Goal: Communication & Community: Answer question/provide support

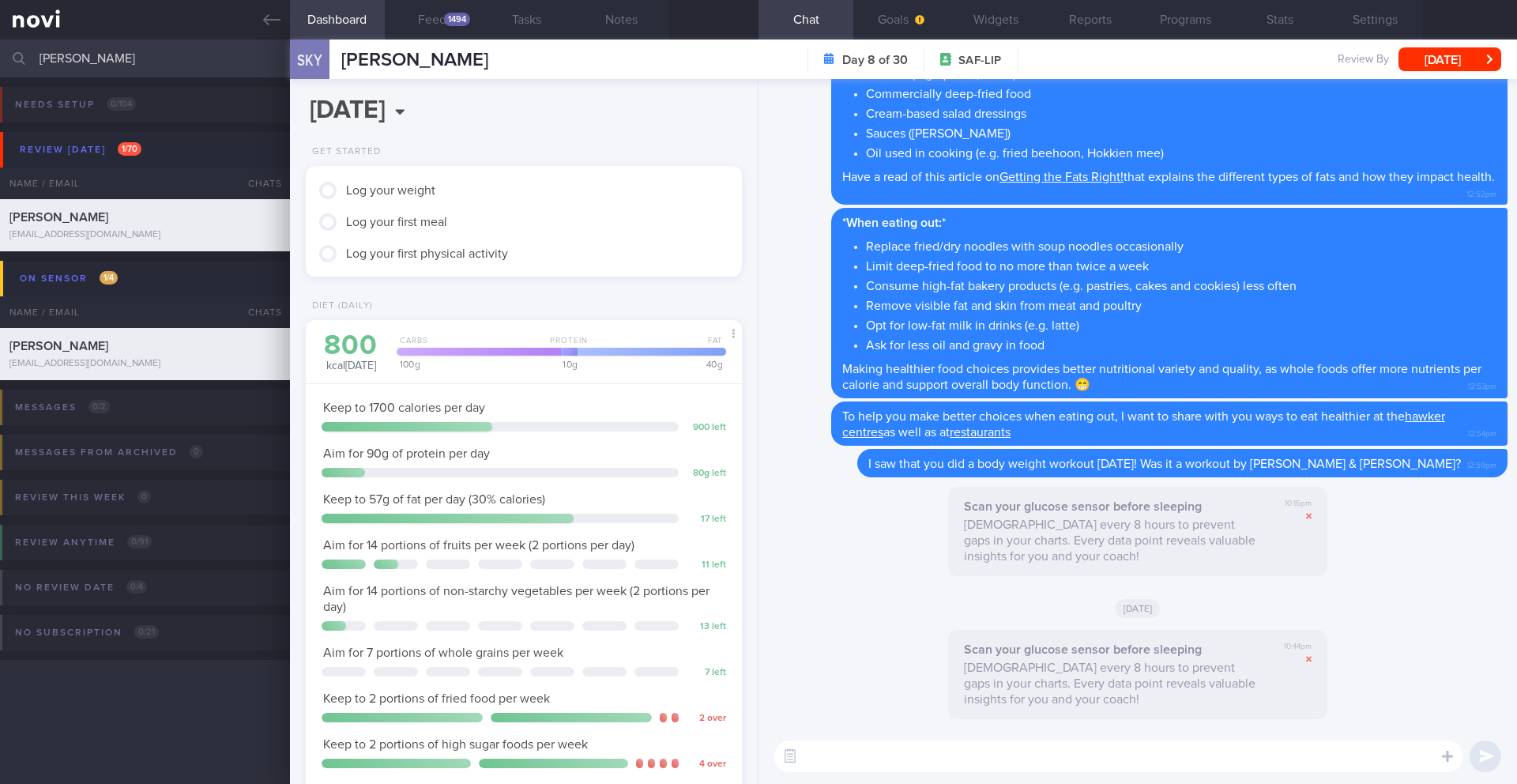
scroll to position [173, 0]
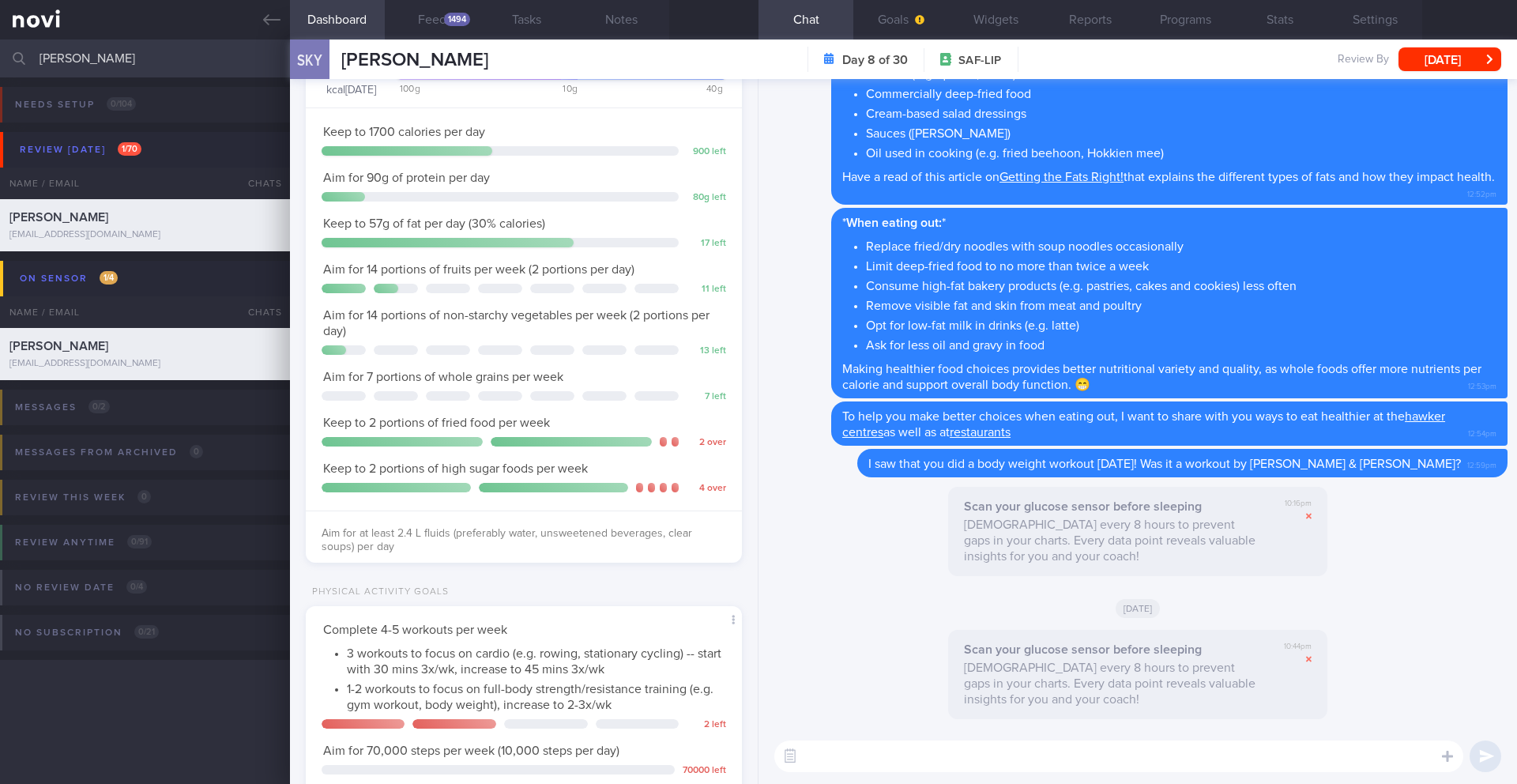
click at [828, 754] on textarea at bounding box center [1119, 755] width 689 height 31
click at [830, 751] on textarea at bounding box center [1119, 755] width 689 height 31
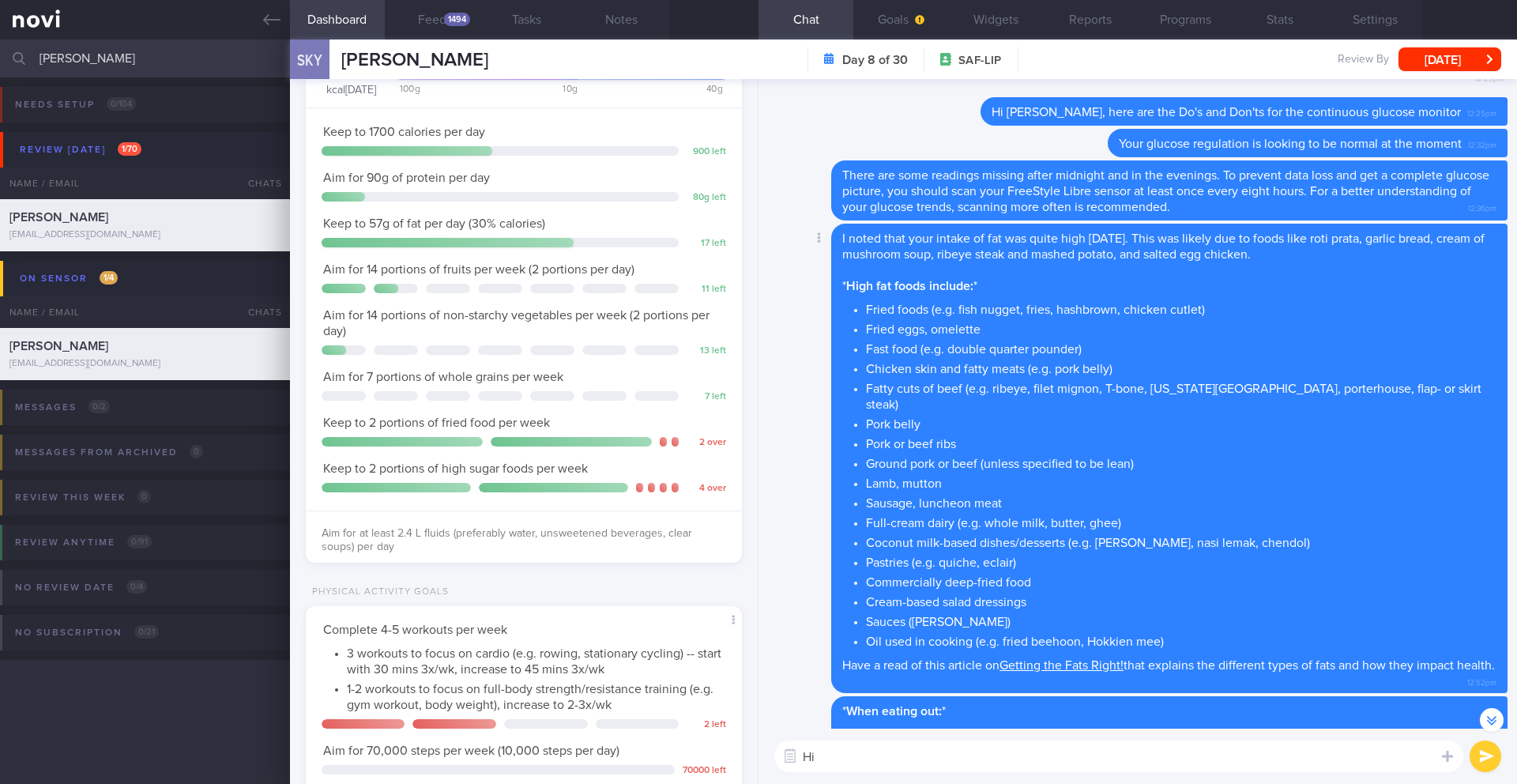
scroll to position [-1053, 0]
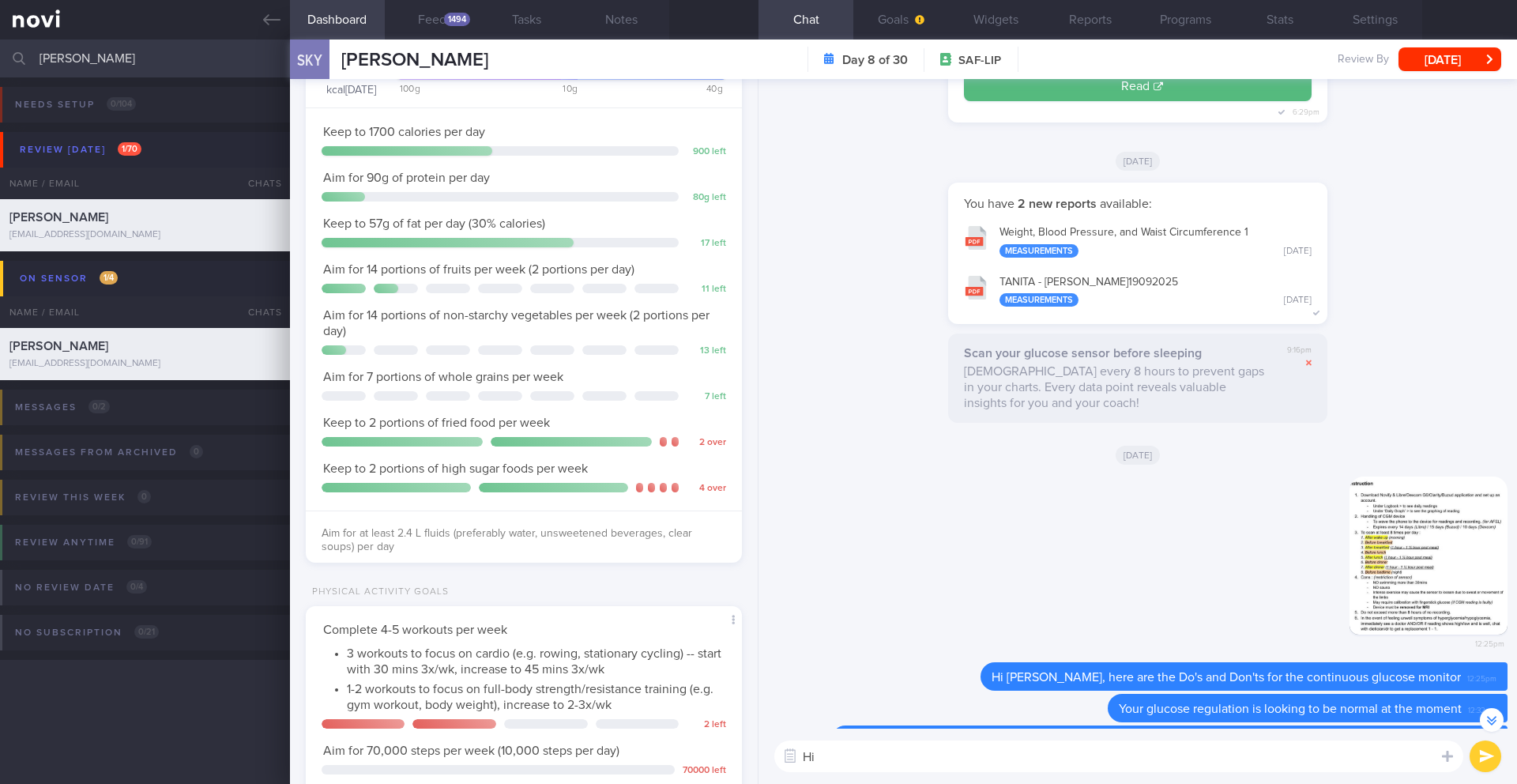
click at [138, 56] on input "[PERSON_NAME]" at bounding box center [758, 58] width 1517 height 38
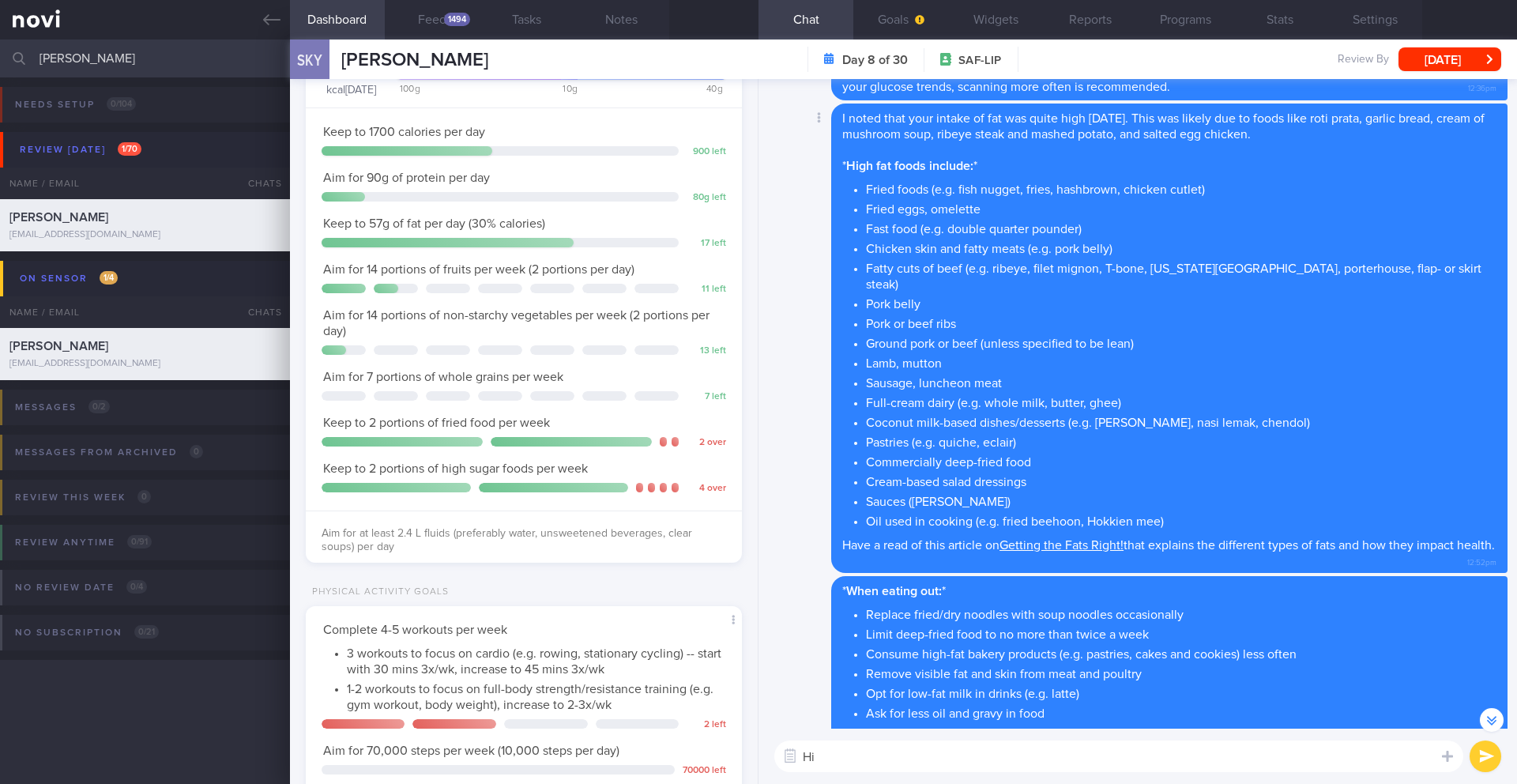
scroll to position [-712, 0]
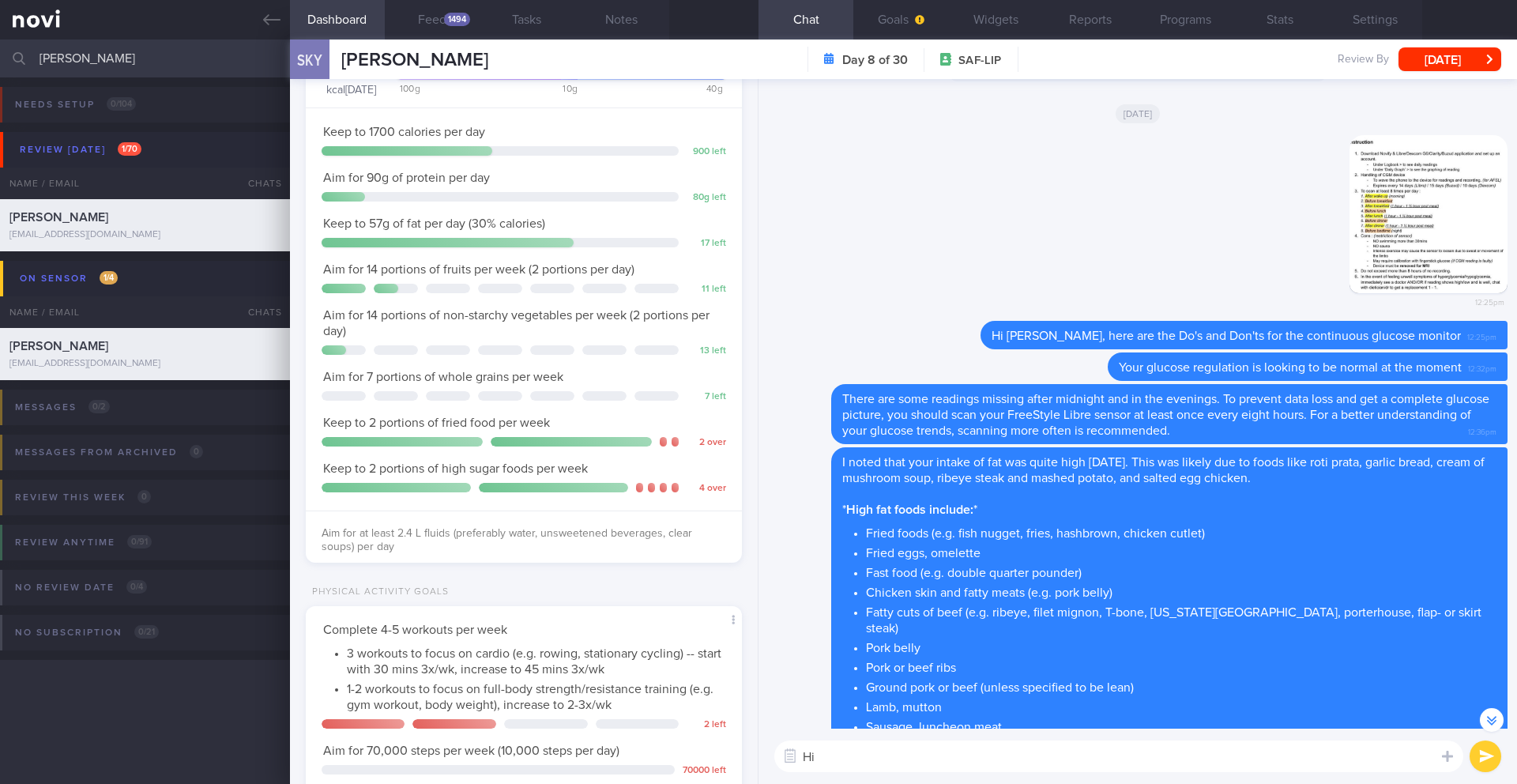
click at [872, 741] on textarea "Hi" at bounding box center [1119, 755] width 689 height 31
click at [869, 749] on textarea "Hi" at bounding box center [1119, 755] width 689 height 31
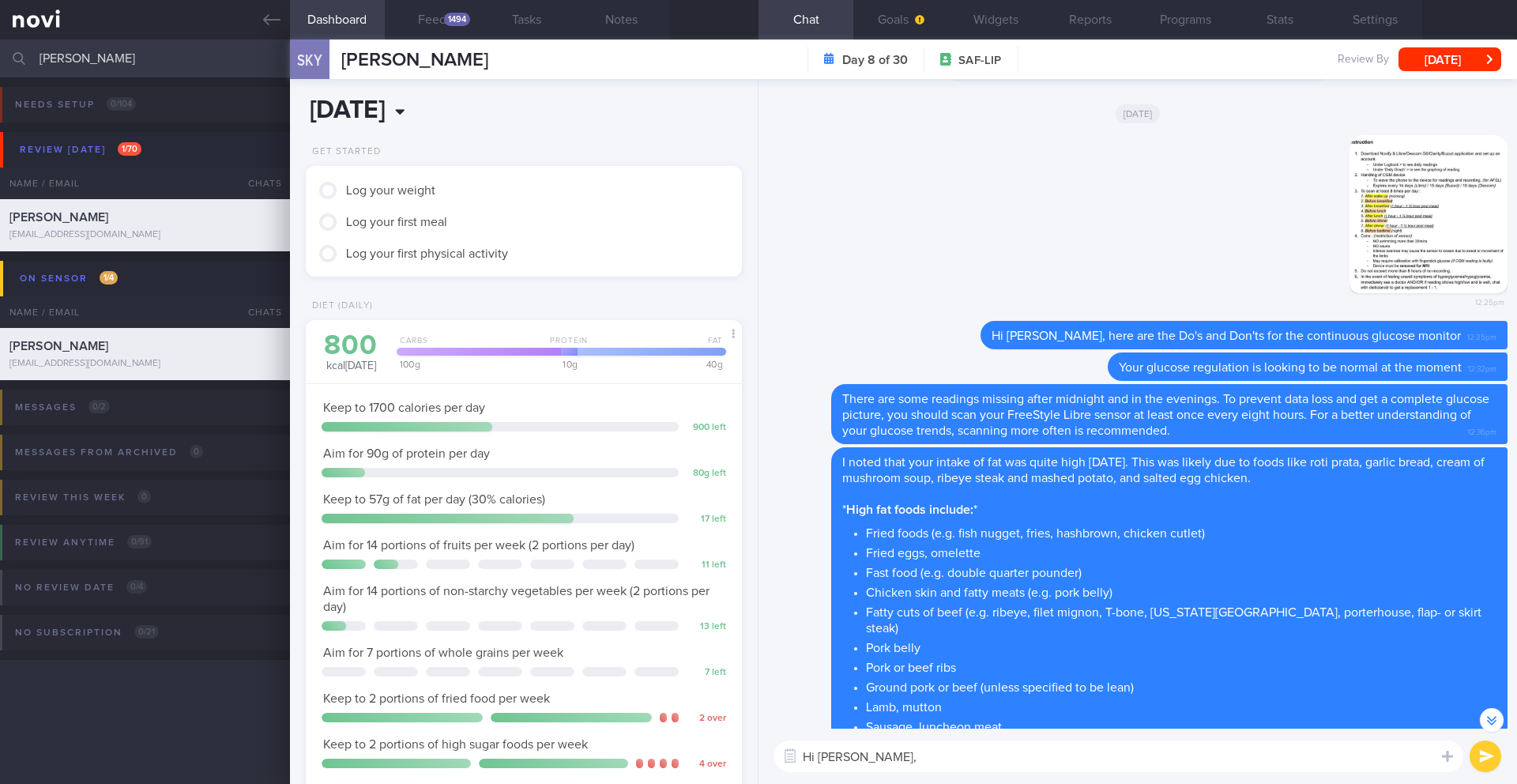
scroll to position [3, 0]
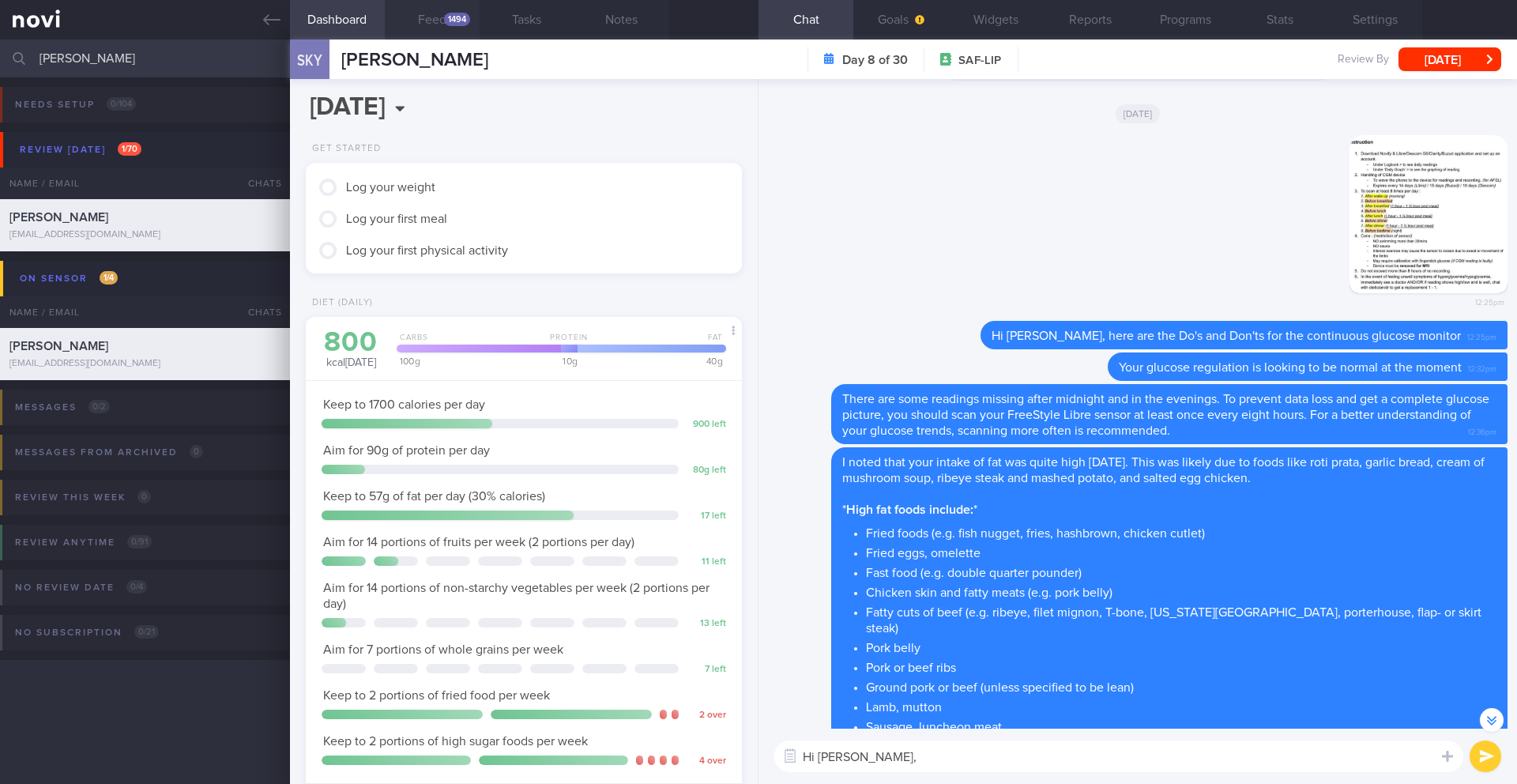
type textarea "Hi Ryan,"
click at [451, 35] on button "Feed 1494" at bounding box center [432, 19] width 95 height 39
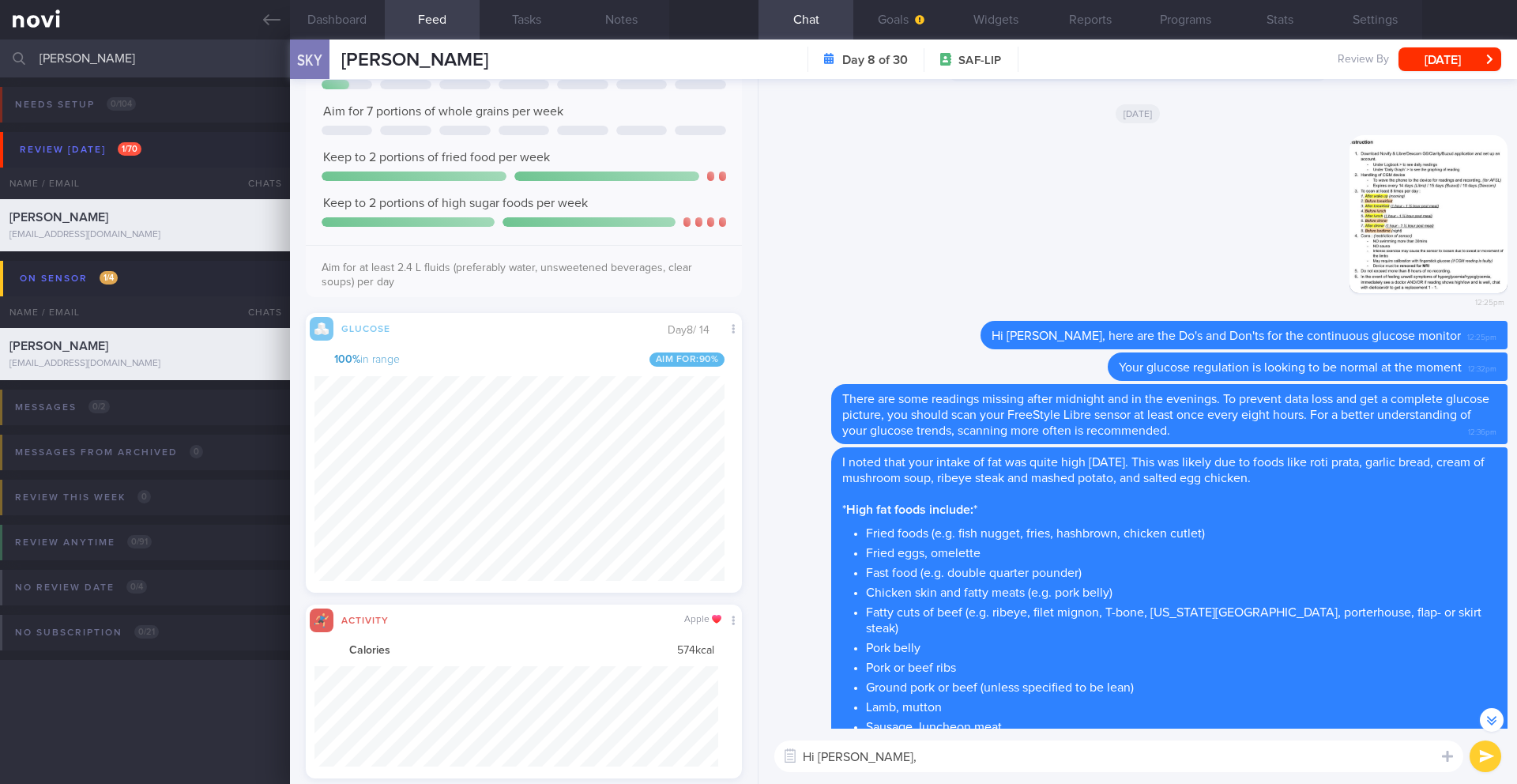
scroll to position [587, 0]
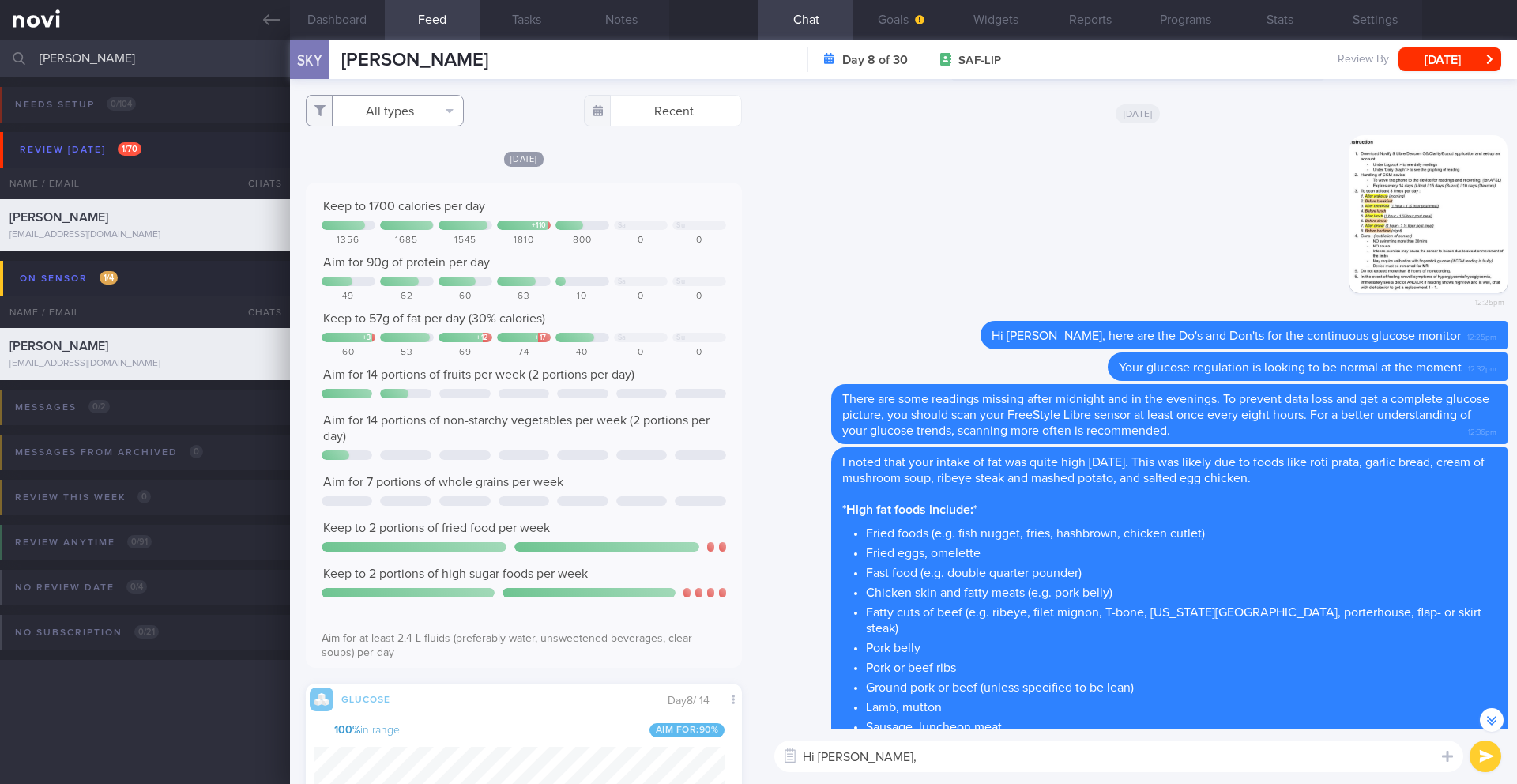
click at [400, 111] on button "All types" at bounding box center [384, 110] width 158 height 31
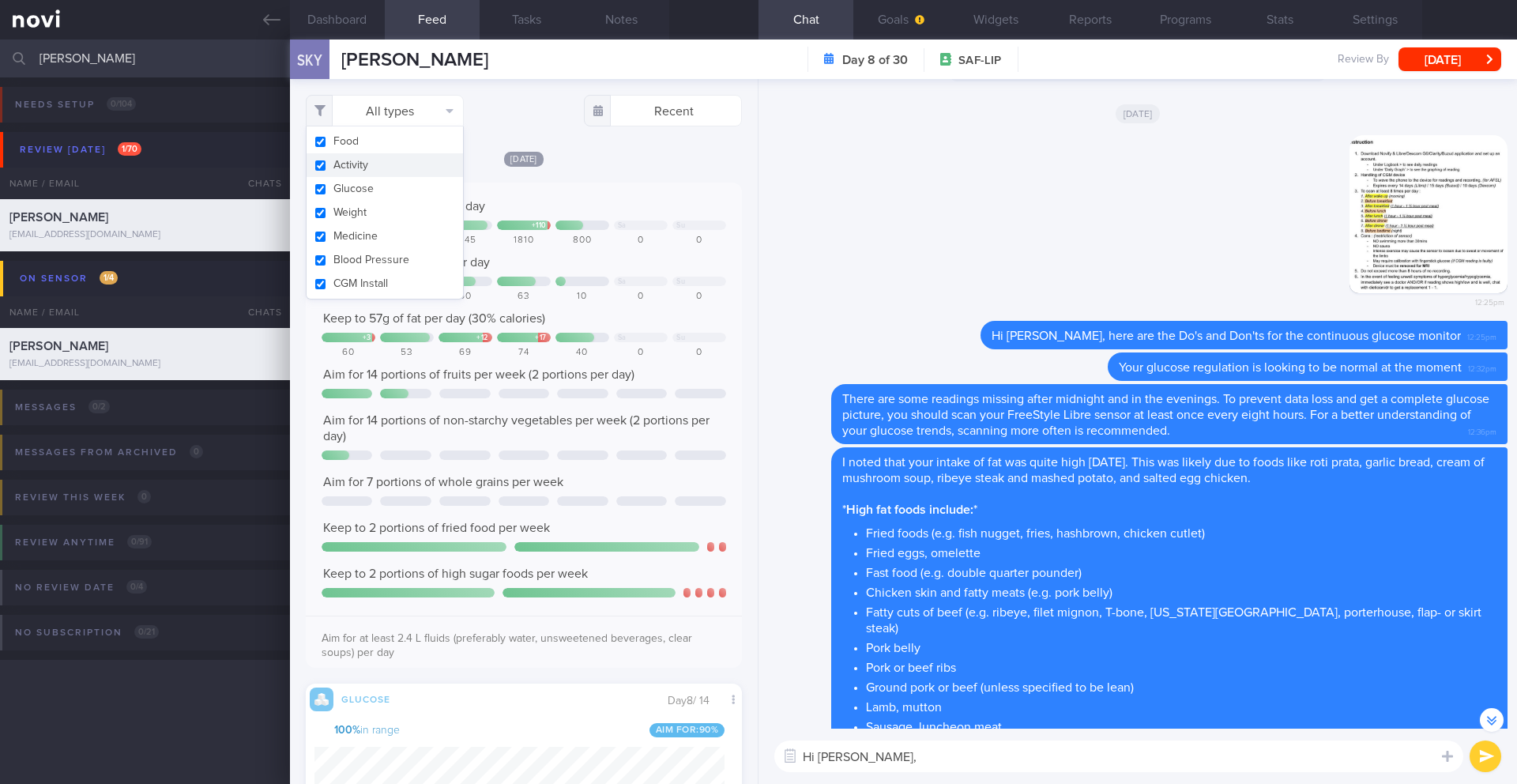
click at [389, 171] on button "Activity" at bounding box center [384, 165] width 157 height 24
checkbox input "false"
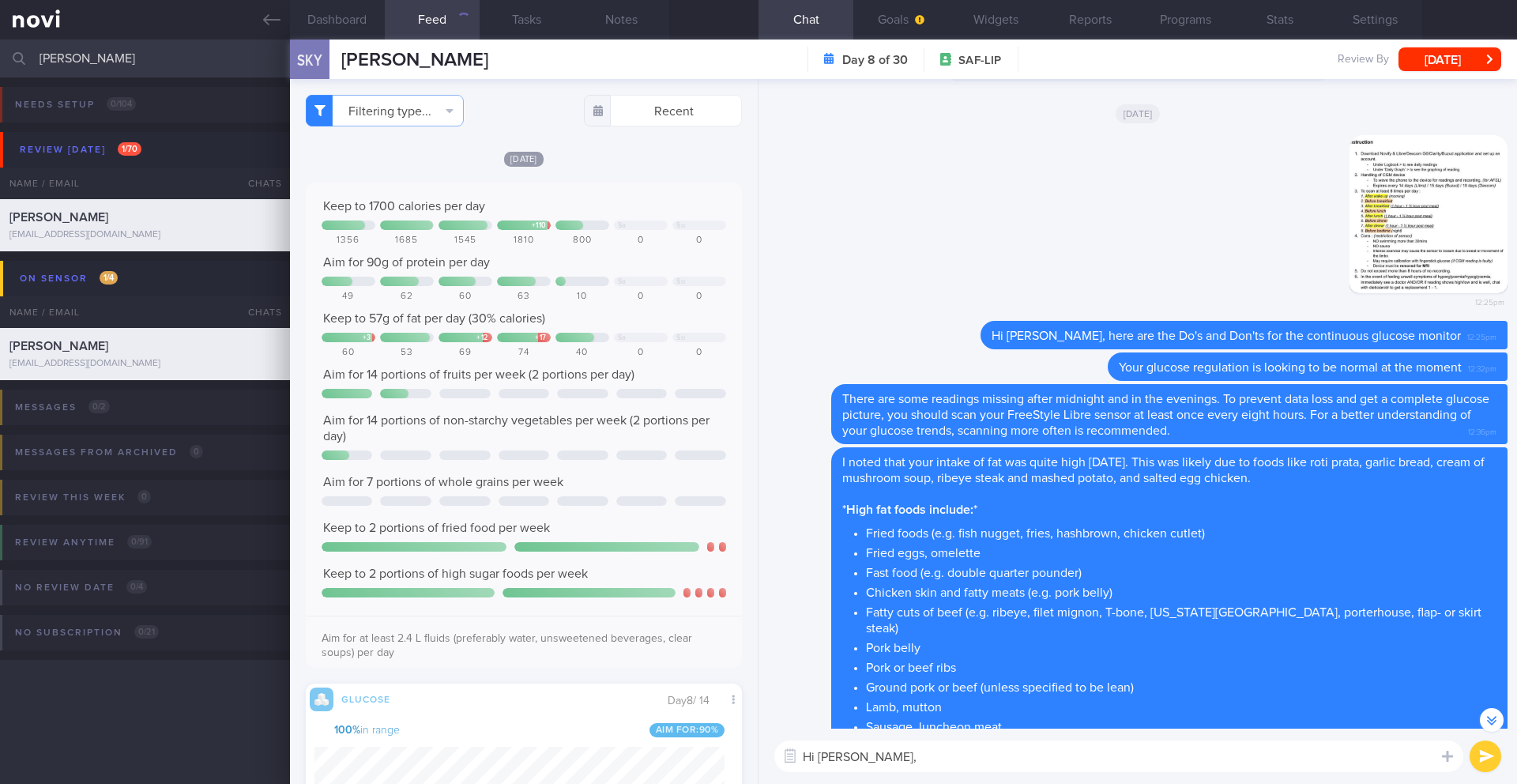
click at [537, 160] on span "[DATE]" at bounding box center [523, 159] width 39 height 15
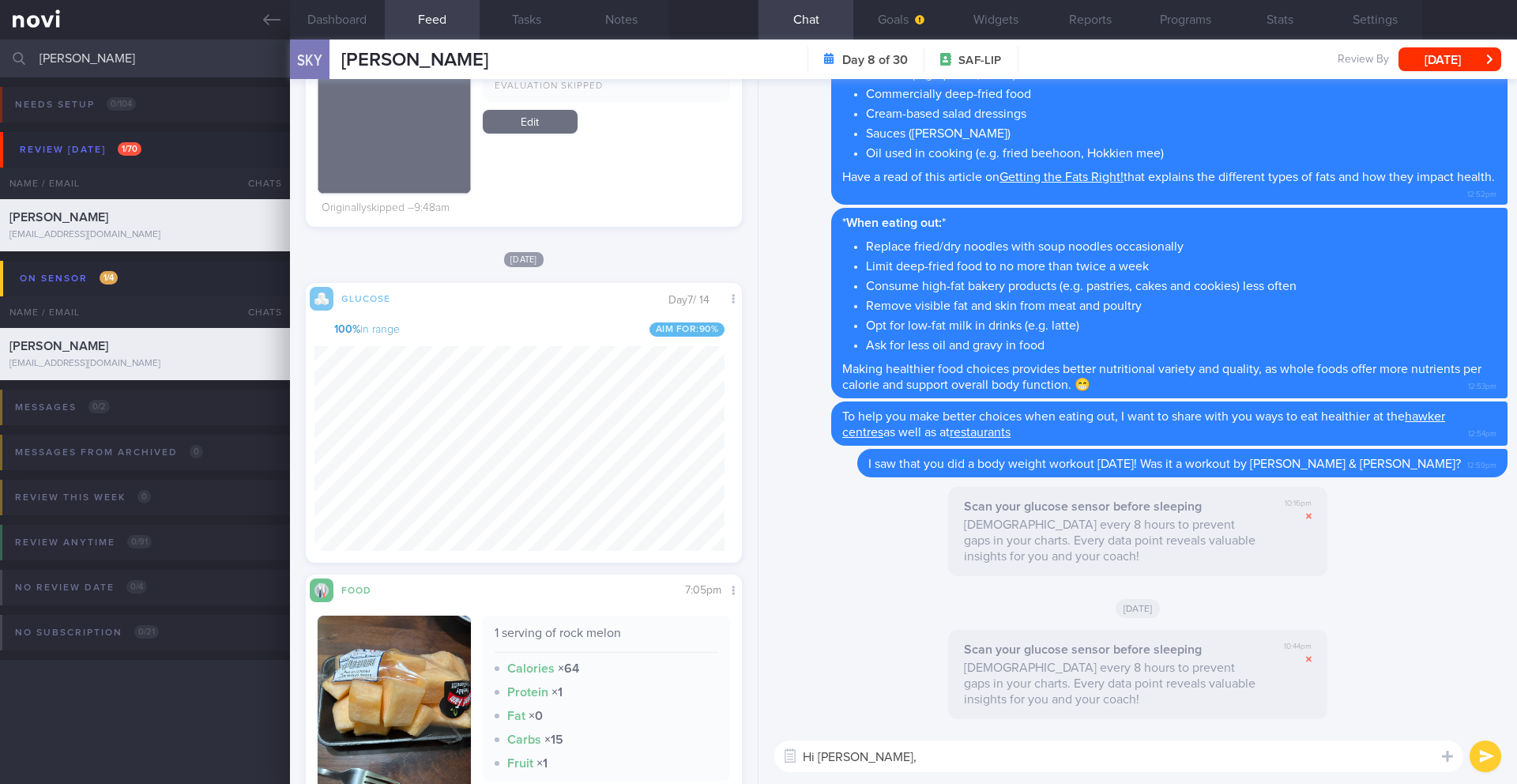
scroll to position [1012, 0]
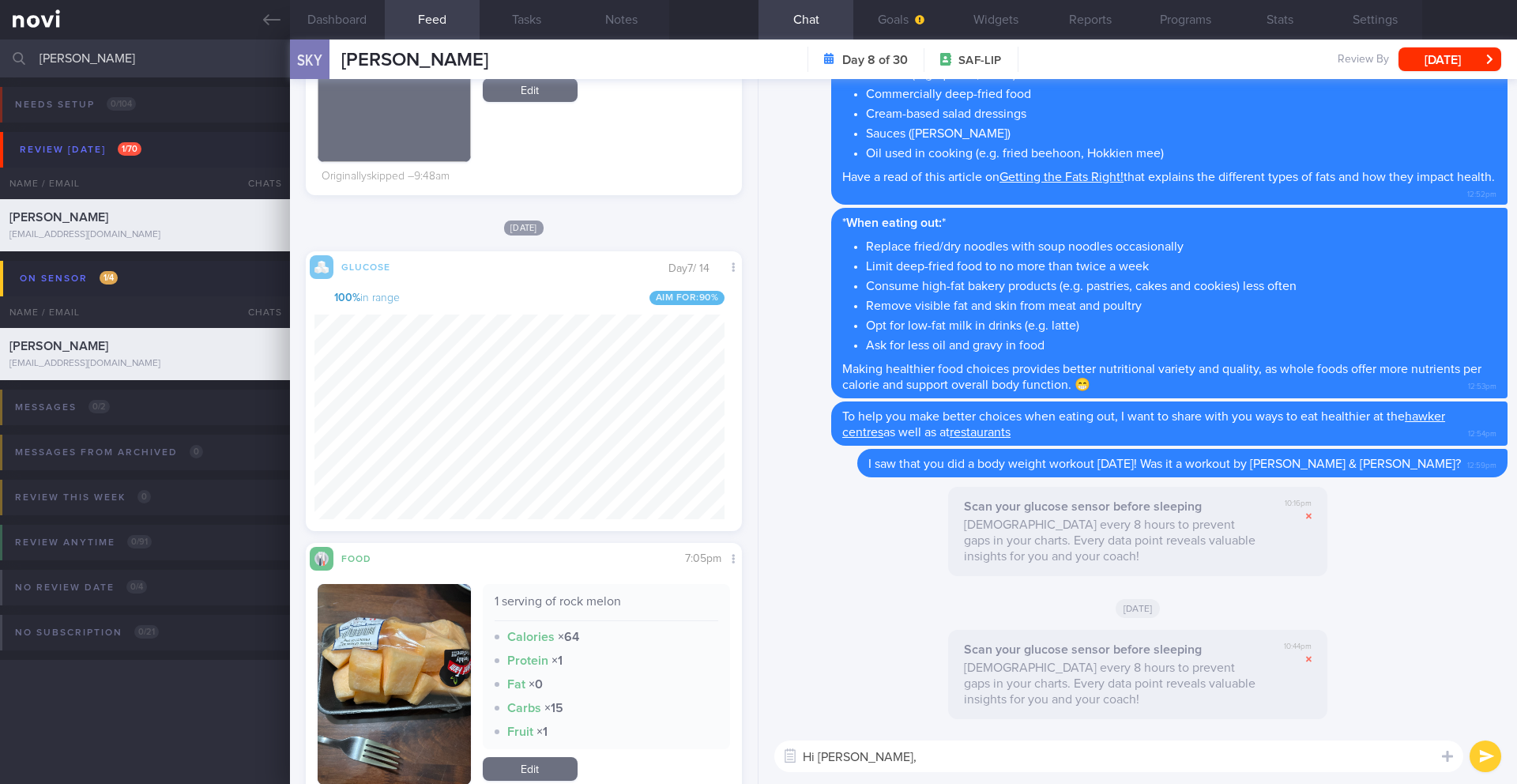
click at [861, 765] on textarea "Hi Ryan," at bounding box center [1119, 755] width 689 height 31
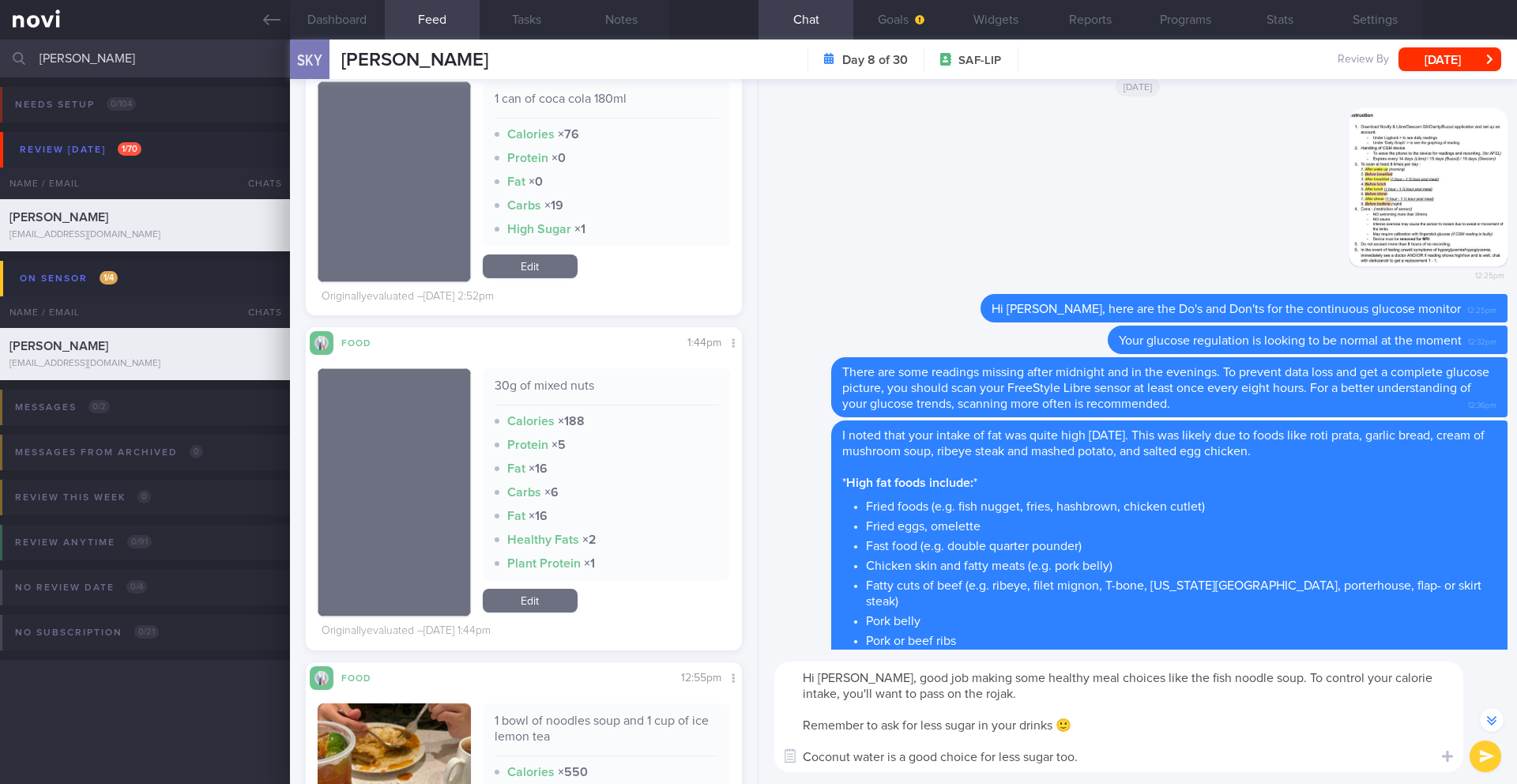
scroll to position [4644, 0]
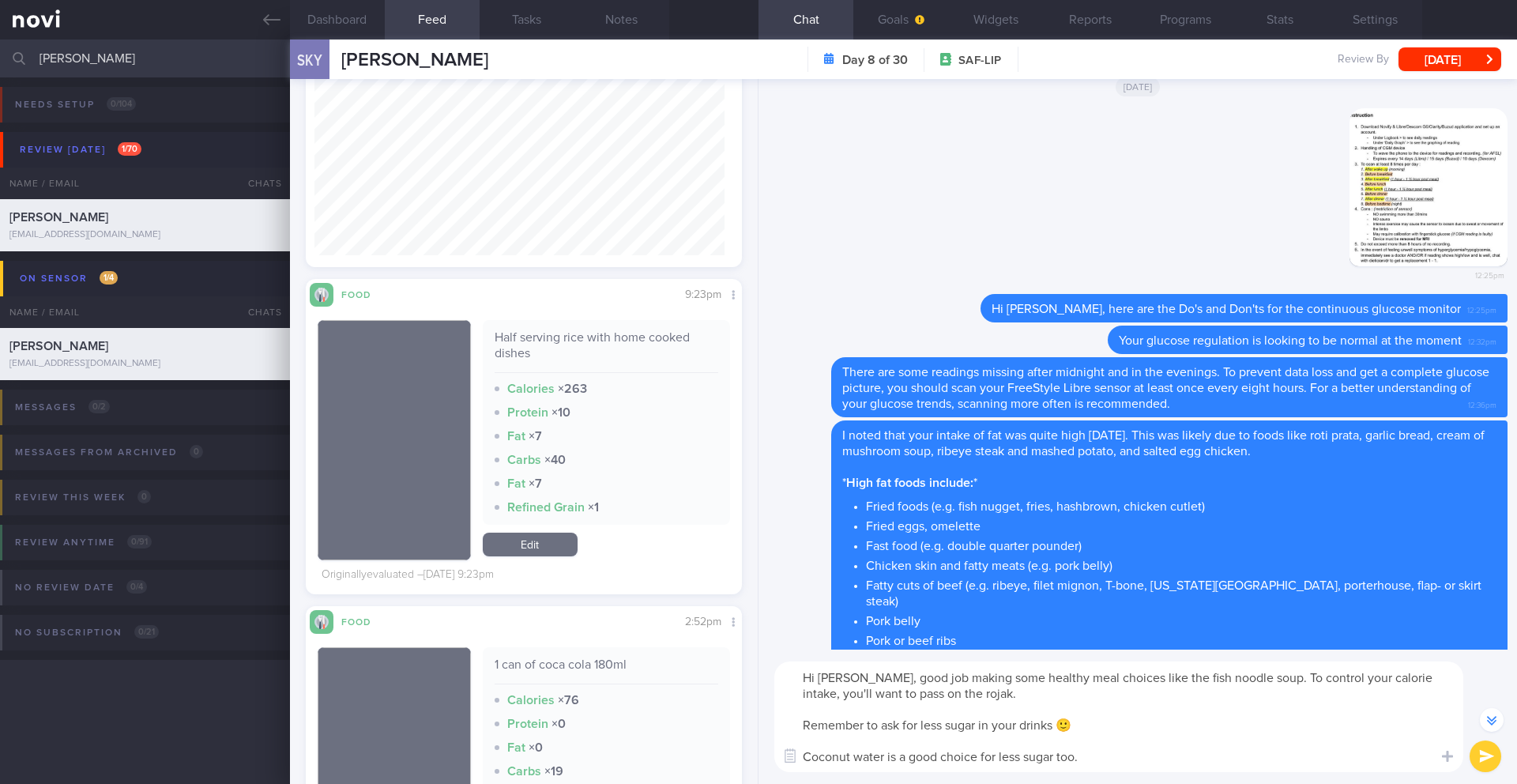
click at [1185, 686] on textarea "Hi Ryan, good job making some healthy meal choices like the fish noodle soup. T…" at bounding box center [1119, 717] width 689 height 111
click at [1135, 734] on textarea "Hi Ryan, good job making some healthy meal choices like the fish noodle soup. T…" at bounding box center [1119, 717] width 689 height 111
click at [1090, 758] on textarea "Hi Ryan, good job making some healthy meal choices like the fish noodle soup. T…" at bounding box center [1119, 717] width 689 height 111
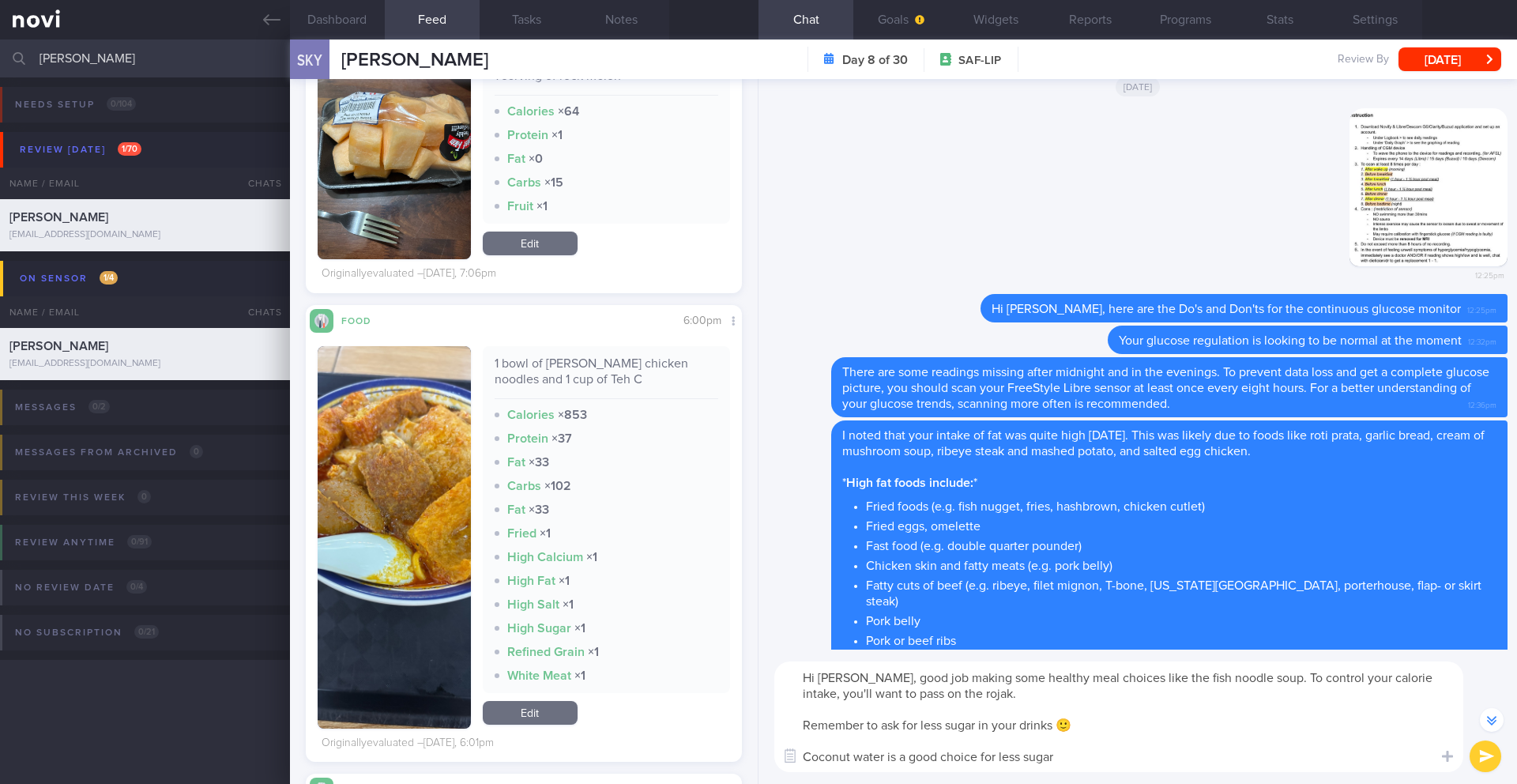
scroll to position [789696, 789730]
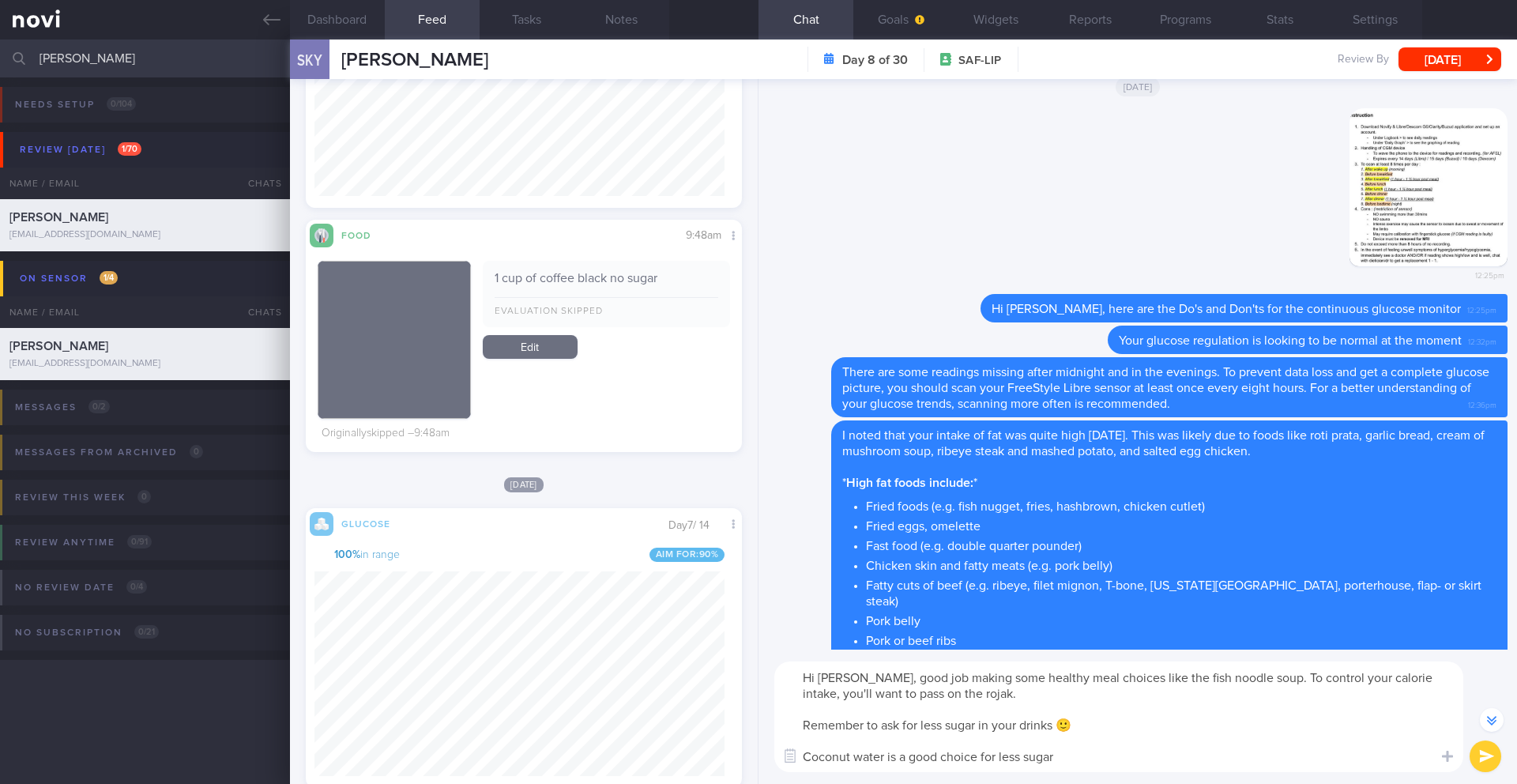
type textarea "Hi Ryan, good job making some healthy meal choices like the fish noodle soup. T…"
click at [1483, 754] on button "submit" at bounding box center [1485, 755] width 31 height 31
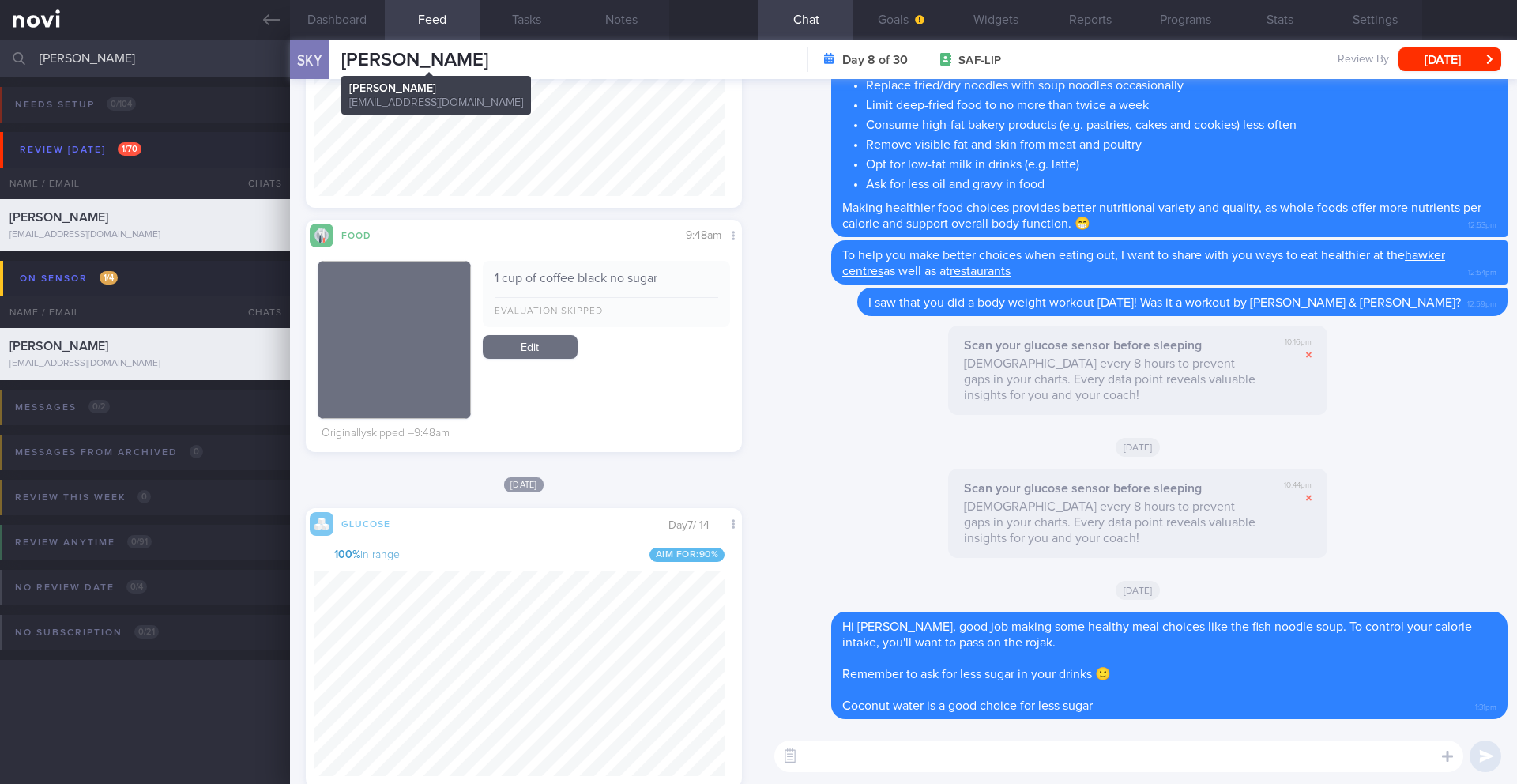
drag, startPoint x: 520, startPoint y: 66, endPoint x: 344, endPoint y: 55, distance: 176.3
click at [344, 55] on div "SKY SWEE KENG YEONG SWEE KENG YEONG kengyeong2003@hotmail.com Day 8 of 30 SAF-L…" at bounding box center [903, 59] width 1227 height 39
copy span "[PERSON_NAME]"
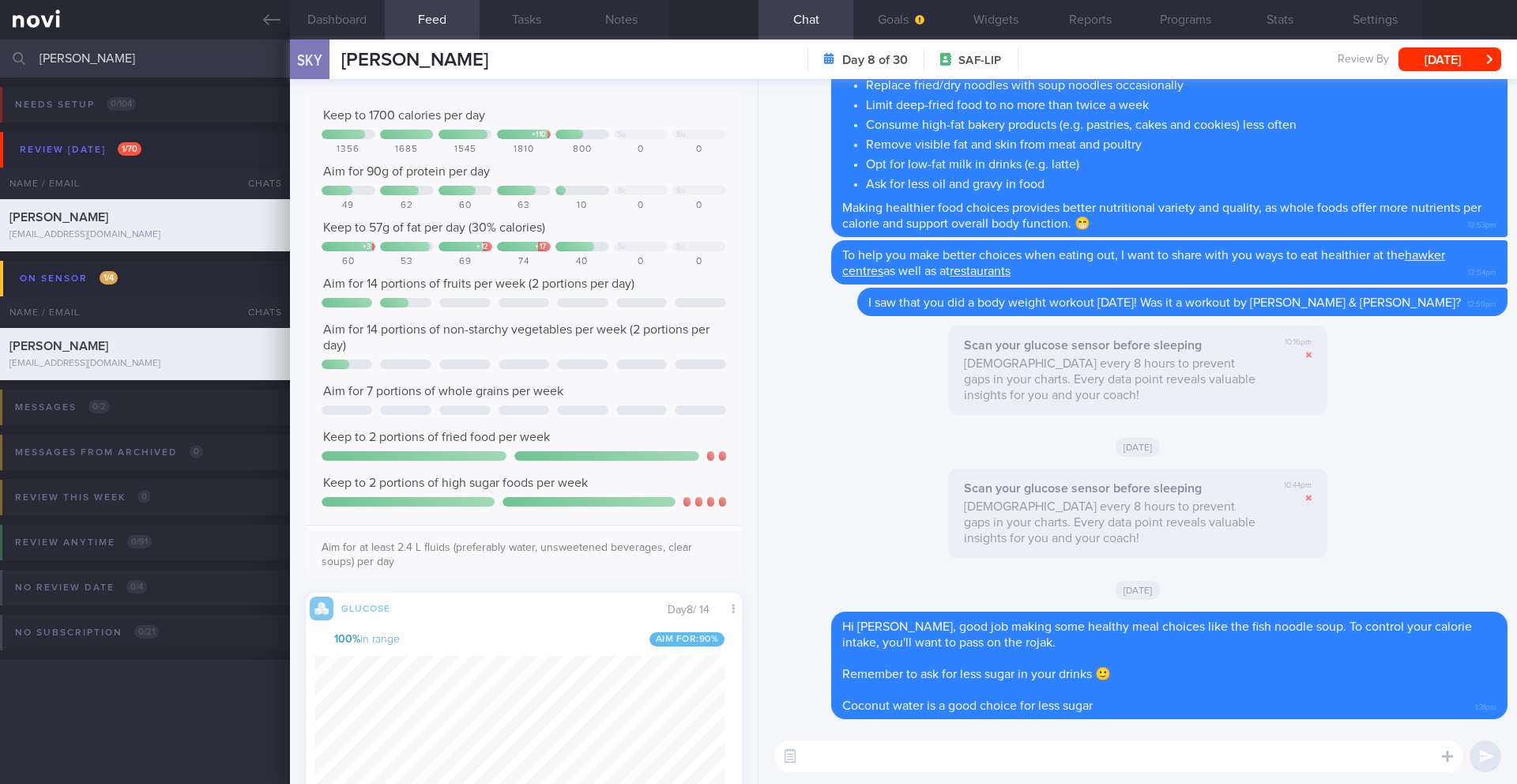
scroll to position [0, 0]
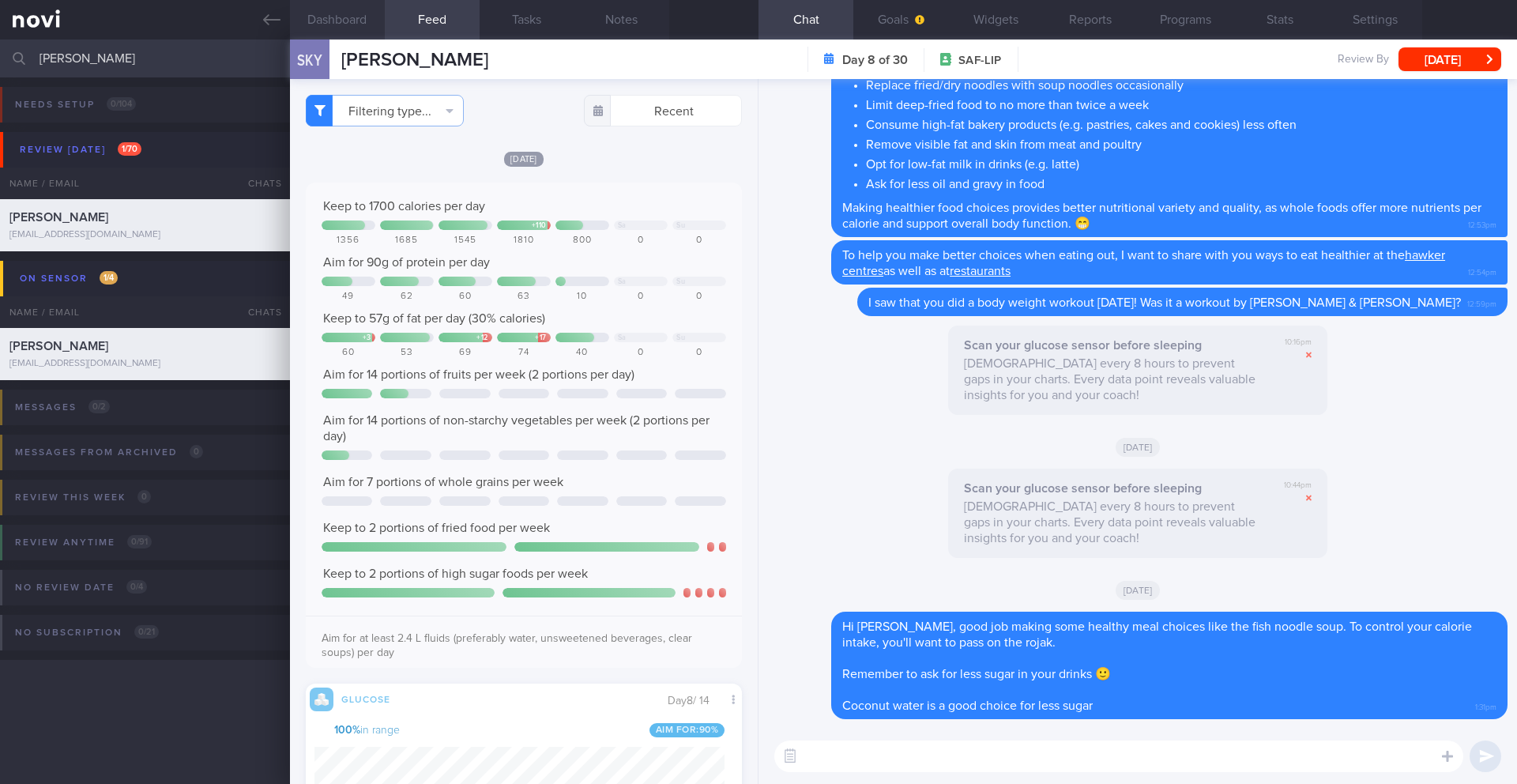
click at [332, 10] on button "Dashboard" at bounding box center [337, 19] width 95 height 39
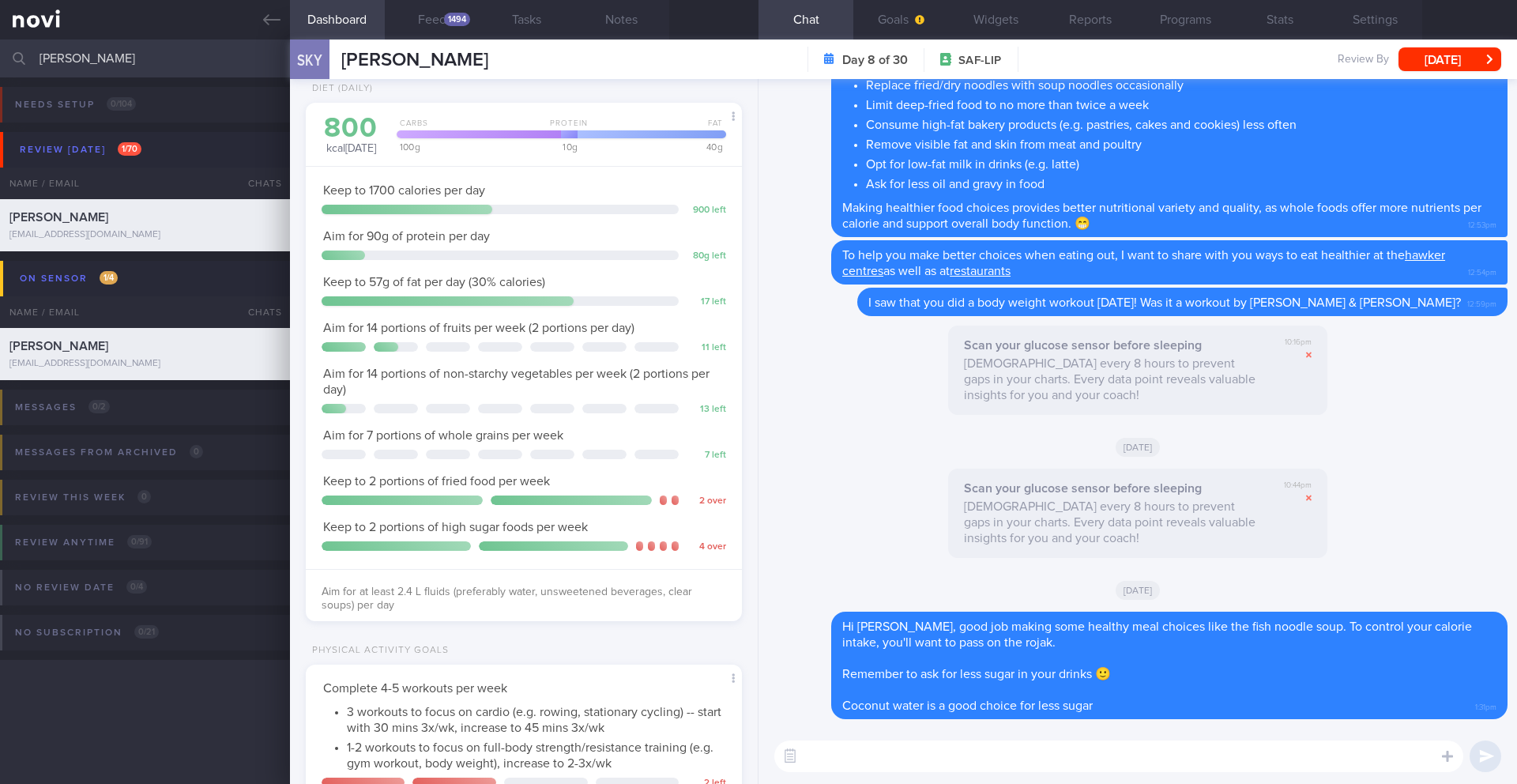
scroll to position [544, 0]
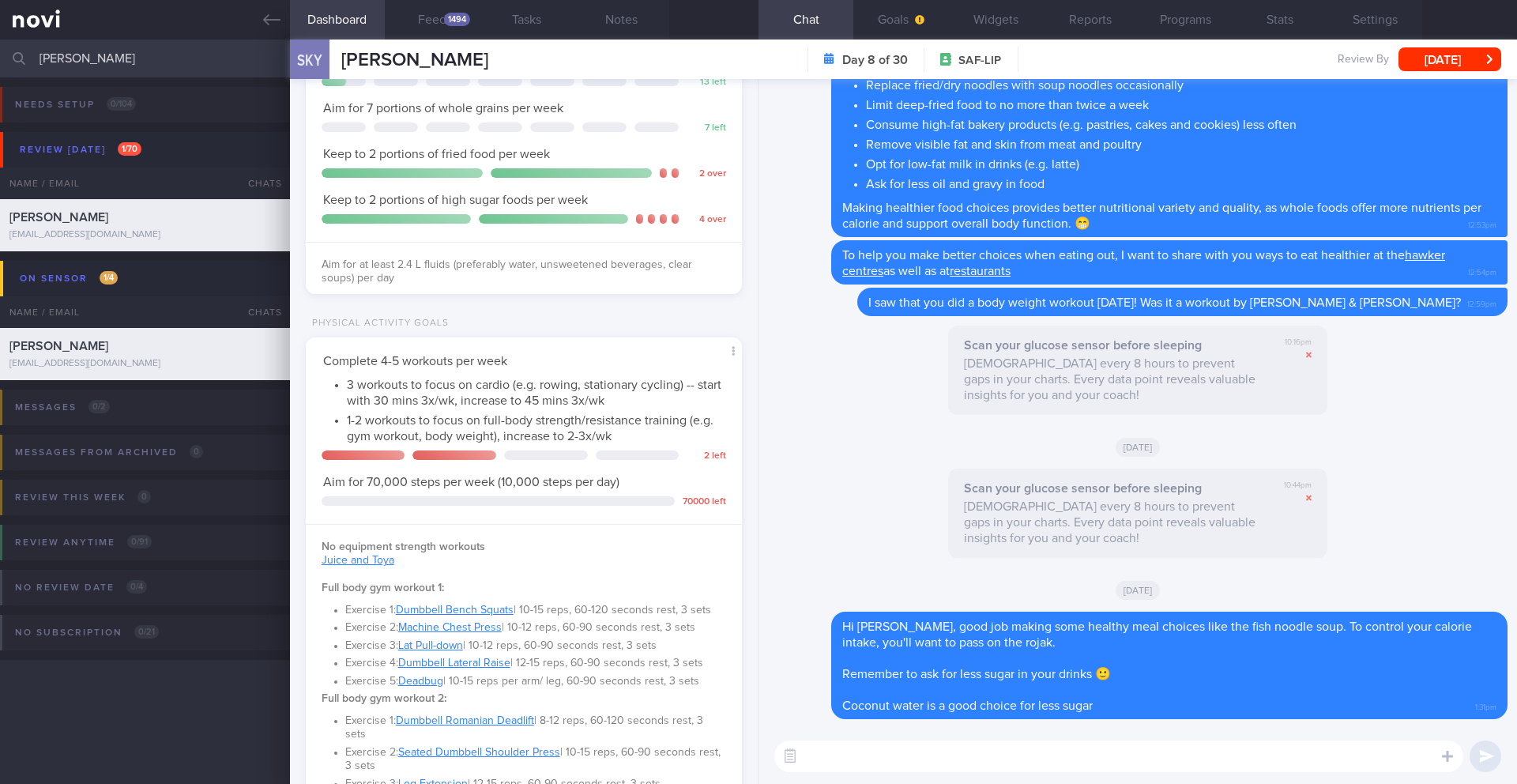
click at [872, 761] on textarea at bounding box center [1119, 755] width 689 height 31
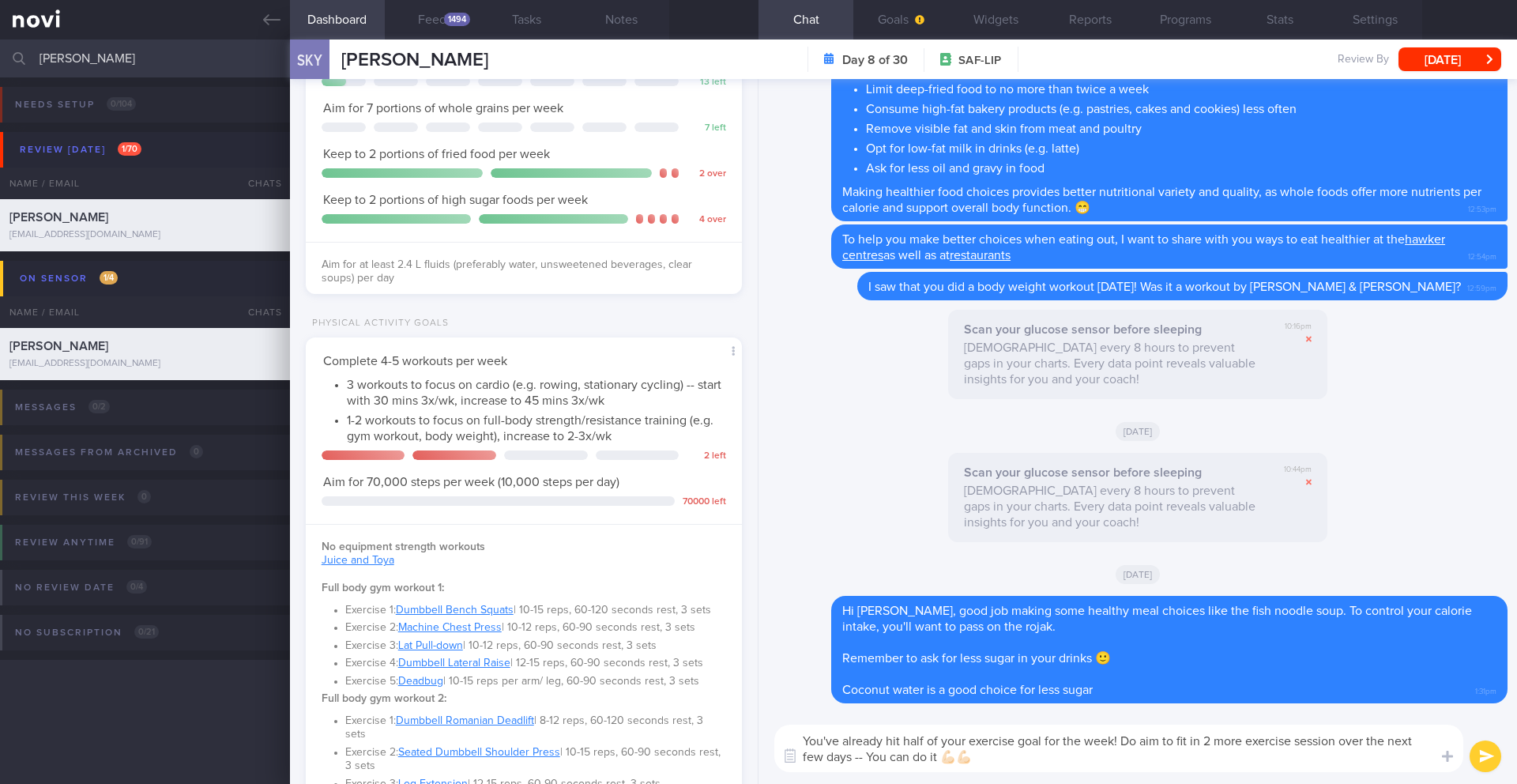
type textarea "You've already hit half of your exercise goal for the week! Do aim to fit in 2 …"
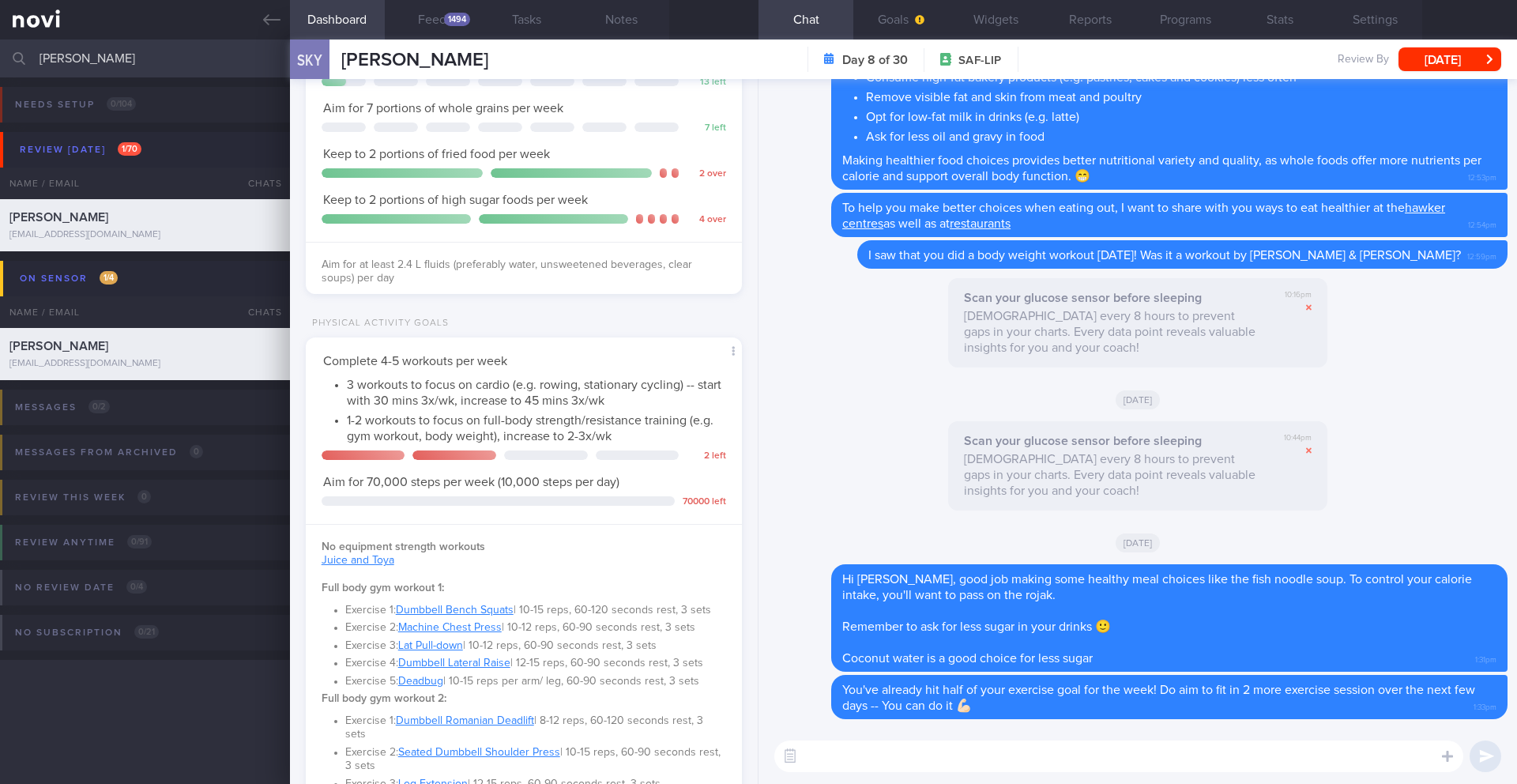
click at [1466, 71] on div "SKY SWEE KENG YEONG SWEE KENG YEONG kengyeong2003@hotmail.com Day 8 of 30 SAF-L…" at bounding box center [903, 59] width 1227 height 39
click at [1462, 58] on button "[DATE]" at bounding box center [1450, 59] width 103 height 24
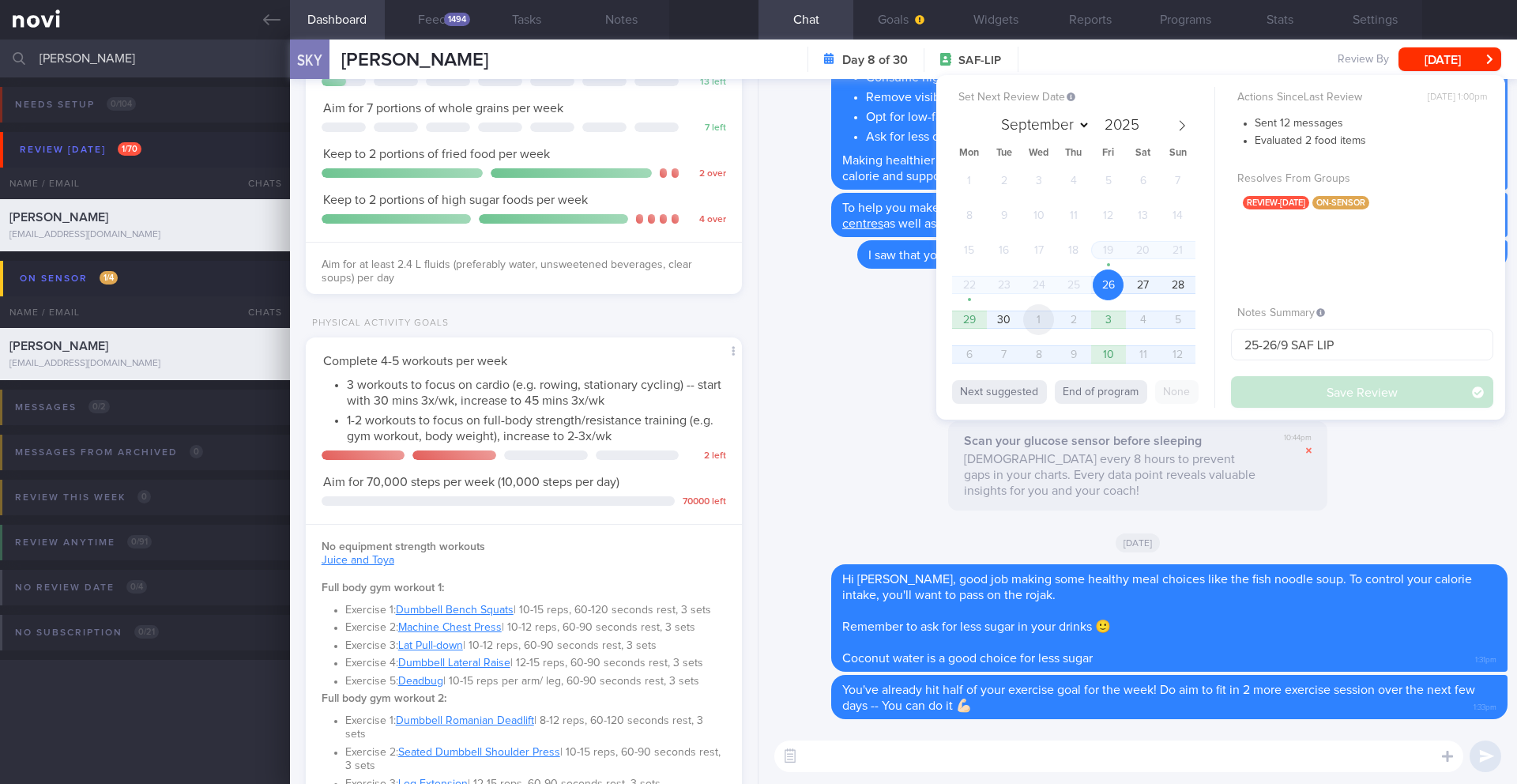
click at [1035, 321] on span "1" at bounding box center [1039, 319] width 31 height 30
select select "9"
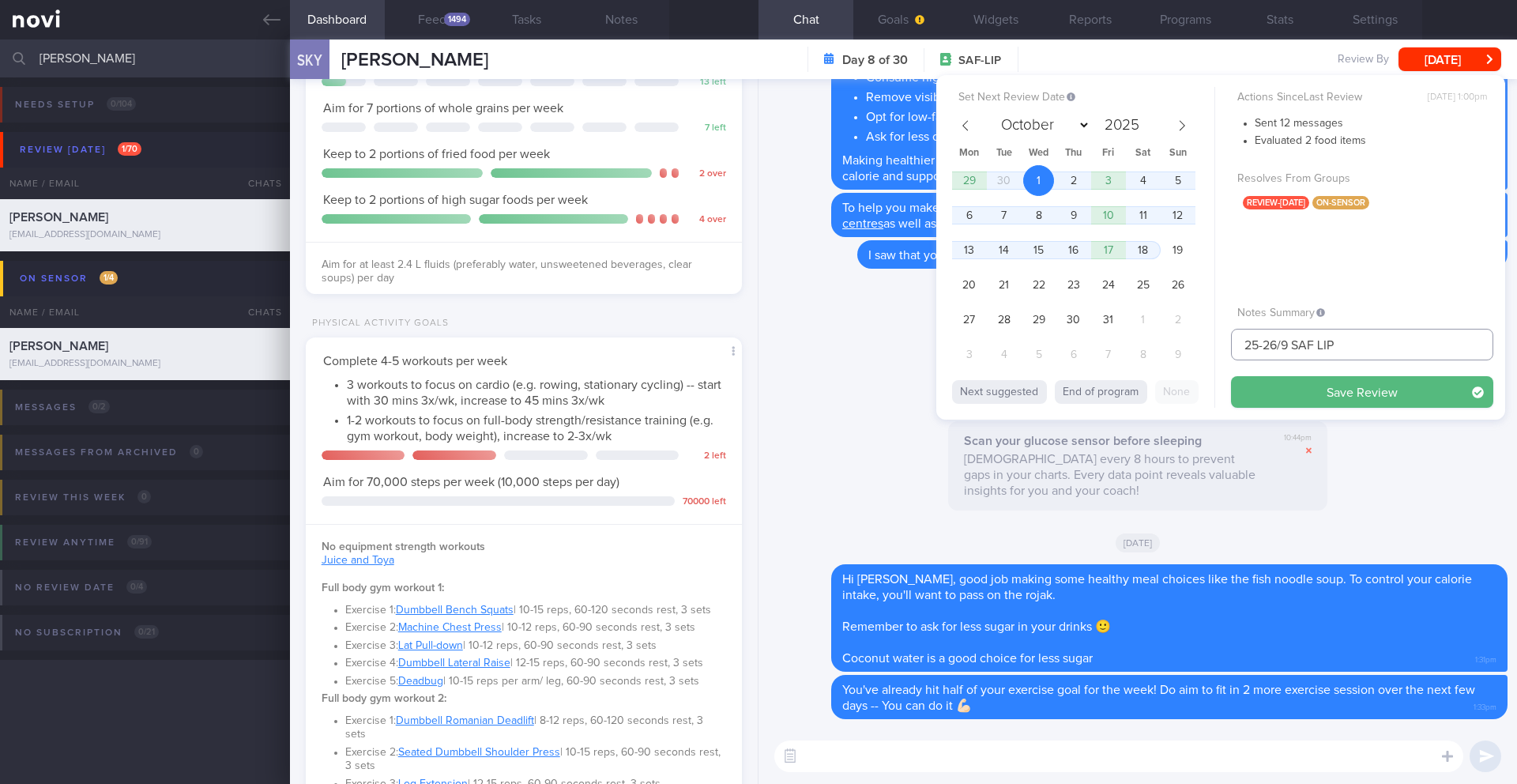
drag, startPoint x: 1280, startPoint y: 344, endPoint x: 1211, endPoint y: 341, distance: 69.1
click at [1211, 341] on div "Set Next Review Date 1 Oct 2025 September October November December 2025 Mon Tu…" at bounding box center [1221, 247] width 569 height 344
type input "30/9-1/10 SAF LIP"
click at [1351, 405] on button "Save Review" at bounding box center [1362, 392] width 262 height 31
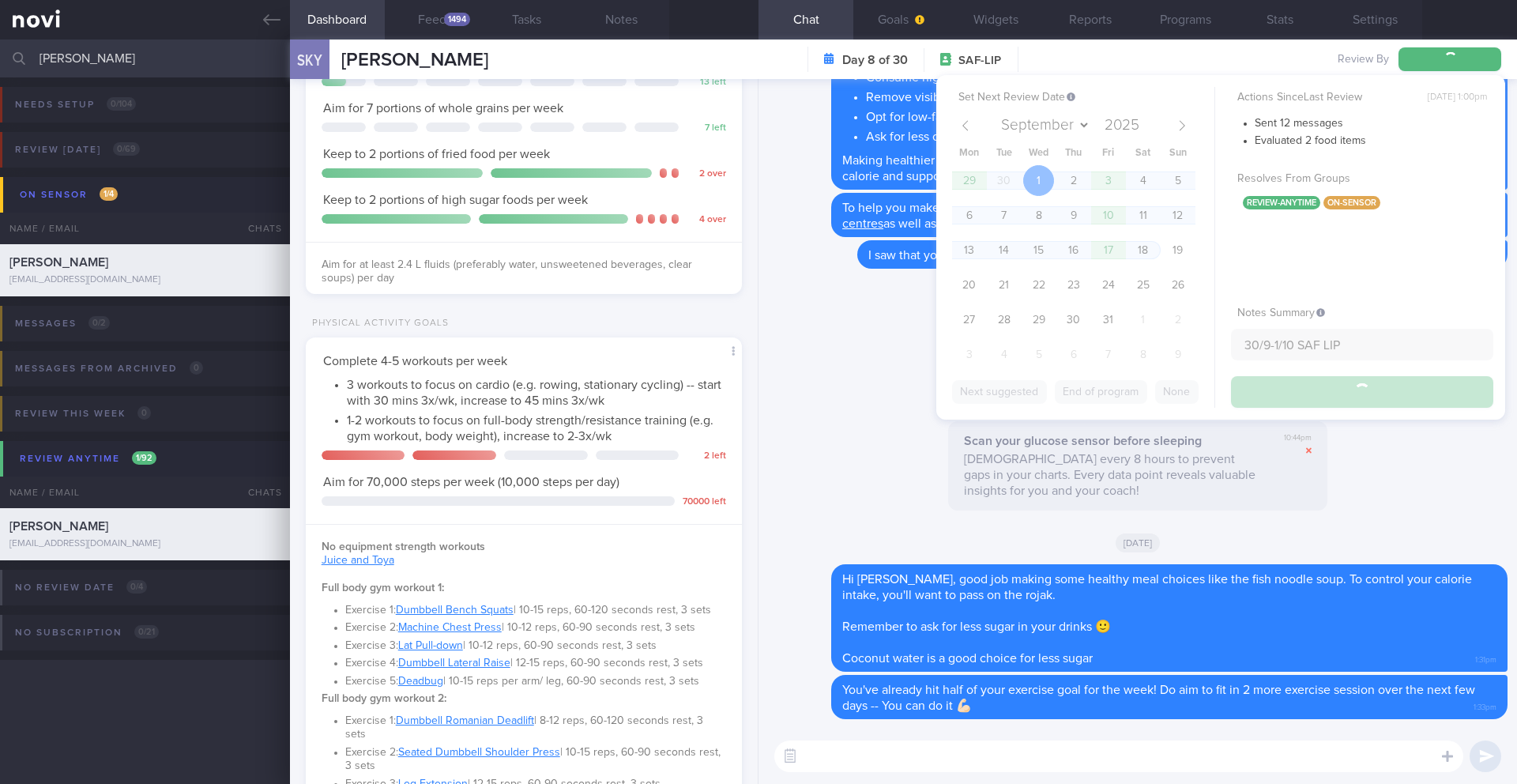
type input "30/9-1/10 SAF LIP"
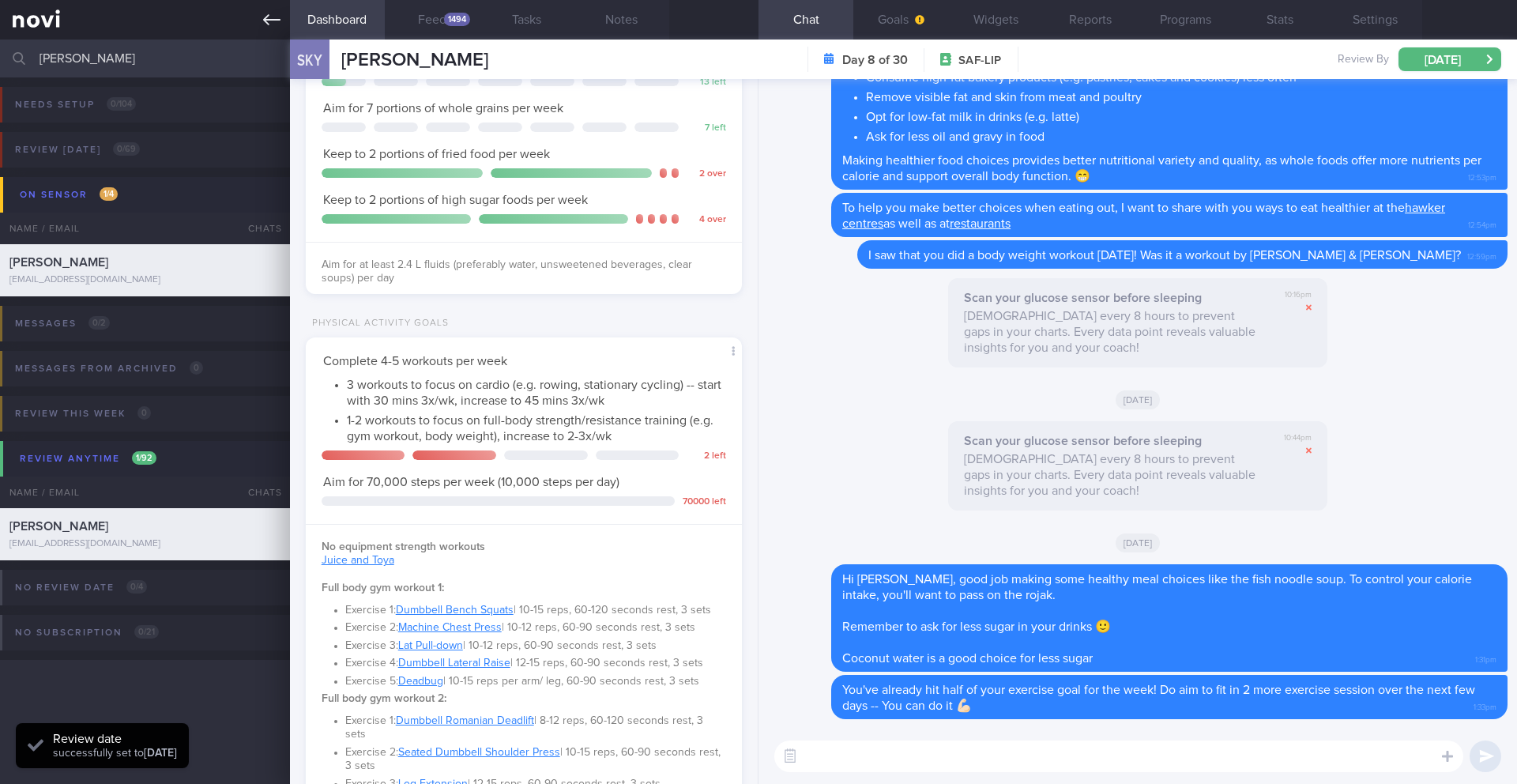
scroll to position [258, 411]
click at [174, 48] on input "[PERSON_NAME]" at bounding box center [758, 58] width 1517 height 38
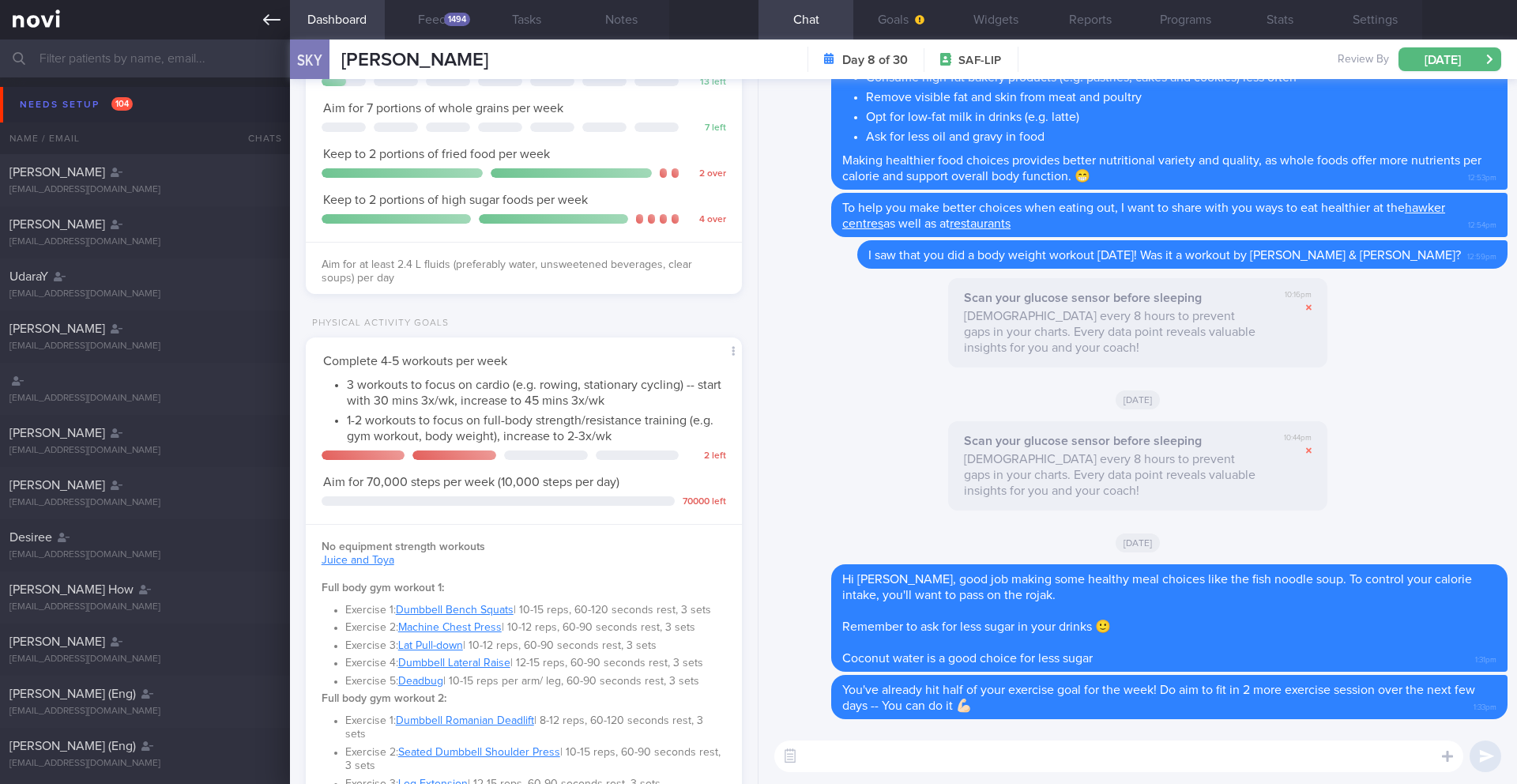
click at [270, 28] on link at bounding box center [144, 19] width 290 height 39
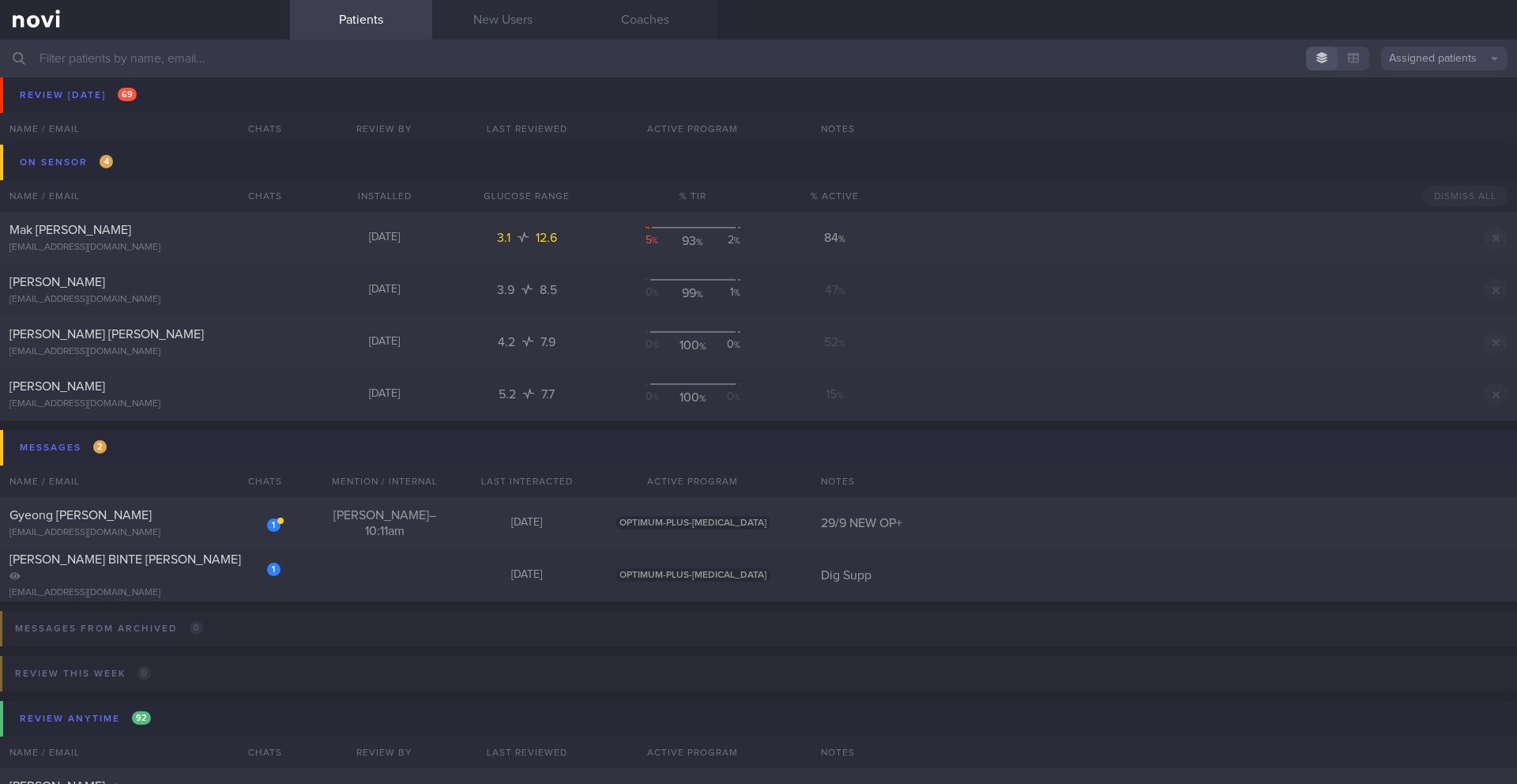
scroll to position [9131, 0]
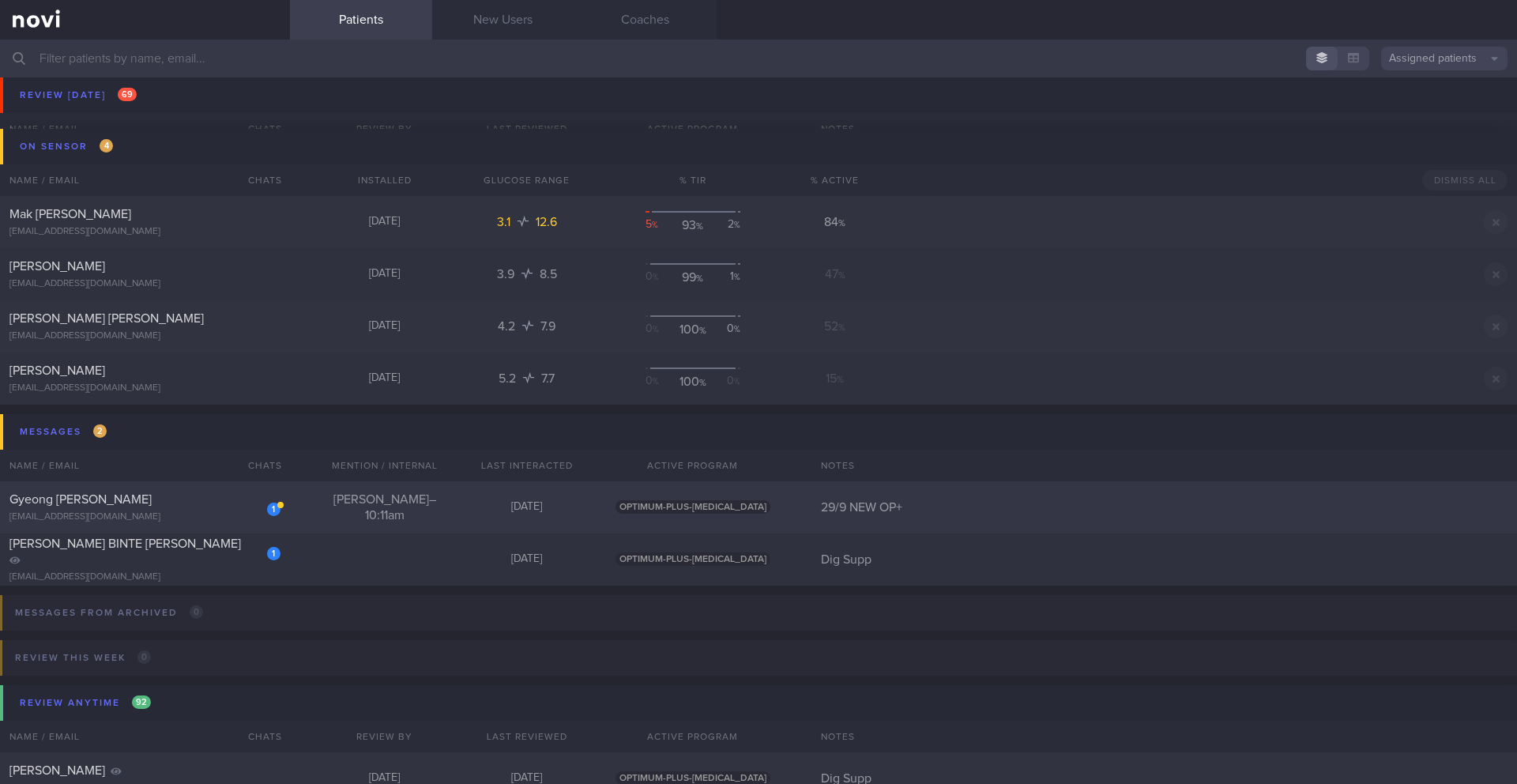
click at [152, 502] on div "Gyeong [PERSON_NAME]" at bounding box center [143, 499] width 267 height 16
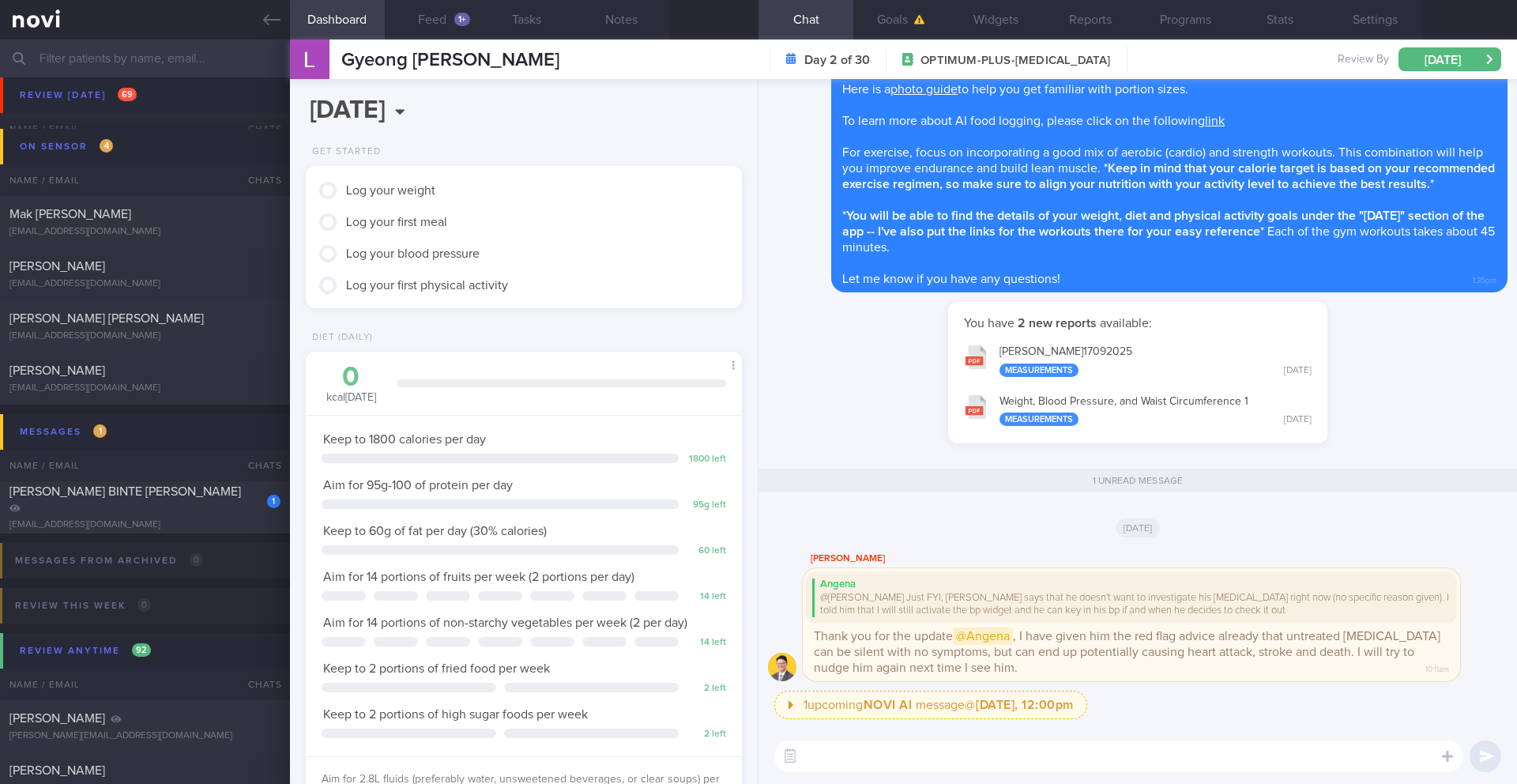
scroll to position [-146, 0]
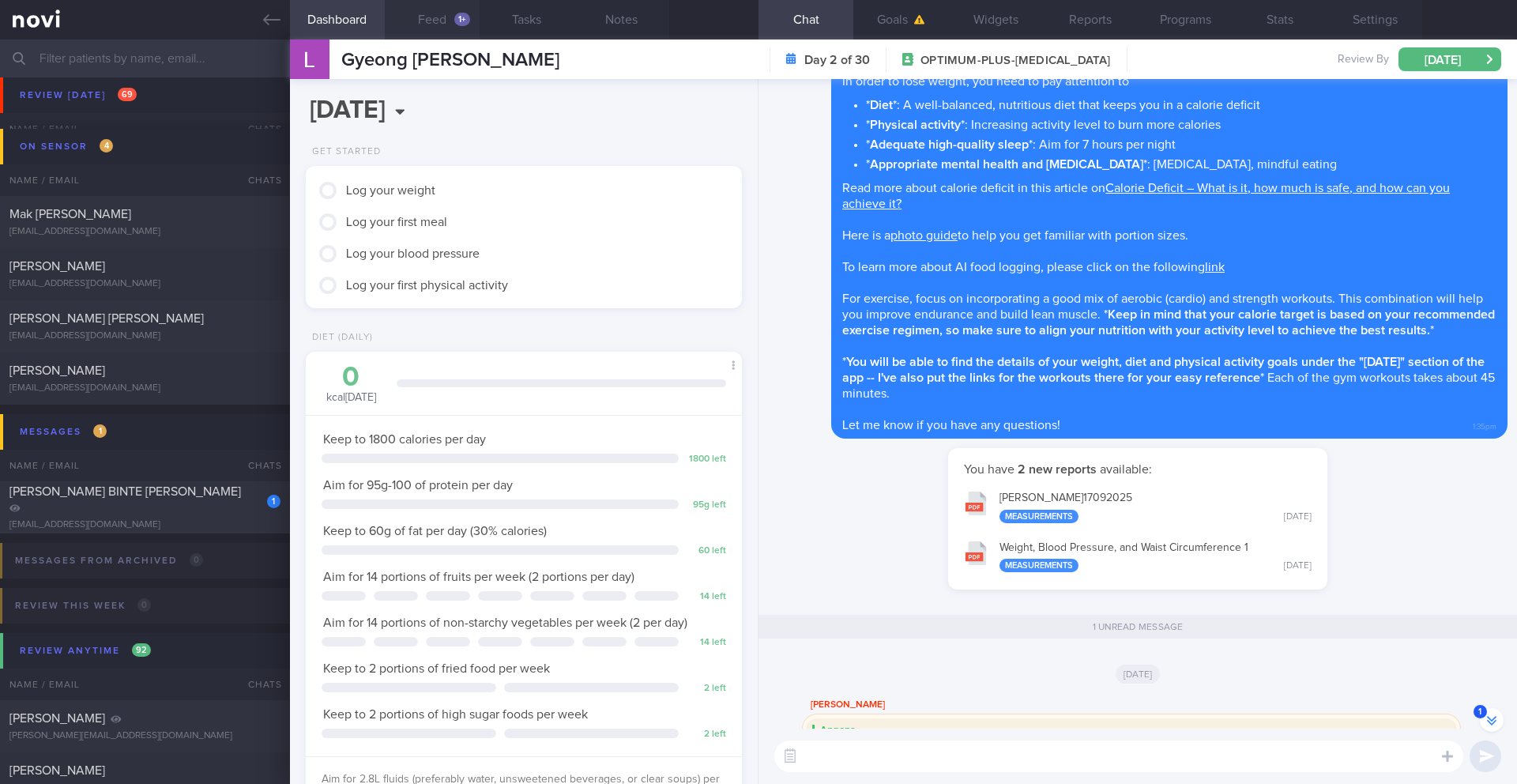
click at [452, 16] on button "Feed 1+" at bounding box center [432, 19] width 95 height 39
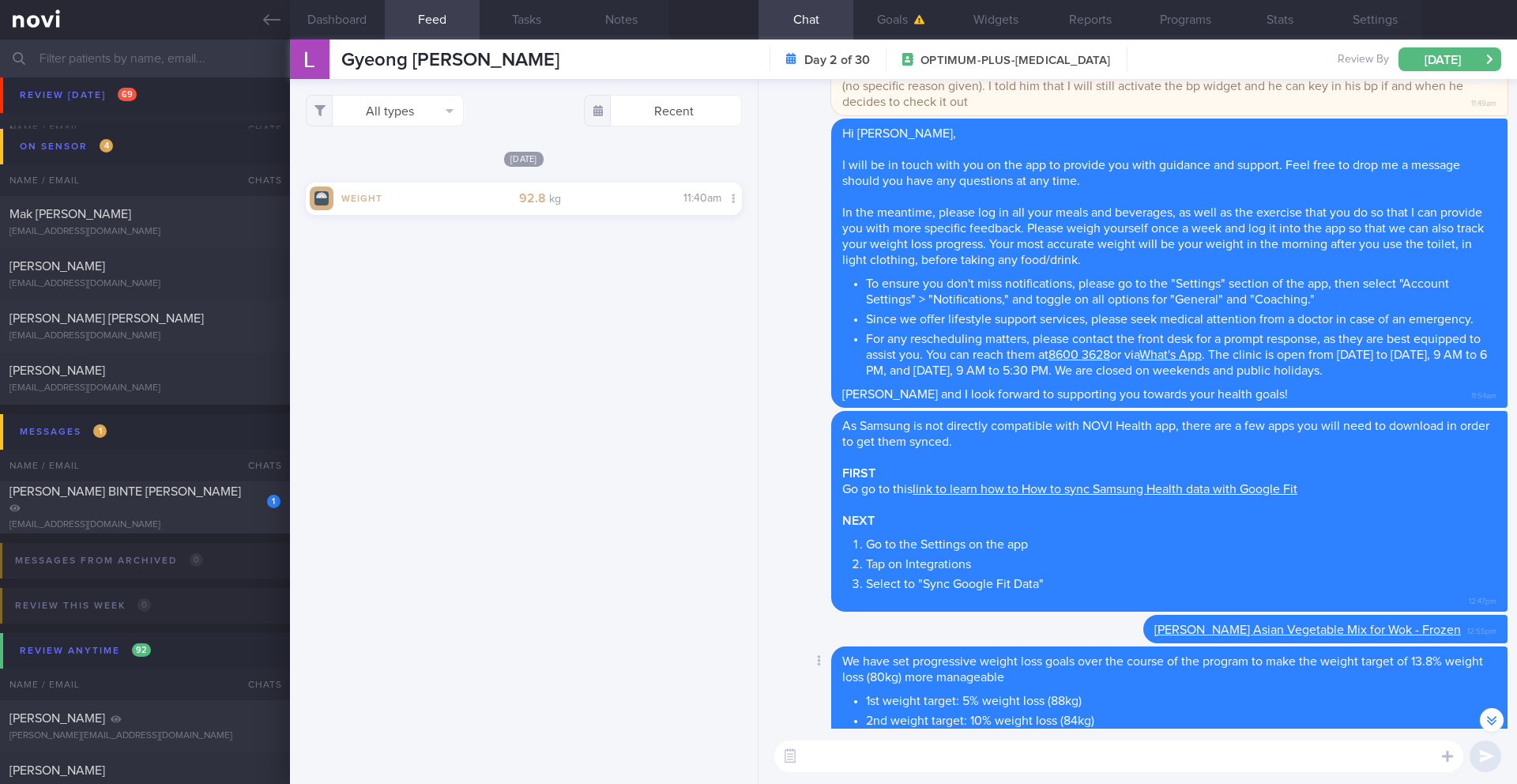
scroll to position [-960, 0]
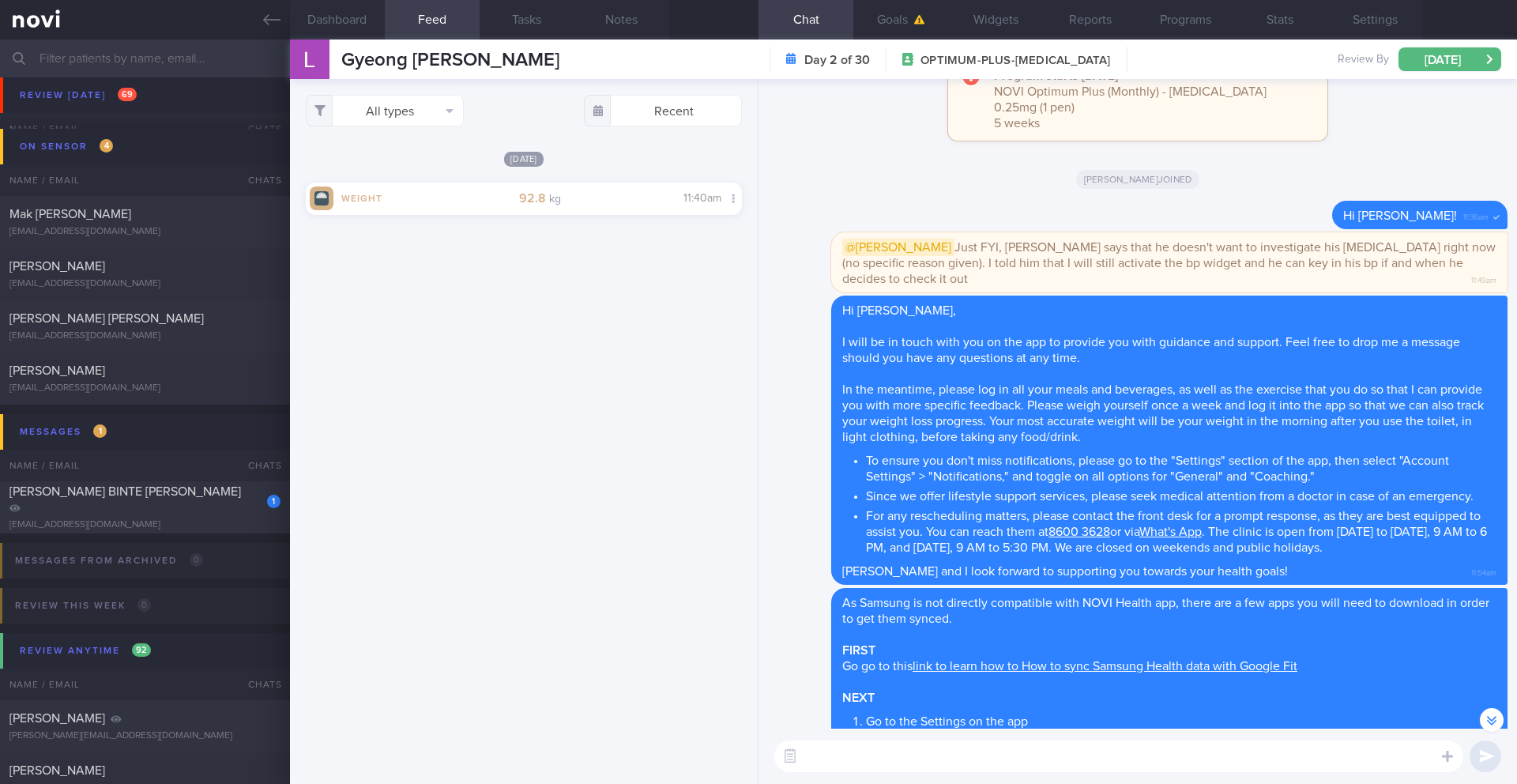
click at [883, 753] on textarea at bounding box center [1119, 755] width 689 height 31
type textarea "H"
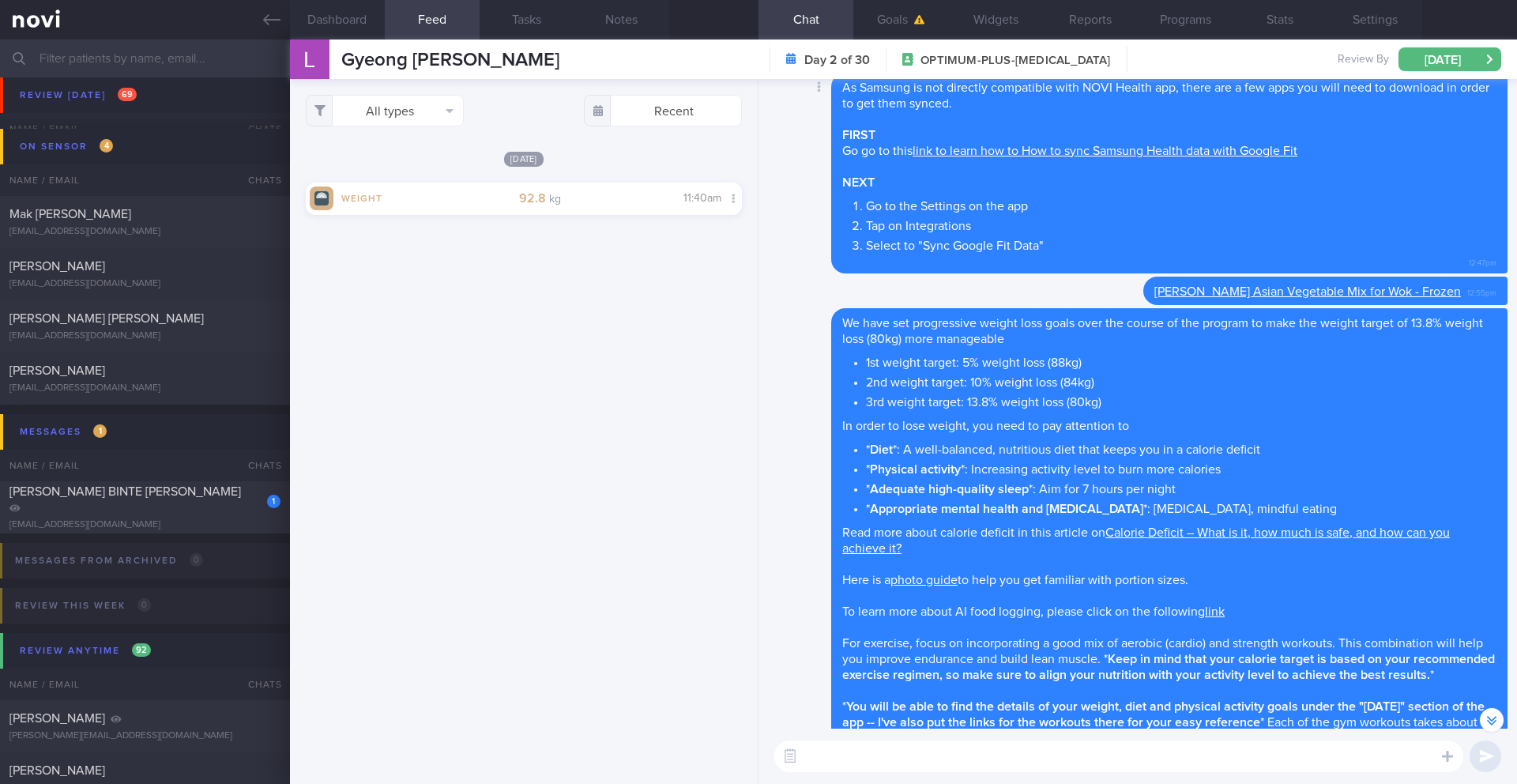
scroll to position [0, 0]
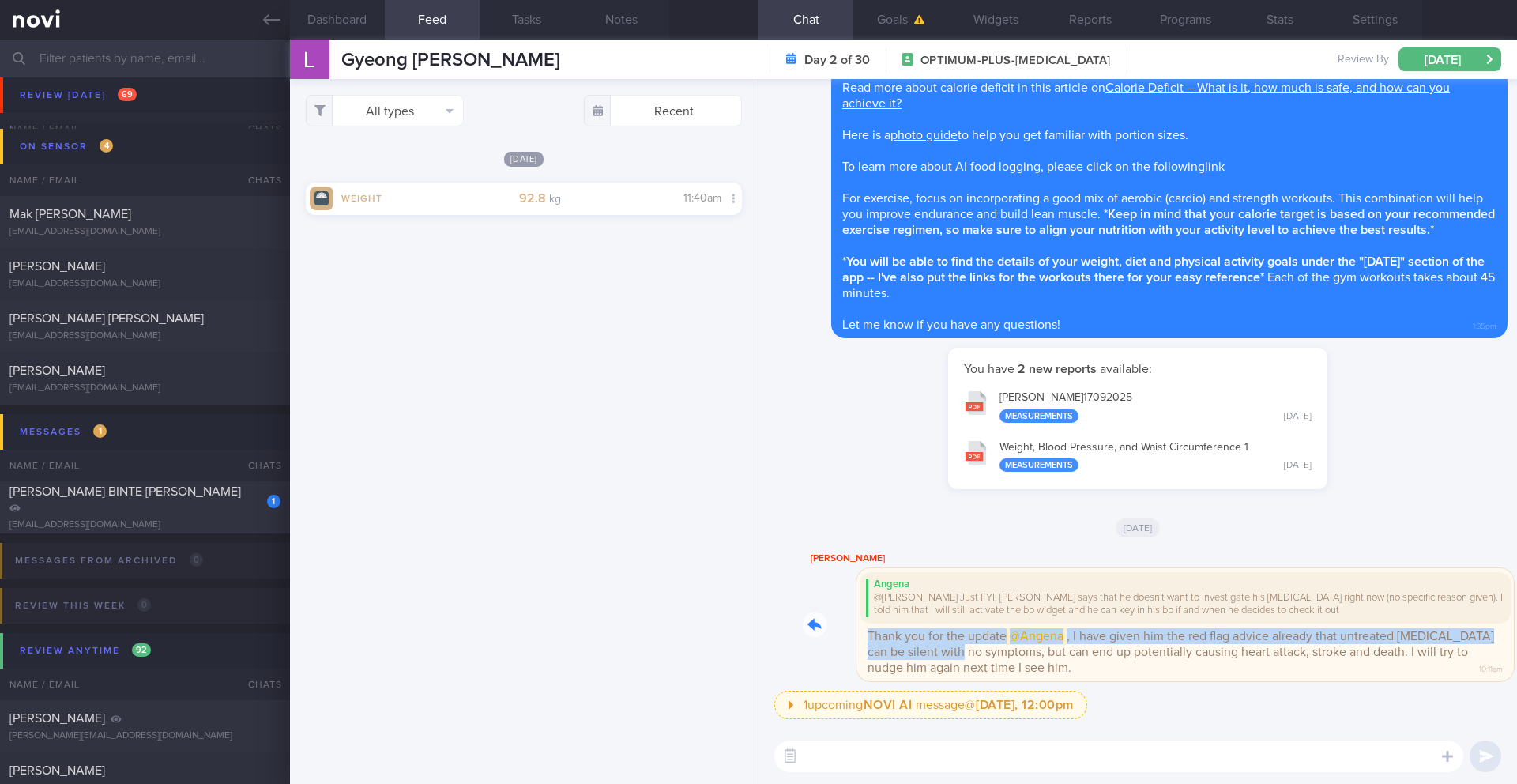
drag, startPoint x: 810, startPoint y: 639, endPoint x: 937, endPoint y: 644, distance: 127.1
click at [937, 644] on div "Todd Angena @Todd Just FYI, Mr Lee says that he doesn't want to investigate his…" at bounding box center [1155, 615] width 705 height 132
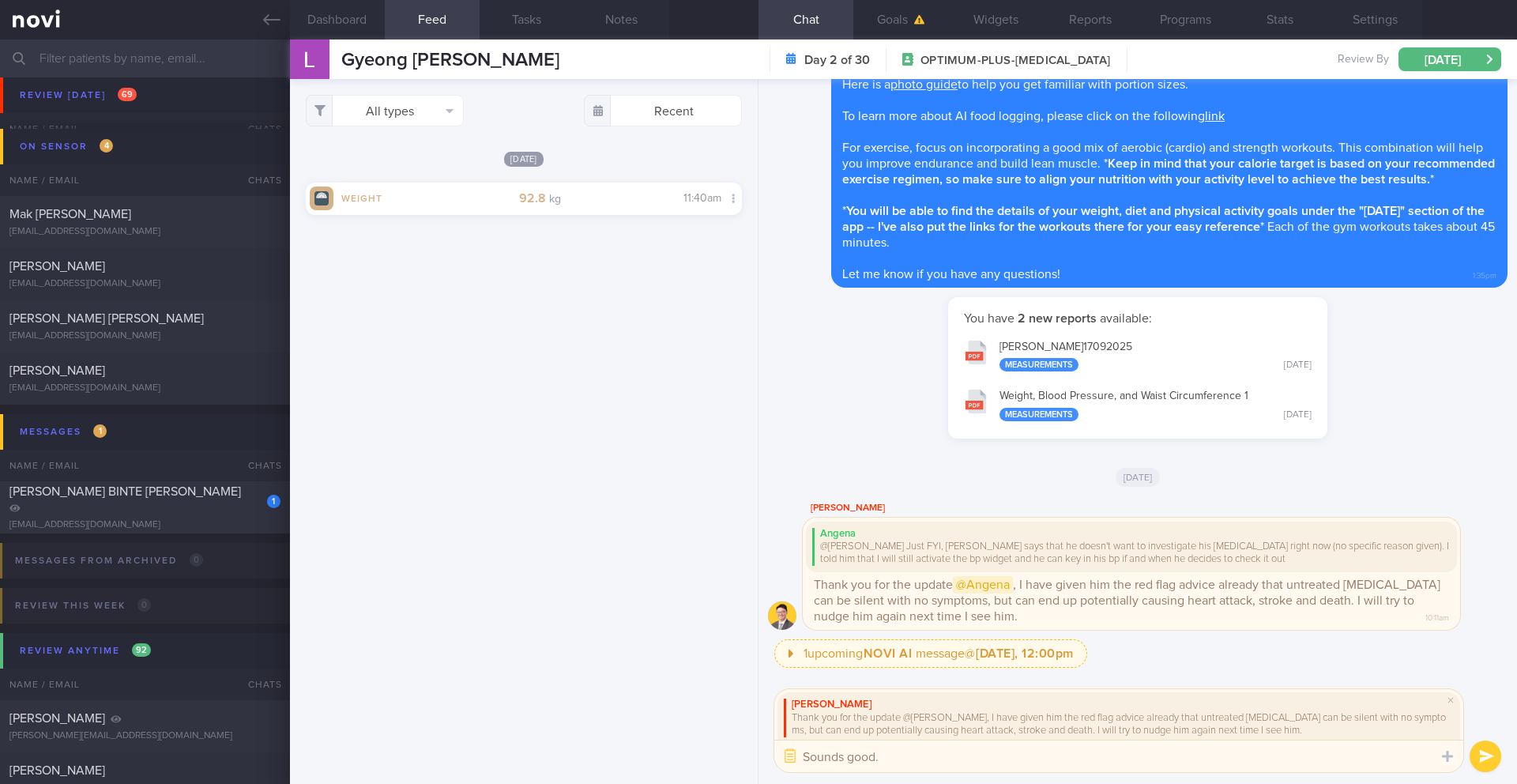
type textarea "Sounds good"
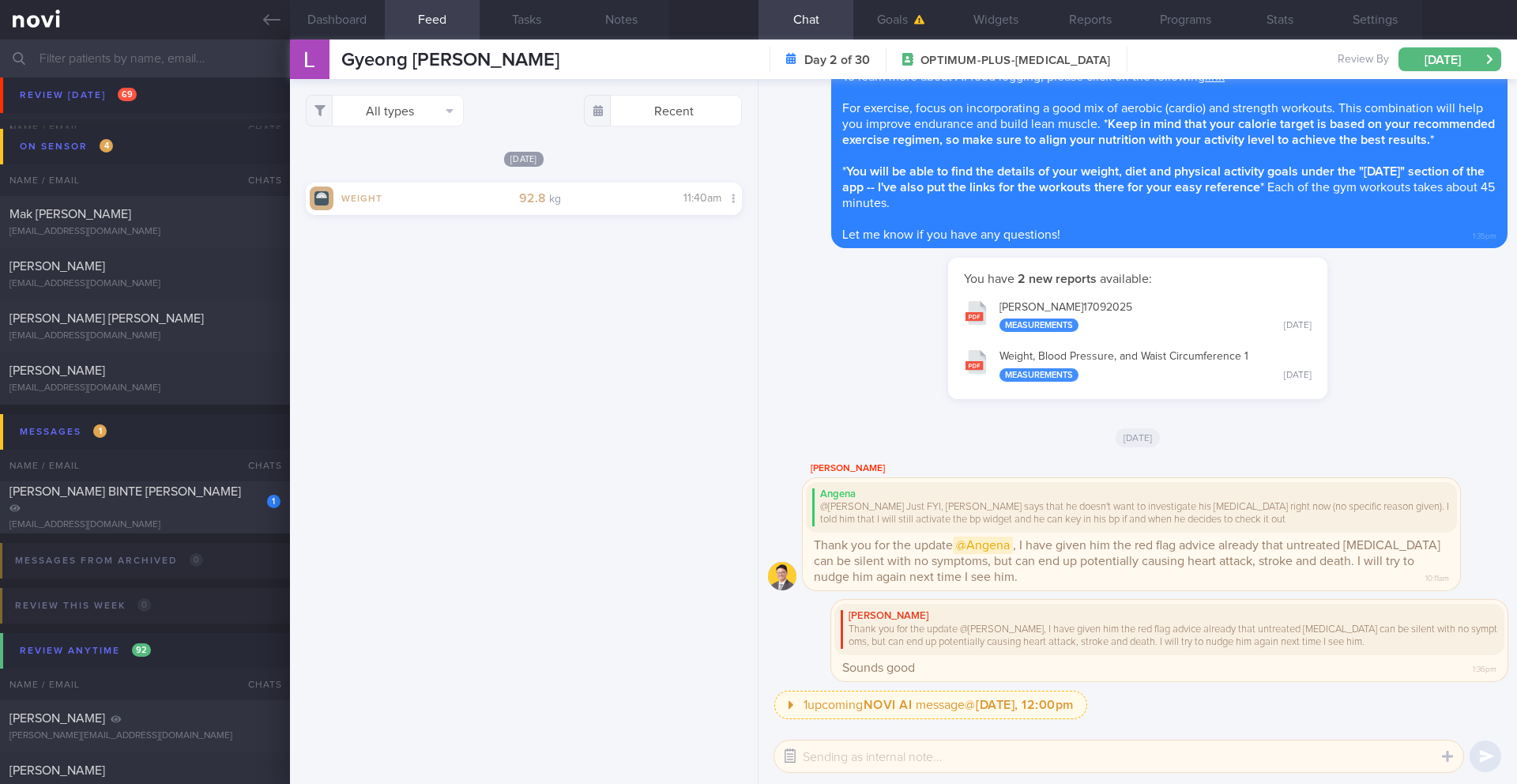
click at [788, 760] on button "button" at bounding box center [790, 755] width 28 height 28
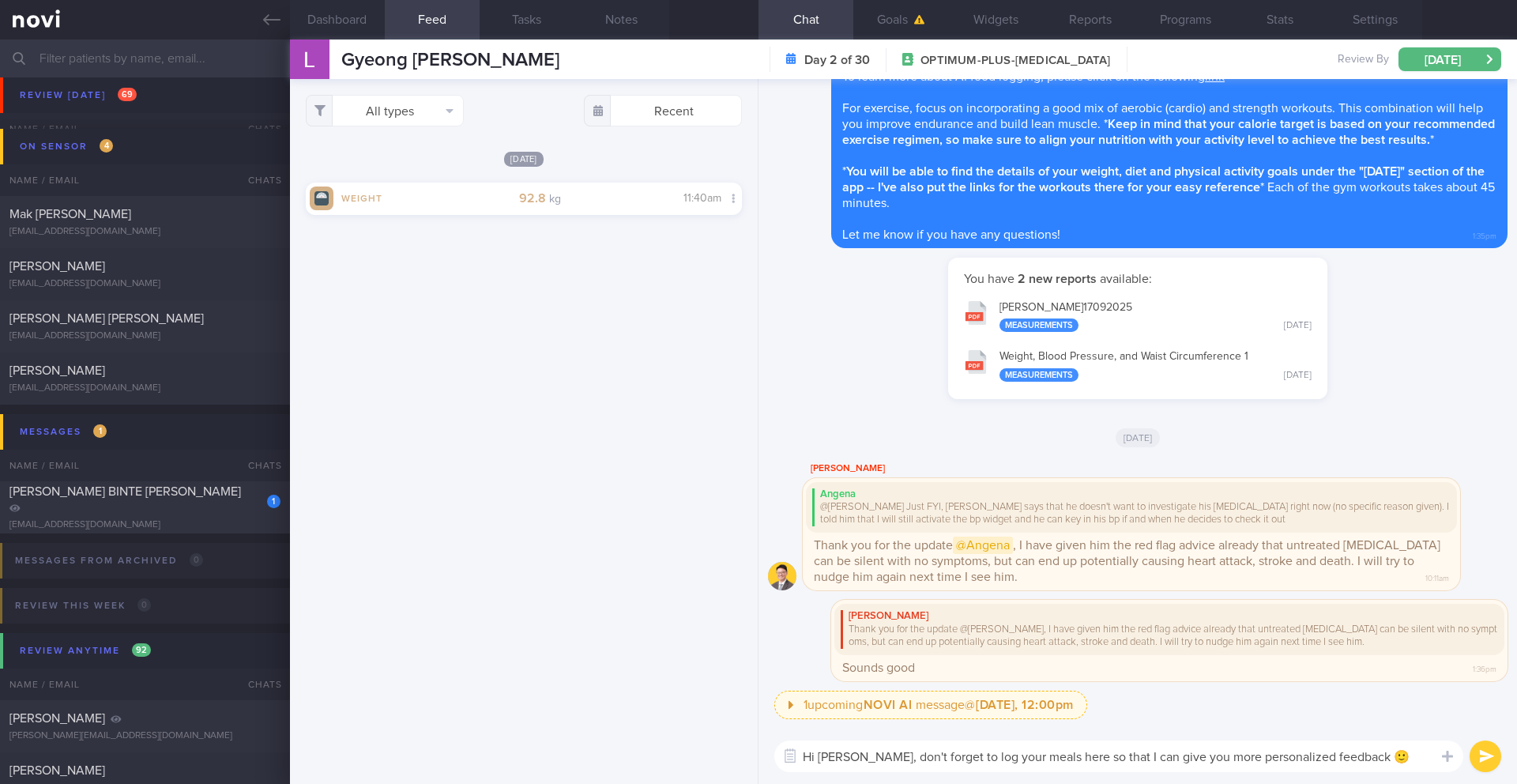
click at [1024, 758] on textarea "Hi Mr Lee, don't forget to log your meals here so that I can give you more pers…" at bounding box center [1119, 755] width 689 height 31
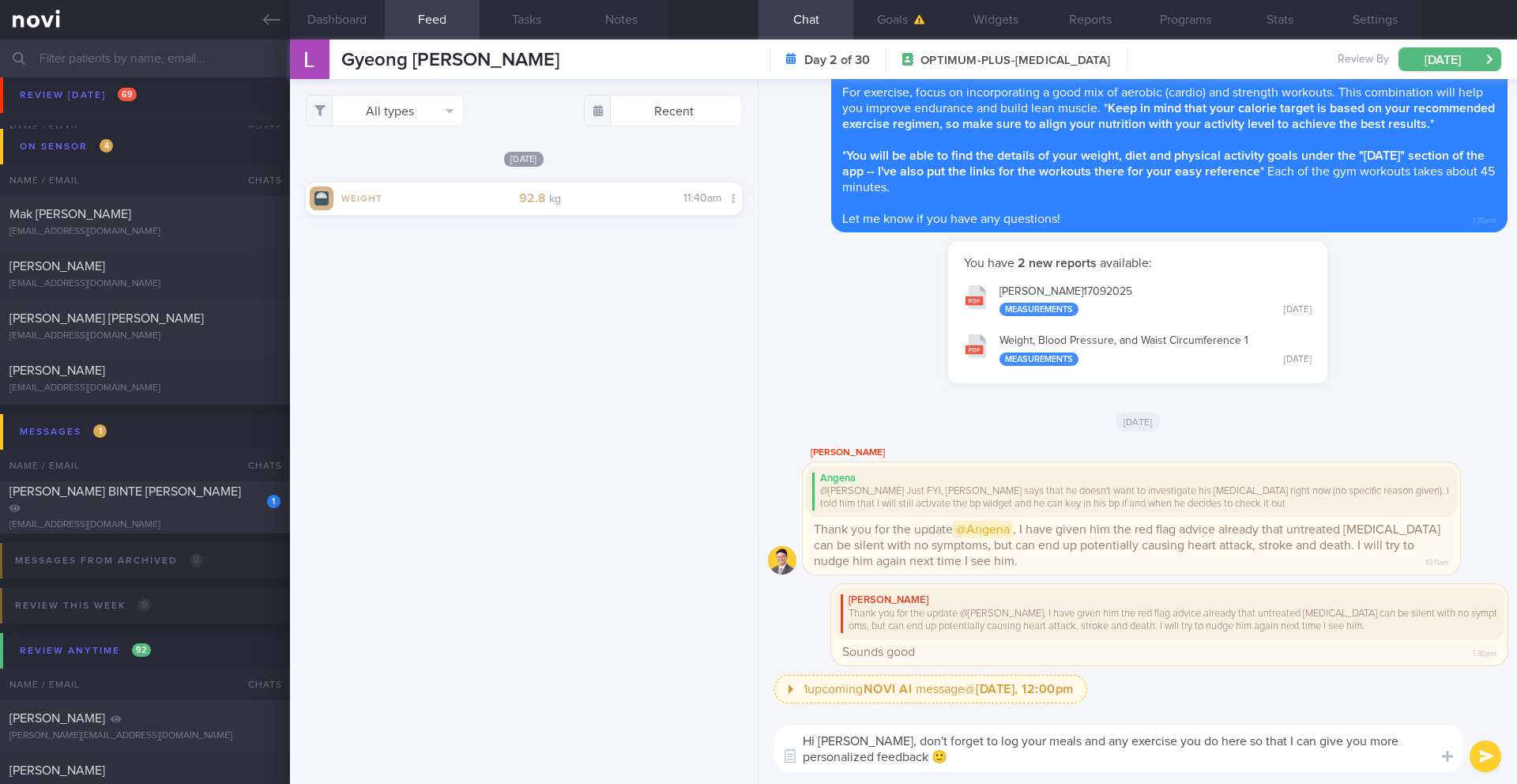
drag, startPoint x: 1192, startPoint y: 742, endPoint x: 1165, endPoint y: 737, distance: 27.5
click at [1165, 737] on textarea "Hi Mr Lee, don't forget to log your meals and any exercise you do here so that …" at bounding box center [1119, 748] width 689 height 47
click at [1199, 766] on textarea "Hi Mr Lee, don't forget to log your meals and any exercise you do in this app s…" at bounding box center [1119, 748] width 689 height 47
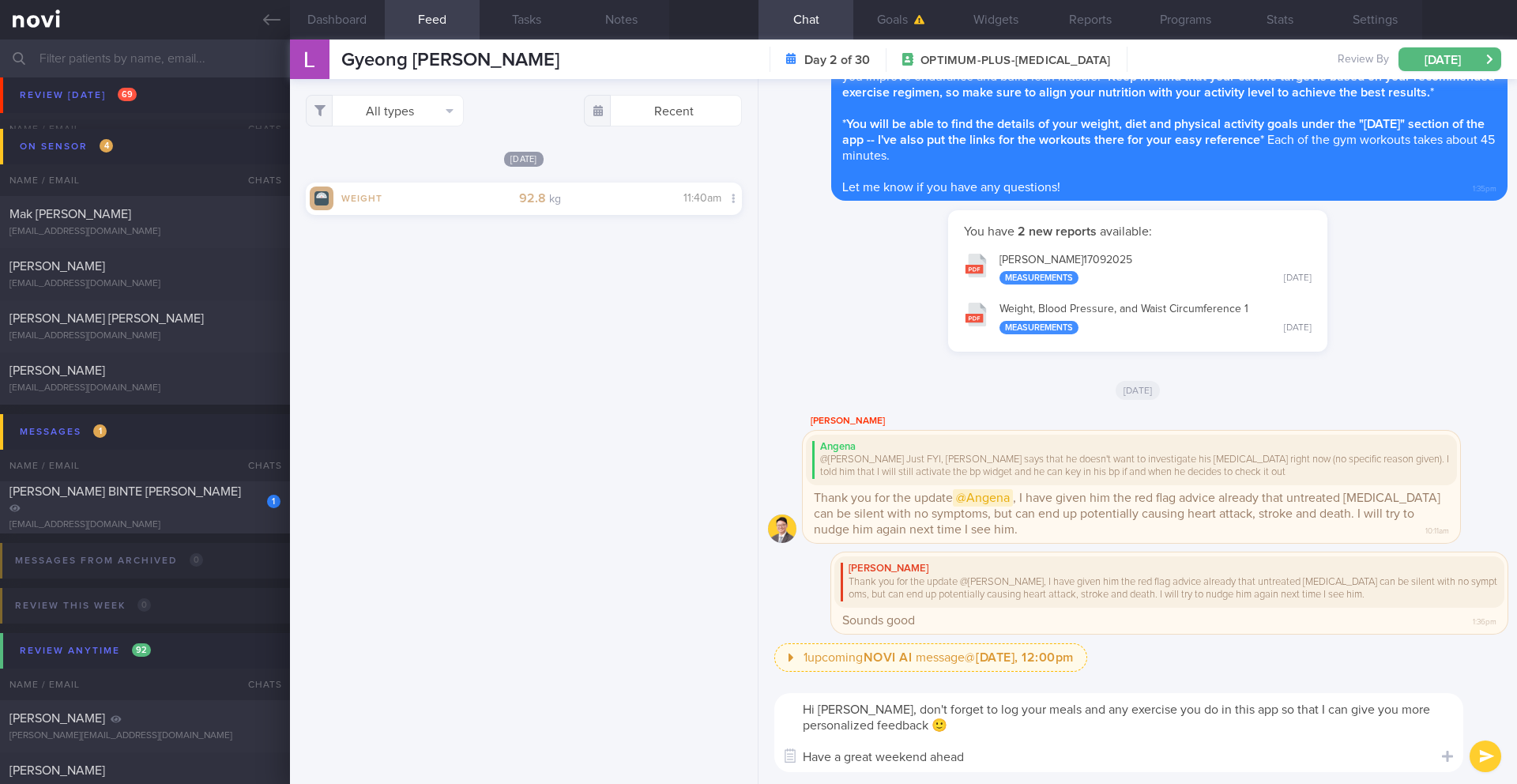
type textarea "Hi Mr Lee, don't forget to log your meals and any exercise you do in this app s…"
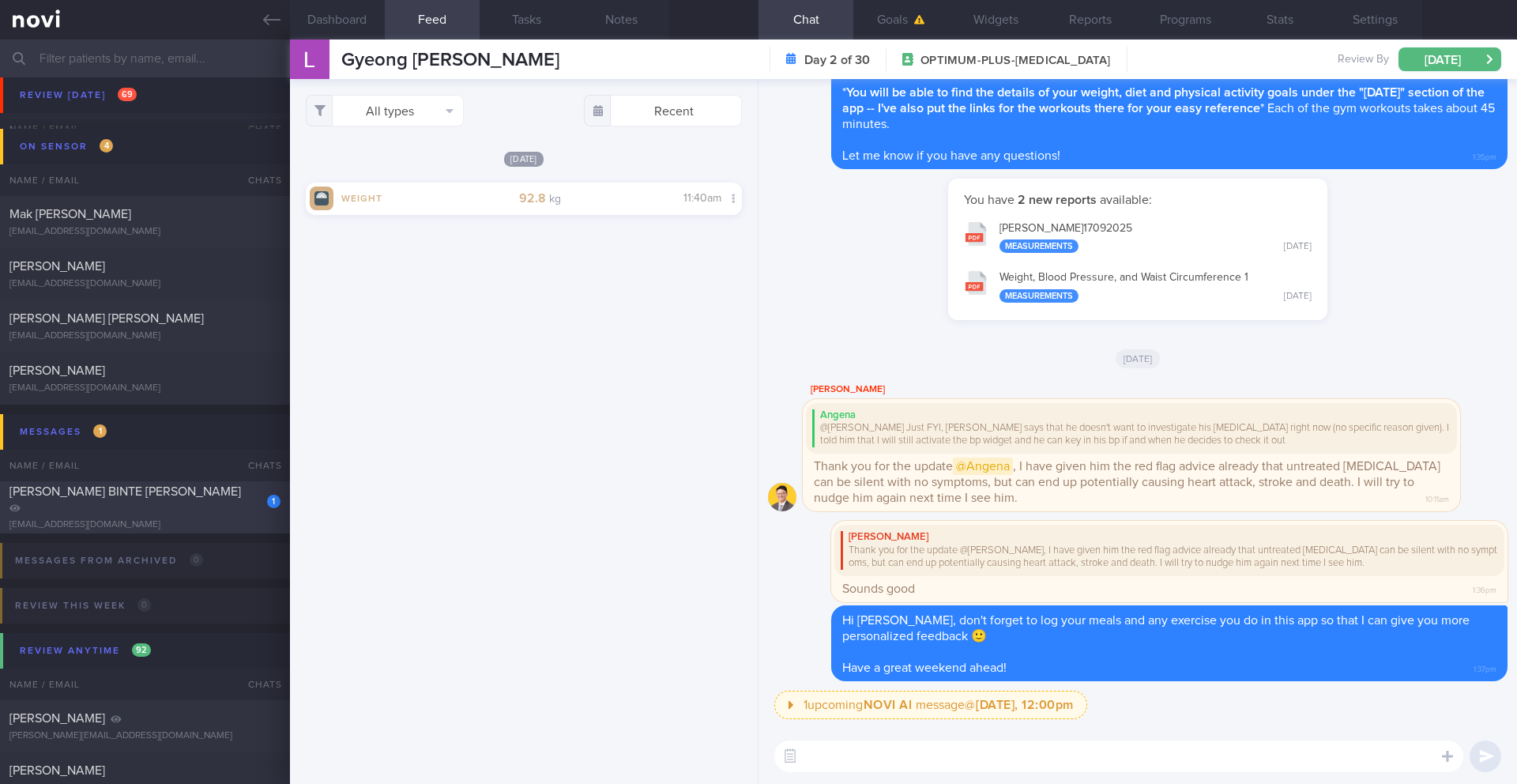
click at [158, 519] on div "[EMAIL_ADDRESS][DOMAIN_NAME]" at bounding box center [145, 525] width 271 height 12
type input "Dig Supp"
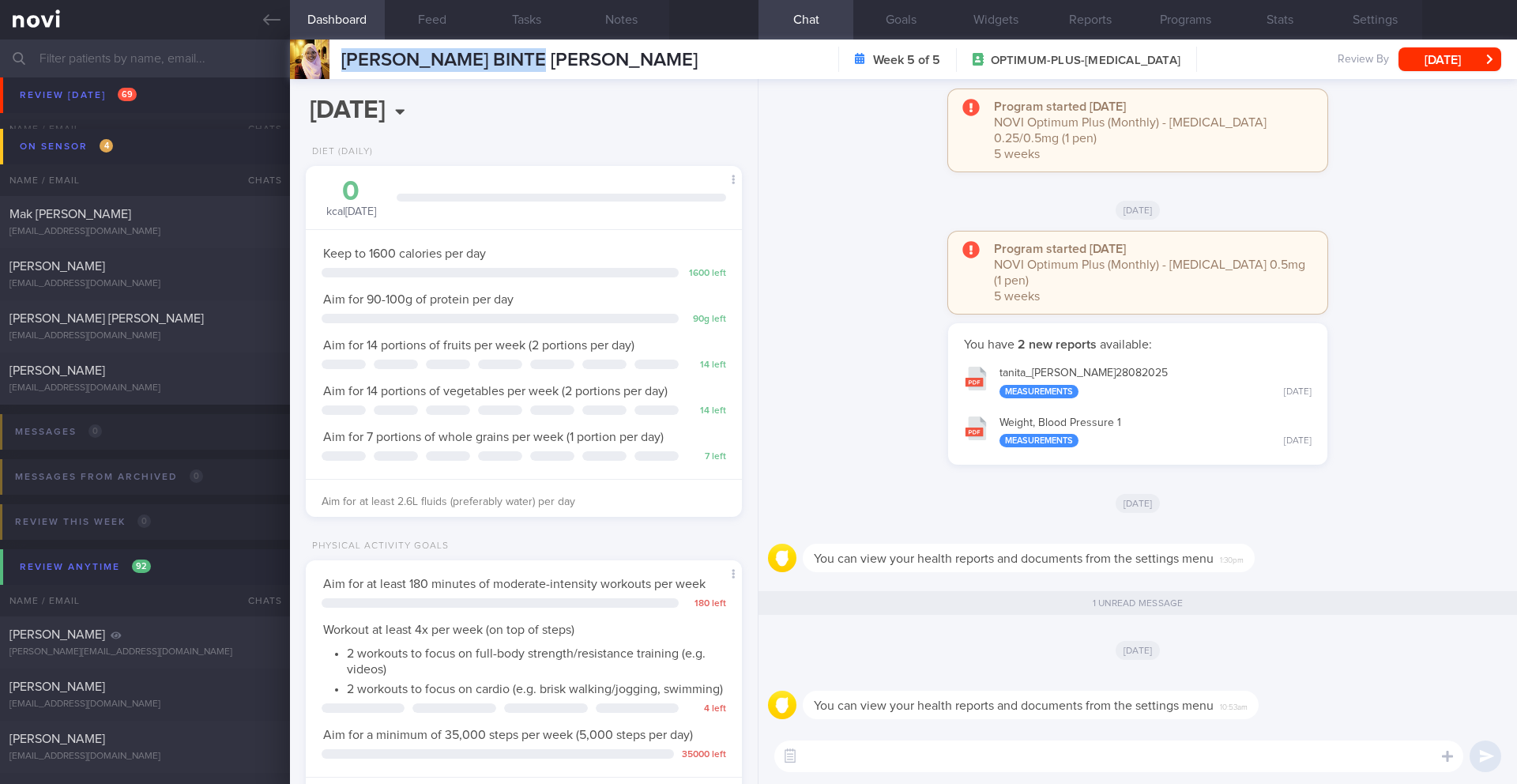
drag, startPoint x: 555, startPoint y: 63, endPoint x: 325, endPoint y: 59, distance: 230.0
click at [325, 59] on div "AISHAH BINTE RAHMAT AISHAH BINTE RAHMAT aishahrahmat93@gmail.com Week 5 of 5 OP…" at bounding box center [903, 59] width 1227 height 39
copy div "[PERSON_NAME] BINTE [PERSON_NAME]"
click at [626, 28] on button "Notes" at bounding box center [622, 19] width 95 height 39
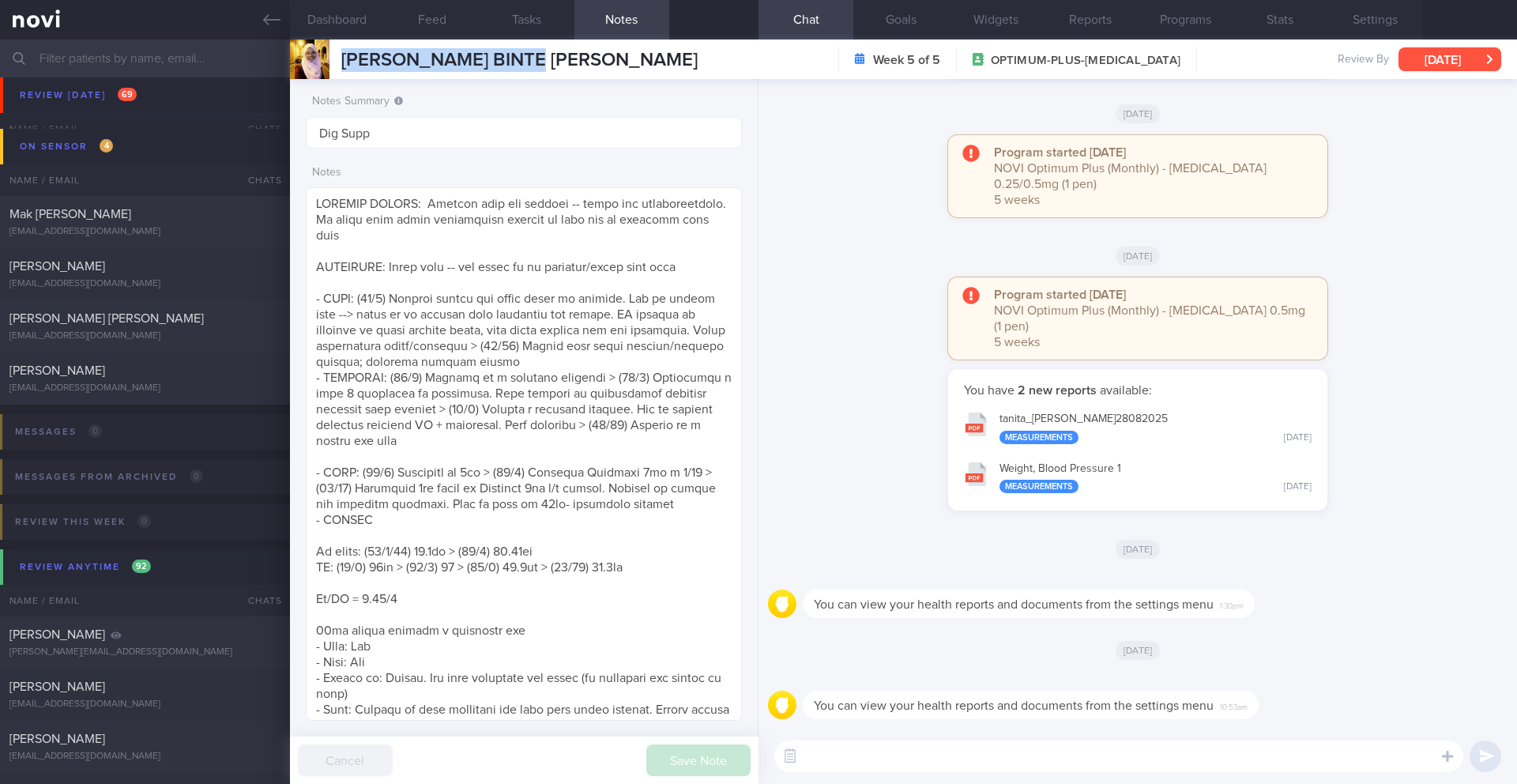
click at [1462, 67] on button "[DATE]" at bounding box center [1450, 59] width 103 height 24
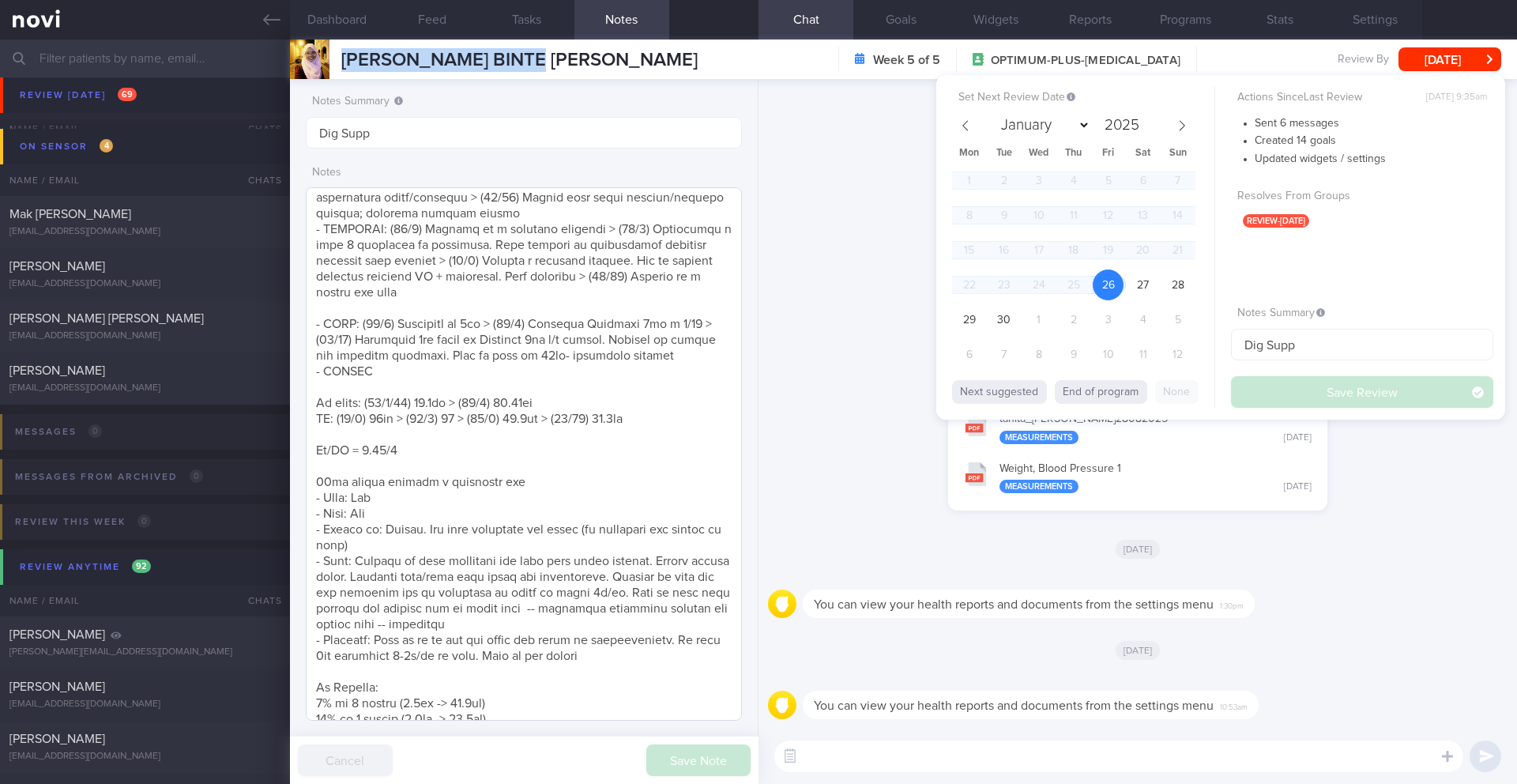
scroll to position [482, 0]
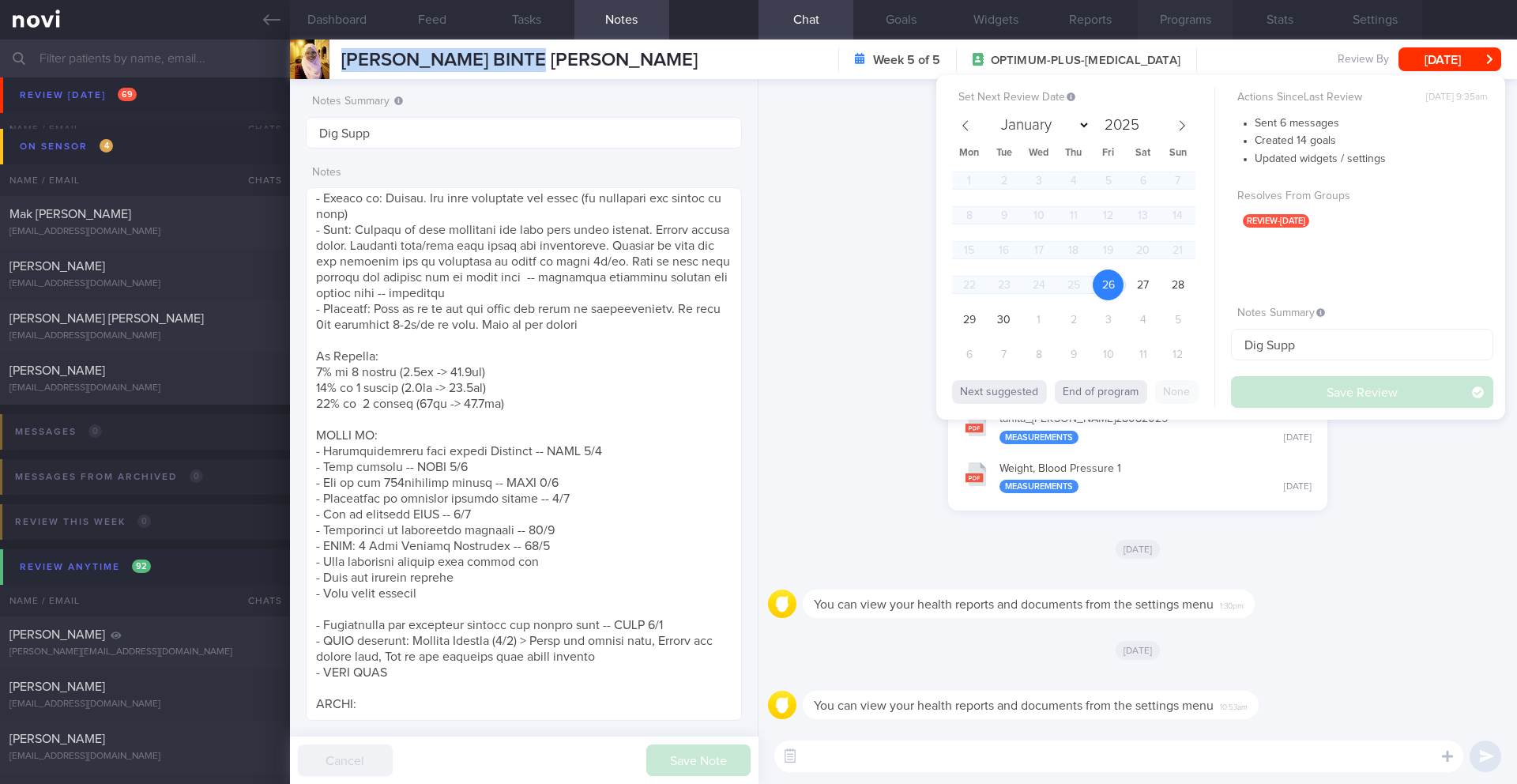
click at [1151, 30] on button "Programs" at bounding box center [1186, 19] width 95 height 39
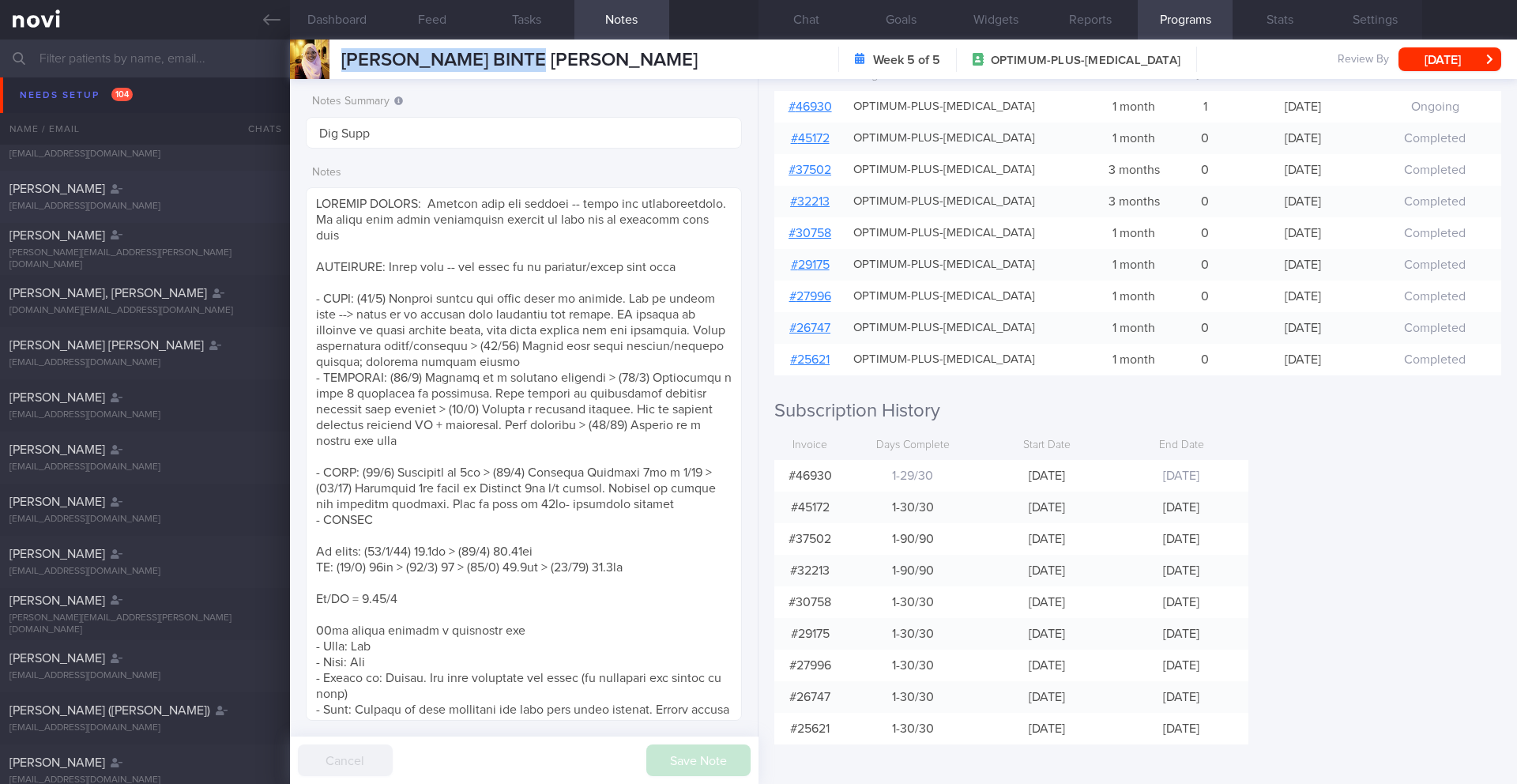
scroll to position [3263, 0]
click at [177, 60] on input "text" at bounding box center [758, 58] width 1517 height 38
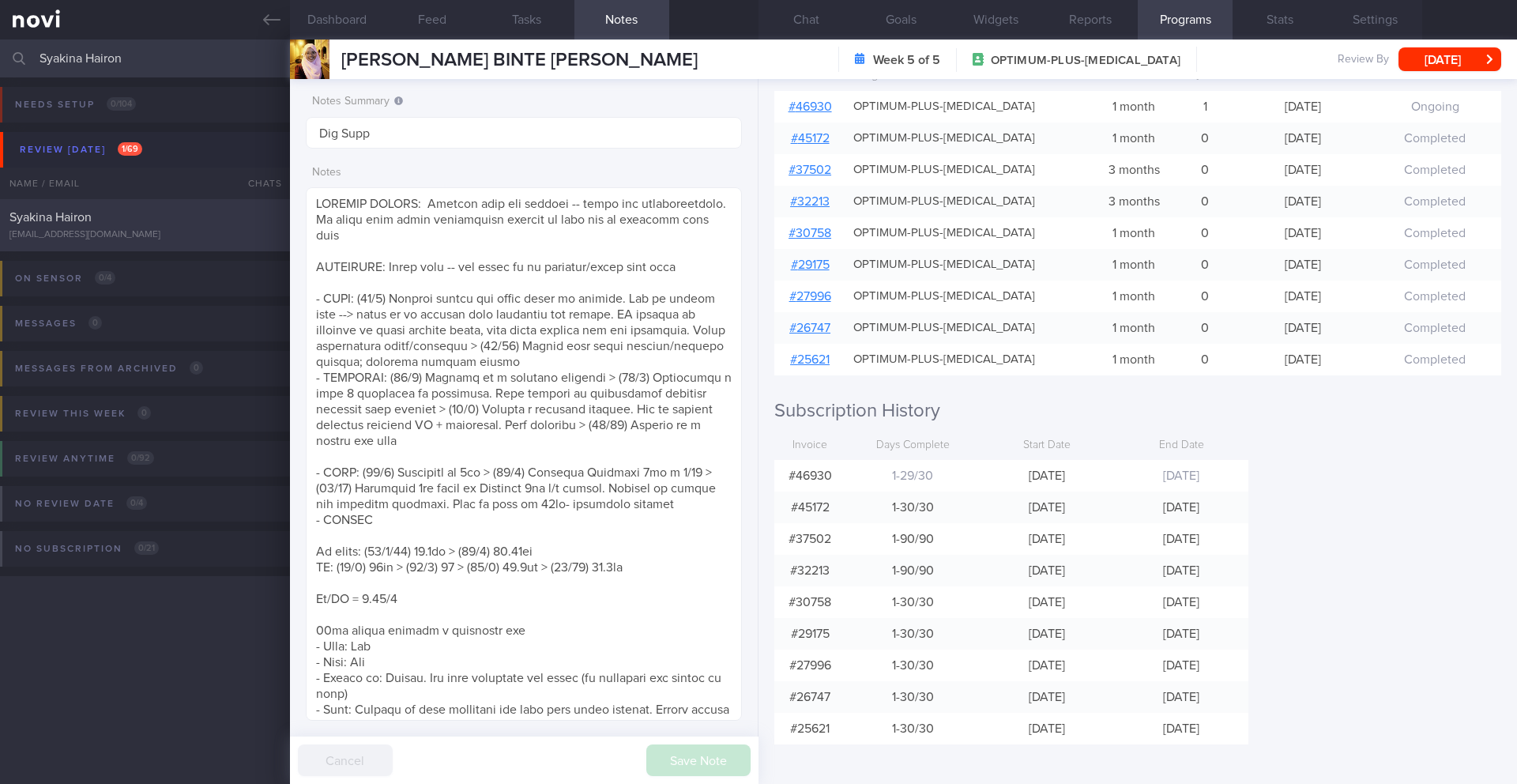
type input "Syakina Hairon"
click at [195, 228] on div "Syakina Hairon sasyakinahairon@gmail.com" at bounding box center [144, 225] width 290 height 31
type input "26/9 NEW OP+"
type textarea "Getting married end of next year (first in Feb 2026) Reduce fat and tone up Aim…"
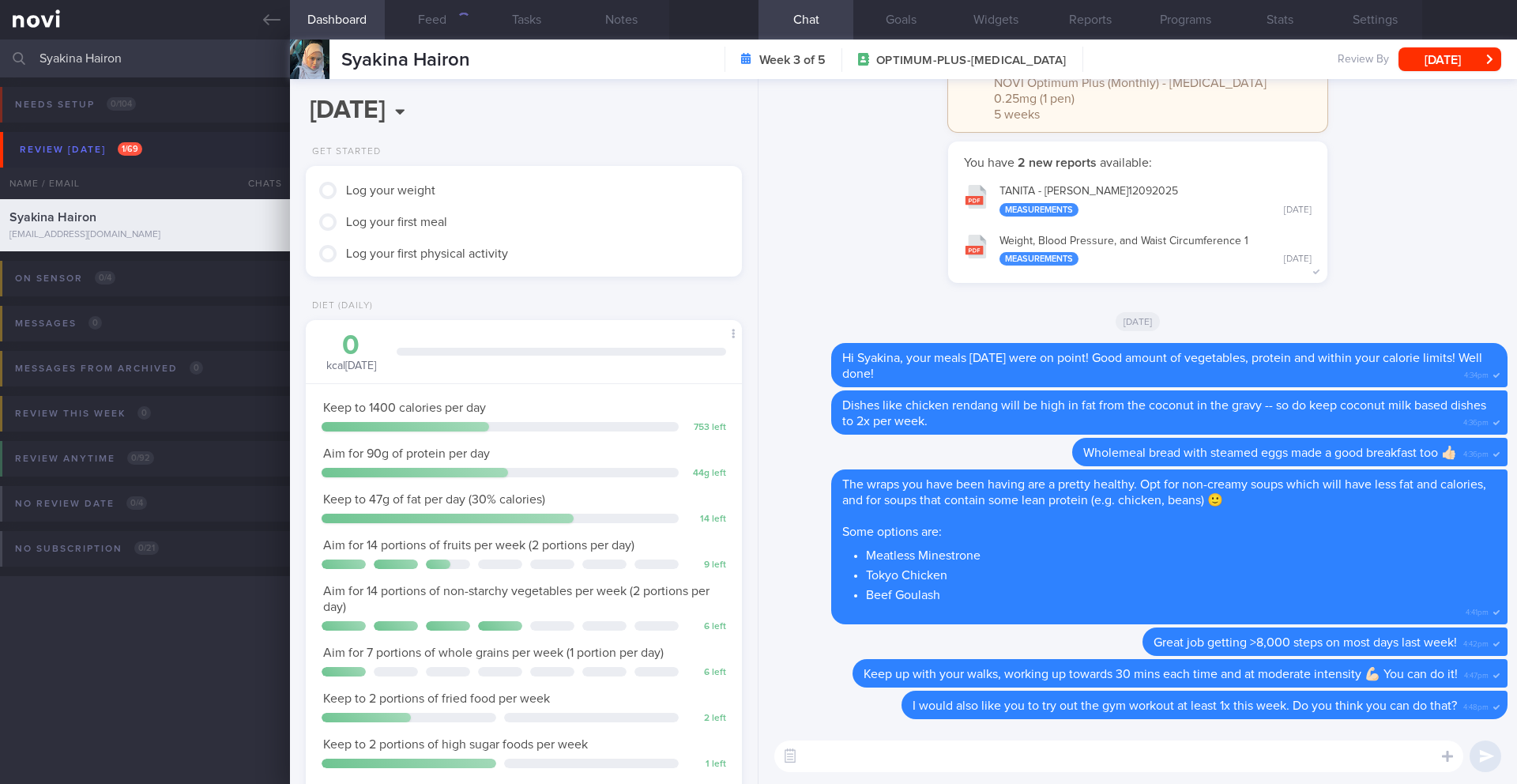
scroll to position [221, 397]
click at [450, 20] on button "Feed" at bounding box center [432, 19] width 95 height 39
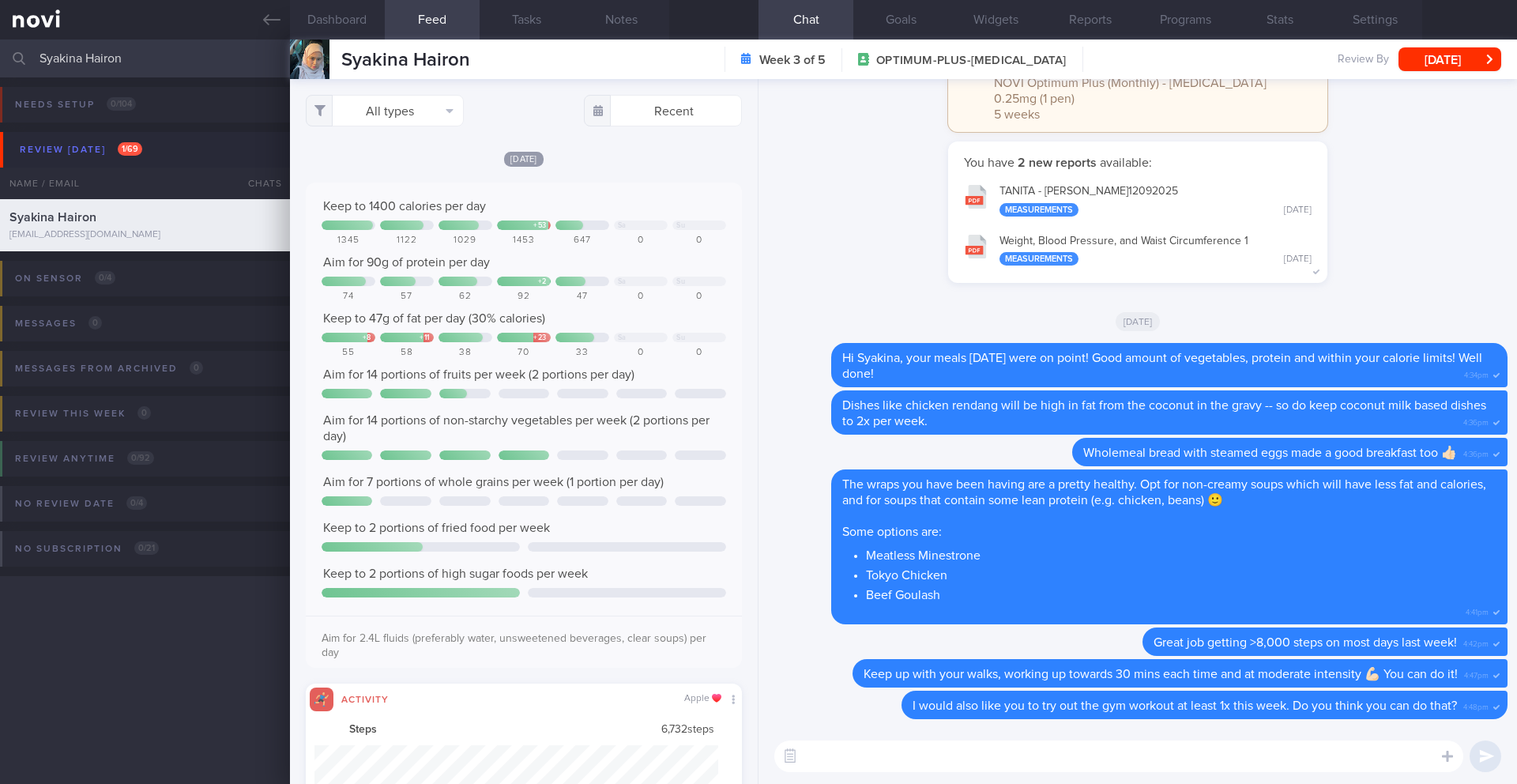
scroll to position [100, 405]
click at [436, 122] on button "All types" at bounding box center [384, 110] width 158 height 31
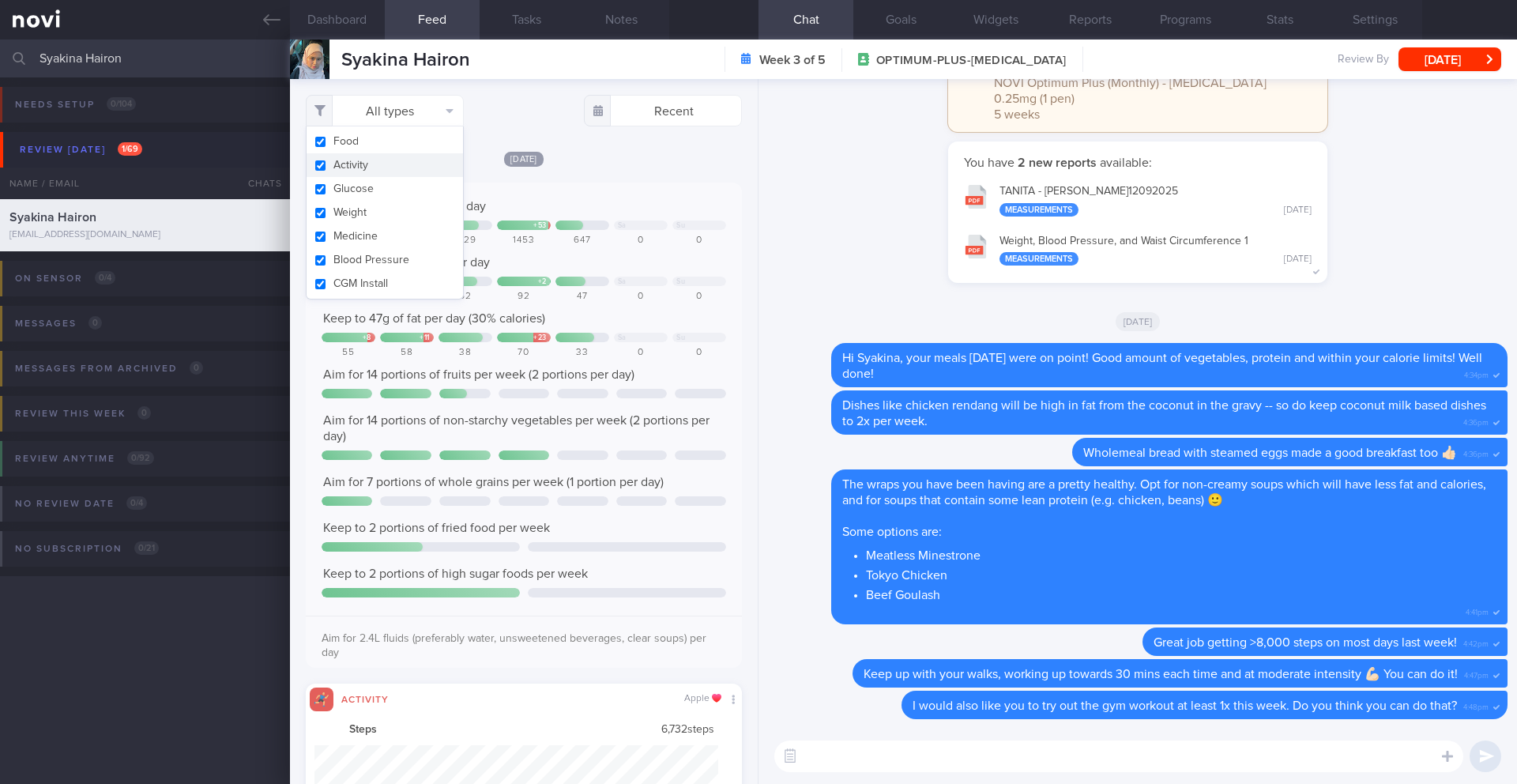
click at [380, 163] on button "Activity" at bounding box center [384, 165] width 157 height 24
checkbox input "false"
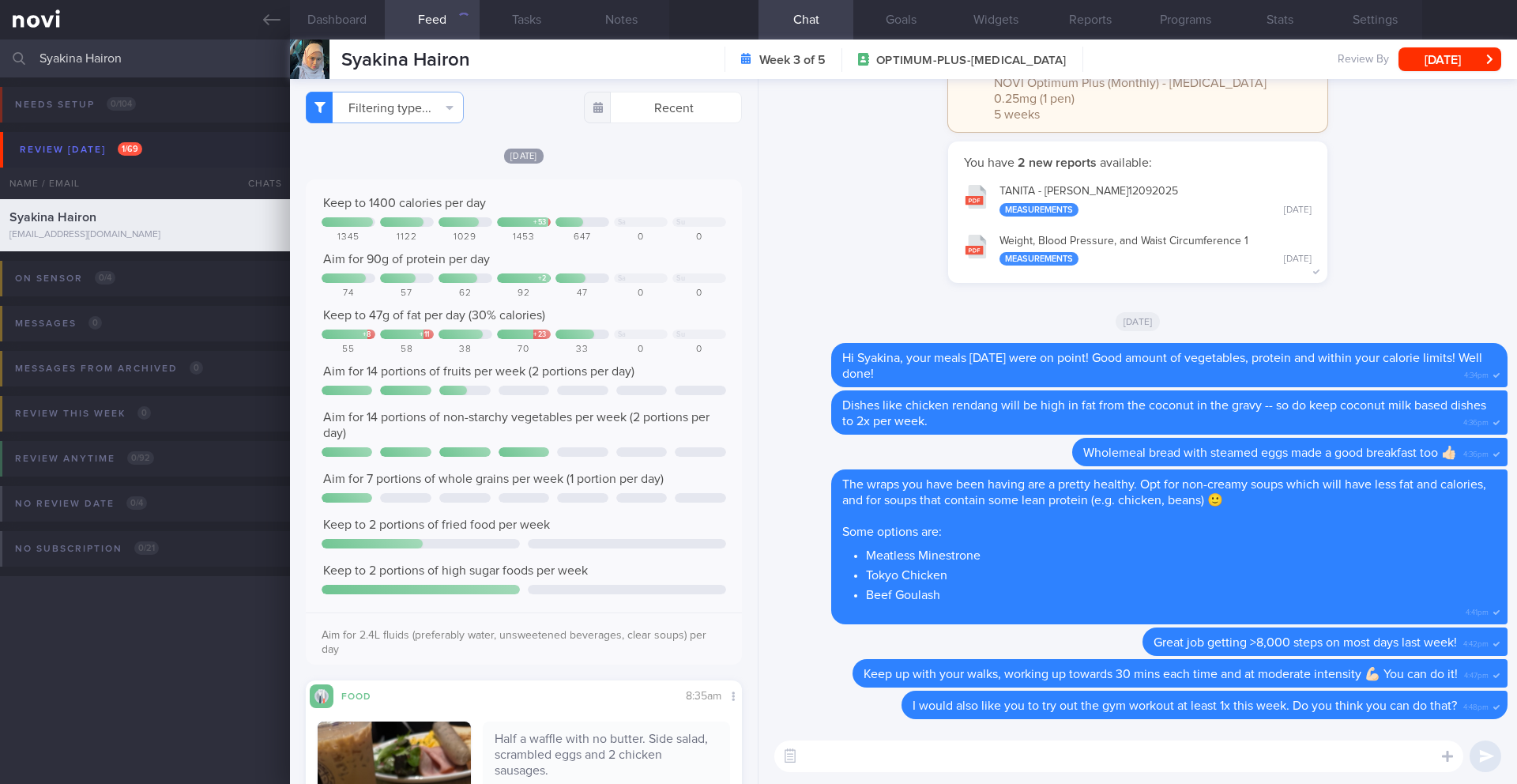
click at [668, 179] on div "Keep to 1400 calories per day + 53 Sa Su 1345 1122 1029 1453 647 0 0 Aim for 90…" at bounding box center [523, 421] width 436 height 485
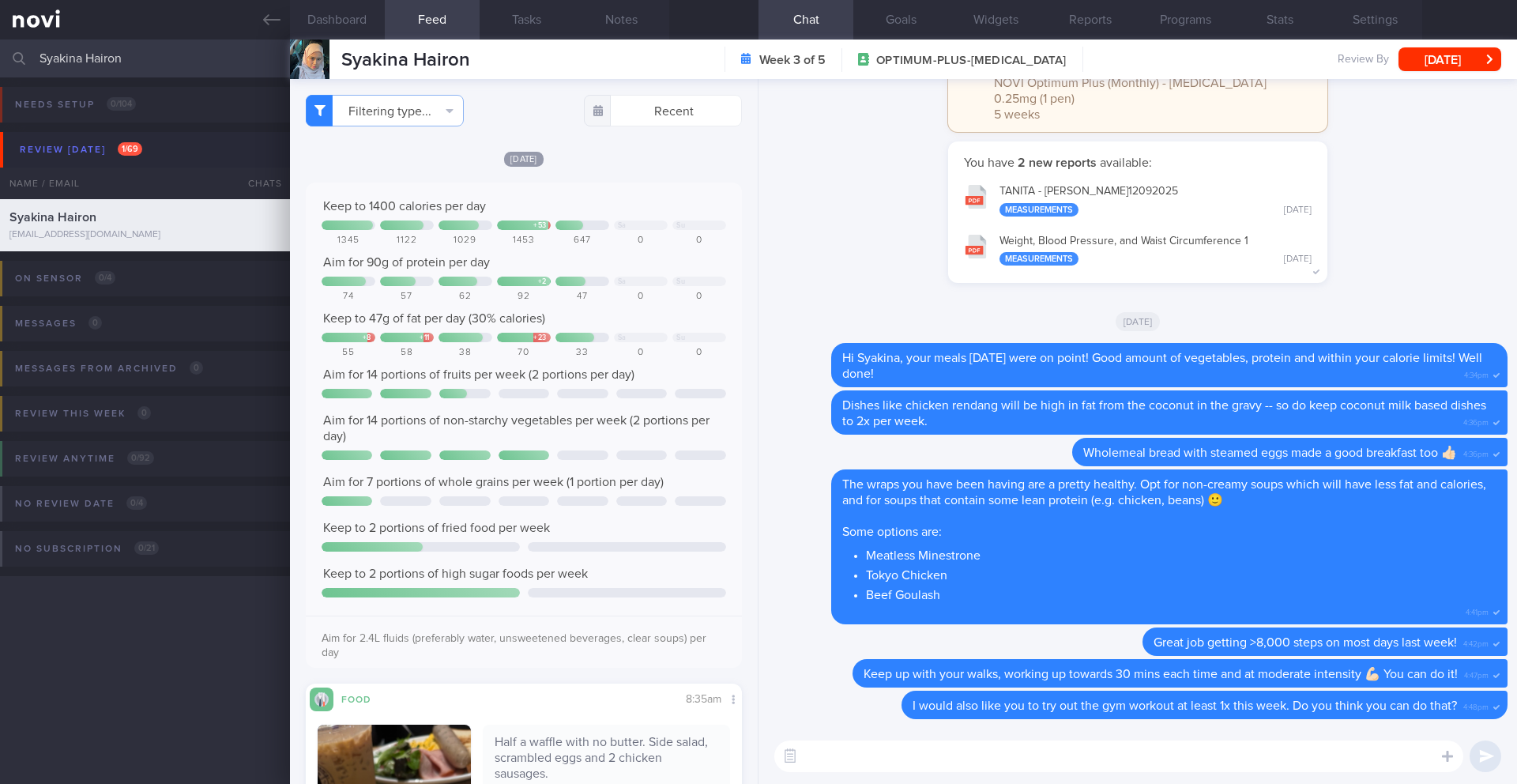
click at [967, 751] on textarea at bounding box center [1119, 755] width 689 height 31
type textarea "h"
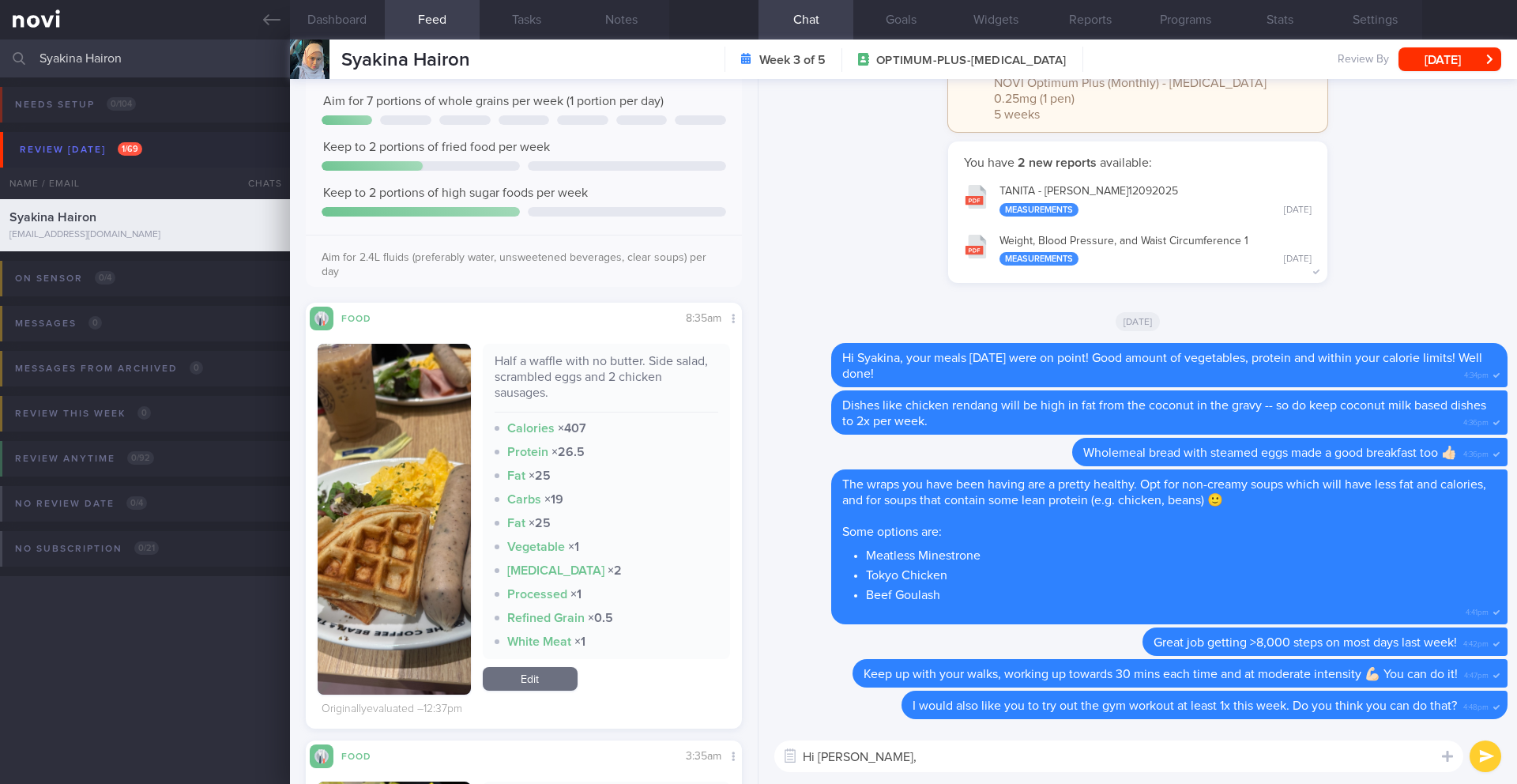
click at [427, 576] on button "button" at bounding box center [394, 518] width 153 height 351
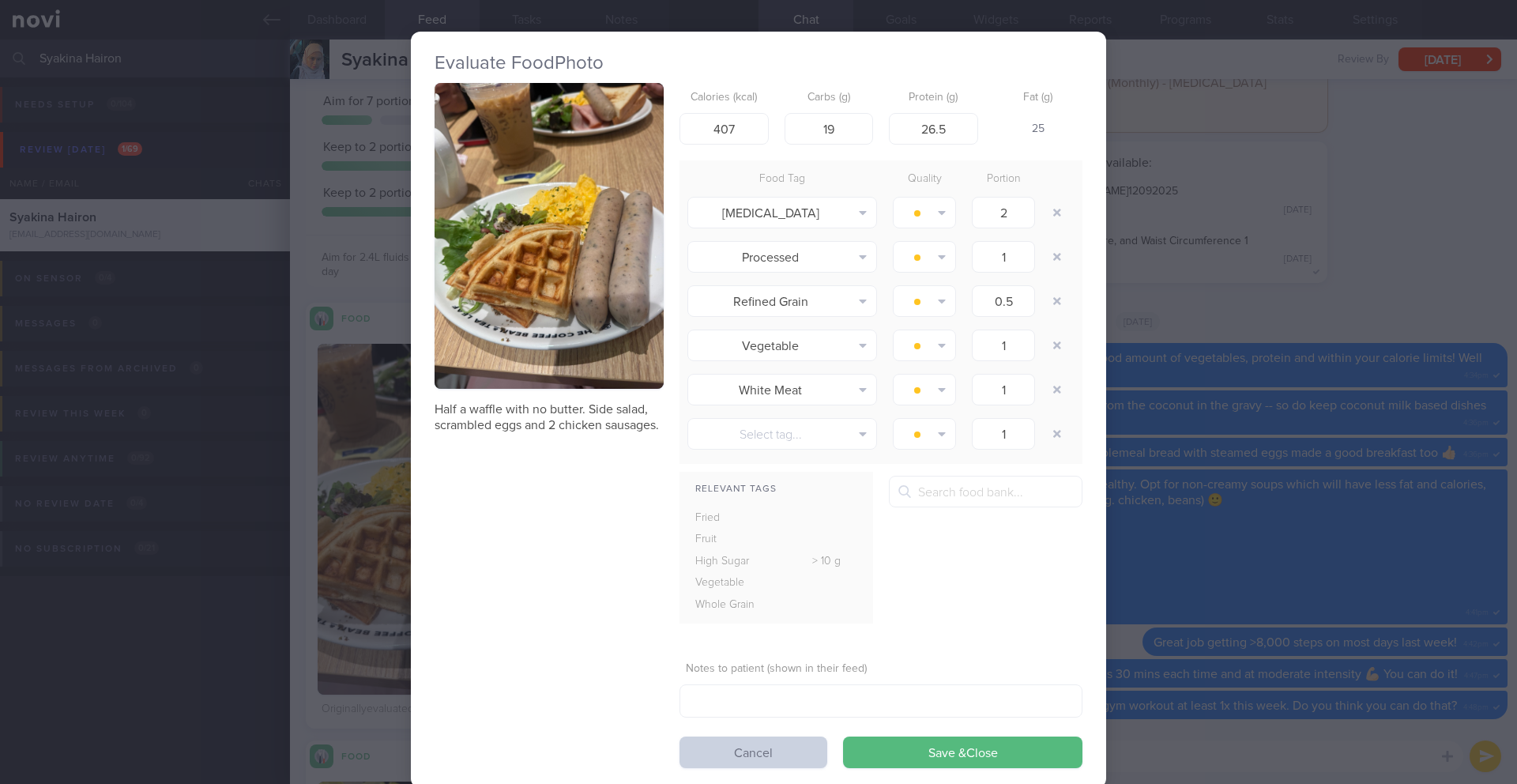
click at [732, 754] on button "Cancel" at bounding box center [754, 751] width 148 height 31
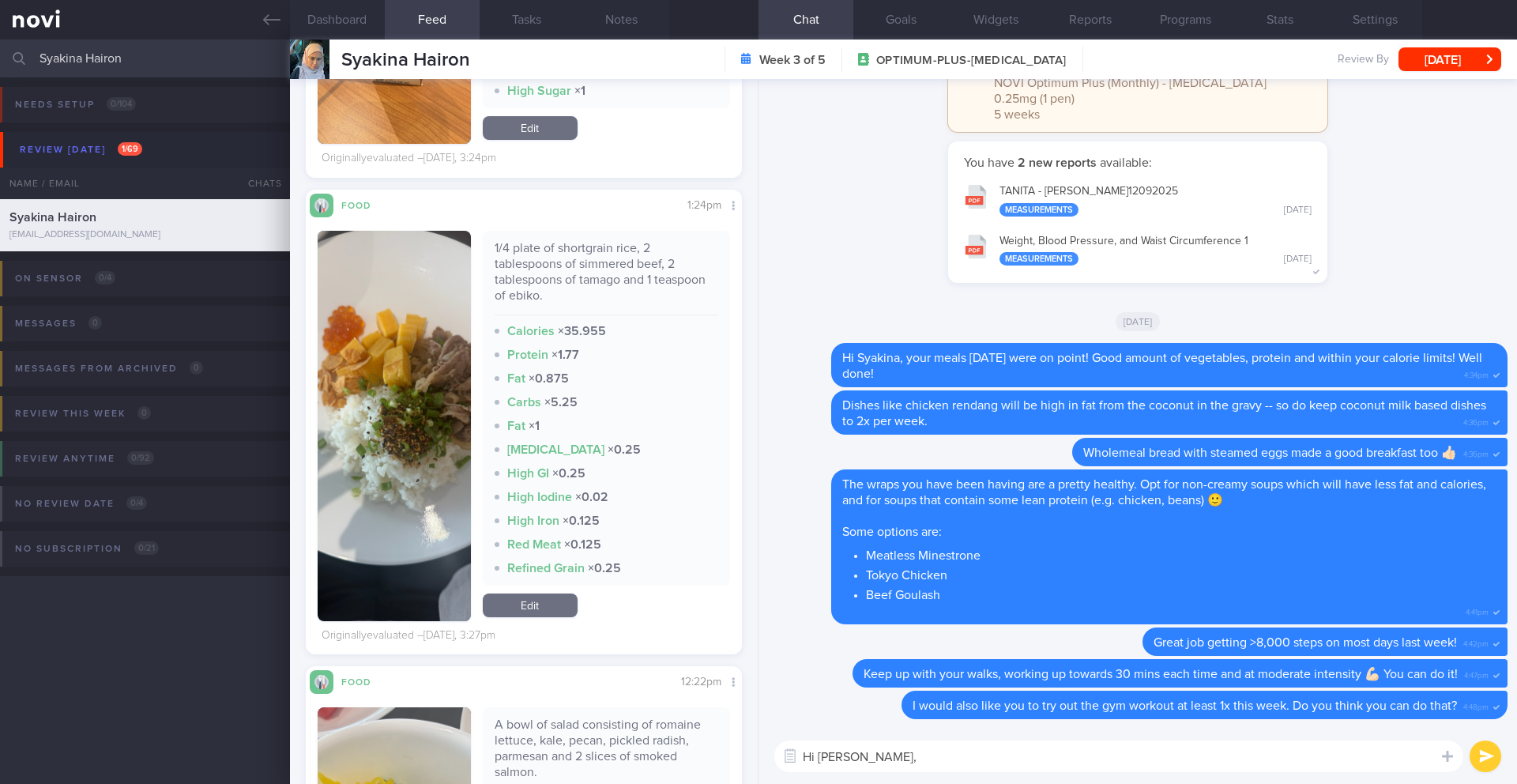
scroll to position [2569, 0]
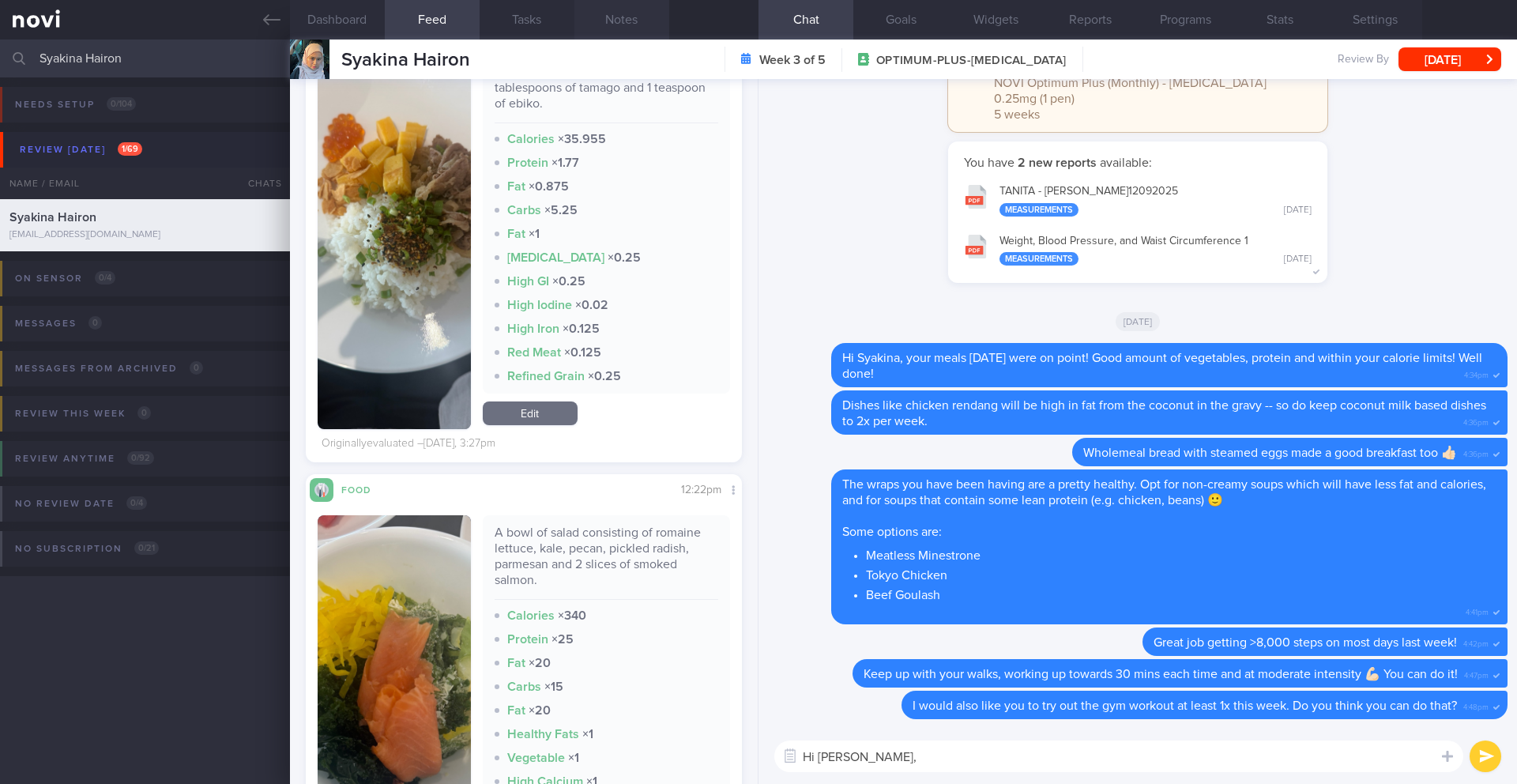
click at [622, 20] on button "Notes" at bounding box center [622, 19] width 95 height 39
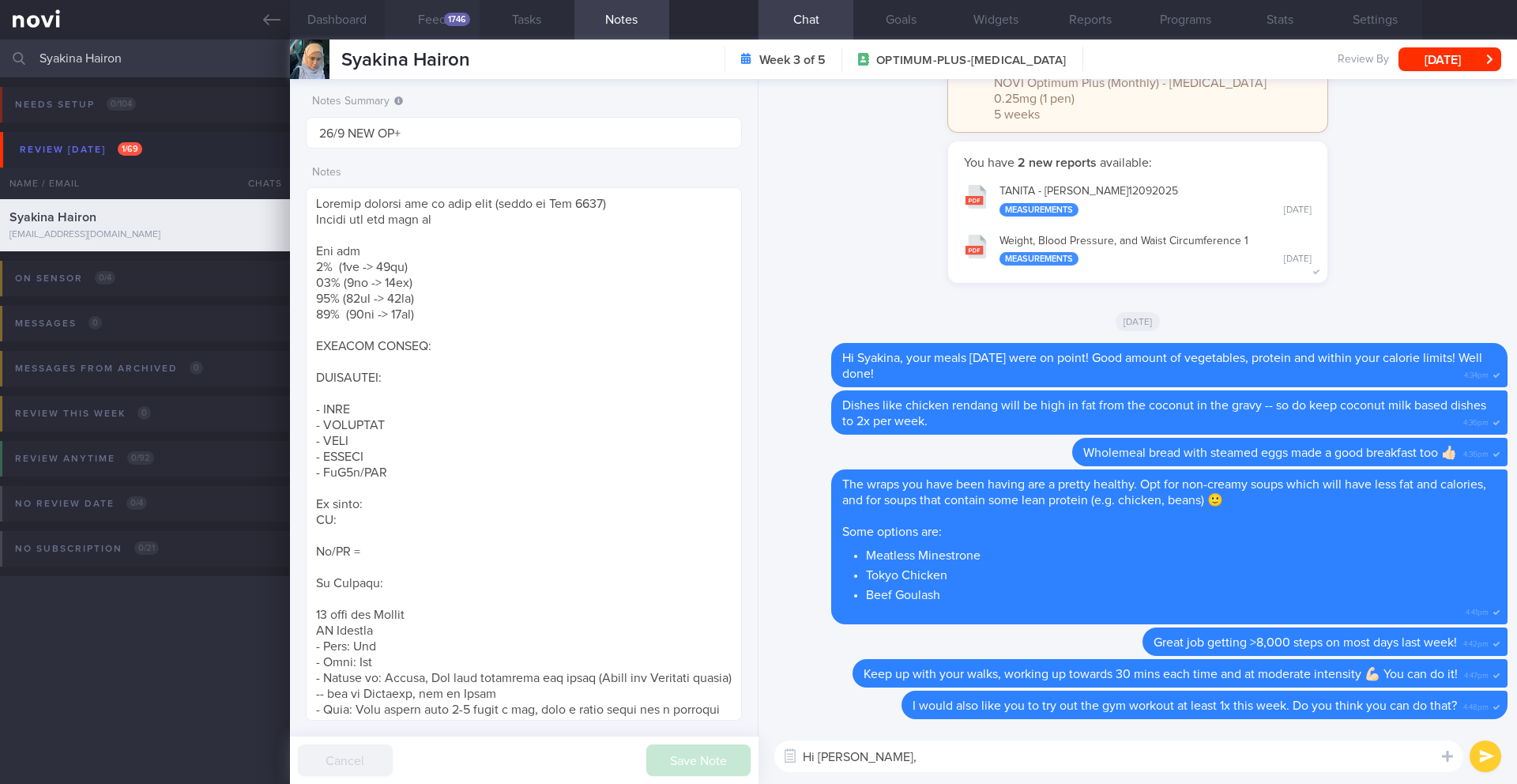
click at [435, 18] on button "Feed 1746" at bounding box center [432, 19] width 95 height 39
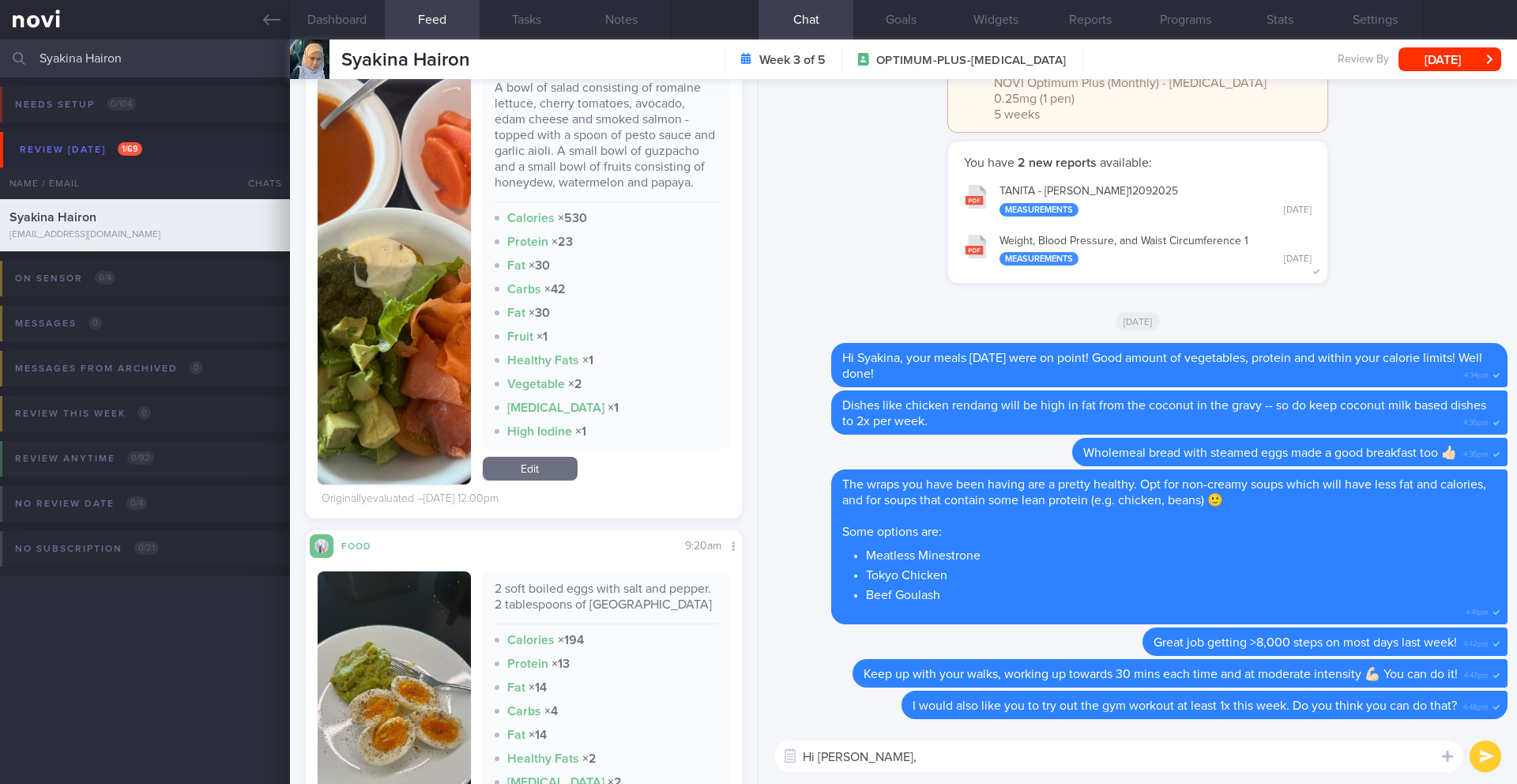
scroll to position [6523, 0]
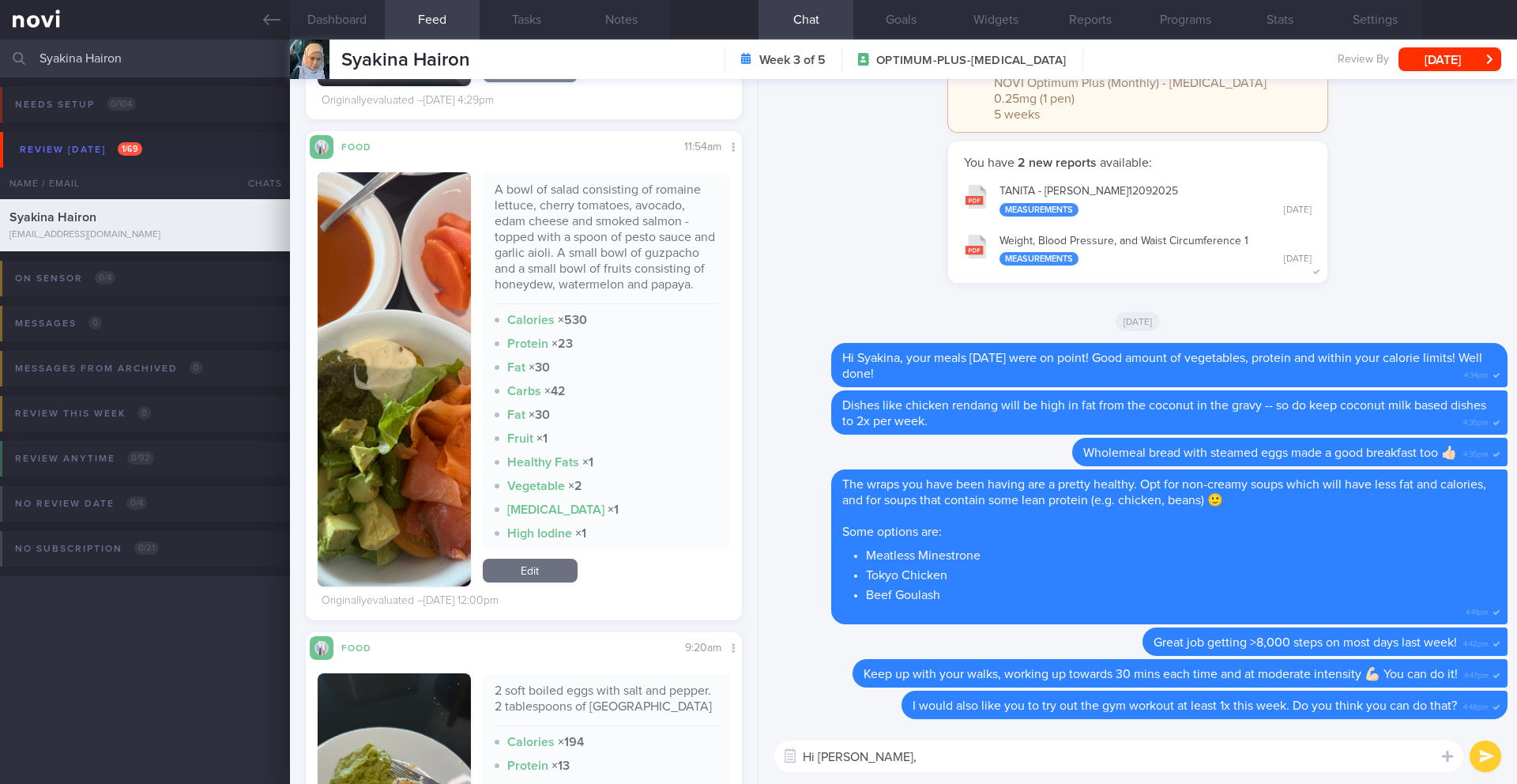
click at [414, 301] on button "button" at bounding box center [394, 380] width 153 height 414
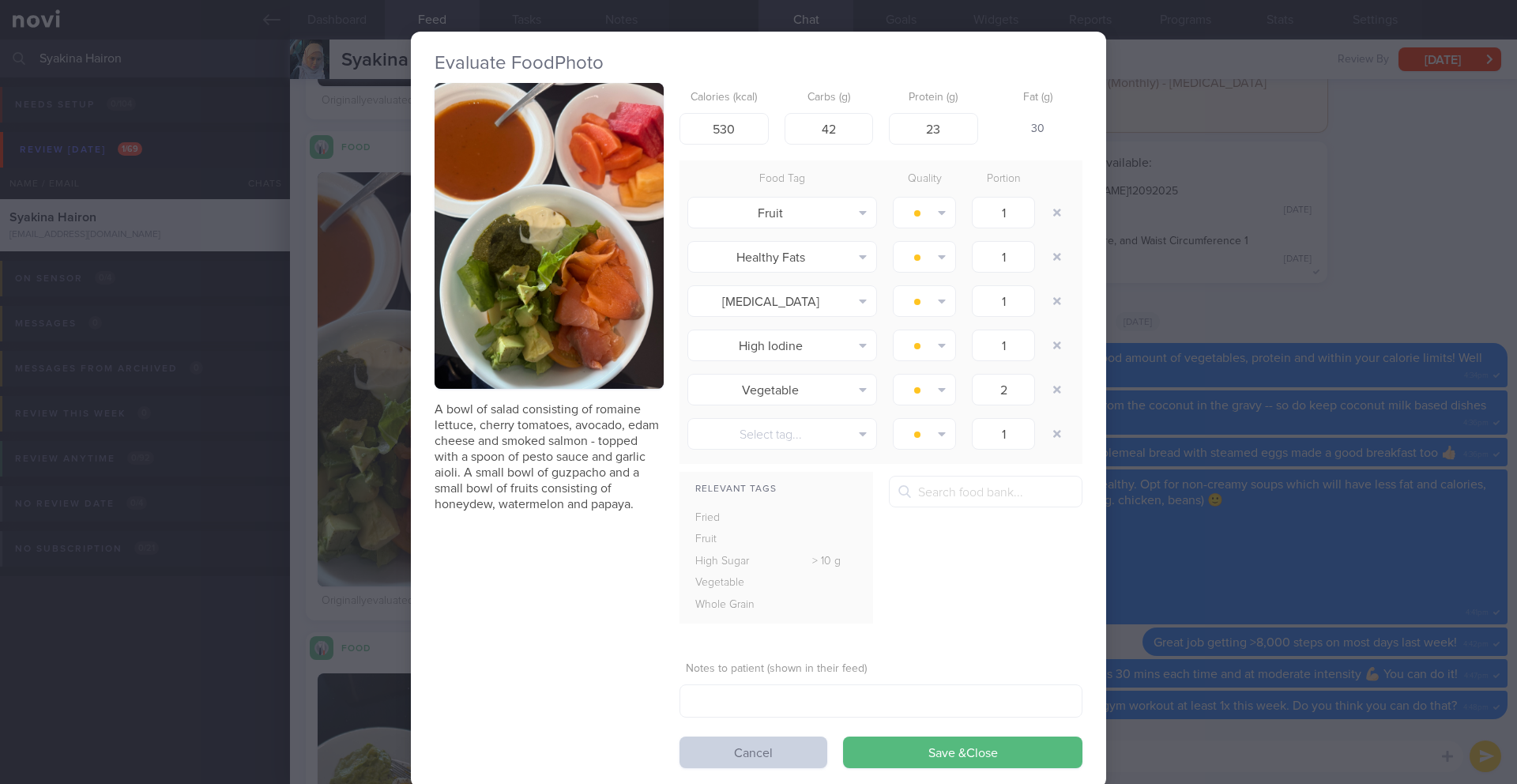
click at [721, 758] on button "Cancel" at bounding box center [754, 751] width 148 height 31
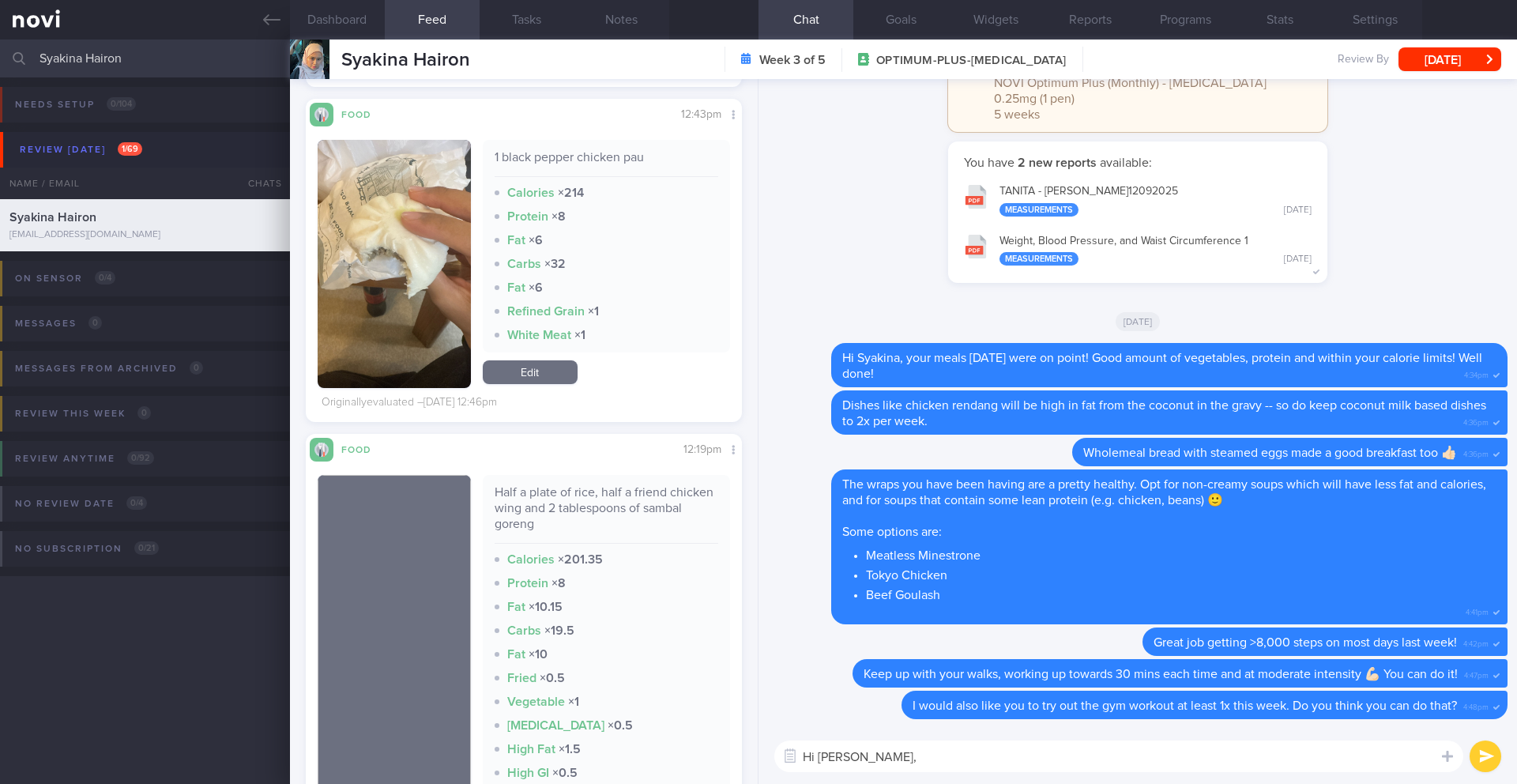
scroll to position [4101, 0]
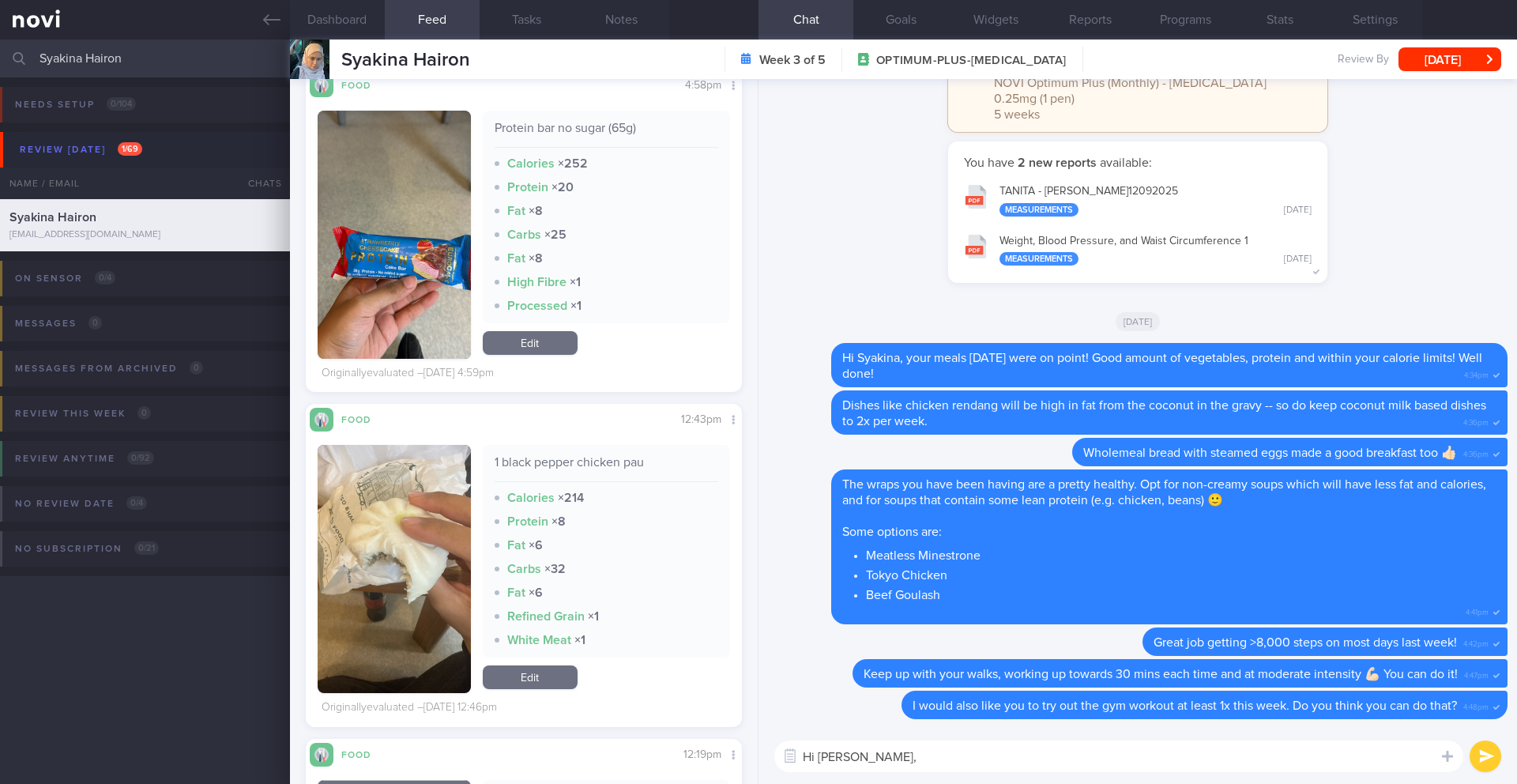
click at [377, 268] on button "button" at bounding box center [394, 234] width 153 height 248
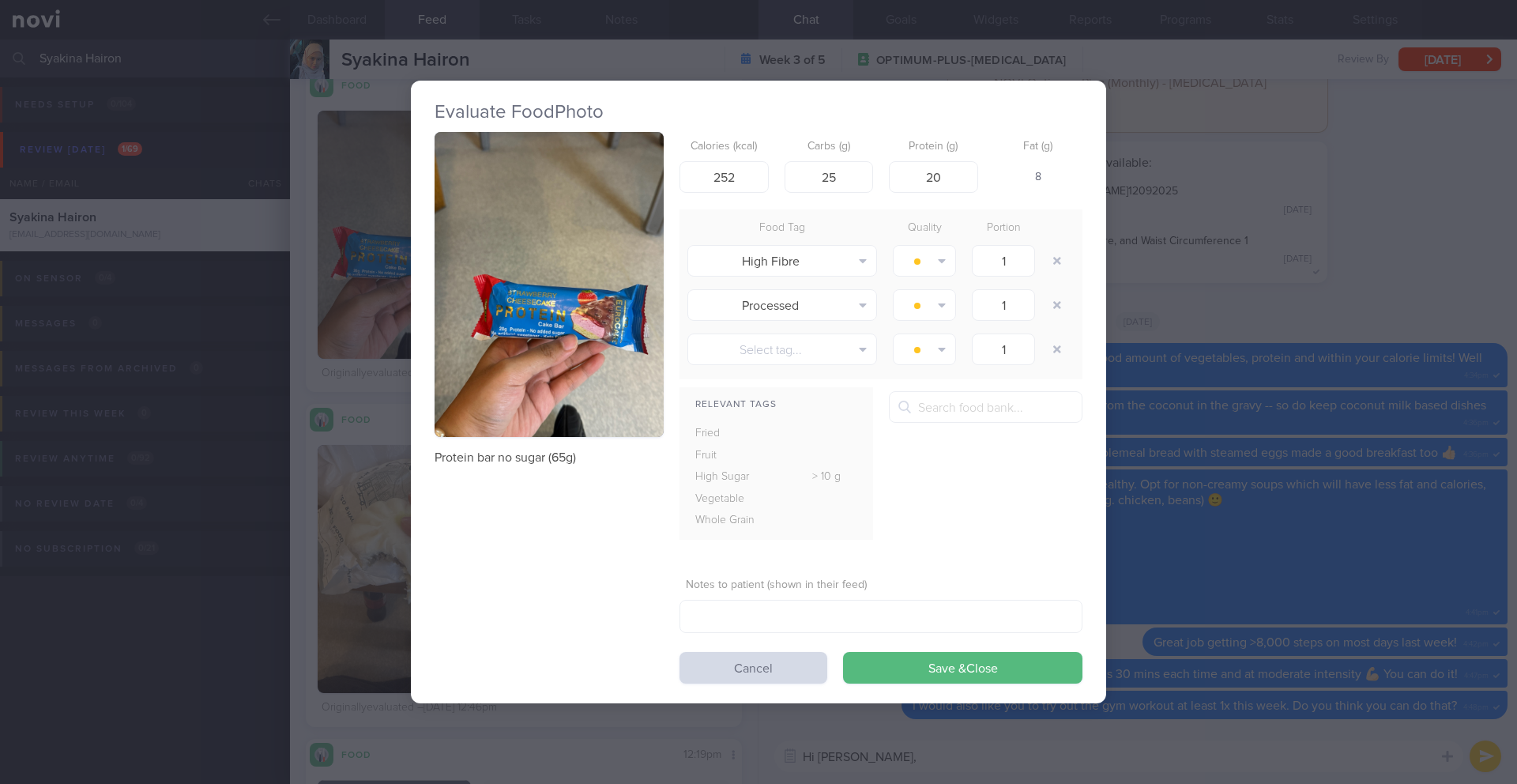
click at [527, 283] on button "button" at bounding box center [548, 284] width 229 height 306
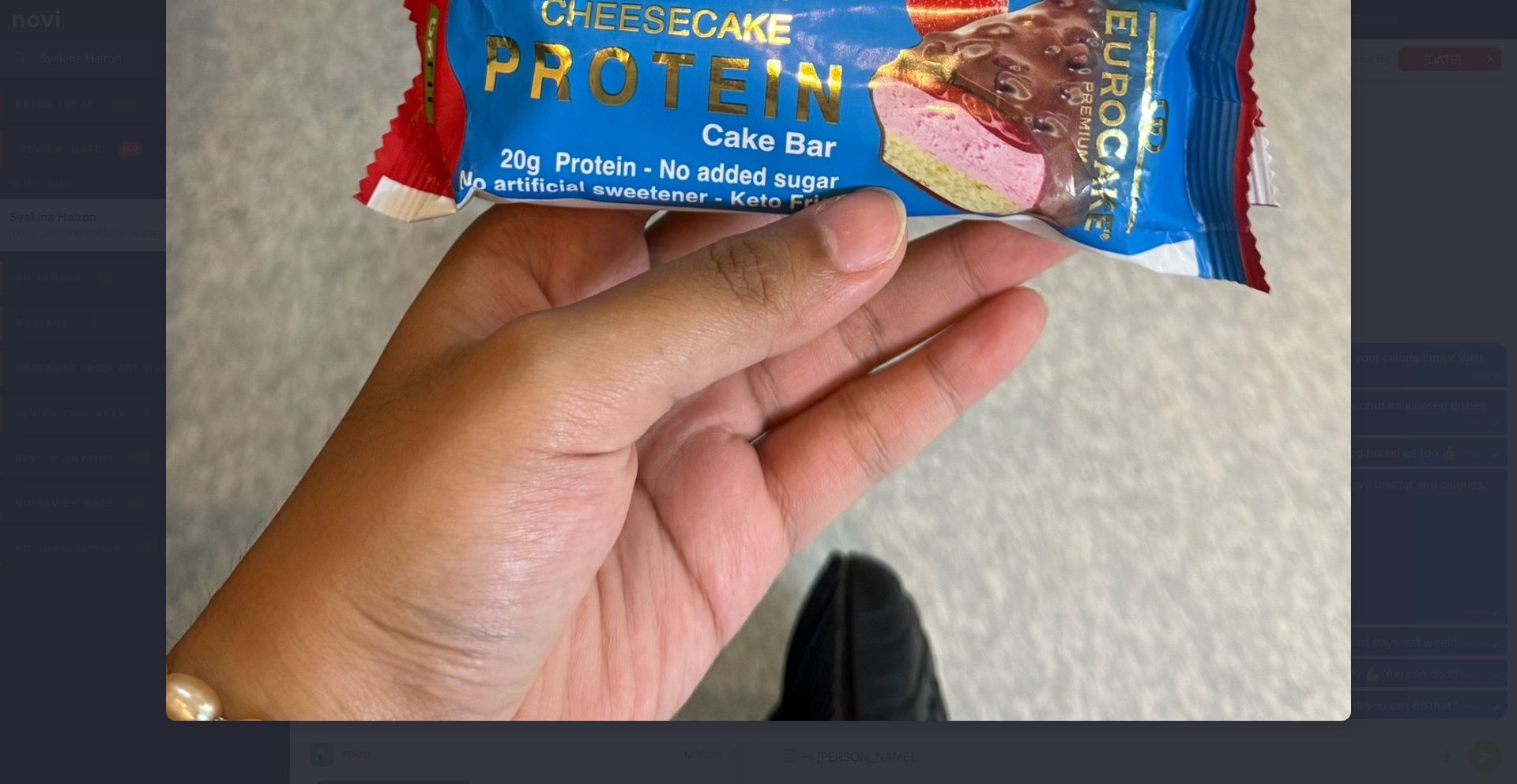
scroll to position [618, 0]
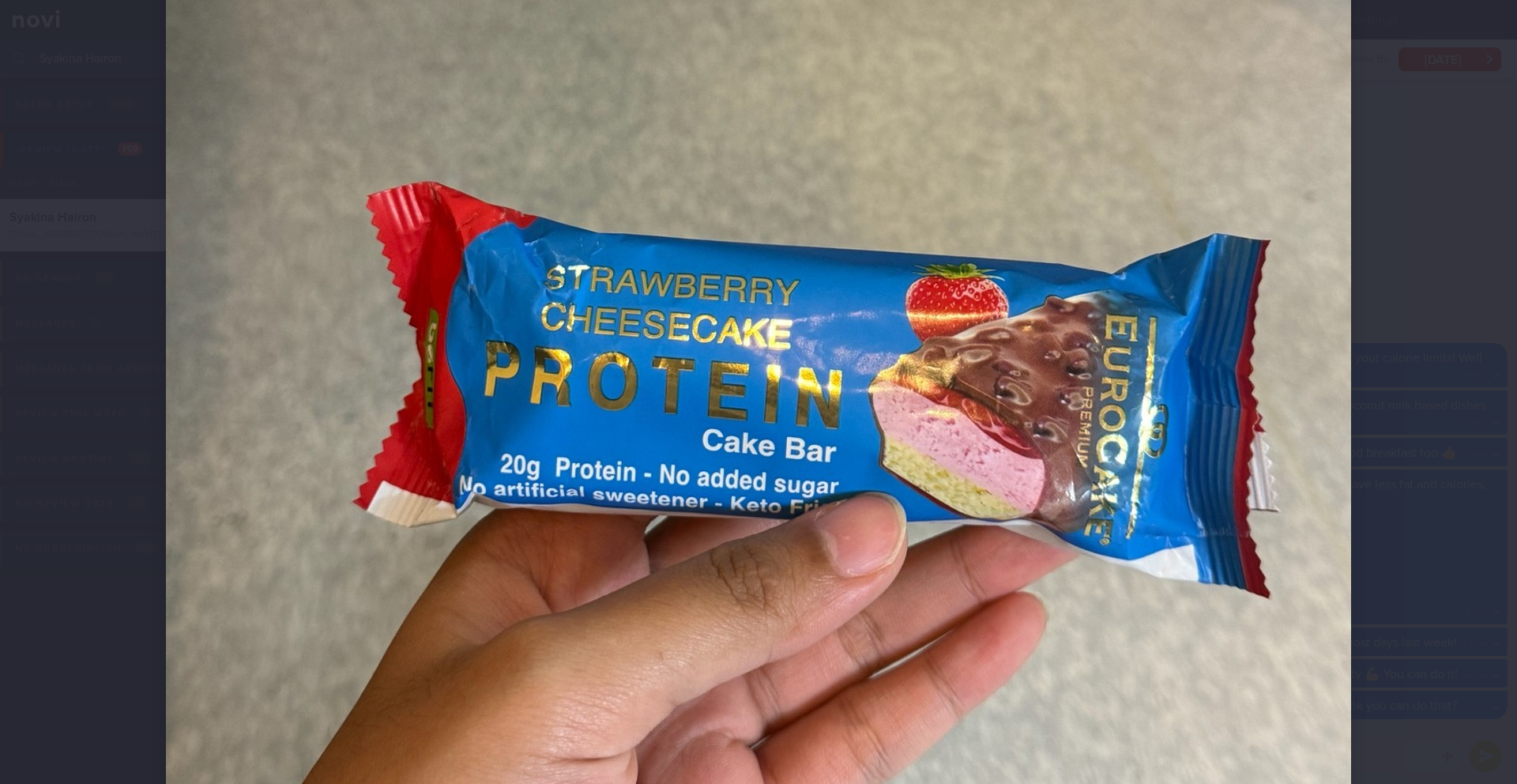
click at [1409, 136] on div at bounding box center [758, 392] width 1517 height 784
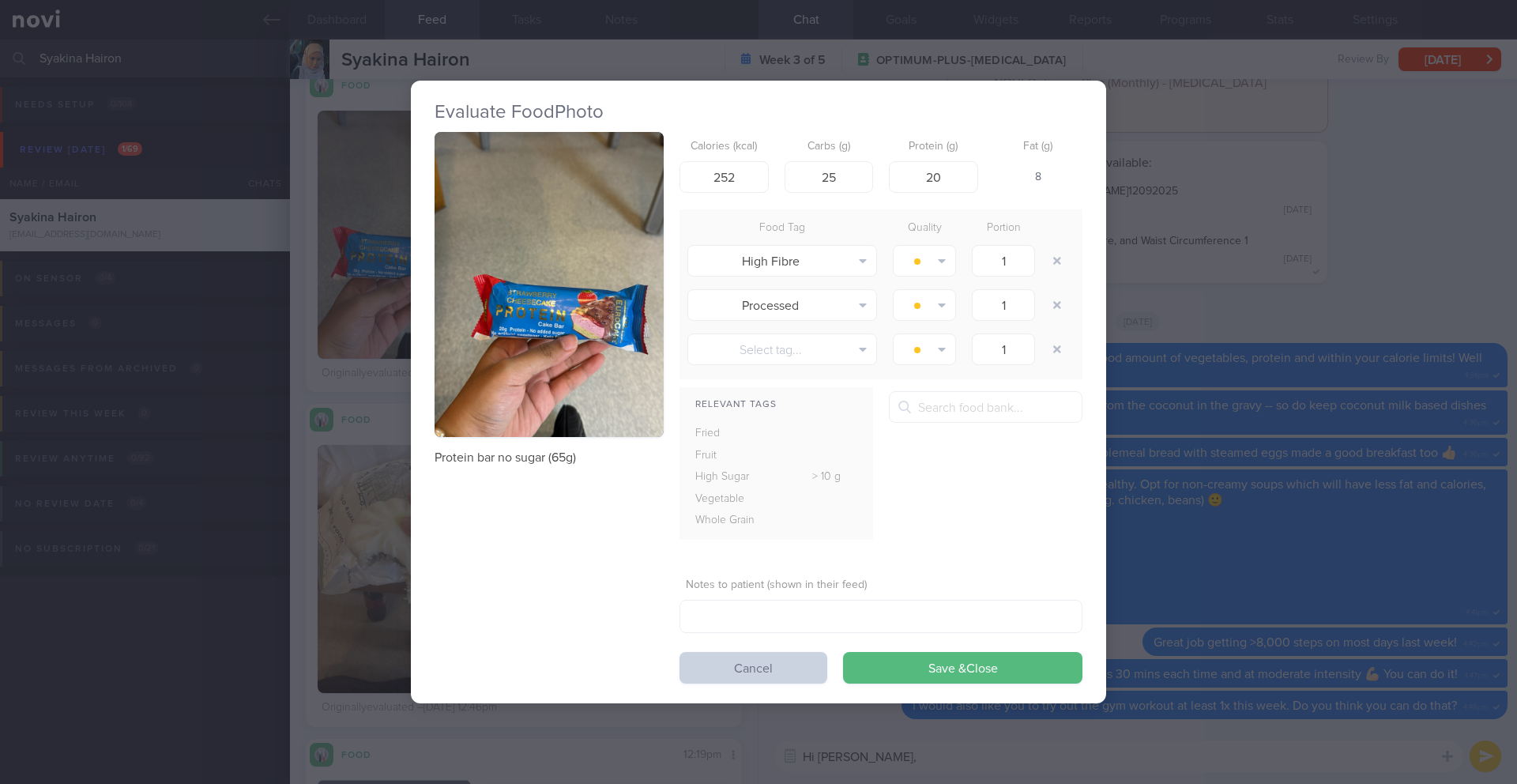
click at [798, 667] on button "Cancel" at bounding box center [754, 667] width 148 height 31
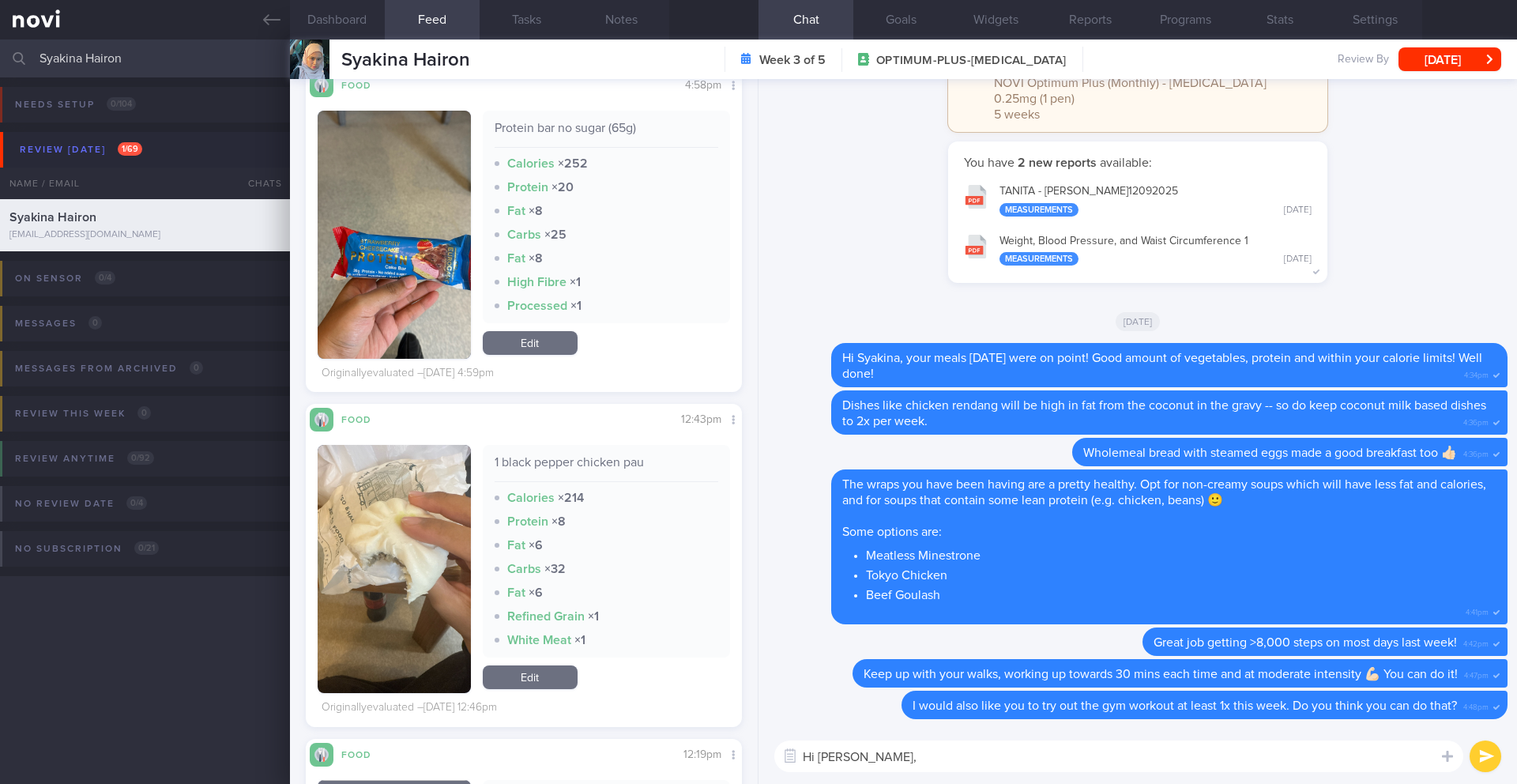
click at [901, 758] on textarea "Hi Syakina," at bounding box center [1119, 755] width 689 height 31
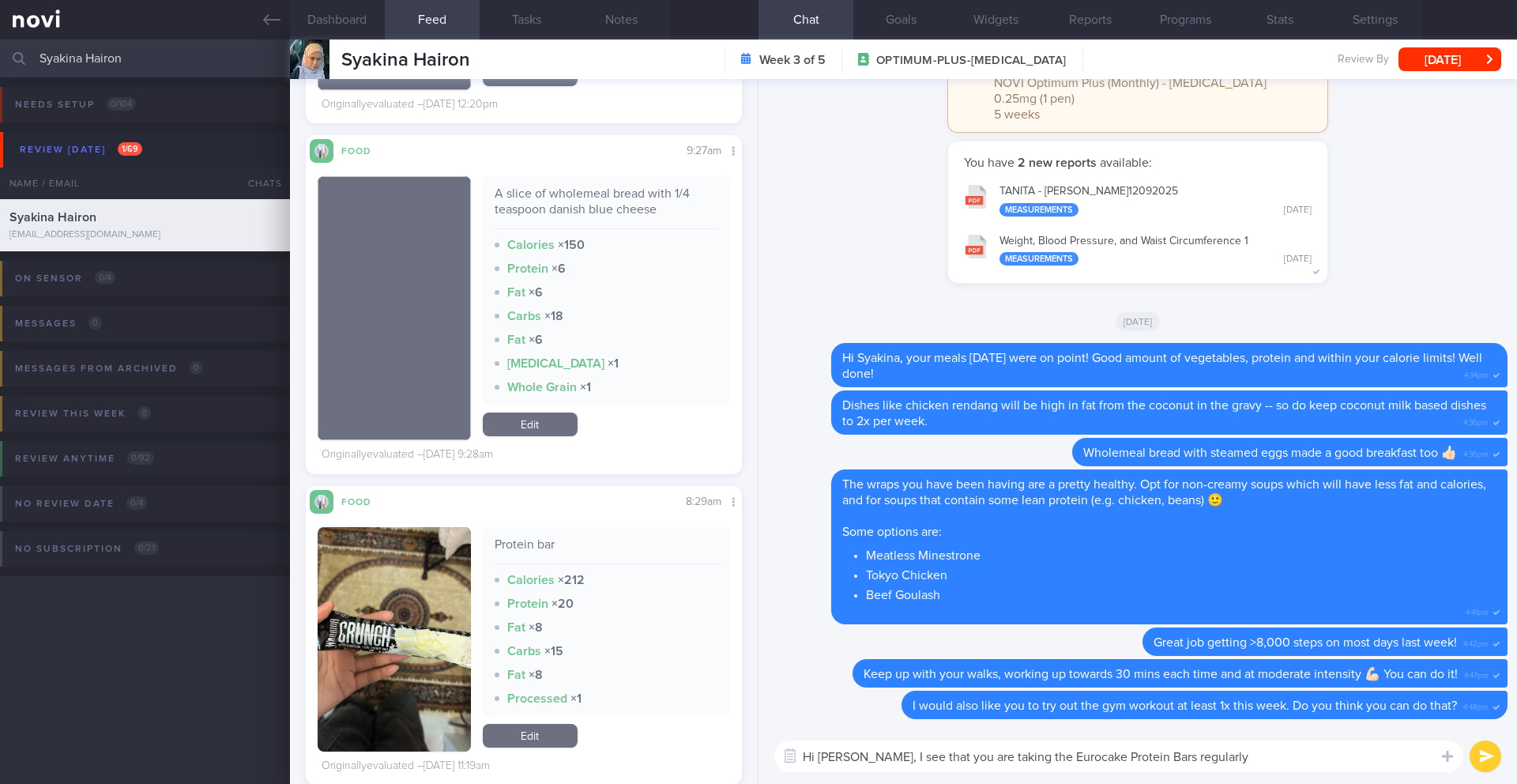
scroll to position [5483, 0]
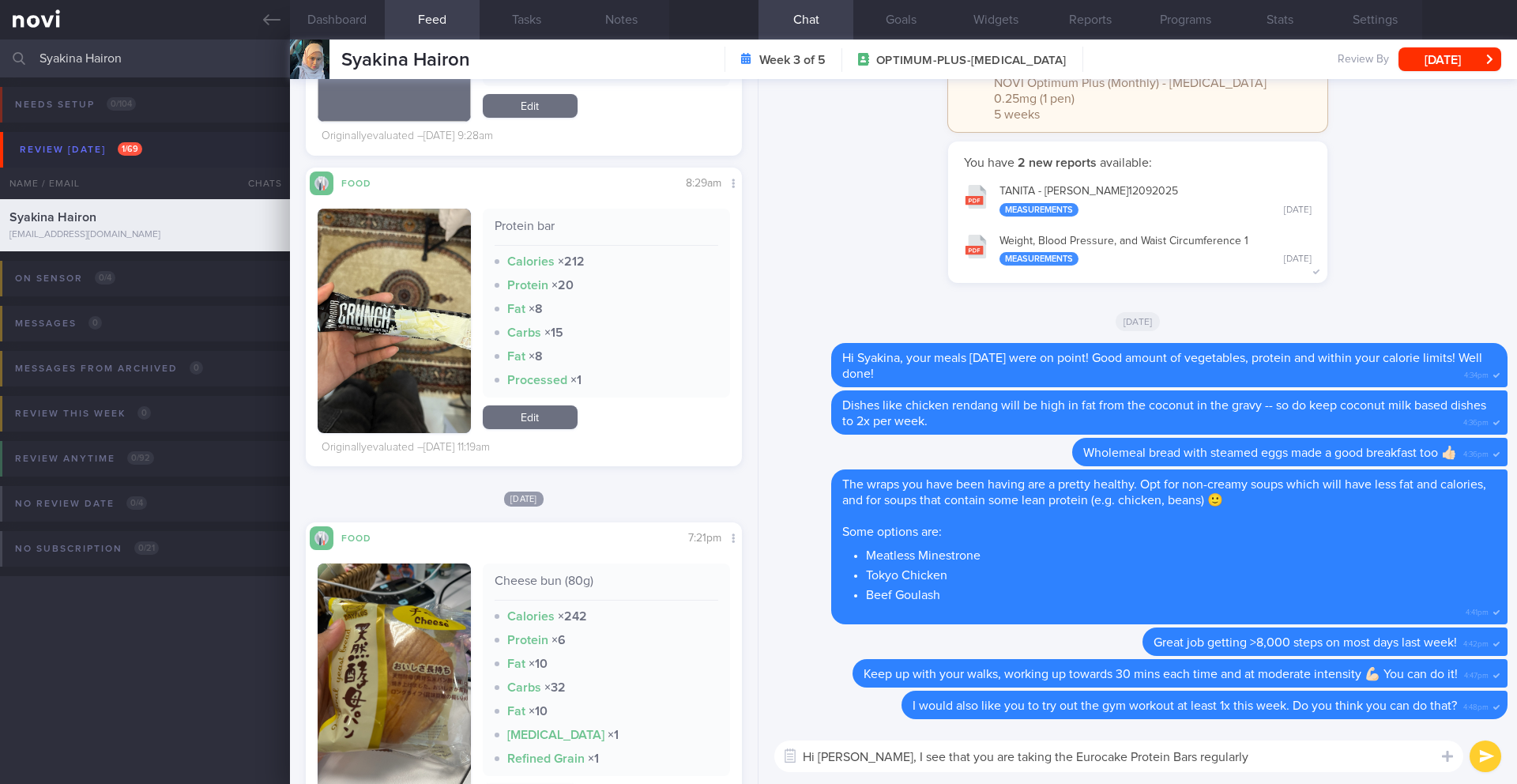
click at [380, 379] on button "button" at bounding box center [394, 321] width 153 height 225
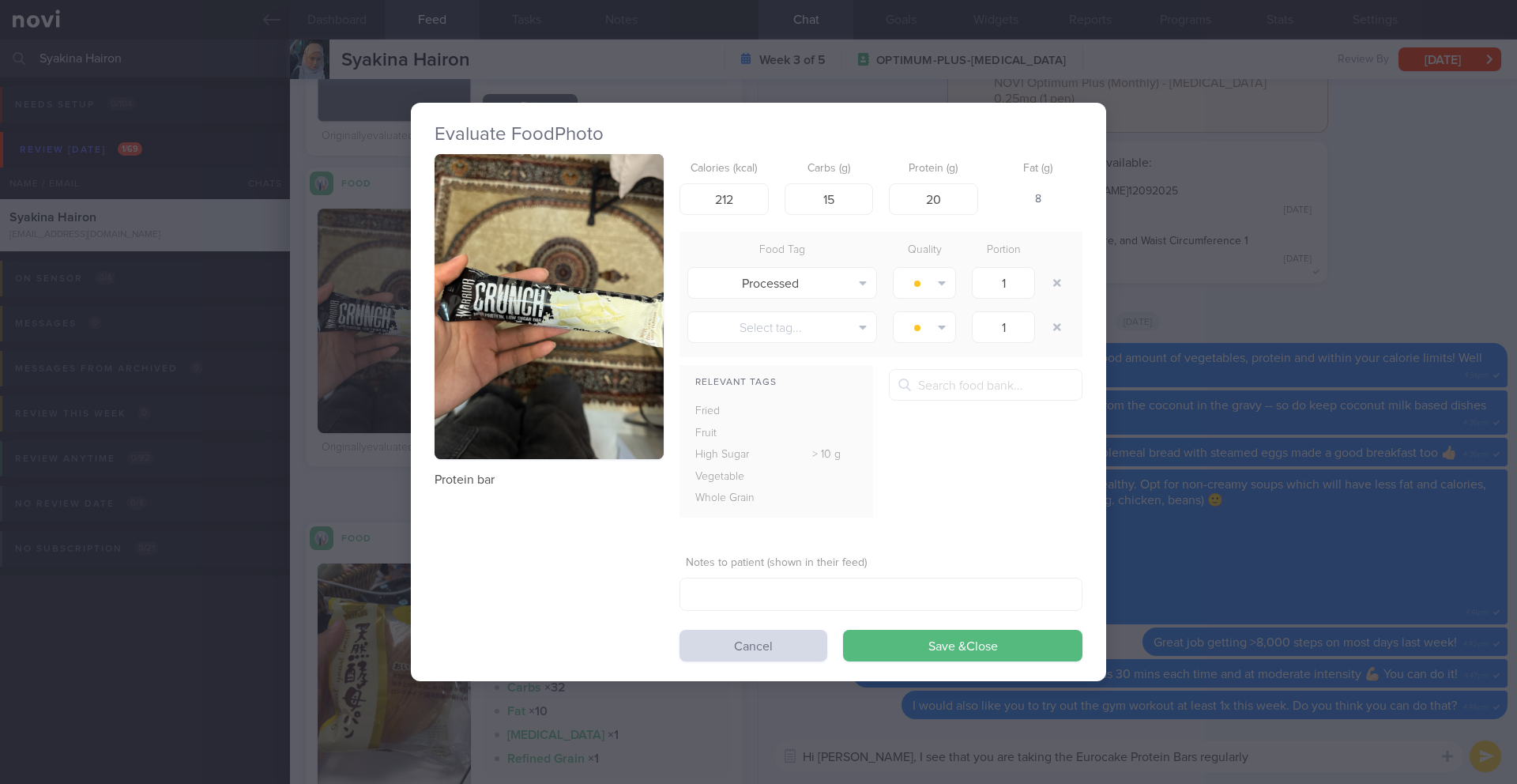
click at [483, 294] on button "button" at bounding box center [548, 307] width 229 height 306
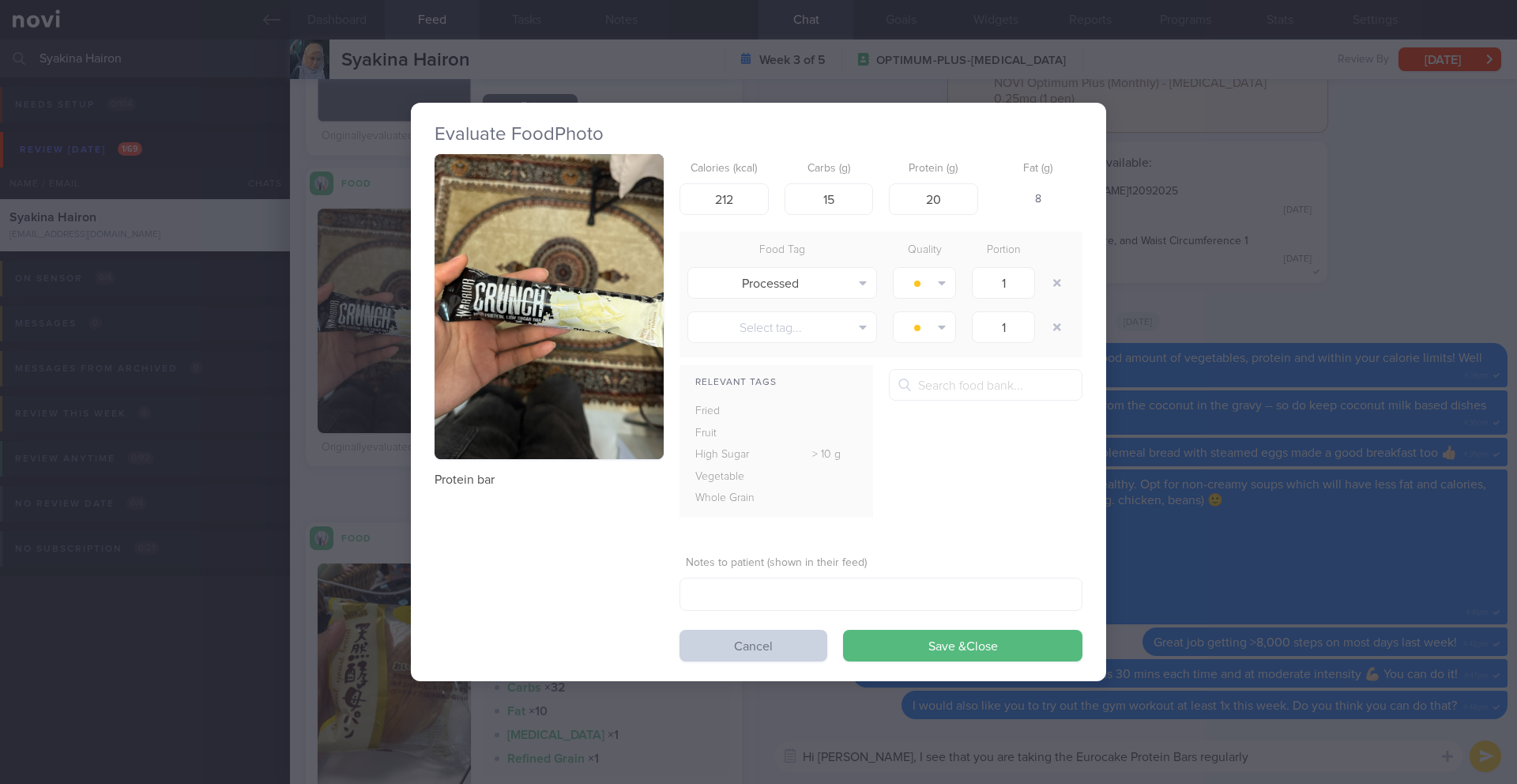
click at [764, 633] on button "Cancel" at bounding box center [754, 645] width 148 height 31
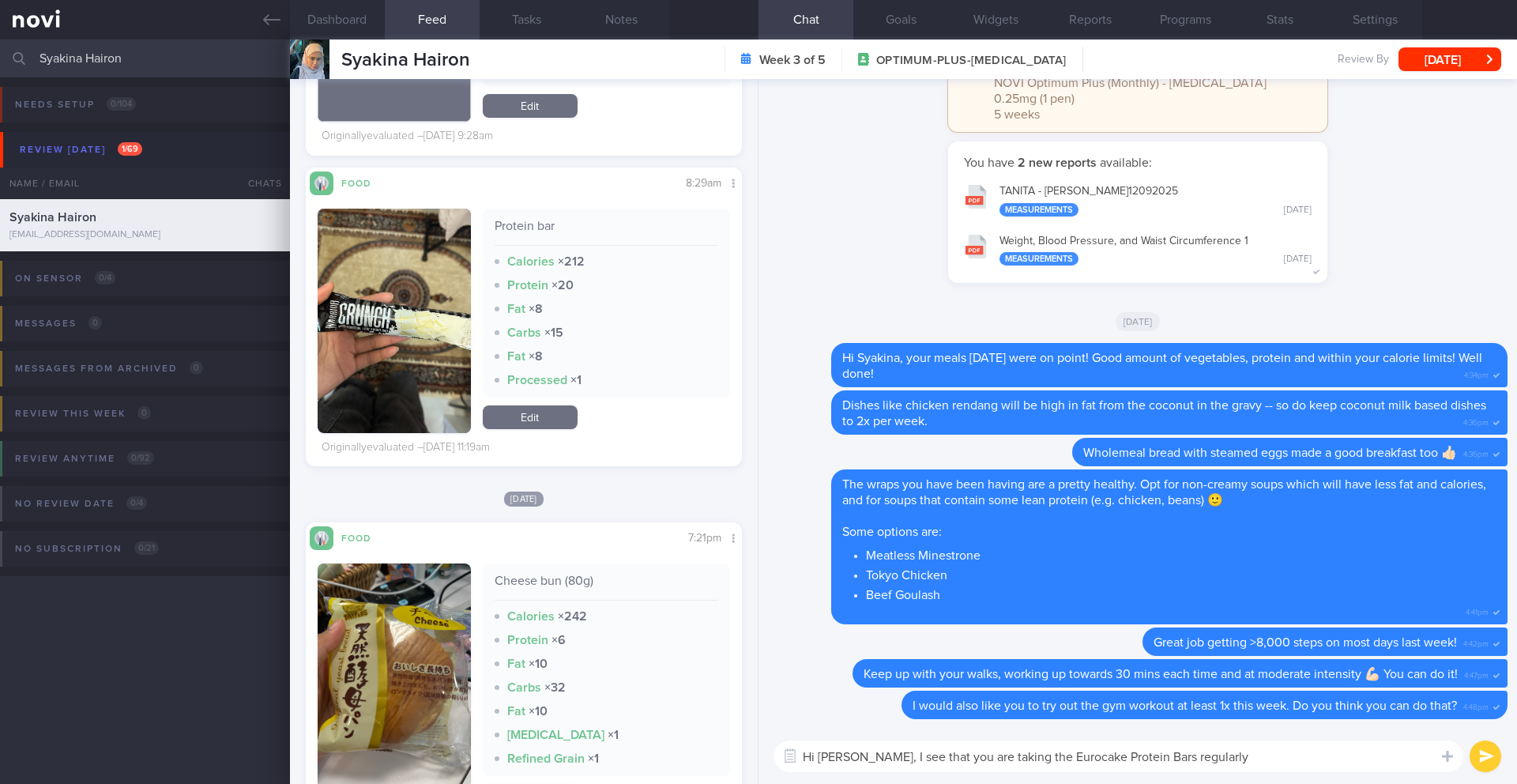
click at [1275, 759] on textarea "Hi Syakina, I see that you are taking the Eurocake Protein Bars regularly" at bounding box center [1119, 755] width 689 height 31
drag, startPoint x: 869, startPoint y: 758, endPoint x: 1315, endPoint y: 757, distance: 446.0
click at [1315, 757] on textarea "Hi Syakina, I see that you are taking the Eurocake Protein Bars regularly, coul…" at bounding box center [1119, 755] width 689 height 31
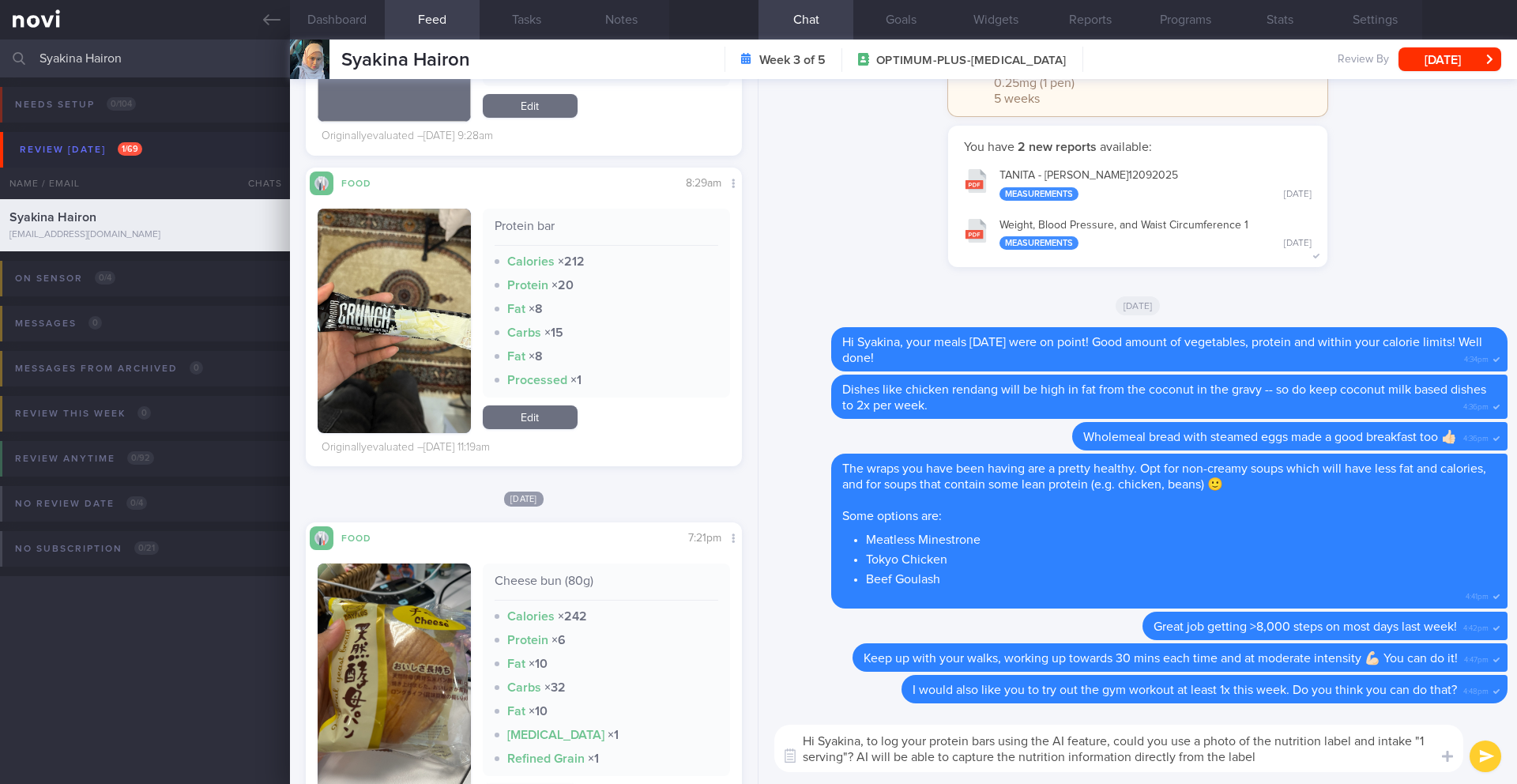
type textarea "Hi Syakina, to log your protein bars using the AI feature, could you use a phot…"
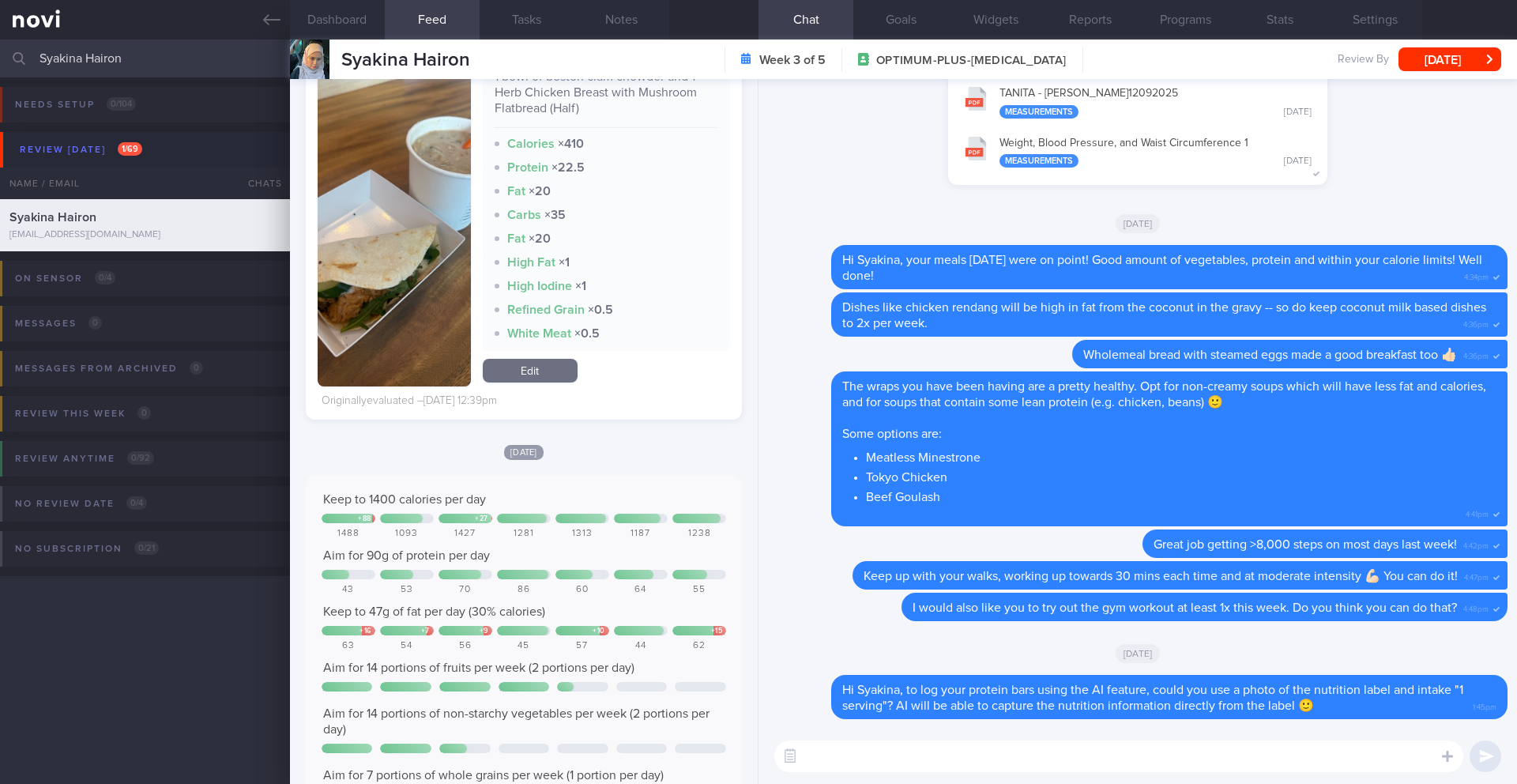
scroll to position [8906, 0]
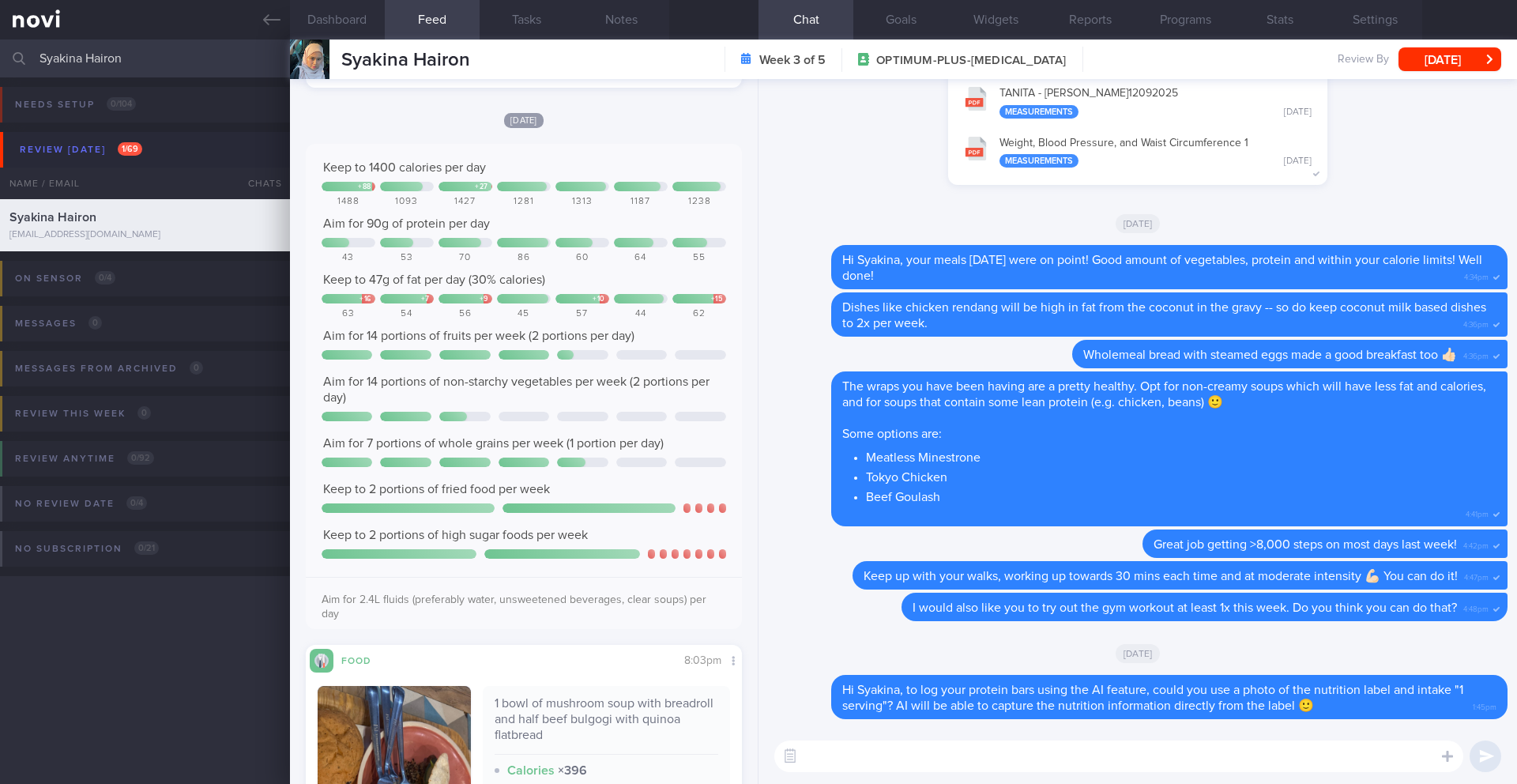
click at [955, 762] on textarea at bounding box center [1119, 755] width 689 height 31
paste textarea "A good protein bar has a few key defining attributes. #1: High in protein and d…"
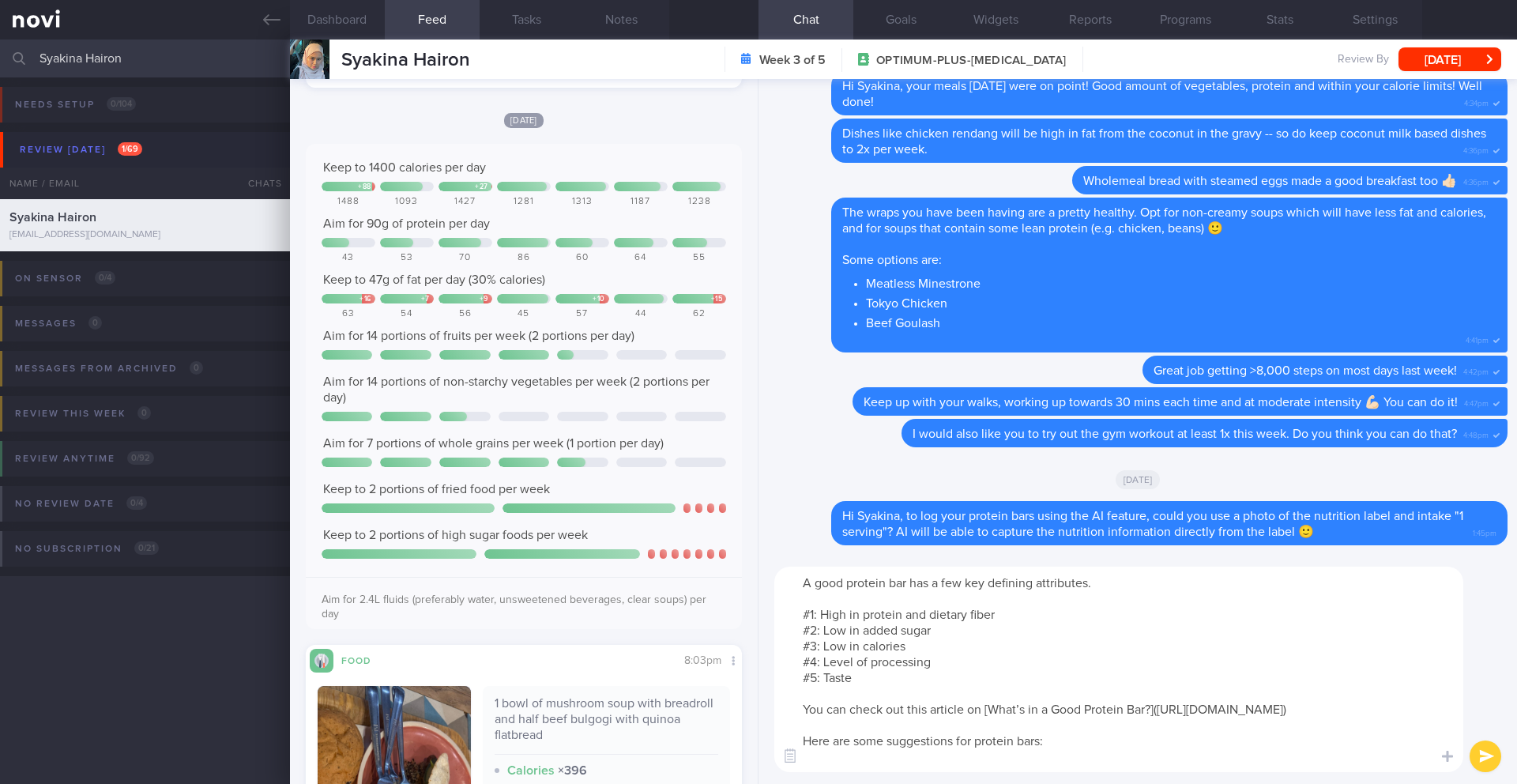
scroll to position [0, 0]
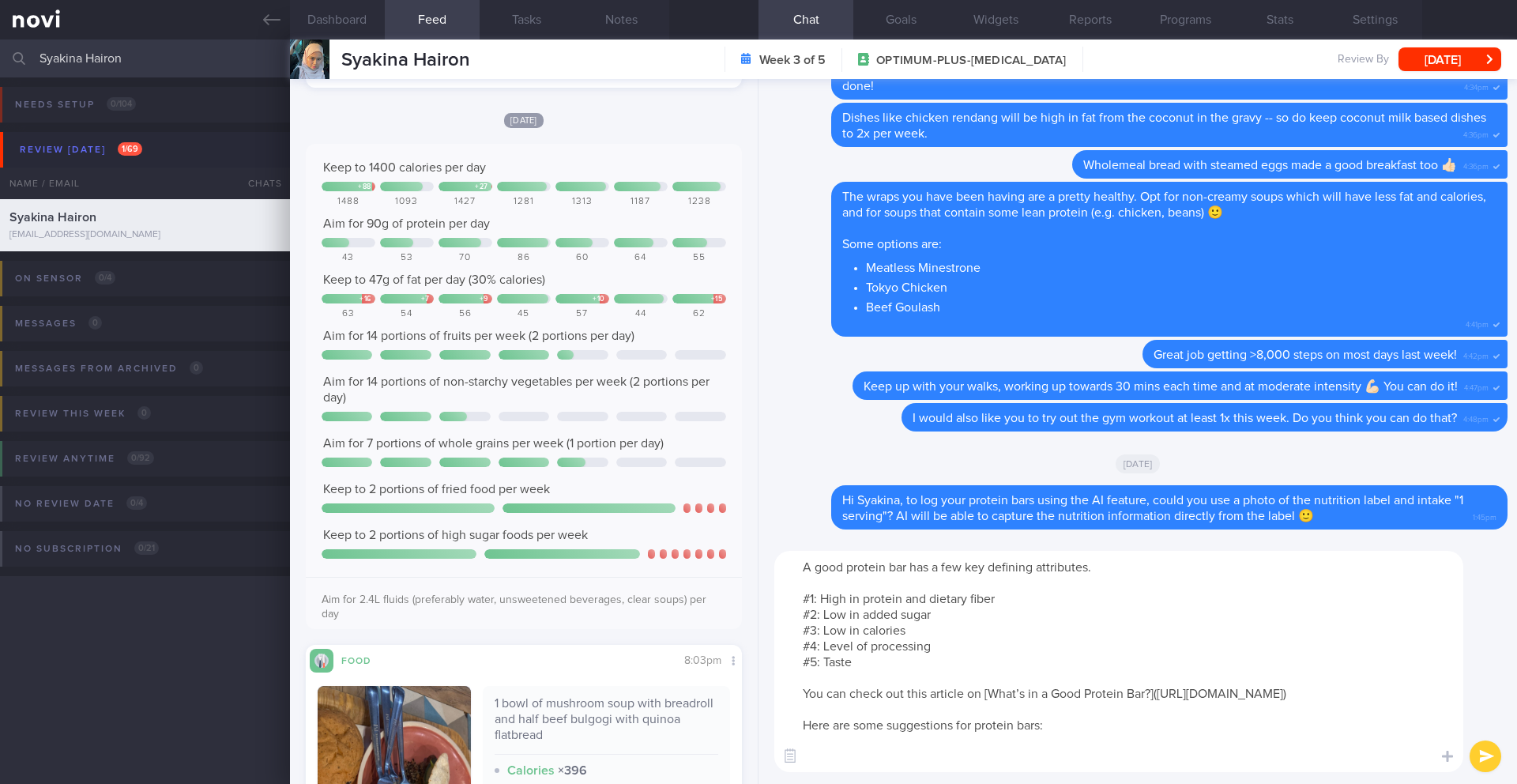
paste textarea "[Quest Nutrition, Hero Protein Bar](https://sg.iherb.com/pr/quest-nutrition-her…"
type textarea "A good protein bar has a few key defining attributes. #1: High in protein and d…"
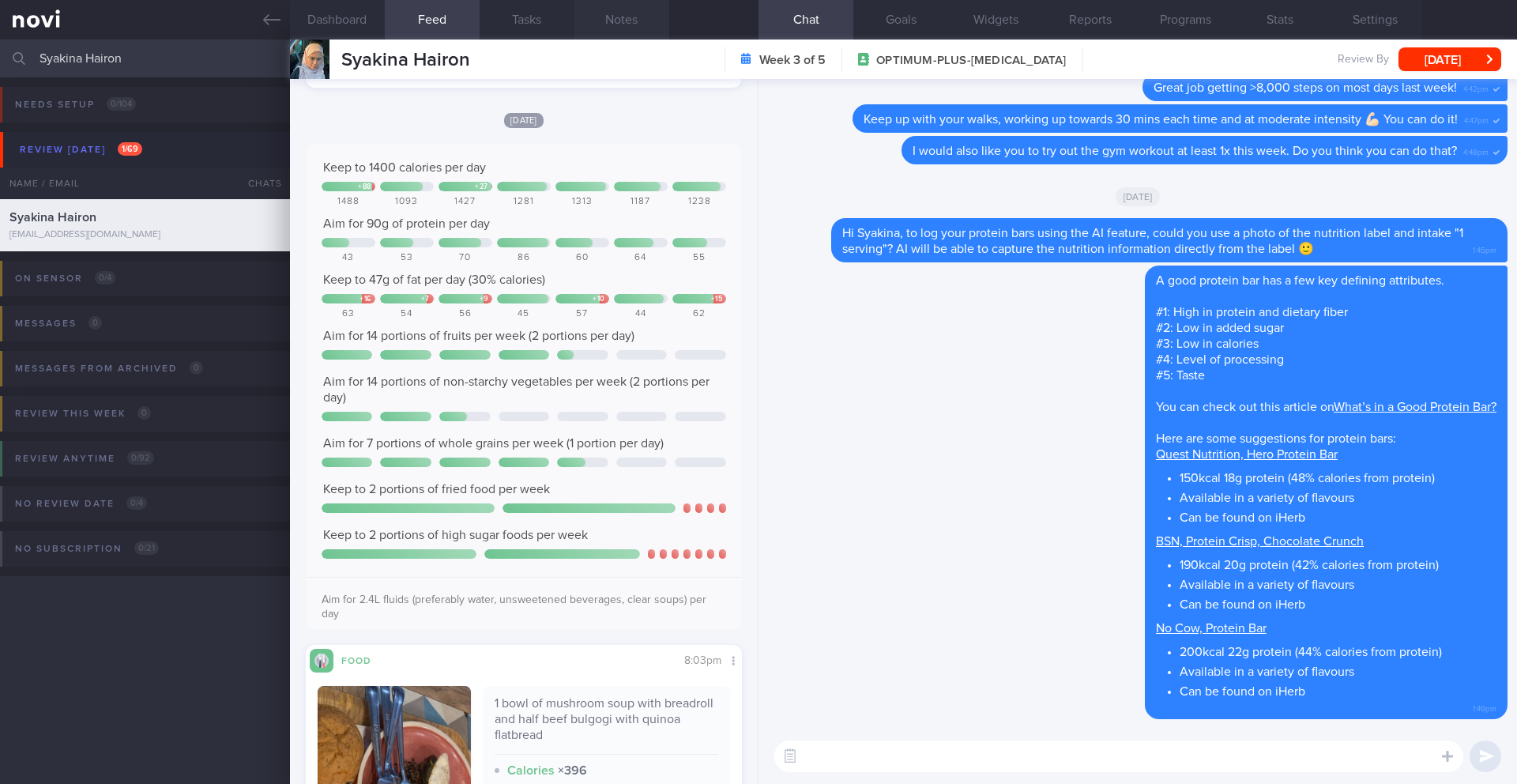
click at [616, 18] on button "Notes" at bounding box center [622, 19] width 95 height 39
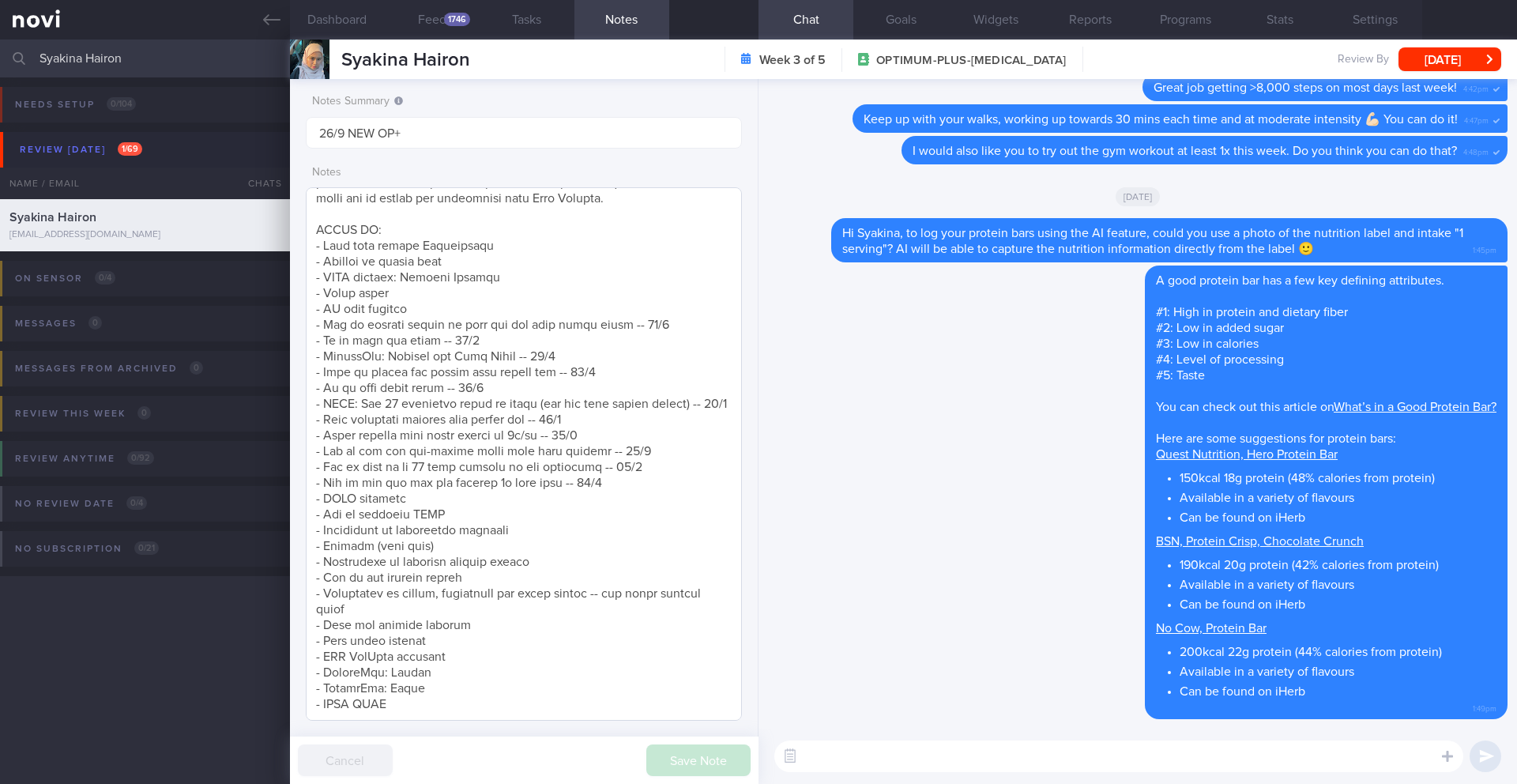
scroll to position [733, 0]
click at [630, 453] on textarea at bounding box center [523, 453] width 436 height 533
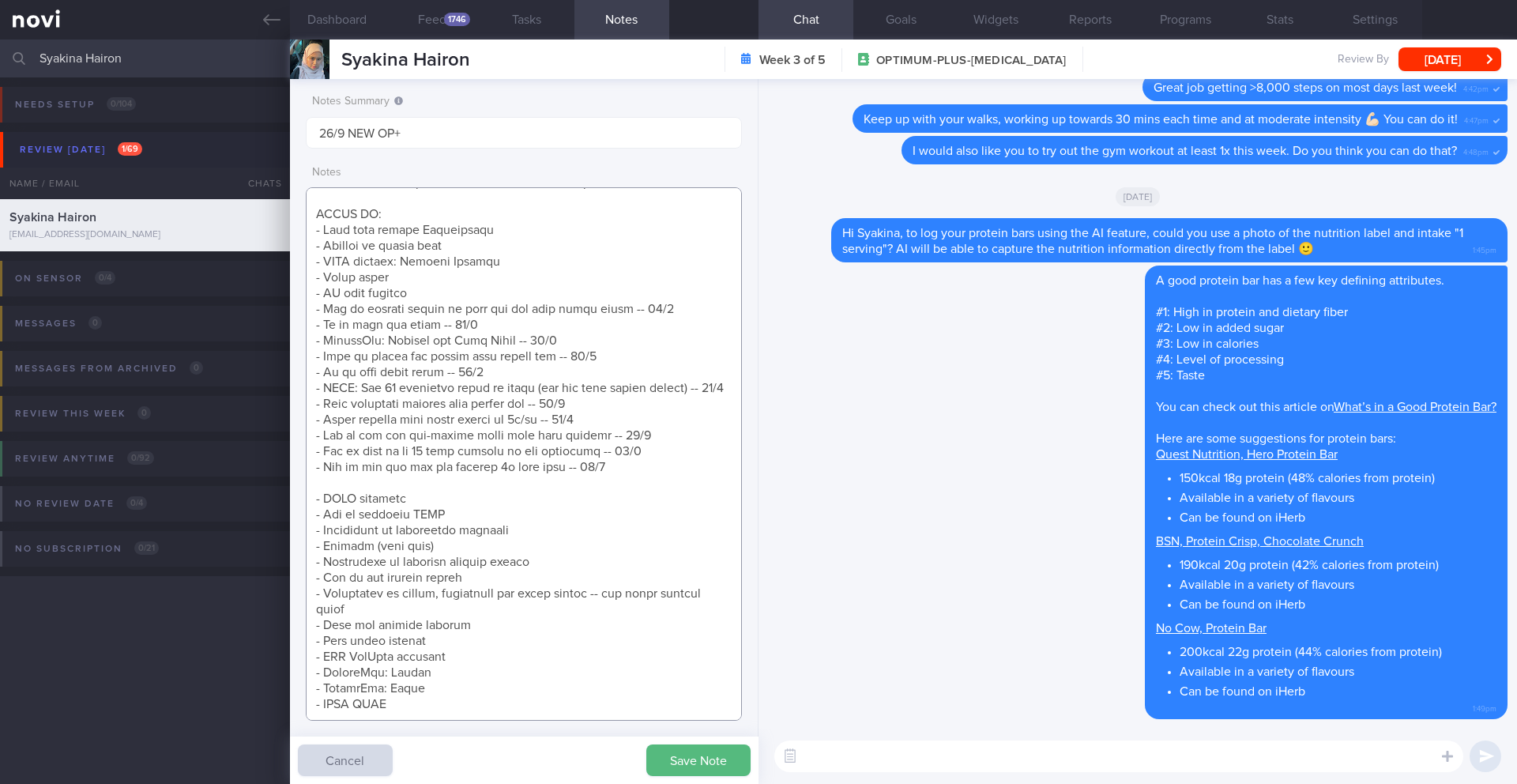
scroll to position [748, 0]
click at [319, 451] on textarea at bounding box center [523, 453] width 436 height 533
click at [609, 452] on textarea at bounding box center [523, 453] width 436 height 533
click at [476, 542] on textarea at bounding box center [523, 453] width 436 height 533
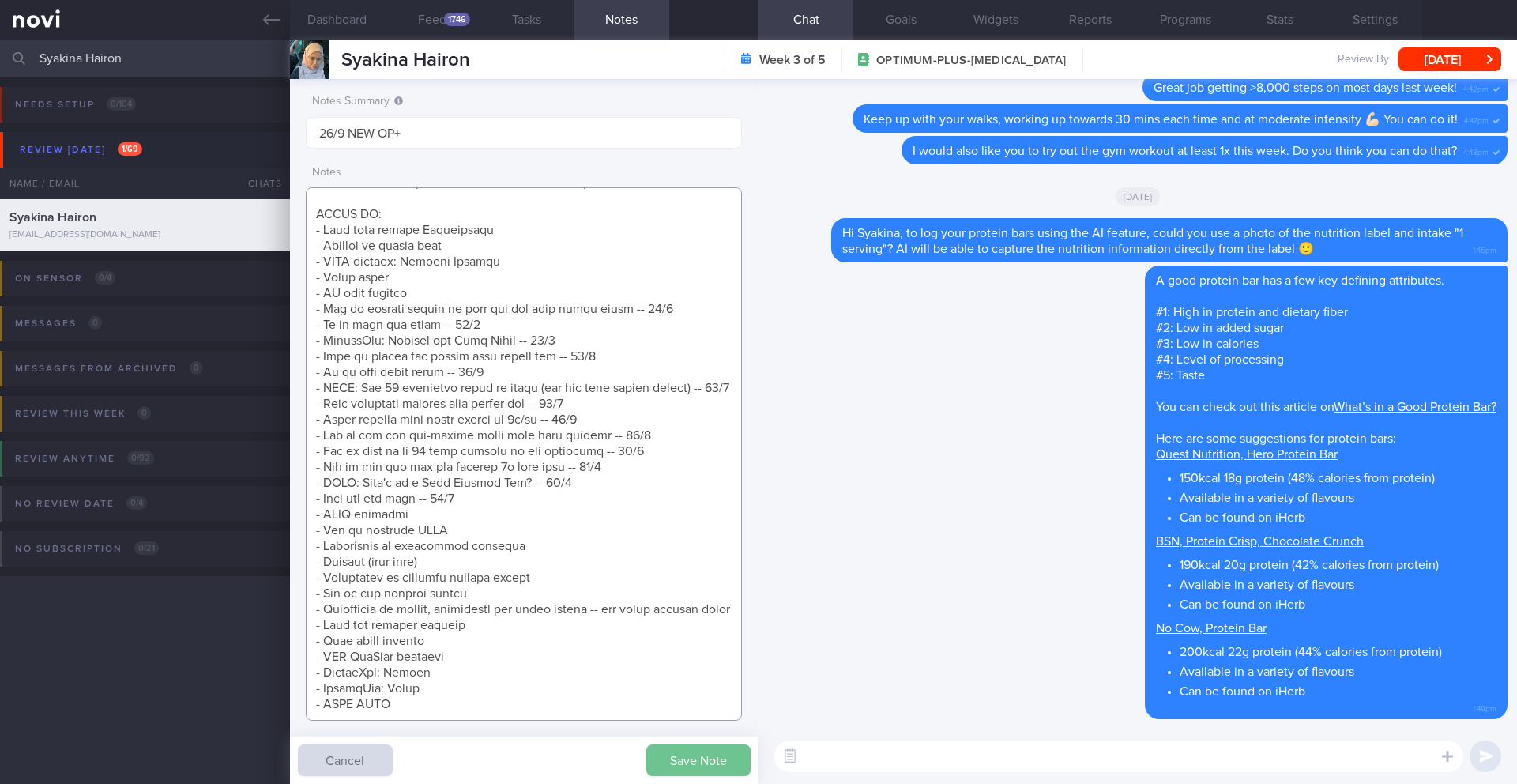
type textarea "Getting married end of next year (first in Feb 2026) Reduce fat and tone up Aim…"
click at [688, 773] on button "Save Note" at bounding box center [698, 759] width 104 height 31
click at [1448, 70] on button "[DATE]" at bounding box center [1450, 59] width 103 height 24
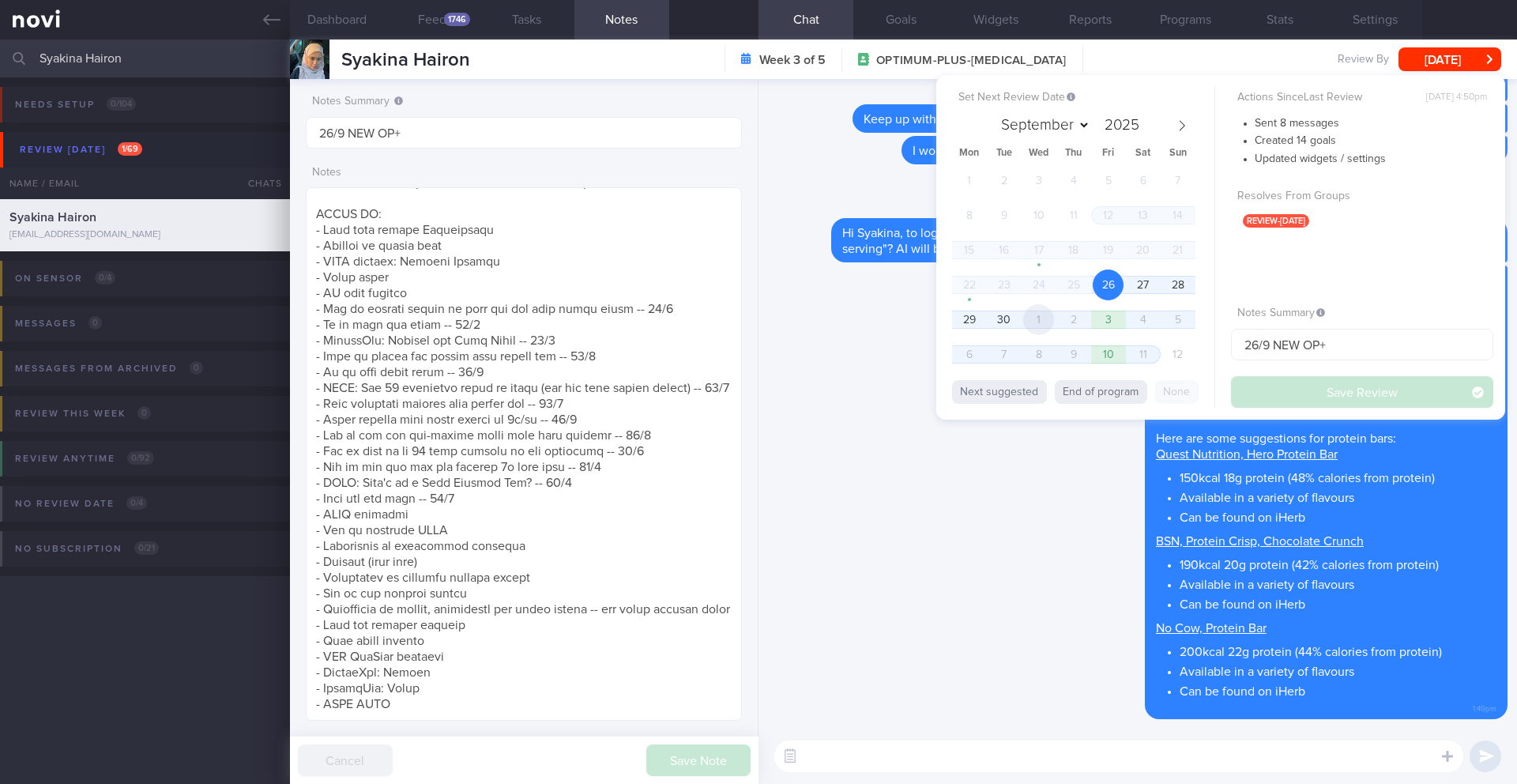
click at [1031, 330] on span "1" at bounding box center [1039, 319] width 31 height 30
select select "9"
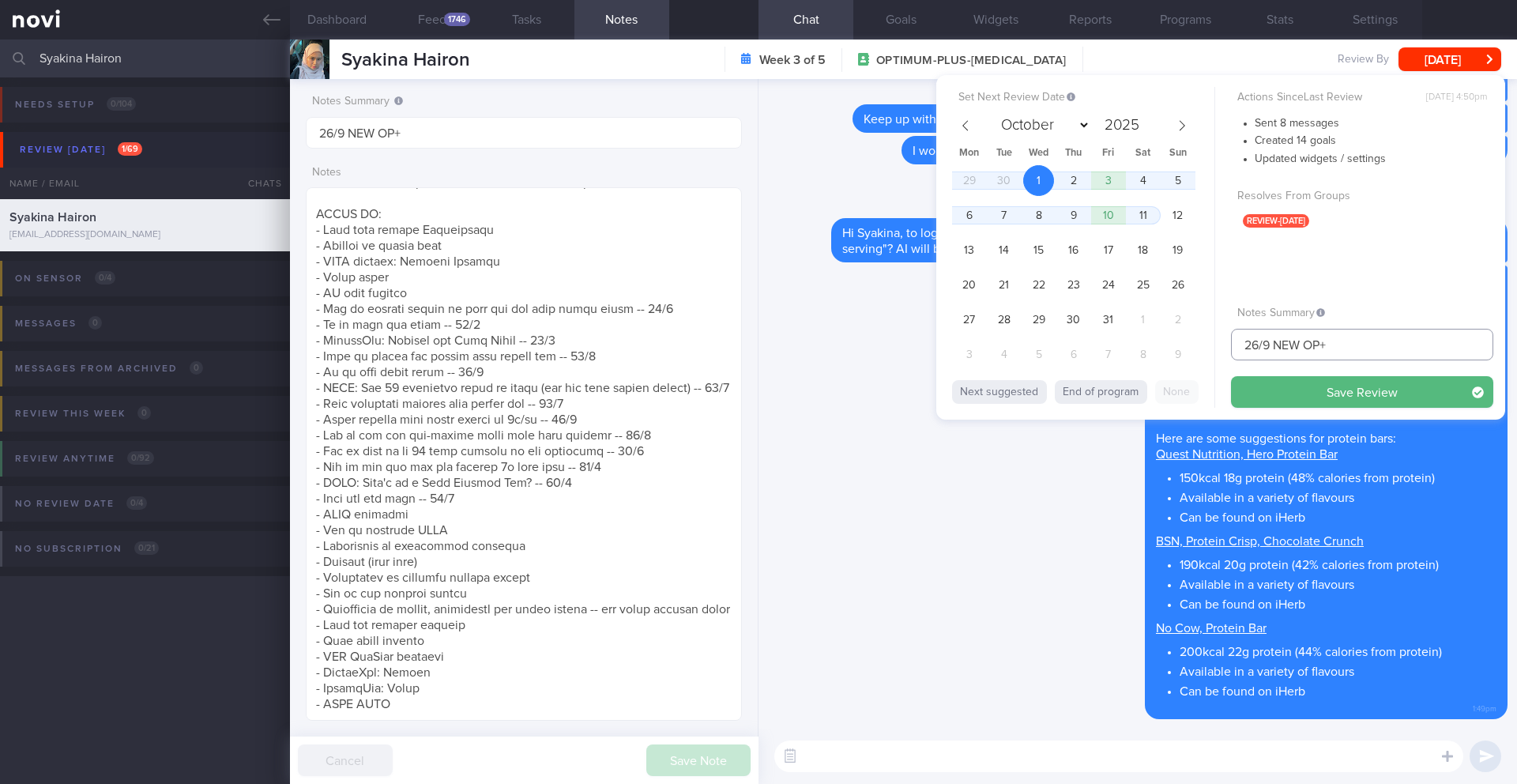
drag, startPoint x: 1267, startPoint y: 345, endPoint x: 1153, endPoint y: 339, distance: 114.2
click at [1153, 339] on div "Set Next Review Date 1 Oct 2025 September October November December 2025 Mon Tu…" at bounding box center [1221, 247] width 569 height 344
type input "1/10 NEW OP+"
click at [1274, 400] on button "Save Review" at bounding box center [1362, 392] width 262 height 31
type input "1/10 NEW OP+"
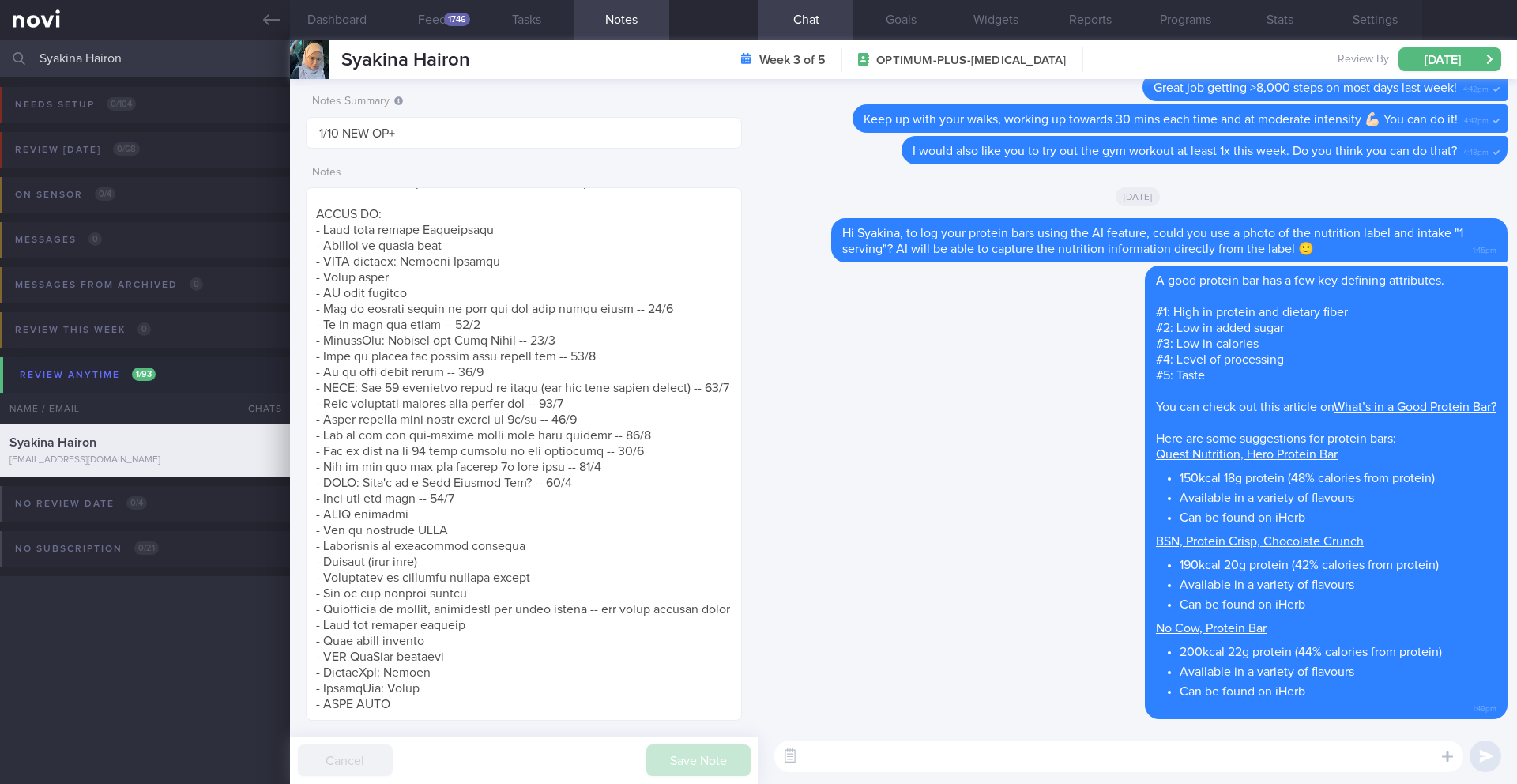
click at [121, 63] on input "Syakina Hairon" at bounding box center [758, 58] width 1517 height 38
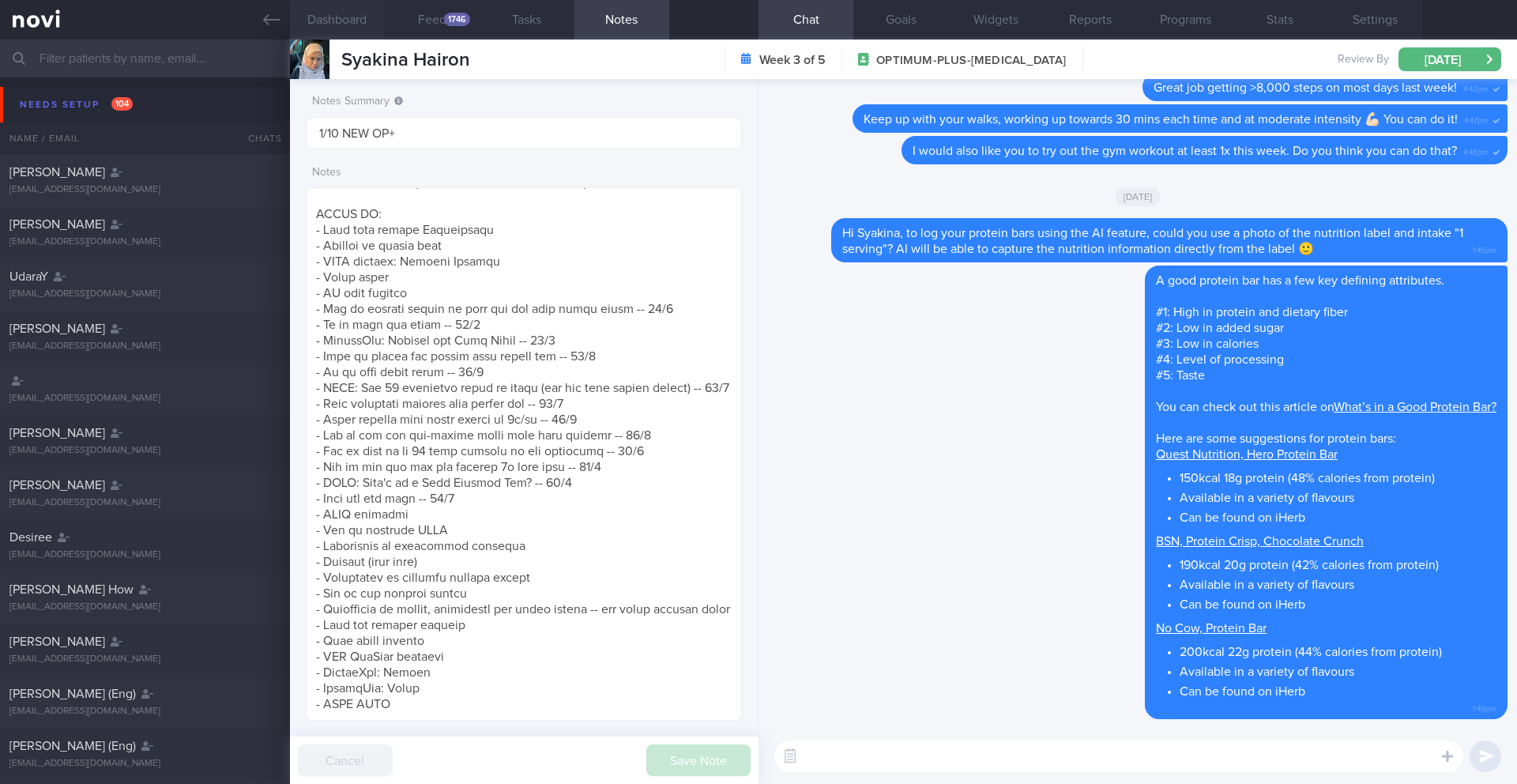
click at [336, 15] on button "Dashboard" at bounding box center [337, 19] width 95 height 39
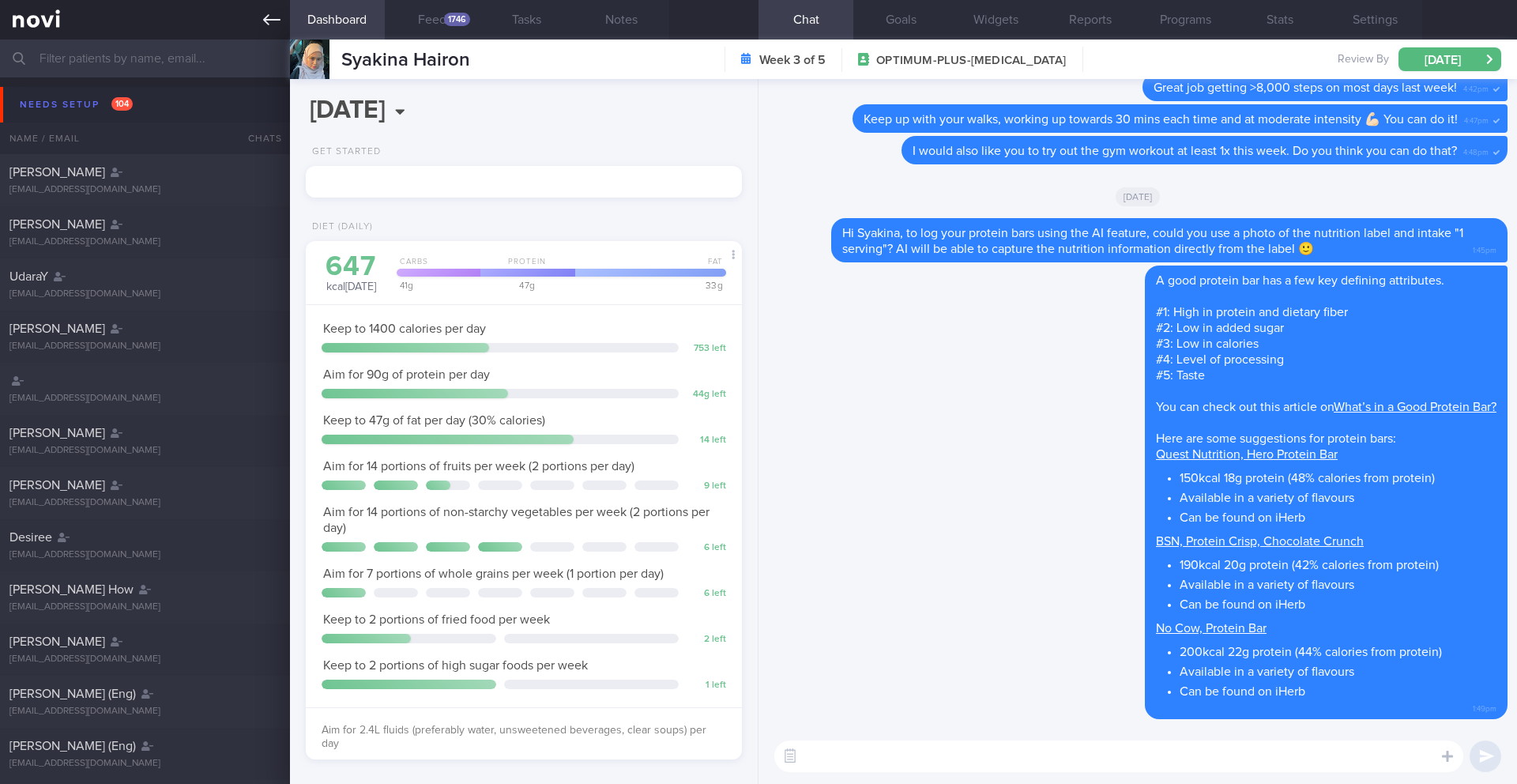
click at [265, 13] on icon at bounding box center [272, 20] width 18 height 18
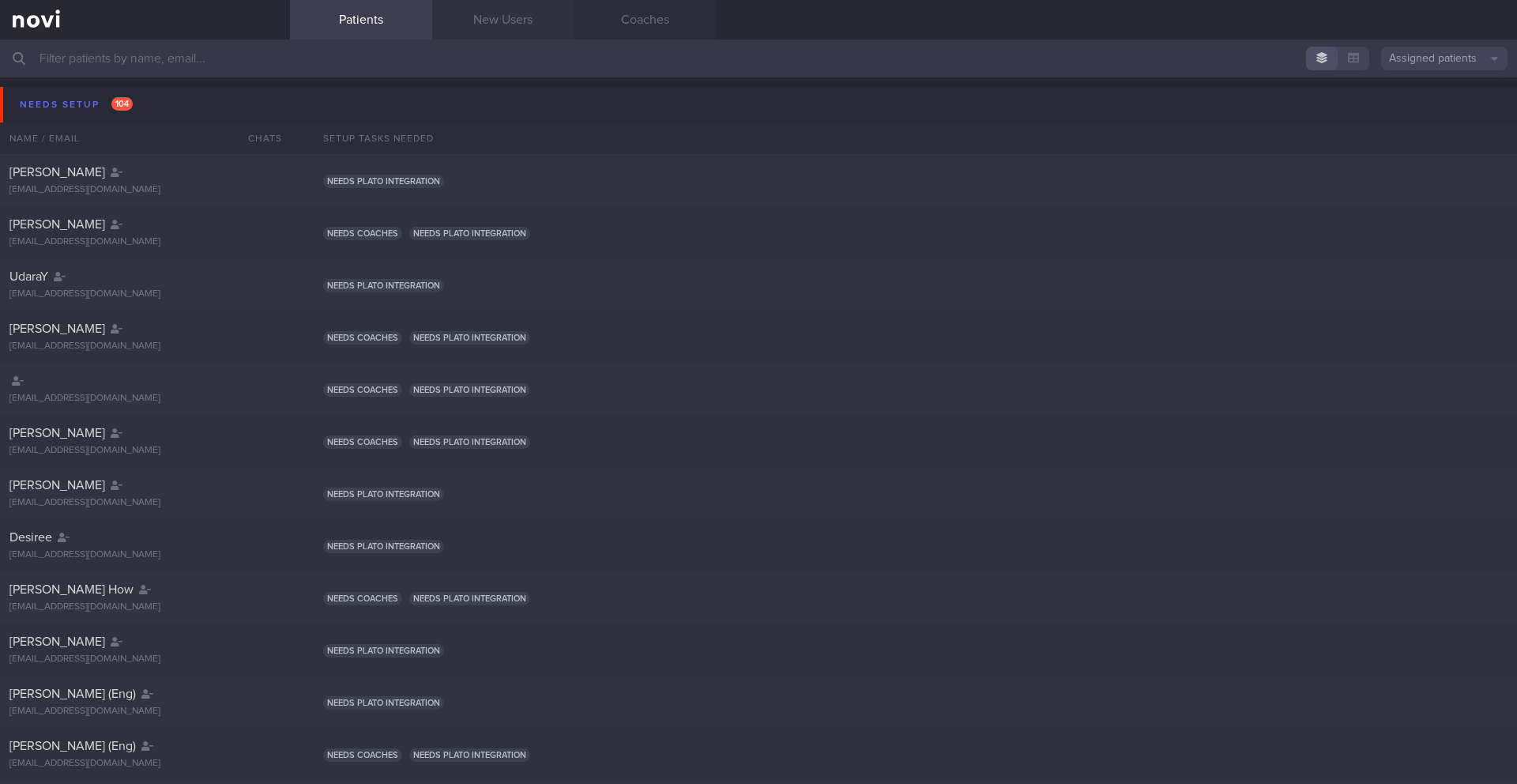
click at [486, 17] on link "New Users" at bounding box center [502, 19] width 142 height 39
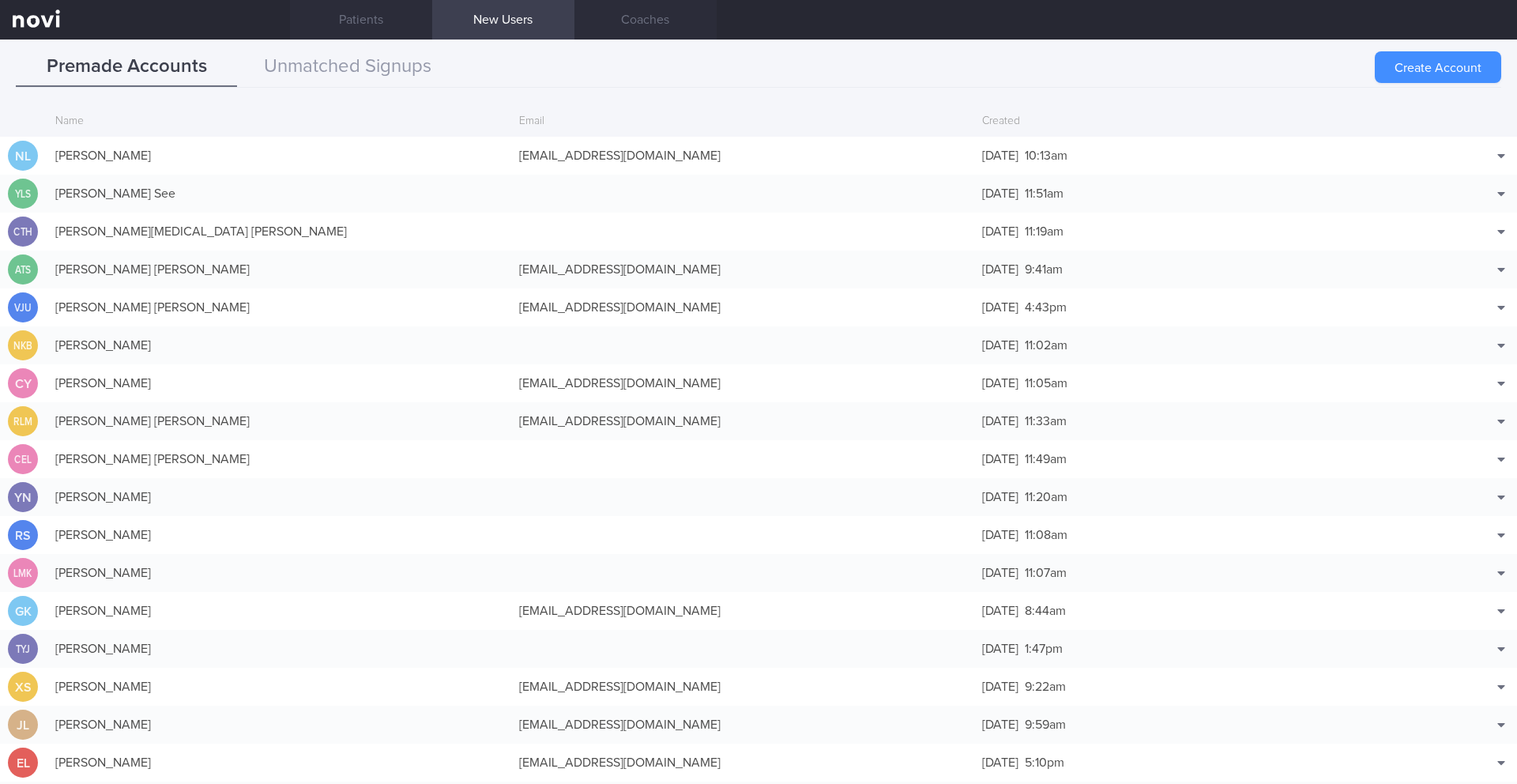
click at [1417, 67] on button "Create Account" at bounding box center [1438, 67] width 127 height 31
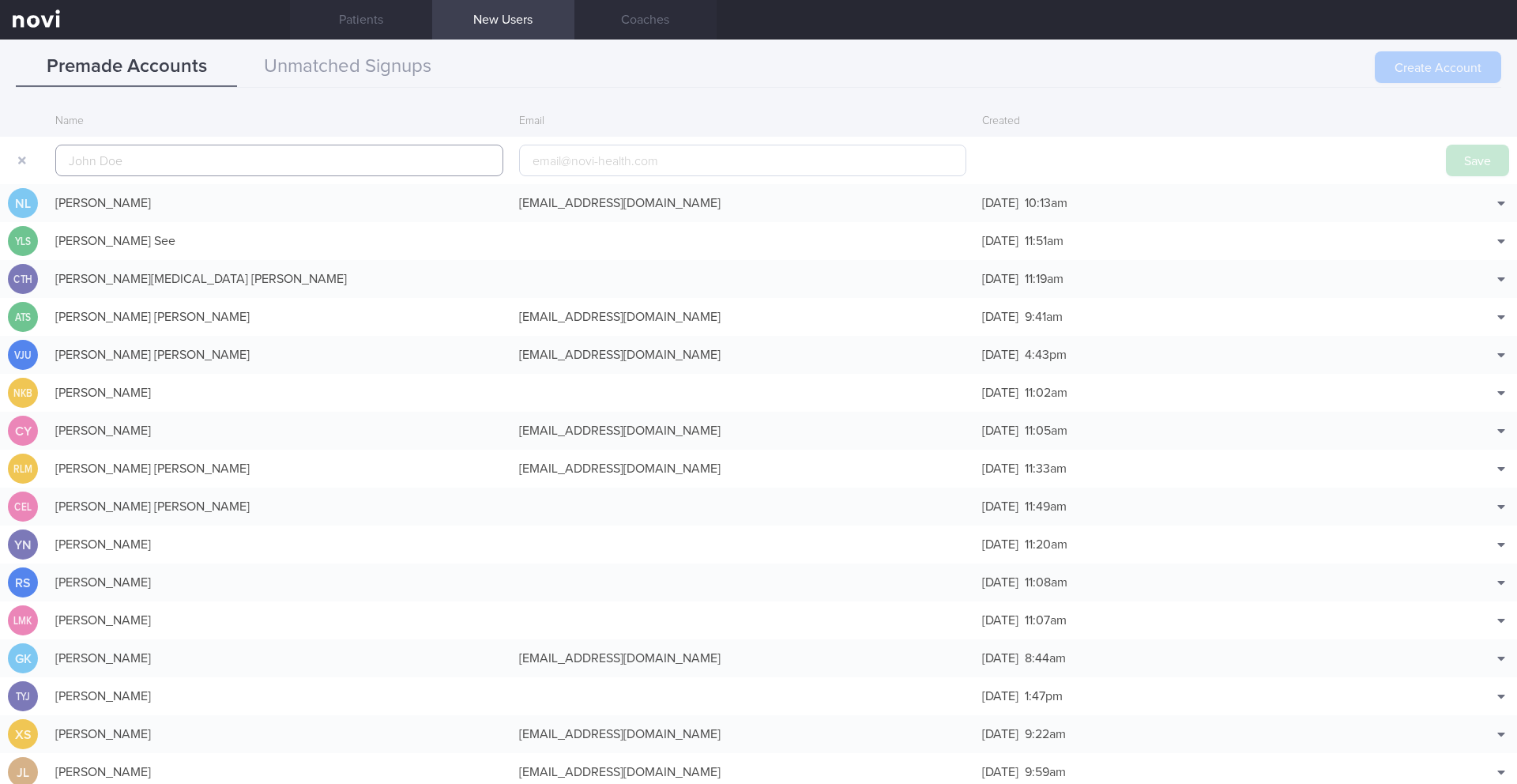
scroll to position [38, 0]
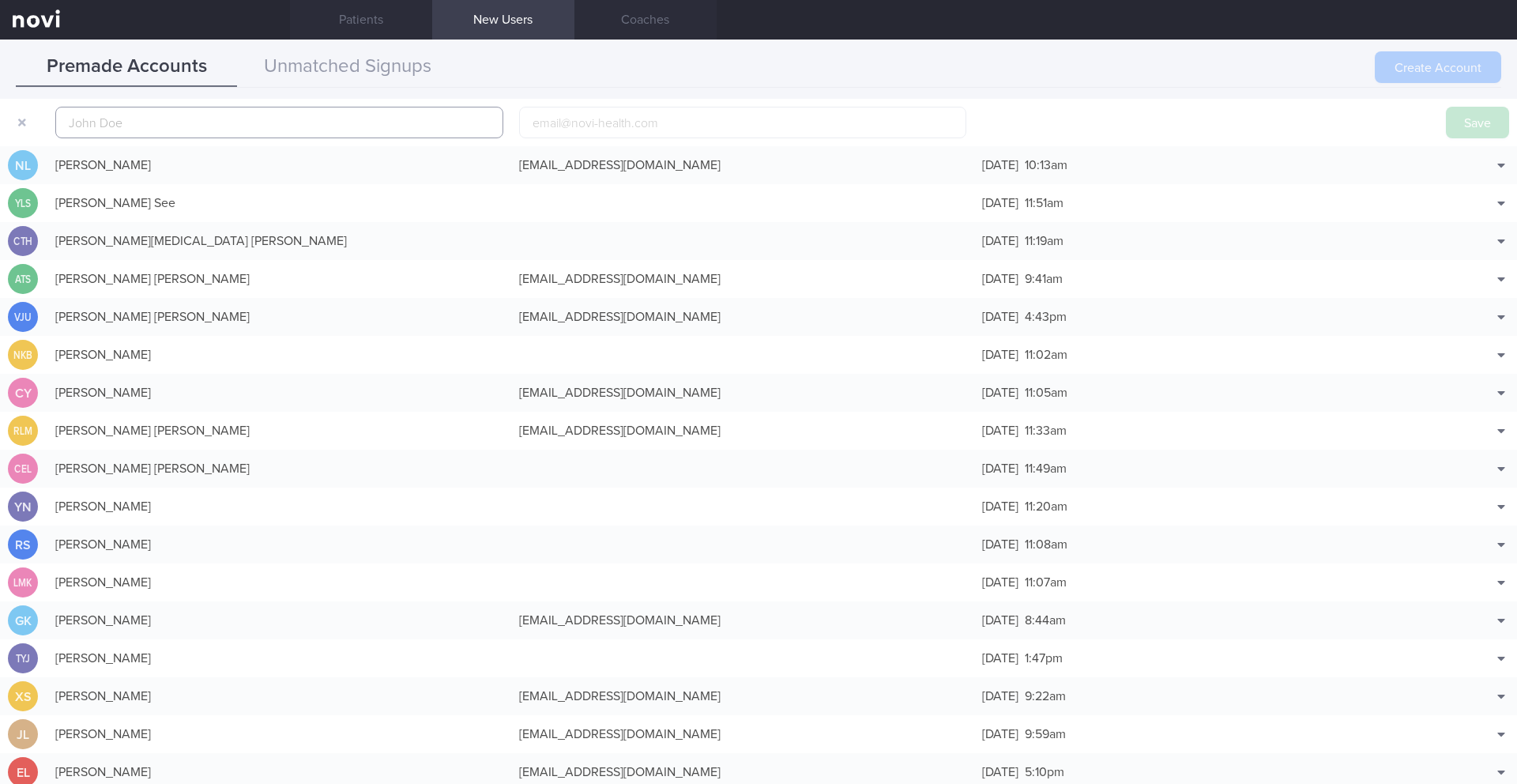
paste input "Jiawei Ng"
click at [77, 128] on input "Jiawei Ng" at bounding box center [279, 122] width 448 height 31
type input "Jiawei Ng"
click at [1455, 122] on button "Save" at bounding box center [1477, 122] width 63 height 31
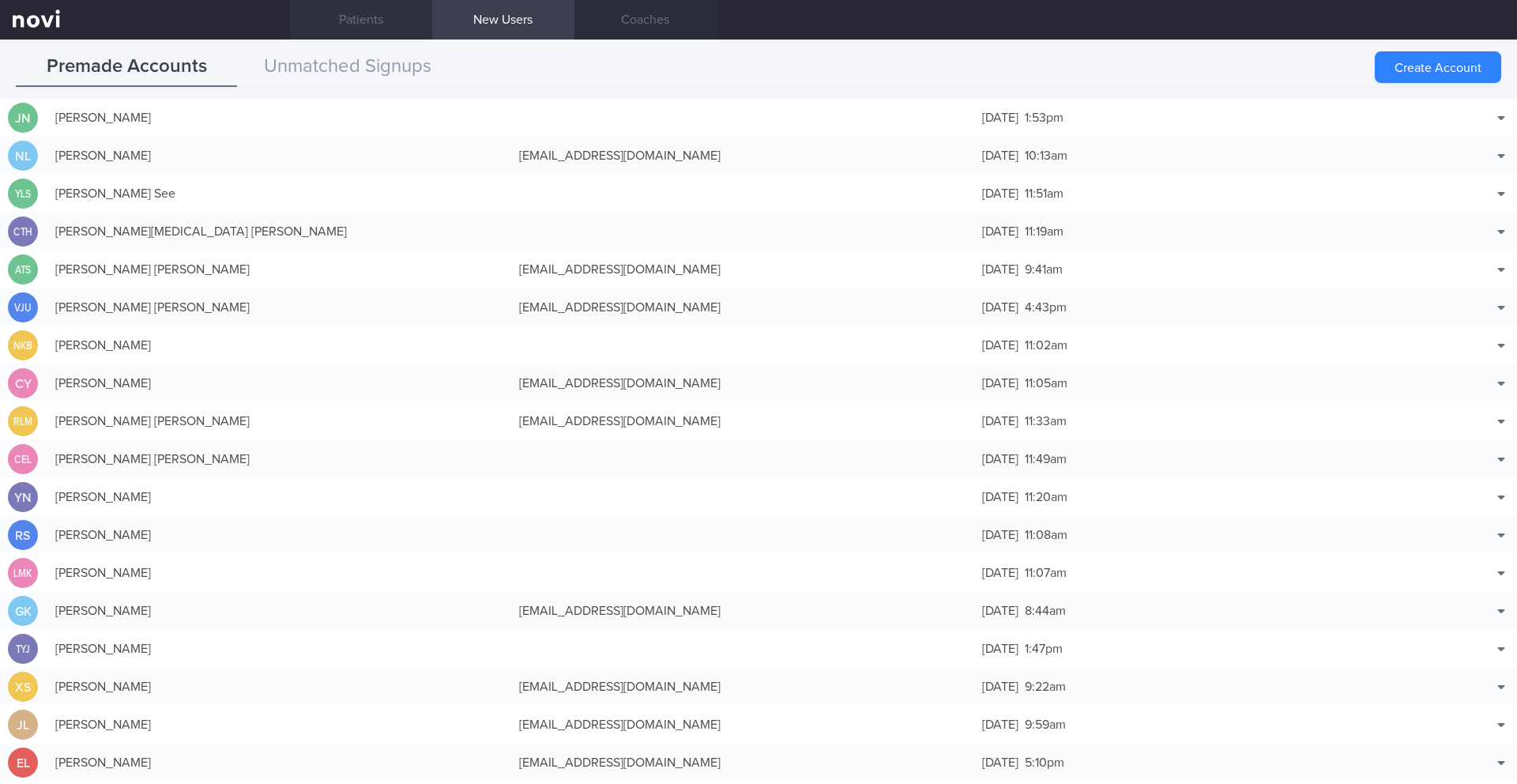
click at [368, 22] on link "Patients" at bounding box center [360, 19] width 142 height 39
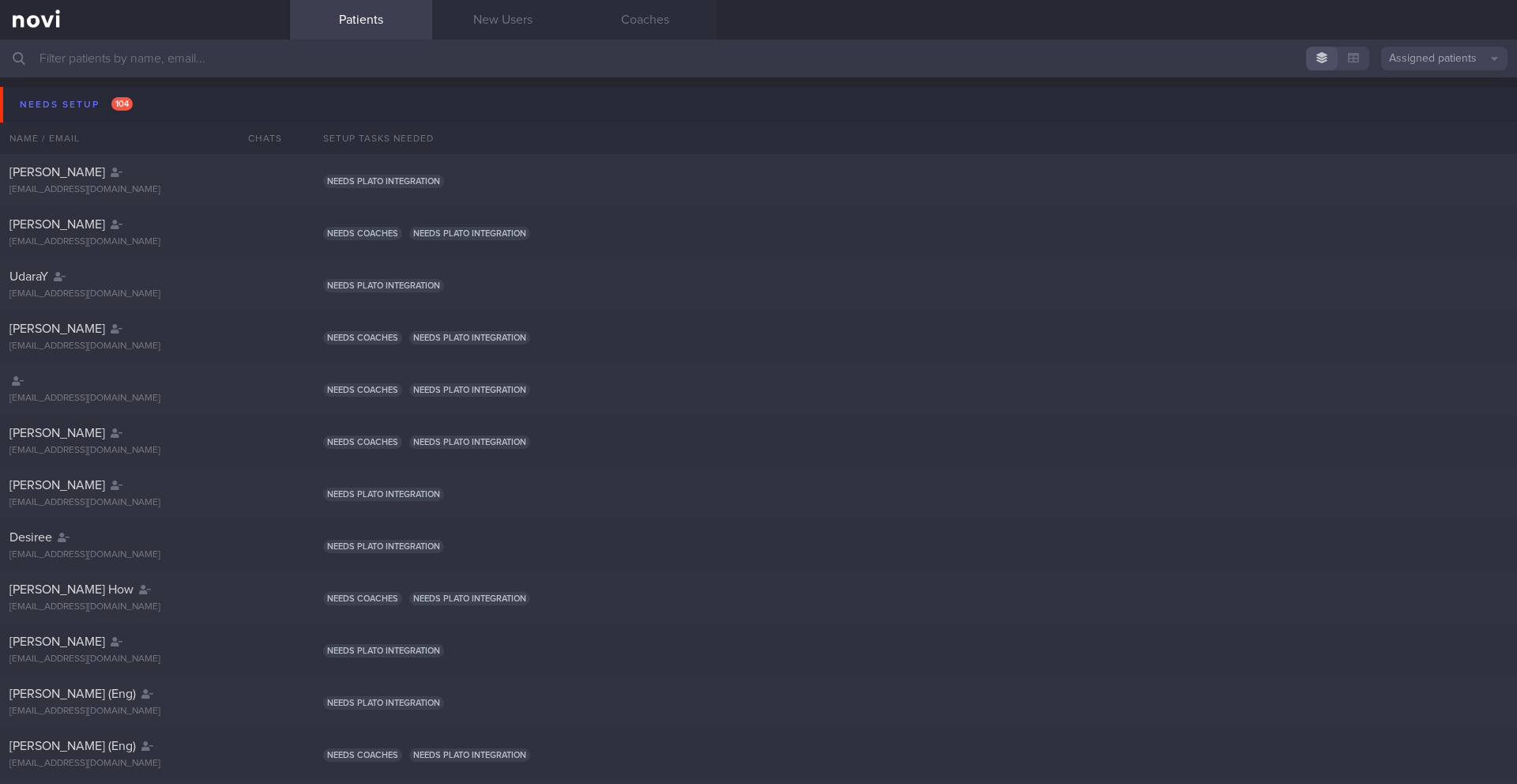
click at [1431, 61] on button "Assigned patients" at bounding box center [1445, 59] width 127 height 24
click at [1410, 135] on button "Archived patients" at bounding box center [1445, 133] width 127 height 24
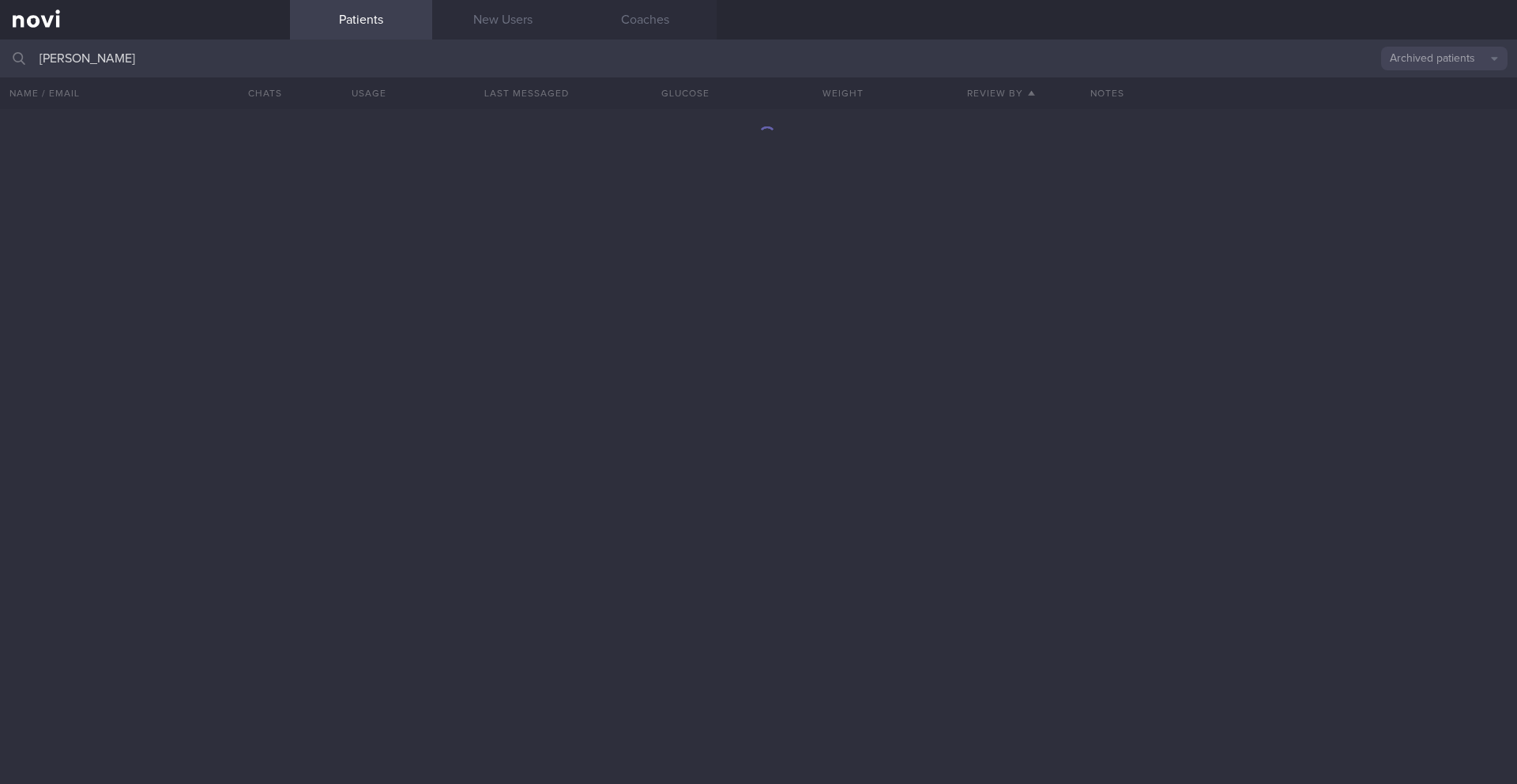
type input "[PERSON_NAME]"
click at [698, 236] on div at bounding box center [758, 446] width 1517 height 675
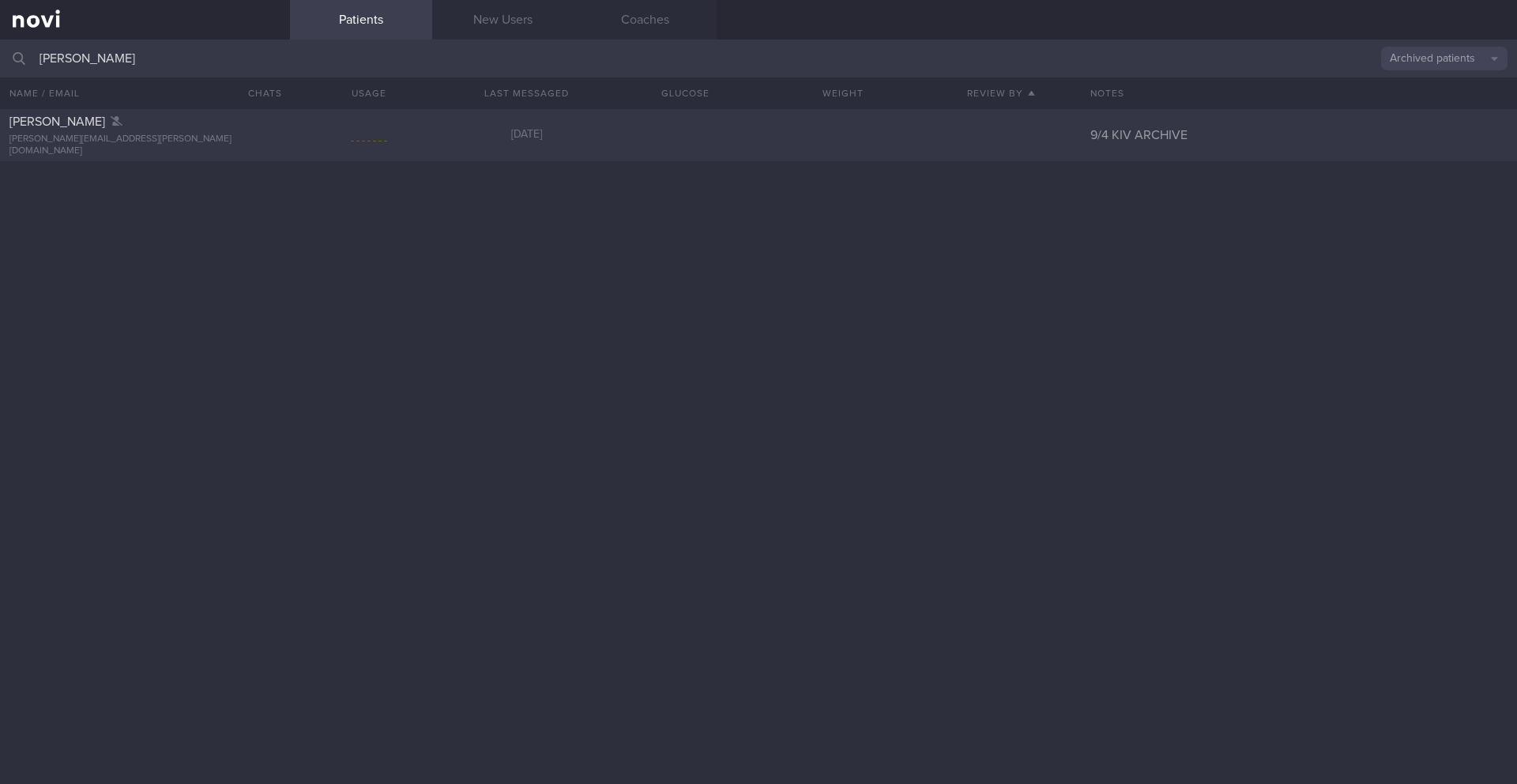
click at [143, 129] on div "[PERSON_NAME]" at bounding box center [143, 122] width 267 height 16
select select "8"
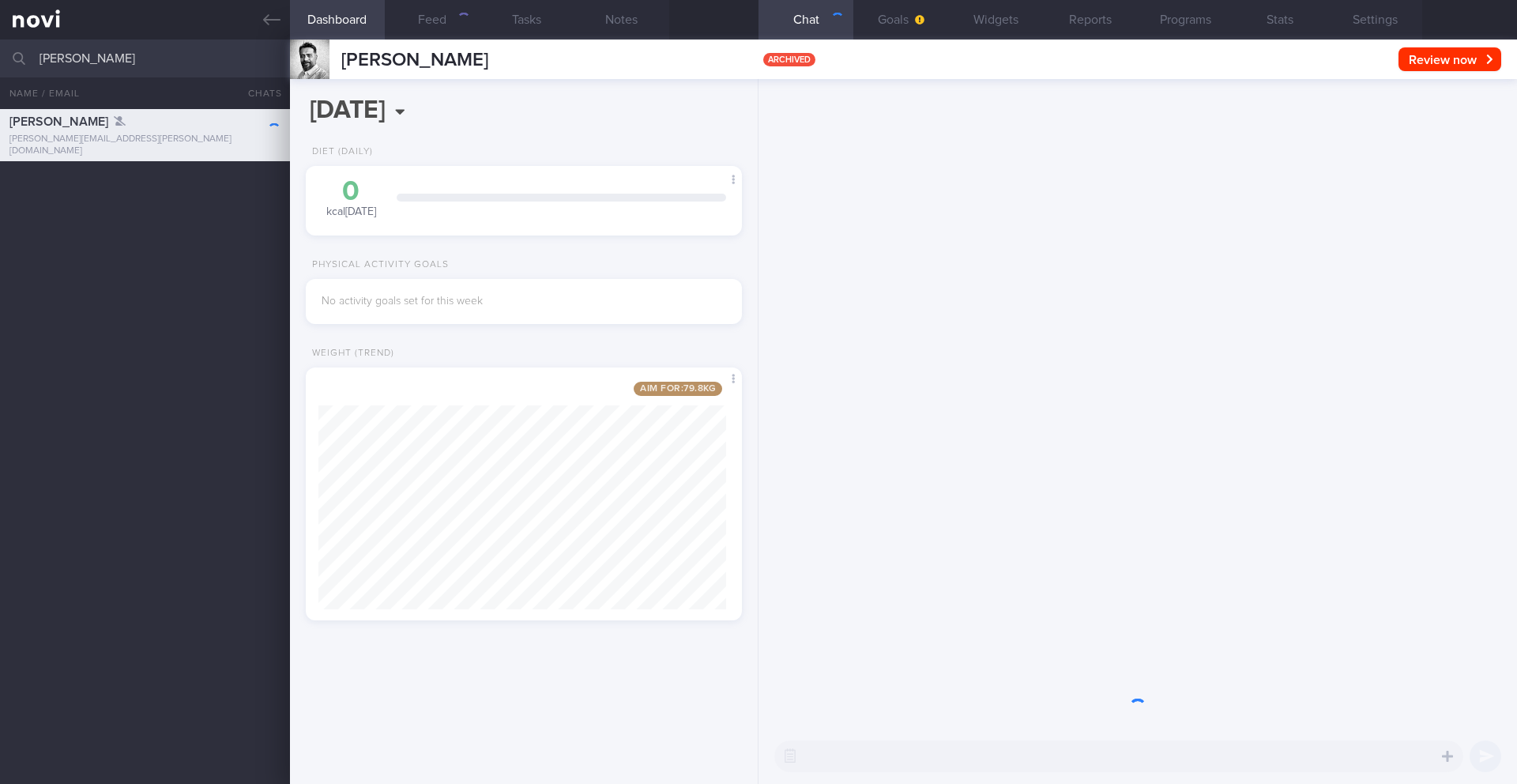
scroll to position [227, 409]
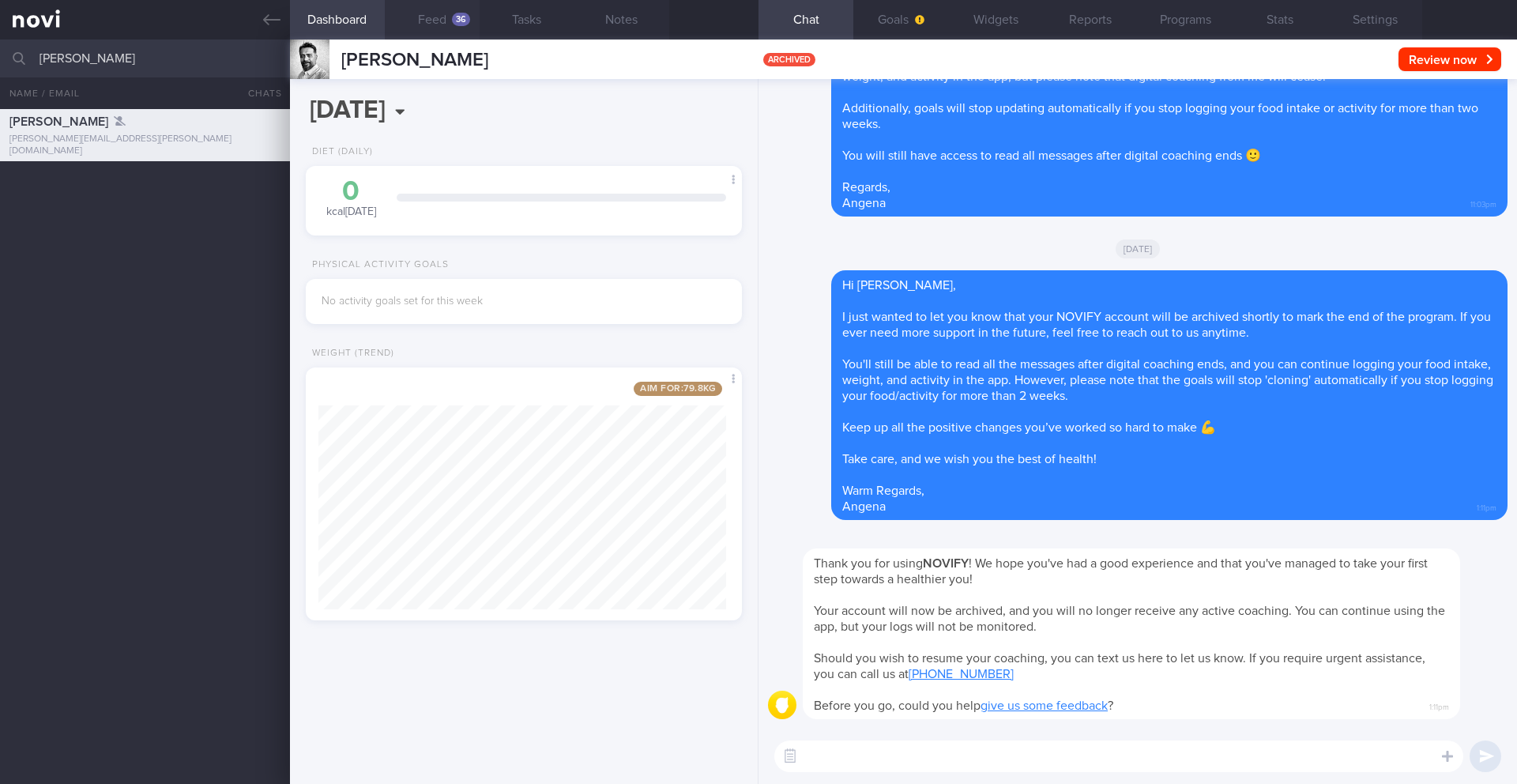
click at [448, 18] on button "Feed 36" at bounding box center [432, 19] width 95 height 39
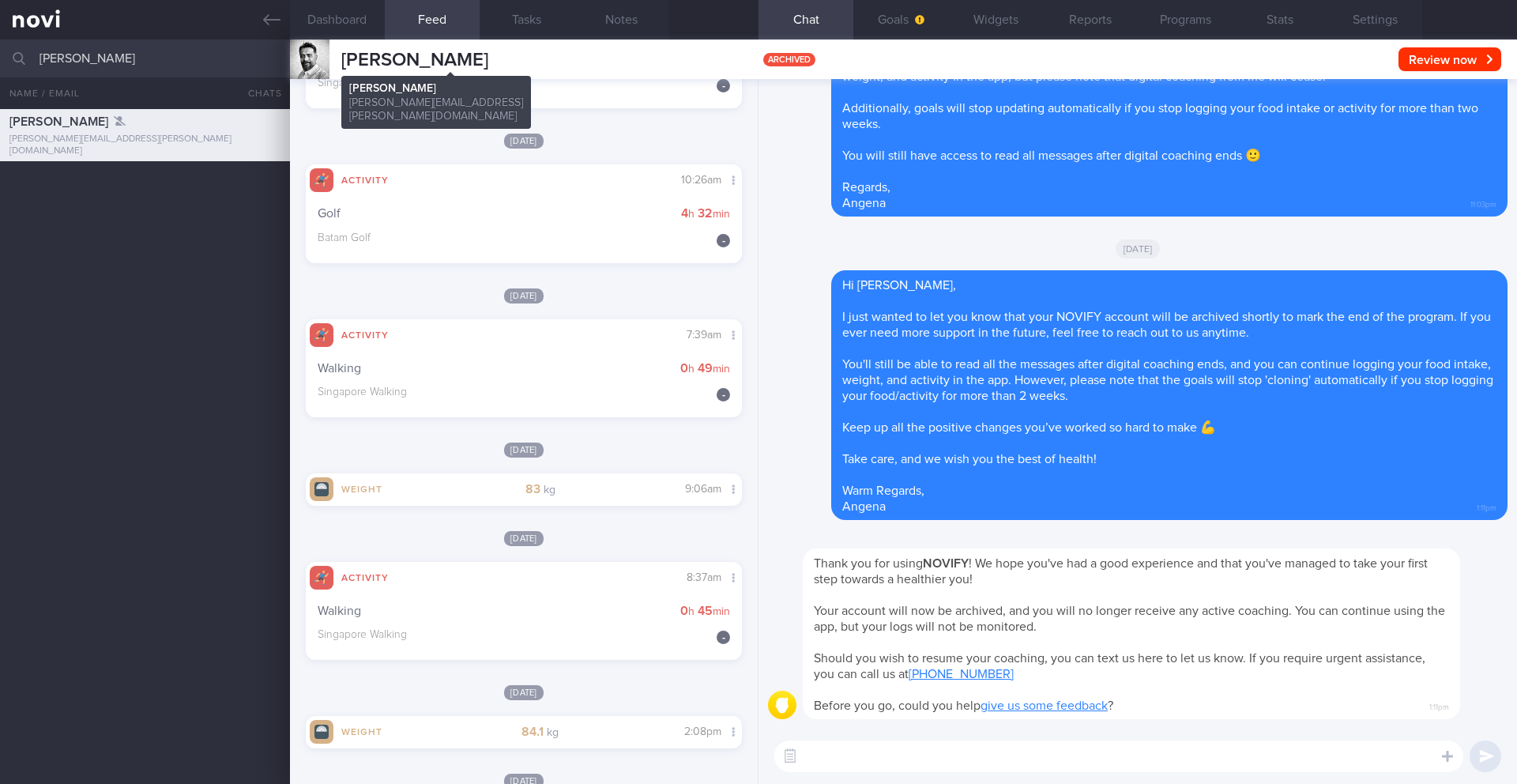
click at [406, 51] on span "[PERSON_NAME]" at bounding box center [414, 60] width 147 height 19
copy div "ALVIN GLEN FERNANDEZ ALVIN GLEN FERNANDEZ fernandez.glen@gmail.com"
click at [161, 46] on input "[PERSON_NAME]" at bounding box center [758, 58] width 1517 height 38
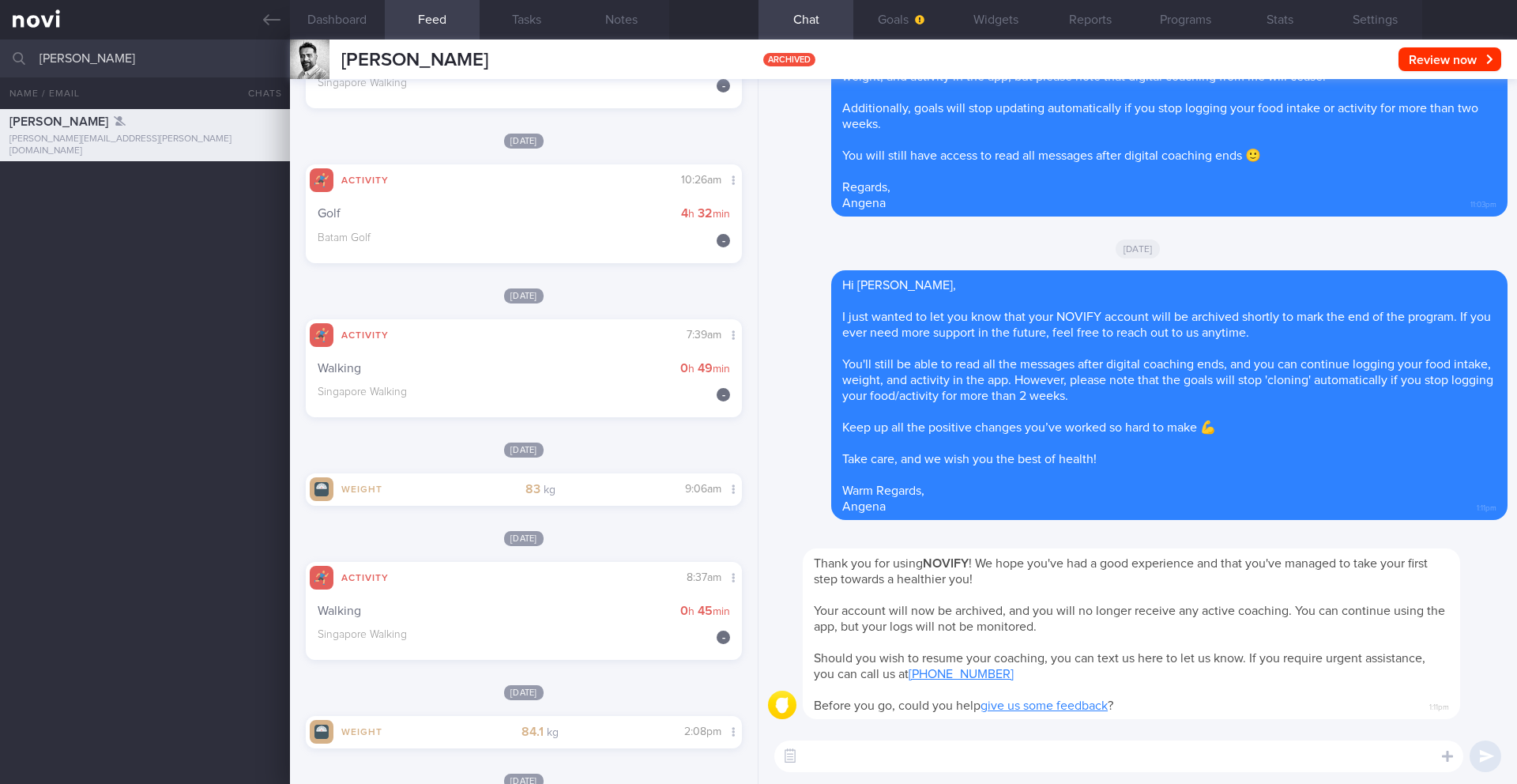
click at [161, 46] on input "[PERSON_NAME]" at bounding box center [758, 58] width 1517 height 38
type input "Mato Kasanadin Musawwir"
click at [140, 251] on div "ALVIN GLEN FERNANDEZ fernandez.glen@gmail.com 5 months ago 9/4 KIV ARCHIVE Kasa…" at bounding box center [758, 446] width 1517 height 675
click at [105, 177] on span "Kasanadin Musawwir Mato" at bounding box center [57, 180] width 96 height 13
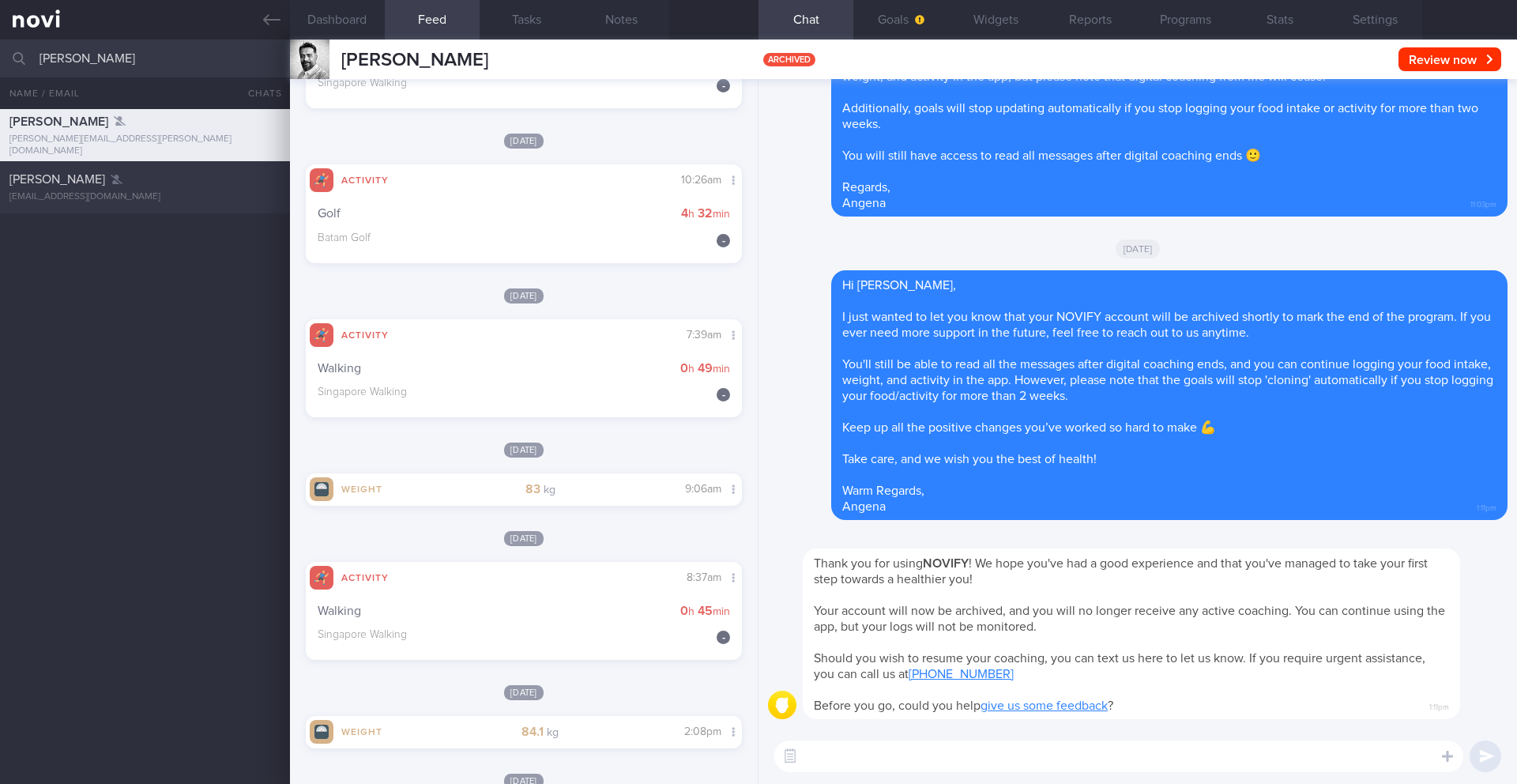
type input "3/2 KIV ARCHIVE"
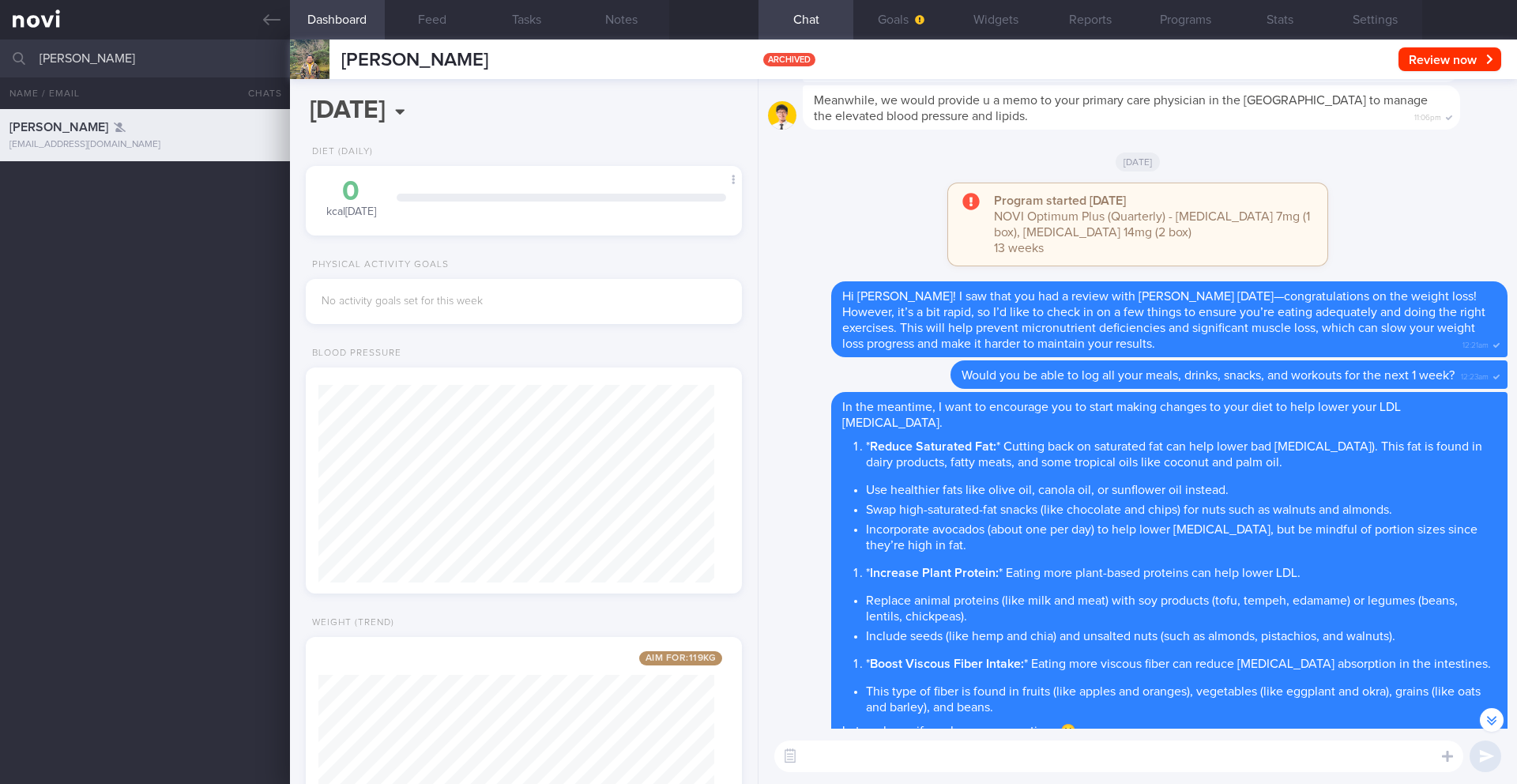
scroll to position [-6997, 0]
click at [1193, 26] on button "Programs" at bounding box center [1186, 19] width 95 height 39
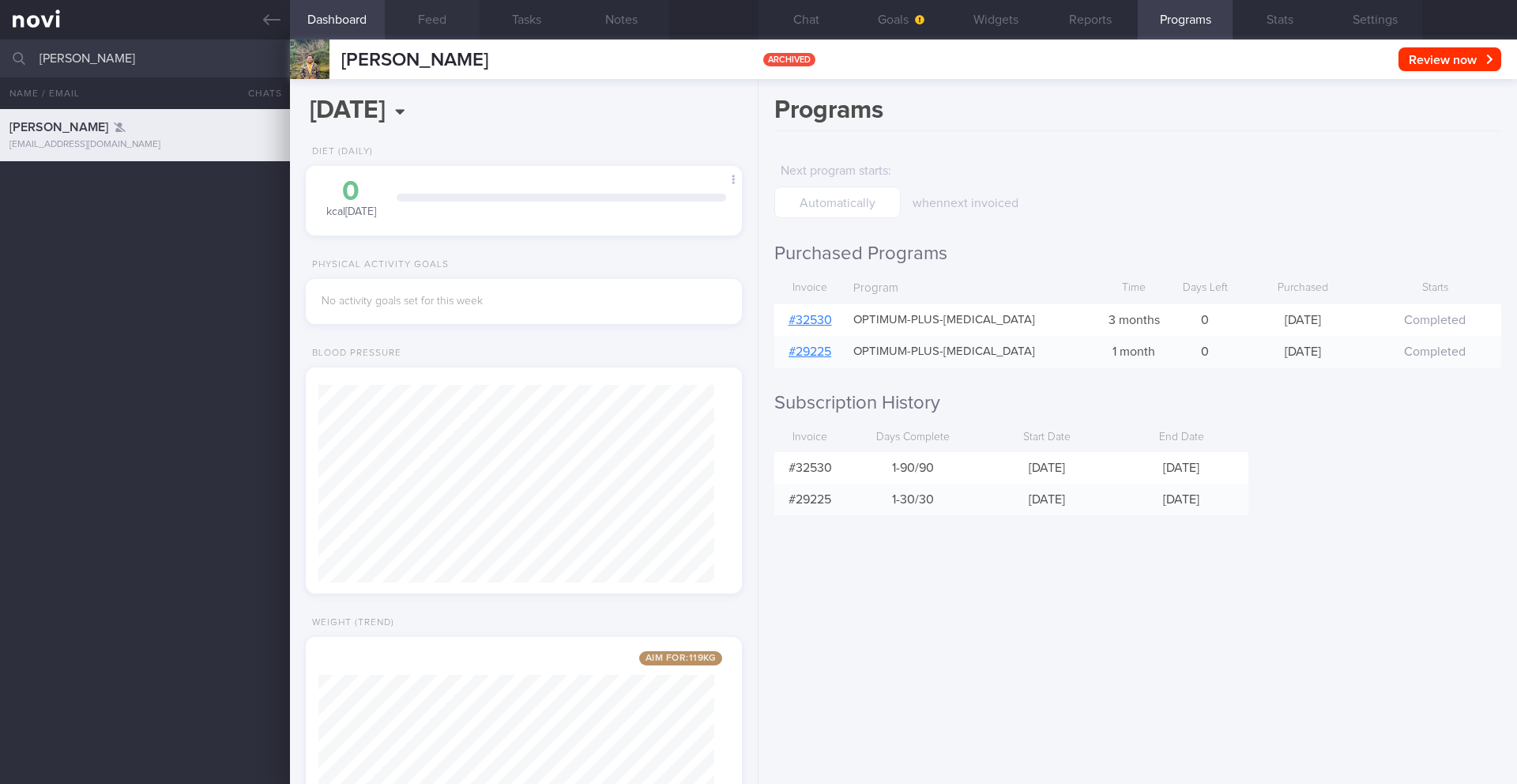
click at [445, 10] on button "Feed" at bounding box center [432, 19] width 95 height 39
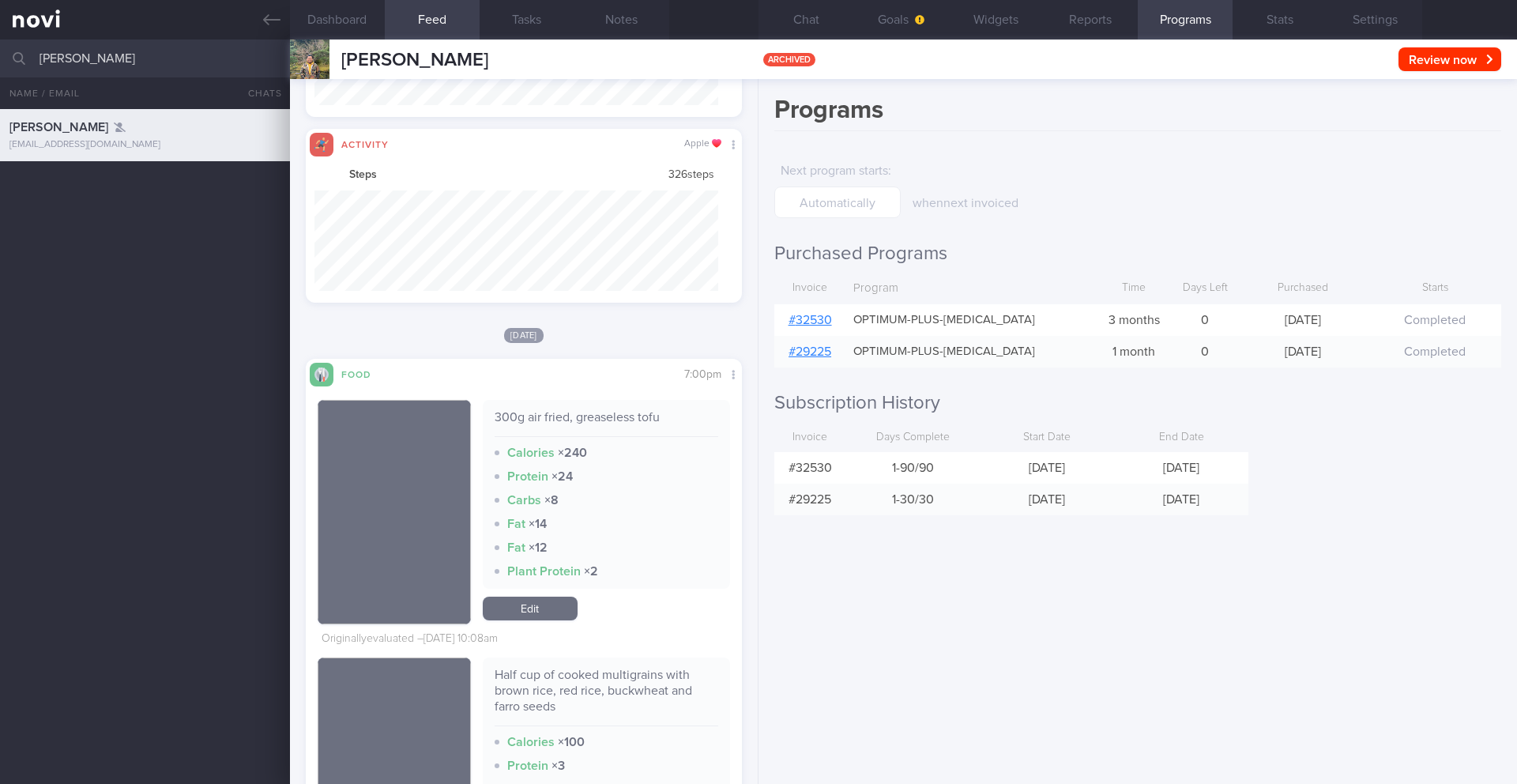
scroll to position [2353, 0]
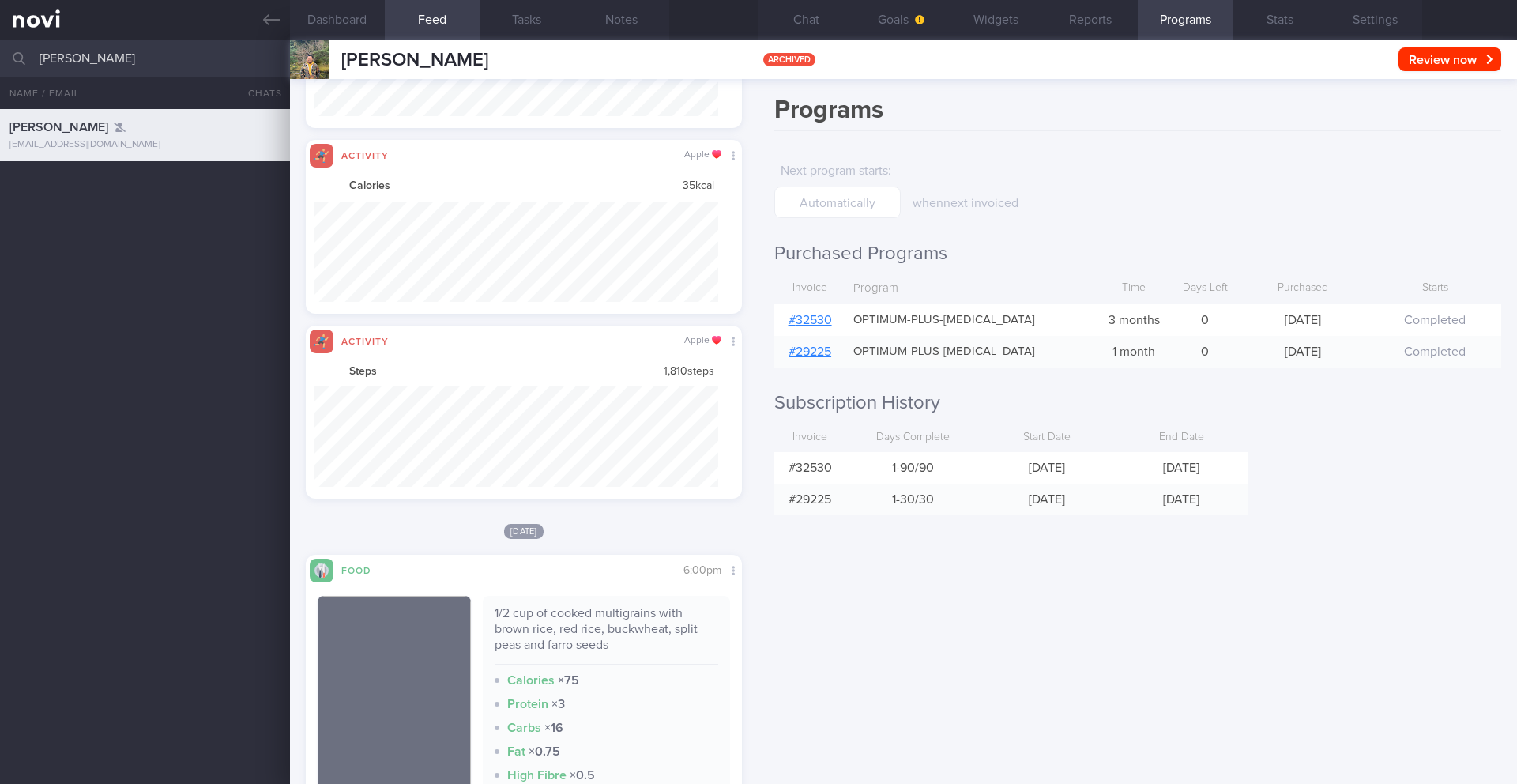
click at [86, 63] on input "Mato Kasanadin Musawwir" at bounding box center [758, 58] width 1517 height 38
type input "RUBINI KRISHNAMOORTHY"
click at [111, 258] on div "Kasanadin Musawwir Mato kas.mto@gmail.com 7 months ago 3/2 KIV ARCHIVE RUBINI K…" at bounding box center [758, 446] width 1517 height 675
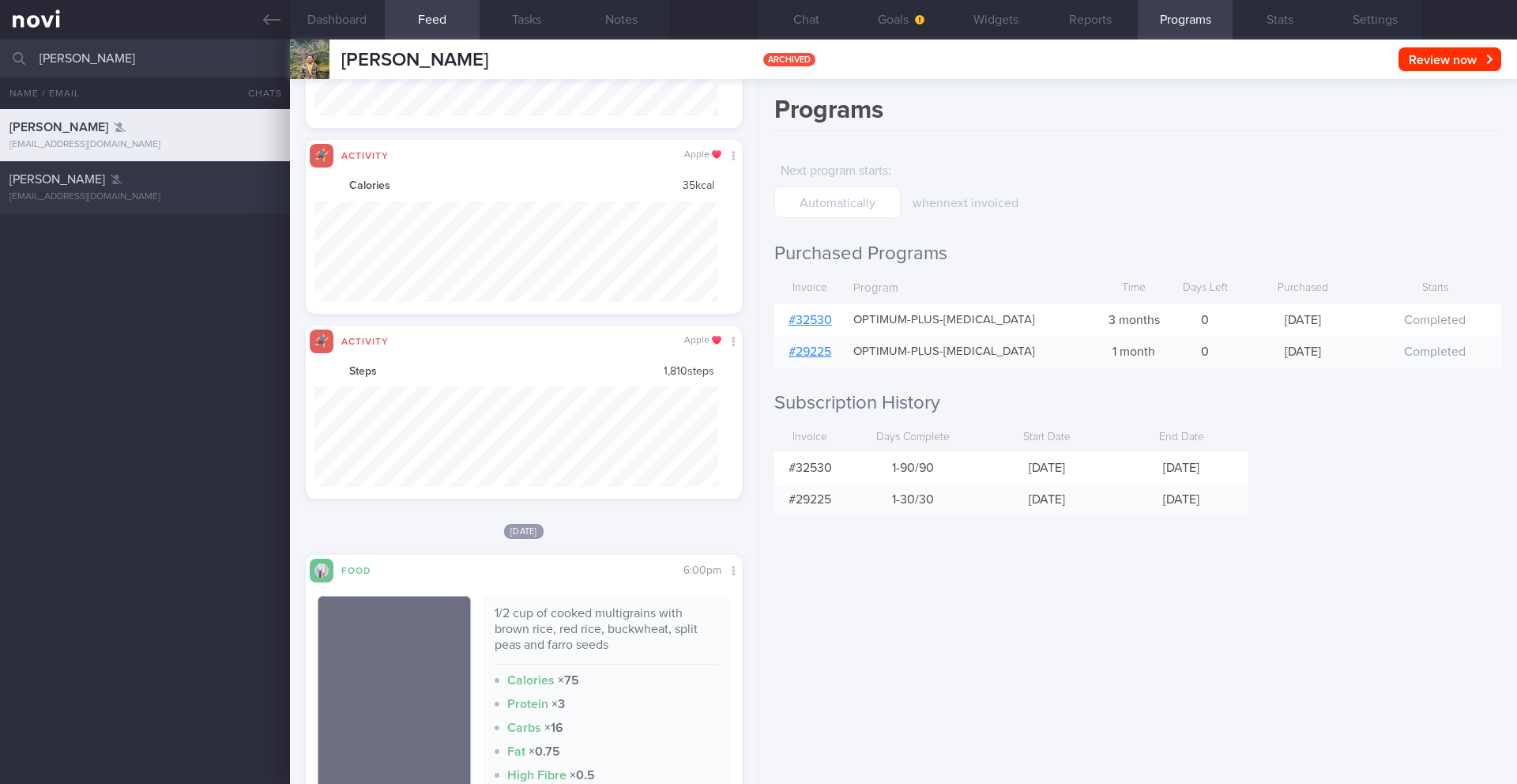
click at [121, 208] on div "RUBINI KRISHNAMOORTHY rubinipi@gmail.com 7 months ago 0.4 19/11 Check pro & fat…" at bounding box center [758, 187] width 1517 height 52
type input "19/11 Check pro & fat intake and exercise, enc to do resistance exercise"
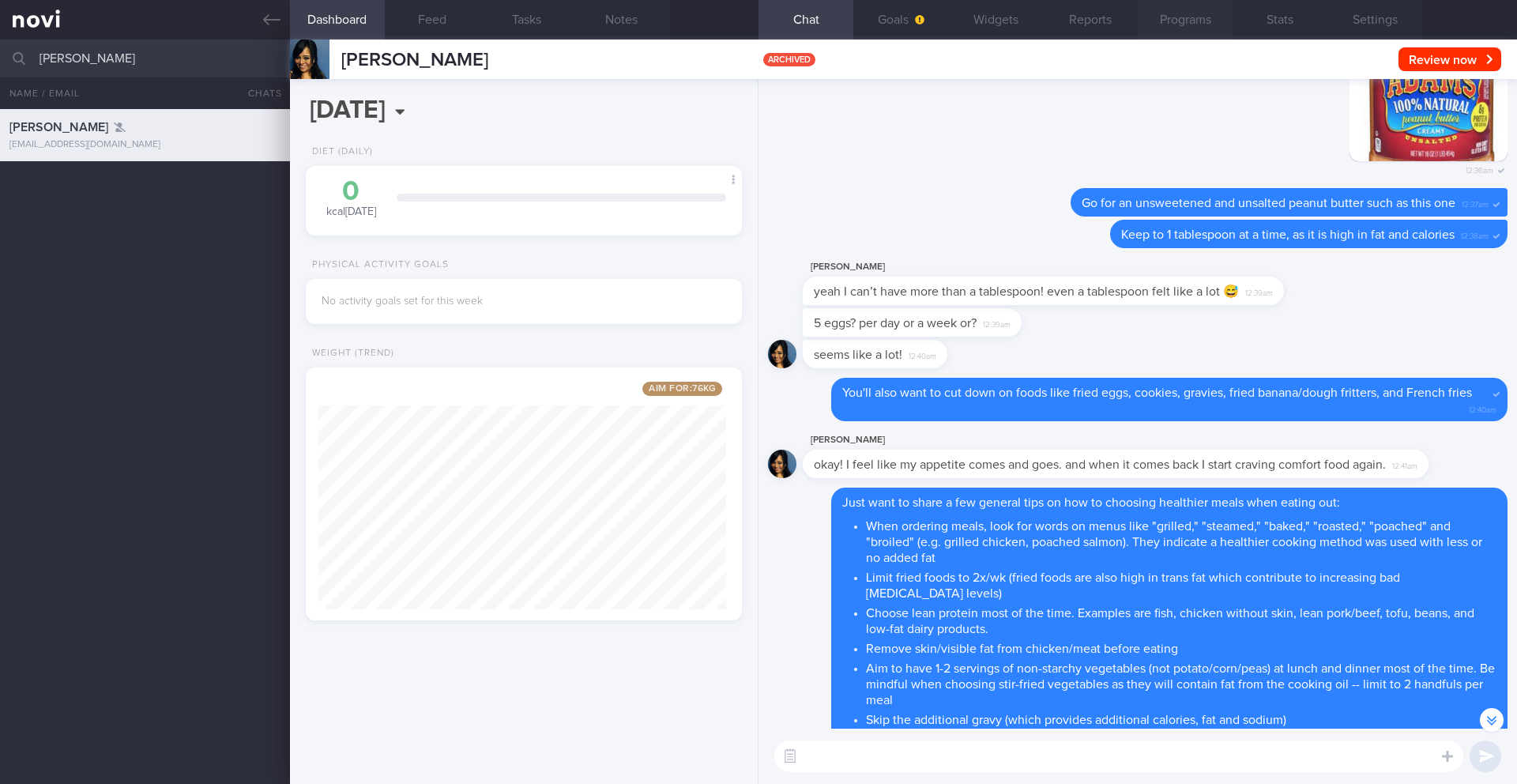
click at [1173, 38] on button "Programs" at bounding box center [1186, 19] width 95 height 39
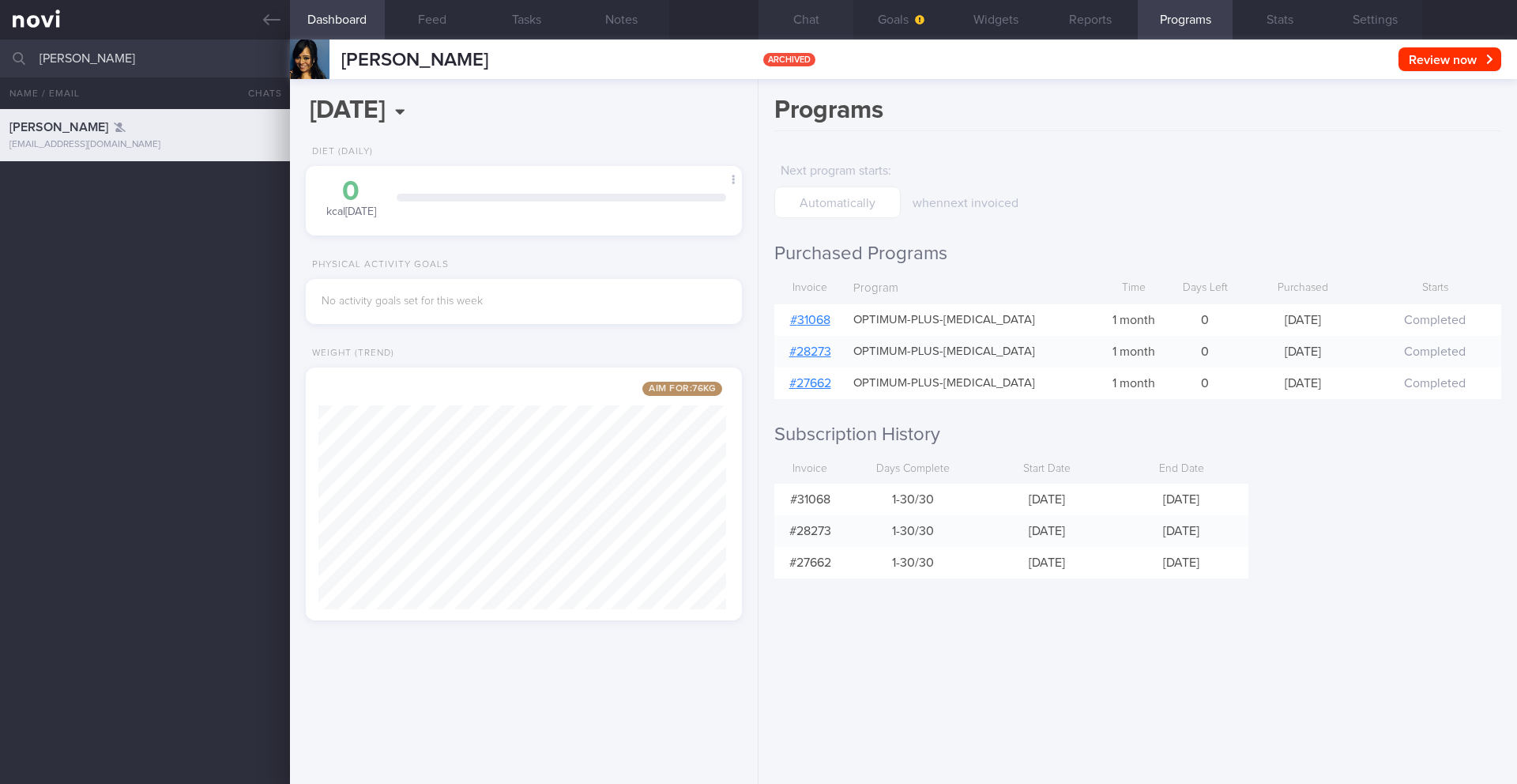
click at [803, 26] on button "Chat" at bounding box center [806, 19] width 95 height 39
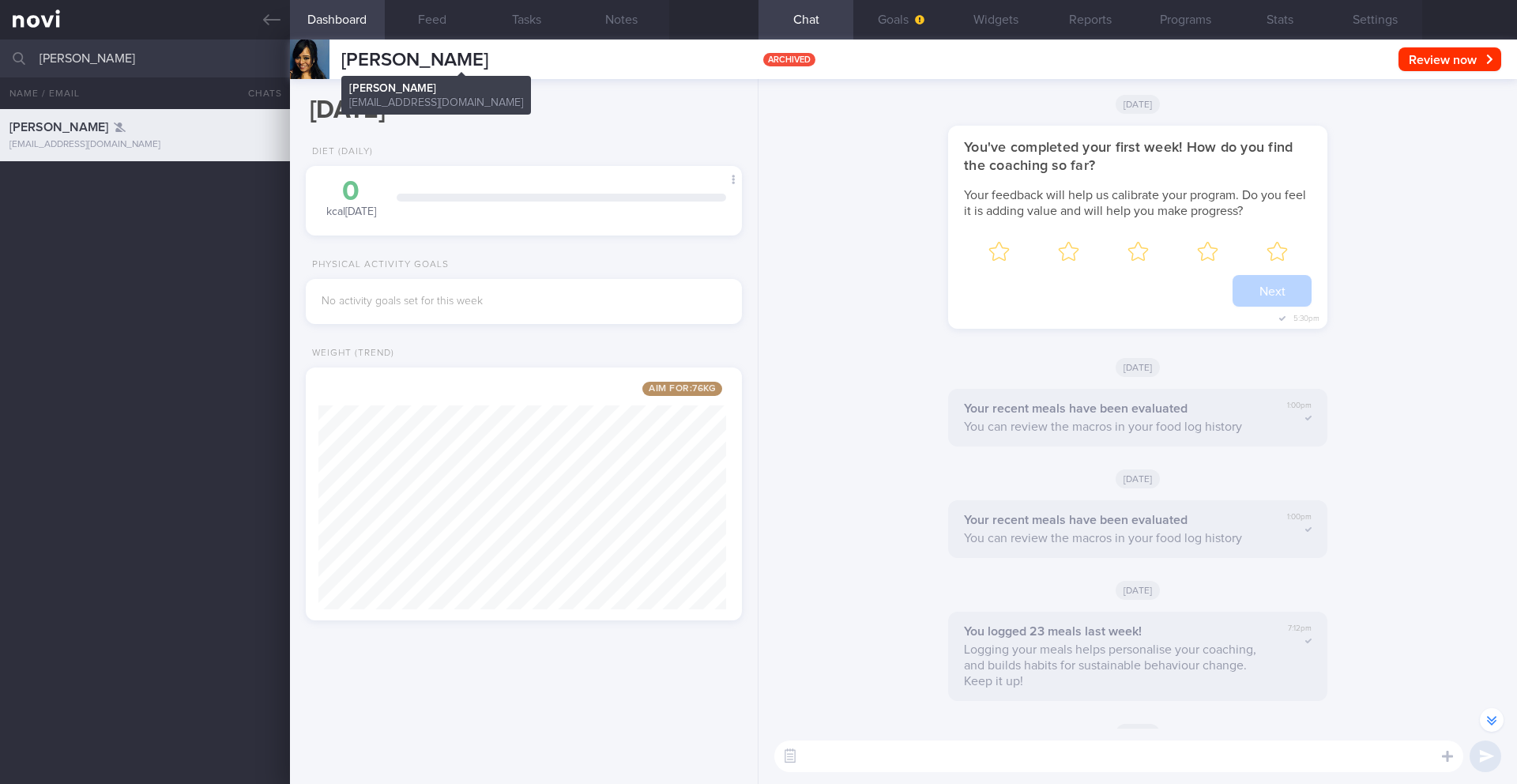
click at [437, 63] on span "RUBINI KRISHNAMOORTHY" at bounding box center [414, 60] width 147 height 19
copy div "RUBINI KRISHNAMOORTHY RUBINI KRISHNAMOORTHY rubinipi@gmail.com"
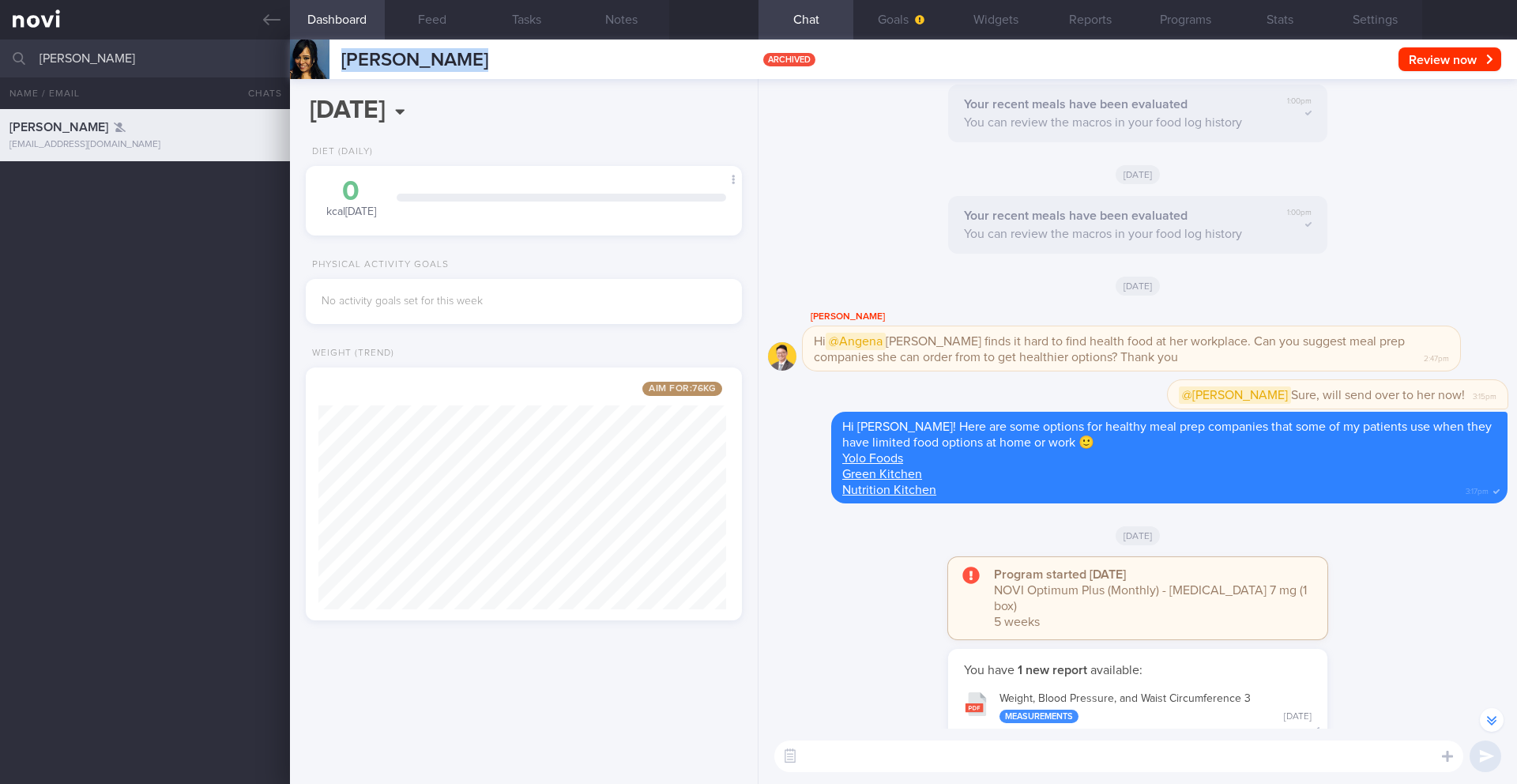
scroll to position [-6340, 0]
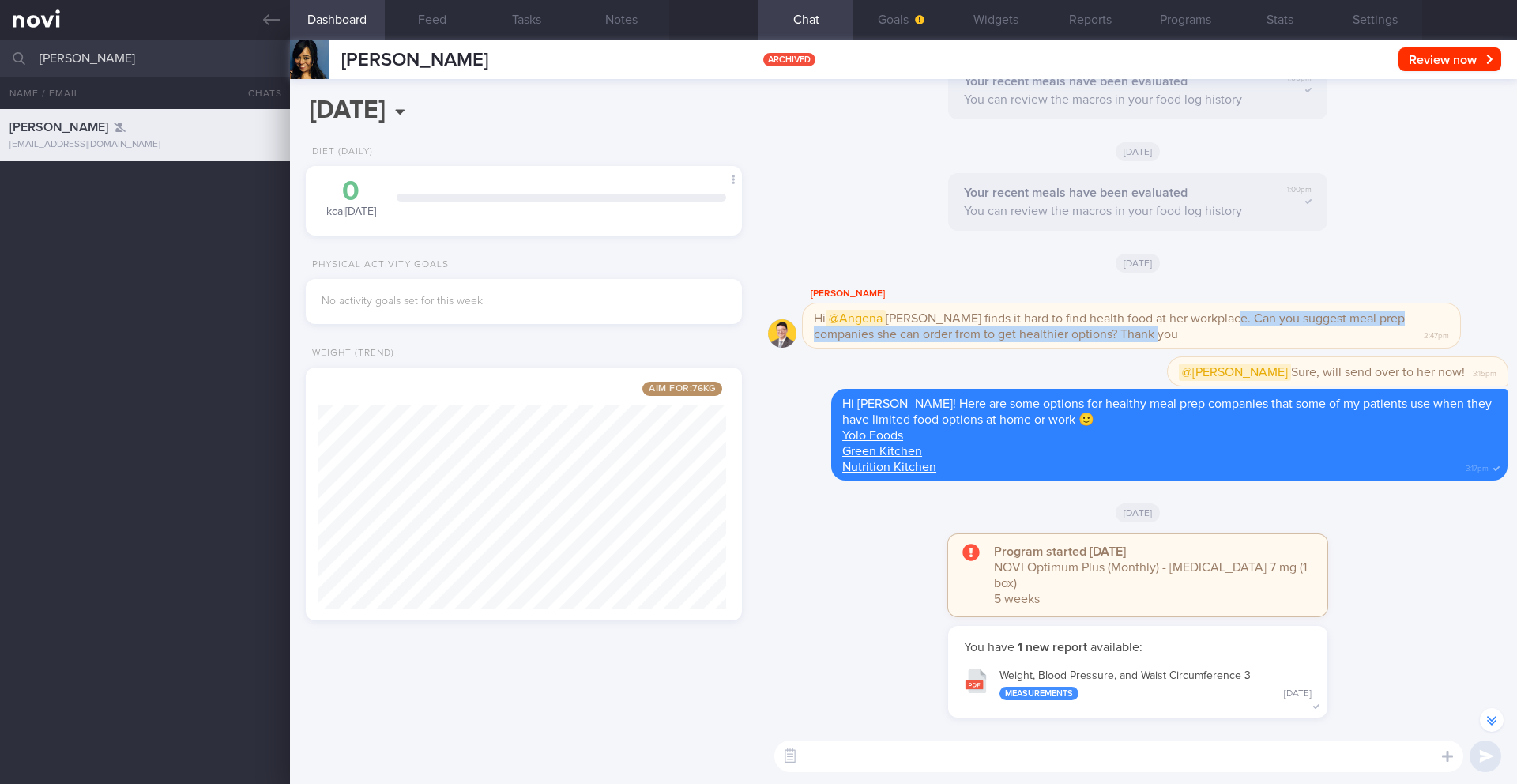
drag, startPoint x: 1219, startPoint y: 335, endPoint x: 1225, endPoint y: 350, distance: 16.2
click at [1225, 347] on div "Hi @Angena Ms Rubini finds it hard to find health food at her workplace. Can yo…" at bounding box center [1131, 325] width 657 height 44
click at [1230, 339] on span "Hi @Angena Ms Rubini finds it hard to find health food at her workplace. Can yo…" at bounding box center [1109, 325] width 591 height 30
drag, startPoint x: 1219, startPoint y: 339, endPoint x: 1058, endPoint y: 355, distance: 161.8
click at [1058, 340] on span "Hi @Angena Ms Rubini finds it hard to find health food at her workplace. Can yo…" at bounding box center [1109, 325] width 591 height 30
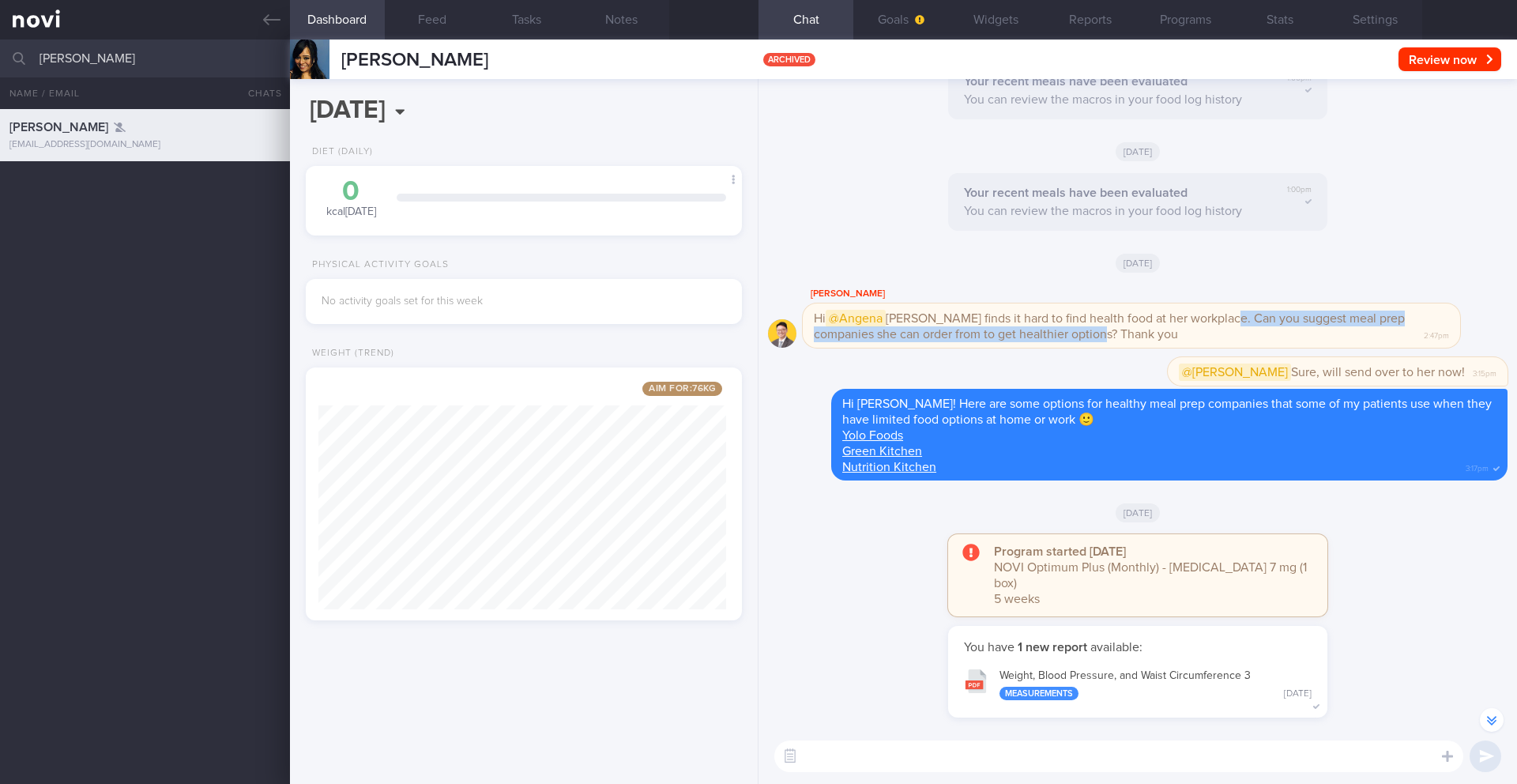
click at [1377, 327] on span "Hi @Angena Ms Rubini finds it hard to find health food at her workplace. Can yo…" at bounding box center [1109, 325] width 591 height 30
drag, startPoint x: 1218, startPoint y: 333, endPoint x: 1221, endPoint y: 349, distance: 16.3
click at [1221, 347] on div "Hi @Angena Ms Rubini finds it hard to find health food at her workplace. Can yo…" at bounding box center [1131, 325] width 657 height 44
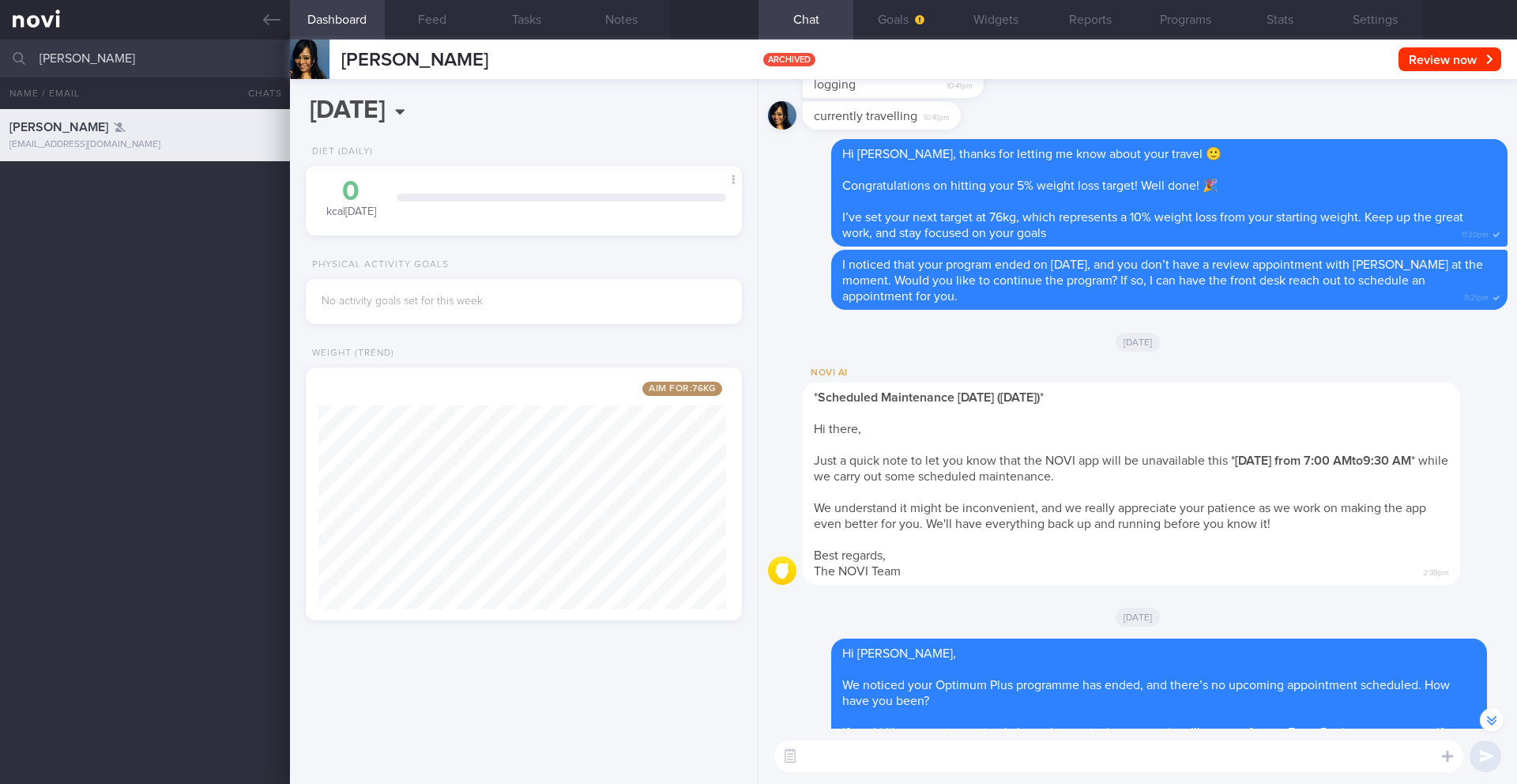
scroll to position [0, 0]
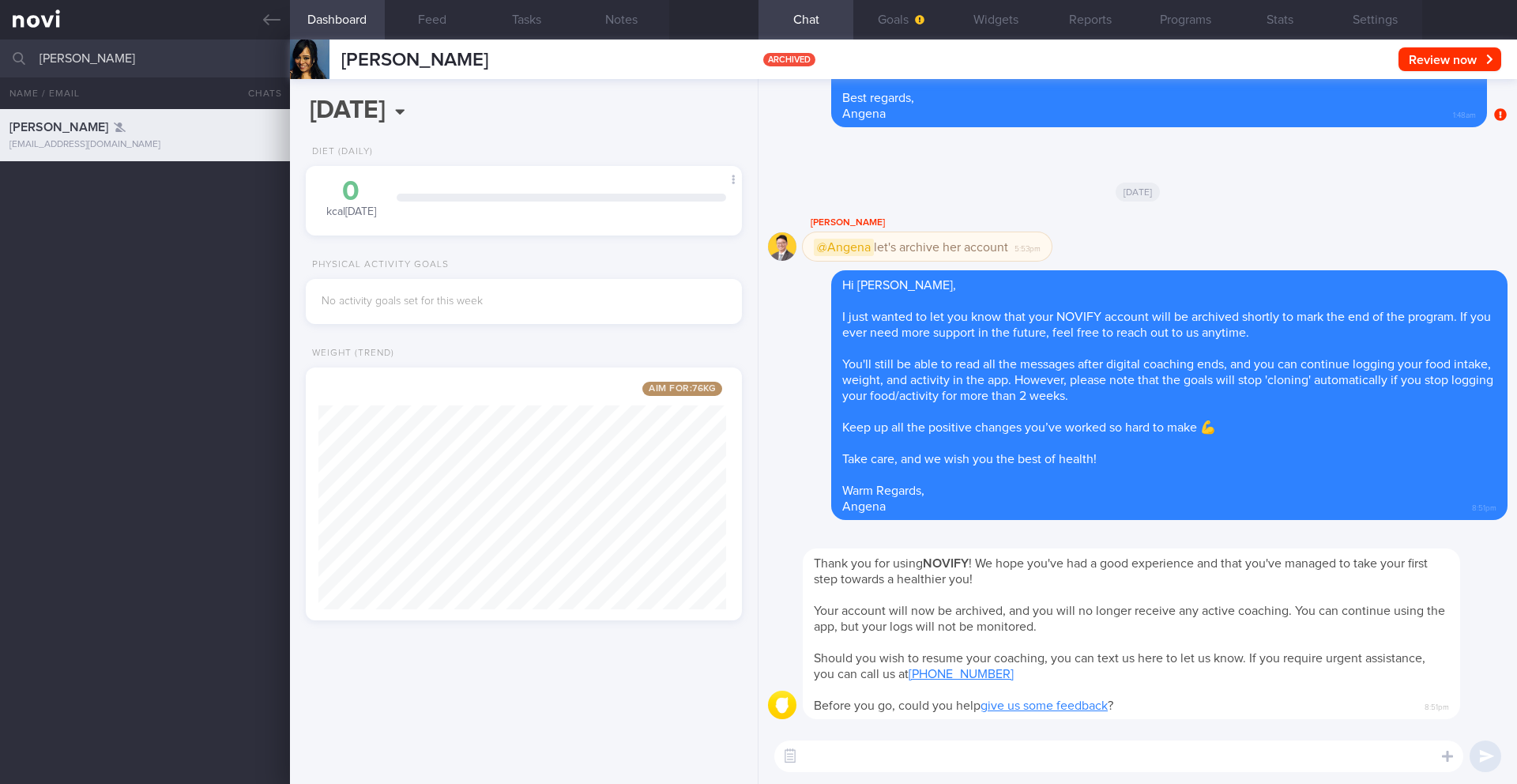
click at [140, 57] on input "RUBINI KRISHNAMOORTHY" at bounding box center [758, 58] width 1517 height 38
click at [152, 256] on div "RUBINI KRISHNAMOORTHY rubinipi@gmail.com 7 months ago 0.4 19/11 Check pro & fat…" at bounding box center [758, 446] width 1517 height 675
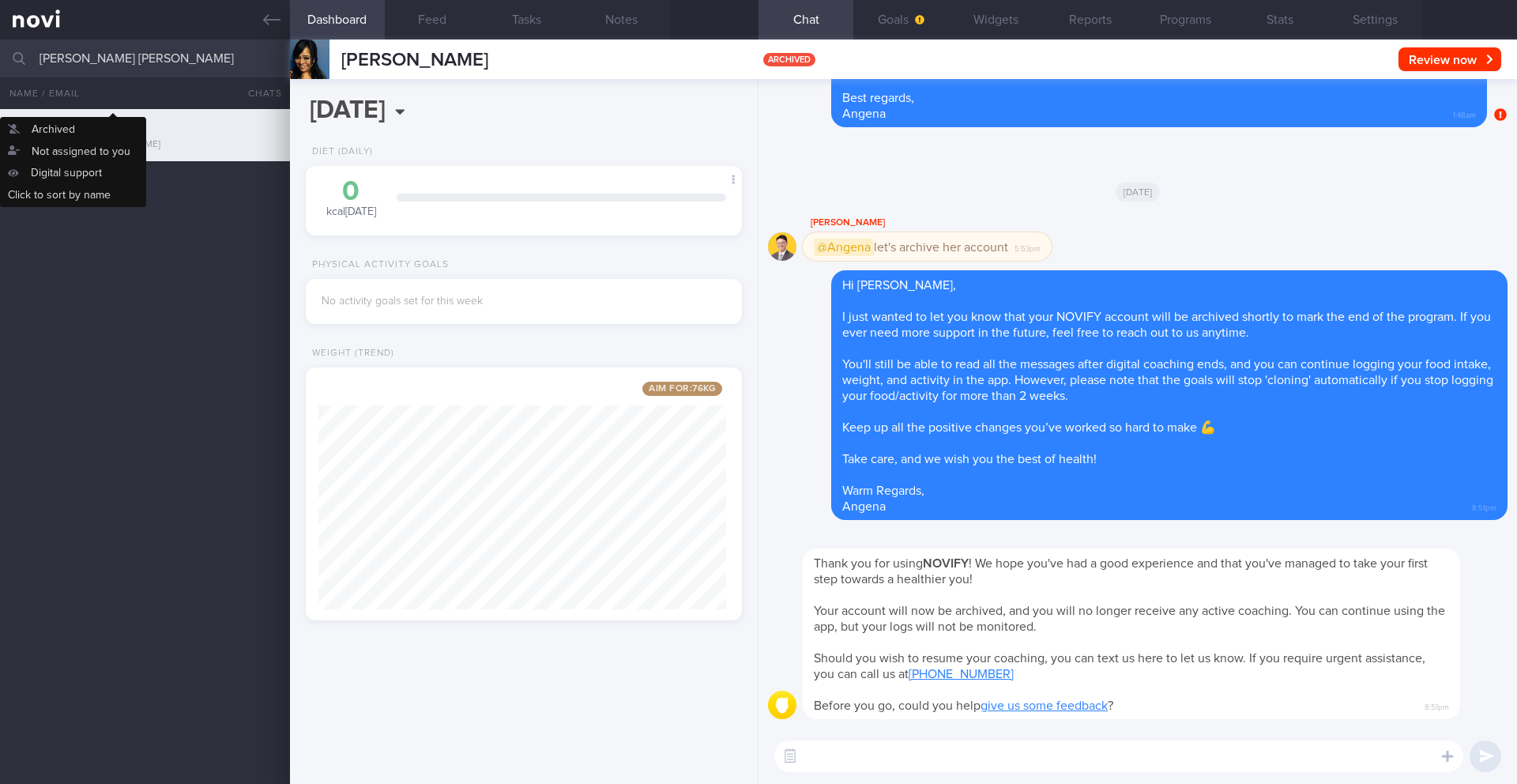
click at [148, 58] on input "Shara Nicole Downey Mrs Shara Nicole Neufeldt" at bounding box center [758, 58] width 1517 height 38
click at [266, 57] on input "Shara Nicole Downey Mrs Shara Nicole Neufeldt" at bounding box center [758, 58] width 1517 height 38
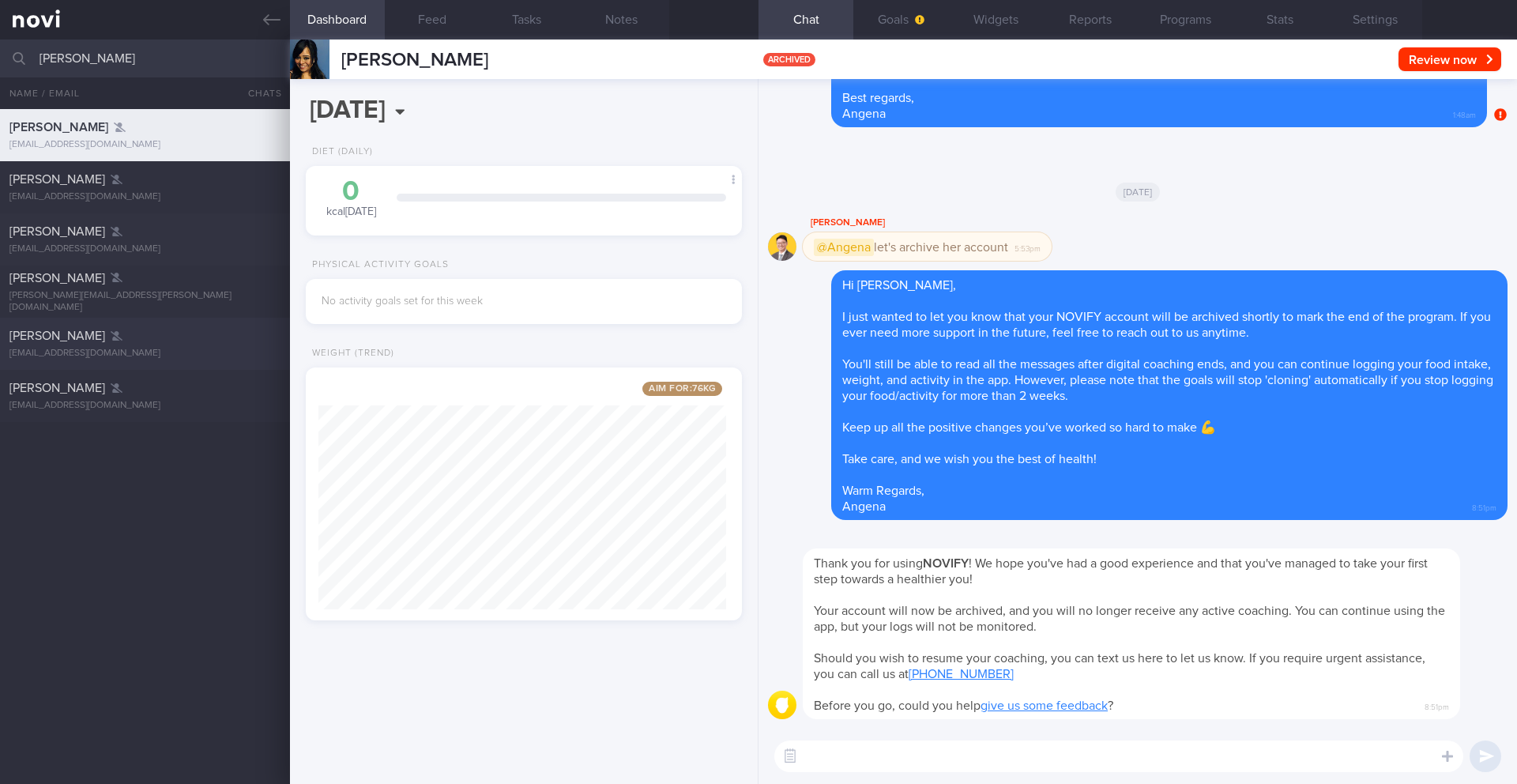
type input "[PERSON_NAME]"
click at [112, 346] on div "Shara Downey sndowney@gmail.com" at bounding box center [144, 343] width 290 height 31
type input "8/11 KIV ARCHIVE"
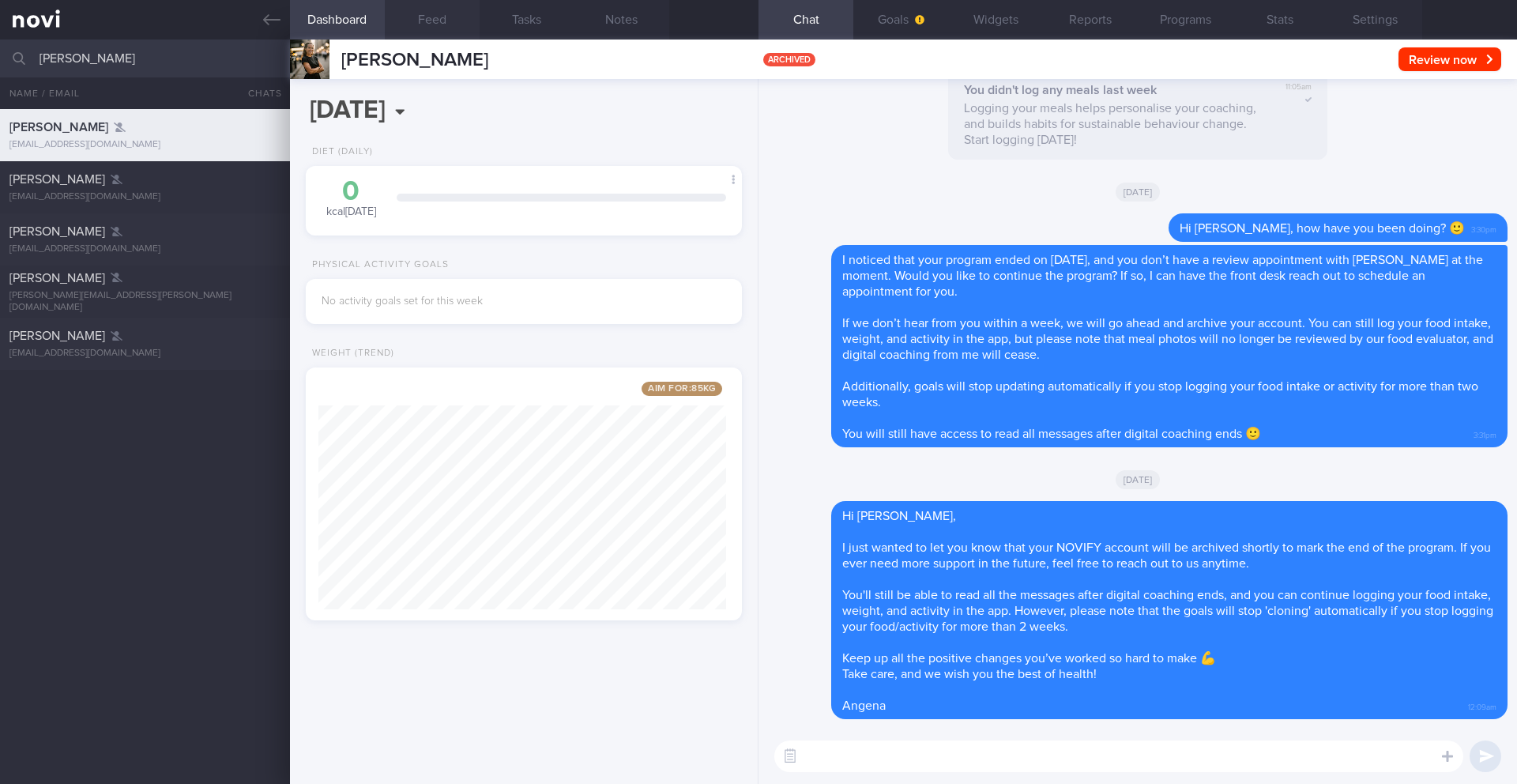
click at [439, 28] on button "Feed" at bounding box center [432, 19] width 95 height 39
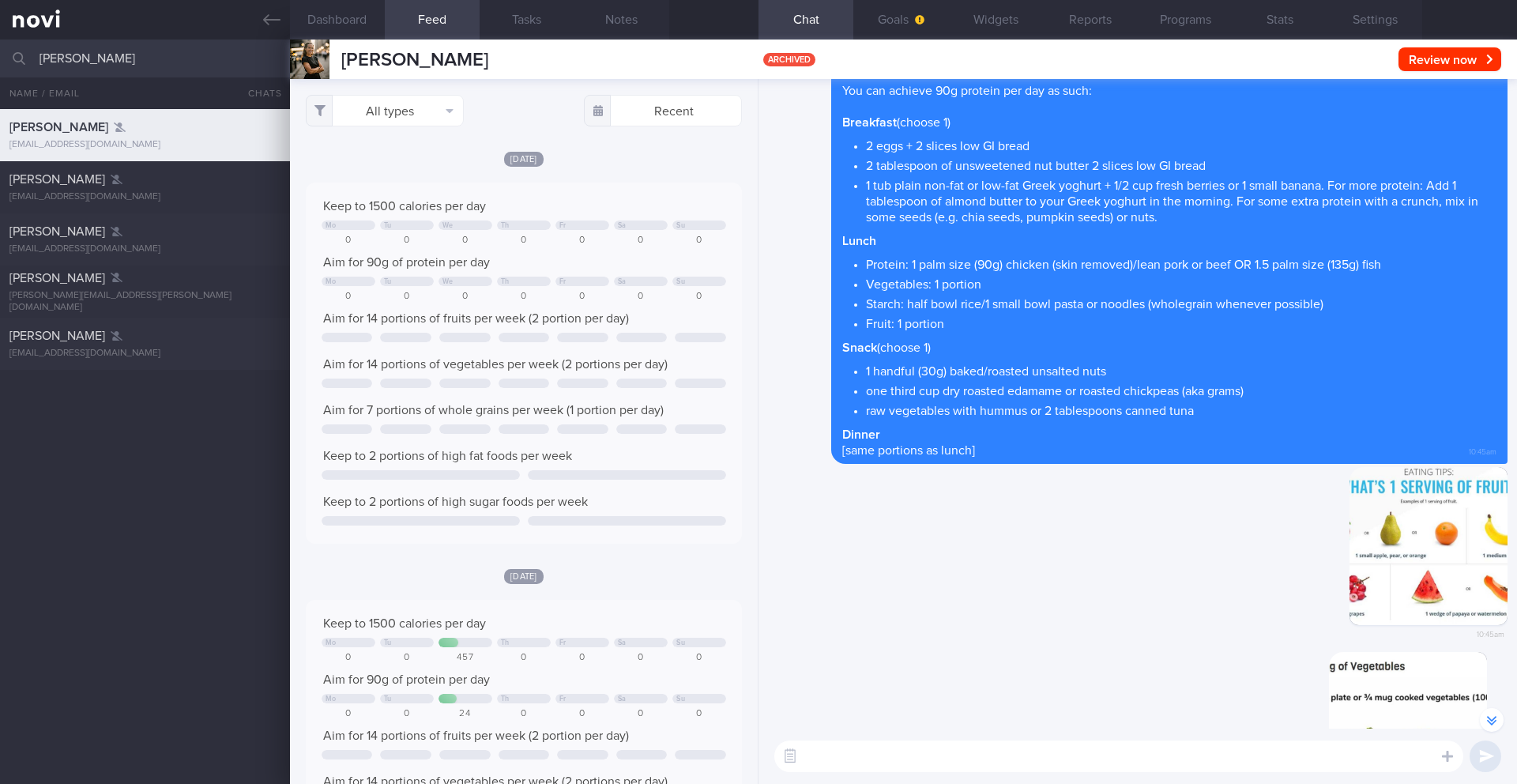
scroll to position [-3104, 0]
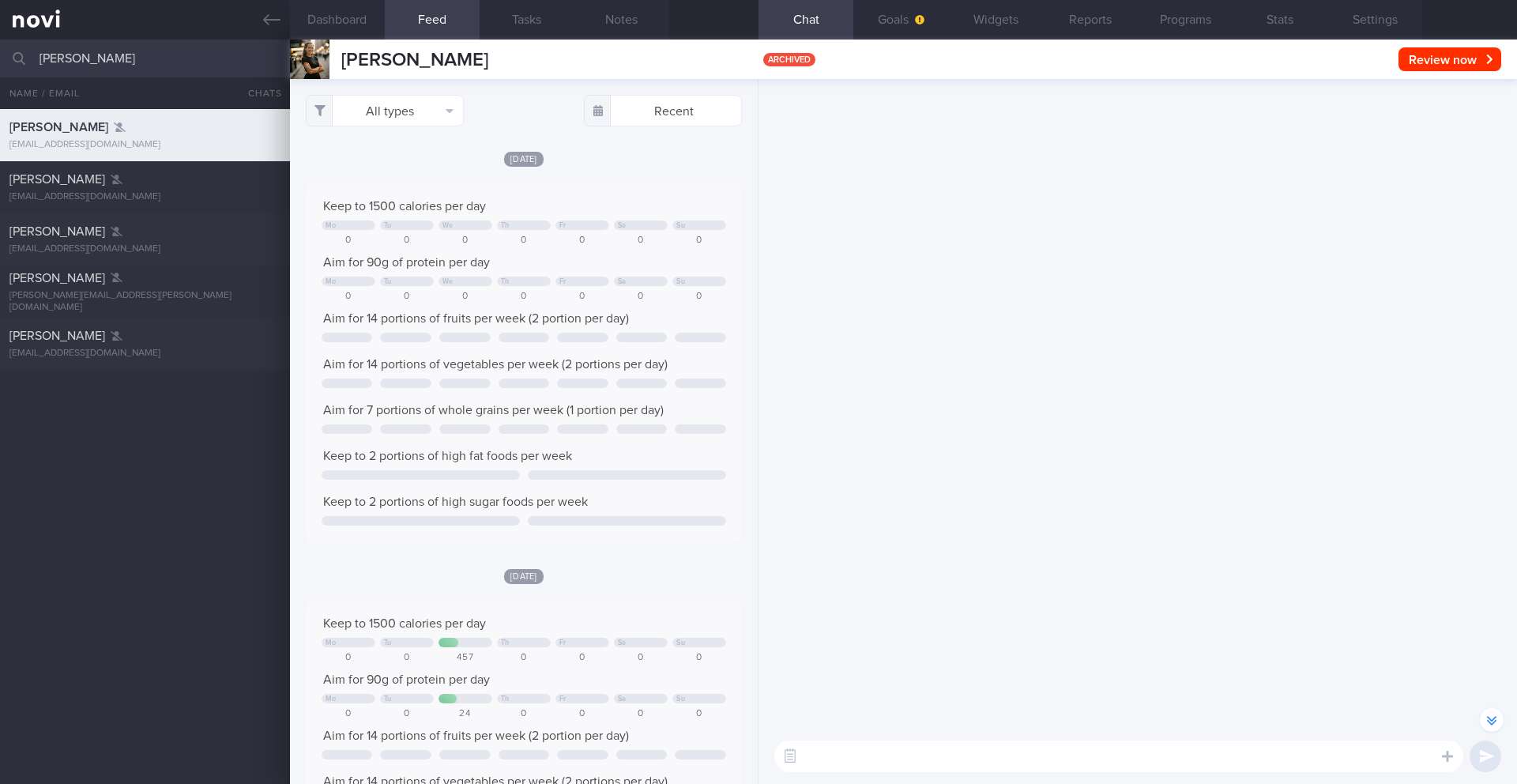
select select "8"
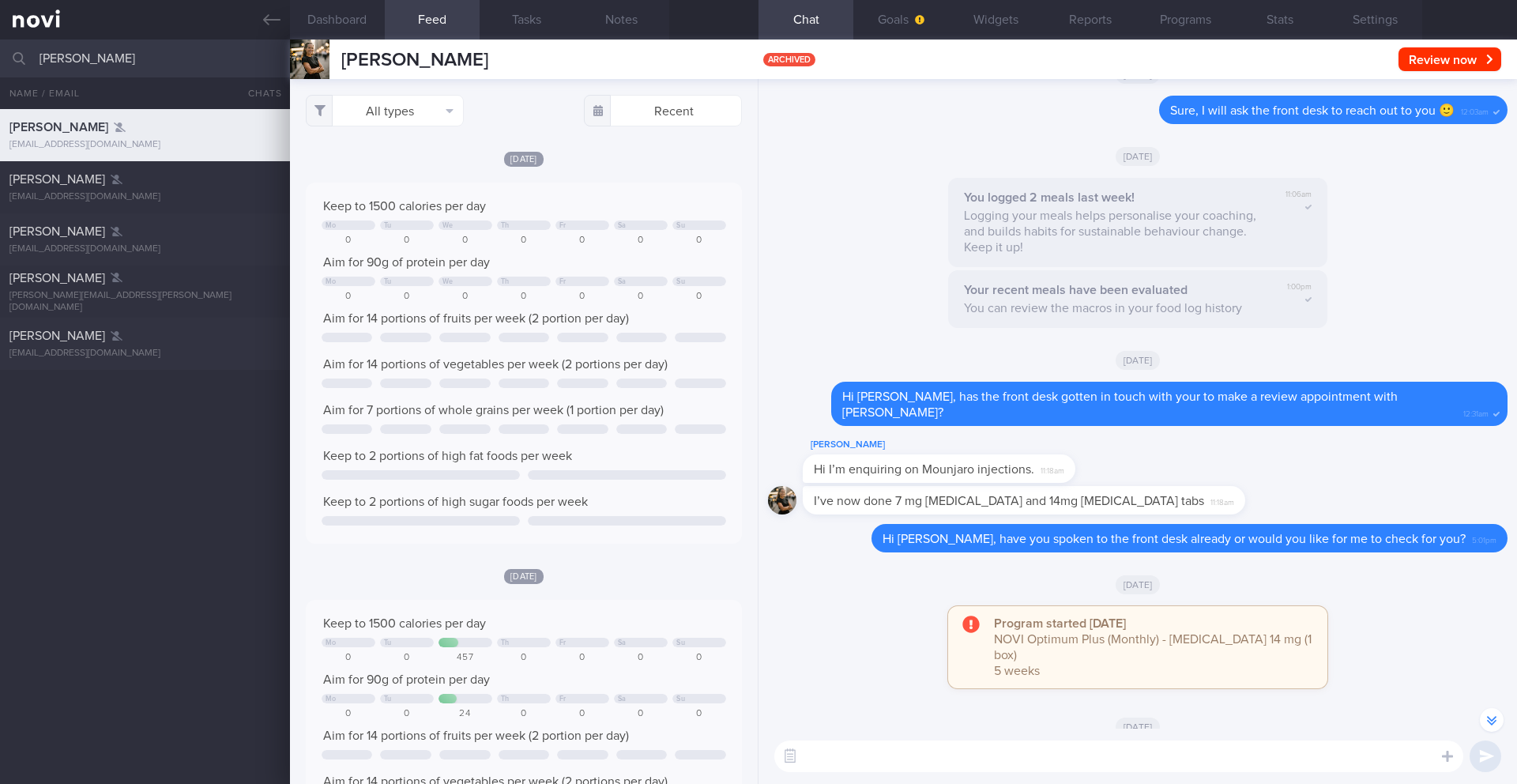
click at [39, 63] on input "[PERSON_NAME]" at bounding box center [758, 58] width 1517 height 38
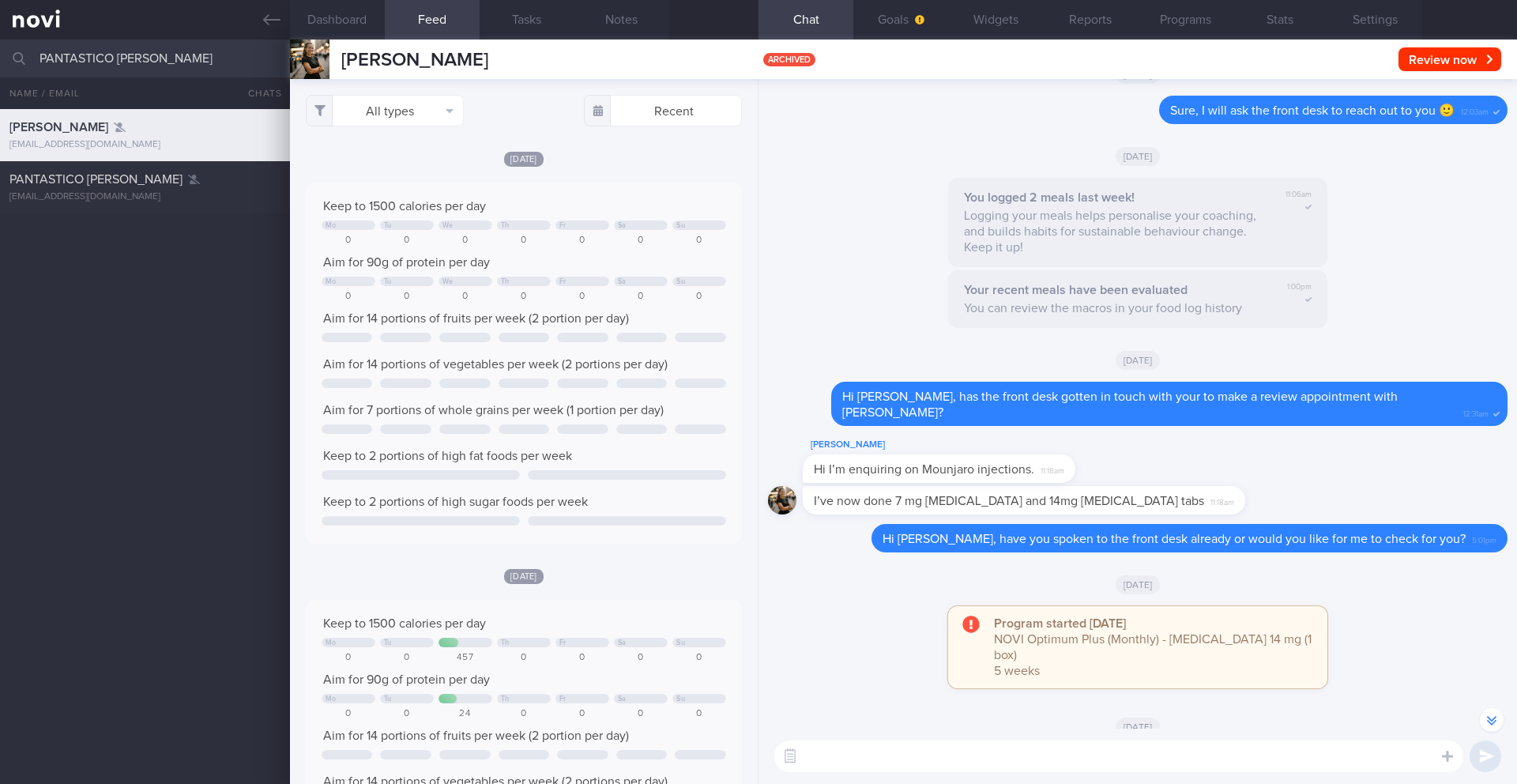
type input "PANTASTICO [PERSON_NAME]"
click at [93, 295] on div "[PERSON_NAME] [EMAIL_ADDRESS][DOMAIN_NAME] [DATE] 1.0 8/11 KIV ARCHIVE PANTASTI…" at bounding box center [758, 446] width 1517 height 675
click at [93, 189] on div "PANTASTICO [PERSON_NAME] [EMAIL_ADDRESS][DOMAIN_NAME]" at bounding box center [144, 187] width 290 height 31
type input "3/10 KIV ARCHIVE"
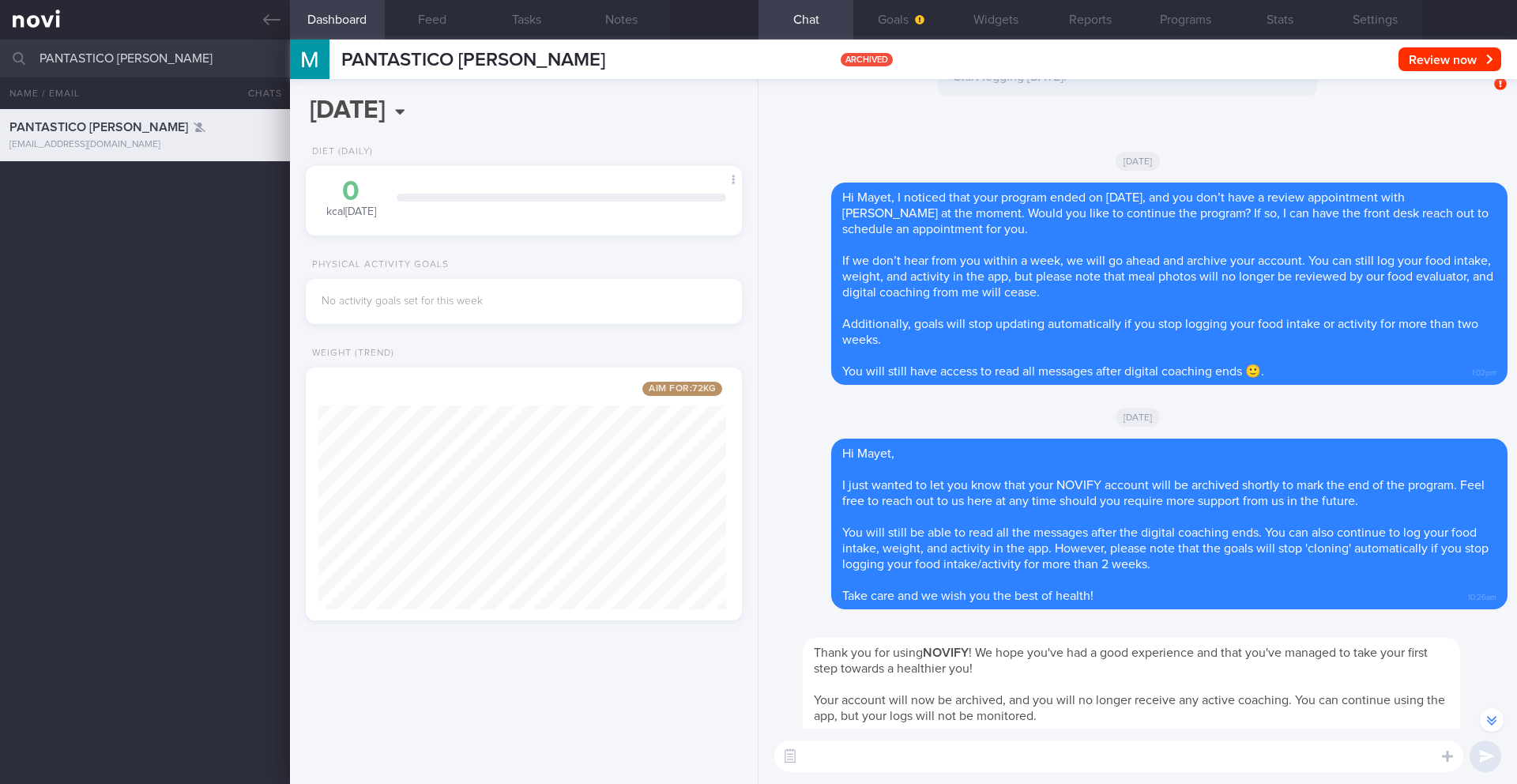
scroll to position [1, 0]
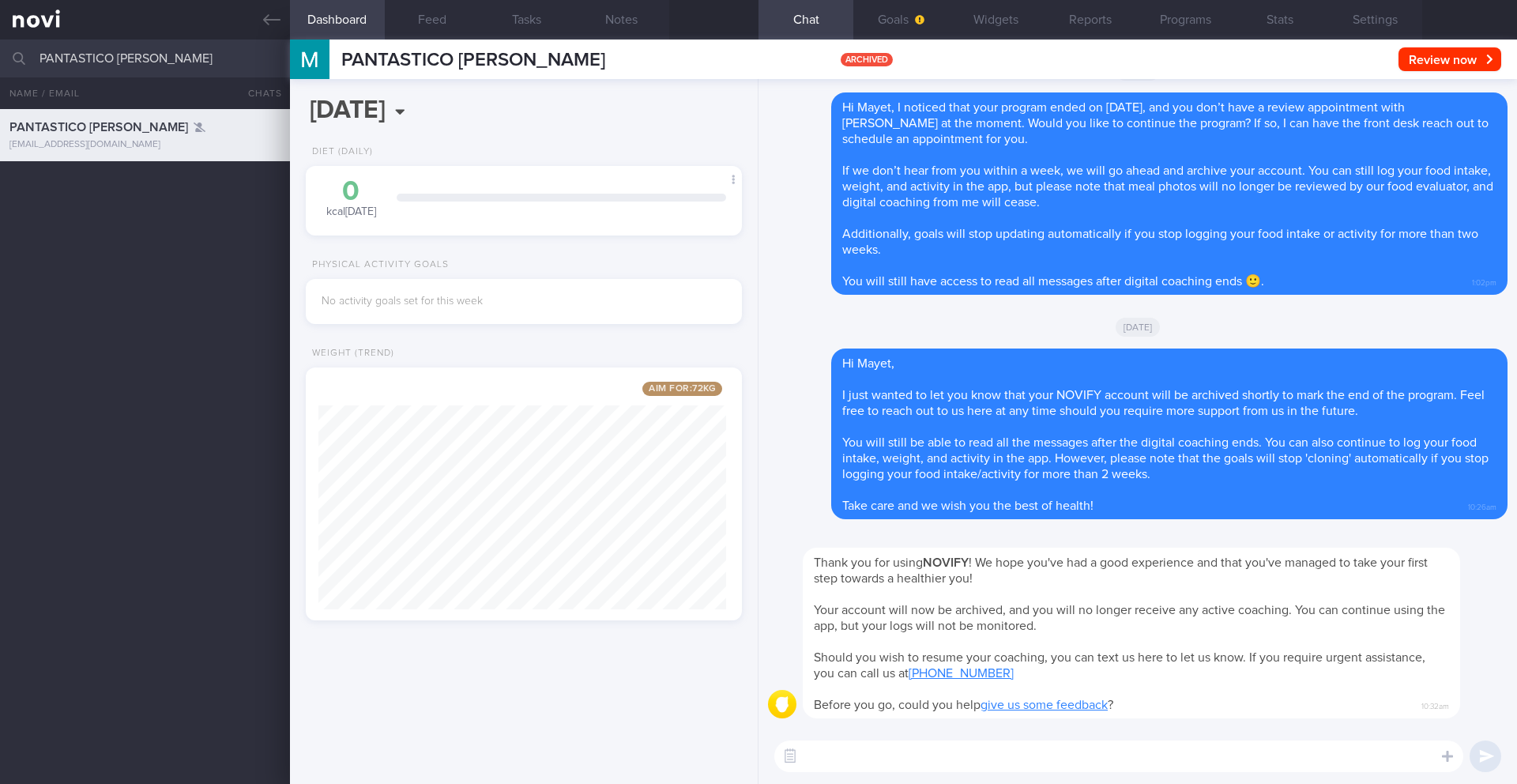
click at [108, 65] on input "PANTASTICO [PERSON_NAME]" at bounding box center [758, 58] width 1517 height 38
drag, startPoint x: 108, startPoint y: 65, endPoint x: 99, endPoint y: 57, distance: 12.0
click at [99, 57] on input "PANTASTICO [PERSON_NAME]" at bounding box center [758, 58] width 1517 height 38
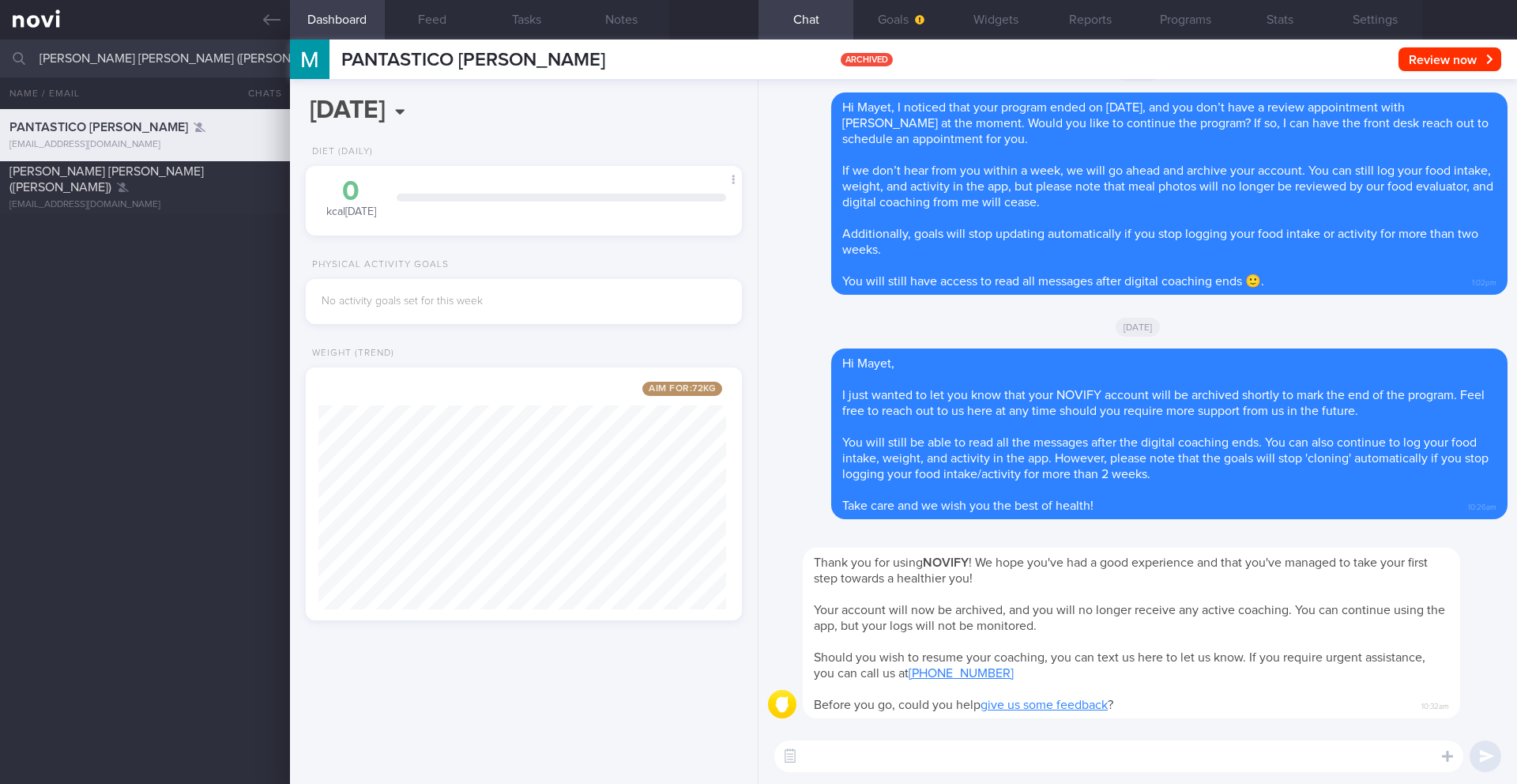
type input "[PERSON_NAME] [PERSON_NAME] ([PERSON_NAME])"
click at [124, 315] on div "PANTASTICO [PERSON_NAME] [EMAIL_ADDRESS][DOMAIN_NAME] A year ago 0.5 3/10 KIV A…" at bounding box center [758, 446] width 1517 height 675
click at [99, 199] on div "[EMAIL_ADDRESS][DOMAIN_NAME]" at bounding box center [145, 205] width 271 height 12
type input "13/11 After r/v w [PERSON_NAME] on 13/11"
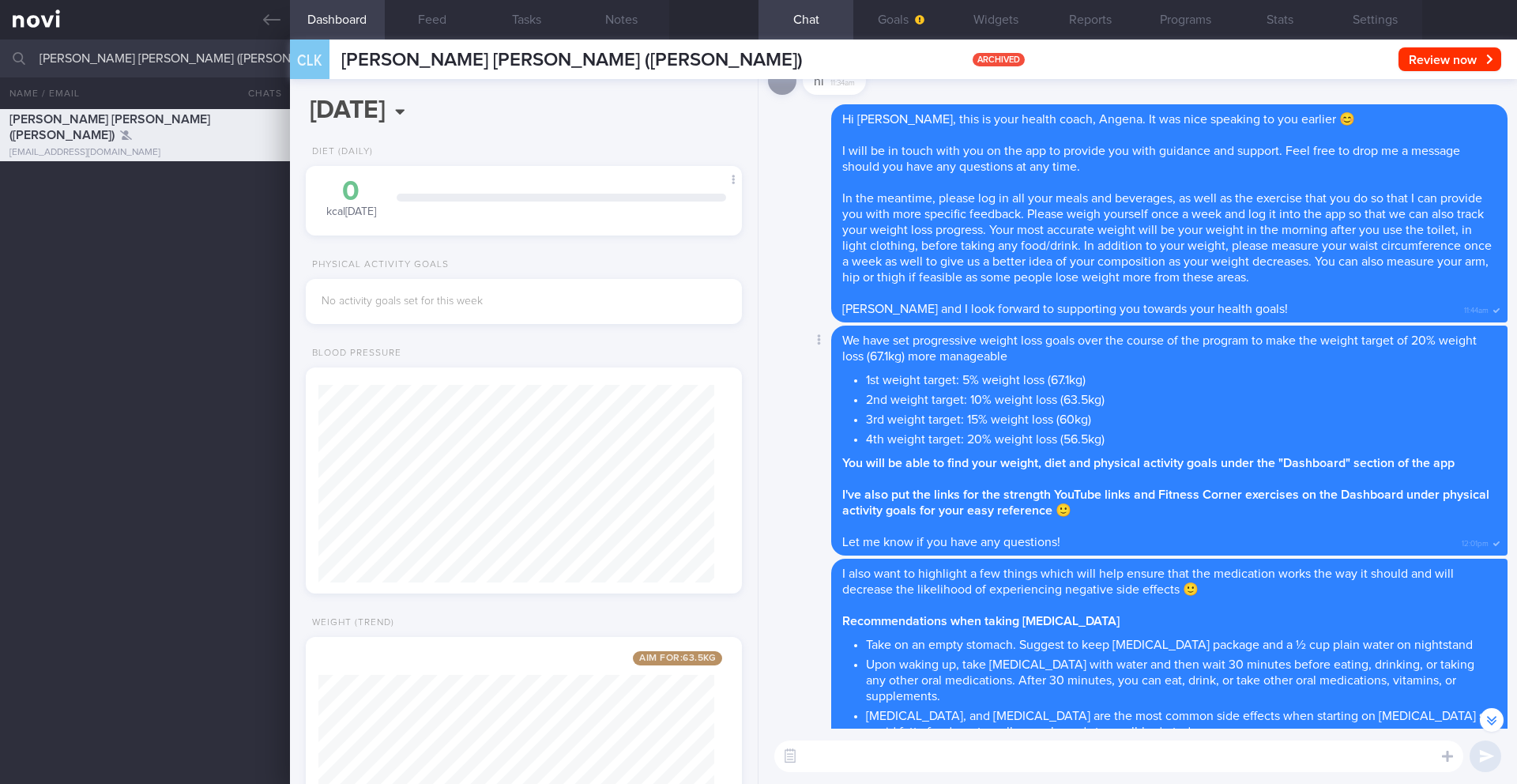
scroll to position [-13496, 0]
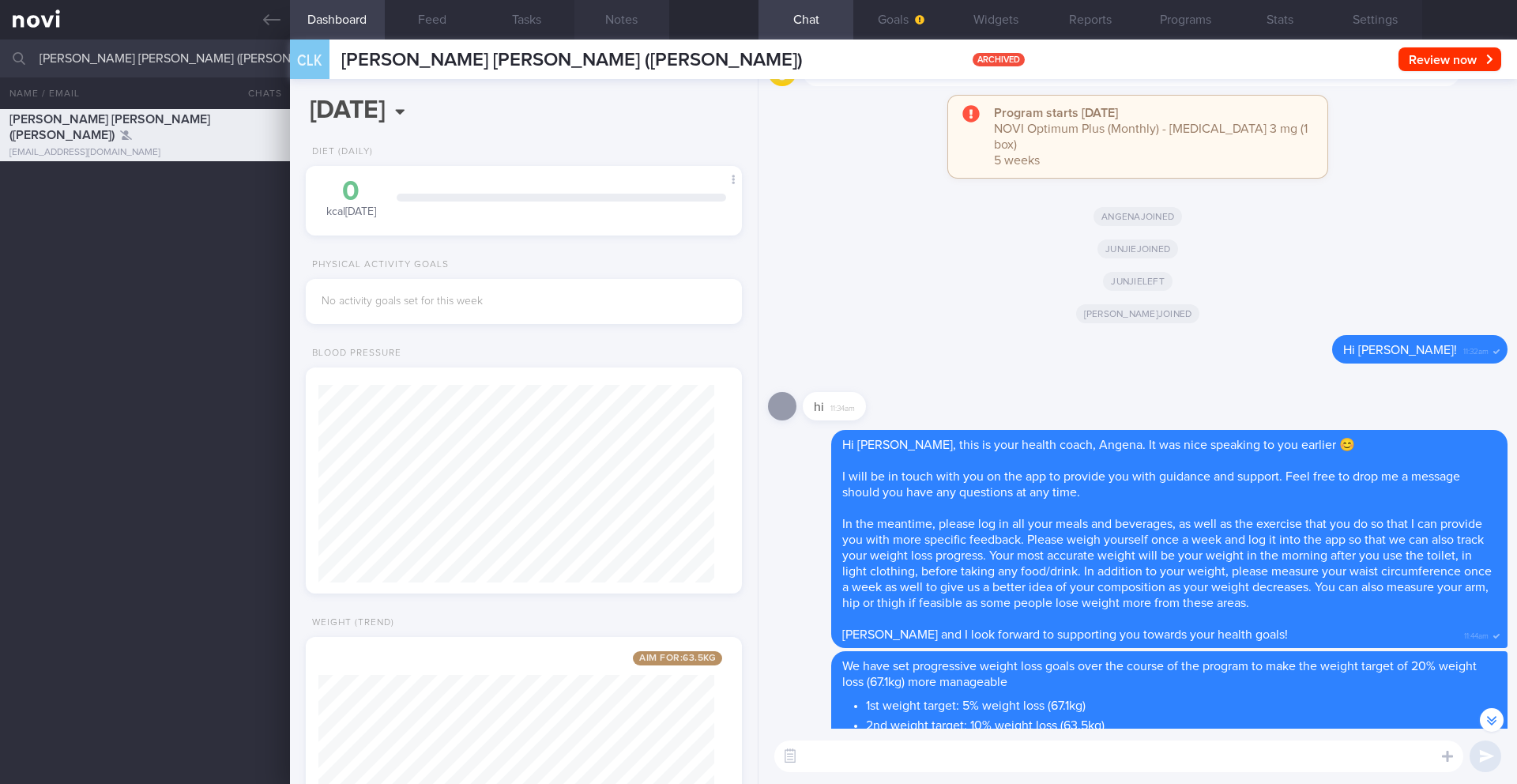
click at [609, 19] on button "Notes" at bounding box center [622, 19] width 95 height 39
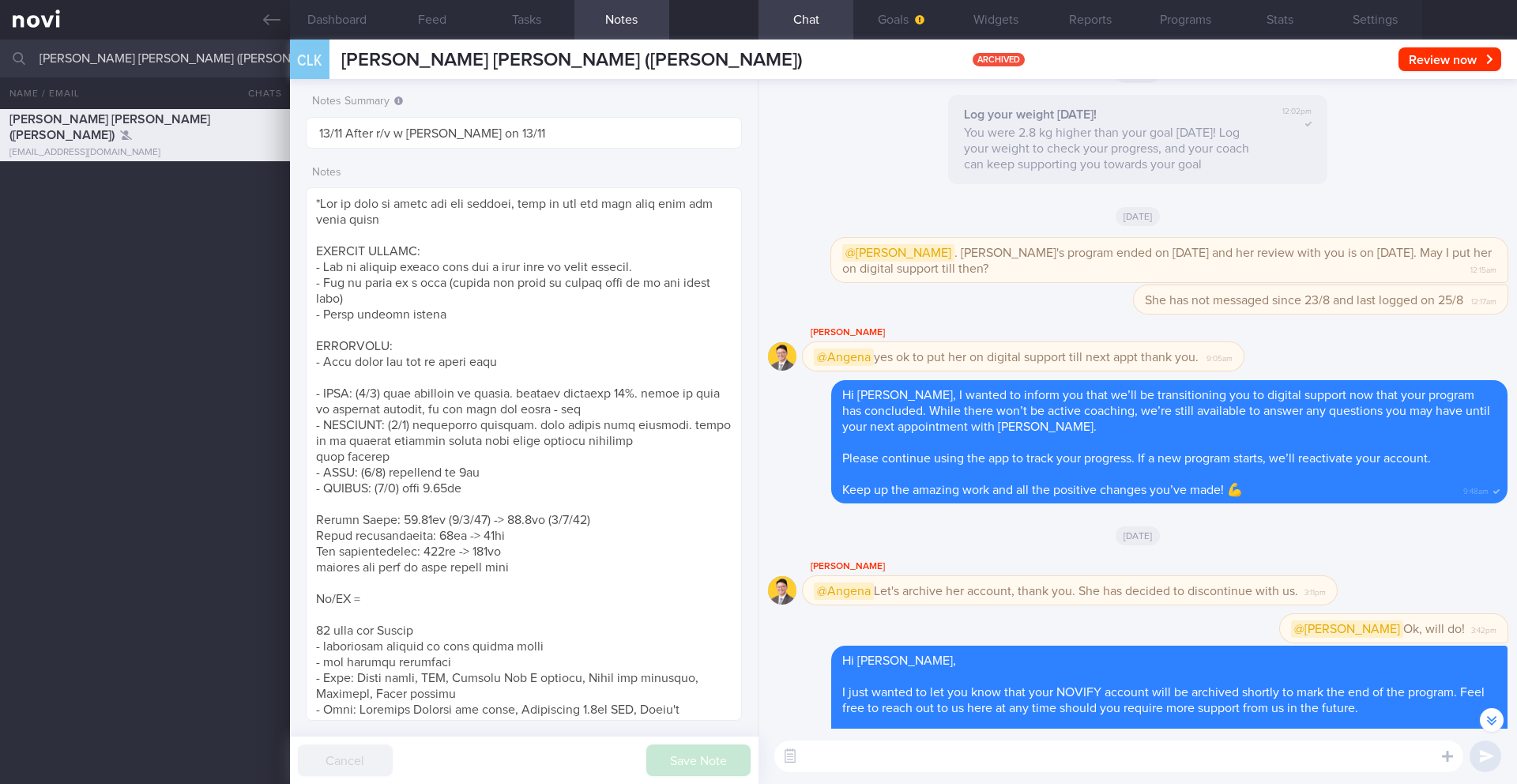
scroll to position [-335, 0]
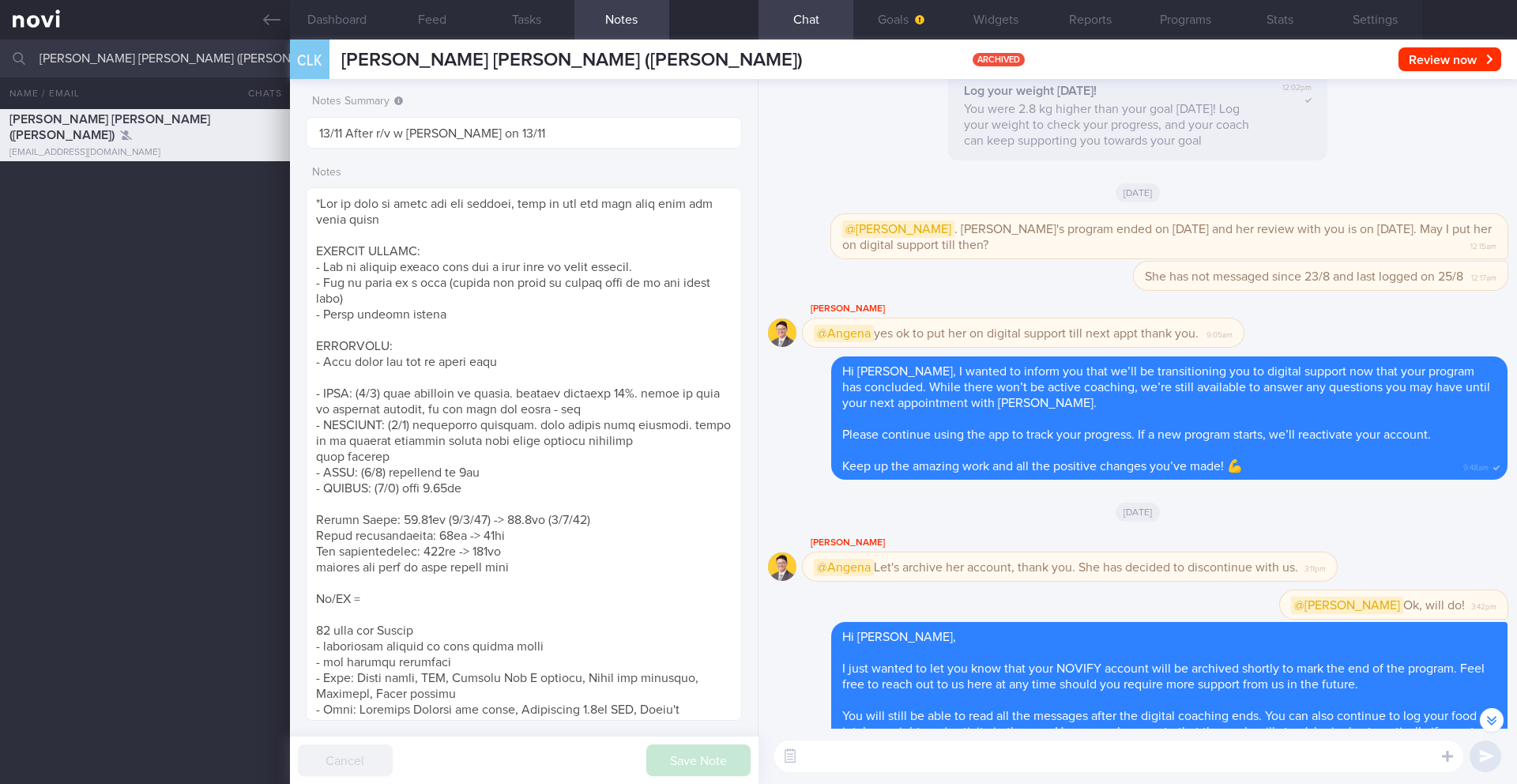
click at [100, 71] on input "[PERSON_NAME] [PERSON_NAME] ([PERSON_NAME])" at bounding box center [758, 58] width 1517 height 38
click at [133, 395] on div "[PERSON_NAME] [PERSON_NAME] ([PERSON_NAME]) [EMAIL_ADDRESS][DOMAIN_NAME] [DATE]…" at bounding box center [758, 446] width 1517 height 675
drag, startPoint x: 223, startPoint y: 59, endPoint x: 14, endPoint y: 39, distance: 210.0
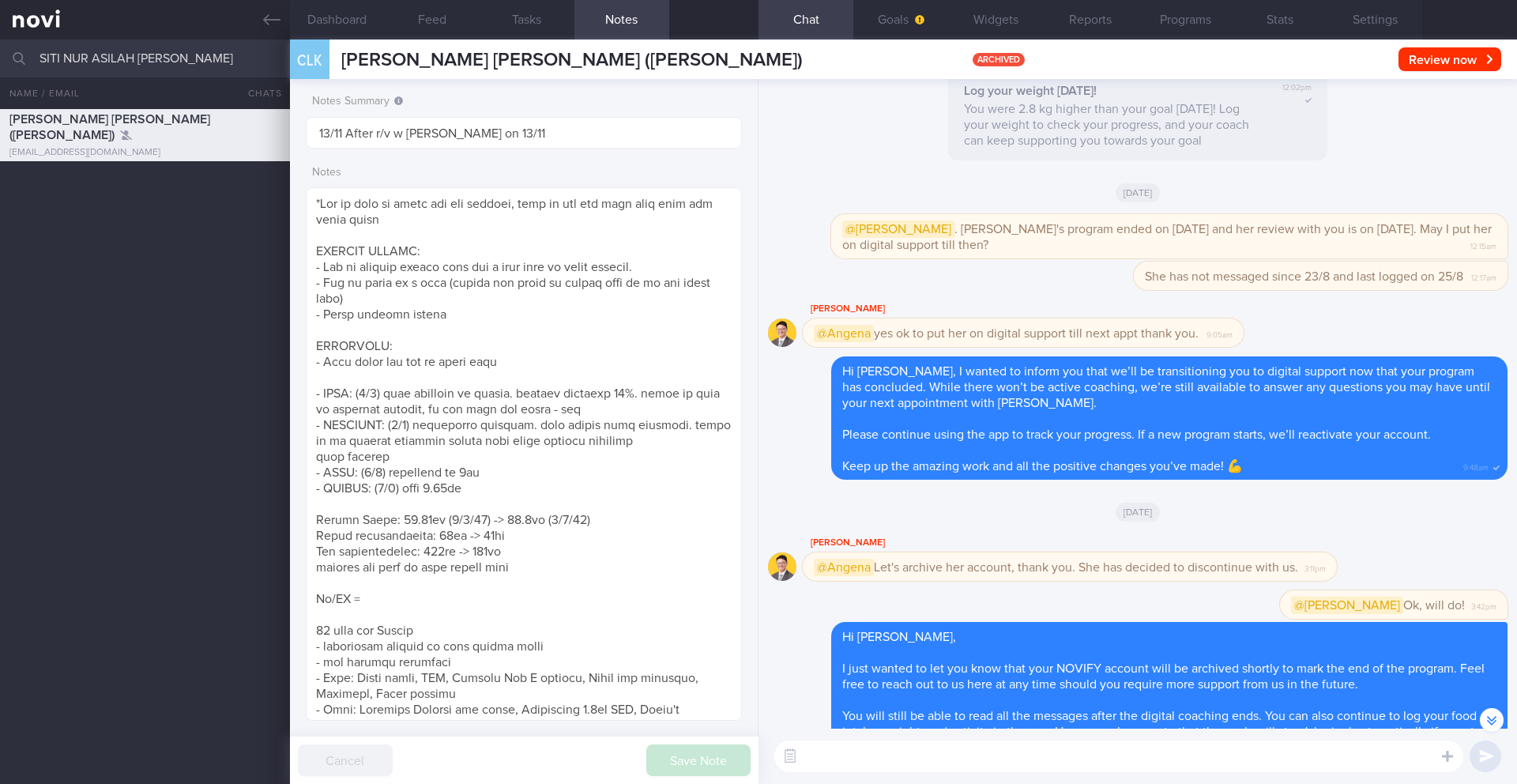
click at [14, 39] on div "SITI NUR ASILAH [PERSON_NAME] Archived patients Assigned patients All active pa…" at bounding box center [758, 58] width 1517 height 38
type input "asilah"
click at [110, 180] on span "ASILAH [PERSON_NAME]" at bounding box center [80, 180] width 141 height 13
type input "28/10 (Neglected NEW) Check if renewed"
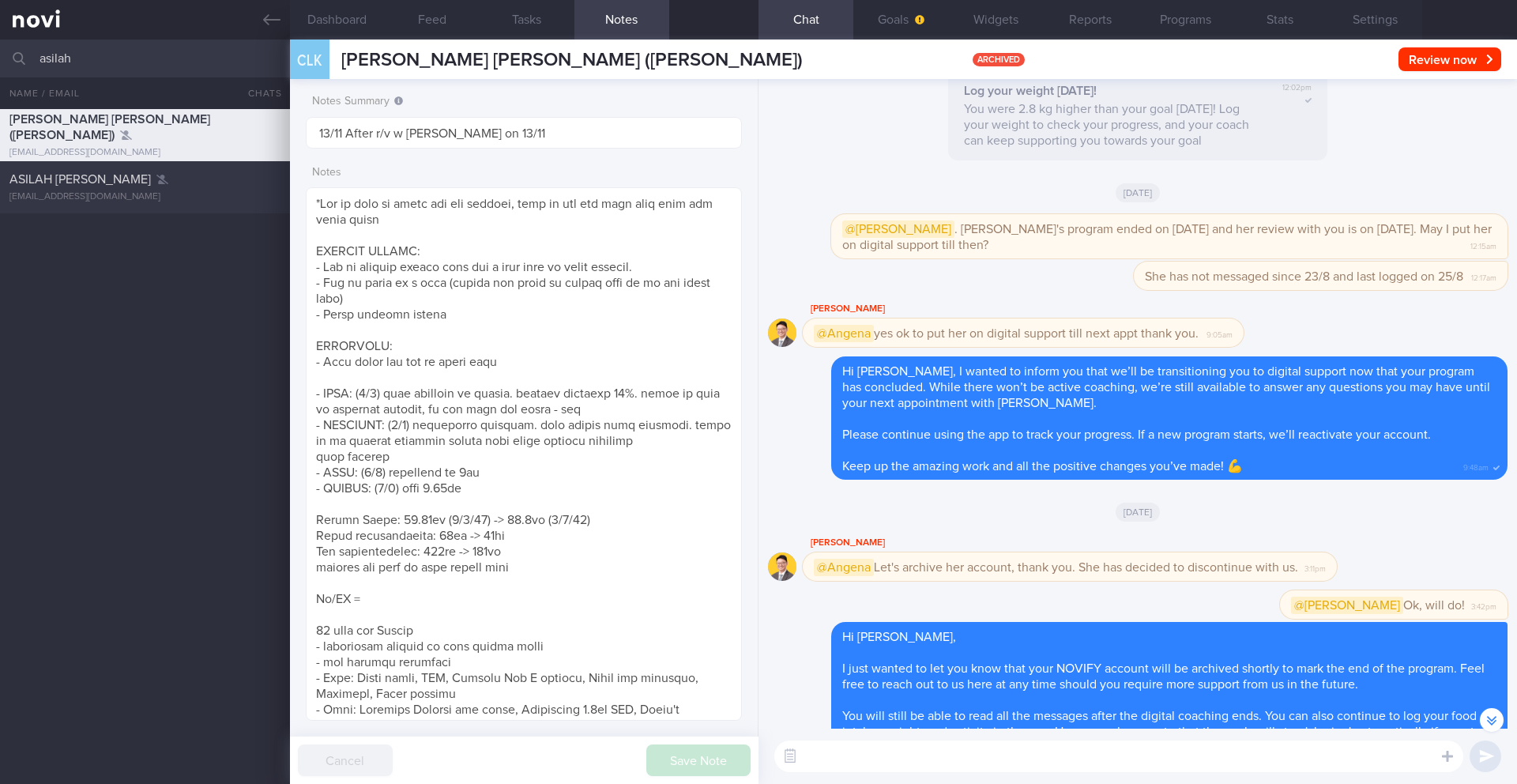
type textarea "SUPPORT NEEDED: How to increase movement at home. Mindful eating CHALLENGE: [ME…"
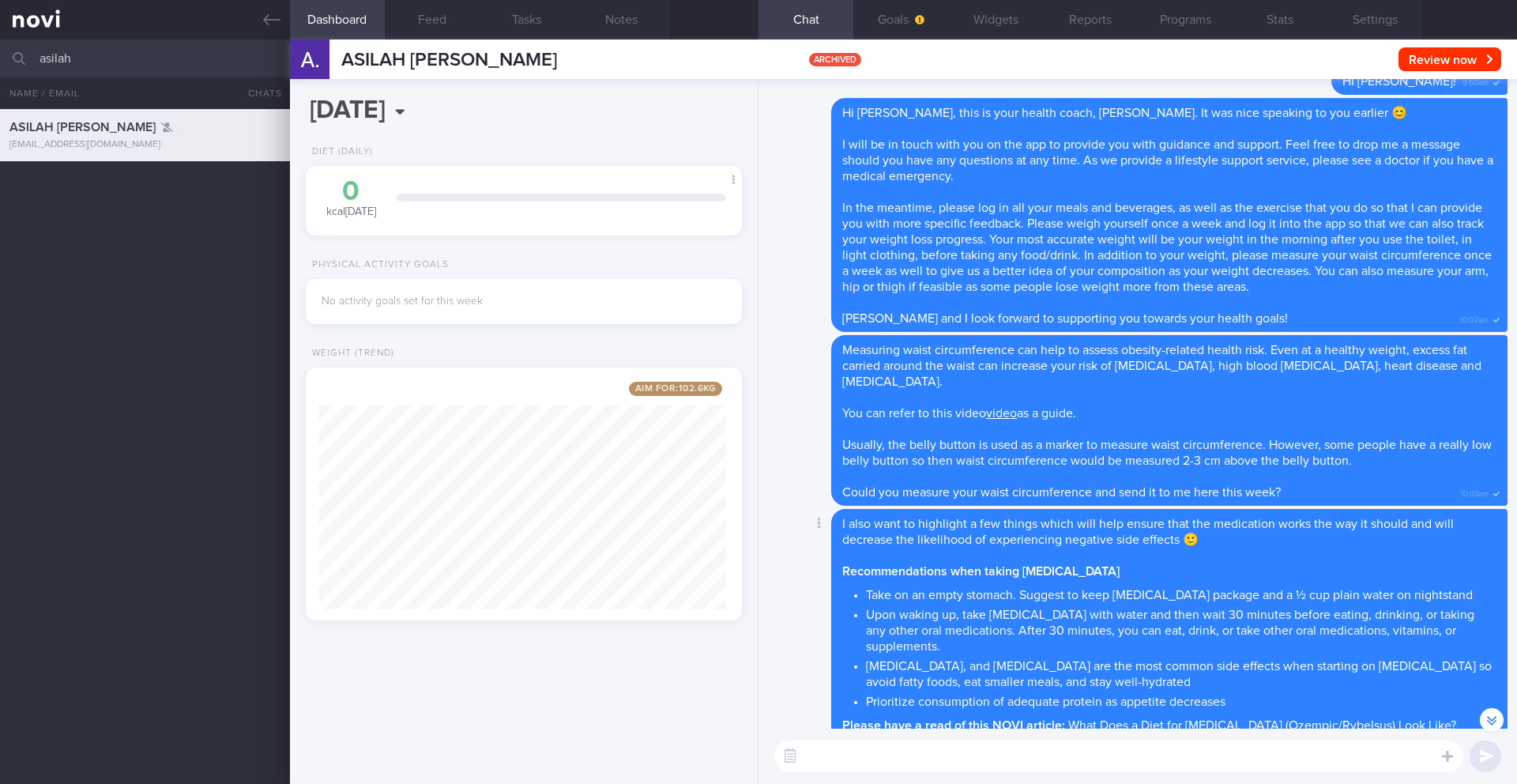
scroll to position [-11535, 0]
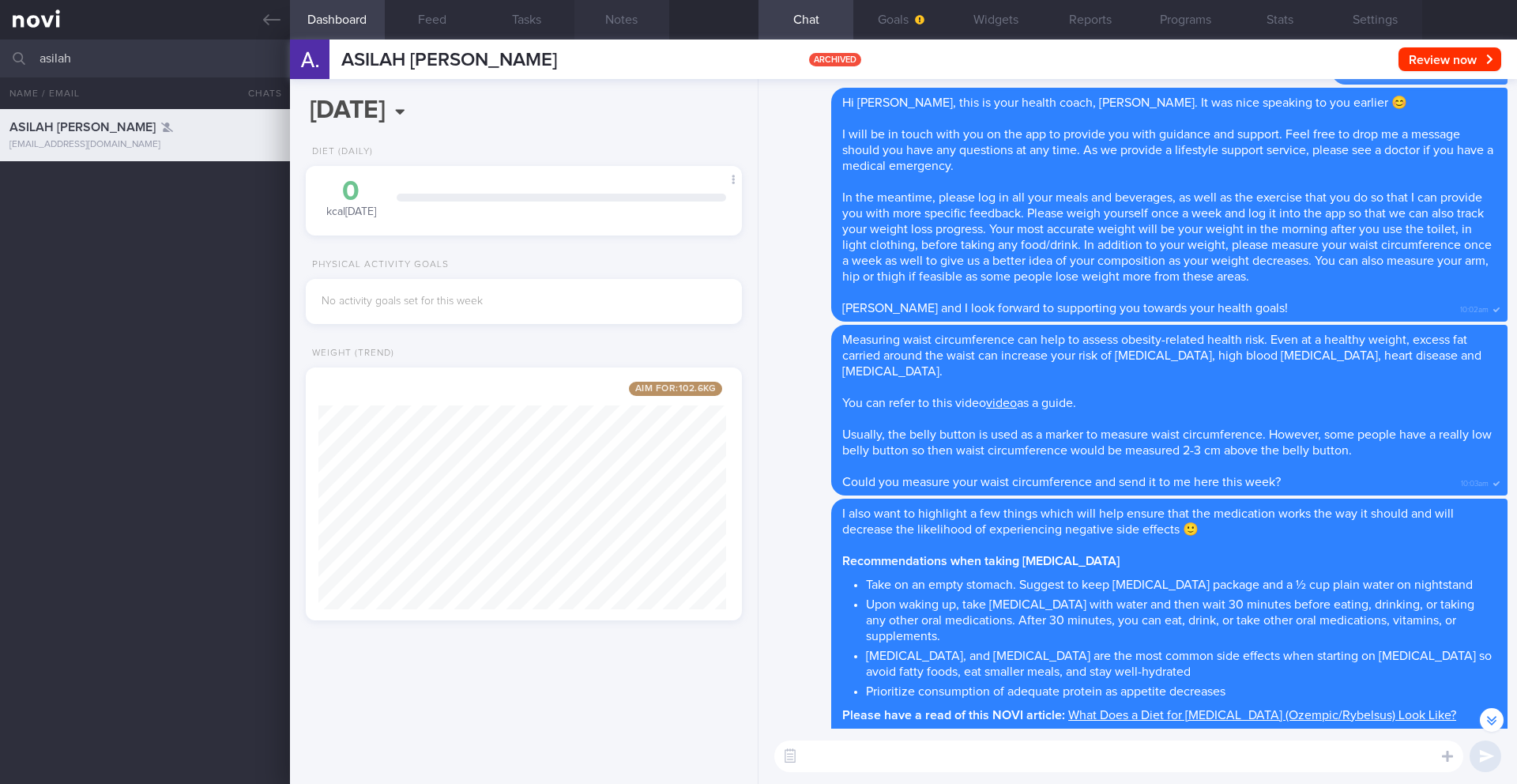
click at [629, 14] on button "Notes" at bounding box center [622, 19] width 95 height 39
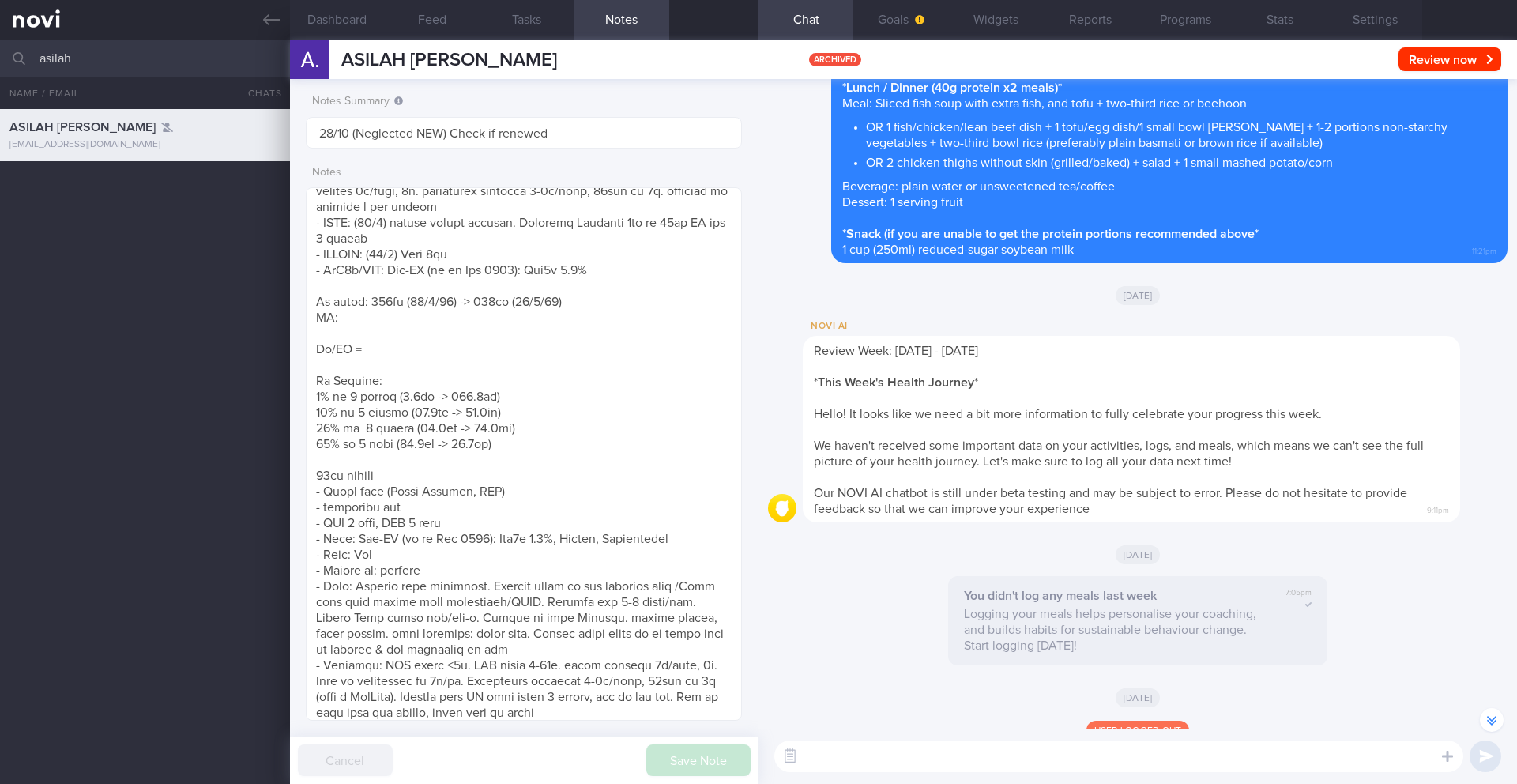
scroll to position [-2128, 0]
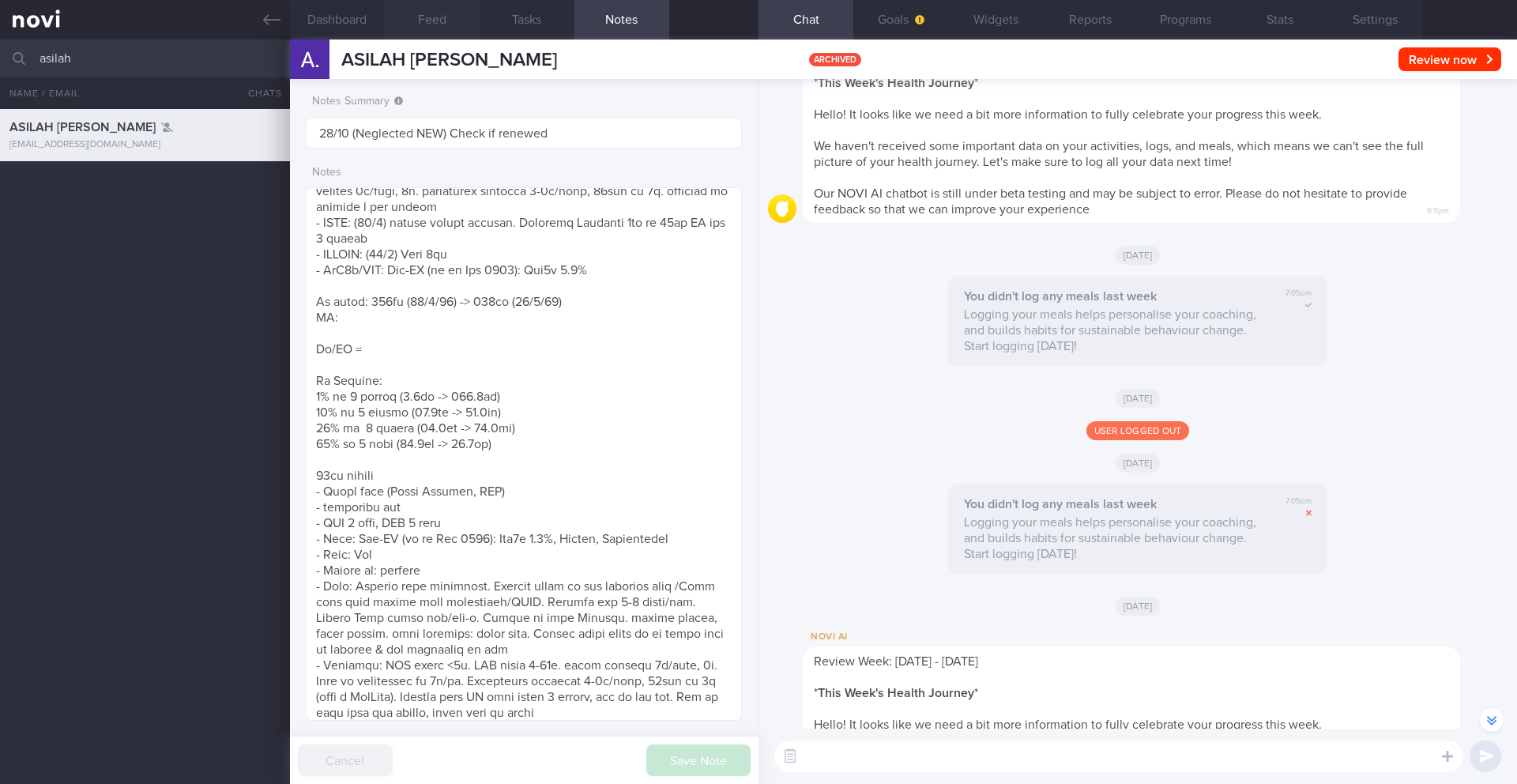
click at [403, 20] on button "Feed" at bounding box center [432, 19] width 95 height 39
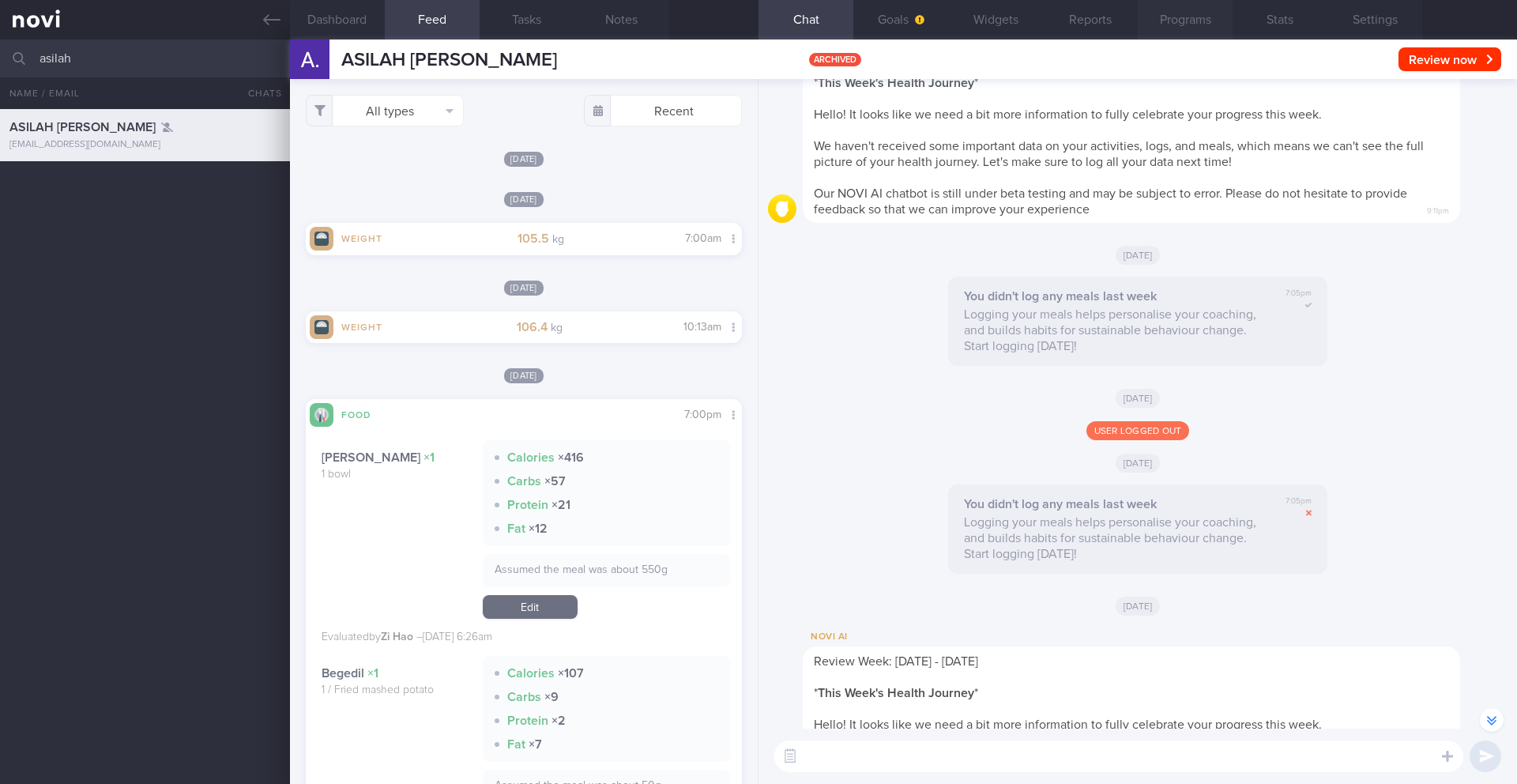
click at [1162, 15] on button "Programs" at bounding box center [1186, 19] width 95 height 39
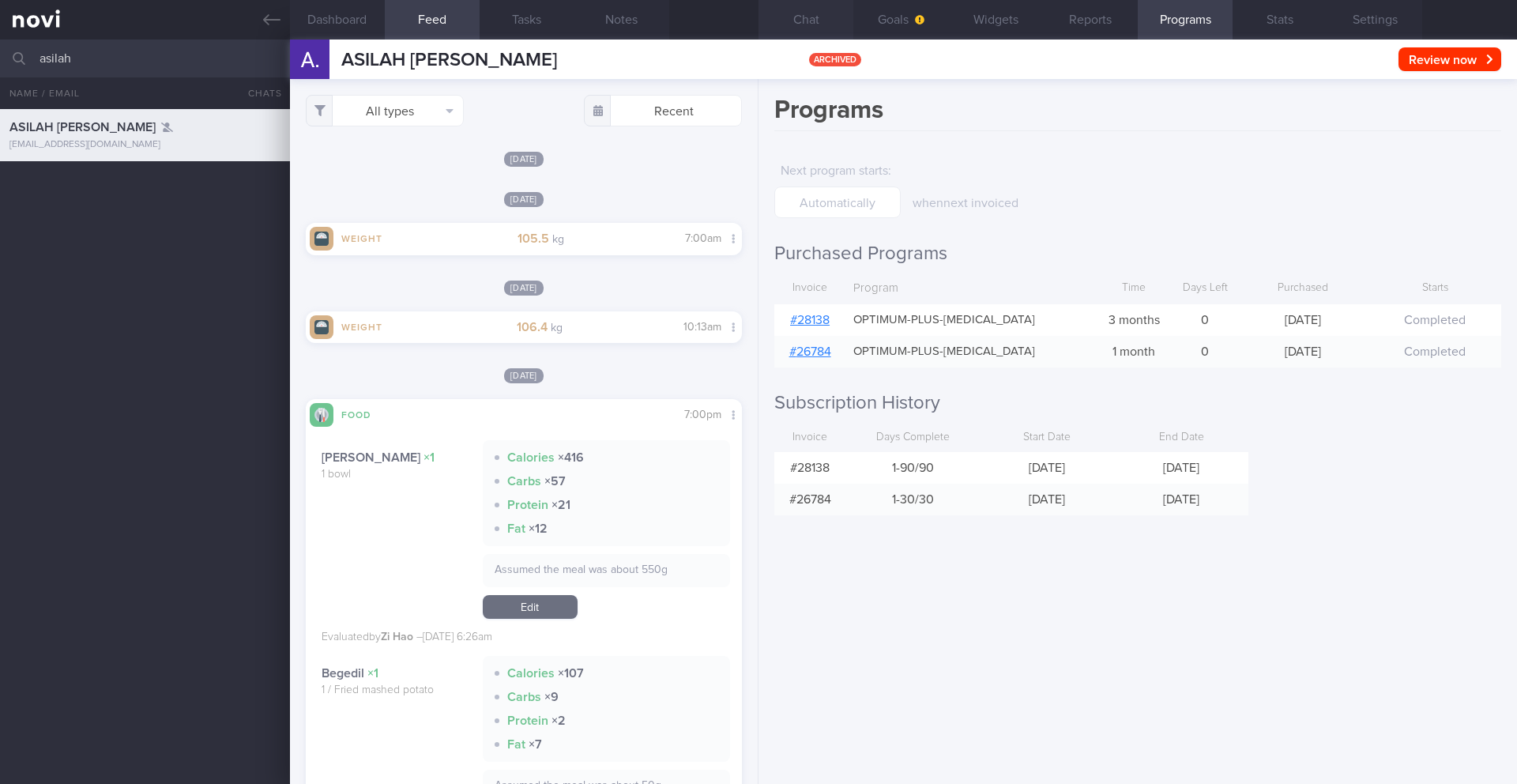
click at [803, 22] on button "Chat" at bounding box center [806, 19] width 95 height 39
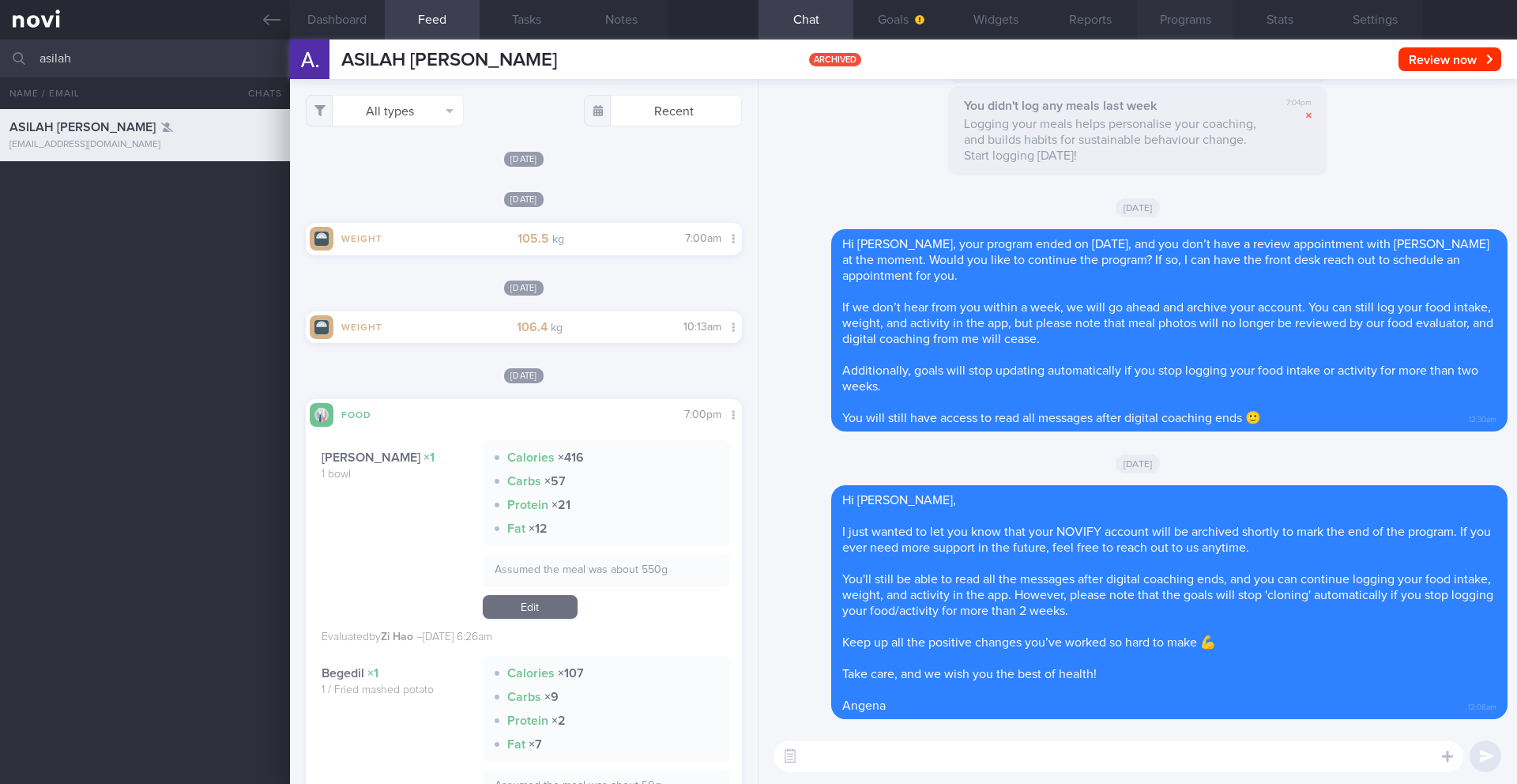
click at [1186, 35] on button "Programs" at bounding box center [1186, 19] width 95 height 39
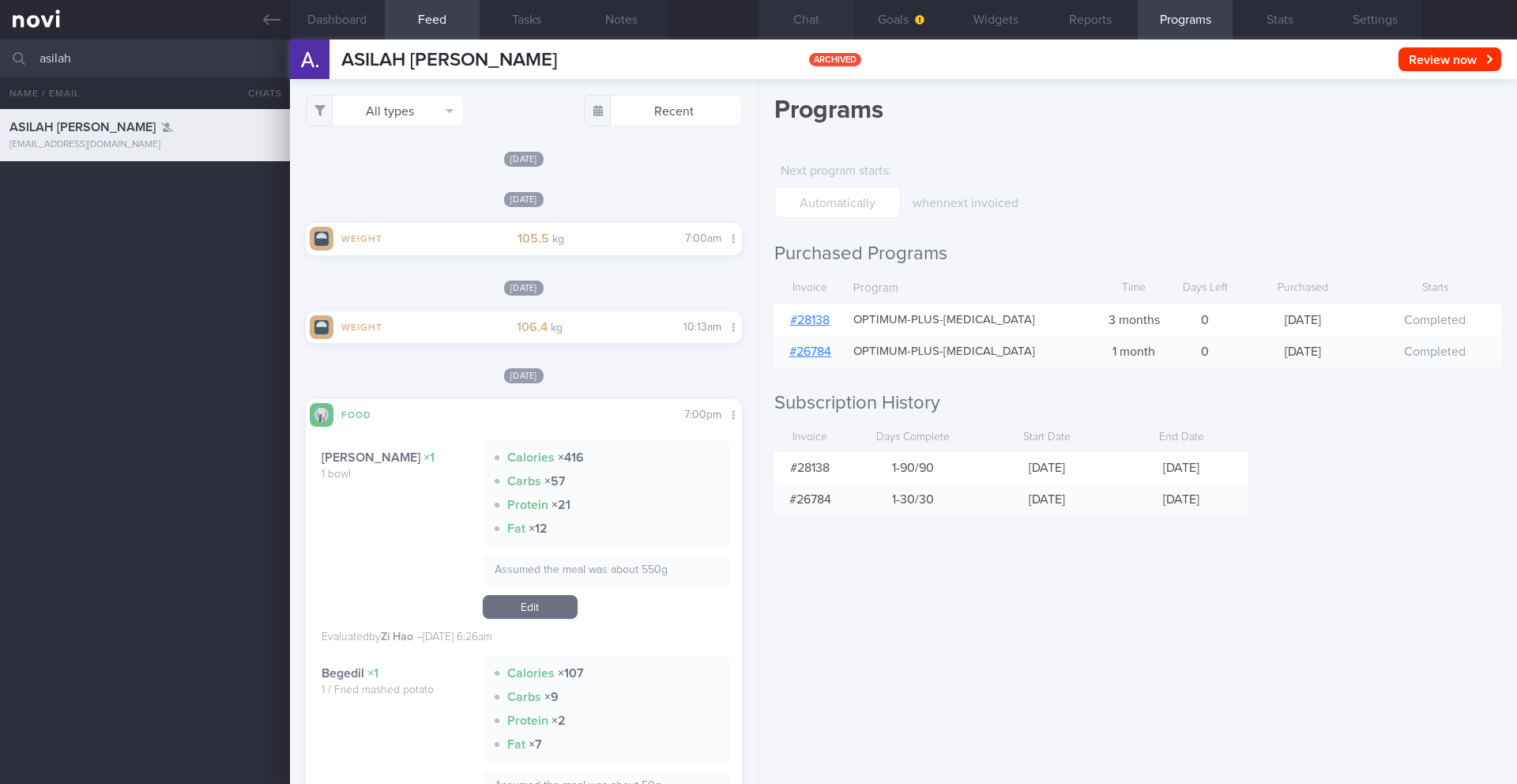
click at [803, 27] on button "Chat" at bounding box center [806, 19] width 95 height 39
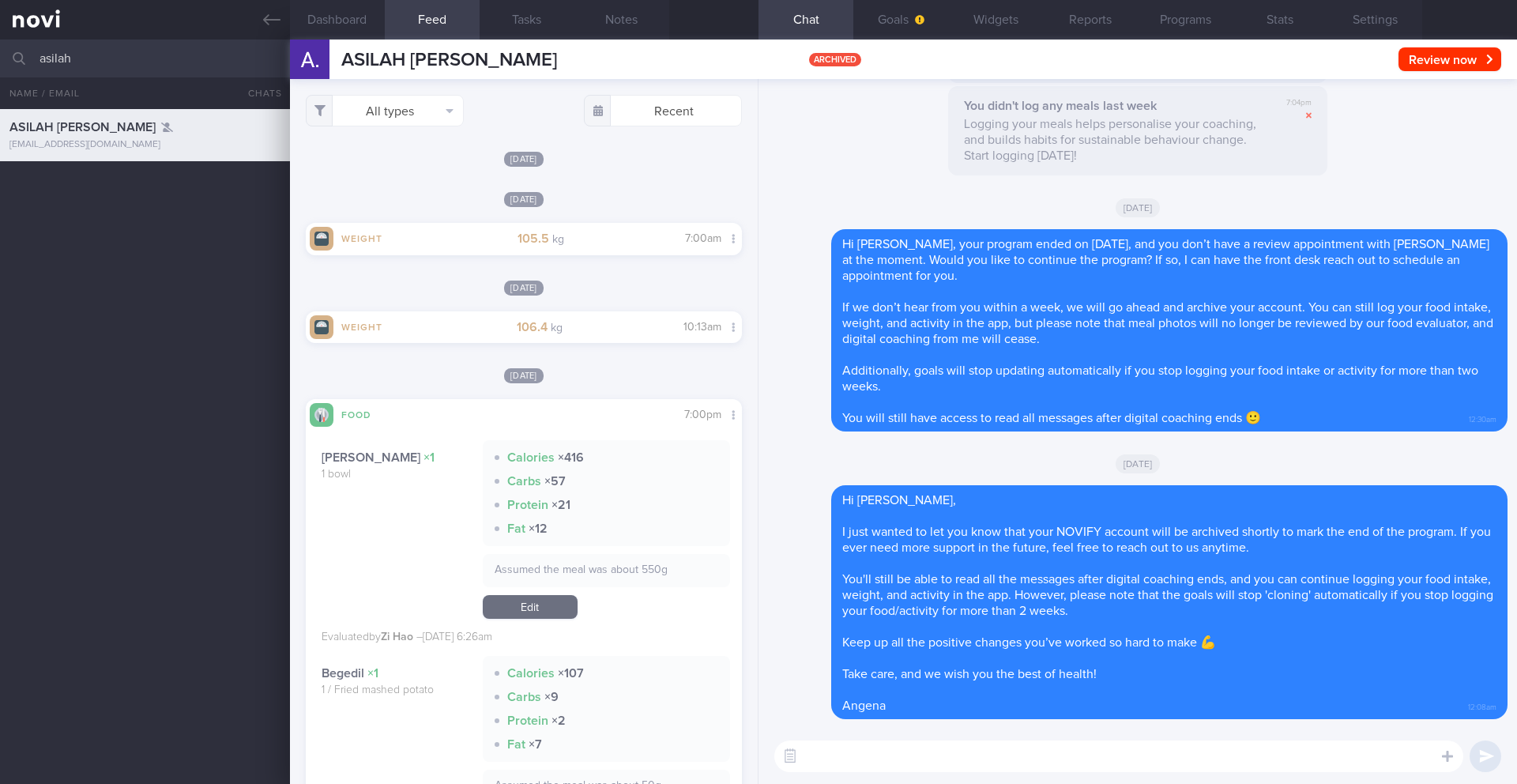
click at [66, 62] on input "asilah" at bounding box center [758, 58] width 1517 height 38
type input "[PERSON_NAME]"
click at [115, 223] on div "ASILAH [PERSON_NAME] [EMAIL_ADDRESS][DOMAIN_NAME] [DATE] 0.6 28/10 (Neglected N…" at bounding box center [758, 446] width 1517 height 675
click at [117, 181] on div "[PERSON_NAME]" at bounding box center [143, 180] width 267 height 16
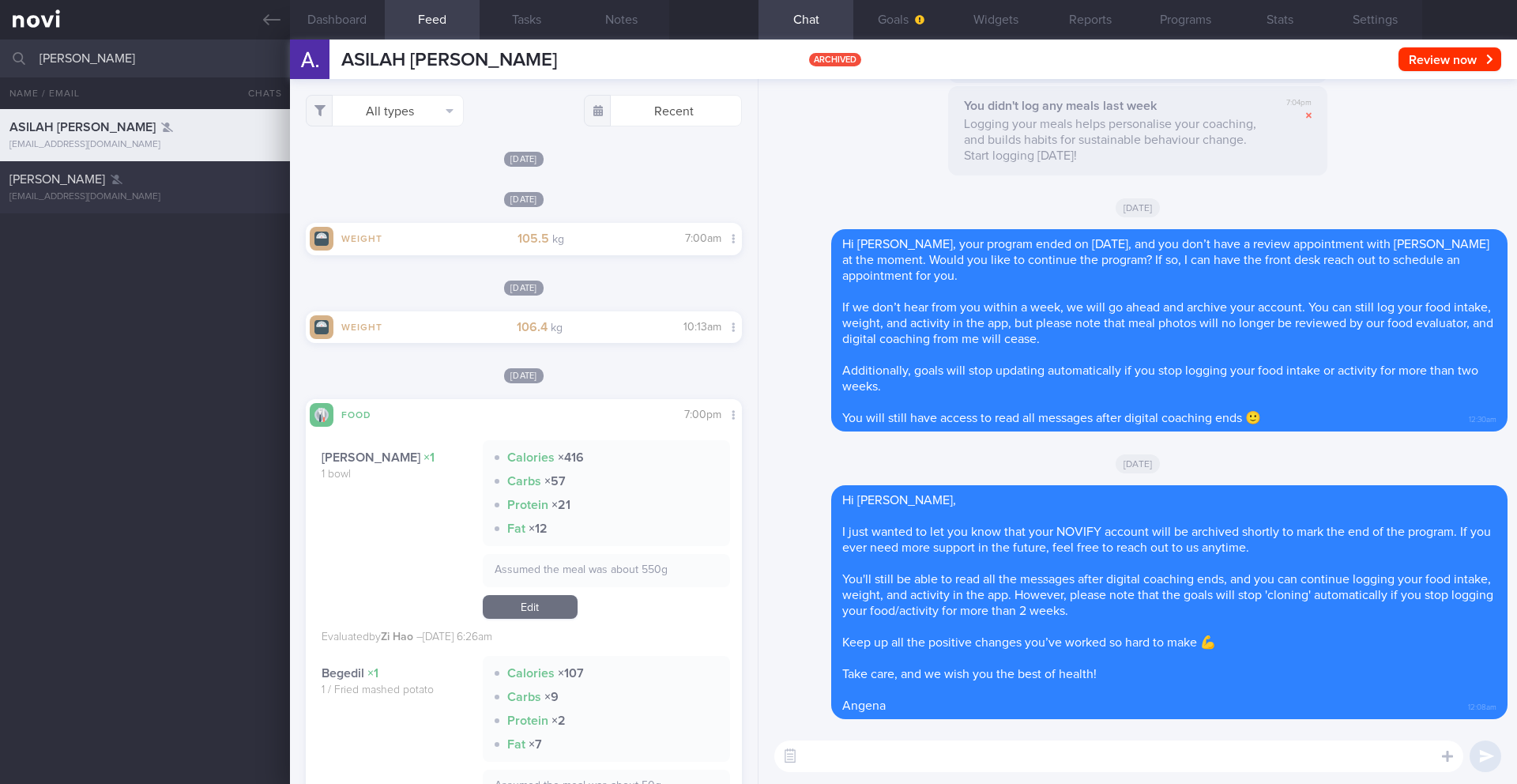
type input "13/9 DIGITAL SUPPORT Check intake and comment"
type textarea "Prefers to be called "[PERSON_NAME]" Pt reports to have [MEDICAL_DATA] and does…"
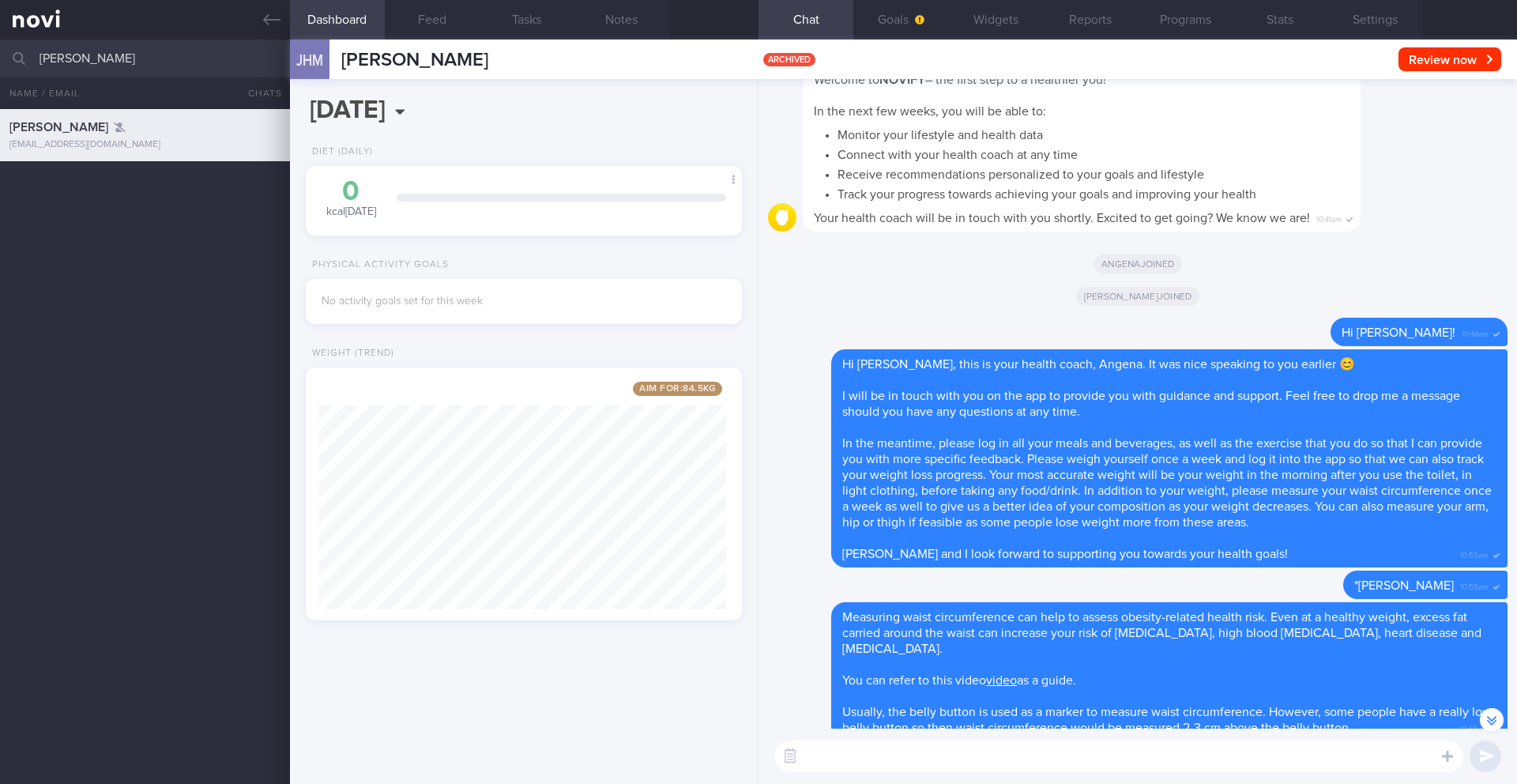
scroll to position [-7011, 0]
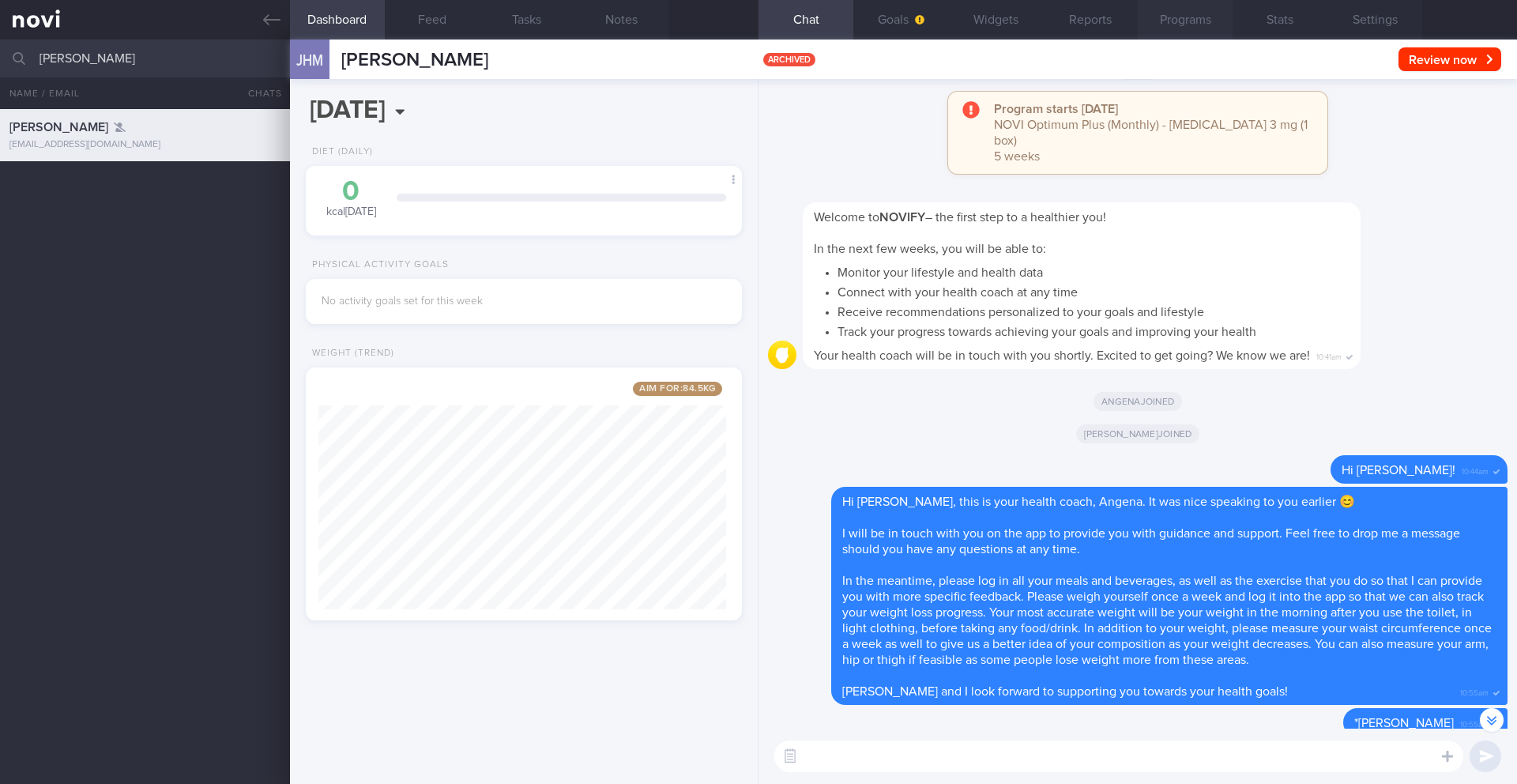
click at [1177, 22] on button "Programs" at bounding box center [1186, 19] width 95 height 39
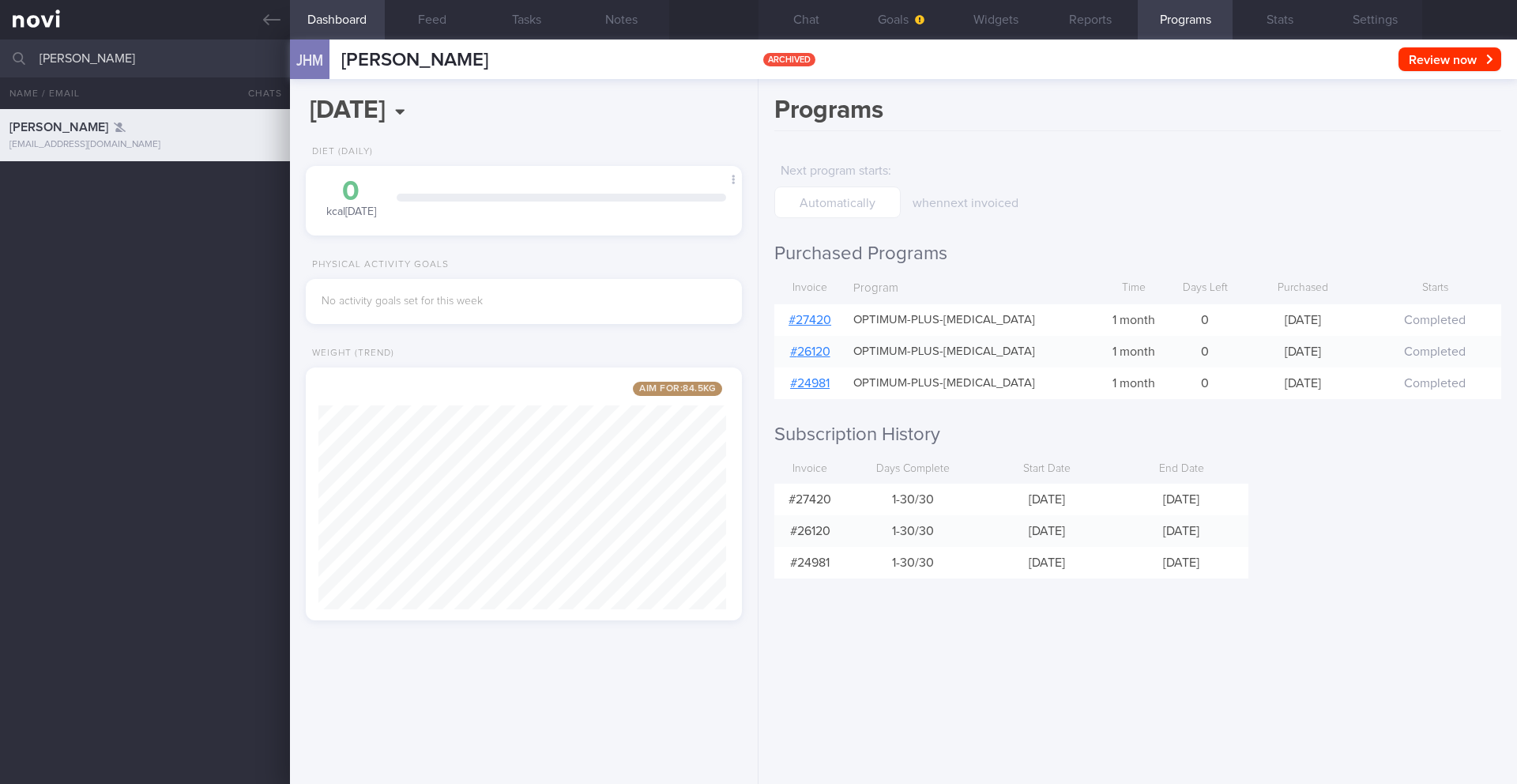
click at [101, 54] on input "[PERSON_NAME]" at bounding box center [758, 58] width 1517 height 38
click at [169, 252] on div "[PERSON_NAME] [EMAIL_ADDRESS][DOMAIN_NAME] A year ago 0.5 13/9 DIGITAL SUPPORT …" at bounding box center [758, 446] width 1517 height 675
click at [153, 72] on input "[PERSON_NAME]" at bounding box center [758, 58] width 1517 height 38
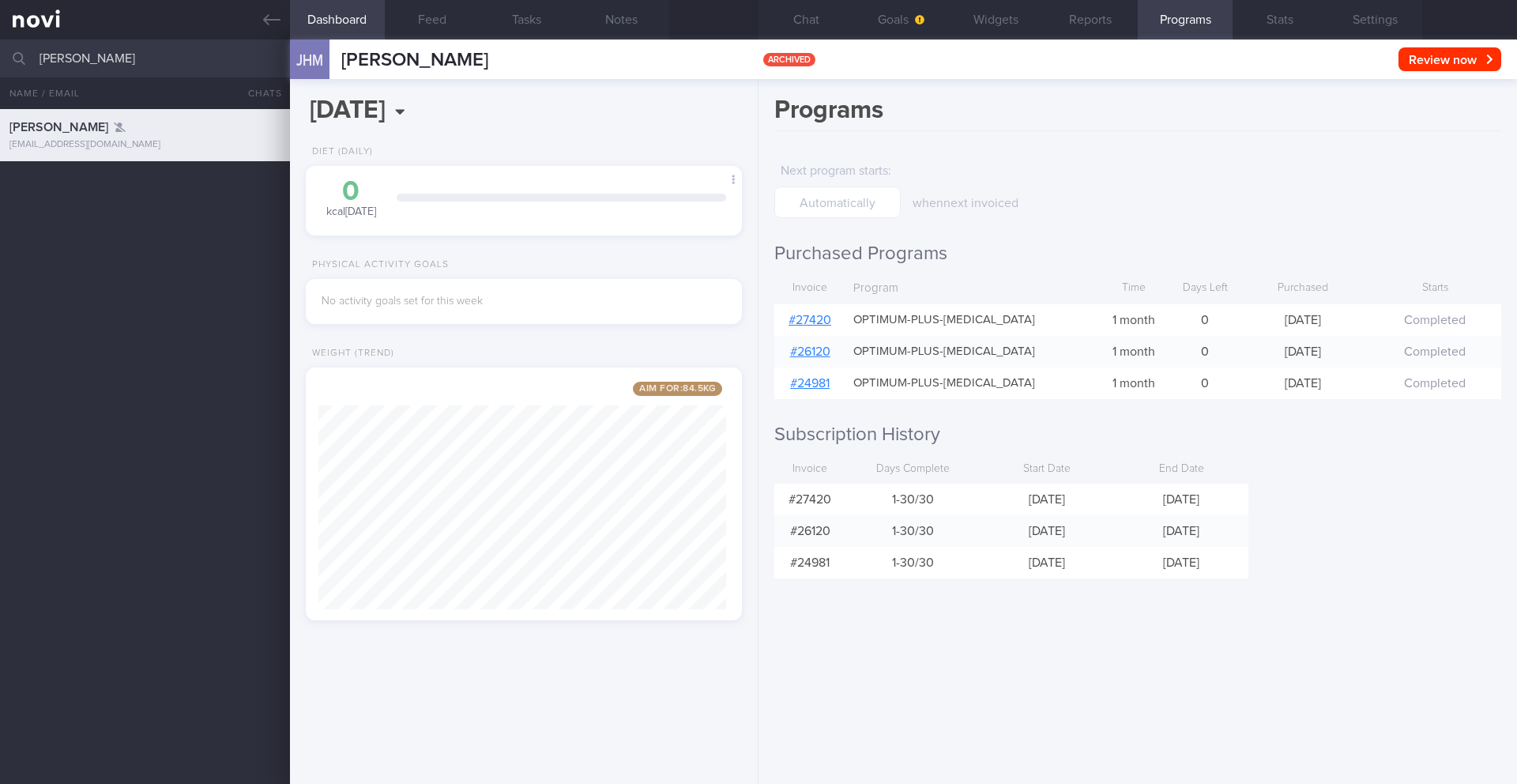
drag, startPoint x: 75, startPoint y: 56, endPoint x: 0, endPoint y: 55, distance: 75.0
click at [0, 55] on input "[PERSON_NAME]" at bounding box center [758, 58] width 1517 height 38
click at [261, 21] on link at bounding box center [144, 19] width 290 height 39
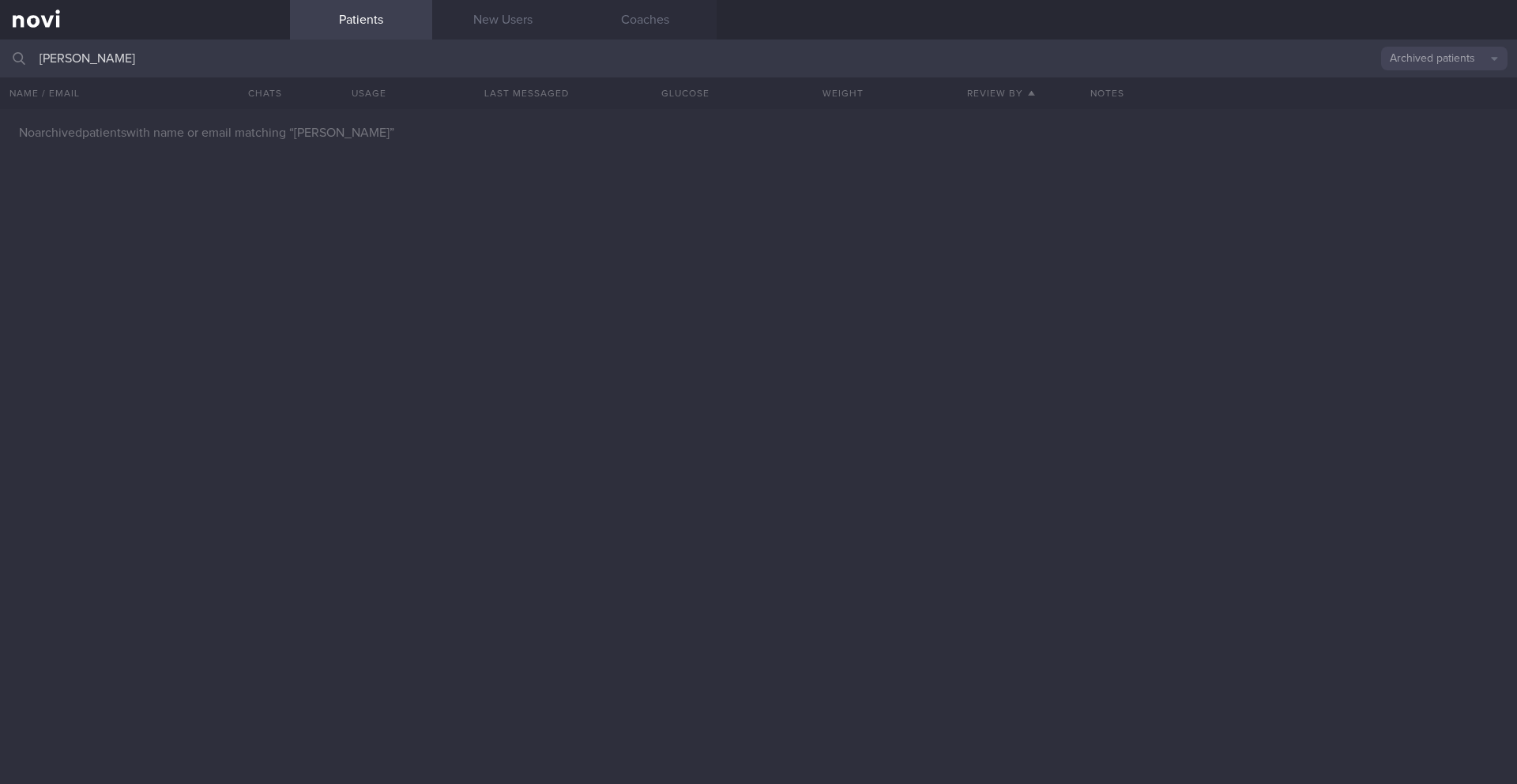
click at [1450, 49] on button "Archived patients" at bounding box center [1445, 59] width 127 height 24
click at [1431, 104] on button "All active patients" at bounding box center [1445, 109] width 127 height 24
click at [1426, 59] on button "All active patients" at bounding box center [1445, 59] width 127 height 24
click at [1416, 92] on button "Assigned patients" at bounding box center [1445, 86] width 127 height 24
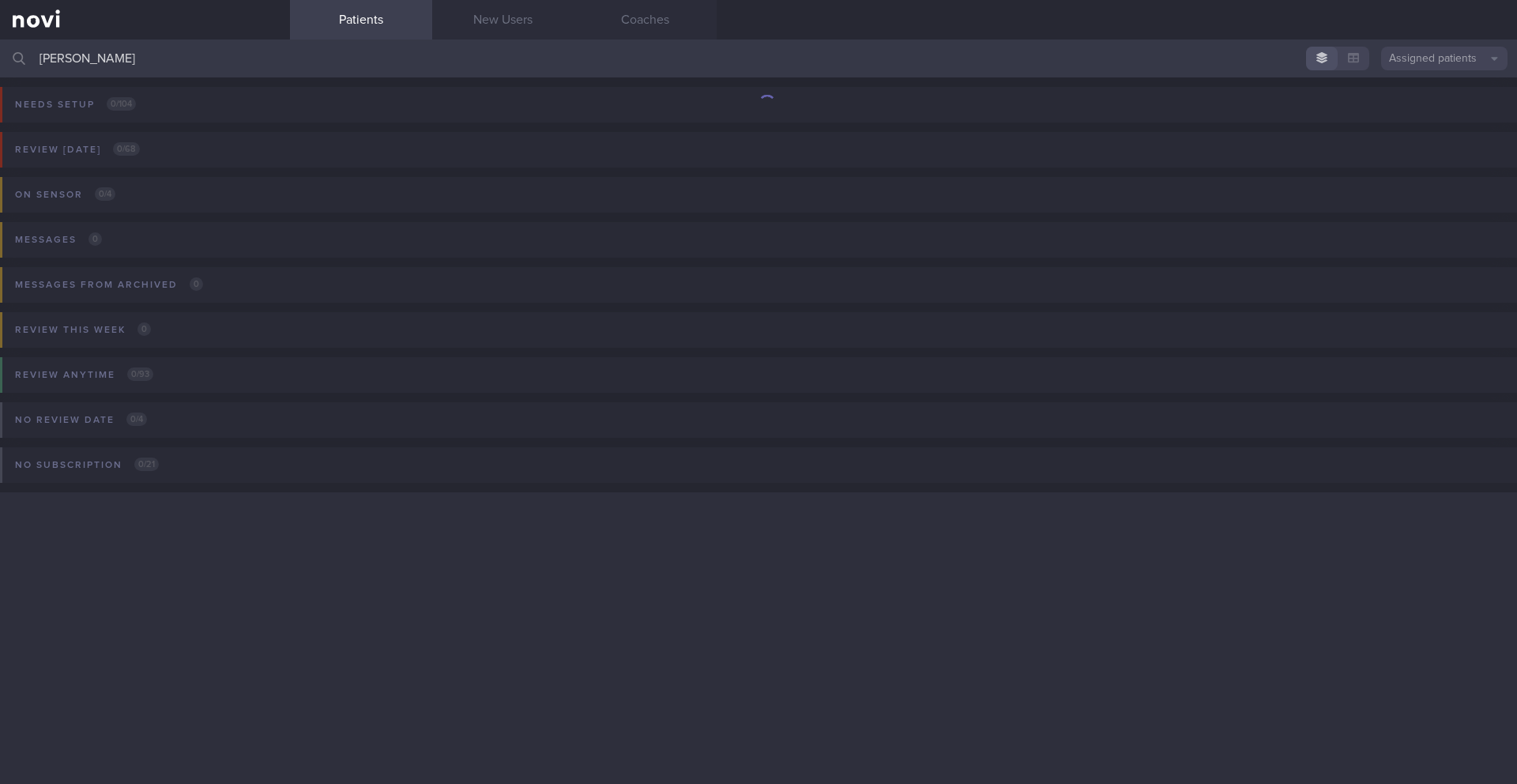
drag, startPoint x: 128, startPoint y: 58, endPoint x: 27, endPoint y: 55, distance: 101.0
click at [27, 55] on div "[PERSON_NAME] Assigned patients Assigned patients All active patients Archived …" at bounding box center [758, 58] width 1517 height 38
click at [1446, 64] on button "Assigned patients" at bounding box center [1445, 59] width 127 height 24
click at [1446, 106] on button "All active patients" at bounding box center [1445, 109] width 127 height 24
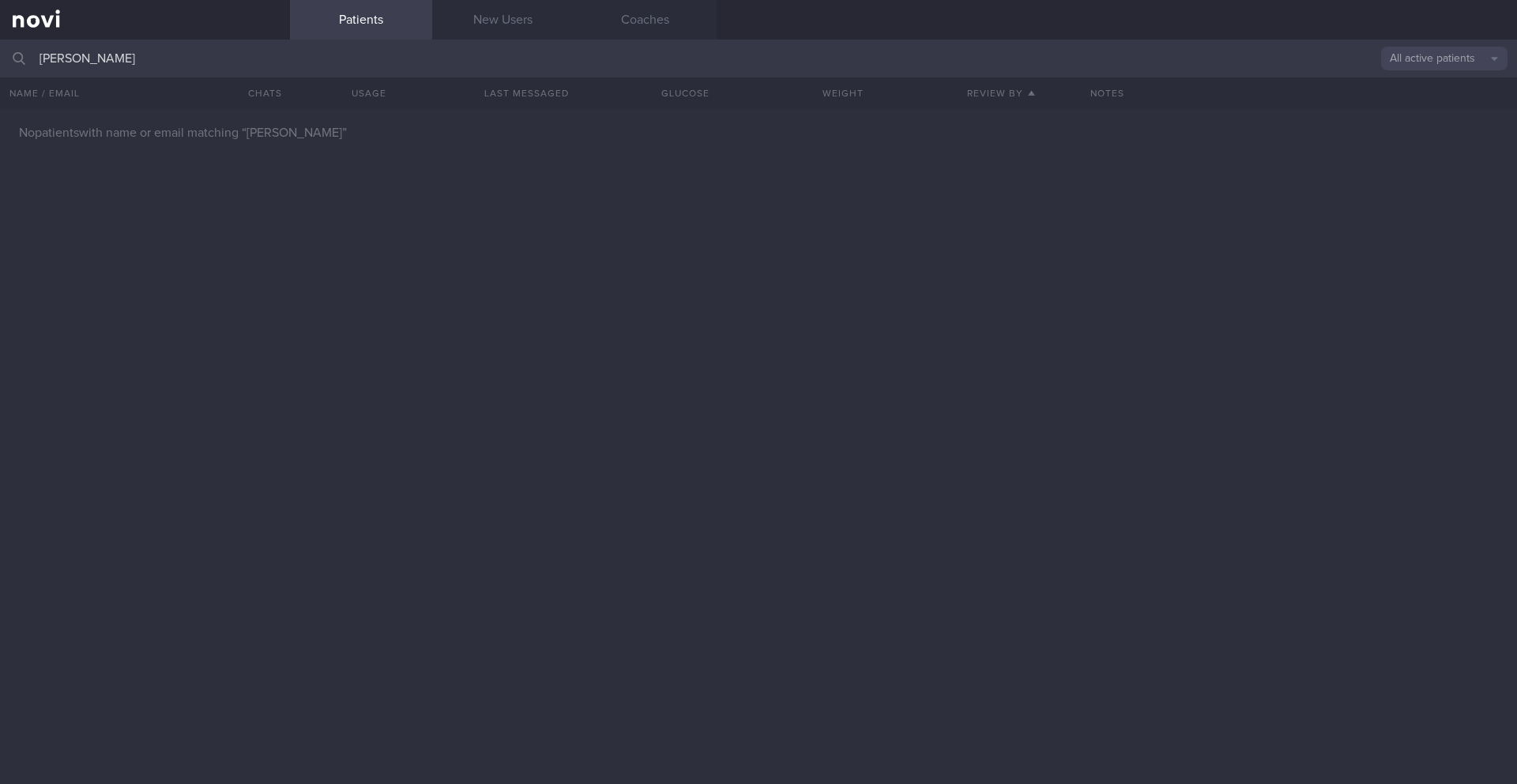
click at [194, 52] on input "[PERSON_NAME]" at bounding box center [758, 58] width 1517 height 38
type input "[PERSON_NAME]"
click at [1450, 59] on button "All active patients" at bounding box center [1445, 59] width 127 height 24
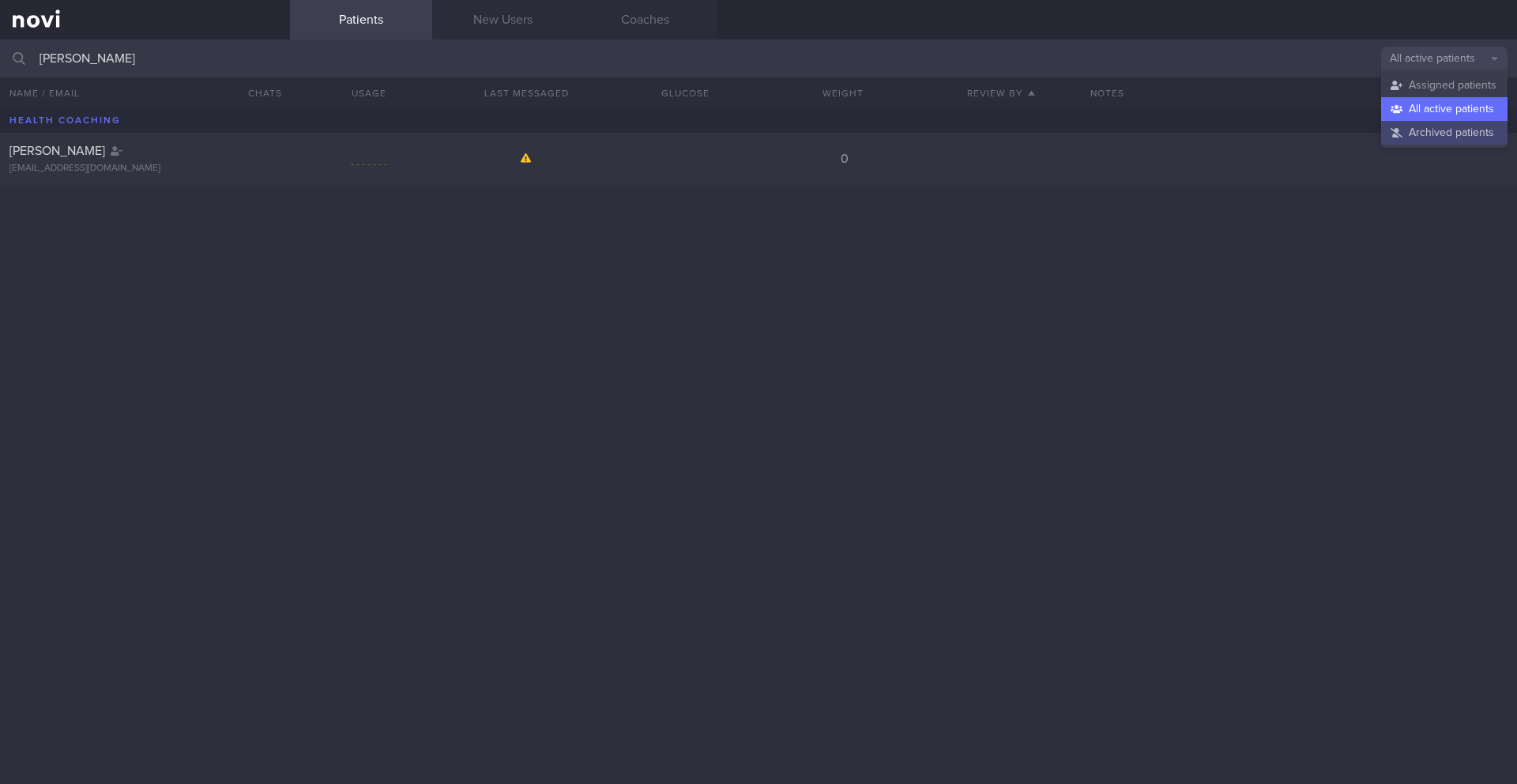
click at [1446, 133] on button "Archived patients" at bounding box center [1445, 133] width 127 height 24
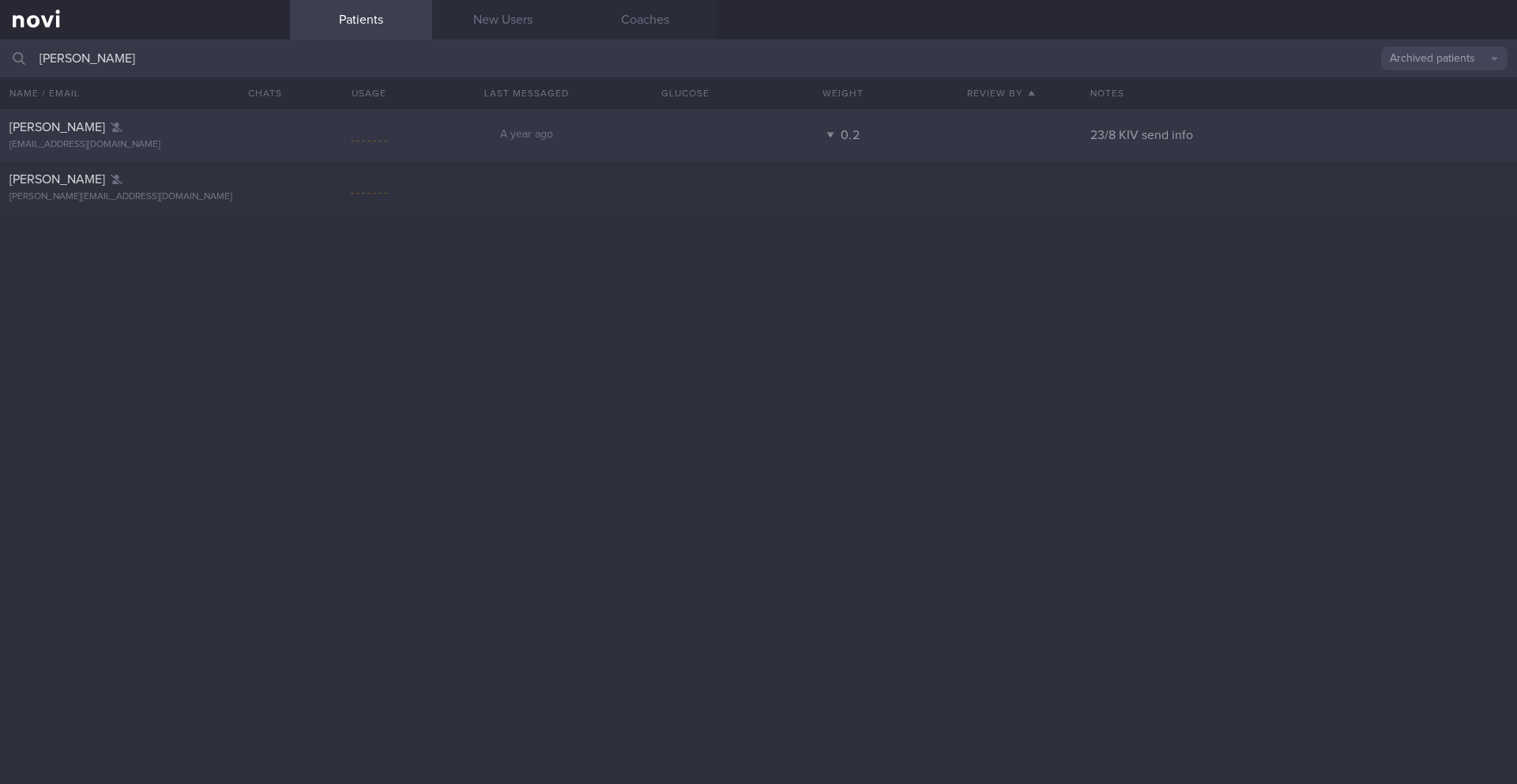
click at [96, 132] on div "[PERSON_NAME]" at bounding box center [143, 128] width 267 height 16
select select "8"
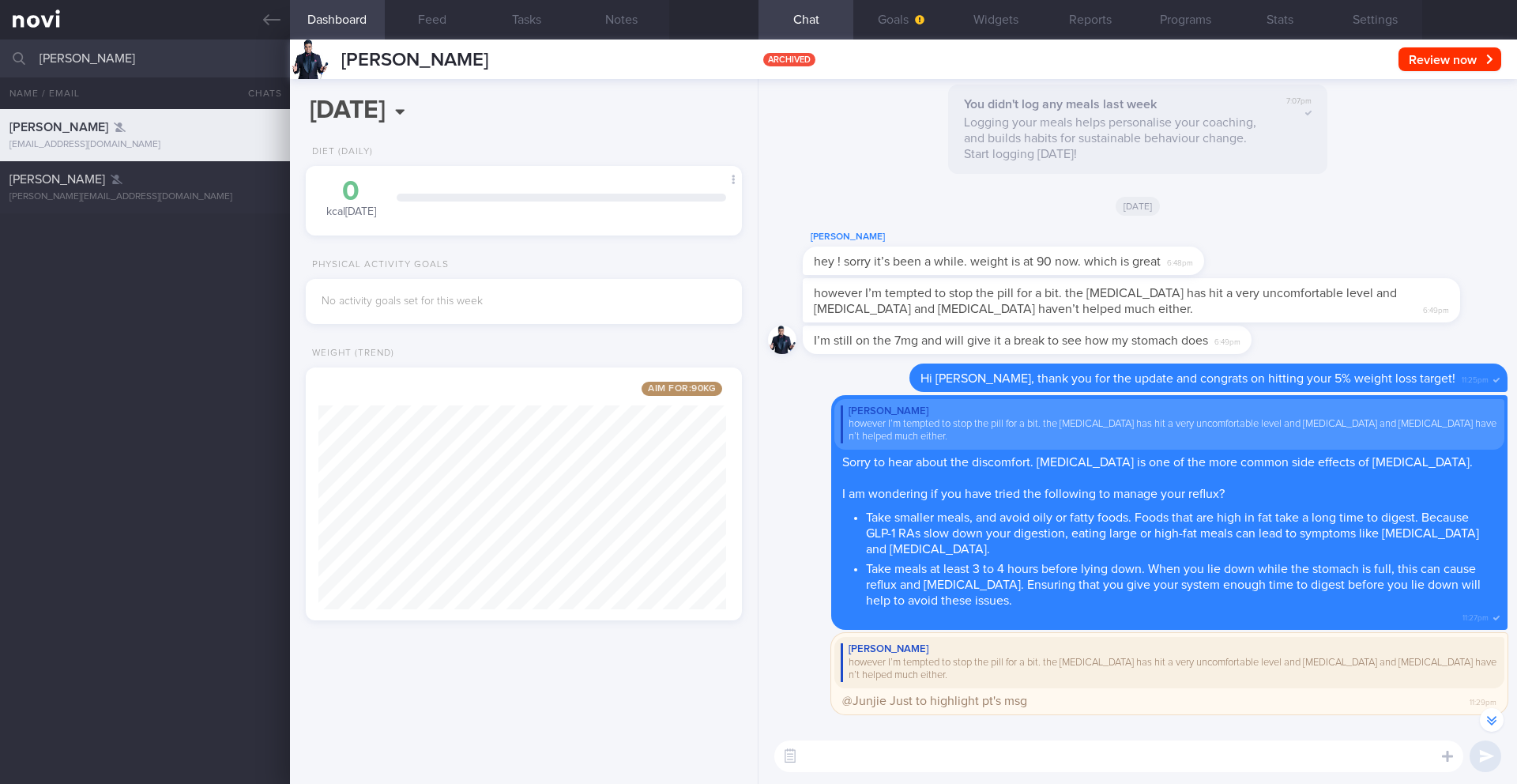
scroll to position [-2188, 0]
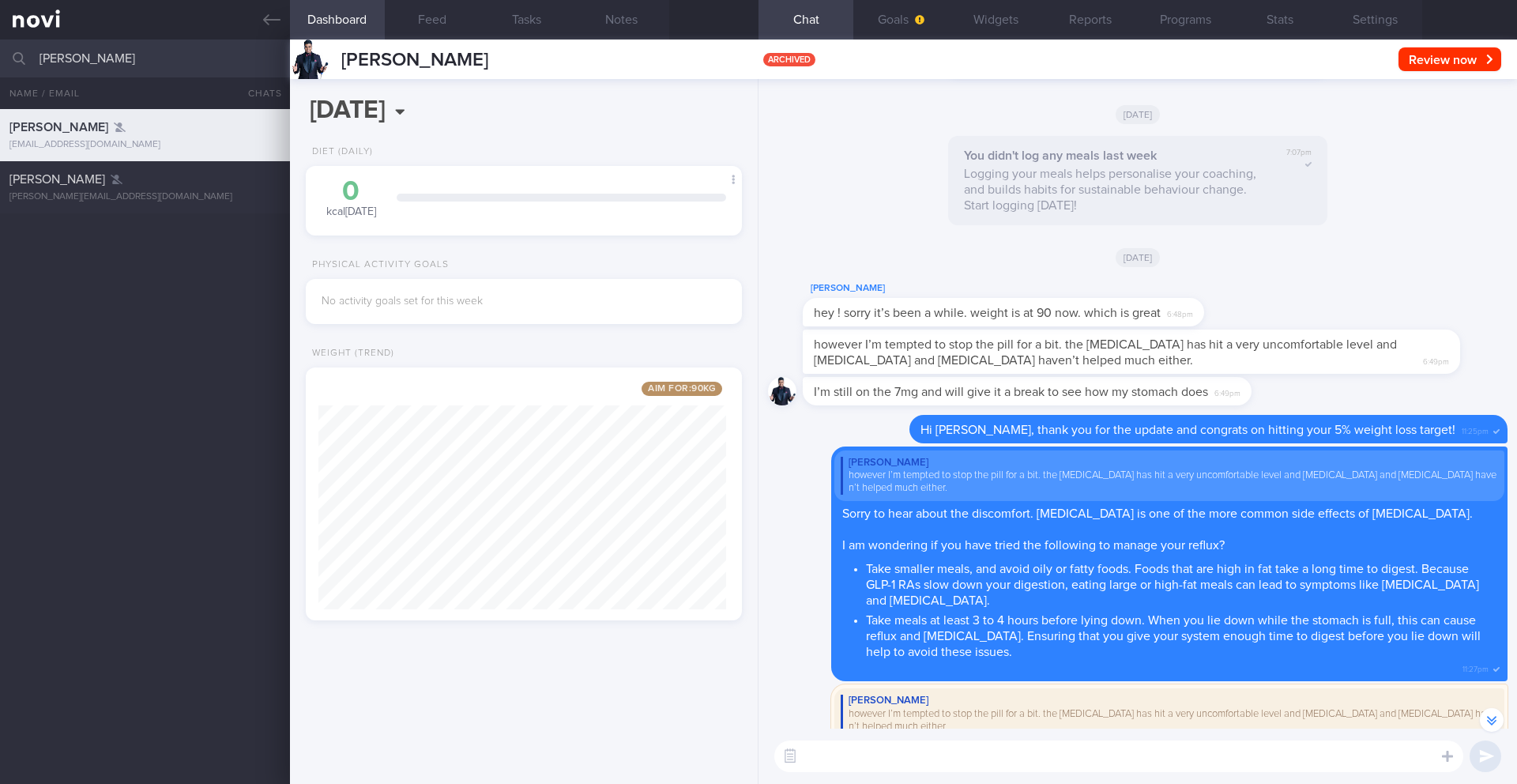
click at [1035, 357] on span "however I’m tempted to stop the pill for a bit. the [MEDICAL_DATA] has hit a ve…" at bounding box center [1105, 351] width 584 height 28
drag, startPoint x: 948, startPoint y: 344, endPoint x: 1333, endPoint y: 344, distance: 385.0
click at [1333, 344] on span "however I’m tempted to stop the pill for a bit. the [MEDICAL_DATA] has hit a ve…" at bounding box center [1105, 351] width 584 height 28
copy span "stop the pill for a bit. the [MEDICAL_DATA] has hit a very uncomfortable level"
click at [76, 64] on input "[PERSON_NAME]" at bounding box center [758, 58] width 1517 height 38
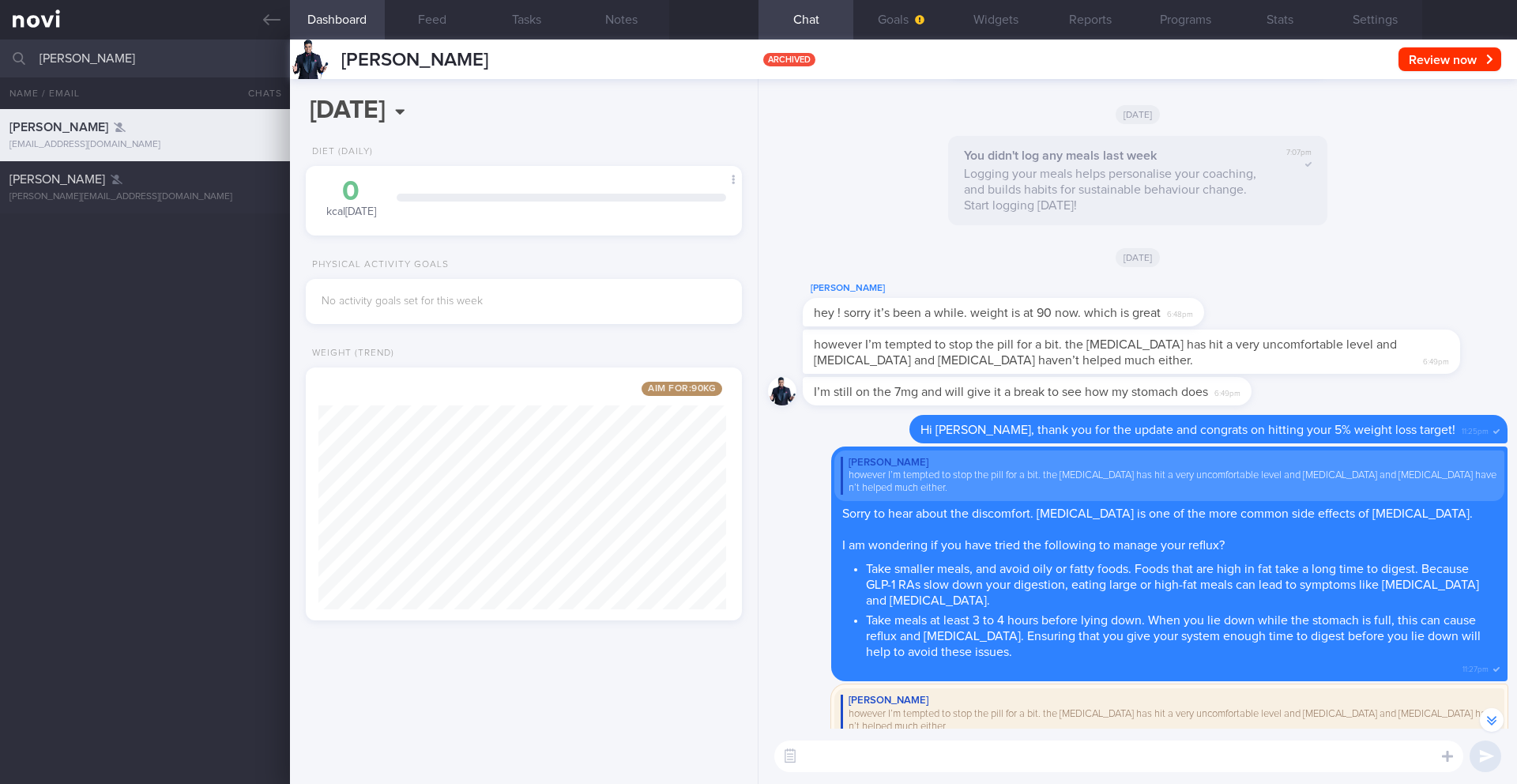
click at [76, 64] on input "[PERSON_NAME]" at bounding box center [758, 58] width 1517 height 38
click at [112, 228] on div "[PERSON_NAME] [EMAIL_ADDRESS][DOMAIN_NAME] A year ago 0.2 23/8 KIV send info" at bounding box center [758, 446] width 1517 height 675
click at [177, 63] on input "[PERSON_NAME] TOH [PERSON_NAME]" at bounding box center [758, 58] width 1517 height 38
type input "[PERSON_NAME]"
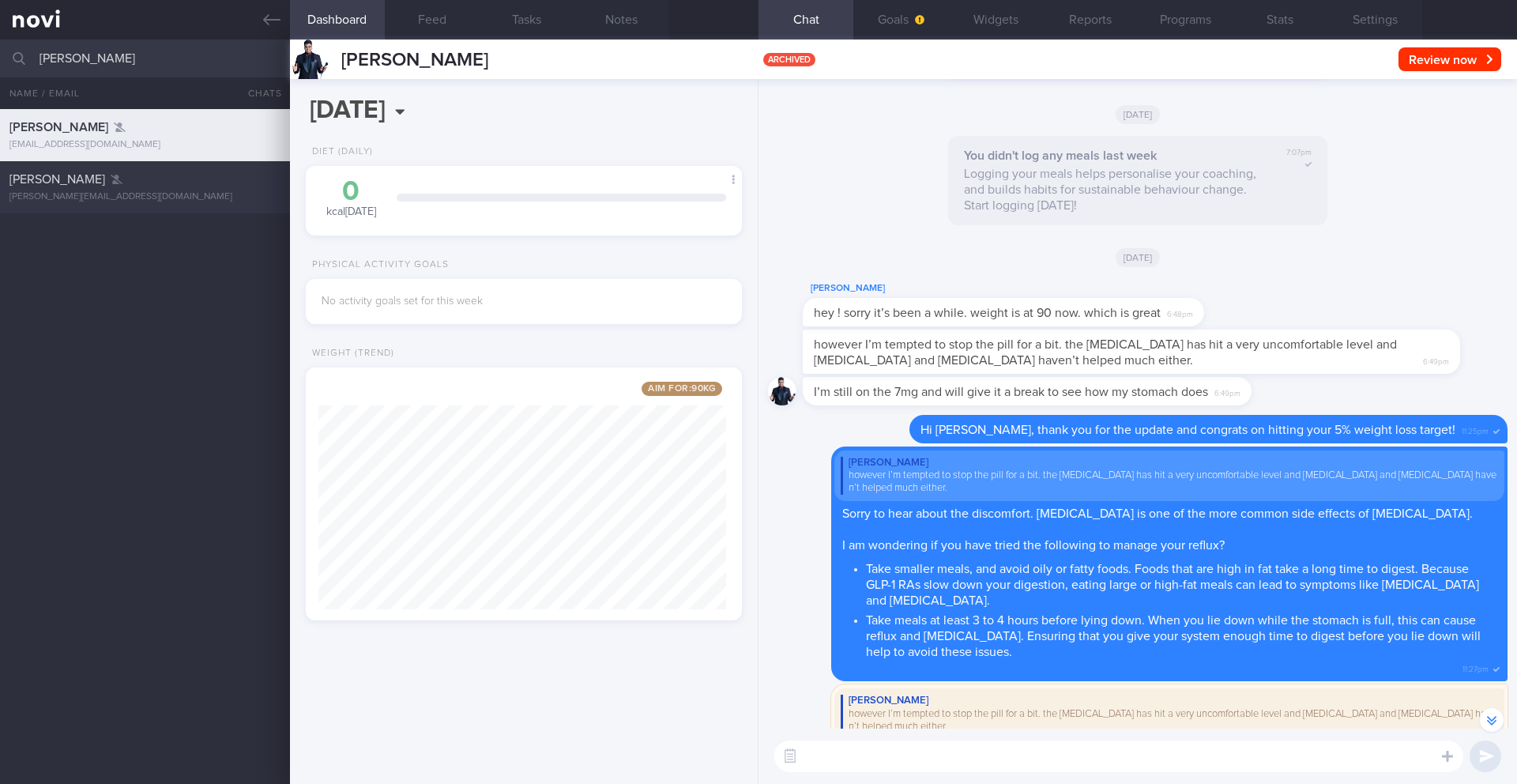
click at [185, 177] on div "[PERSON_NAME]" at bounding box center [143, 180] width 267 height 16
type input "4/9 KIV ARCHIVE > KIV send info > Check protein intake and exercise"
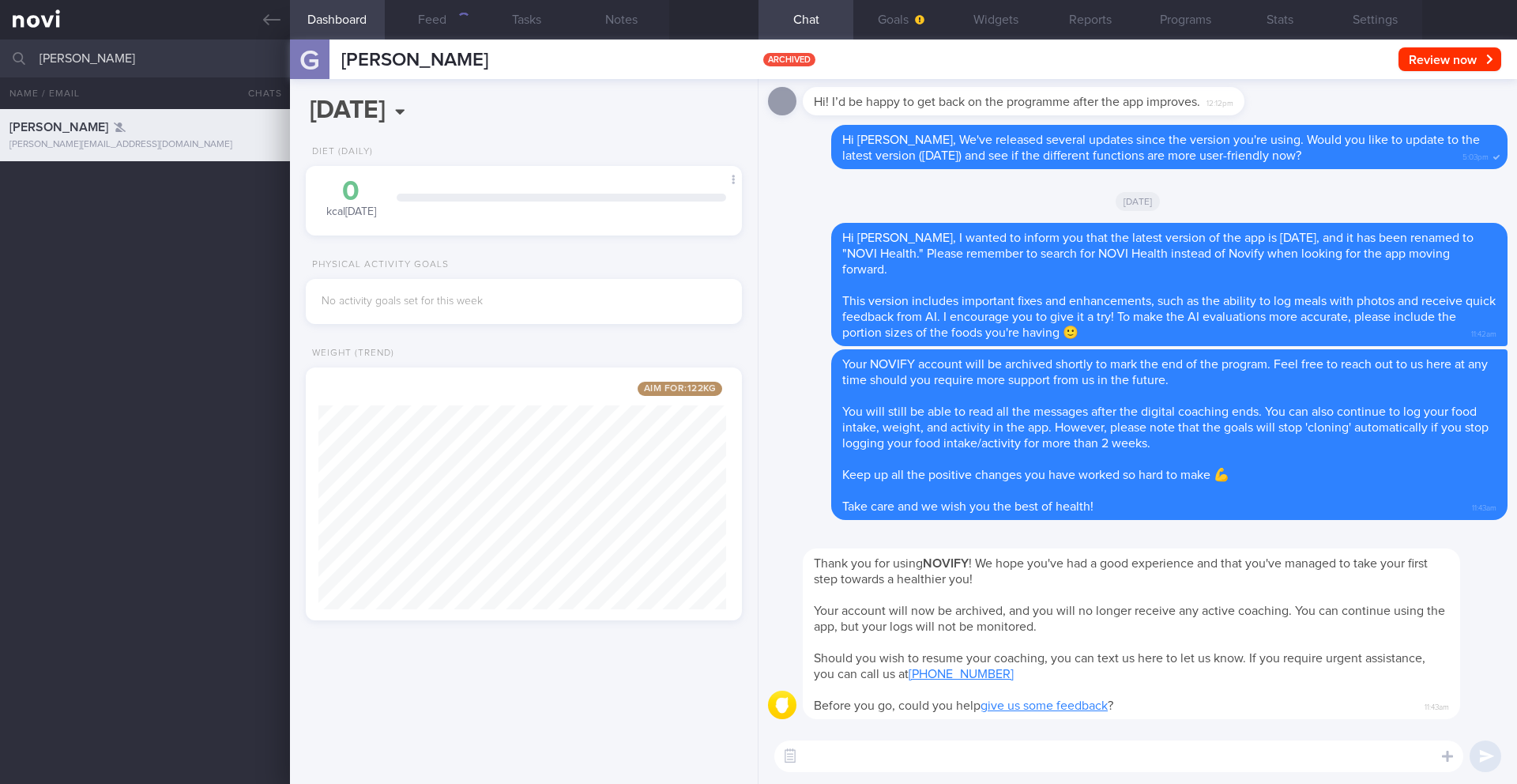
scroll to position [227, 409]
click at [936, 116] on div "Hi! I’d be happy to get back on the programme after the app improves. 12:12pm" at bounding box center [1023, 100] width 441 height 28
click at [890, 116] on div "Hi! I’d be happy to get back on the programme after the app improves. 12:12pm" at bounding box center [1023, 100] width 441 height 28
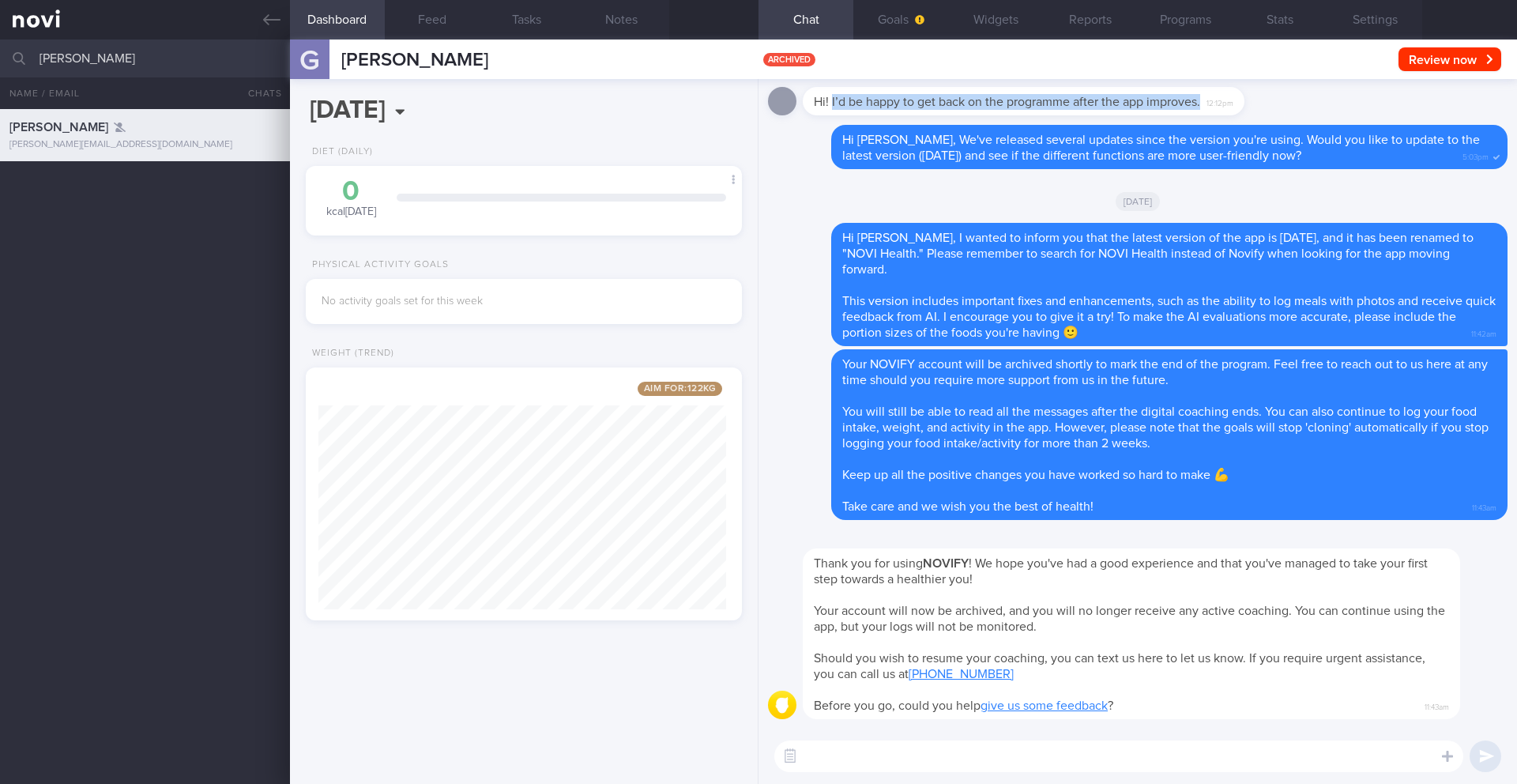
drag, startPoint x: 832, startPoint y: 121, endPoint x: 1207, endPoint y: 117, distance: 375.0
click at [1207, 116] on div "Hi! I’d be happy to get back on the programme after the app improves. 12:12pm" at bounding box center [1023, 100] width 441 height 28
copy span "I’d be happy to get back on the programme after the app improves."
click at [104, 65] on input "[PERSON_NAME]" at bounding box center [758, 58] width 1517 height 38
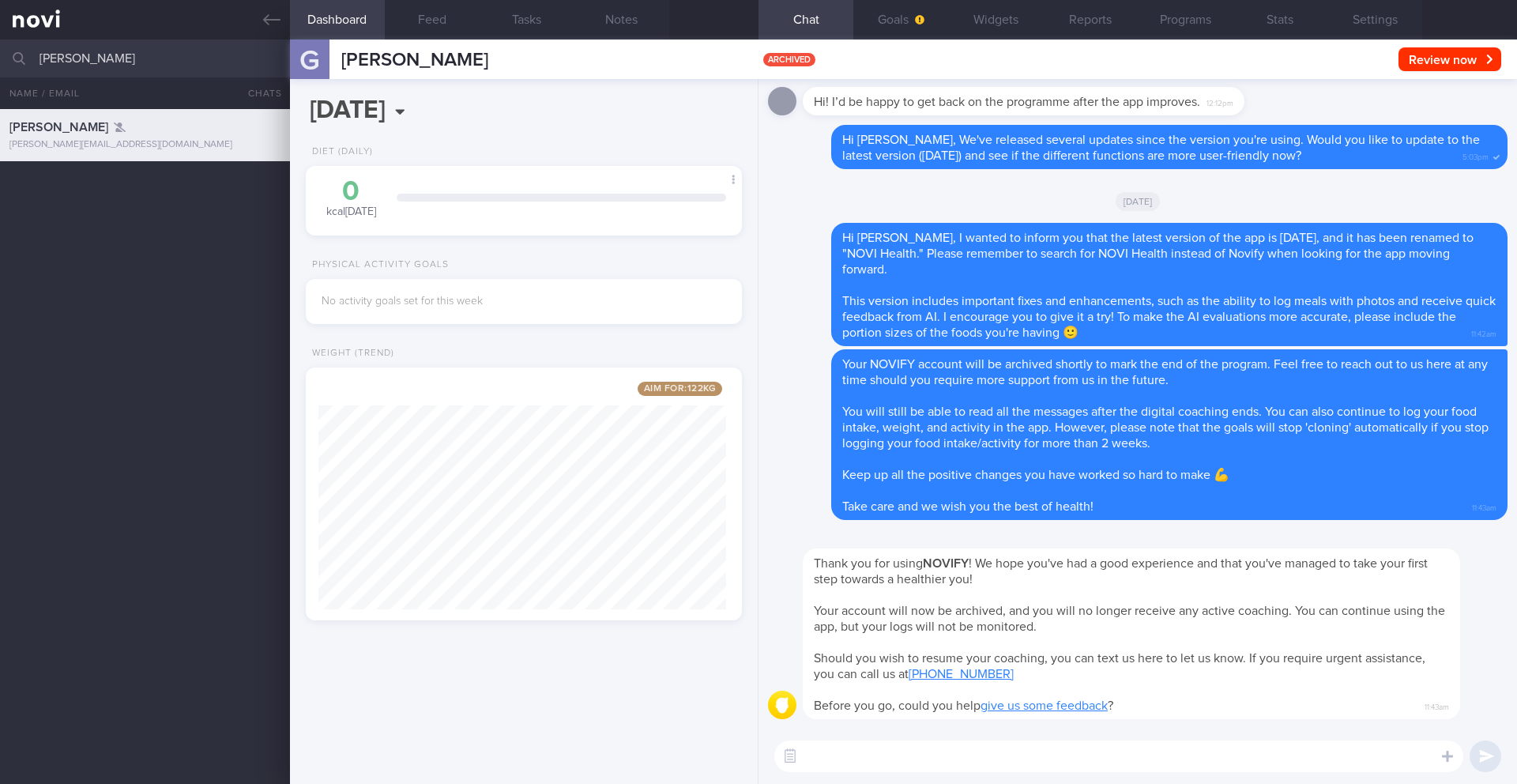
click at [104, 65] on input "[PERSON_NAME]" at bounding box center [758, 58] width 1517 height 38
type input "[PERSON_NAME]"
click at [147, 291] on div "Gerald [EMAIL_ADDRESS][DOMAIN_NAME] A year ago 4/9 KIV ARCHIVE > KIV send info …" at bounding box center [758, 446] width 1517 height 675
click at [116, 194] on div "[PERSON_NAME][EMAIL_ADDRESS][DOMAIN_NAME]" at bounding box center [145, 197] width 271 height 12
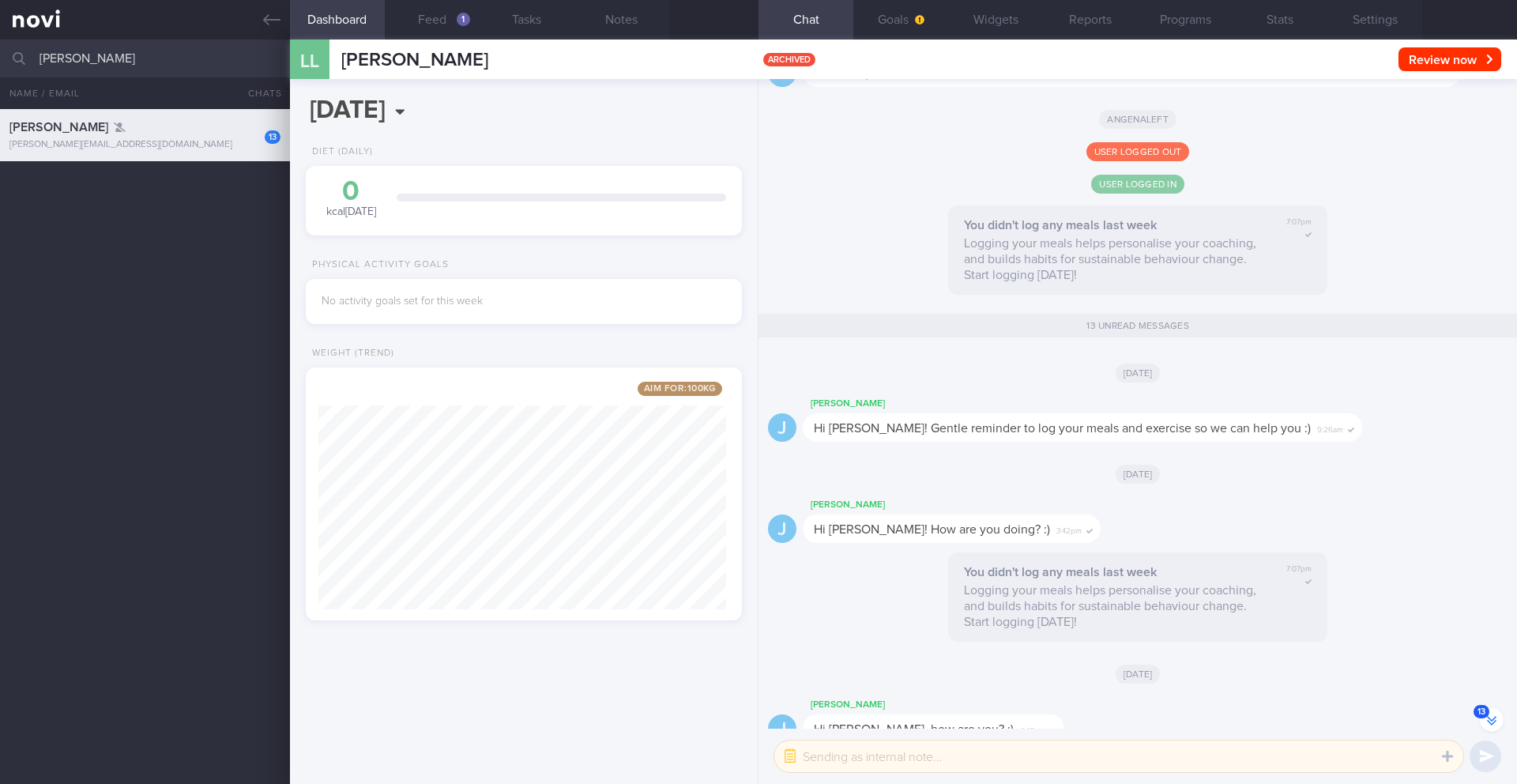
scroll to position [-2987, 0]
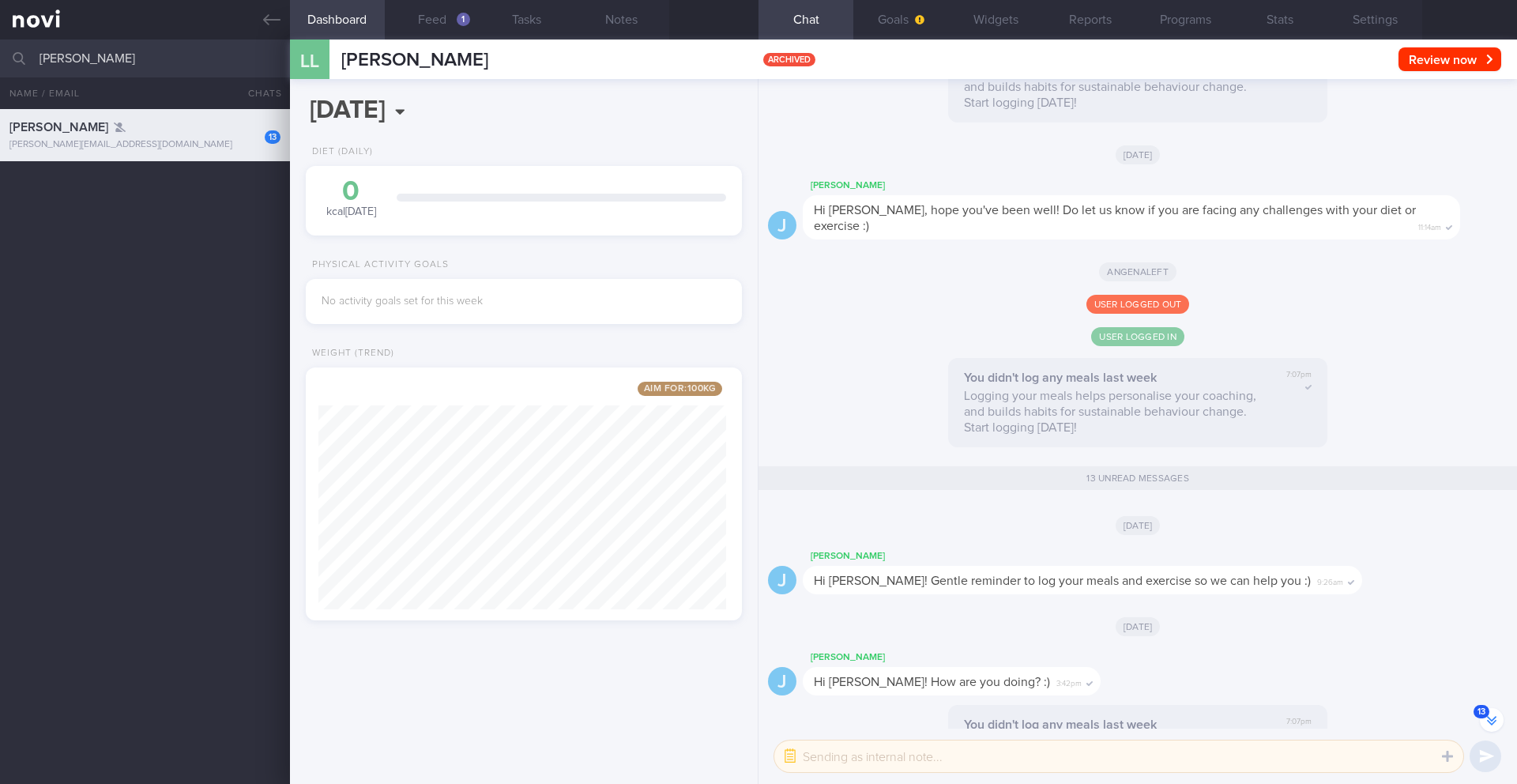
click at [100, 55] on input "[PERSON_NAME]" at bounding box center [758, 58] width 1517 height 38
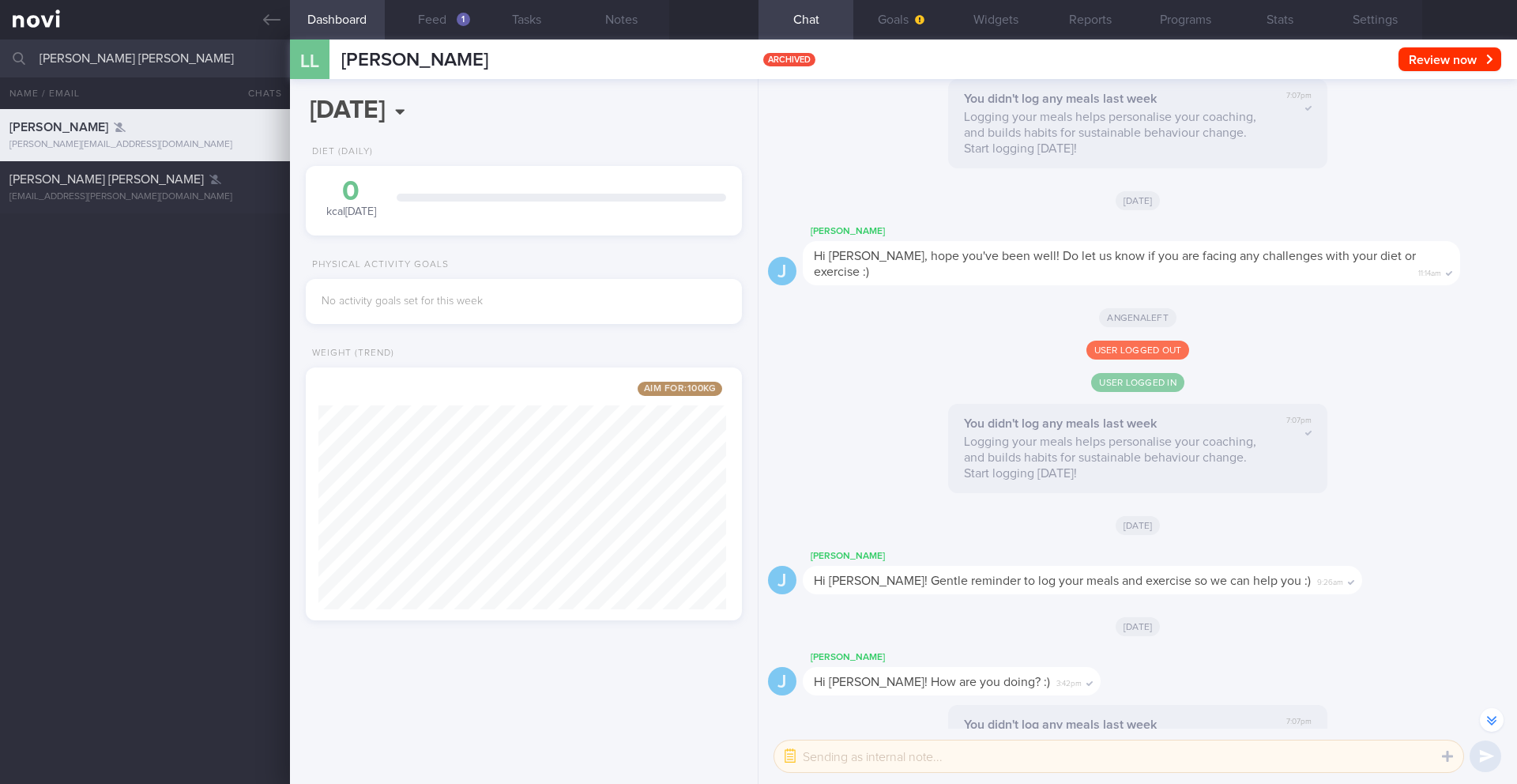
type input "[PERSON_NAME] [PERSON_NAME]"
click at [155, 270] on div "[PERSON_NAME] [PERSON_NAME][EMAIL_ADDRESS][DOMAIN_NAME] [PERSON_NAME] [PERSON_N…" at bounding box center [758, 446] width 1517 height 675
click at [153, 185] on span "[PERSON_NAME] [PERSON_NAME]" at bounding box center [107, 180] width 194 height 13
type input "4/11 Check if logged any meals & send info on how to increase NEAT"
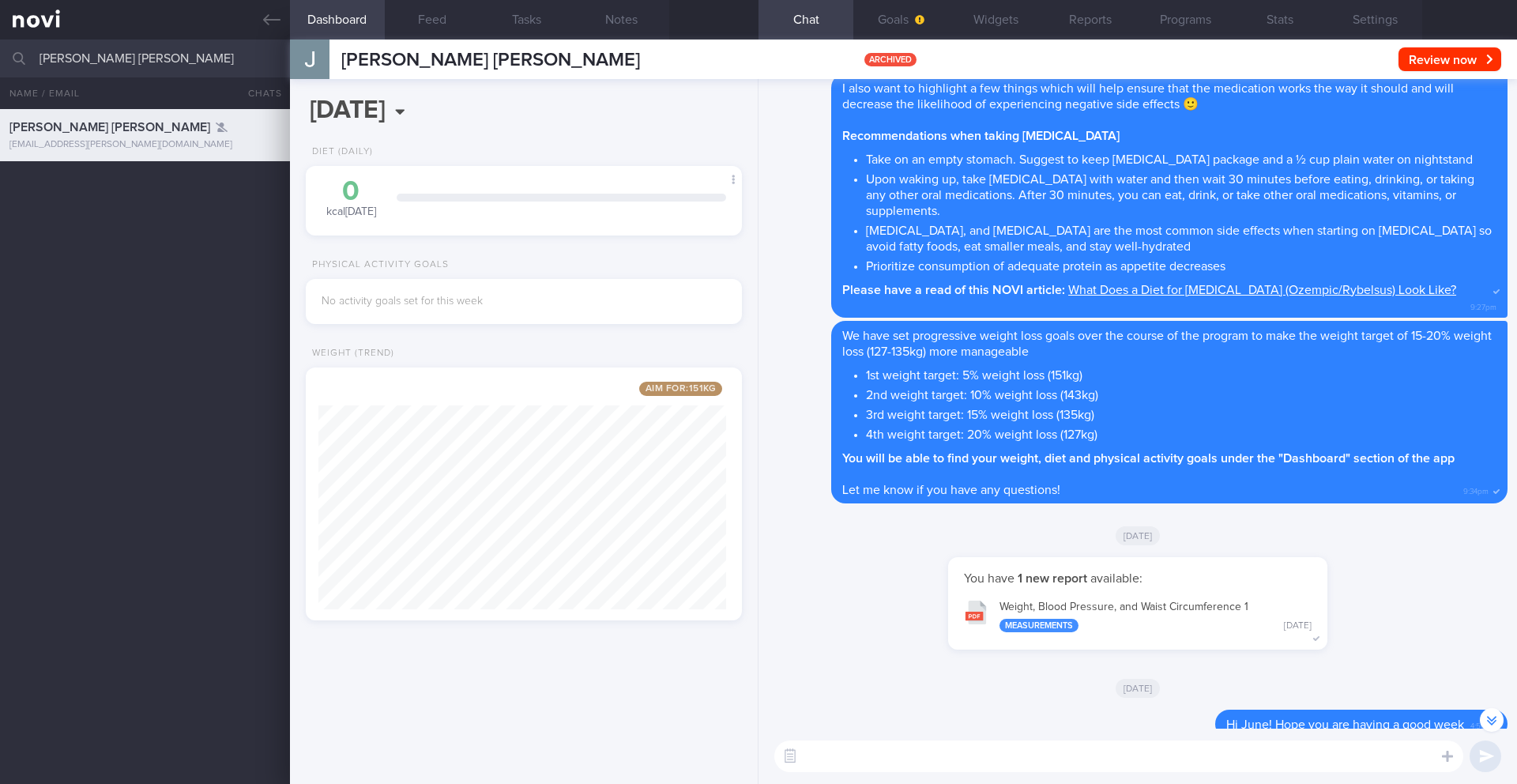
scroll to position [-7347, 0]
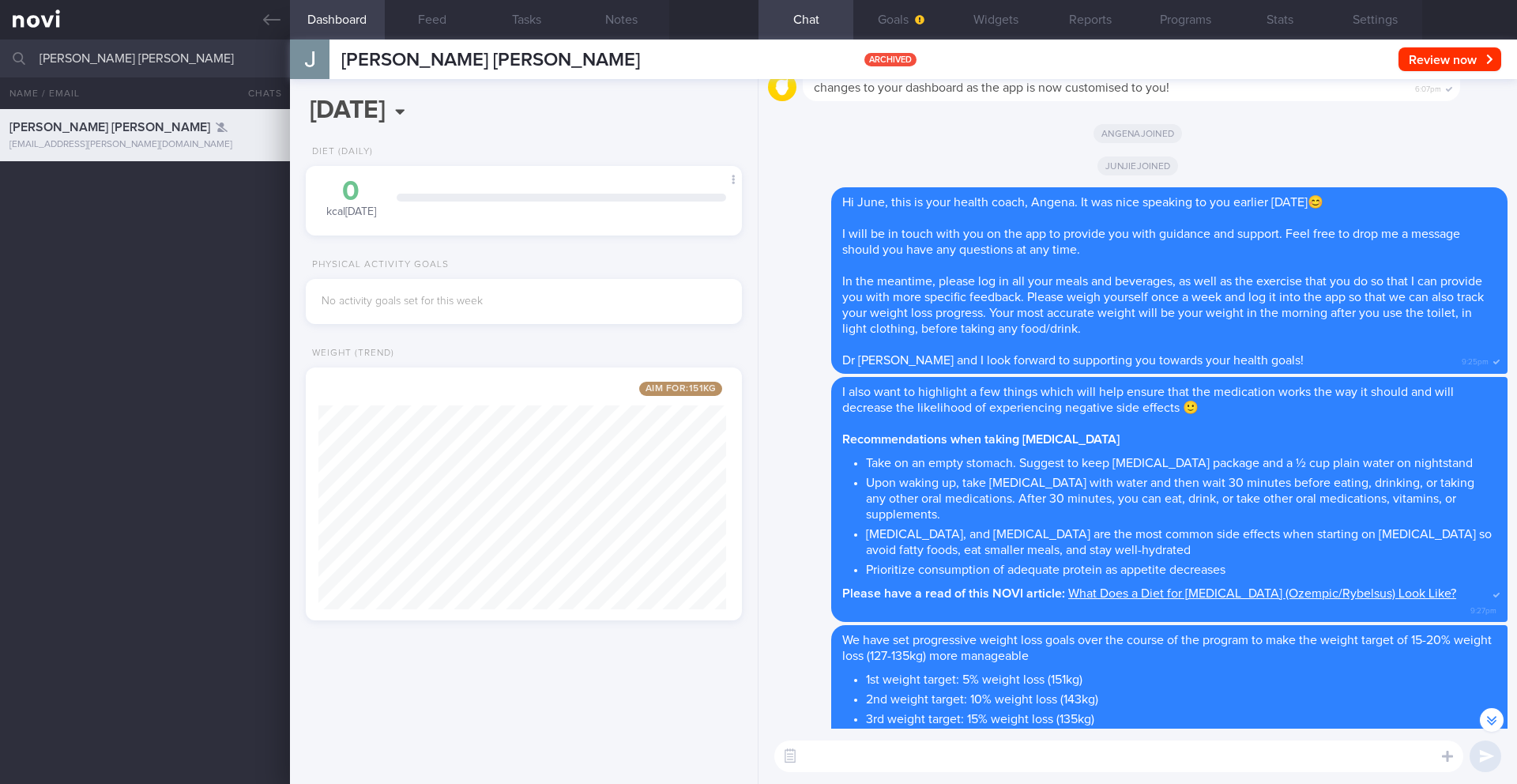
click at [135, 66] on input "[PERSON_NAME] [PERSON_NAME]" at bounding box center [758, 58] width 1517 height 38
type input "[PERSON_NAME] D/[PERSON_NAME]"
click at [189, 228] on div "[PERSON_NAME] [PERSON_NAME] [EMAIL_ADDRESS][PERSON_NAME][DOMAIN_NAME] [DATE] 4/…" at bounding box center [758, 446] width 1517 height 675
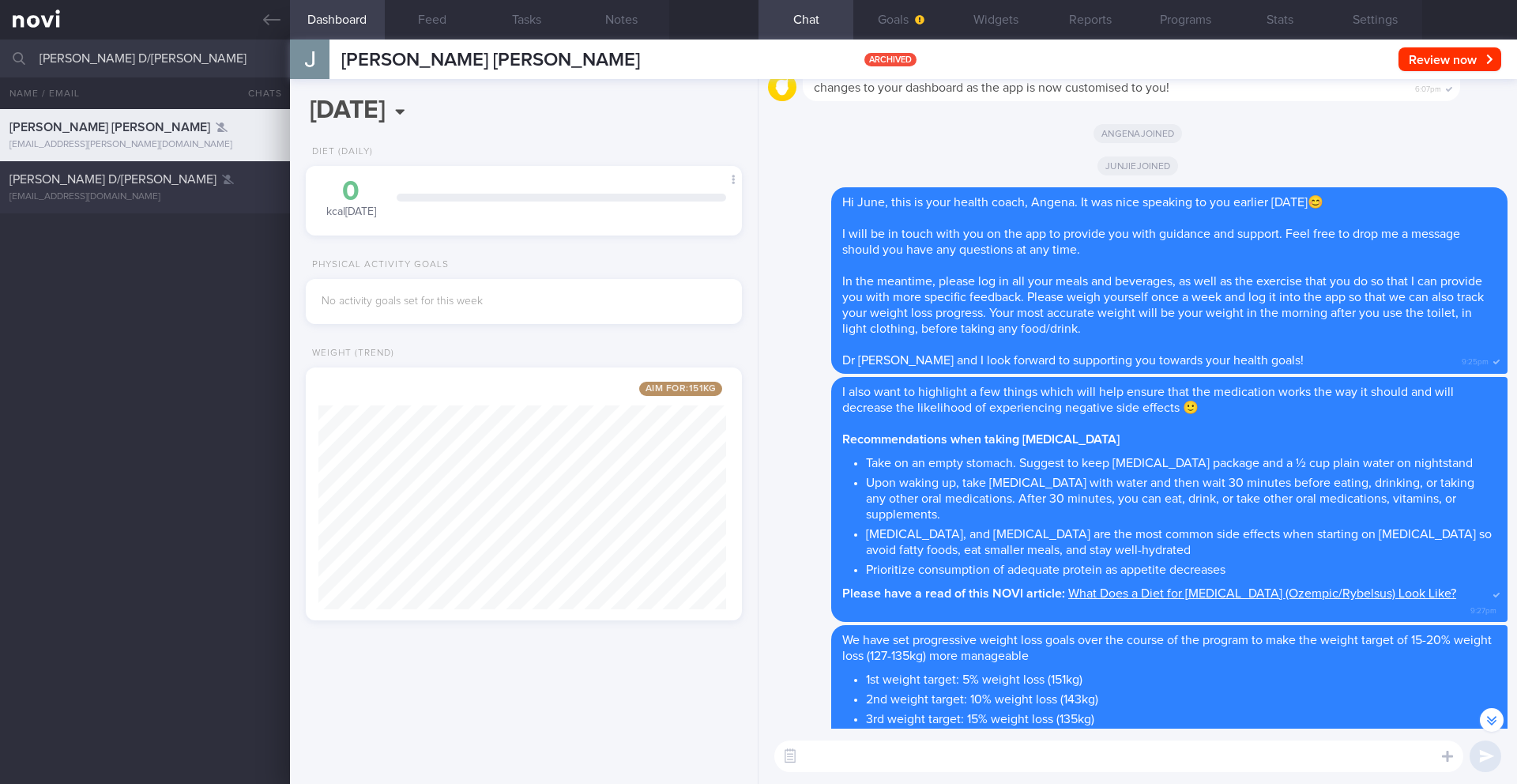
click at [140, 177] on span "[PERSON_NAME] D/[PERSON_NAME]" at bounding box center [113, 180] width 207 height 13
type input "6/8 KIV ARCHIVE"
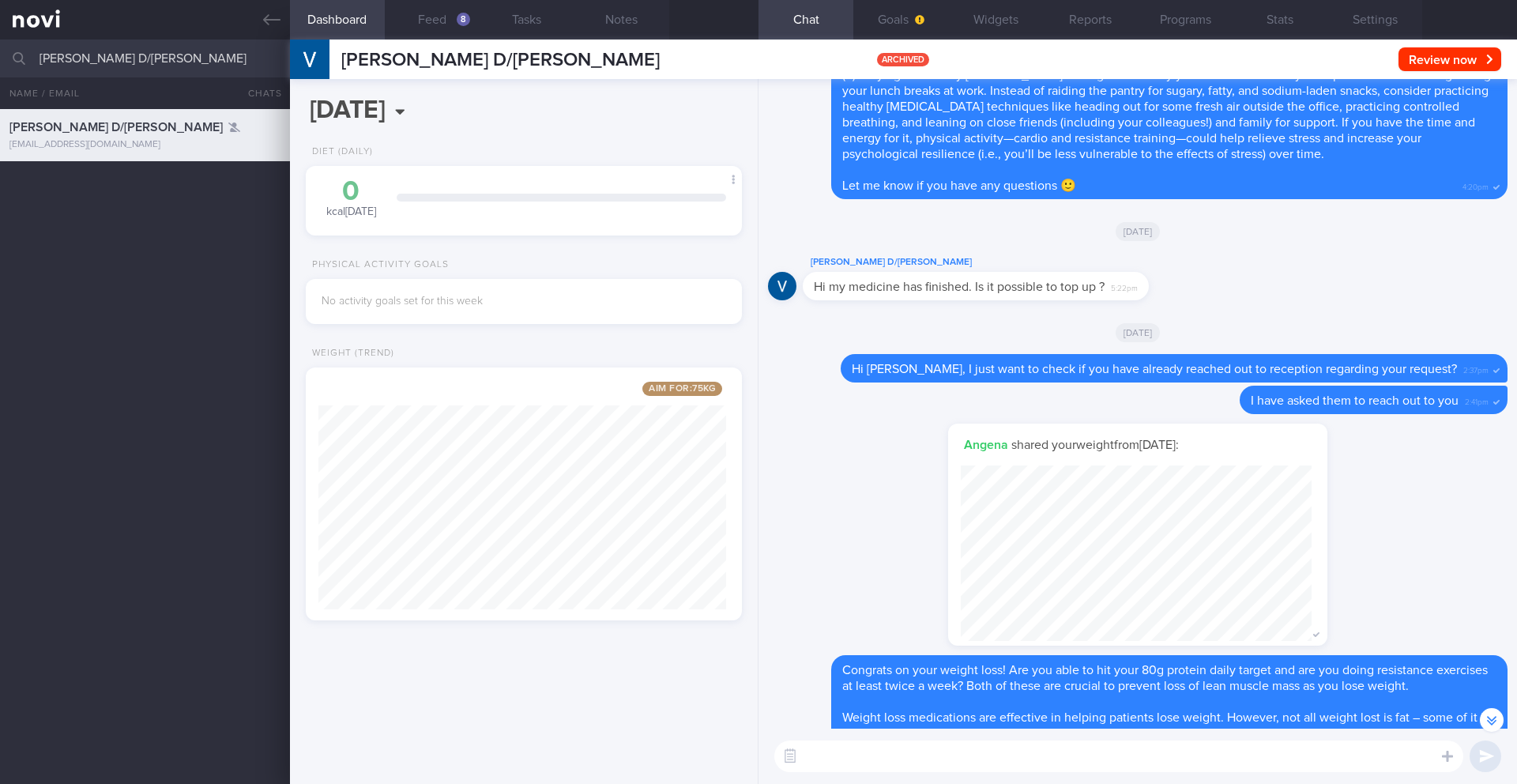
scroll to position [-3276, 0]
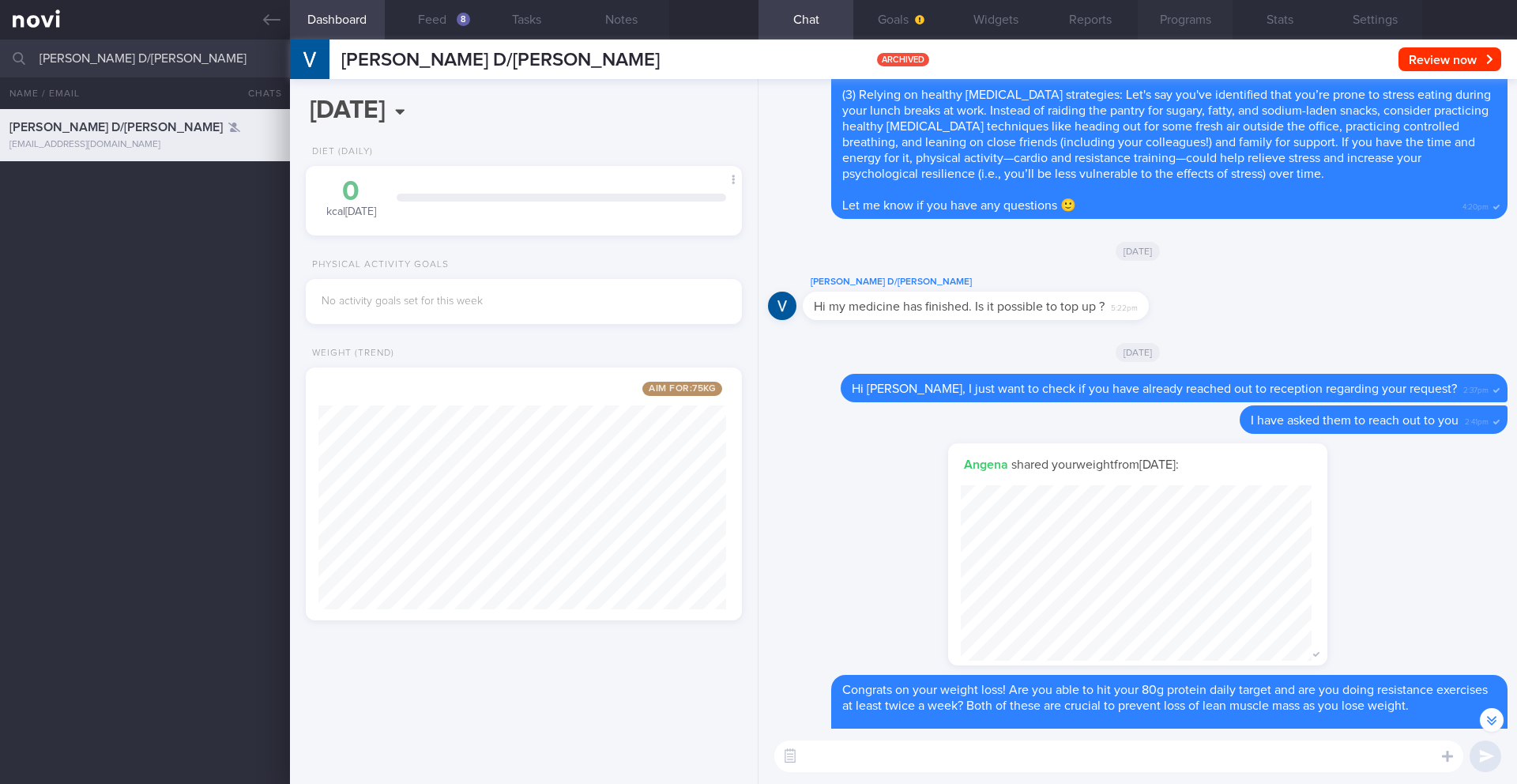
click at [1197, 32] on button "Programs" at bounding box center [1186, 19] width 95 height 39
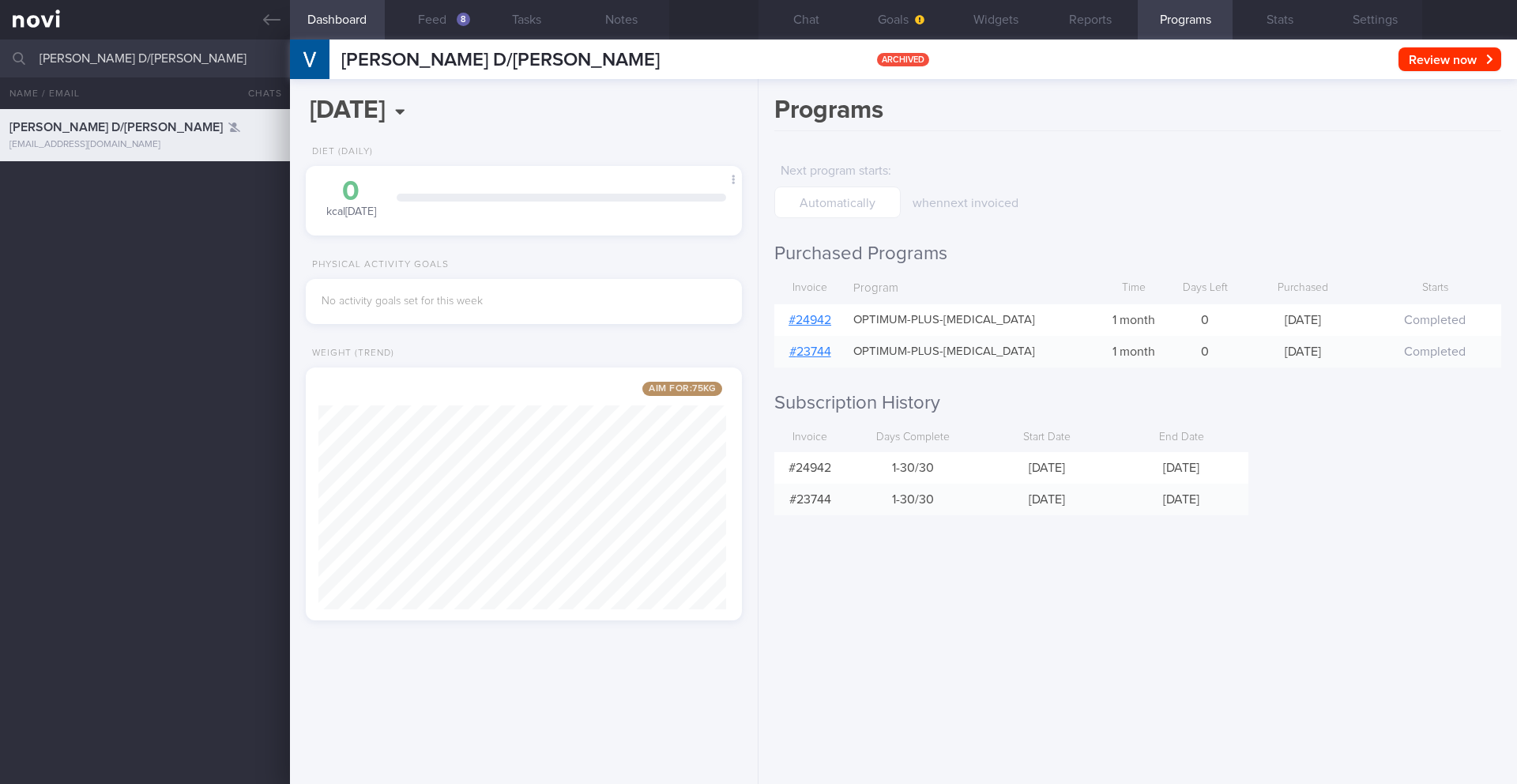
click at [124, 64] on input "[PERSON_NAME] D/[PERSON_NAME]" at bounding box center [758, 58] width 1517 height 38
type input "[PERSON_NAME]"
click at [147, 230] on div "[PERSON_NAME] D/[PERSON_NAME] [EMAIL_ADDRESS][DOMAIN_NAME] A year ago 1.2 6/8 K…" at bounding box center [758, 446] width 1517 height 675
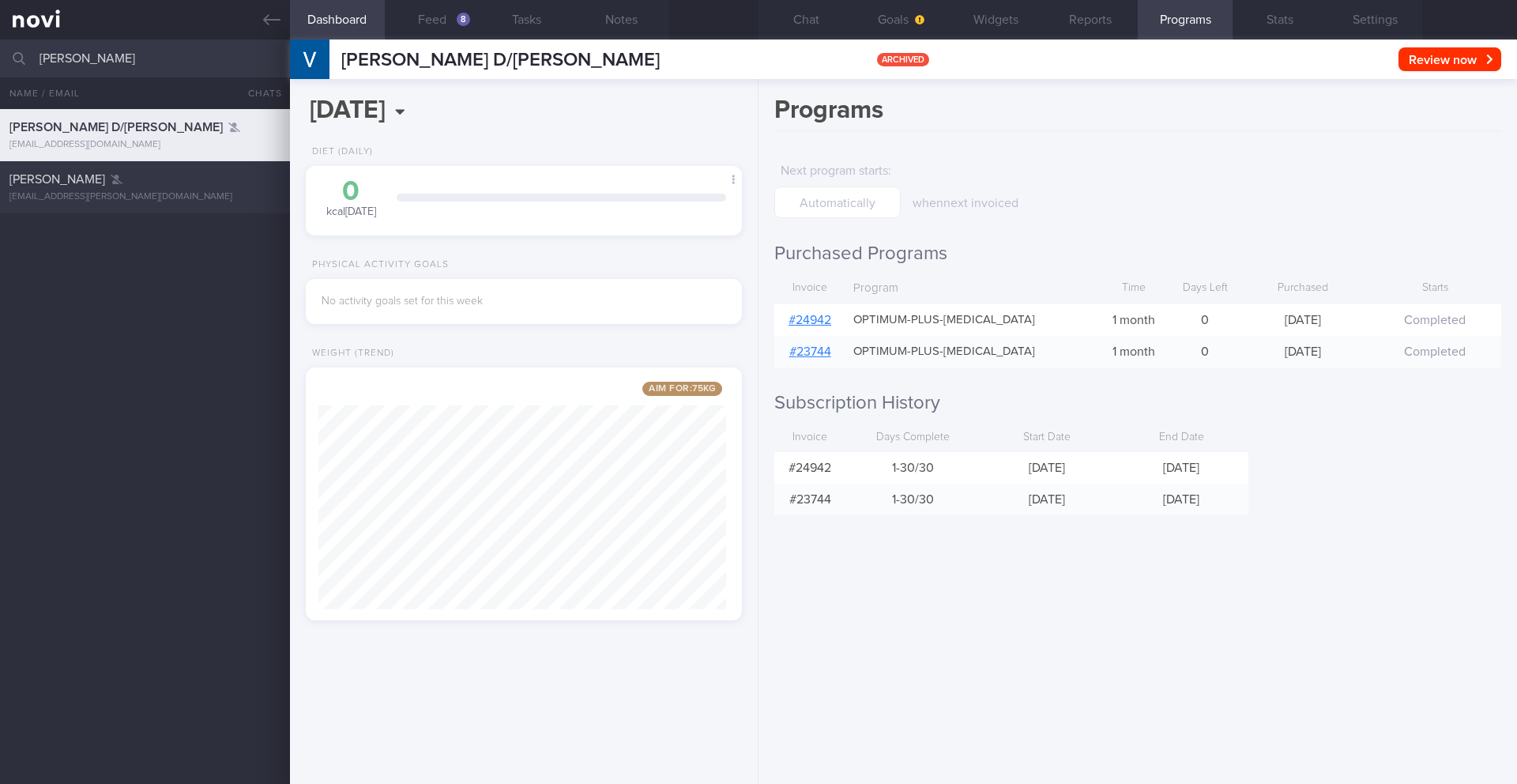
click at [145, 177] on div "[PERSON_NAME]" at bounding box center [143, 180] width 267 height 16
type input "3/5 NEW OP+ (pre-DM) Check logs"
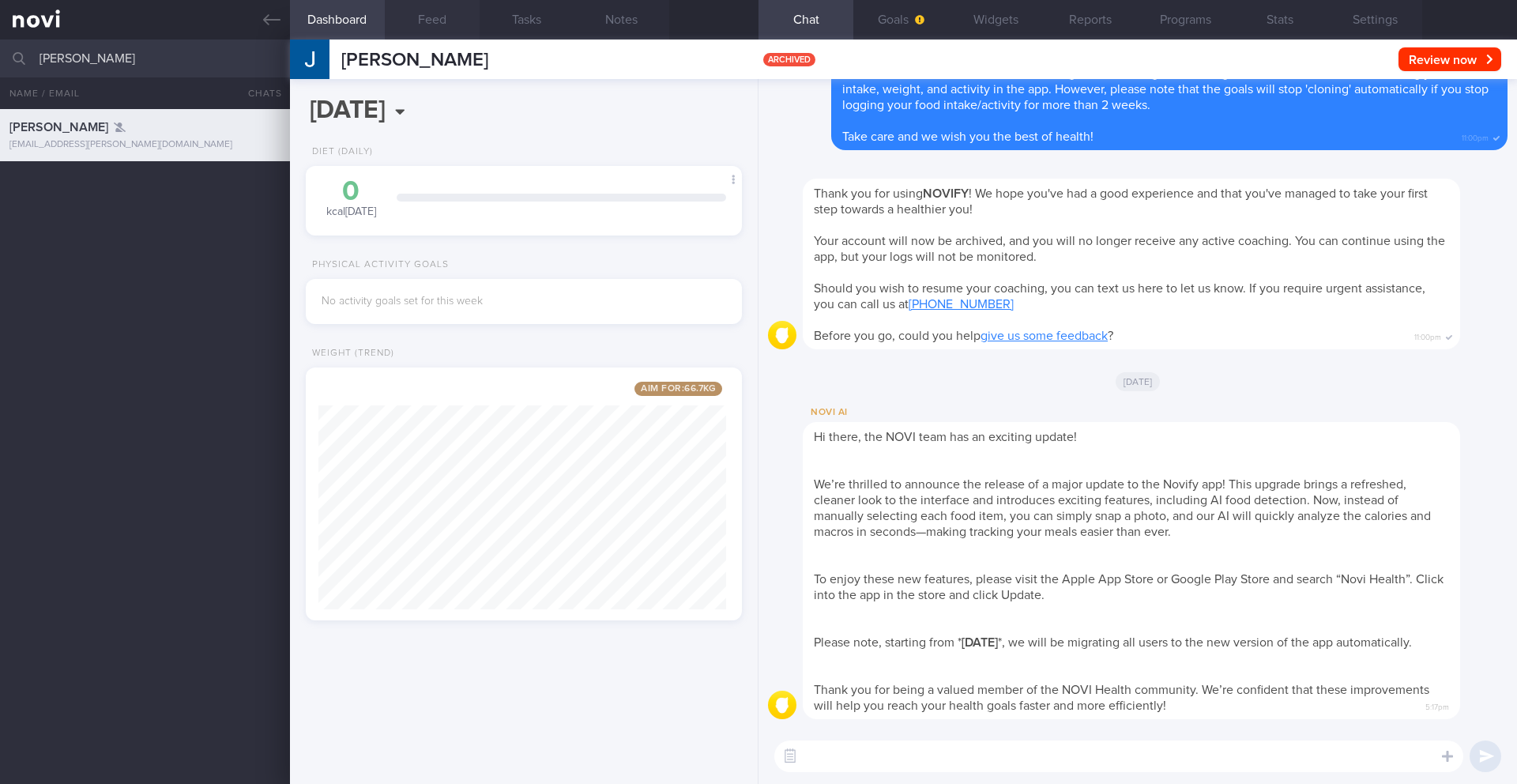
click at [420, 20] on button "Feed" at bounding box center [432, 19] width 95 height 39
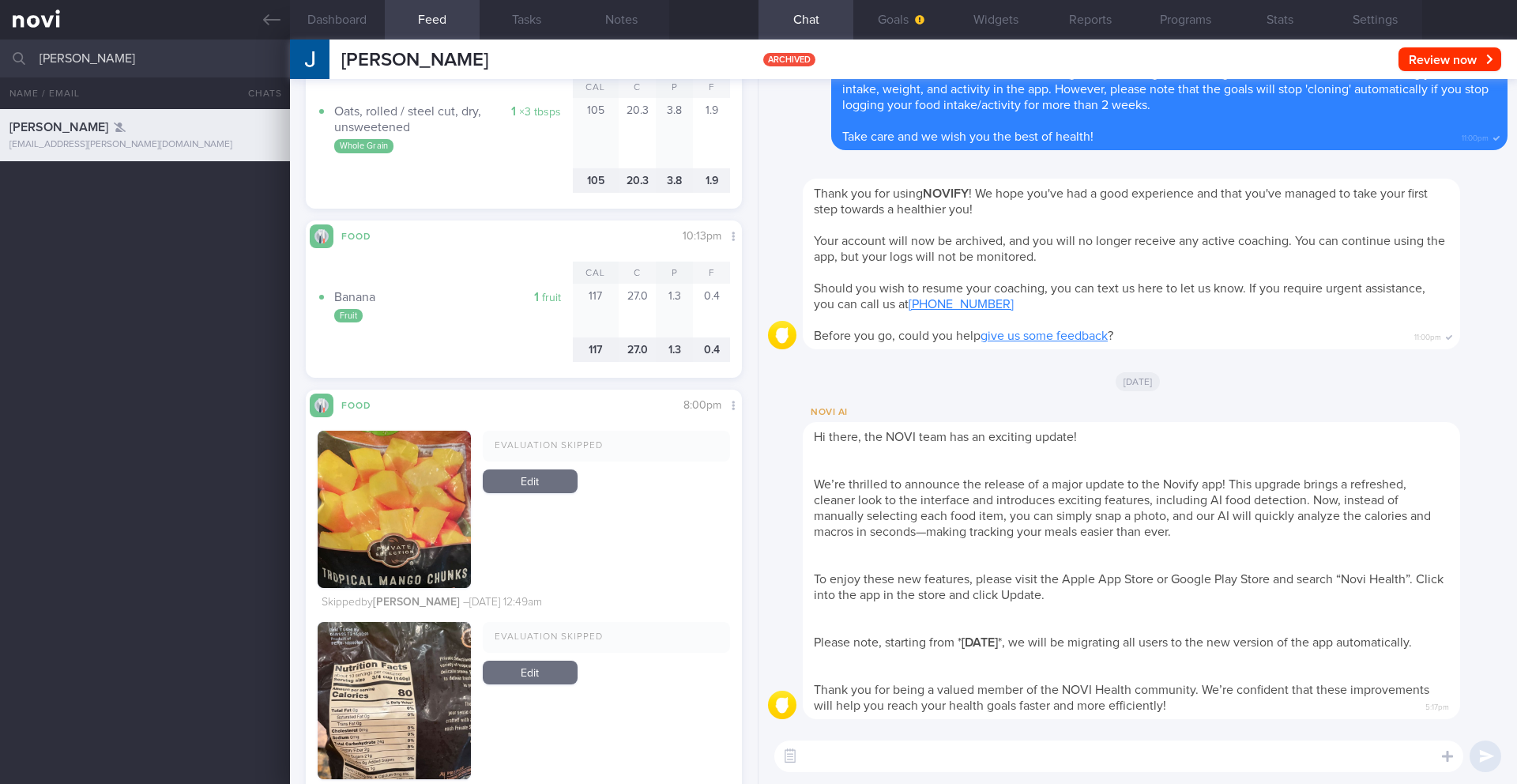
scroll to position [6147, 0]
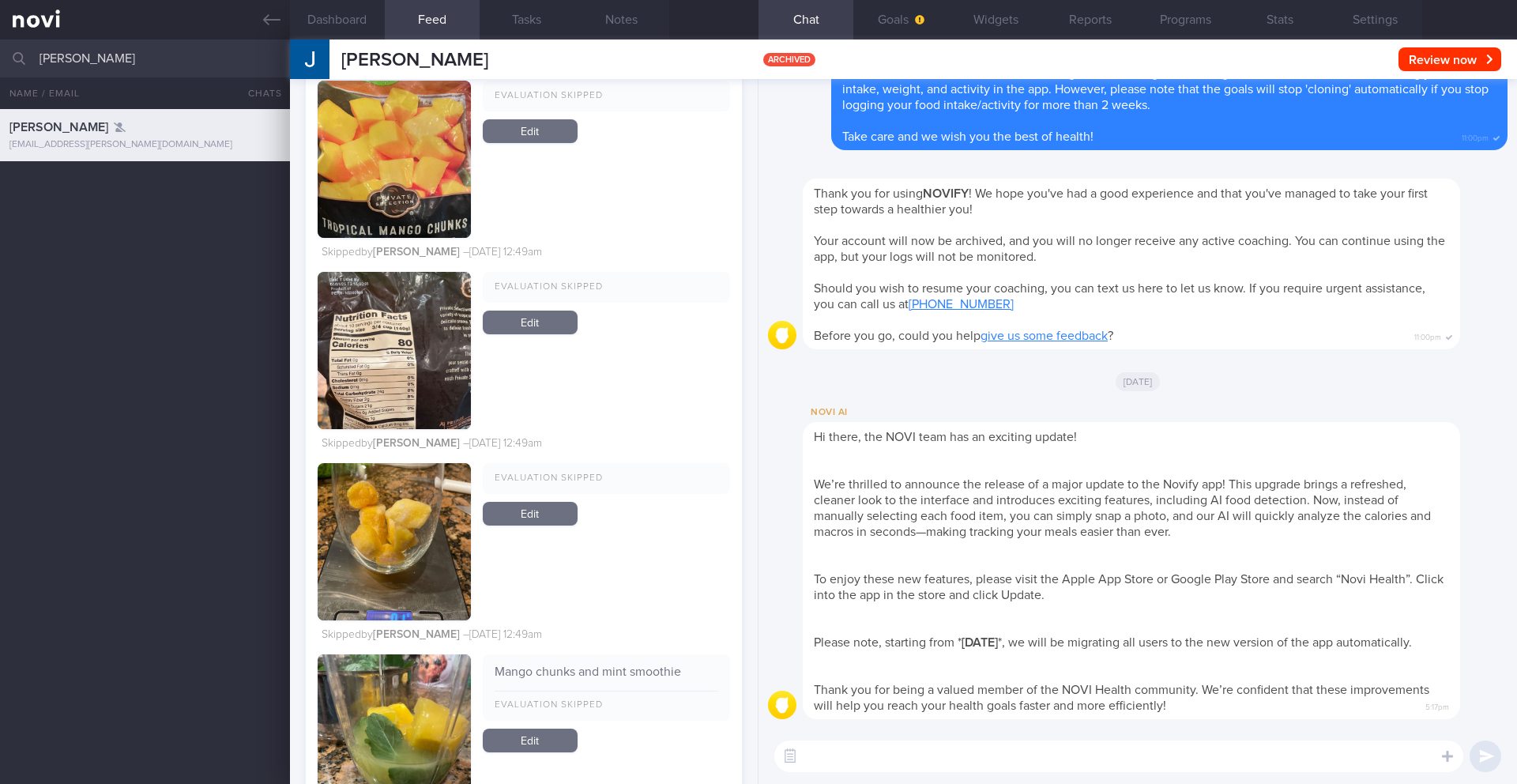
click at [130, 73] on input "[PERSON_NAME]" at bounding box center [758, 58] width 1517 height 38
click at [128, 221] on div "[PERSON_NAME] [PERSON_NAME][EMAIL_ADDRESS][DOMAIN_NAME] A year ago 0.9 3/5 NEW …" at bounding box center [758, 446] width 1517 height 675
drag, startPoint x: 100, startPoint y: 61, endPoint x: 262, endPoint y: 63, distance: 162.0
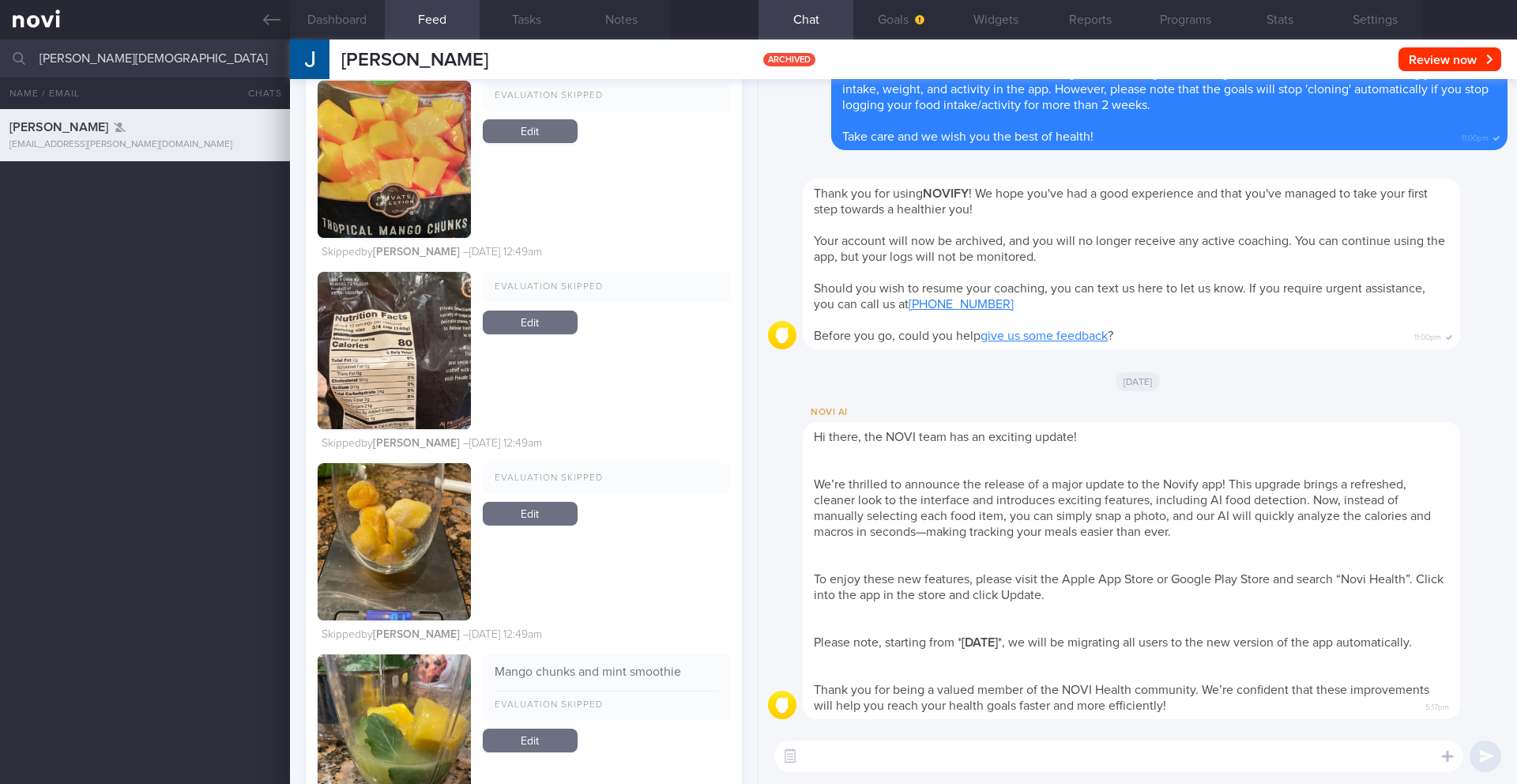
click at [262, 63] on input "[PERSON_NAME][DEMOGRAPHIC_DATA]" at bounding box center [758, 58] width 1517 height 38
drag, startPoint x: 197, startPoint y: 58, endPoint x: 123, endPoint y: 56, distance: 74.0
click at [123, 56] on input "[PERSON_NAME][DEMOGRAPHIC_DATA]" at bounding box center [758, 58] width 1517 height 38
drag, startPoint x: 227, startPoint y: 56, endPoint x: 99, endPoint y: 66, distance: 128.4
click at [99, 66] on input "[PERSON_NAME][DEMOGRAPHIC_DATA]" at bounding box center [758, 58] width 1517 height 38
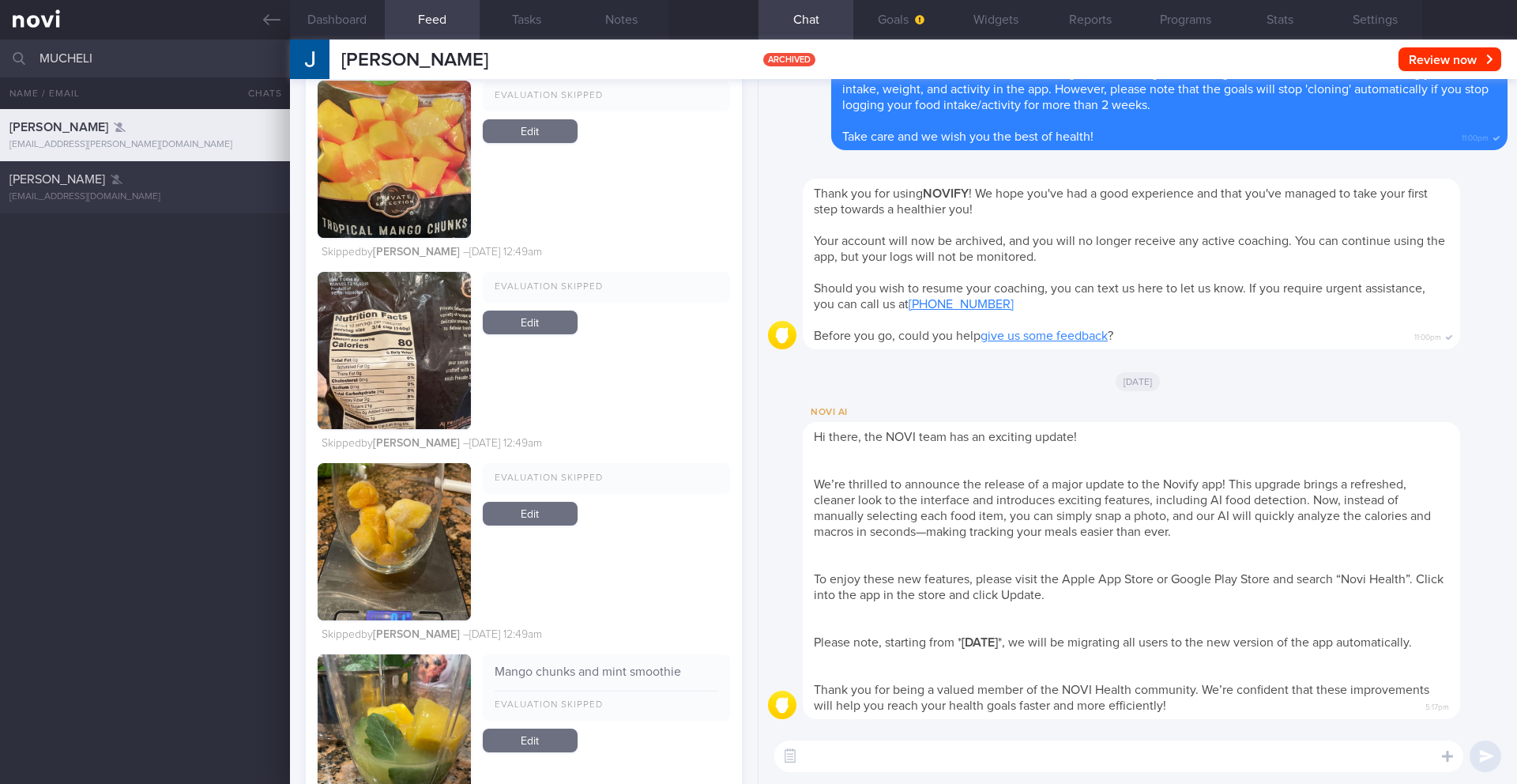
type input "MUCHELI"
click at [117, 186] on div "[PERSON_NAME] [EMAIL_ADDRESS][DOMAIN_NAME]" at bounding box center [144, 187] width 290 height 31
type input "11/9 KIV ARCHIVE"
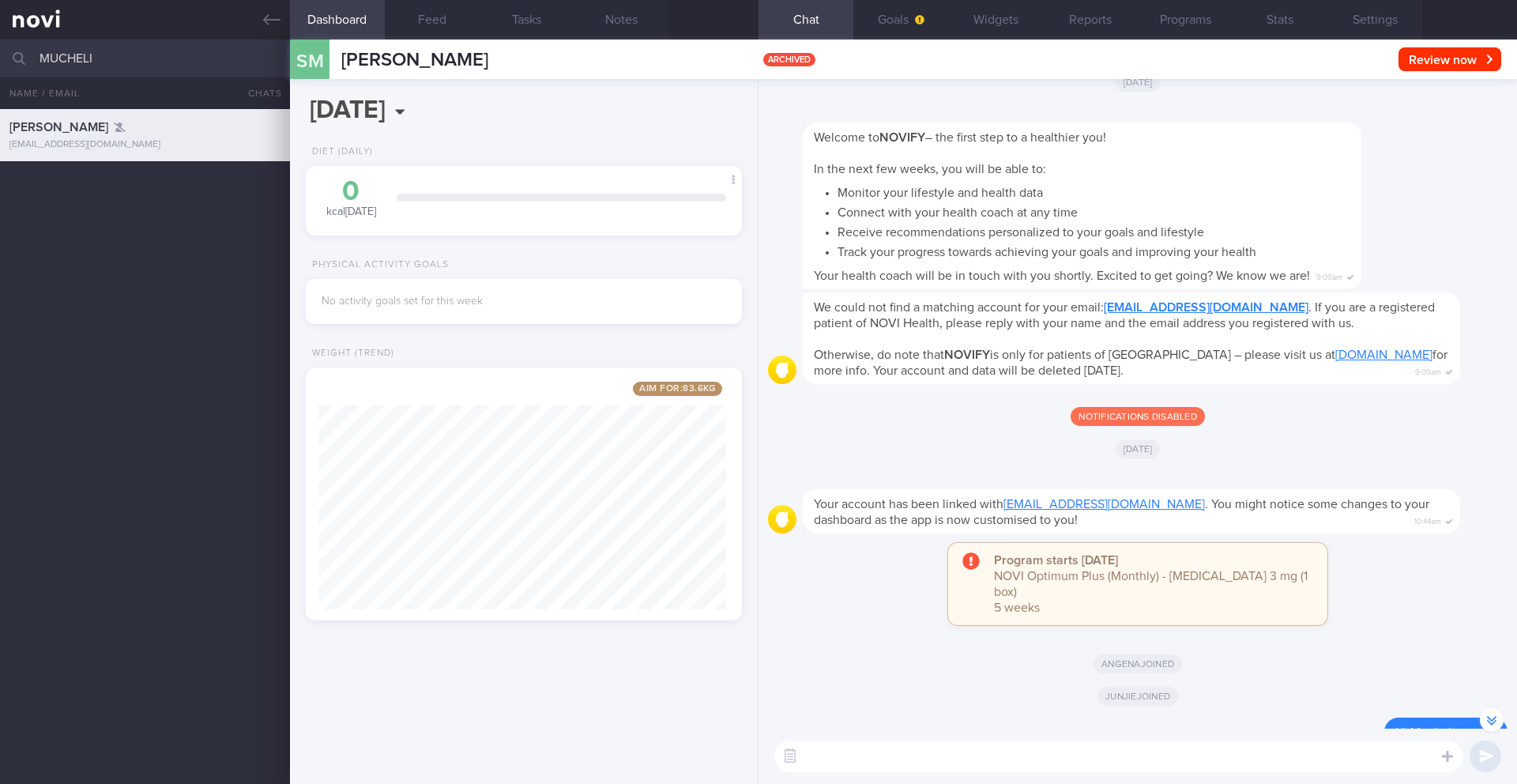
scroll to position [-6970, 0]
drag, startPoint x: 1164, startPoint y: 23, endPoint x: 1154, endPoint y: 25, distance: 10.2
click at [1164, 23] on button "Programs" at bounding box center [1186, 19] width 95 height 39
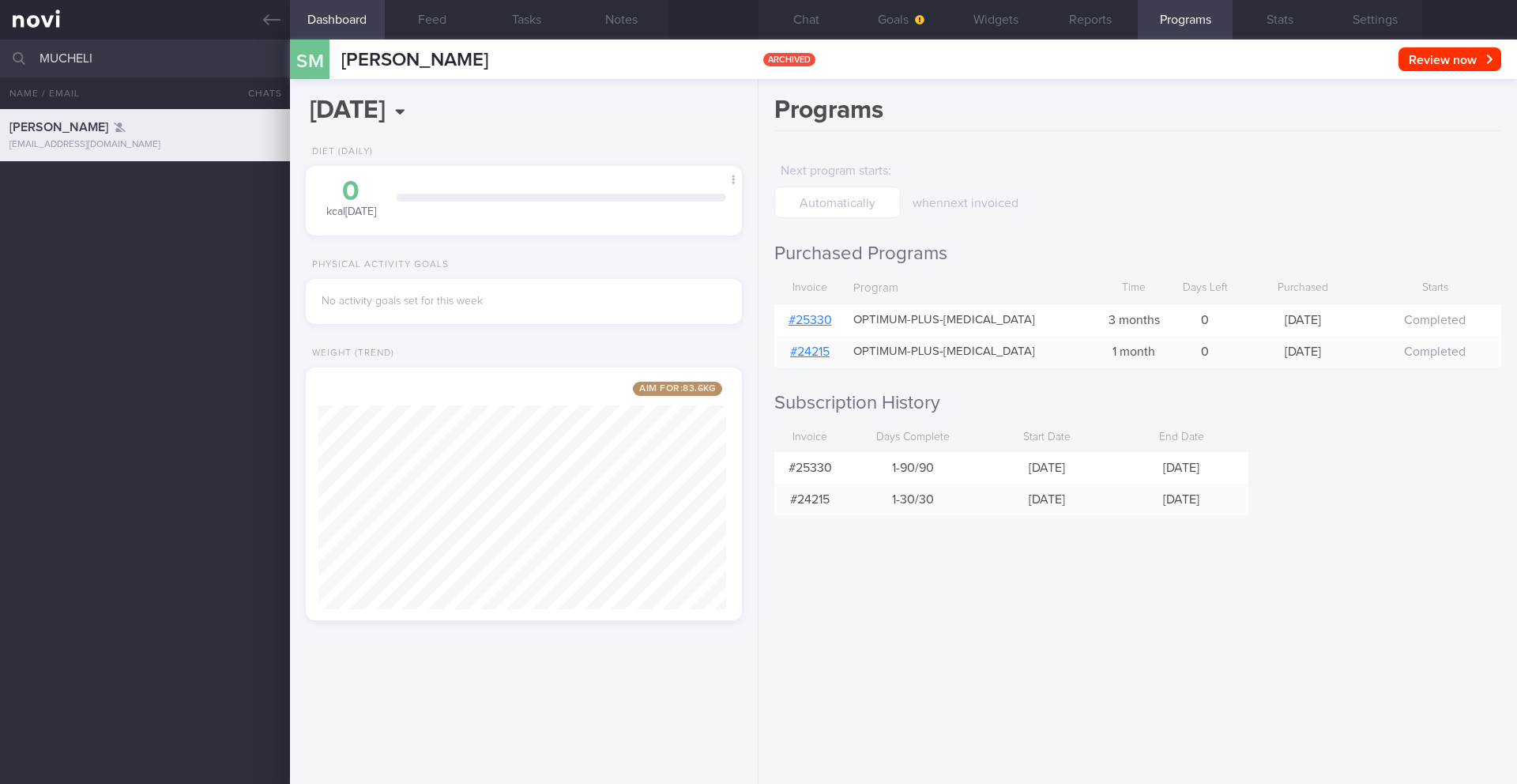
click at [100, 62] on input "MUCHELI" at bounding box center [758, 58] width 1517 height 38
click at [99, 62] on input "MUCHELI" at bounding box center [758, 58] width 1517 height 38
type input "[PERSON_NAME] ([PERSON_NAME])"
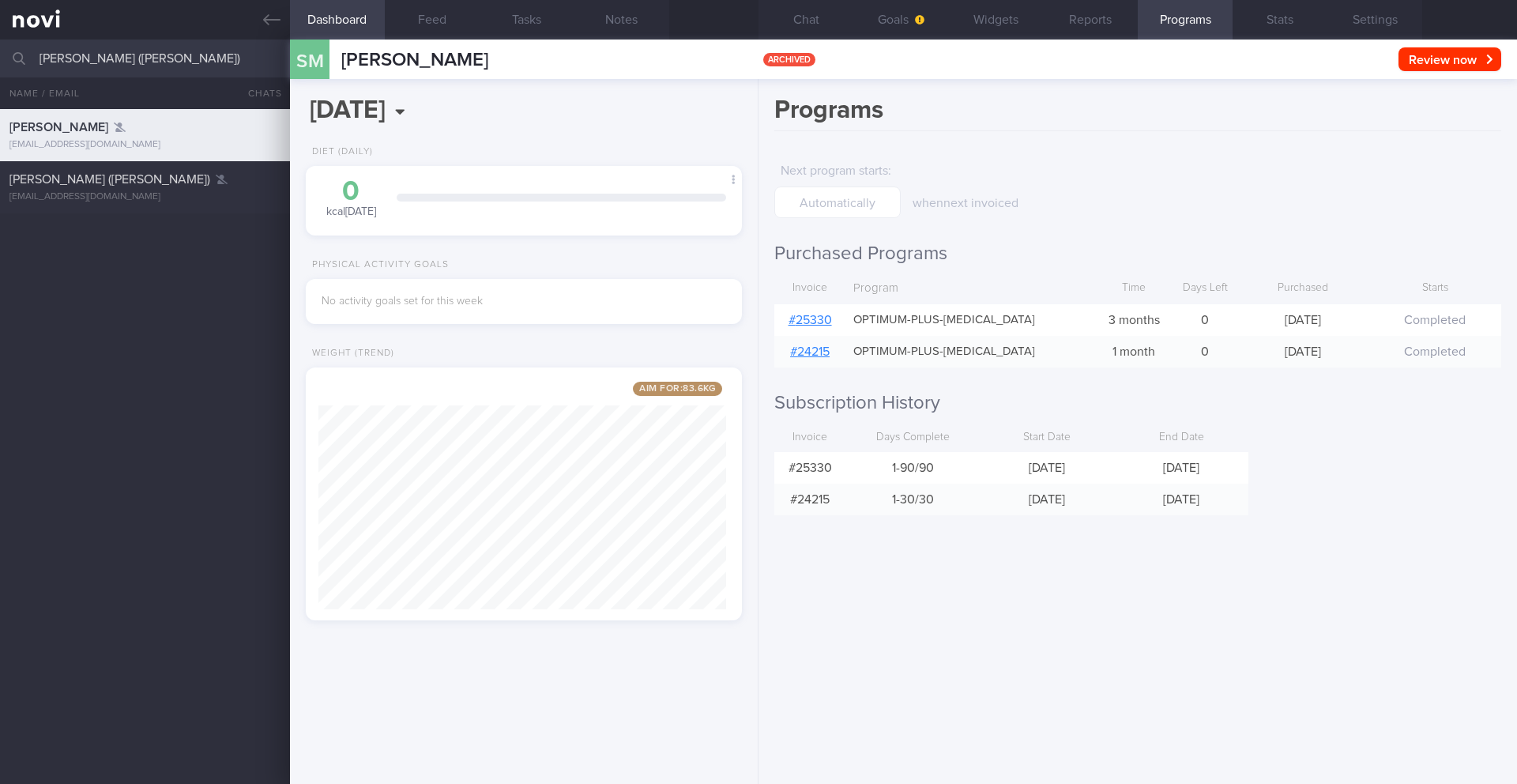
click at [119, 224] on div "[PERSON_NAME] [EMAIL_ADDRESS][DOMAIN_NAME] A year ago 11/9 KIV ARCHIVE [PERSON_…" at bounding box center [758, 446] width 1517 height 675
click at [111, 186] on div "[PERSON_NAME] ([PERSON_NAME])" at bounding box center [143, 180] width 267 height 16
type input "11/9 KIV Send info > Check weight > set diet goals"
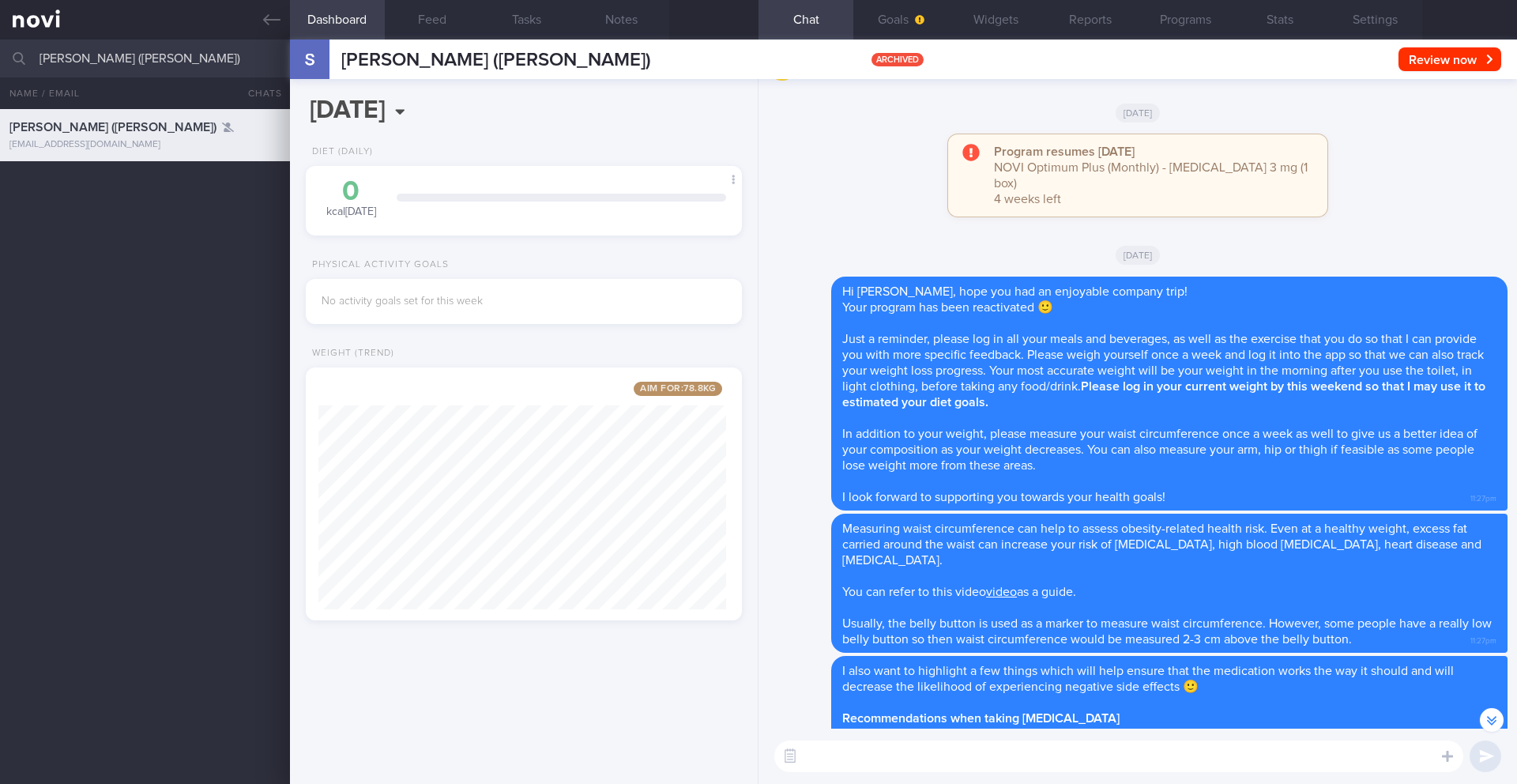
scroll to position [-7647, 0]
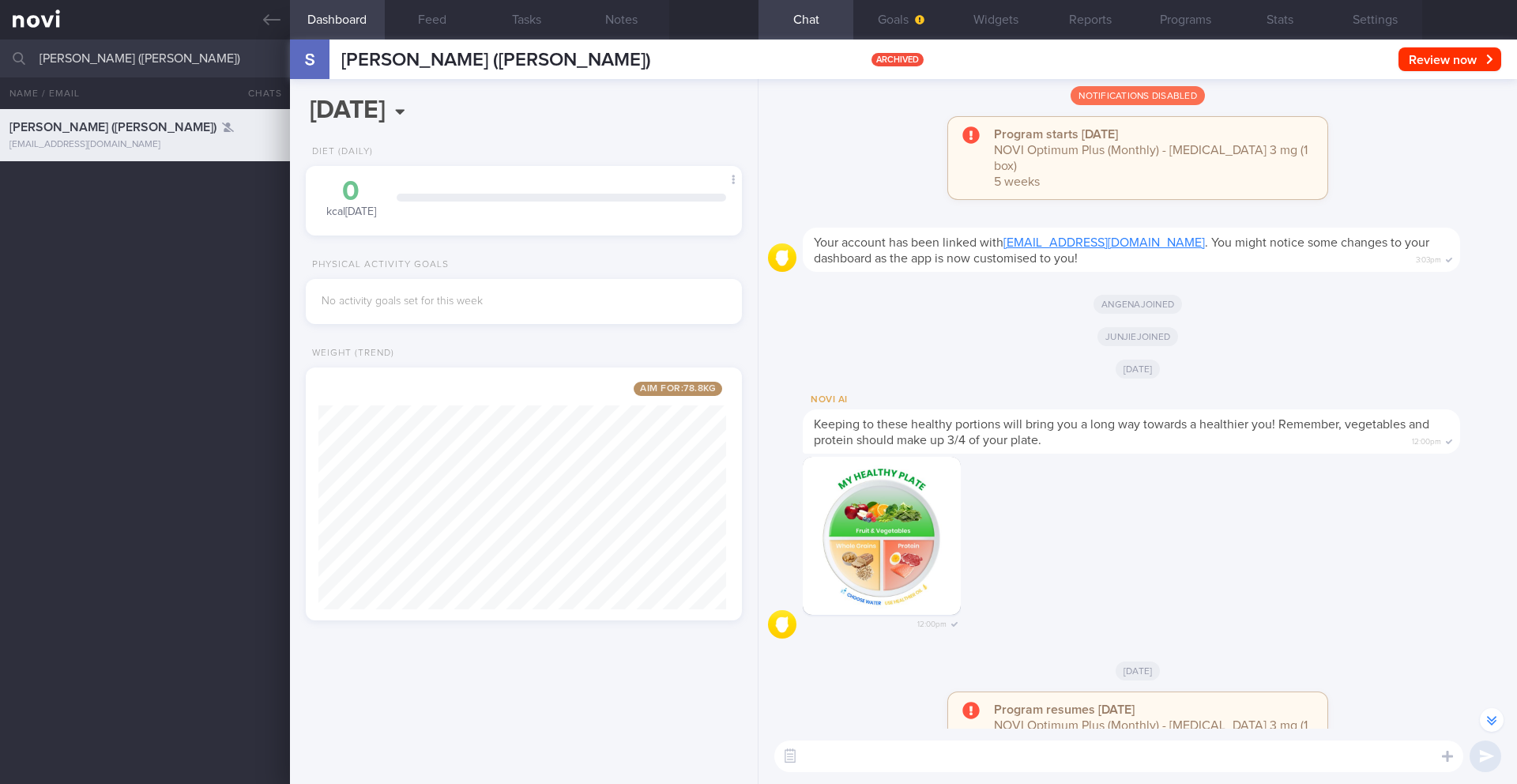
click at [100, 62] on input "[PERSON_NAME] ([PERSON_NAME])" at bounding box center [758, 58] width 1517 height 38
type input "[PERSON_NAME]"
click at [170, 279] on div "[PERSON_NAME] ([PERSON_NAME]) [EMAIL_ADDRESS][DOMAIN_NAME] A year ago 2.8 11/9 …" at bounding box center [758, 446] width 1517 height 675
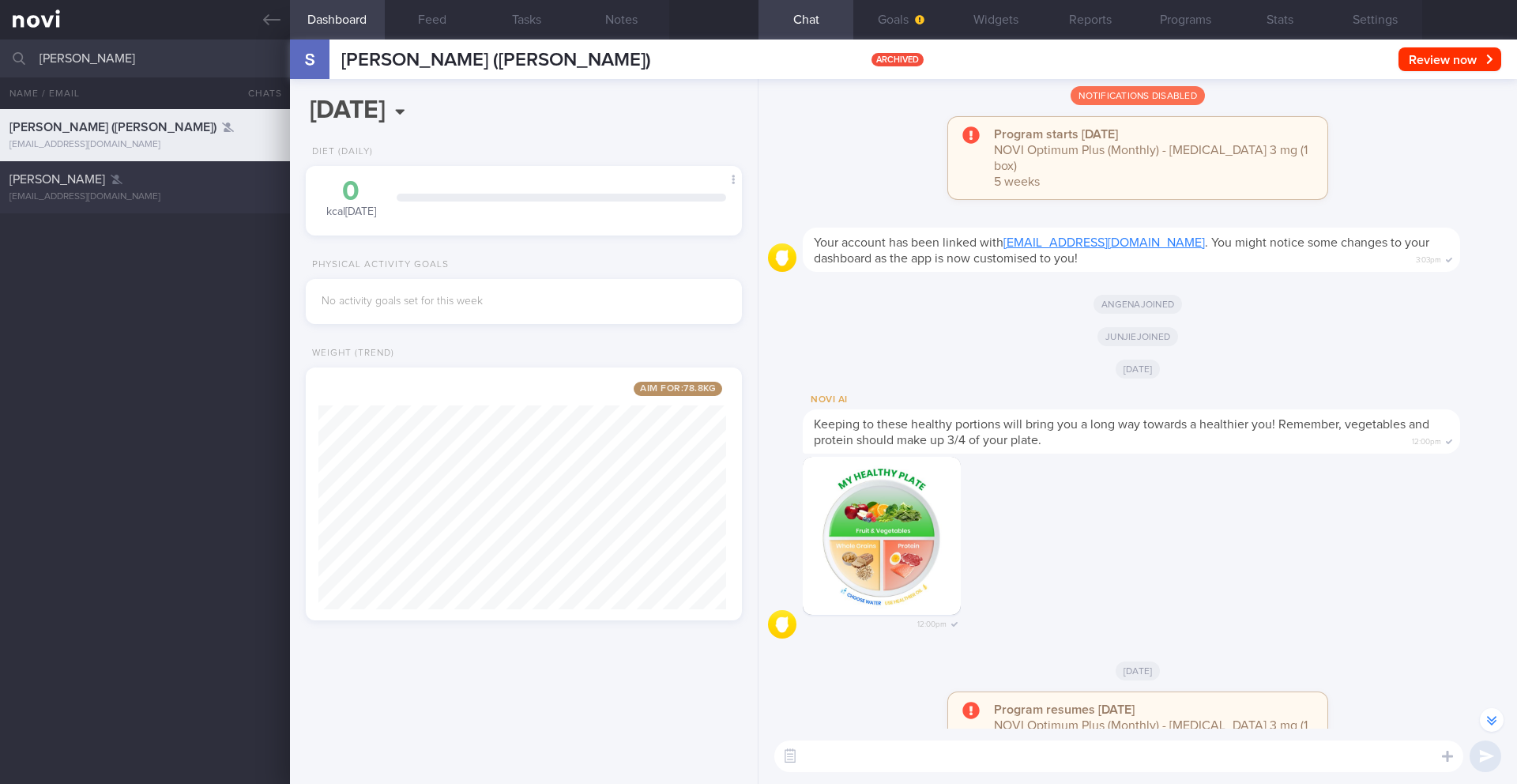
click at [152, 195] on div "[EMAIL_ADDRESS][DOMAIN_NAME]" at bounding box center [145, 197] width 271 height 12
type input "15/5 NEW OP+ Check for logs & send info"
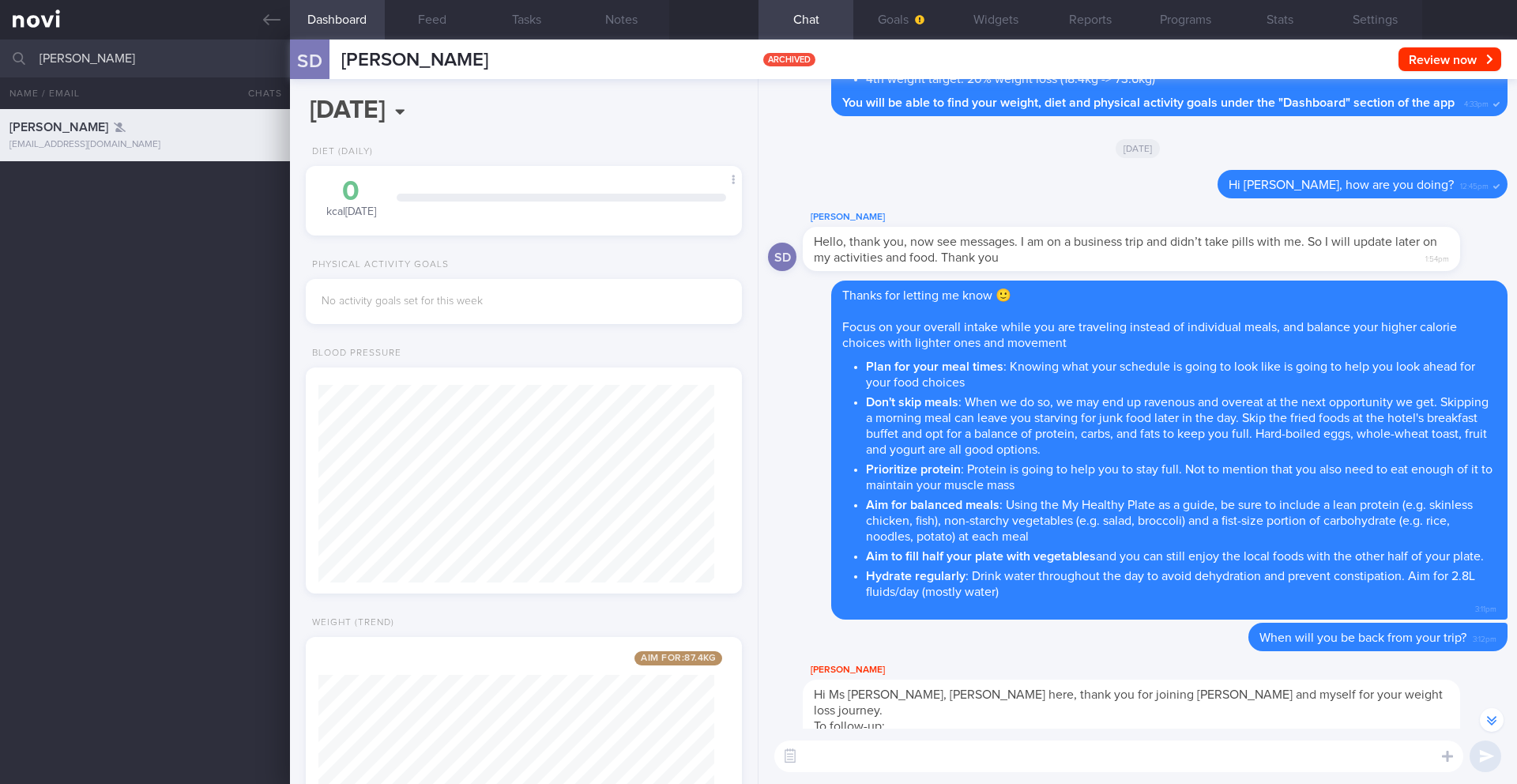
scroll to position [-2480, 0]
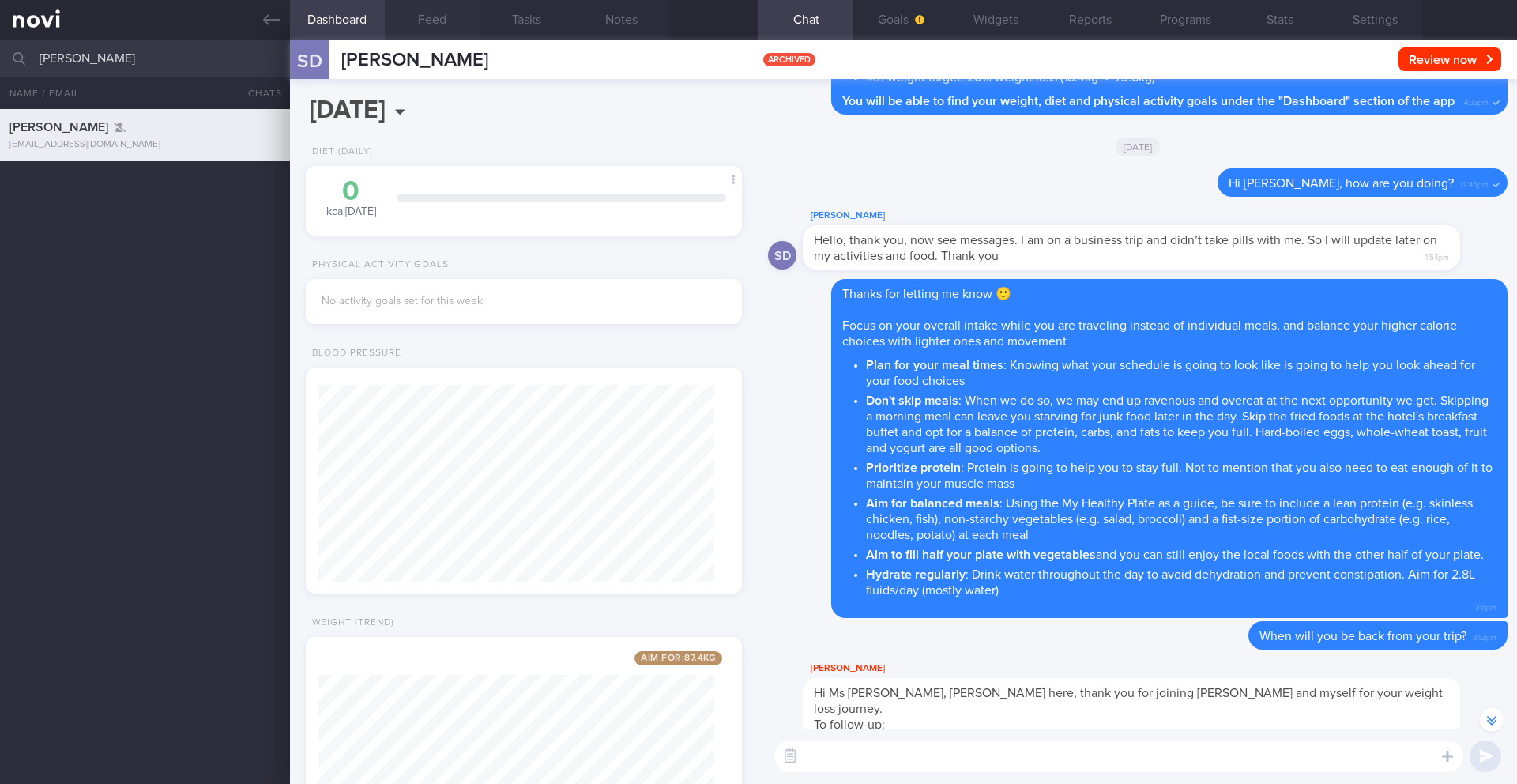
click at [439, 23] on button "Feed" at bounding box center [432, 19] width 95 height 39
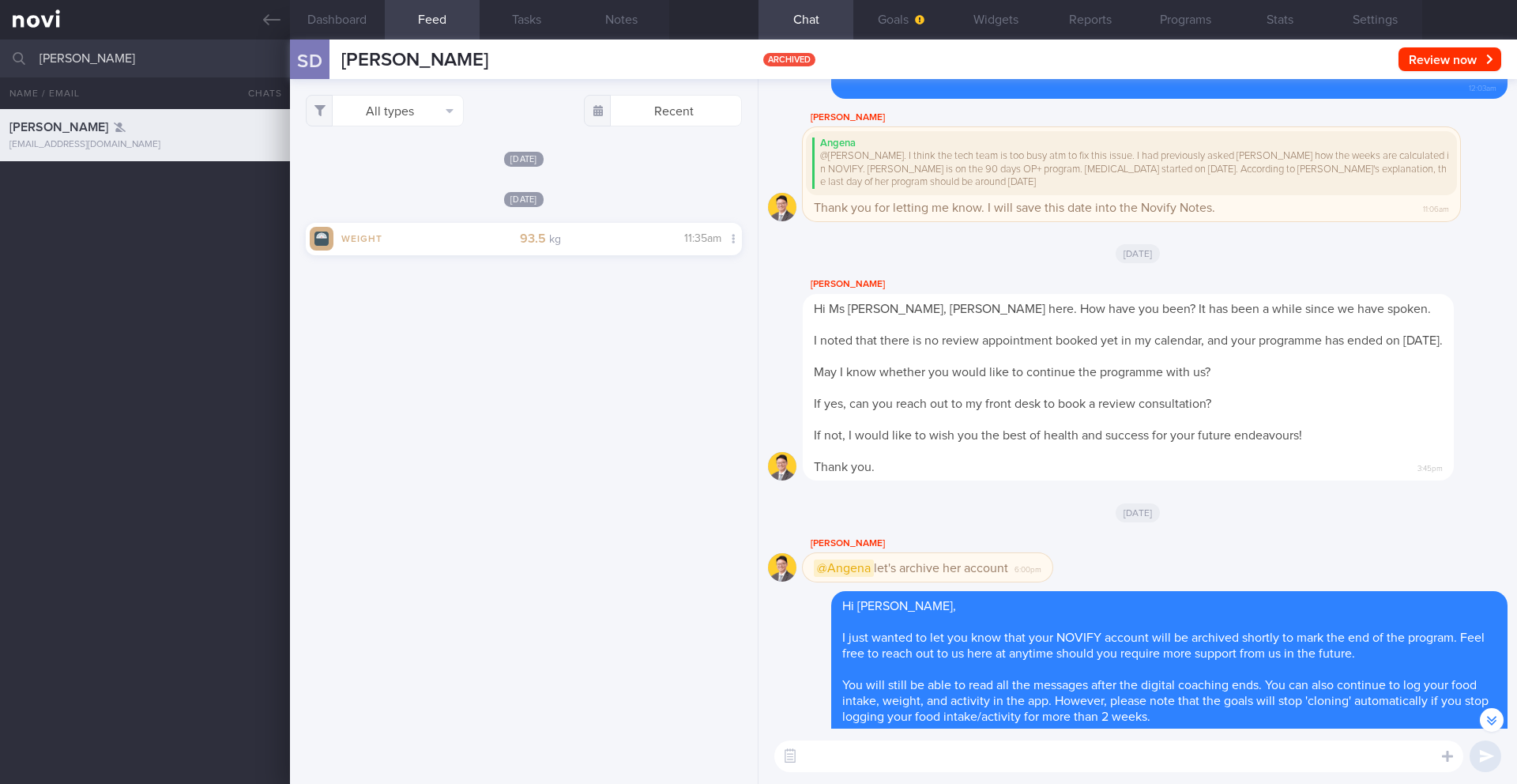
scroll to position [1, 0]
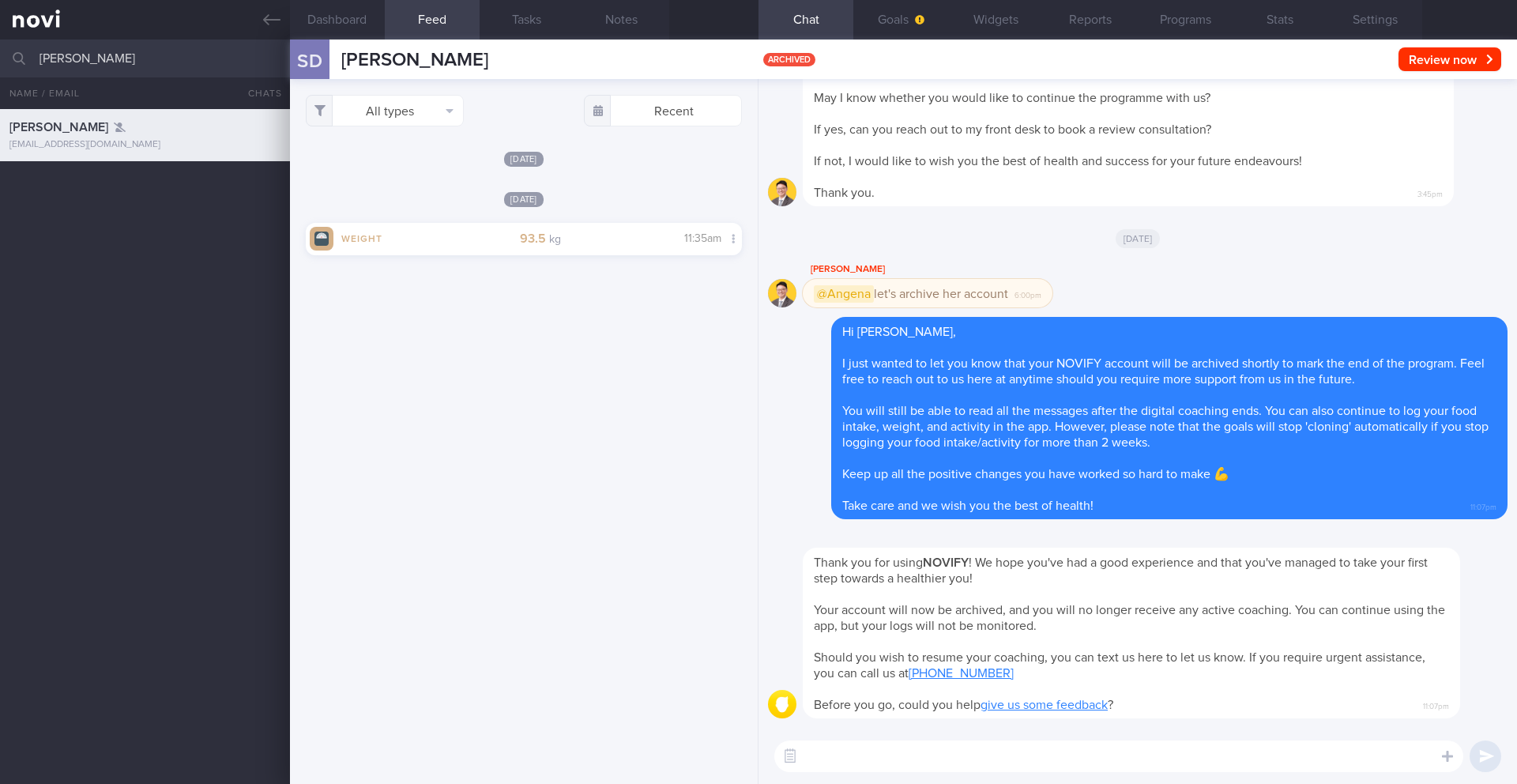
click at [83, 53] on input "[PERSON_NAME]" at bounding box center [758, 58] width 1517 height 38
type input "[PERSON_NAME] LE [PERSON_NAME]"
click at [144, 274] on div "[PERSON_NAME] [EMAIL_ADDRESS][DOMAIN_NAME] A year ago 15/5 NEW OP+ Check for lo…" at bounding box center [758, 446] width 1517 height 675
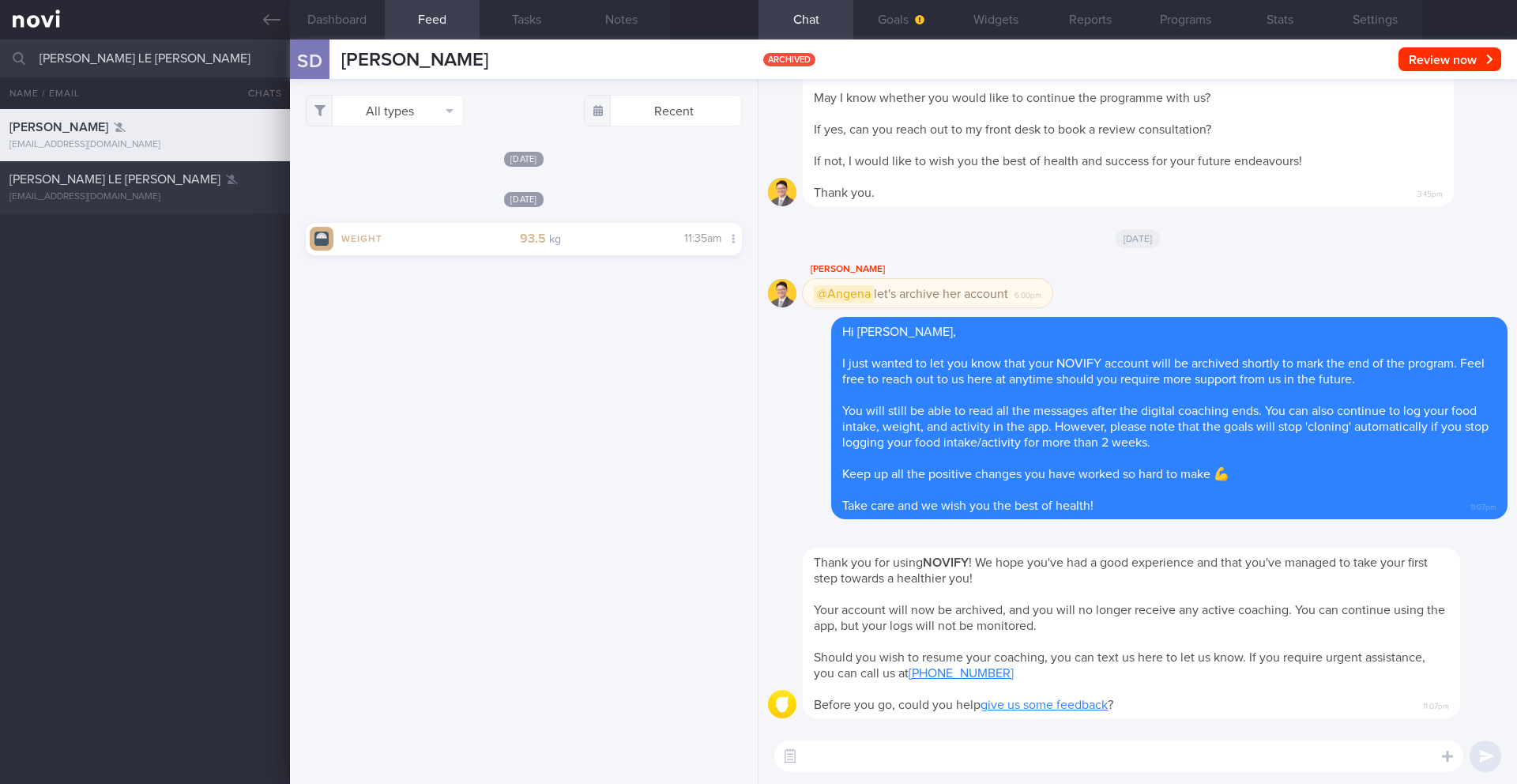
click at [150, 193] on div "[EMAIL_ADDRESS][DOMAIN_NAME]" at bounding box center [145, 197] width 271 height 12
type input "23 or 24/5 (TLC recent death in family) Check intake, exercise and coach"
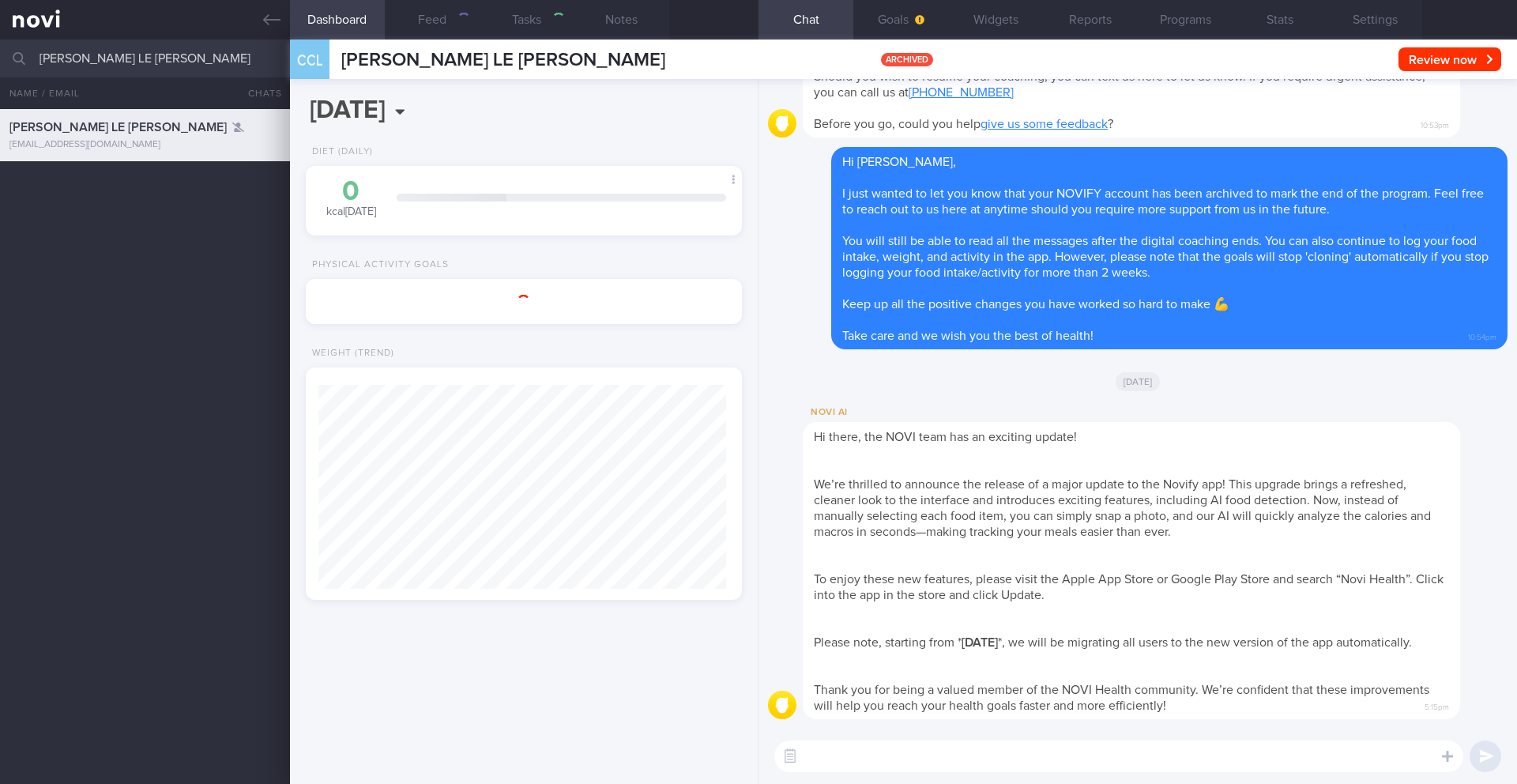
scroll to position [227, 409]
click at [446, 27] on button "Feed 10" at bounding box center [432, 19] width 95 height 39
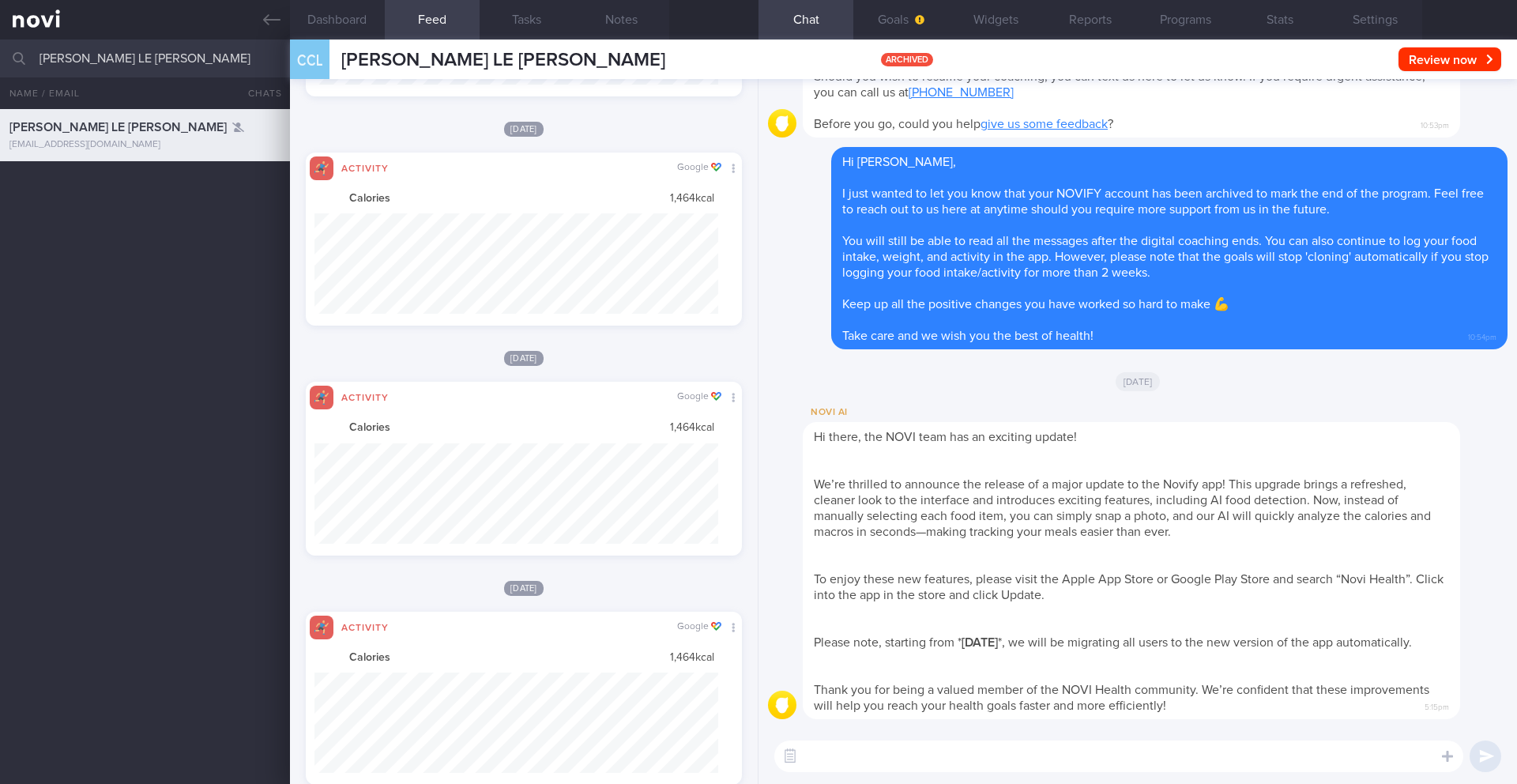
scroll to position [789854, 789736]
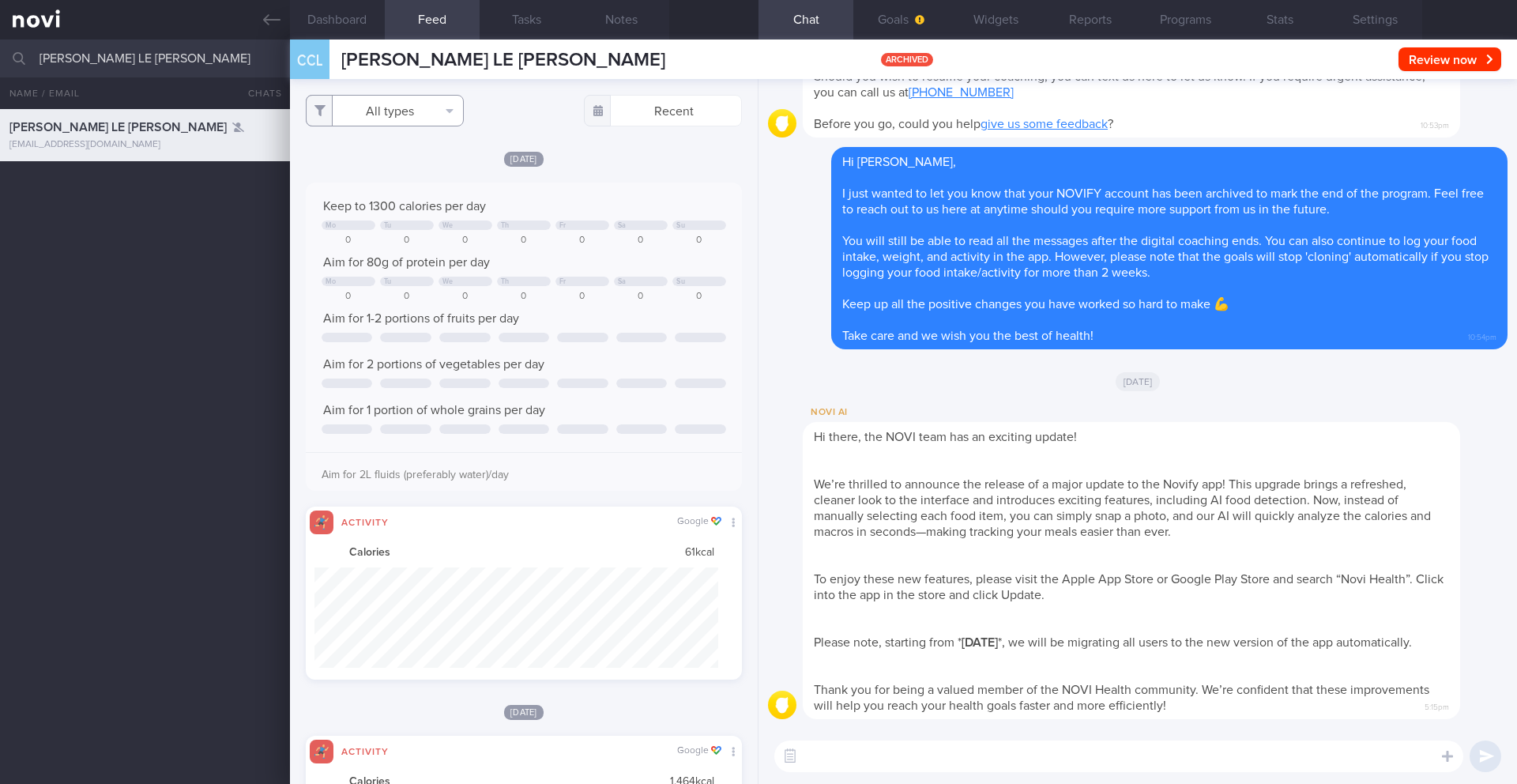
click at [421, 108] on button "All types" at bounding box center [384, 110] width 158 height 31
click at [392, 161] on button "Activity" at bounding box center [384, 165] width 157 height 24
checkbox input "false"
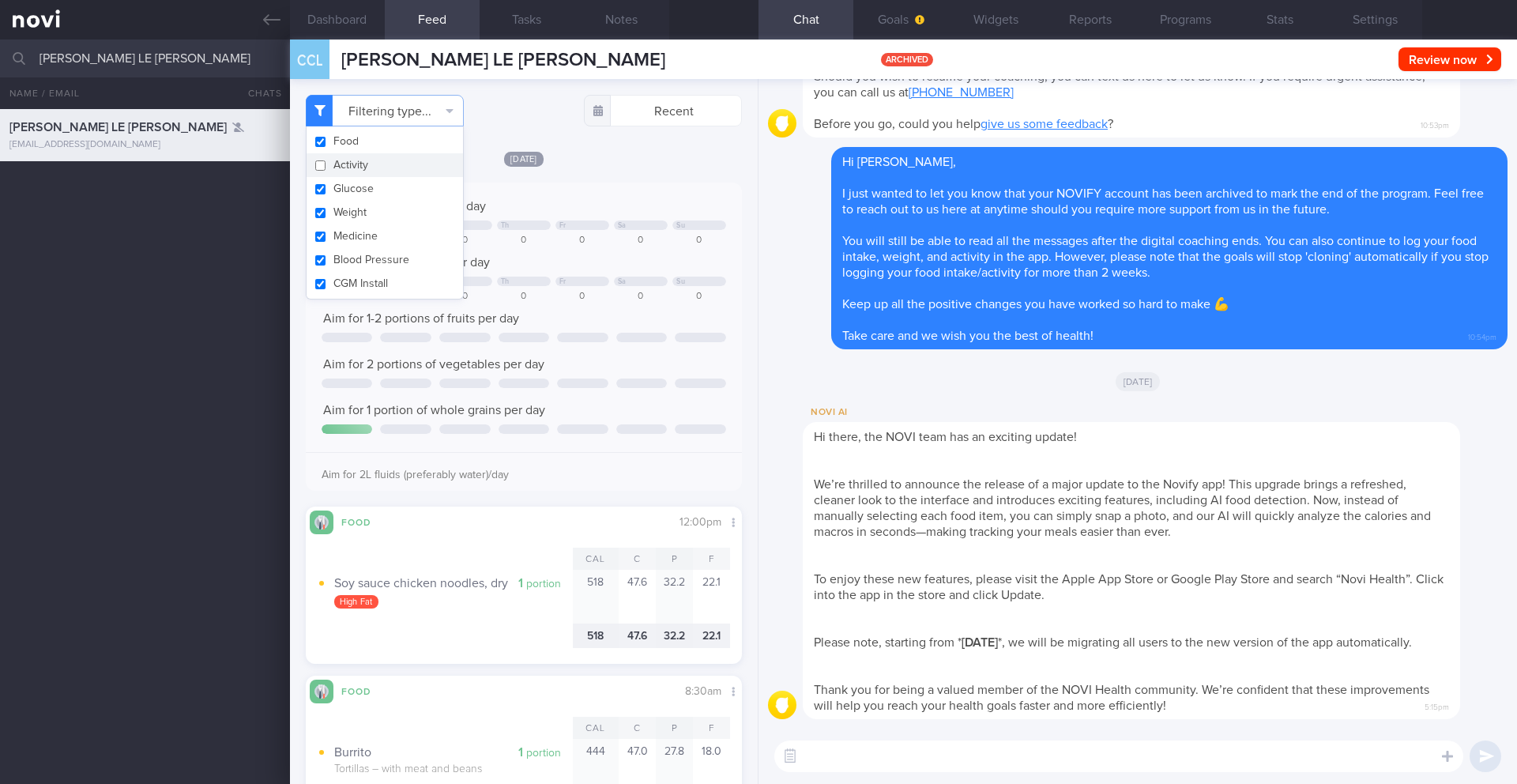
click at [631, 151] on div "[DATE]" at bounding box center [523, 158] width 436 height 17
click at [1169, 22] on button "Programs" at bounding box center [1186, 19] width 95 height 39
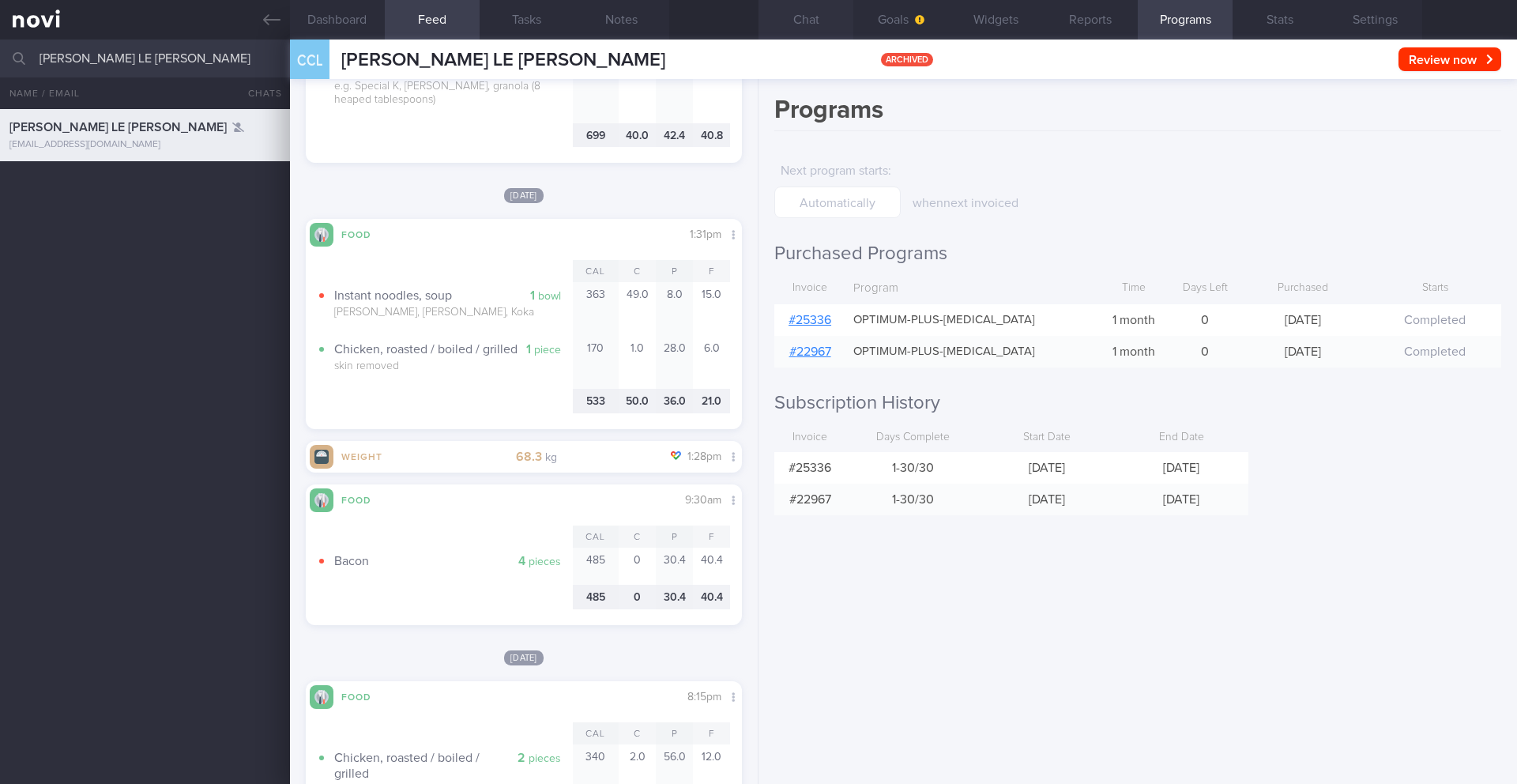
click at [799, 23] on button "Chat" at bounding box center [806, 19] width 95 height 39
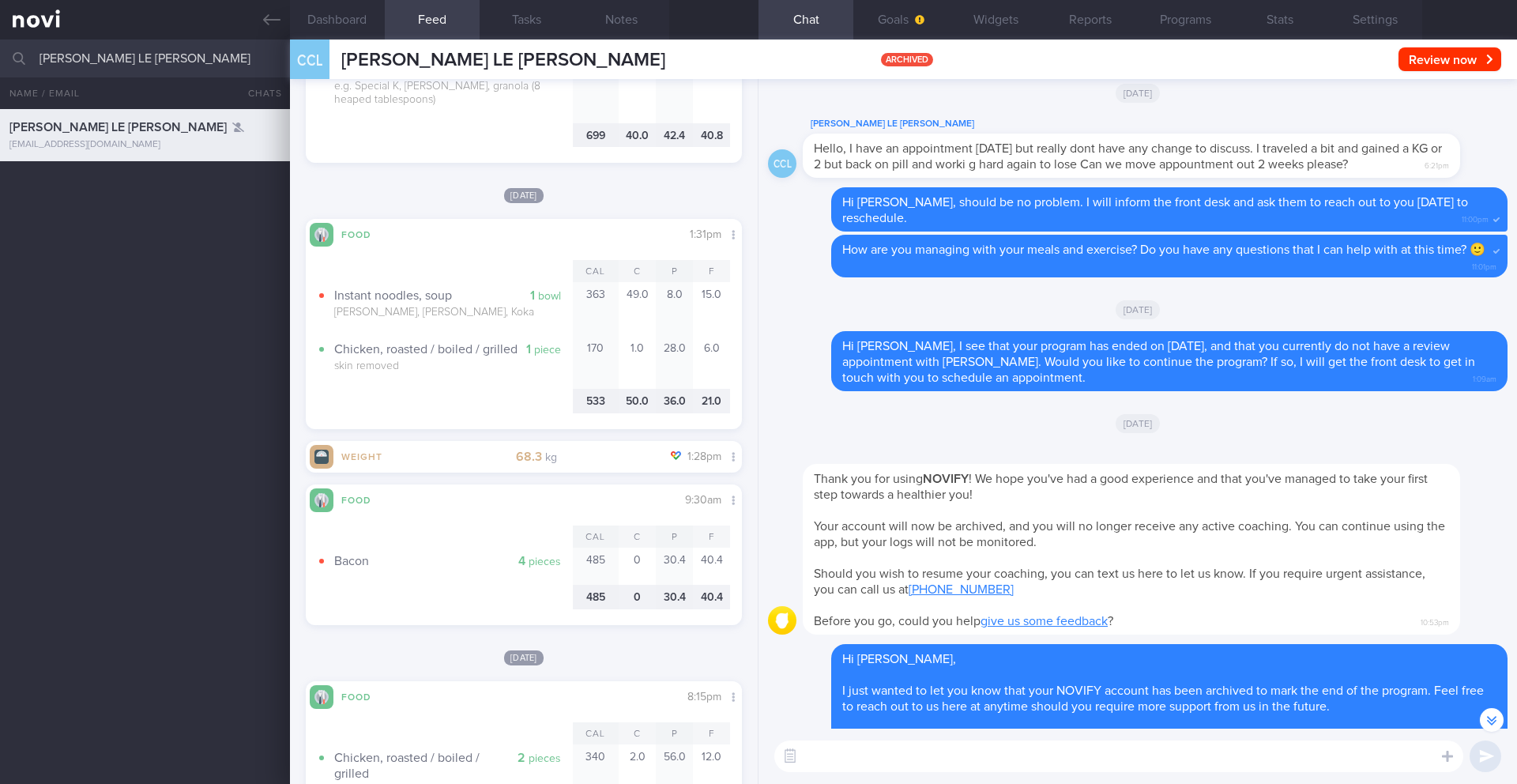
click at [134, 66] on input "[PERSON_NAME] LE [PERSON_NAME]" at bounding box center [758, 58] width 1517 height 38
type input "NUR [PERSON_NAME]"
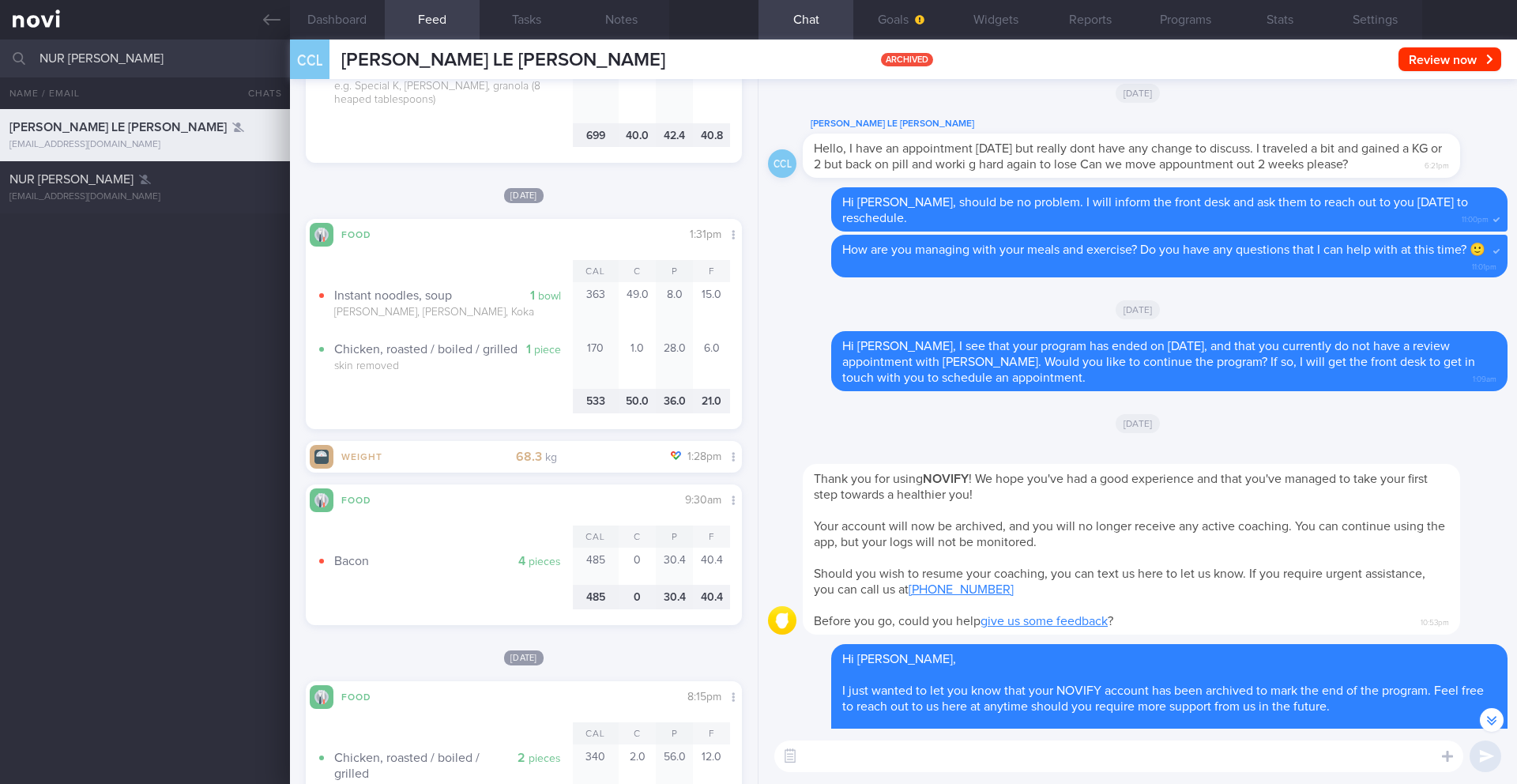
click at [156, 238] on div "[PERSON_NAME] LE [PERSON_NAME] [EMAIL_ADDRESS][DOMAIN_NAME] A year ago 23 or 24…" at bounding box center [758, 446] width 1517 height 675
click at [130, 189] on div "NUR [PERSON_NAME] [EMAIL_ADDRESS][DOMAIN_NAME]" at bounding box center [144, 187] width 290 height 31
type input "17-21/7 Send info > Check intake and exercise"
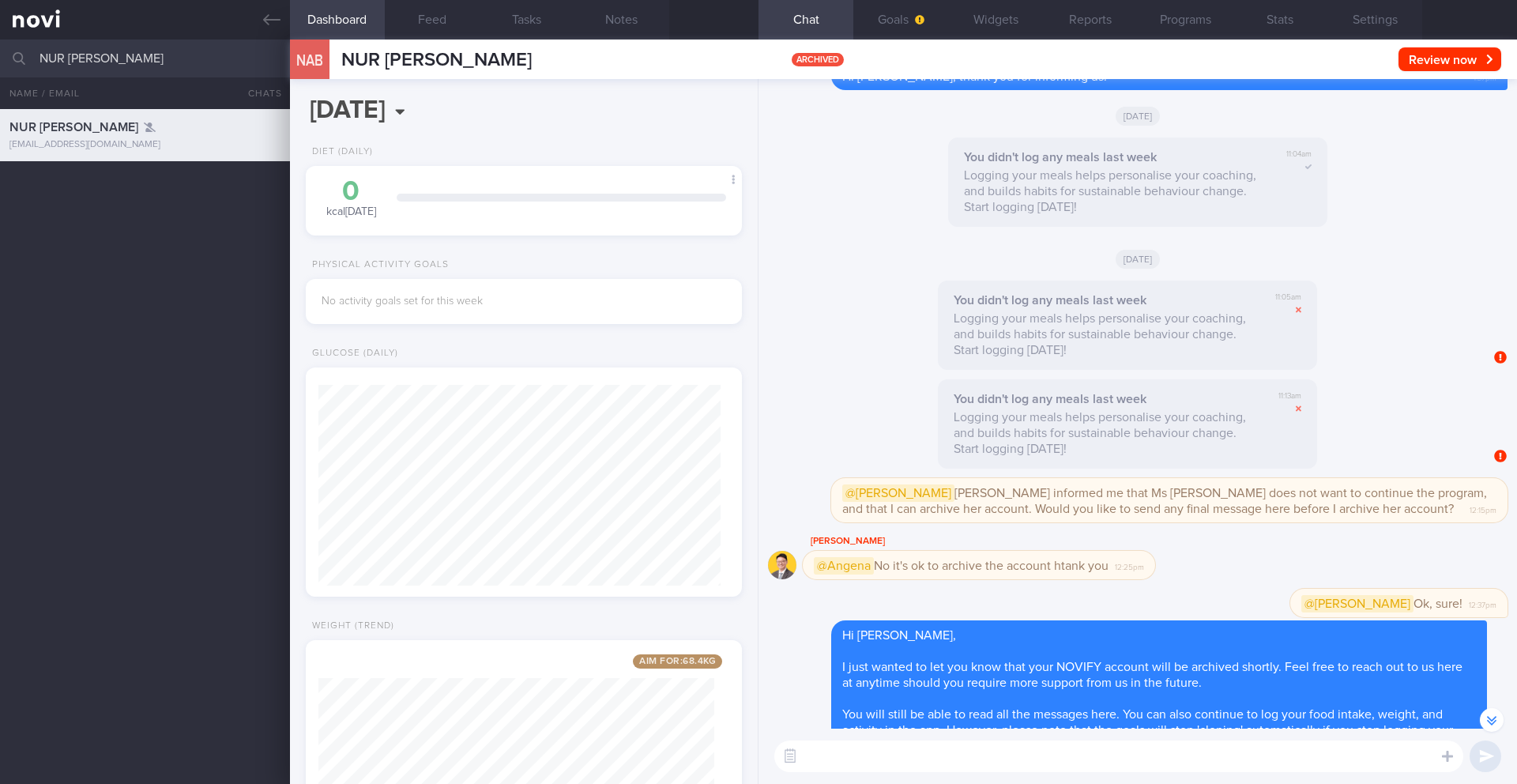
scroll to position [201, 403]
drag, startPoint x: 1077, startPoint y: 477, endPoint x: 1293, endPoint y: 477, distance: 216.0
click at [1293, 484] on span "@[PERSON_NAME] informed me that Ms [PERSON_NAME] does not want to continue the …" at bounding box center [1164, 499] width 645 height 30
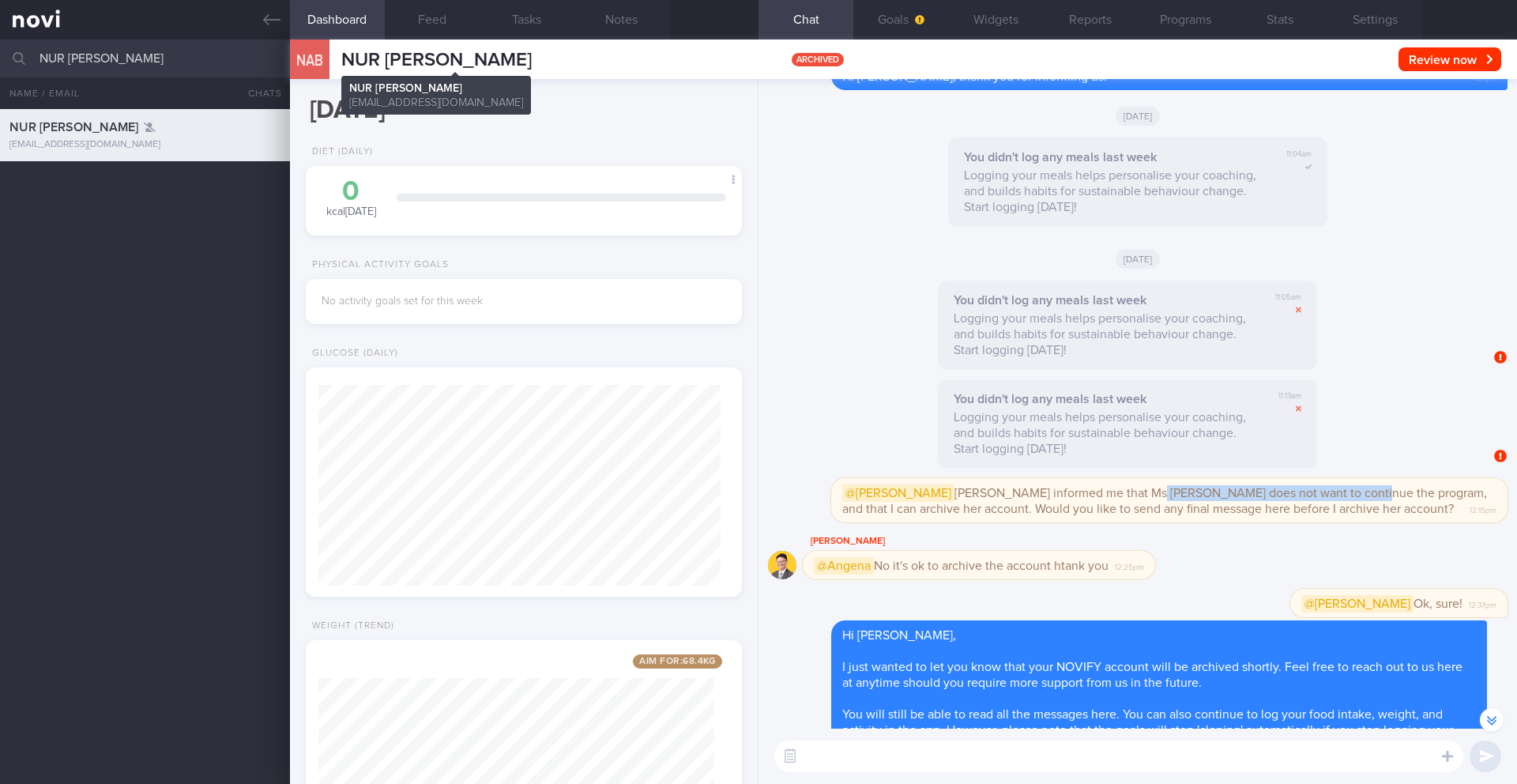
drag, startPoint x: 567, startPoint y: 65, endPoint x: 335, endPoint y: 66, distance: 232.0
click at [335, 66] on div "NAB NUR [PERSON_NAME] [PERSON_NAME] [PERSON_NAME][EMAIL_ADDRESS][DOMAIN_NAME]" at bounding box center [410, 59] width 242 height 39
copy span "NUR [PERSON_NAME]"
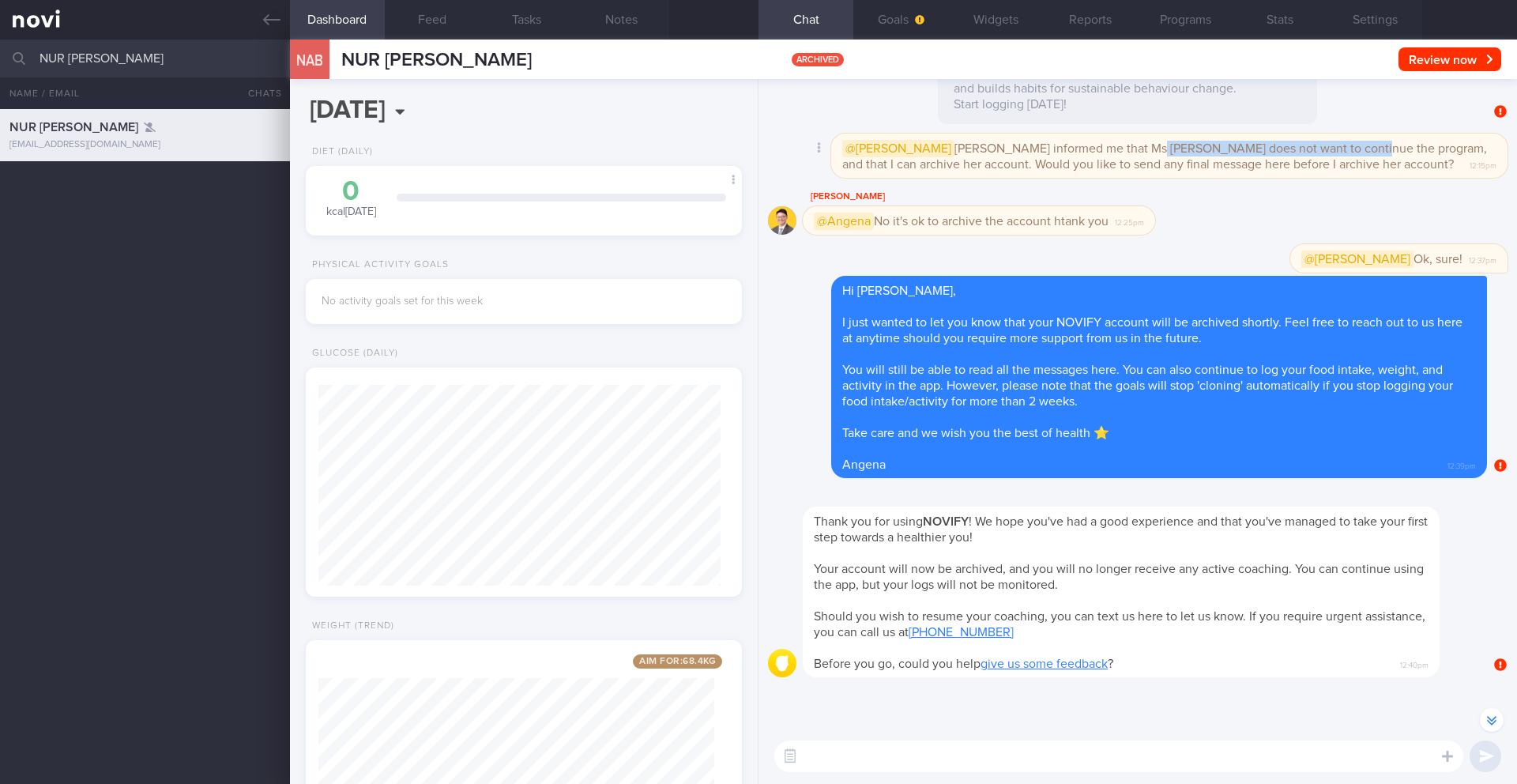
scroll to position [0, 0]
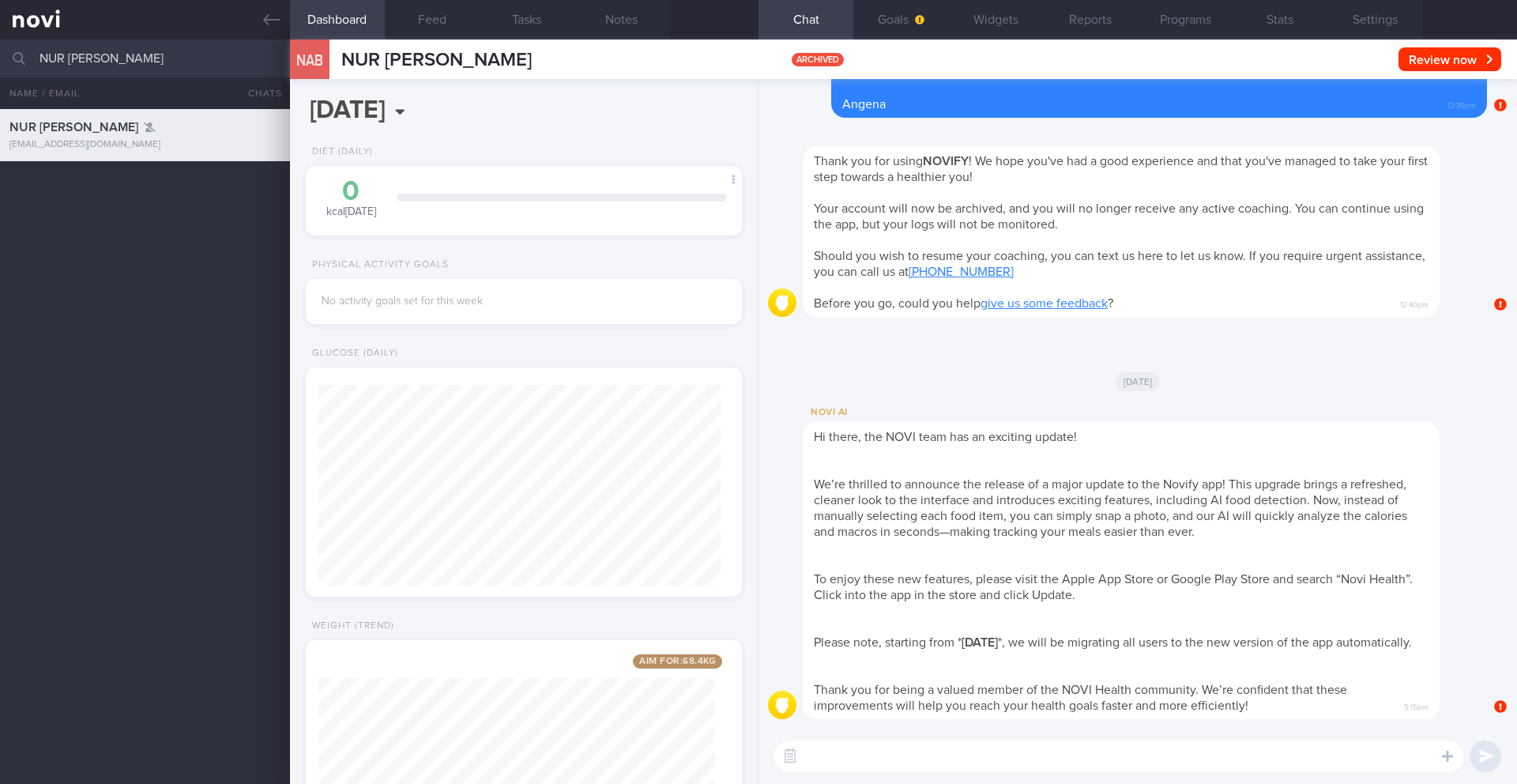
click at [139, 62] on input "NUR [PERSON_NAME]" at bounding box center [758, 58] width 1517 height 38
type input "[PERSON_NAME] ([PERSON_NAME])"
click at [189, 263] on div "NUR [PERSON_NAME] [EMAIL_ADDRESS][DOMAIN_NAME] A year ago 1.0 17-21/7 Send info…" at bounding box center [758, 446] width 1517 height 675
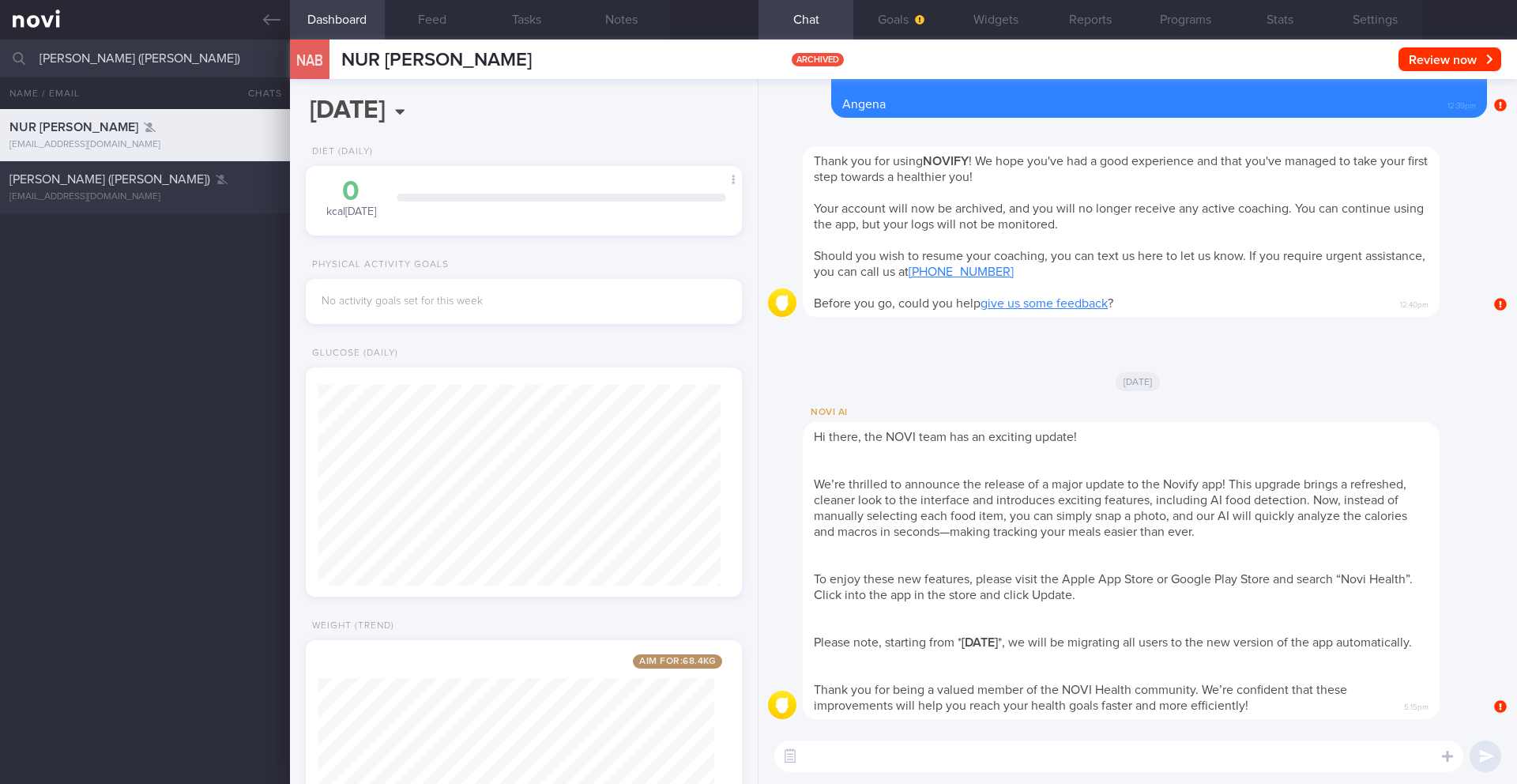
click at [177, 195] on div "[EMAIL_ADDRESS][DOMAIN_NAME]" at bounding box center [145, 197] width 271 height 12
type input "2/9 KIV ARCHIVE (focus on nutrition & exercise). Comment on intake (check fibre…"
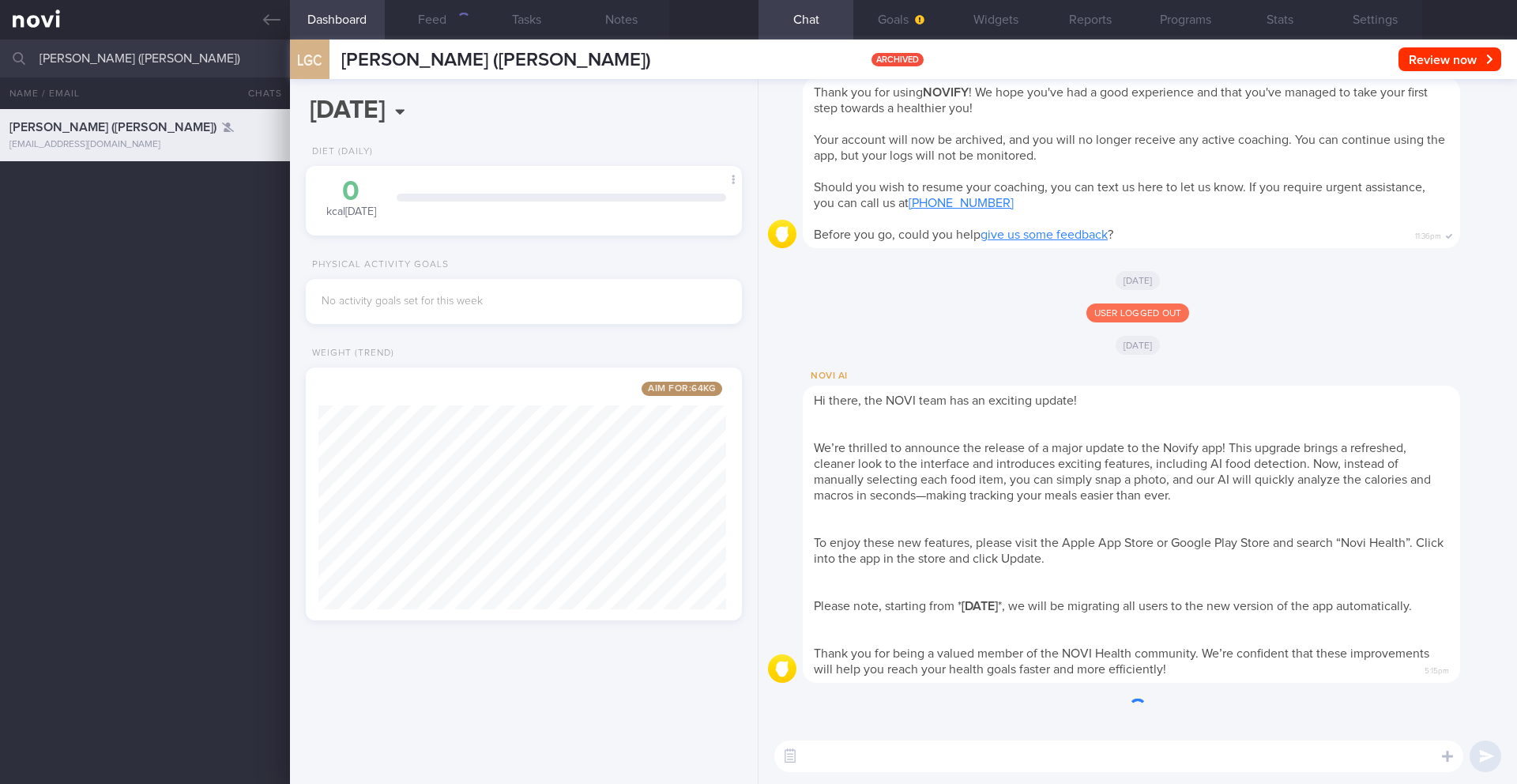
scroll to position [227, 409]
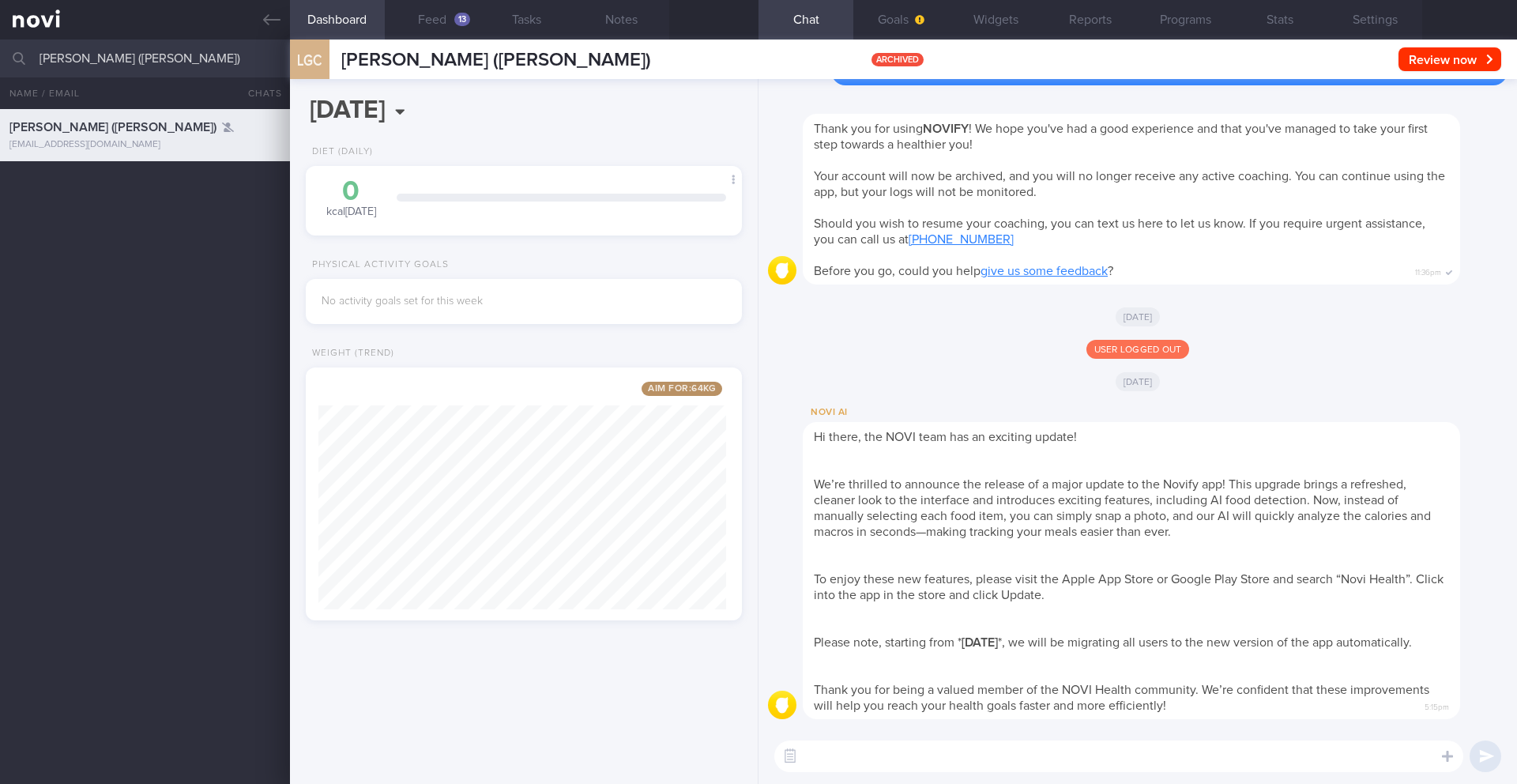
click at [1415, 307] on div "[DATE]" at bounding box center [1137, 310] width 739 height 32
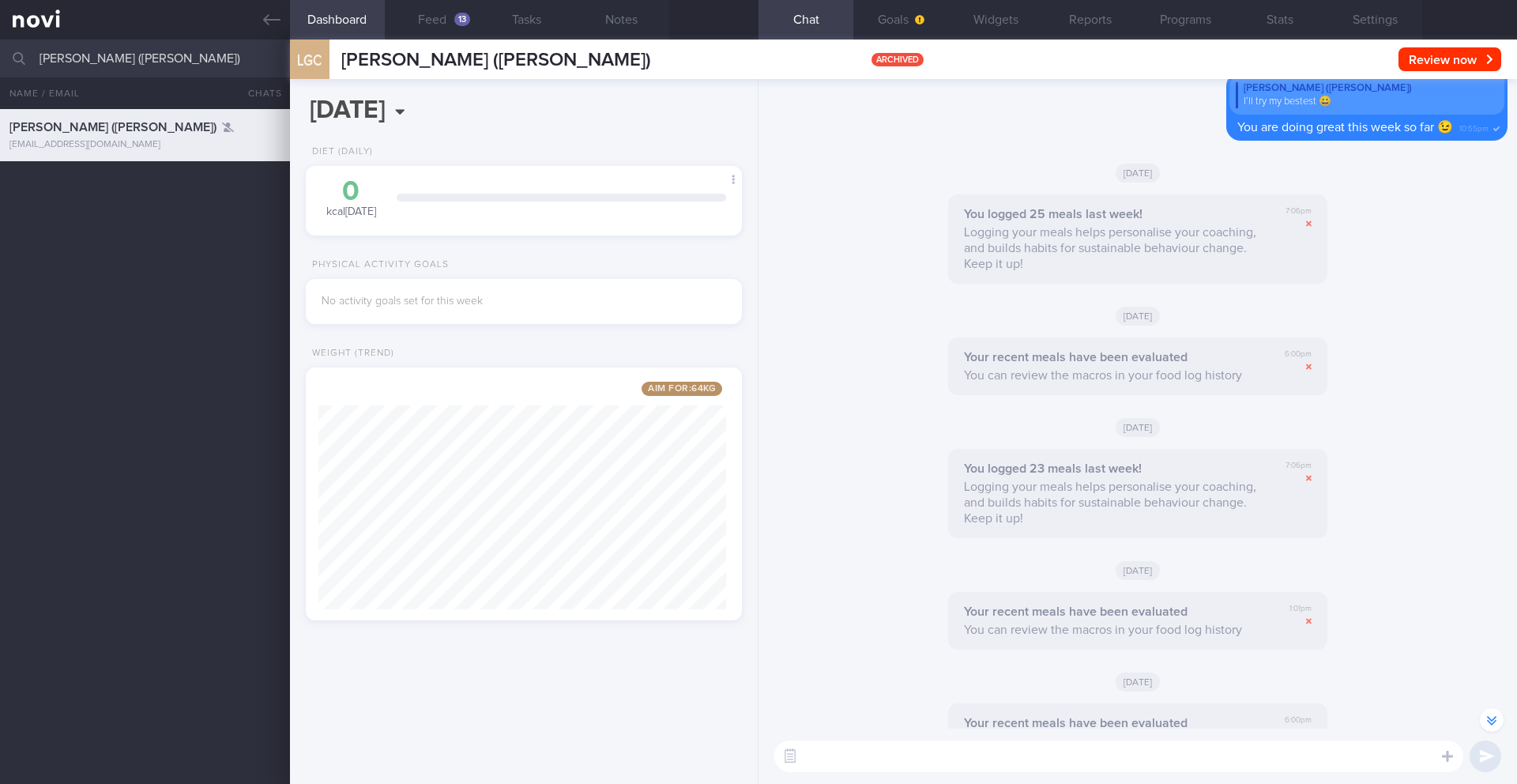
scroll to position [-7330, 0]
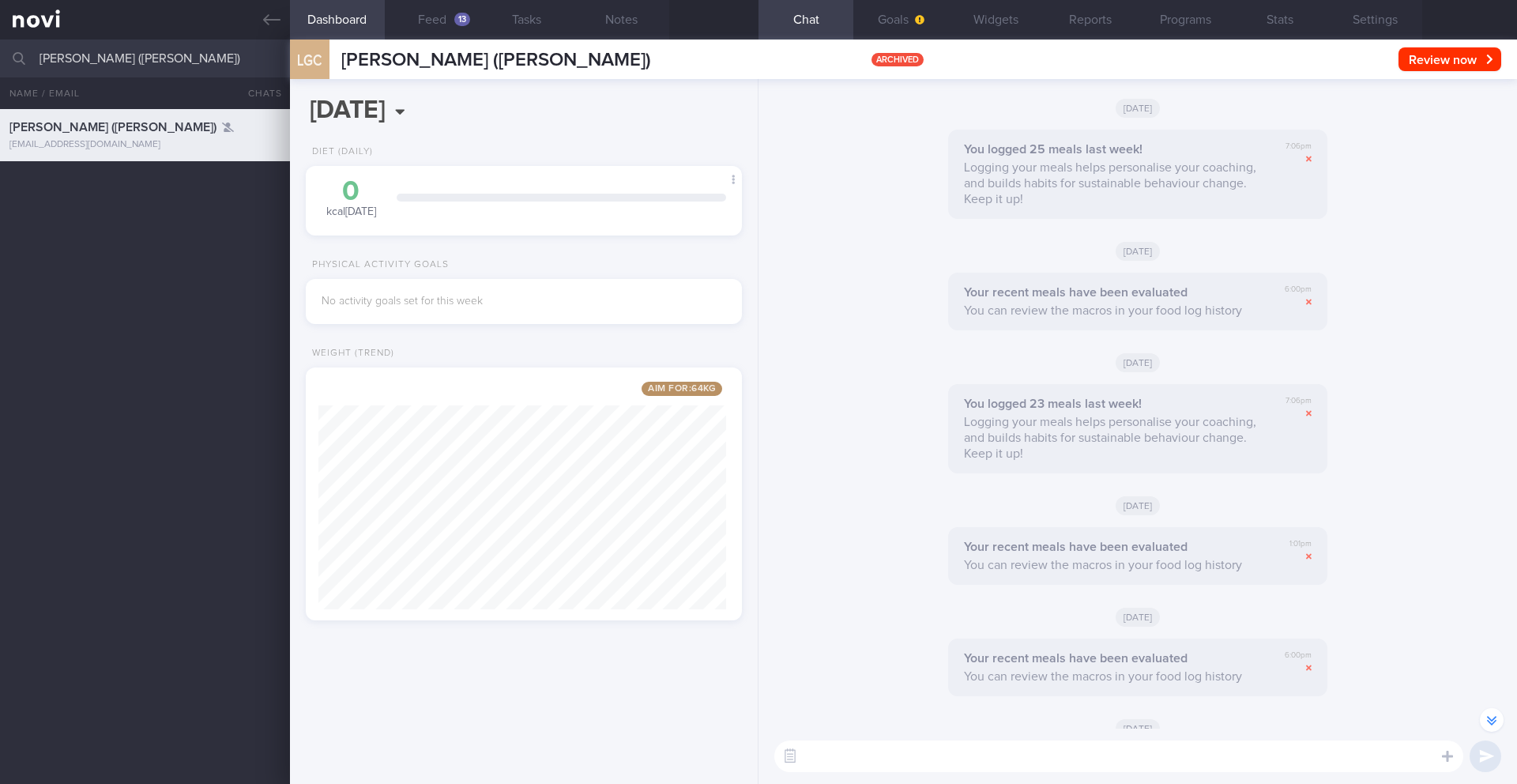
click at [100, 75] on input "[PERSON_NAME] ([PERSON_NAME])" at bounding box center [758, 58] width 1517 height 38
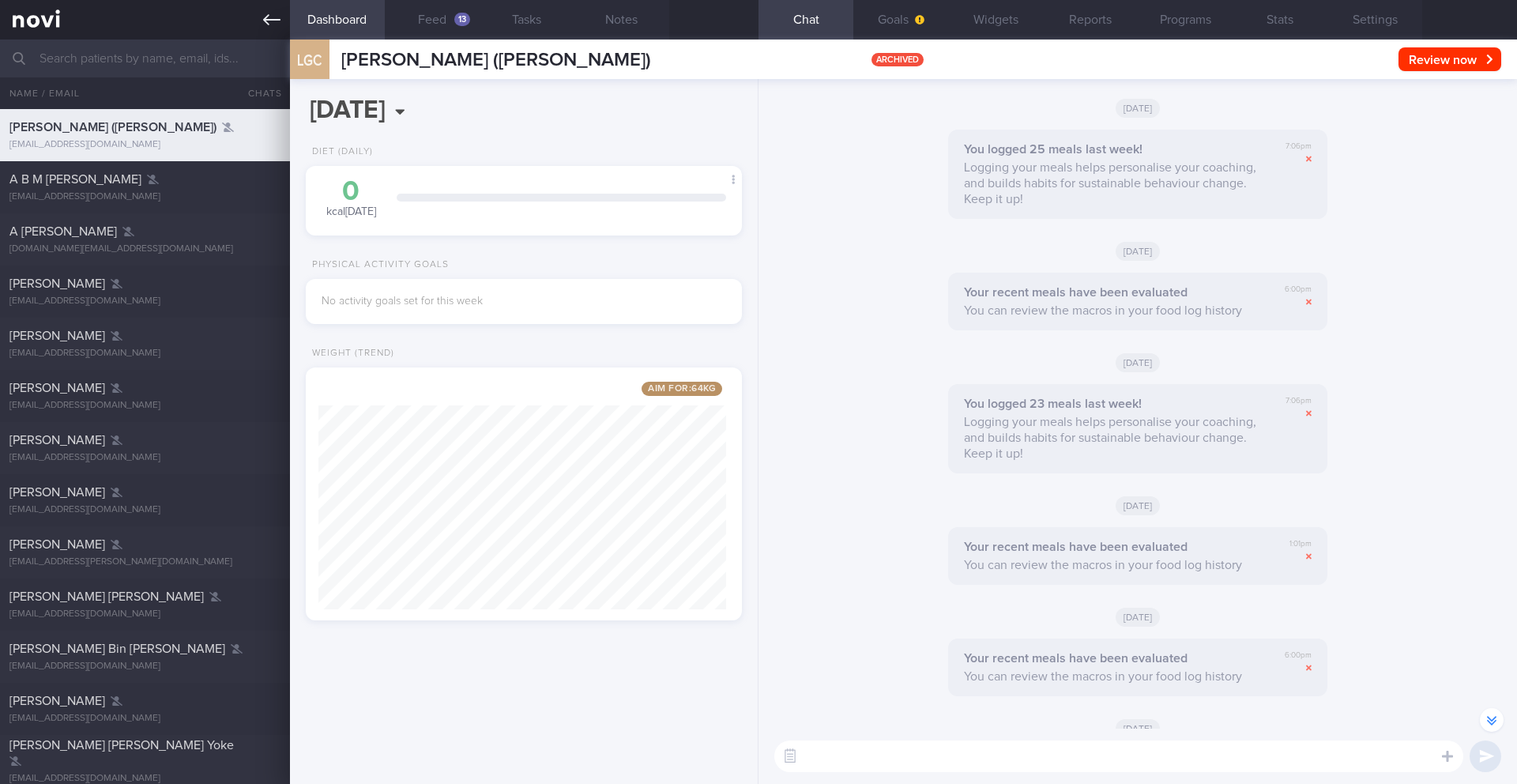
click at [263, 18] on icon at bounding box center [272, 20] width 18 height 18
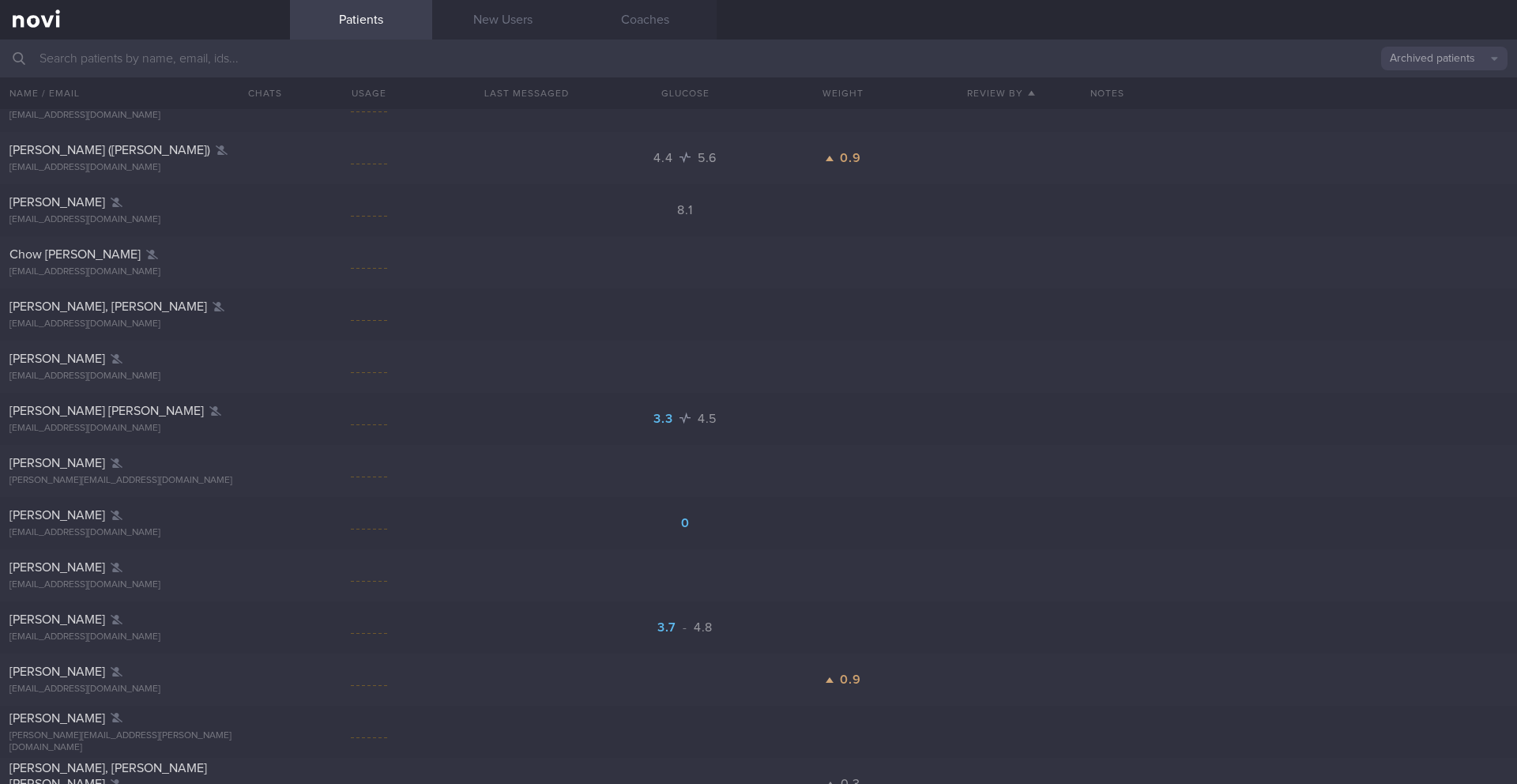
scroll to position [28003, 0]
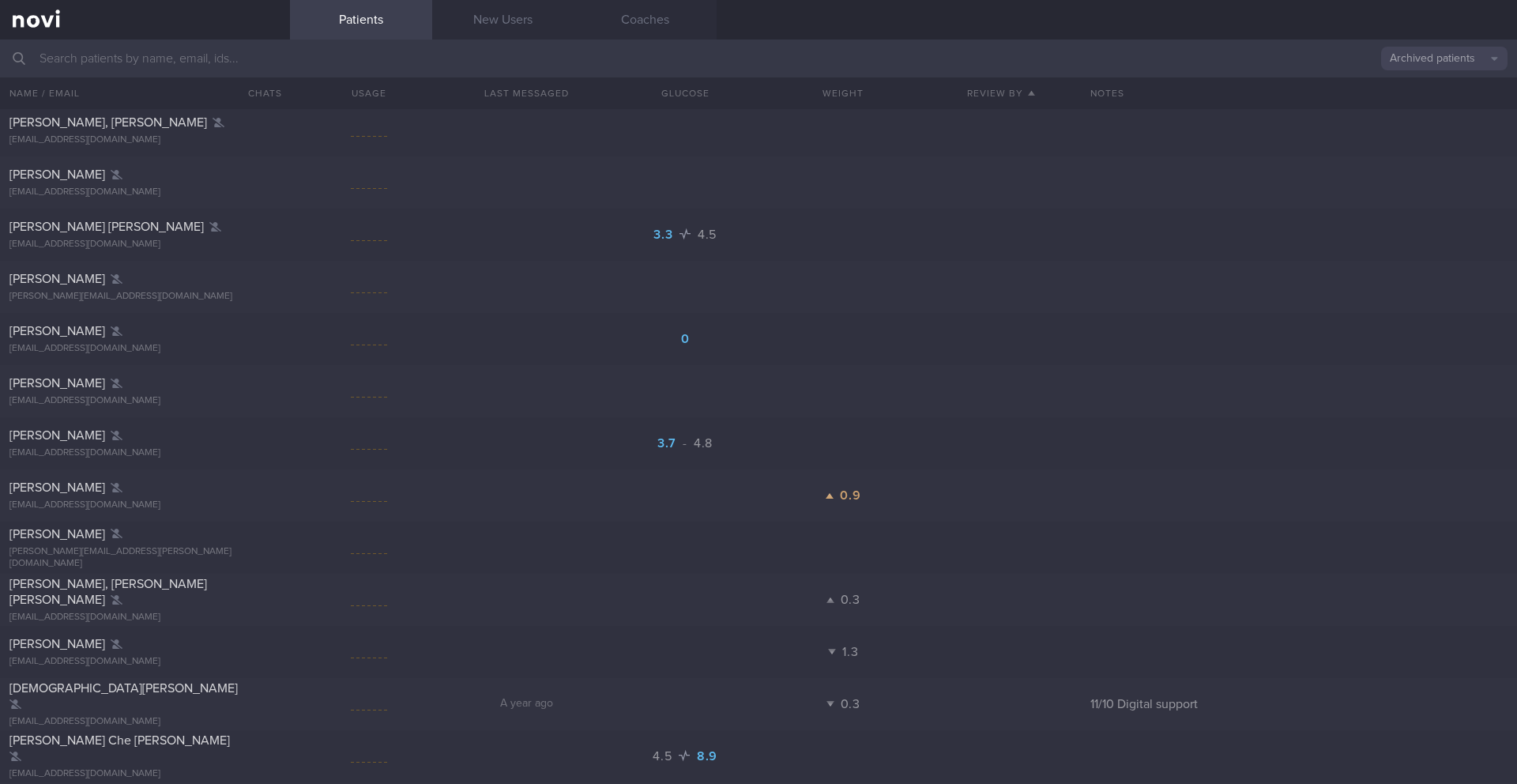
click at [1430, 54] on button "Archived patients" at bounding box center [1445, 59] width 127 height 24
click at [1419, 91] on button "Assigned patients" at bounding box center [1445, 86] width 127 height 24
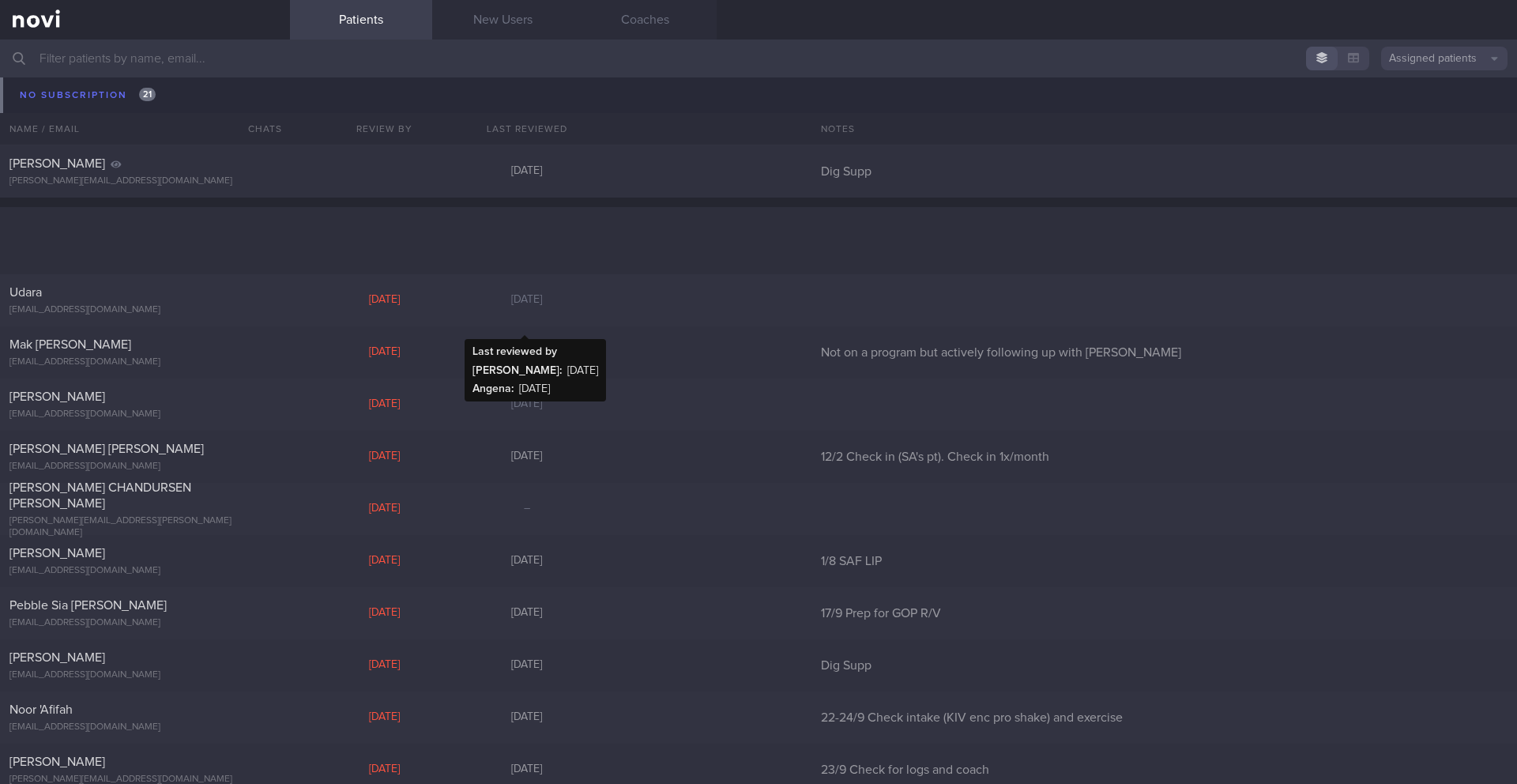
scroll to position [15217, 0]
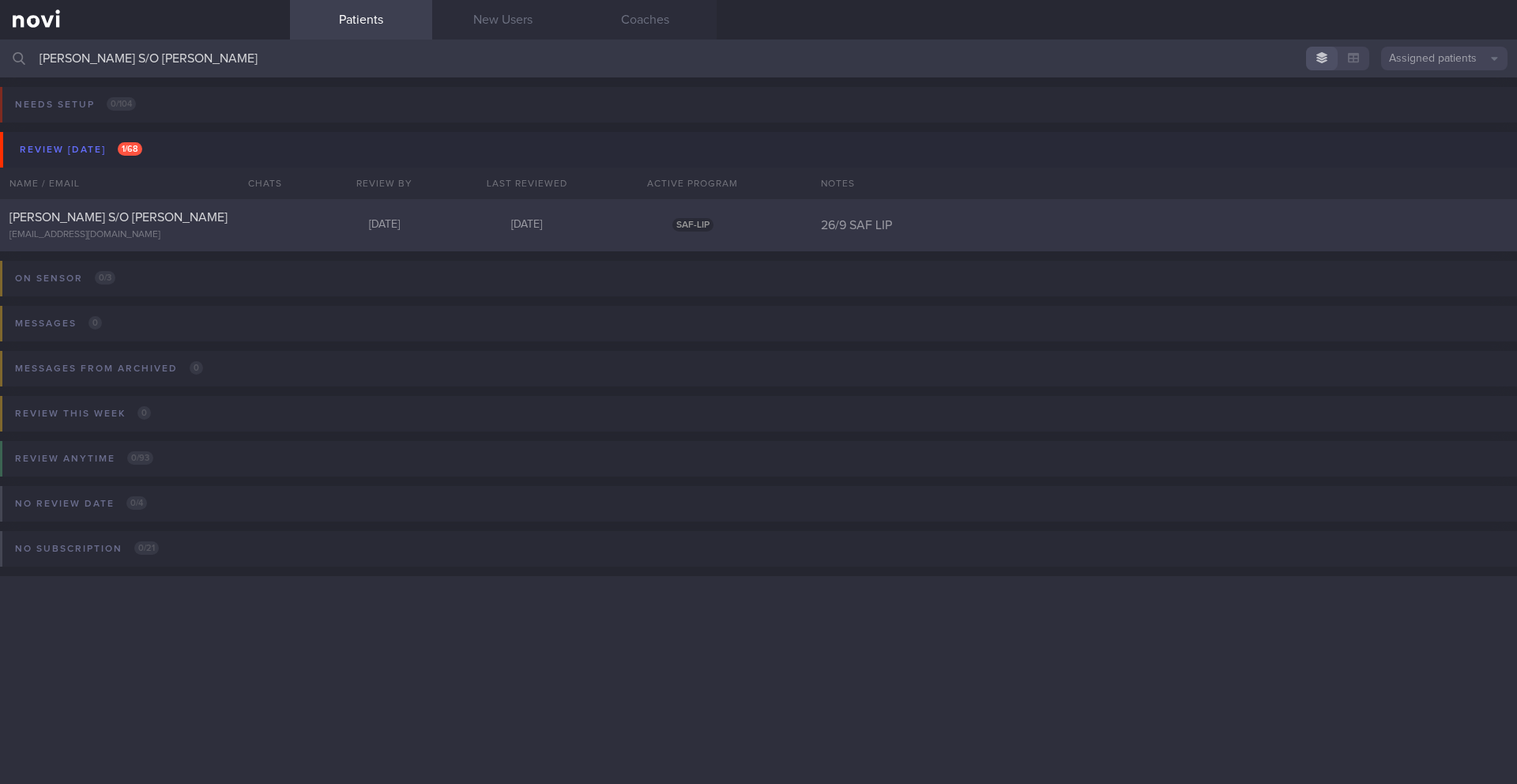
type input "[PERSON_NAME] S/O [PERSON_NAME]"
click at [836, 238] on div "[PERSON_NAME] S/O [PERSON_NAME] [EMAIL_ADDRESS][DOMAIN_NAME] [DATE] [DATE] SAF-…" at bounding box center [758, 225] width 1517 height 52
select select "8"
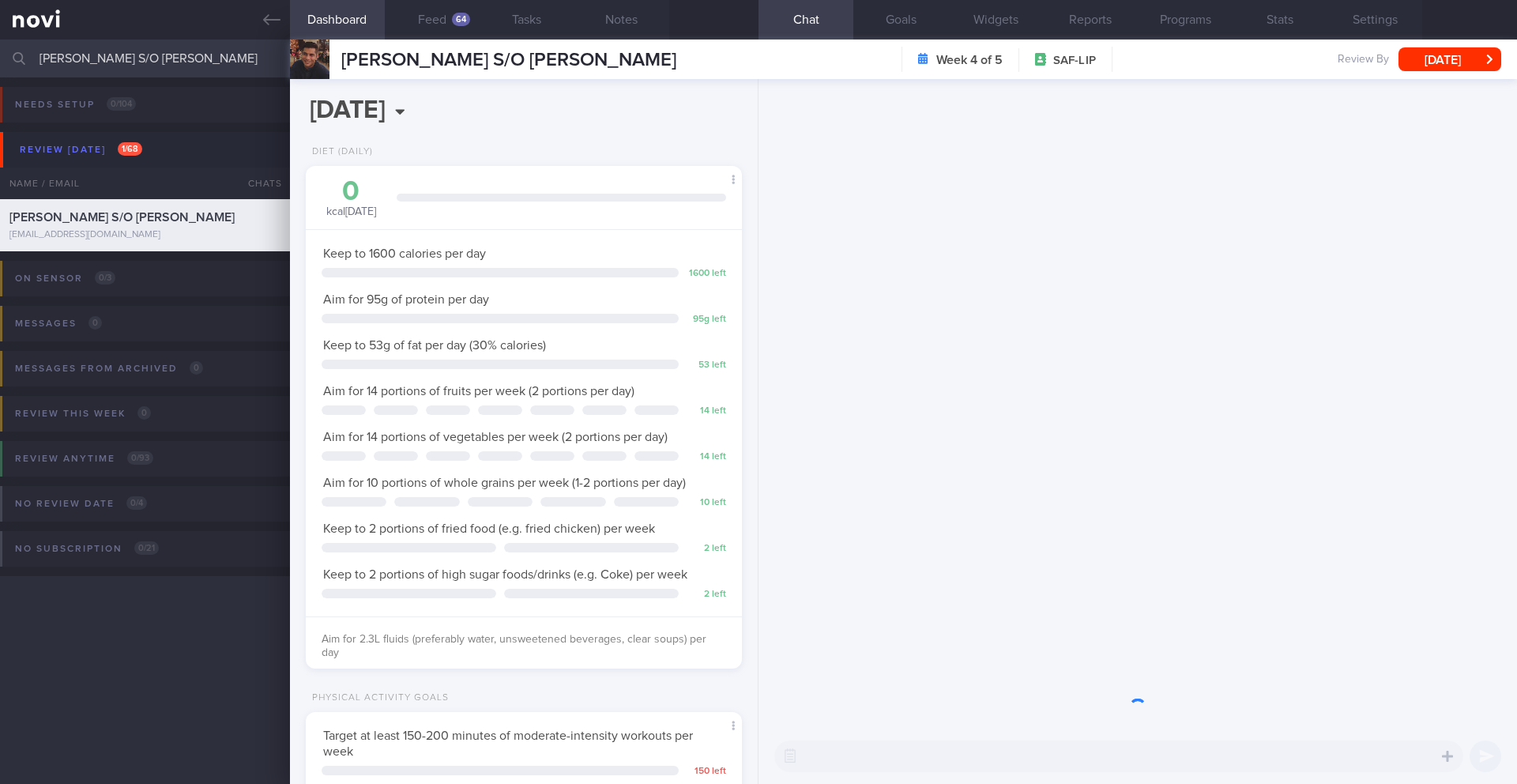
scroll to position [201, 403]
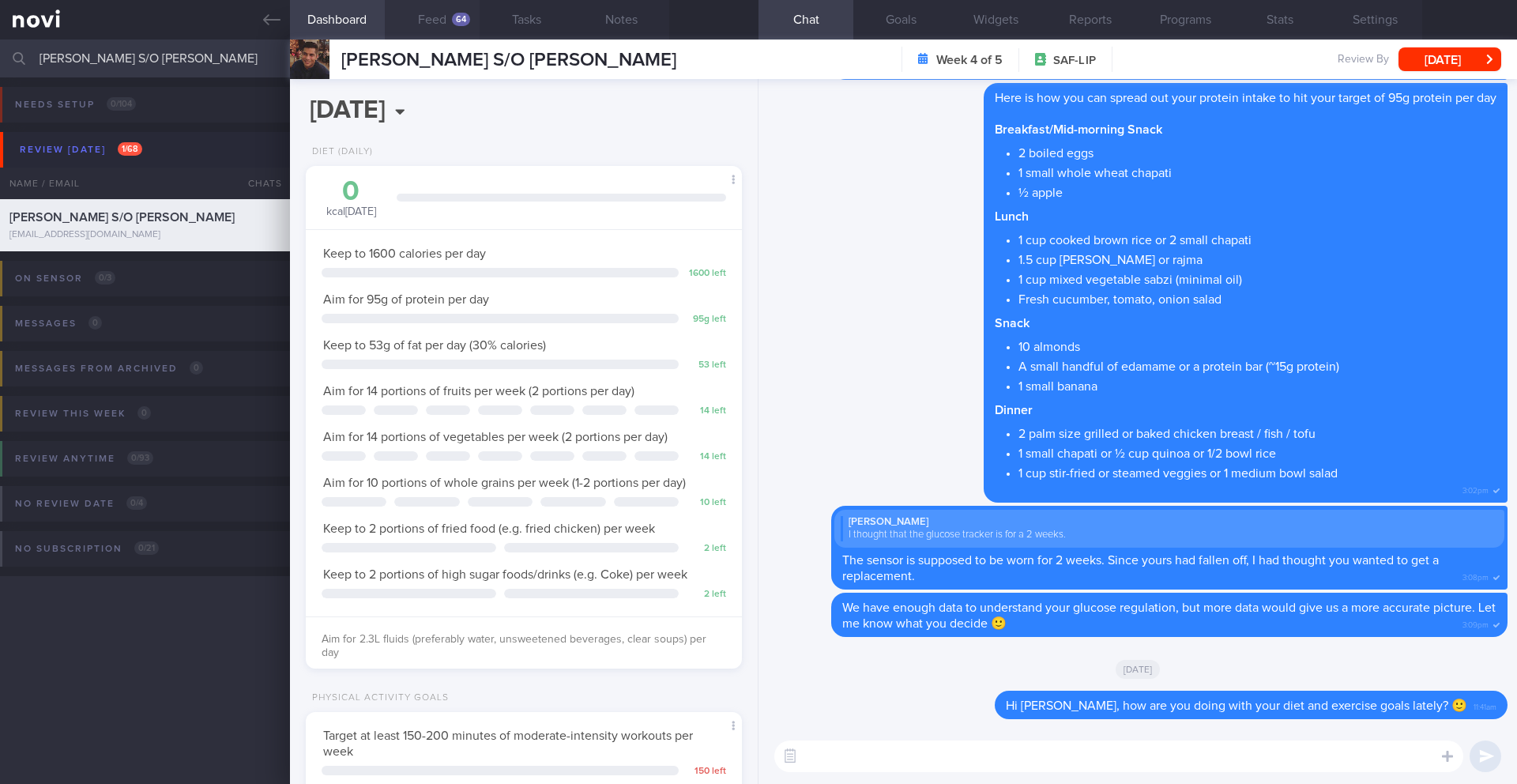
click at [436, 15] on button "Feed 64" at bounding box center [432, 19] width 95 height 39
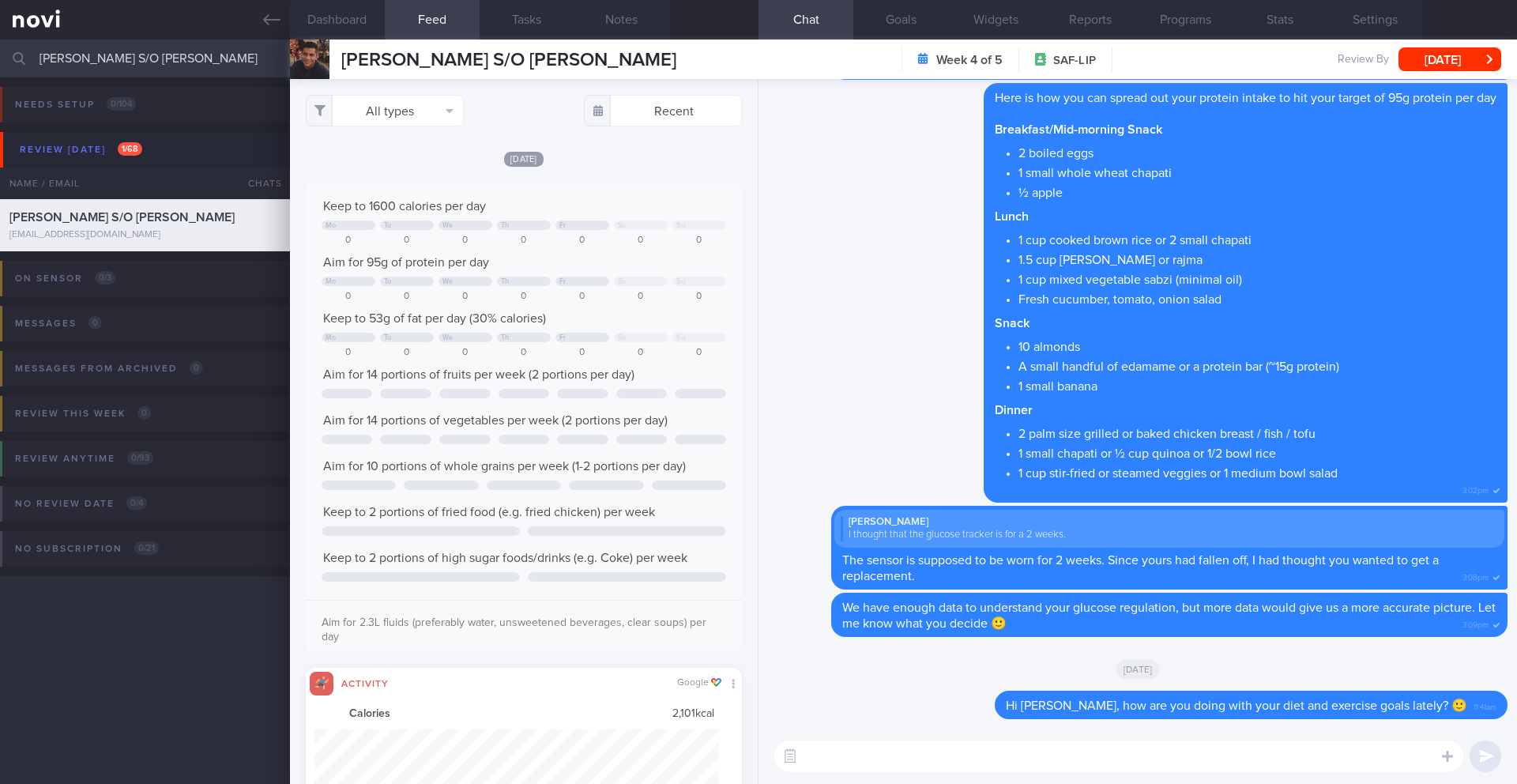
click at [430, 127] on div "All types Food Activity Glucose Weight Medicine Blood Pressure [MEDICAL_DATA] I…" at bounding box center [523, 431] width 468 height 705
click at [430, 116] on button "All types" at bounding box center [384, 110] width 158 height 31
click at [405, 185] on button "Glucose" at bounding box center [384, 189] width 157 height 24
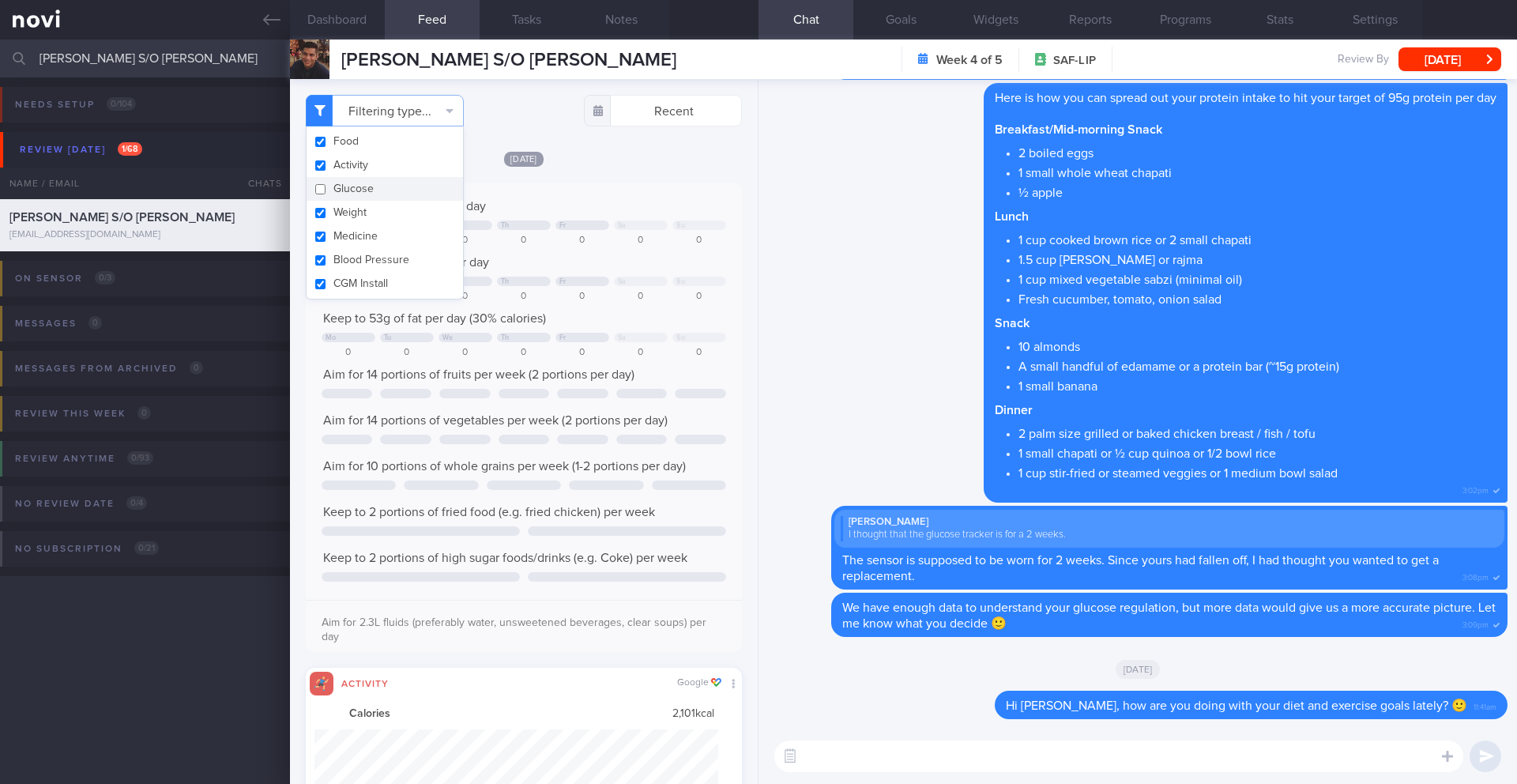
click at [365, 185] on button "Glucose" at bounding box center [384, 189] width 157 height 24
checkbox input "true"
click at [372, 168] on button "Activity" at bounding box center [384, 165] width 157 height 24
checkbox input "false"
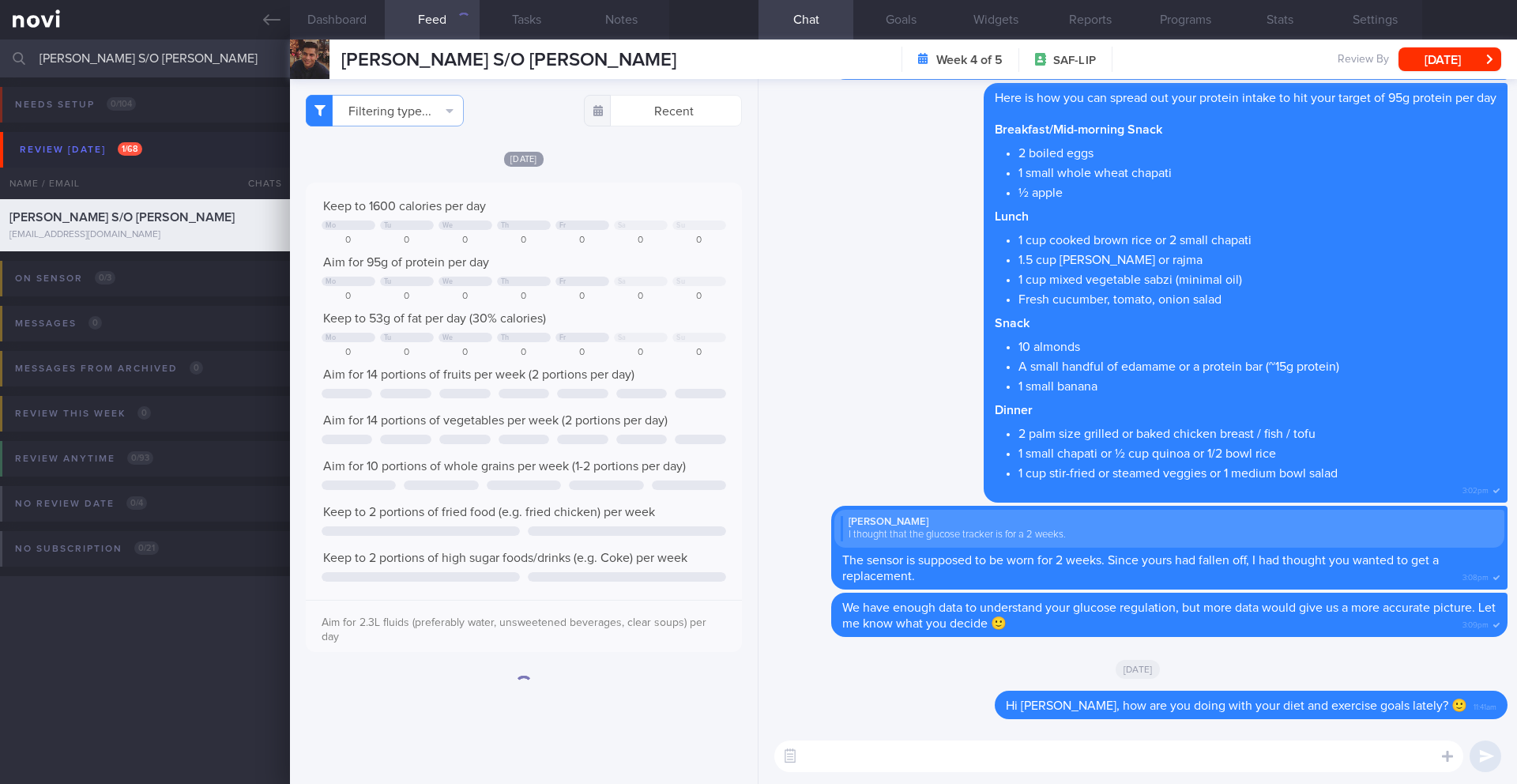
click at [636, 189] on div "Keep to 1600 calories per day Mo Tu We Th Fr Sa Su 0 0 0 0 0 0 0 Aim for 95g of…" at bounding box center [523, 416] width 436 height 469
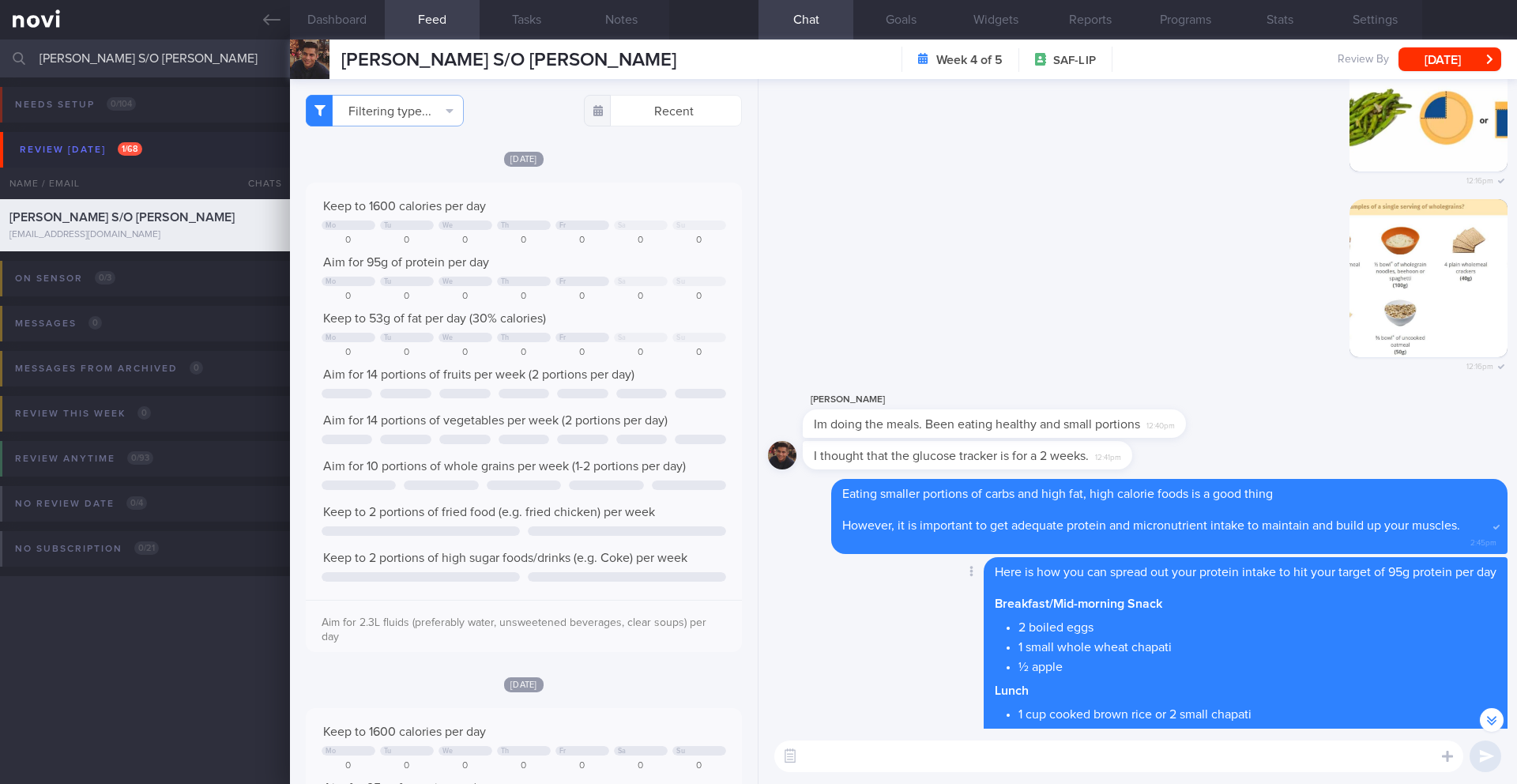
scroll to position [-465, 0]
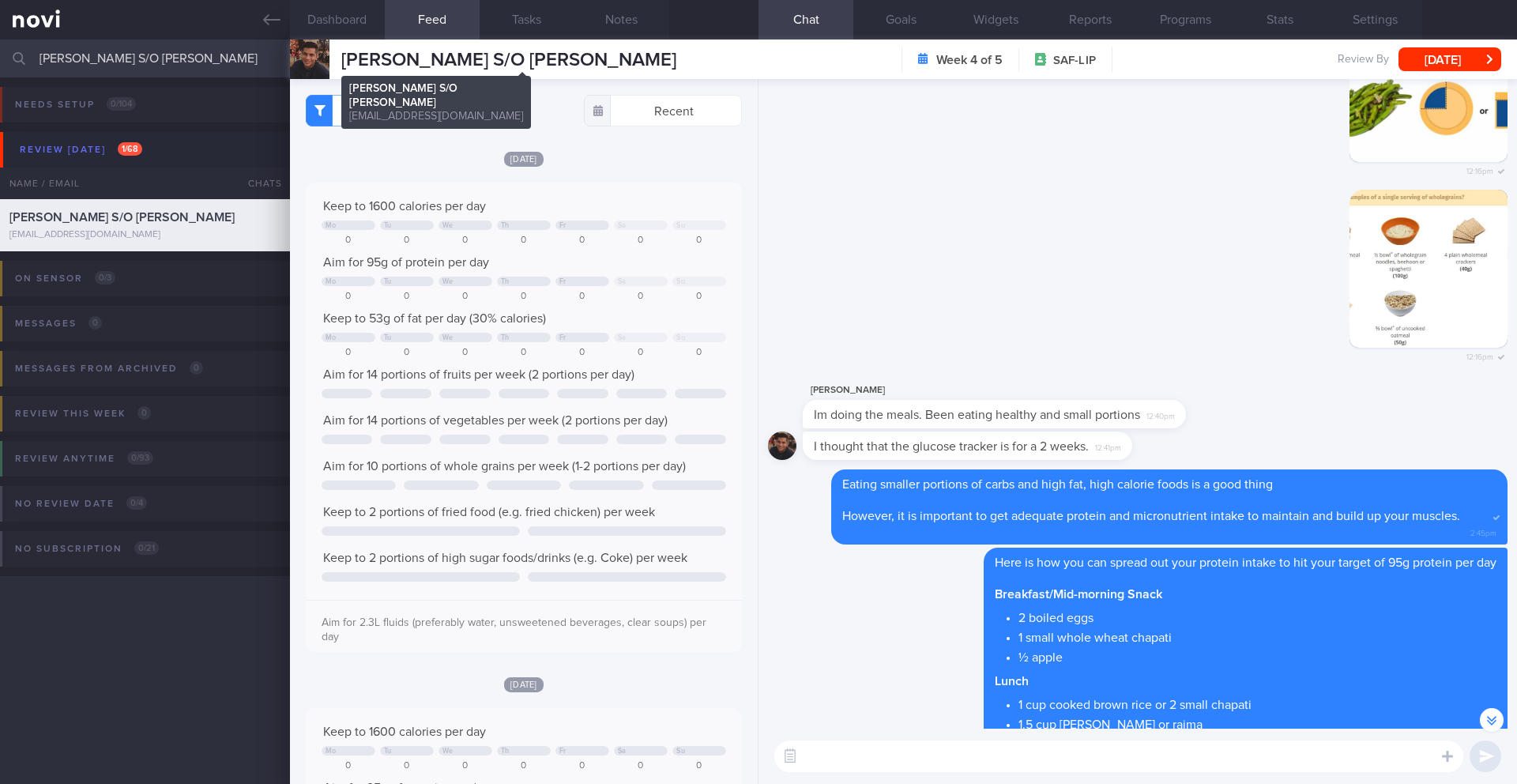
click at [421, 61] on span "[PERSON_NAME] S/O [PERSON_NAME]" at bounding box center [508, 60] width 335 height 19
copy div "[PERSON_NAME] S/O [PERSON_NAME] [PERSON_NAME] S/O [PERSON_NAME] [EMAIL_ADDRESS]…"
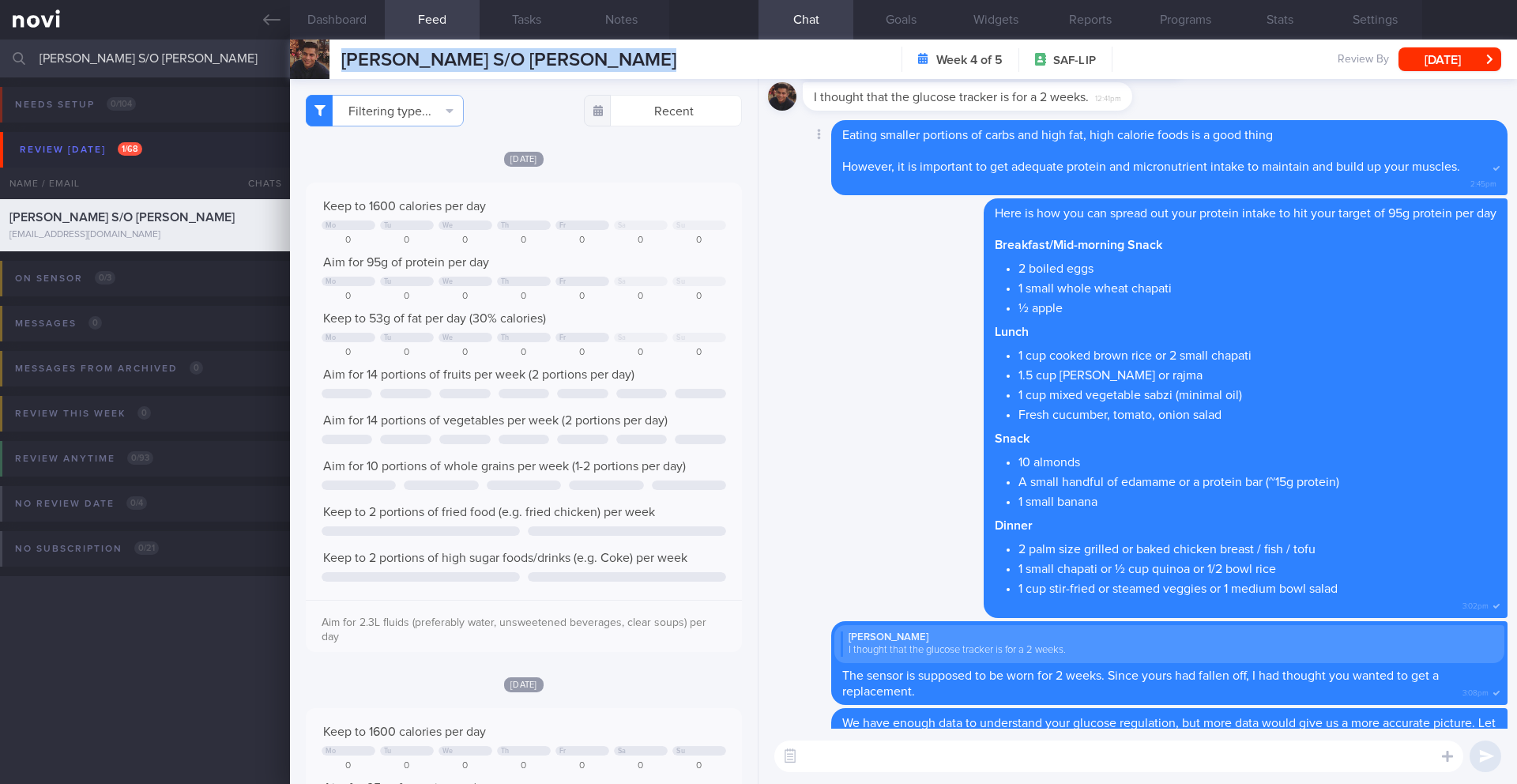
scroll to position [1, 0]
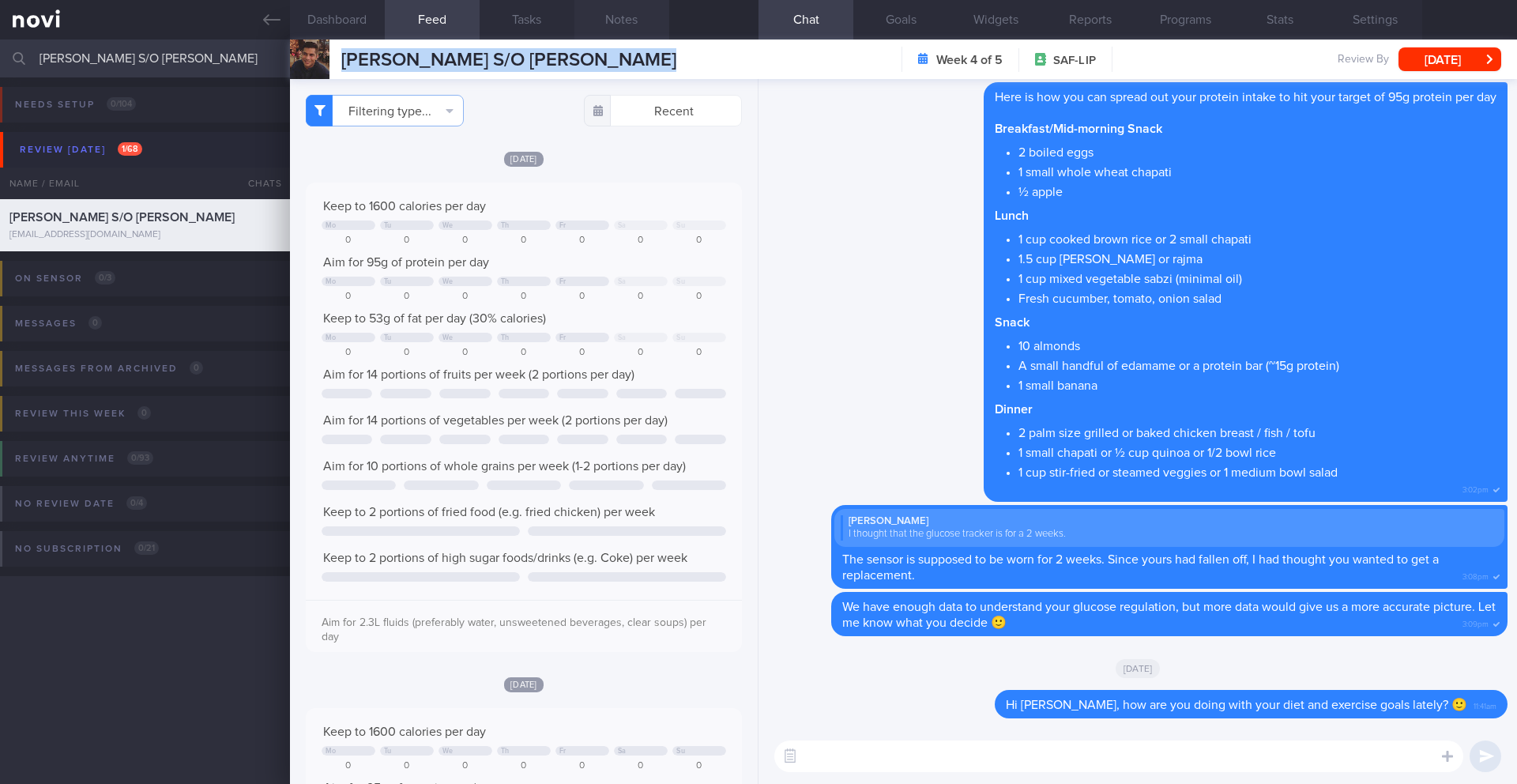
click at [620, 26] on button "Notes" at bounding box center [622, 19] width 95 height 39
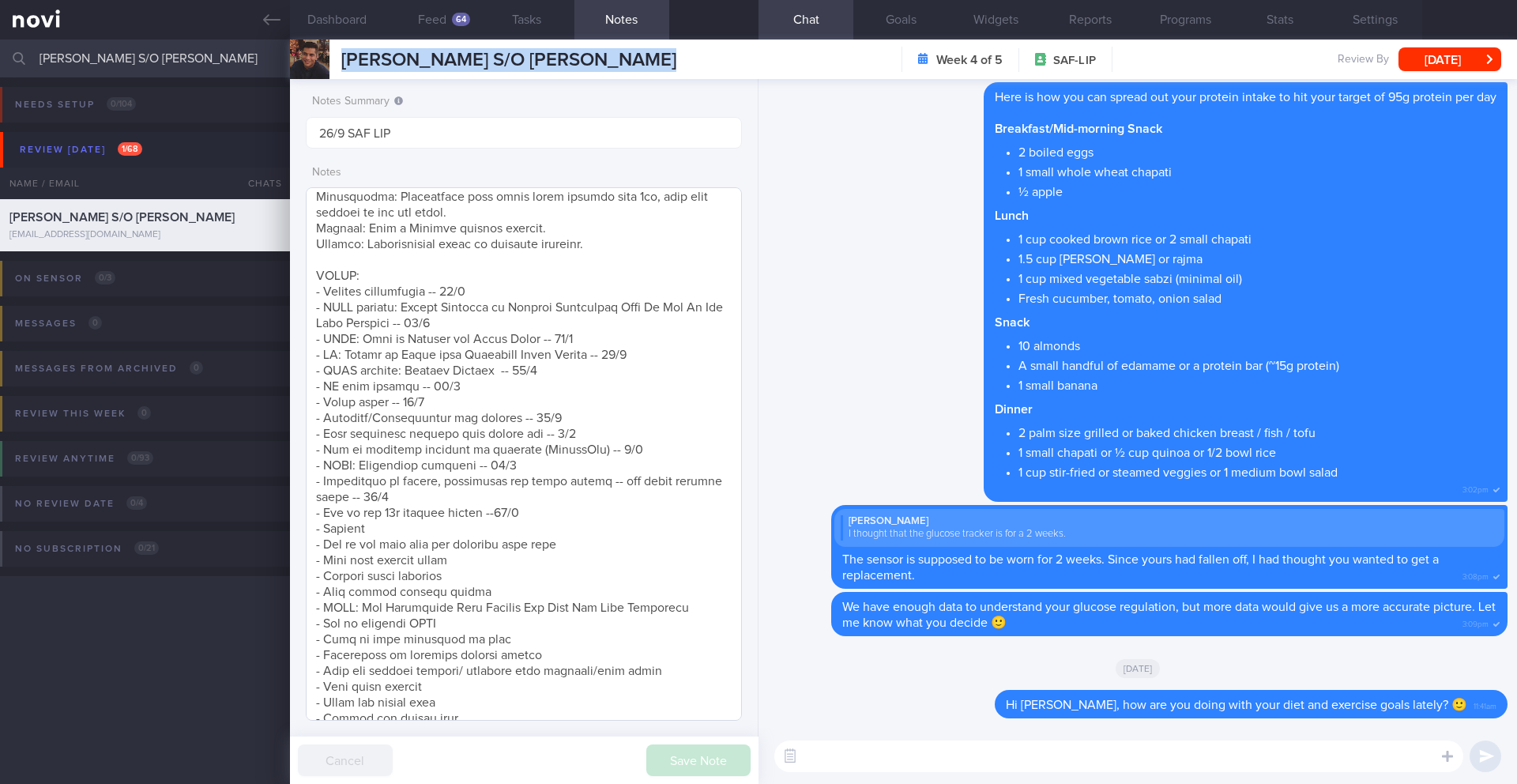
scroll to position [480, 0]
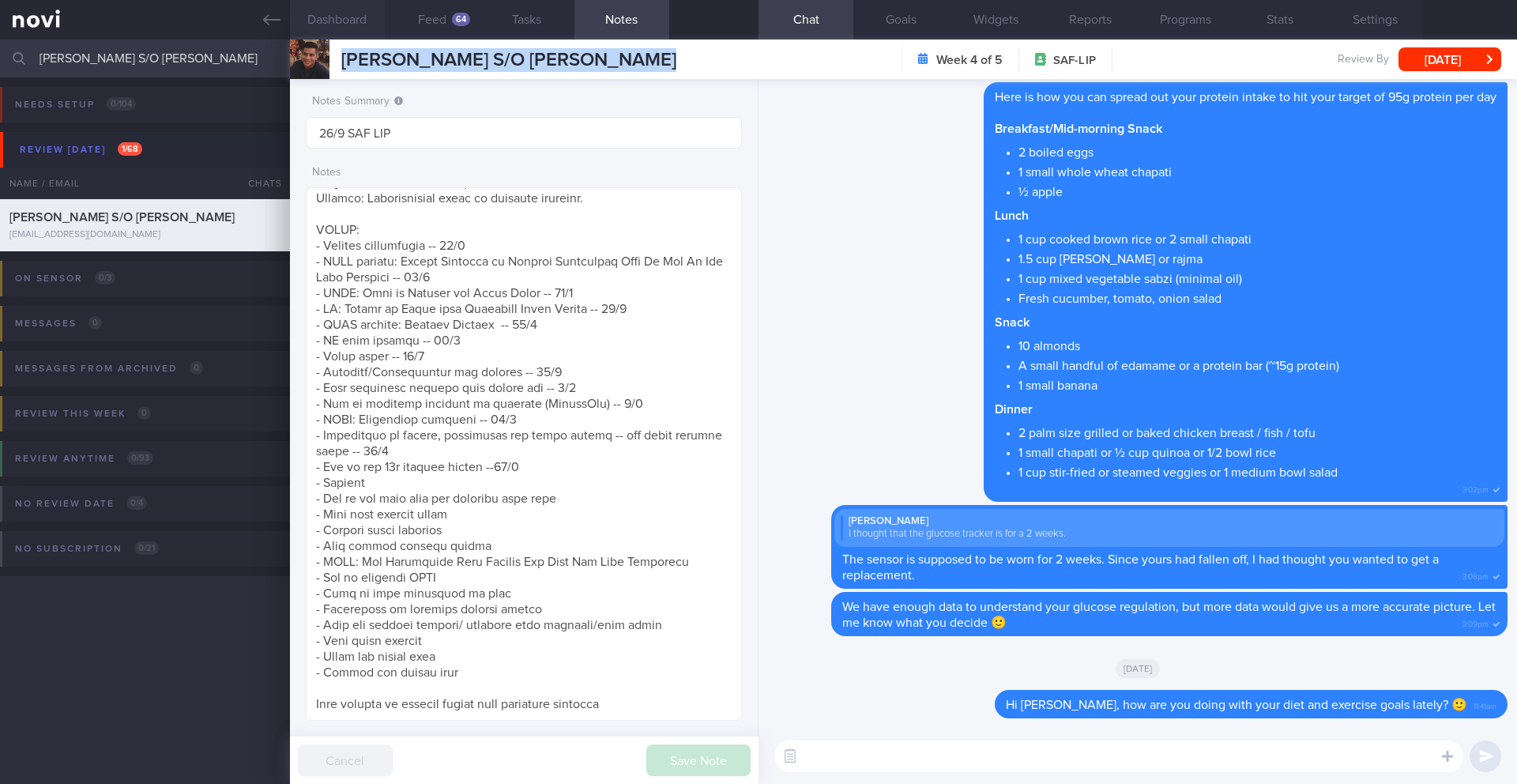
click at [365, 26] on button "Dashboard" at bounding box center [337, 19] width 95 height 39
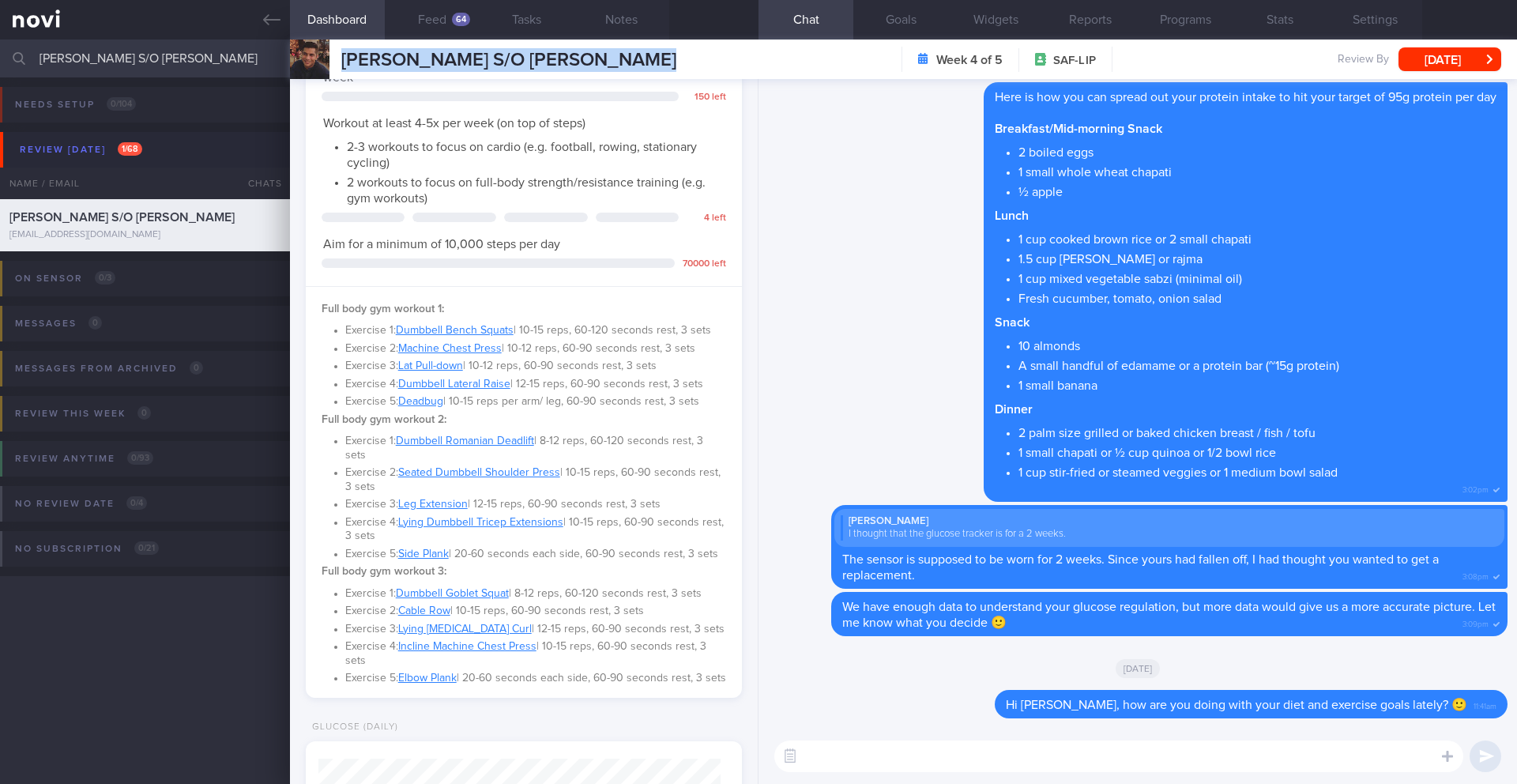
scroll to position [678, 0]
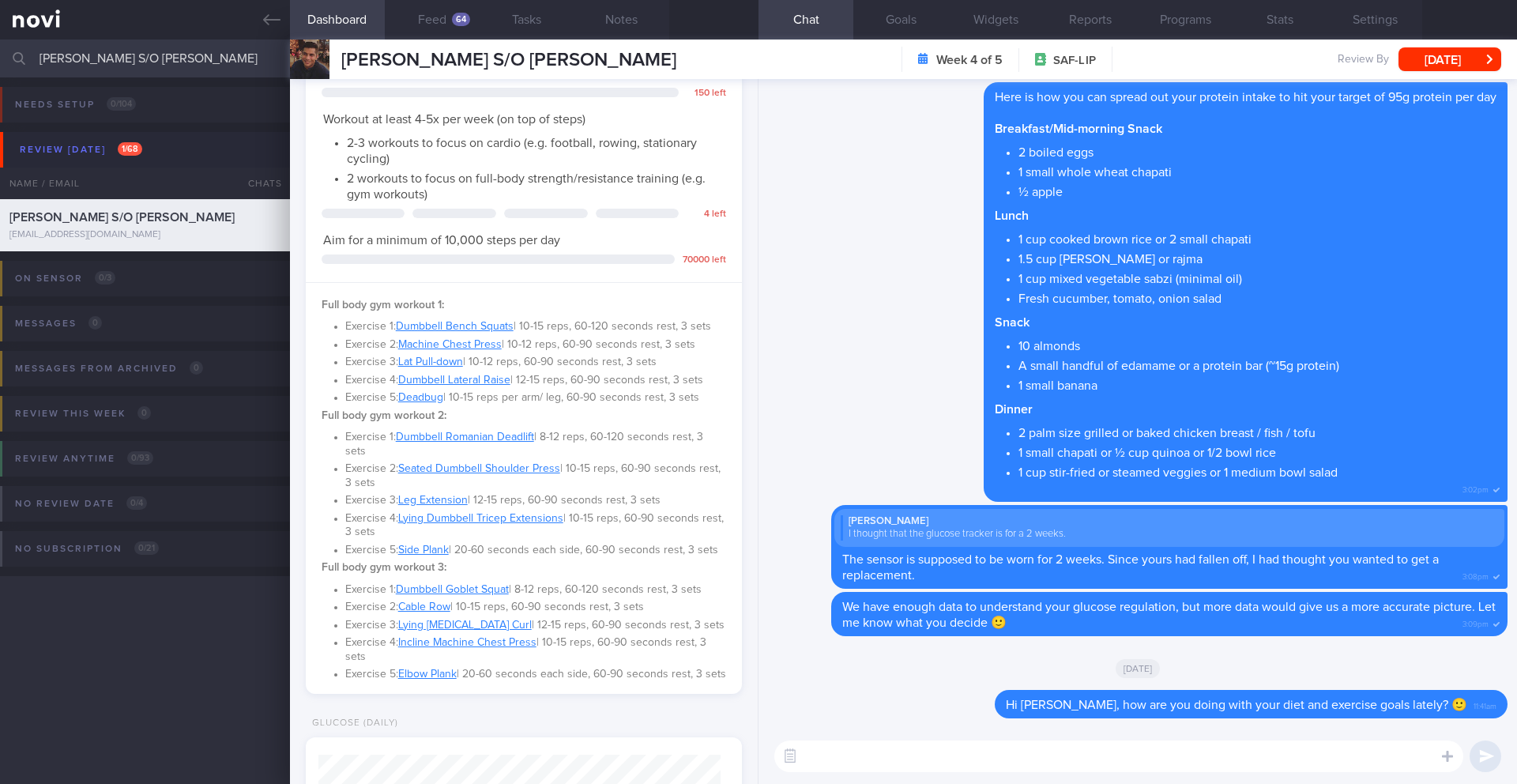
click at [852, 756] on textarea at bounding box center [1119, 755] width 689 height 31
type textarea "Hi [PERSON_NAME], try and fit in a gym workout over the weekend."
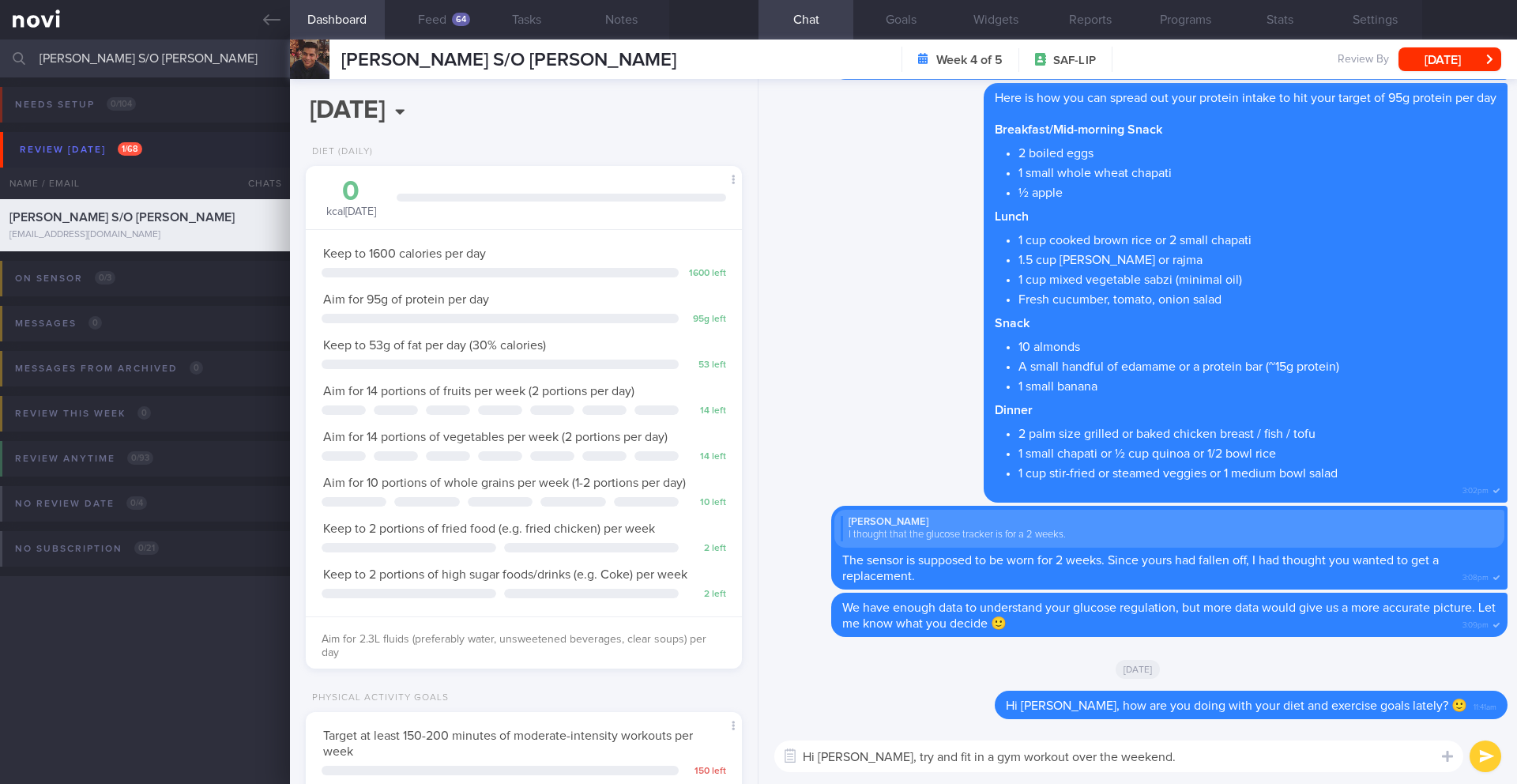
select select "8"
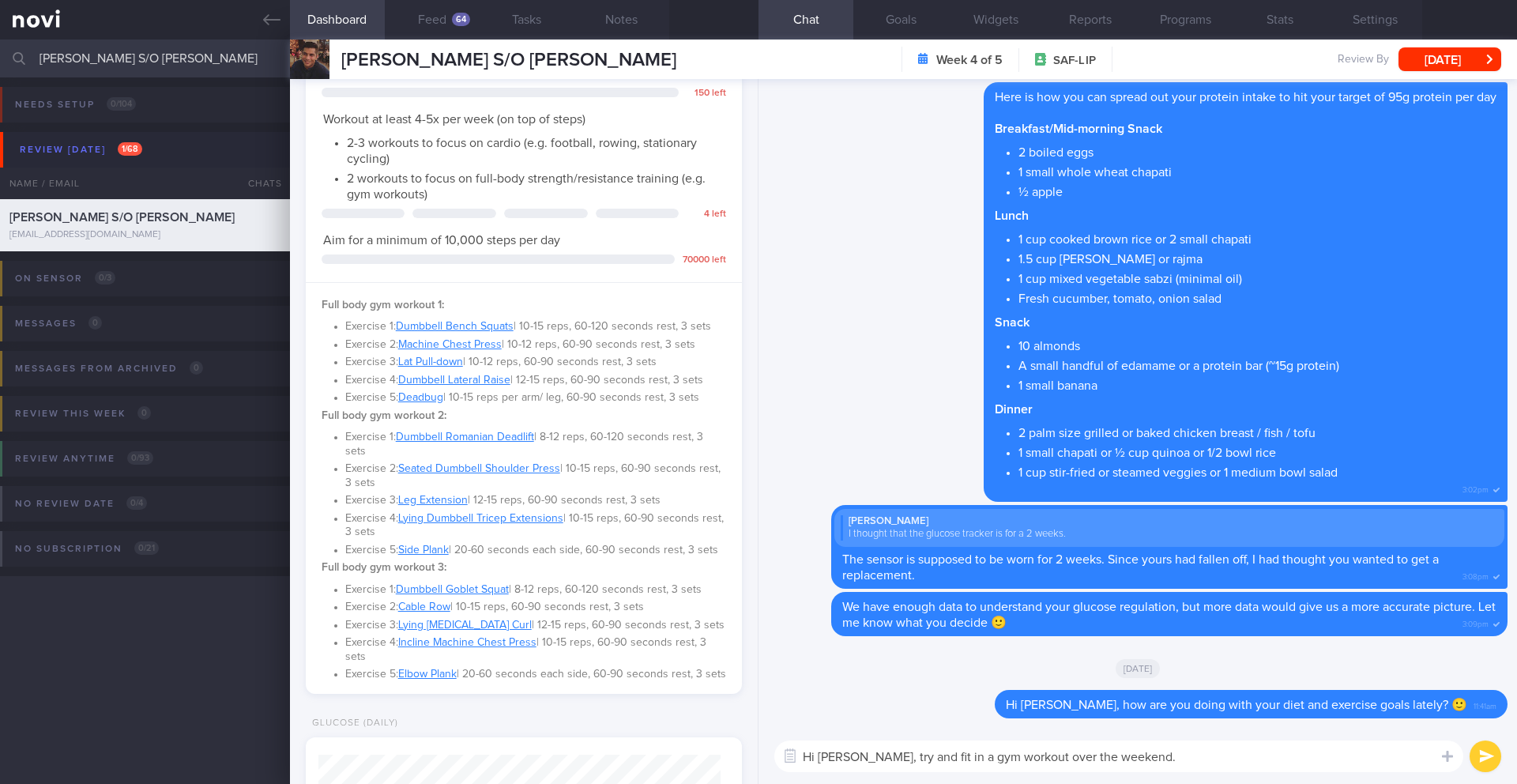
click at [862, 758] on textarea "Hi Manbir, try and fit in a gym workout over the weekend." at bounding box center [1119, 755] width 689 height 31
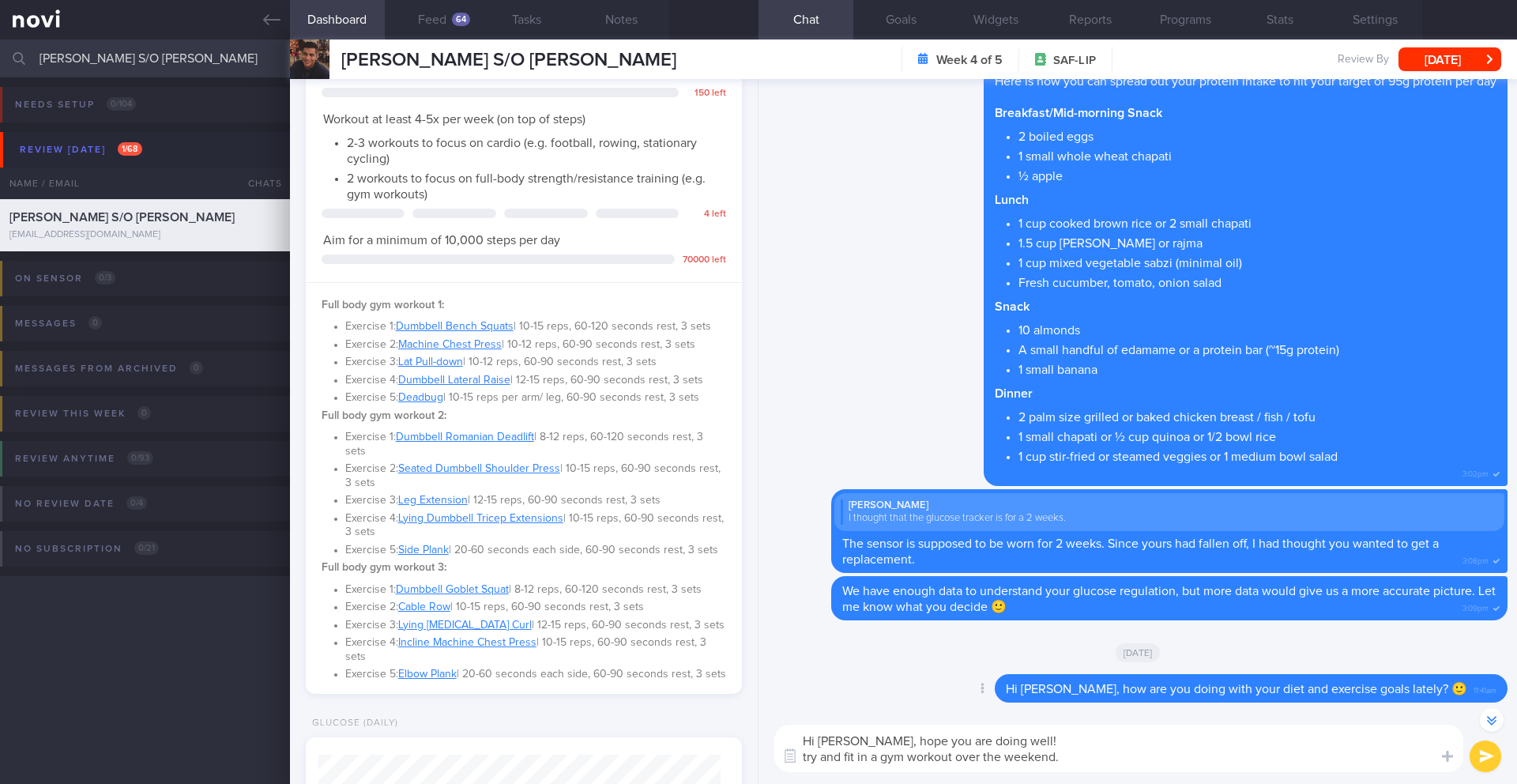
scroll to position [-30, 0]
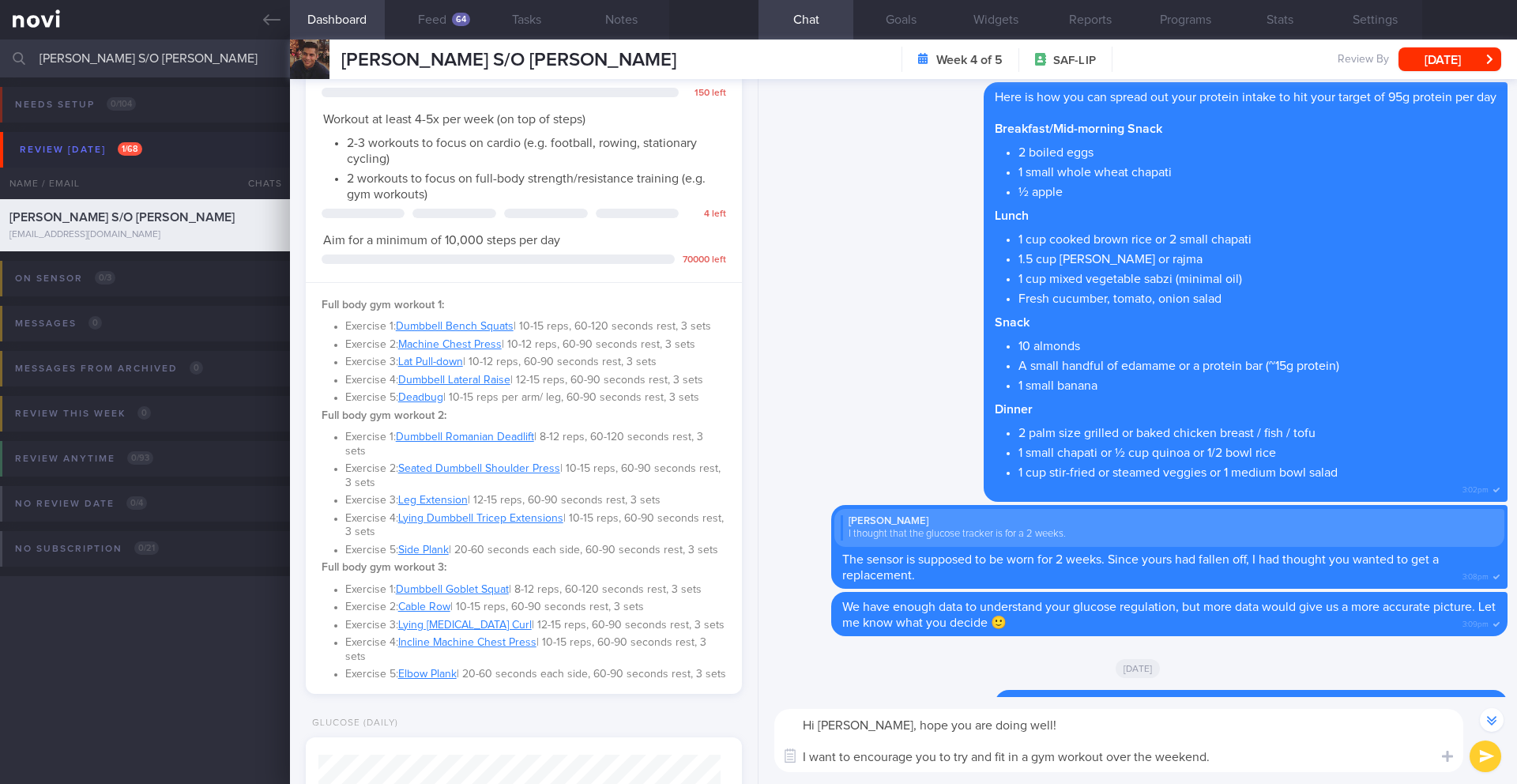
click at [1266, 764] on textarea "Hi Manbir, hope you are doing well! I want to encourage you to try and fit in a…" at bounding box center [1119, 740] width 689 height 63
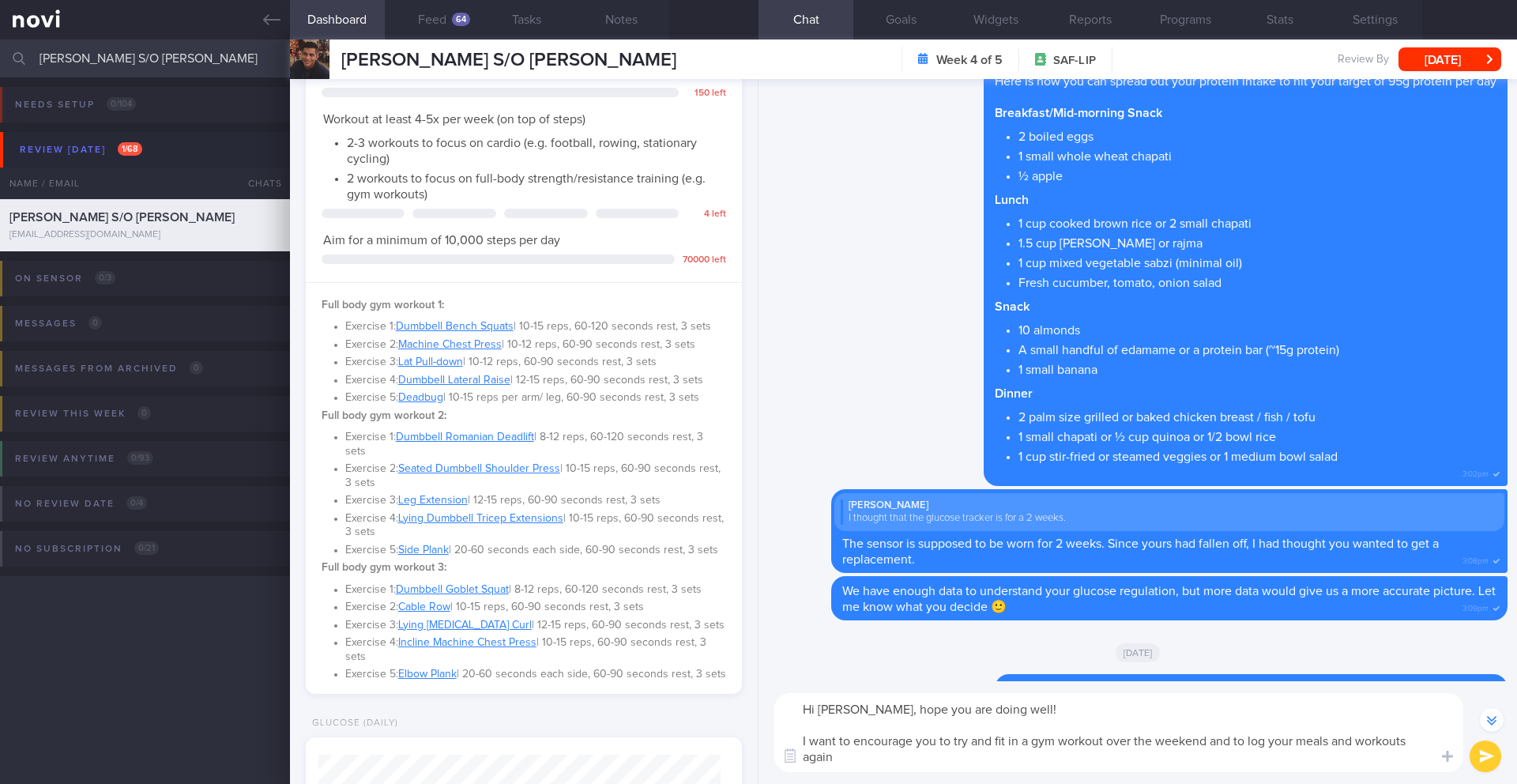
scroll to position [-47, 0]
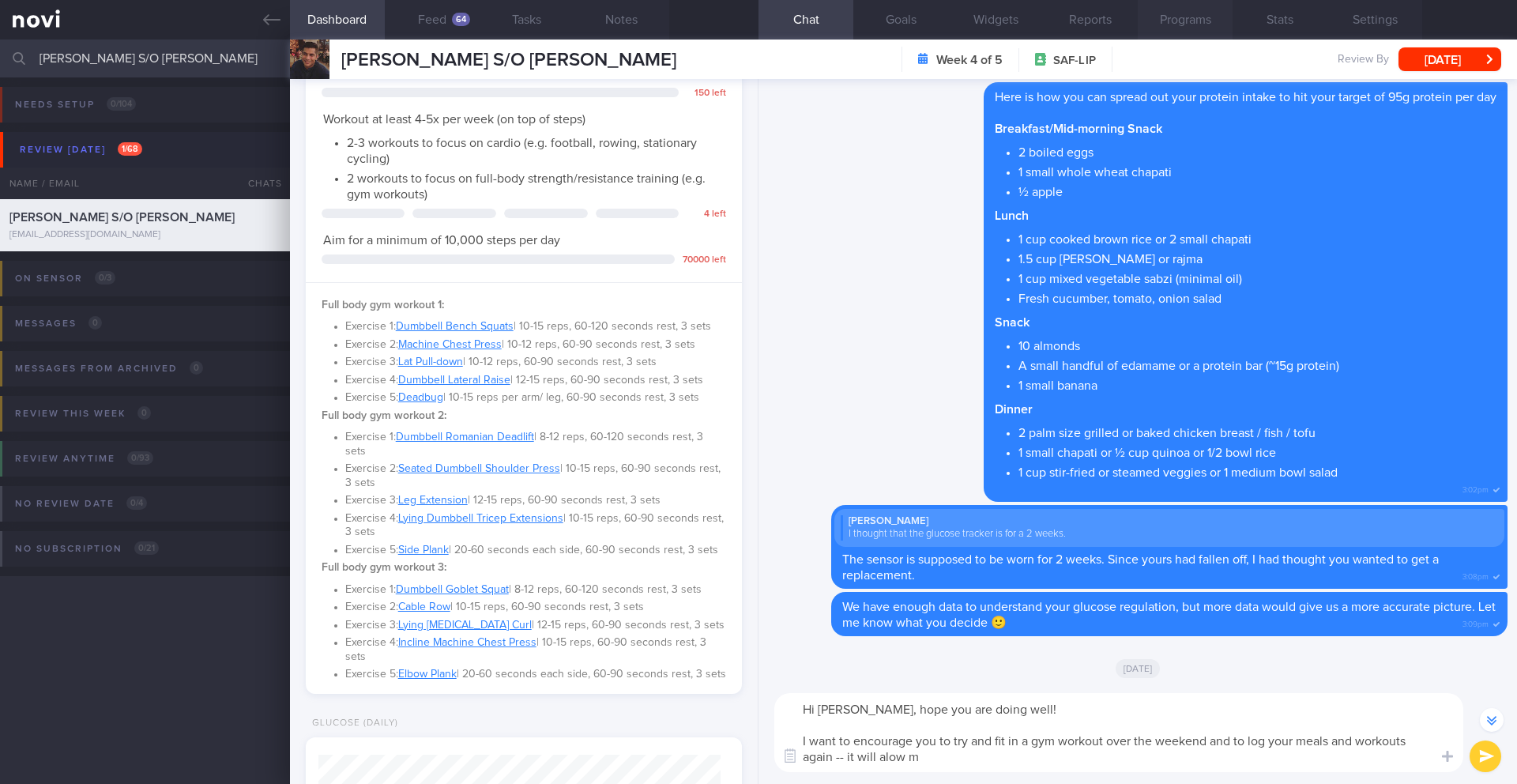
click at [1171, 34] on button "Programs" at bounding box center [1186, 19] width 95 height 39
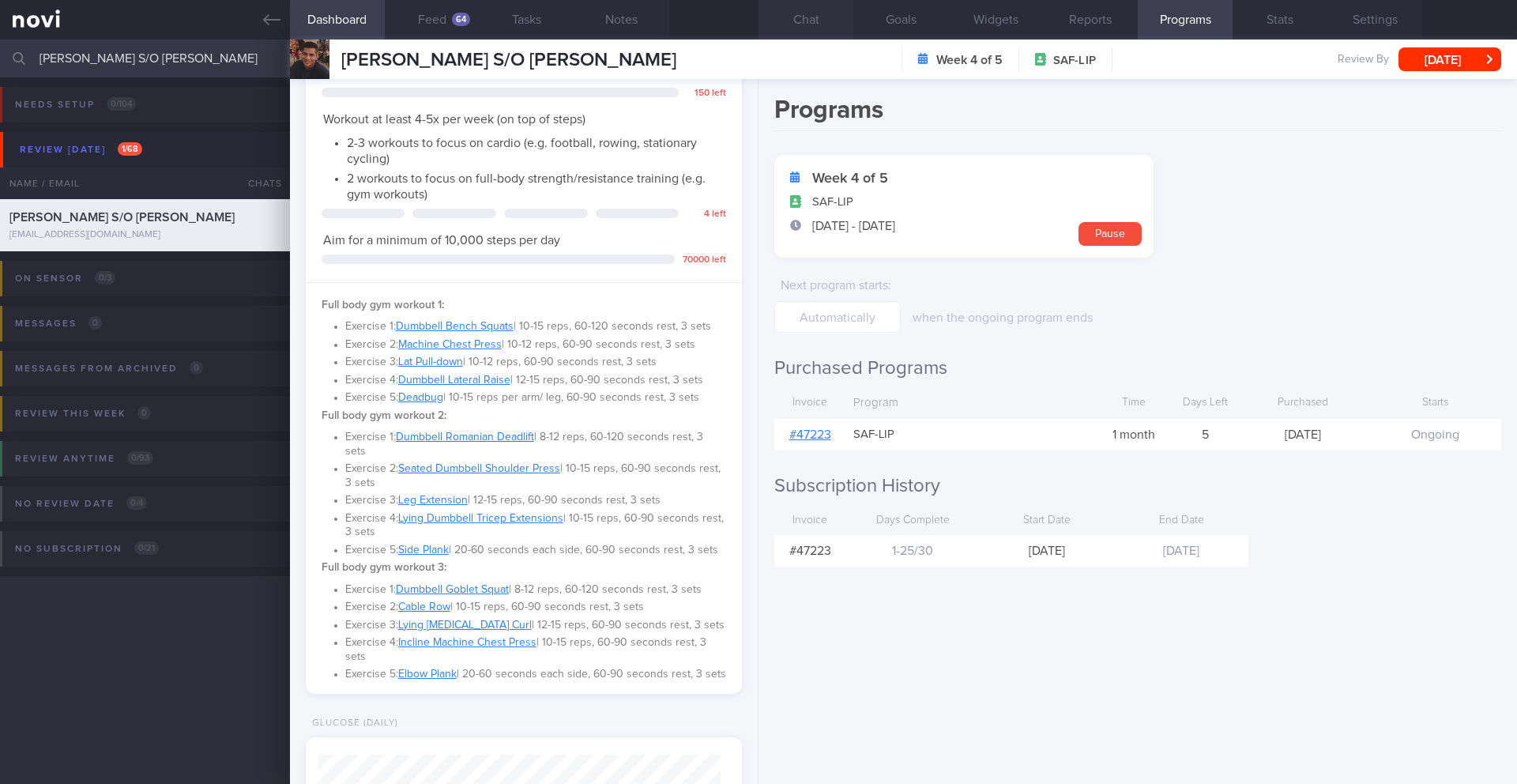
click at [835, 31] on button "Chat" at bounding box center [806, 19] width 95 height 39
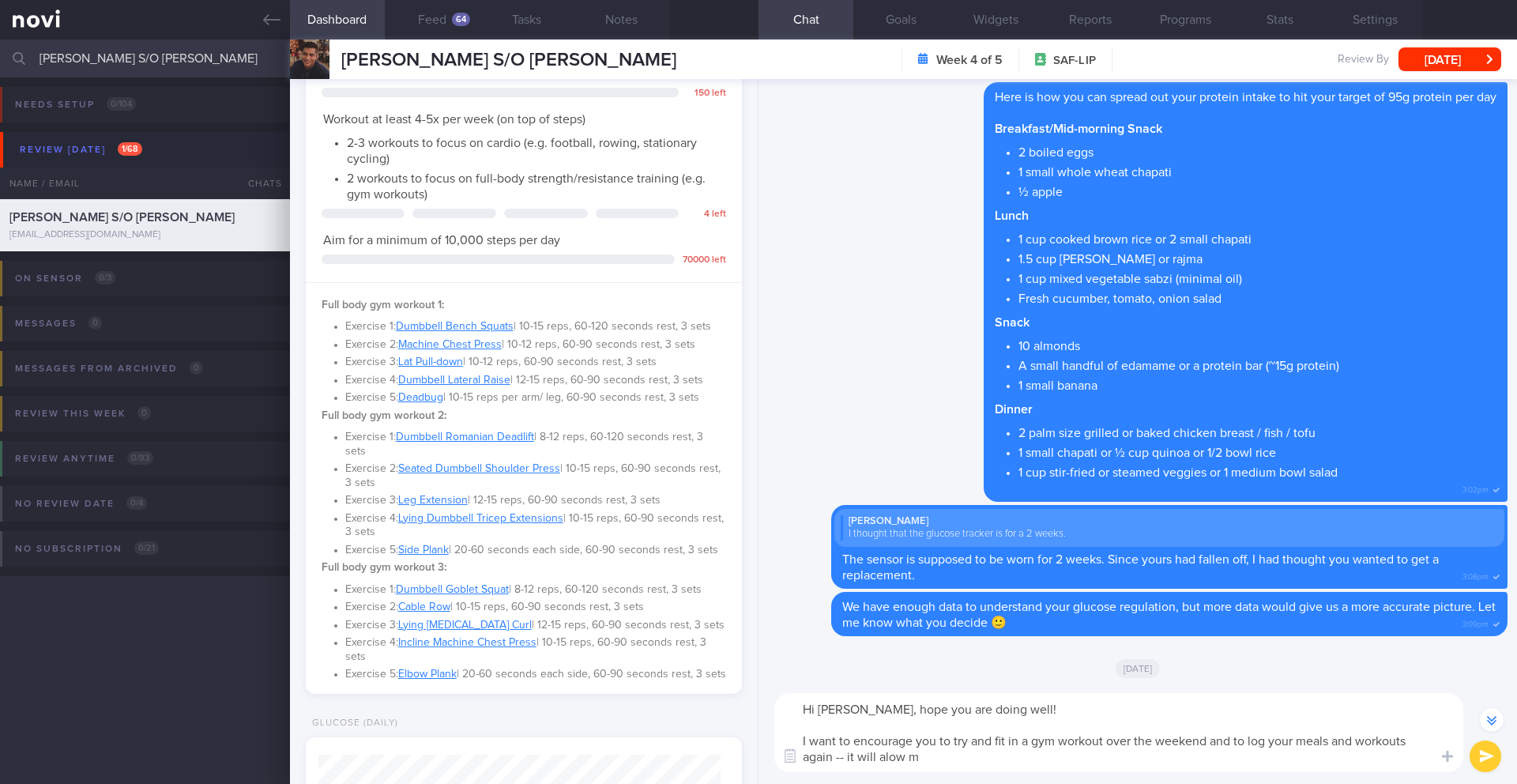
drag, startPoint x: 946, startPoint y: 758, endPoint x: 836, endPoint y: 755, distance: 110.0
click at [836, 755] on textarea "Hi Manbir, hope you are doing well! I want to encourage you to try and fit in a…" at bounding box center [1119, 732] width 689 height 79
type textarea "Hi Manbir, hope you are doing well! I want to encourage you to try and fit in a…"
click at [1486, 770] on button "submit" at bounding box center [1485, 755] width 31 height 31
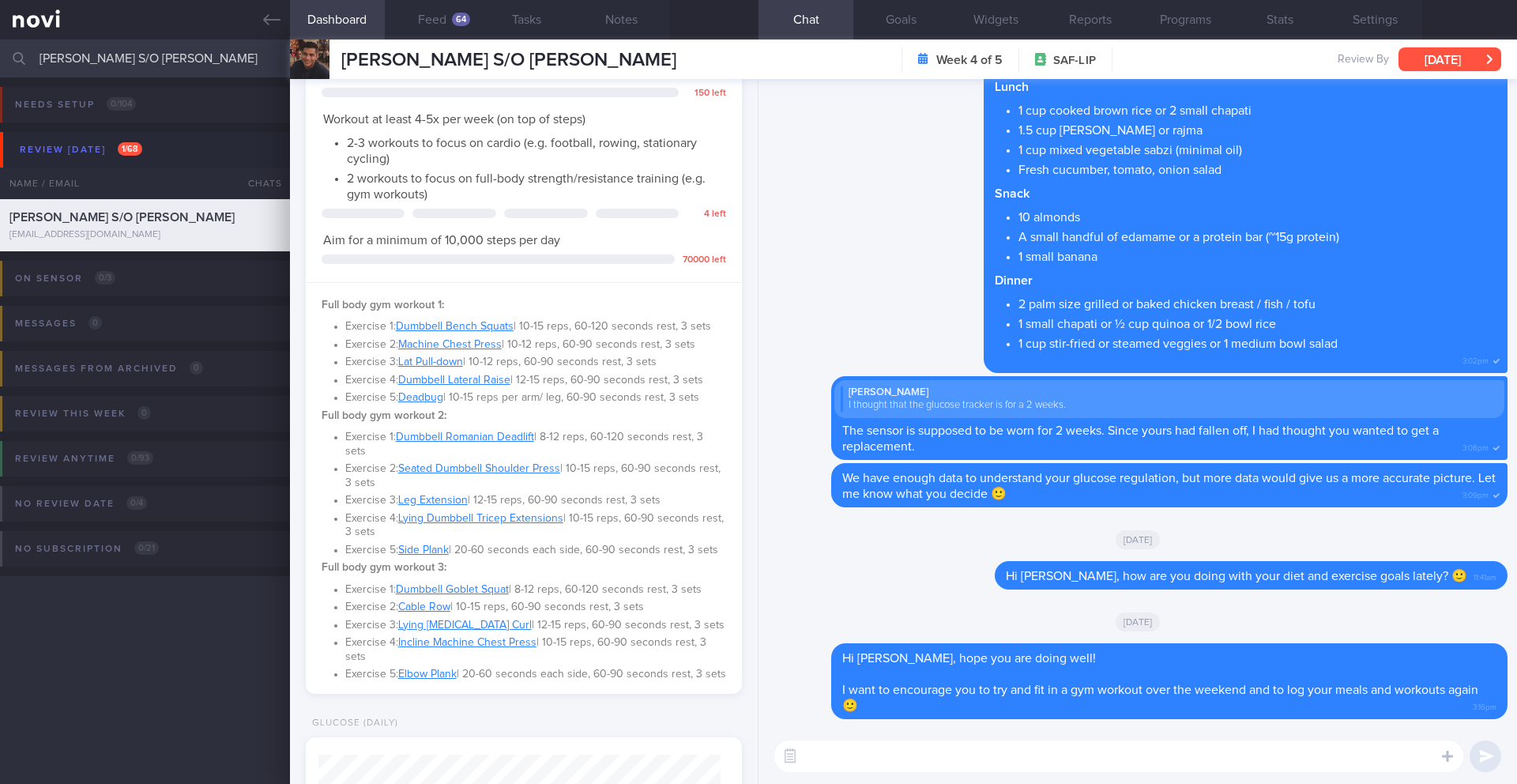
click at [1470, 66] on button "[DATE]" at bounding box center [1450, 59] width 103 height 24
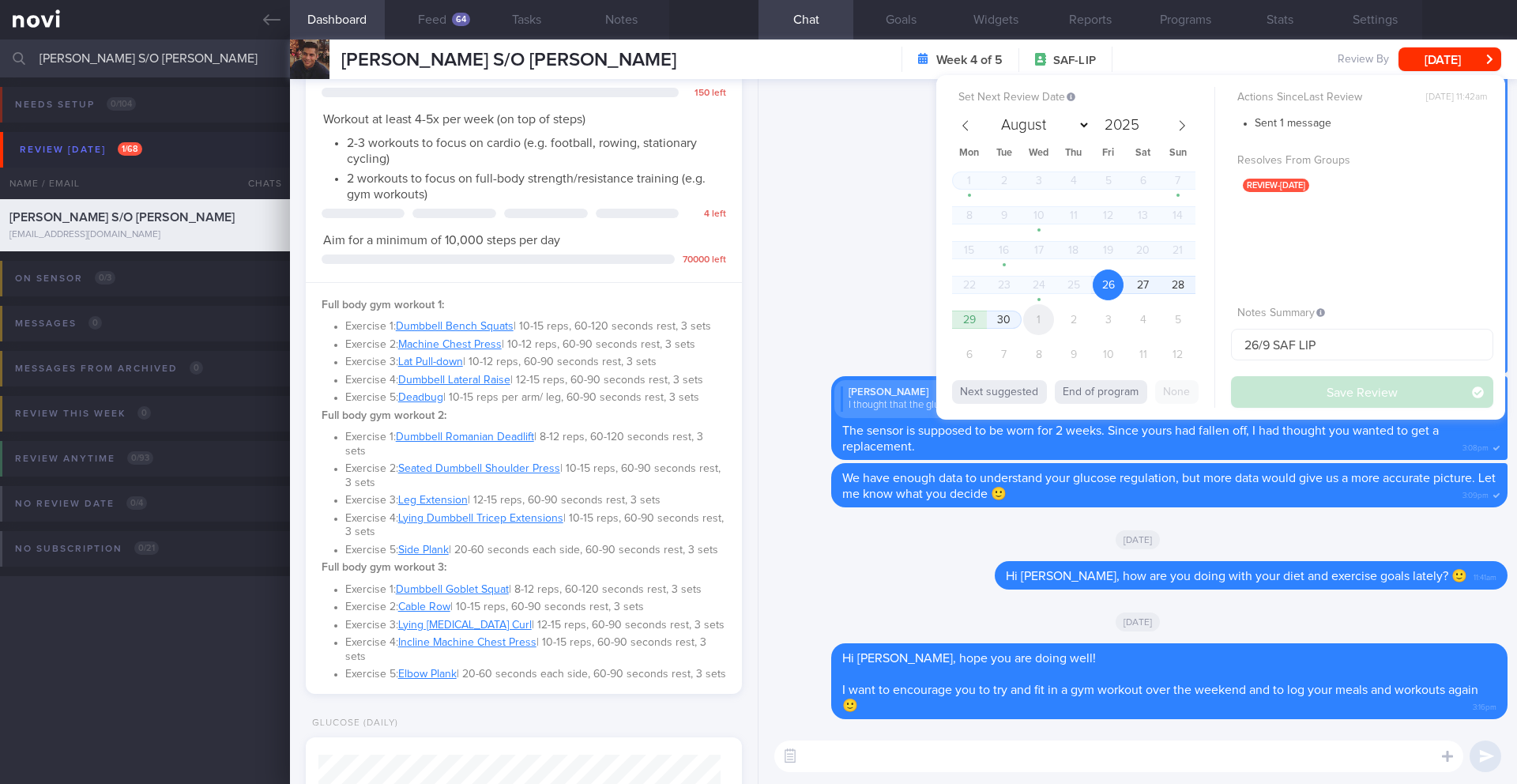
click at [1034, 328] on span "1" at bounding box center [1039, 319] width 31 height 30
select select "9"
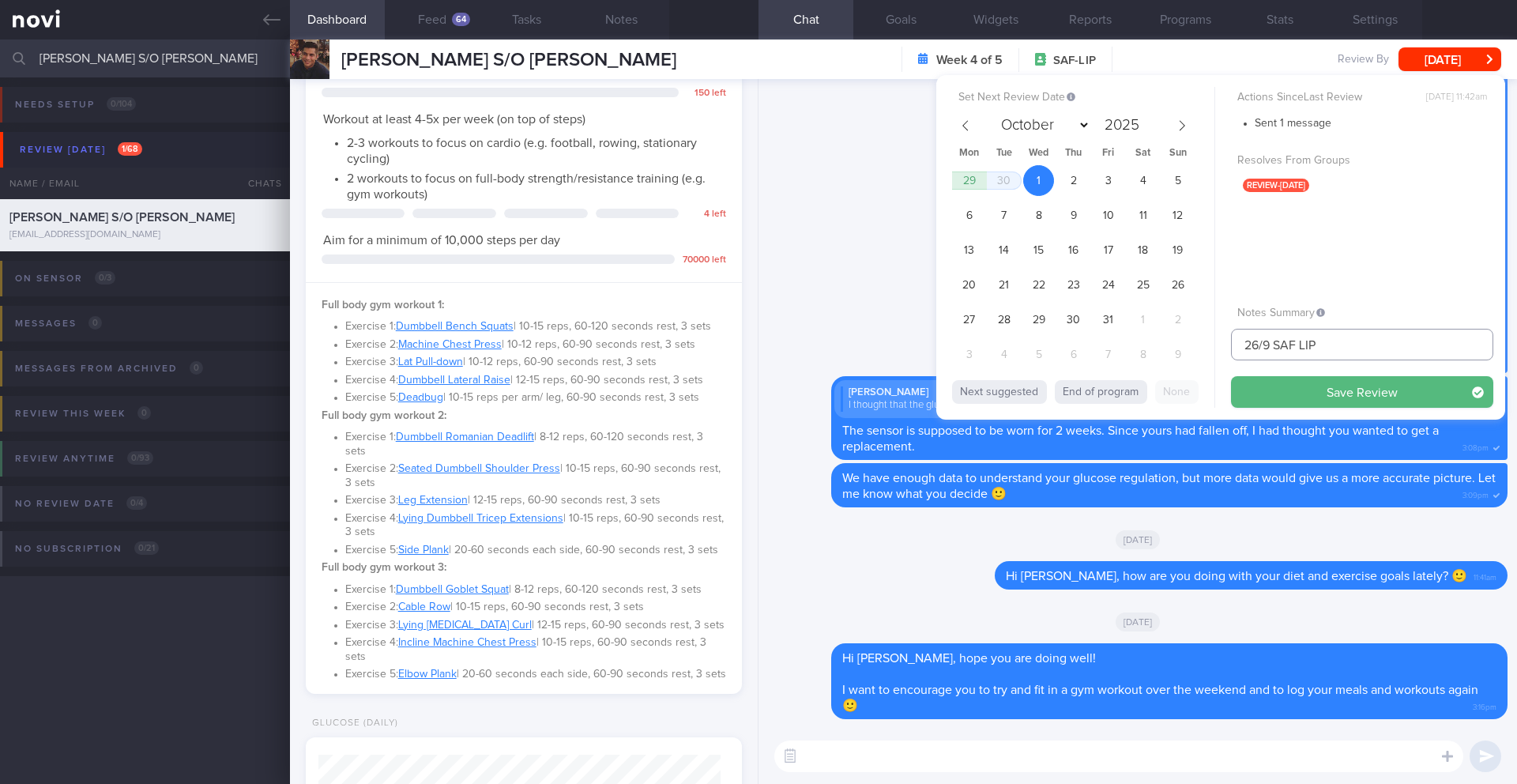
click at [1352, 345] on input "26/9 SAF LIP" at bounding box center [1362, 344] width 262 height 31
drag, startPoint x: 1267, startPoint y: 345, endPoint x: 1194, endPoint y: 346, distance: 73.0
click at [1194, 346] on div "Set Next Review Date 1 Oct 2025 August September October November December 2025…" at bounding box center [1221, 247] width 569 height 344
type input "1/10 SAF LIP"
click at [1270, 391] on button "Save Review" at bounding box center [1362, 392] width 262 height 31
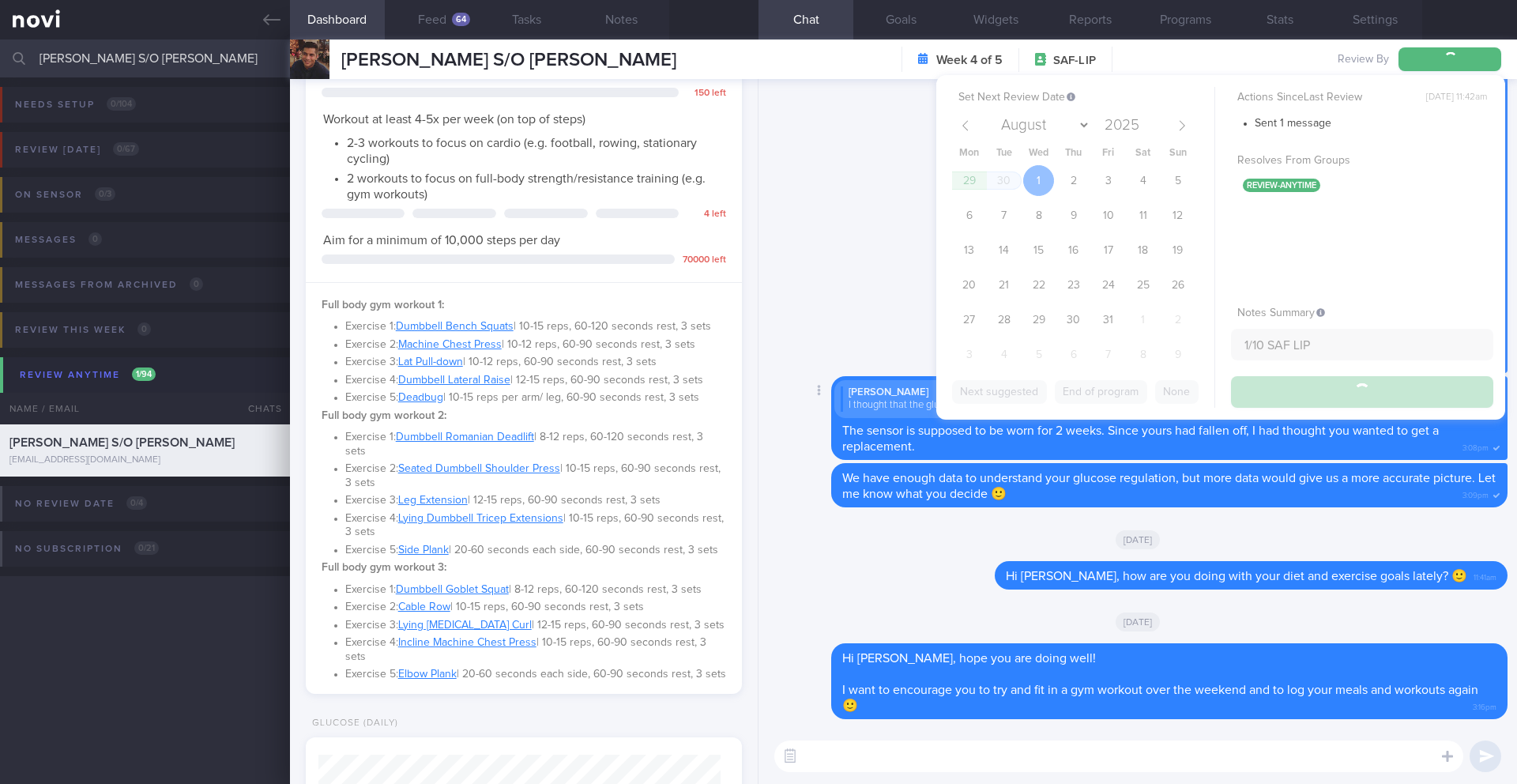
type input "1/10 SAF LIP"
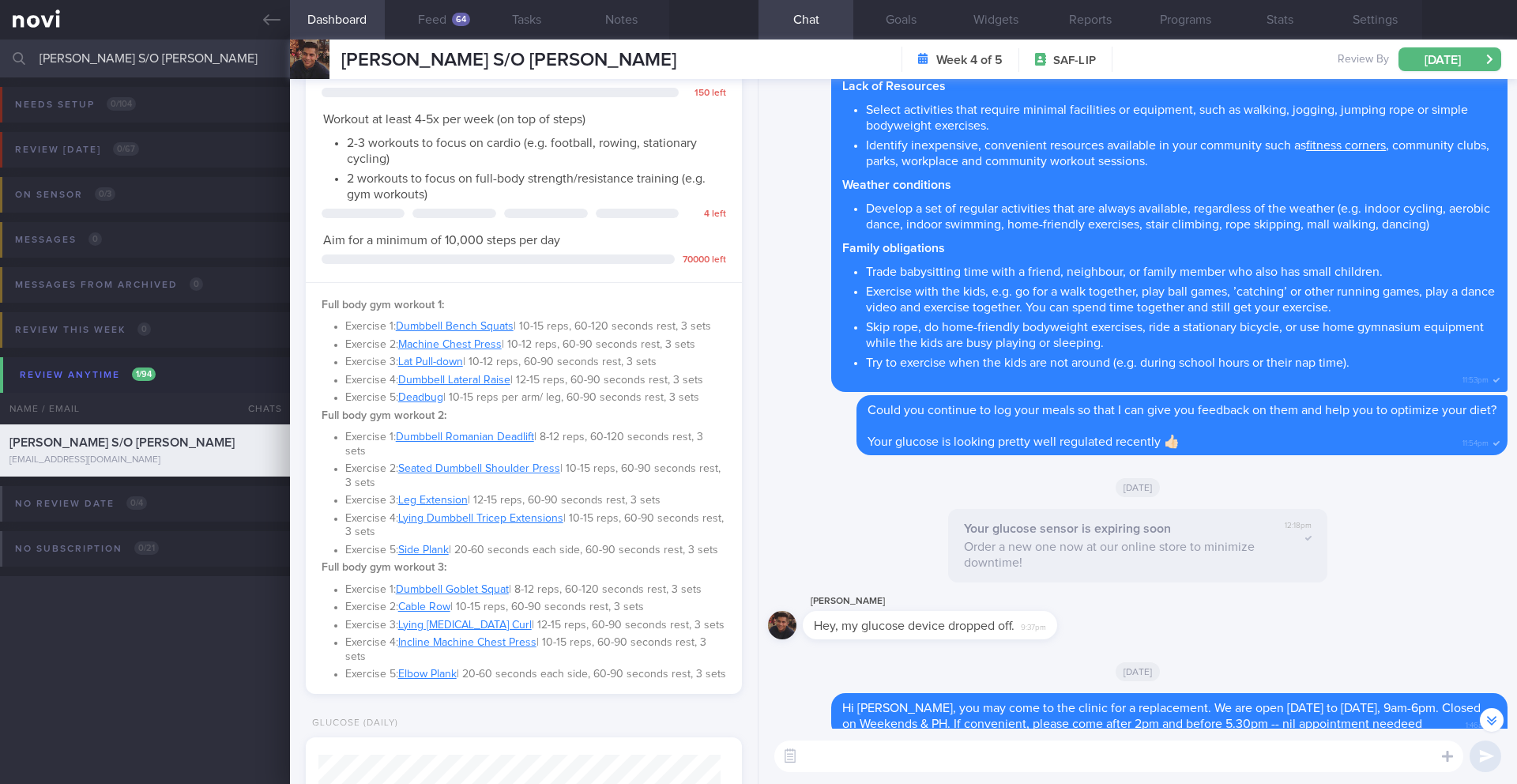
scroll to position [-1535, 0]
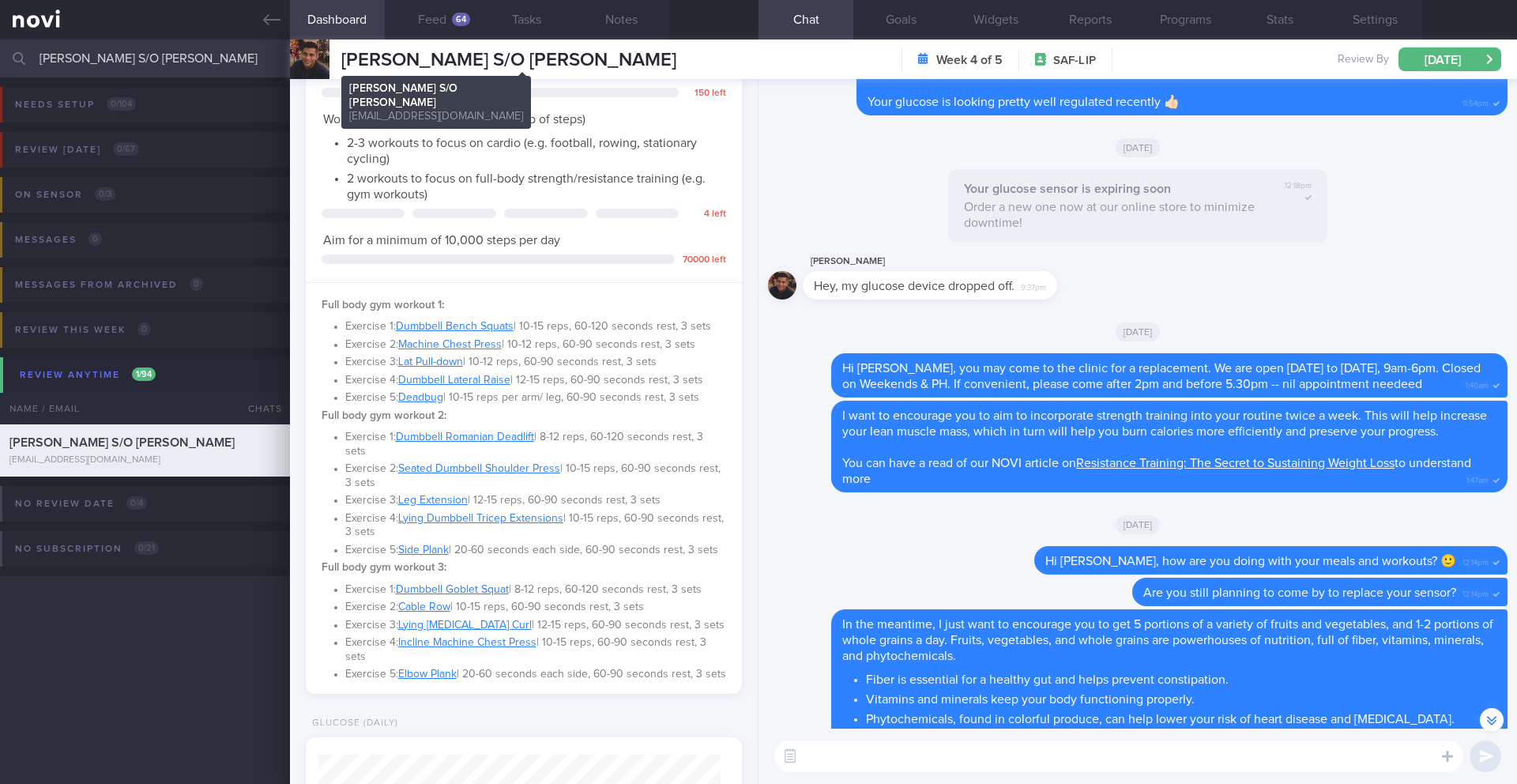
click at [447, 60] on span "[PERSON_NAME] S/O [PERSON_NAME]" at bounding box center [508, 60] width 335 height 19
click at [159, 63] on input "[PERSON_NAME] S/O [PERSON_NAME]" at bounding box center [758, 58] width 1517 height 38
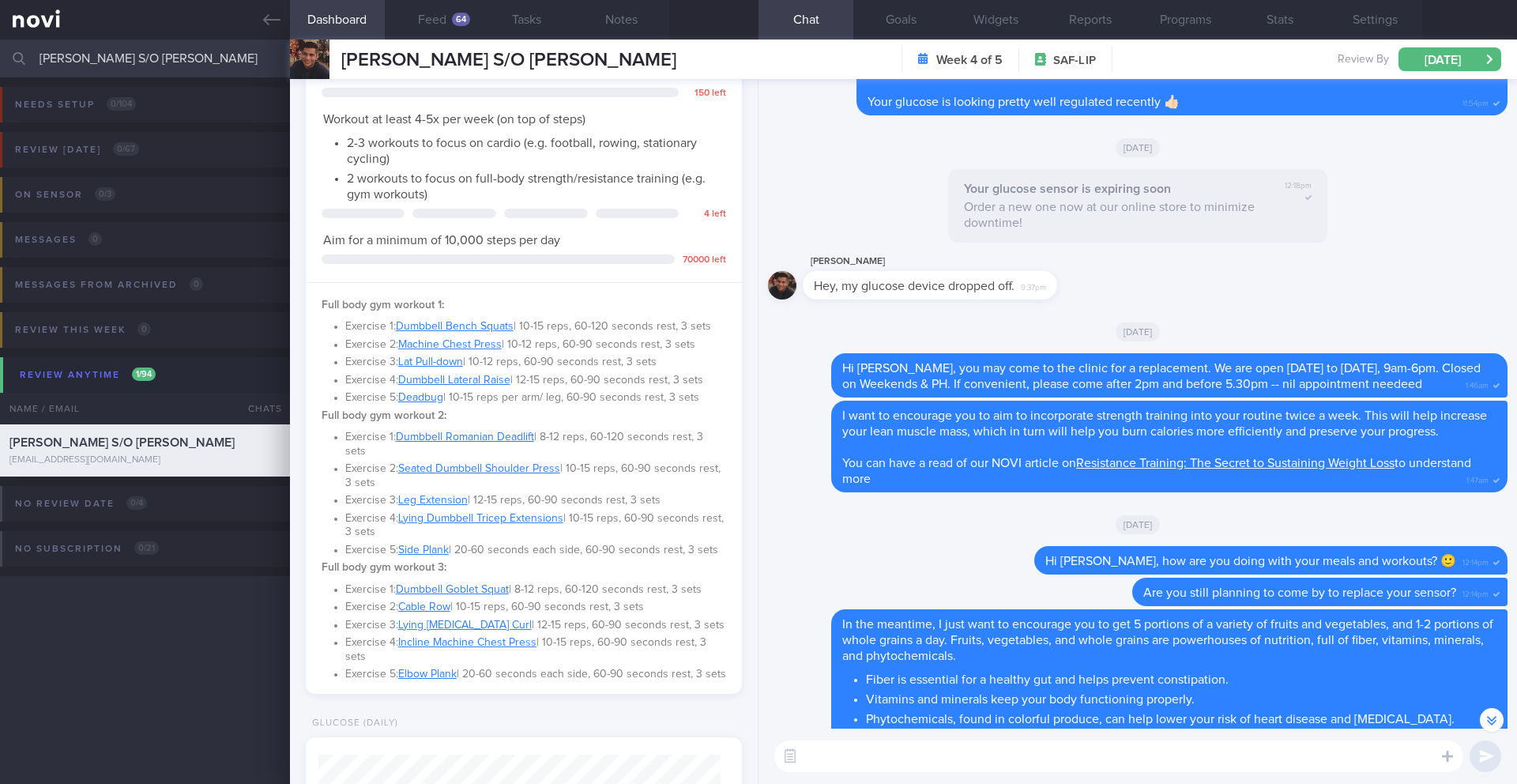
click at [159, 63] on input "[PERSON_NAME] S/O [PERSON_NAME]" at bounding box center [758, 58] width 1517 height 38
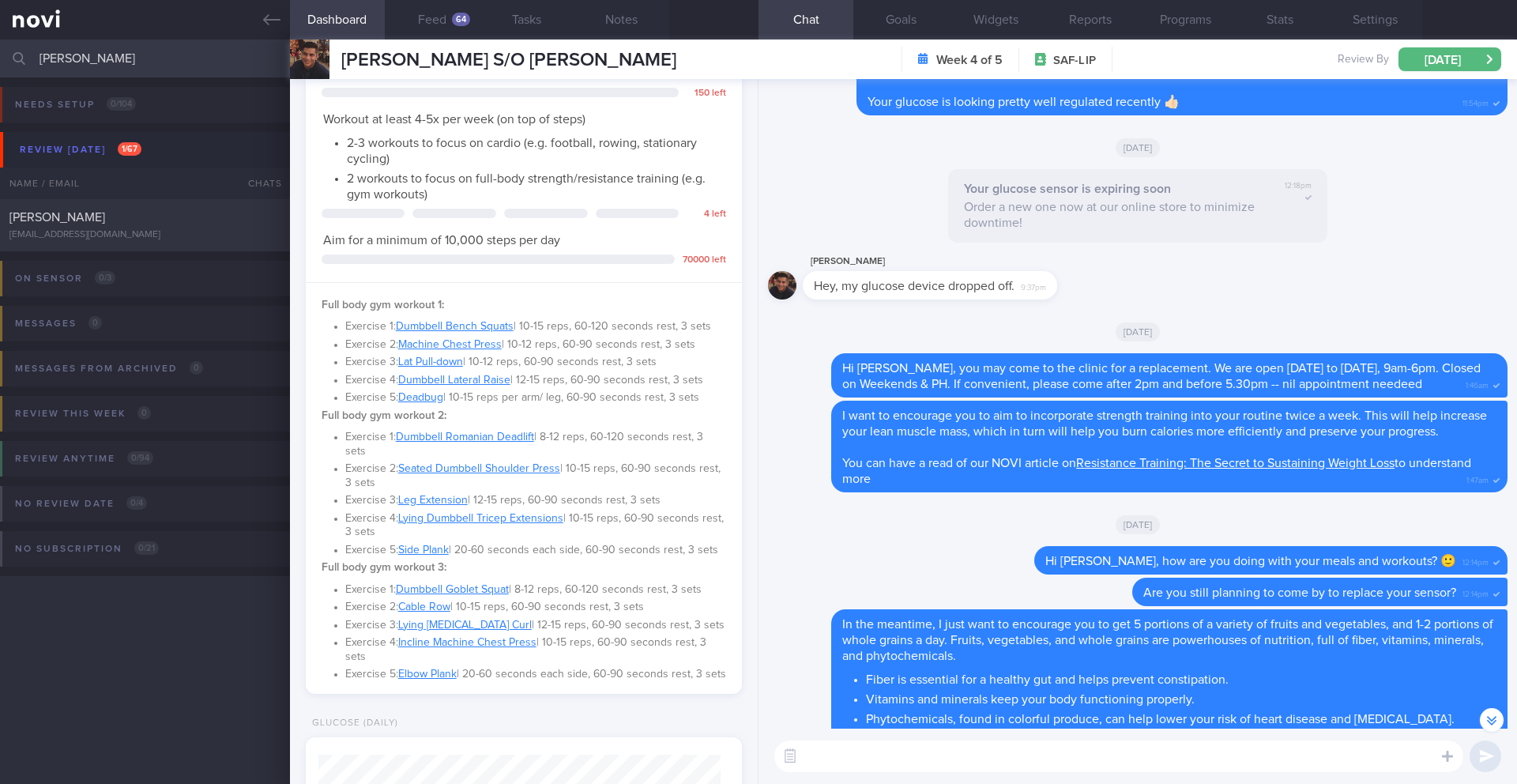
type input "[PERSON_NAME]"
click at [181, 230] on div "[EMAIL_ADDRESS][DOMAIN_NAME]" at bounding box center [145, 234] width 271 height 12
type input "23/9 Check for reply or logs (previously on Dig Supp)"
type textarea "Not logging. REVIEW with Dr Todd: (6/8/25) Restart Ryblesus at 14mg OM for 3 mo…"
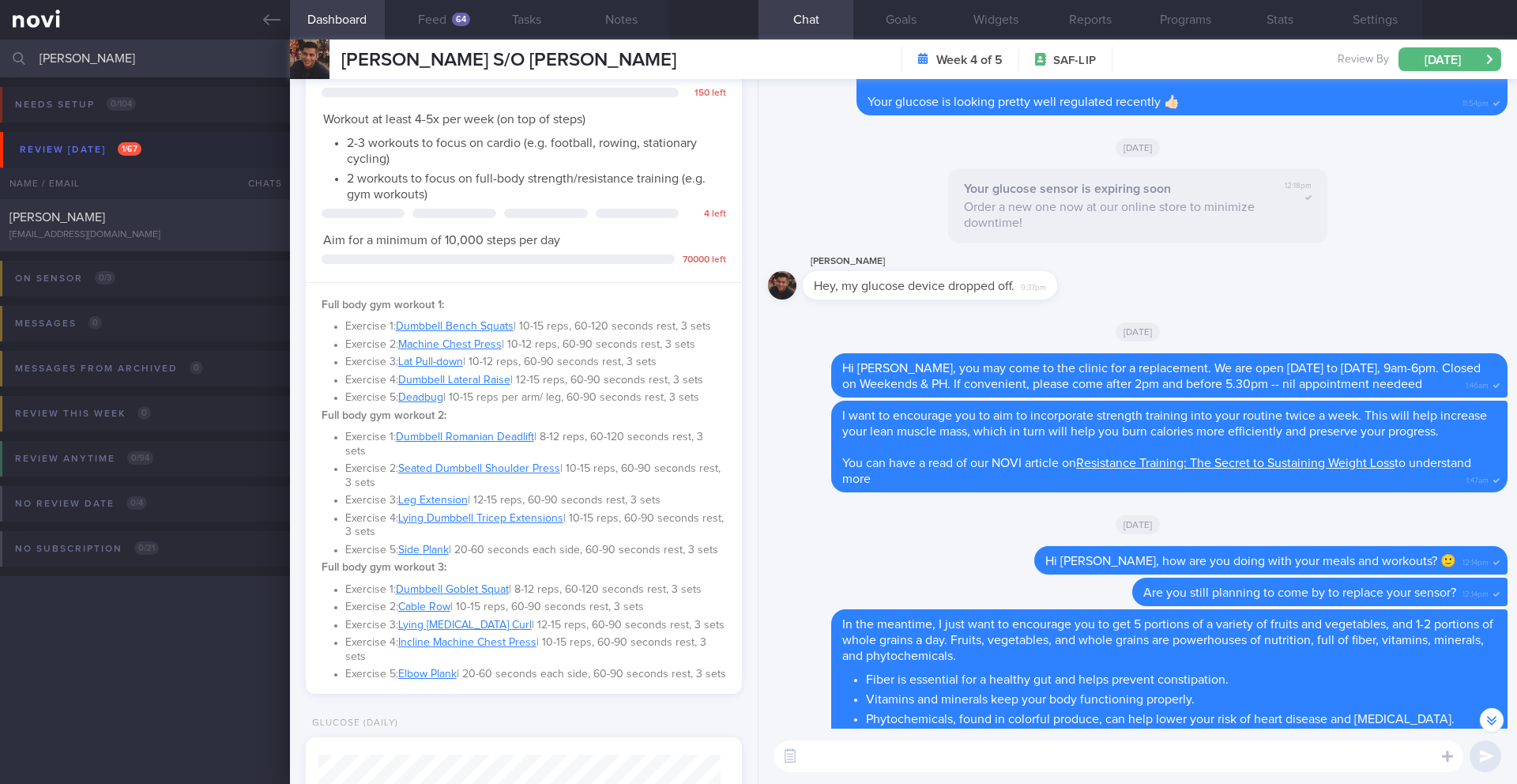
select select "8"
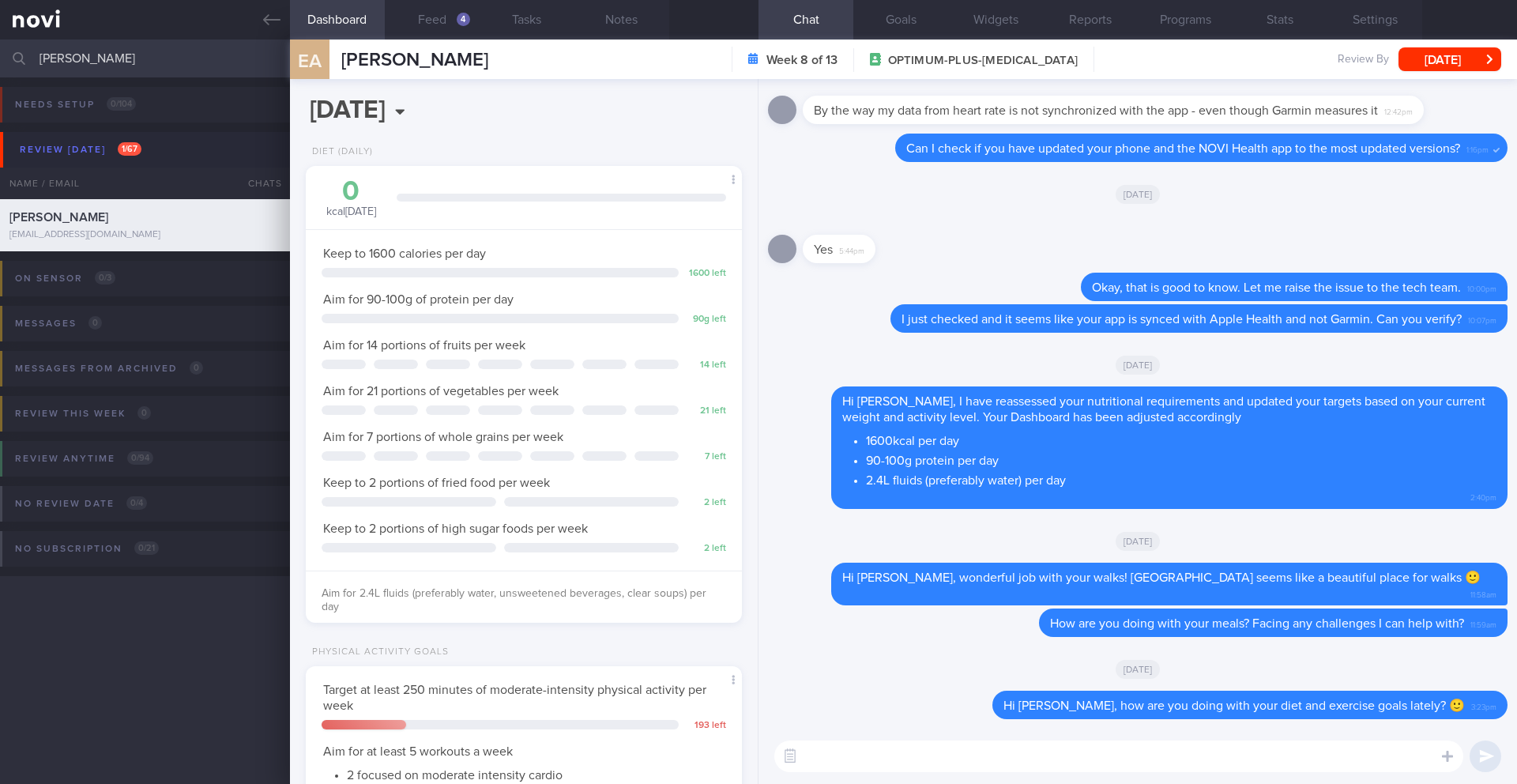
scroll to position [221, 397]
click at [423, 25] on button "Feed 4" at bounding box center [432, 19] width 95 height 39
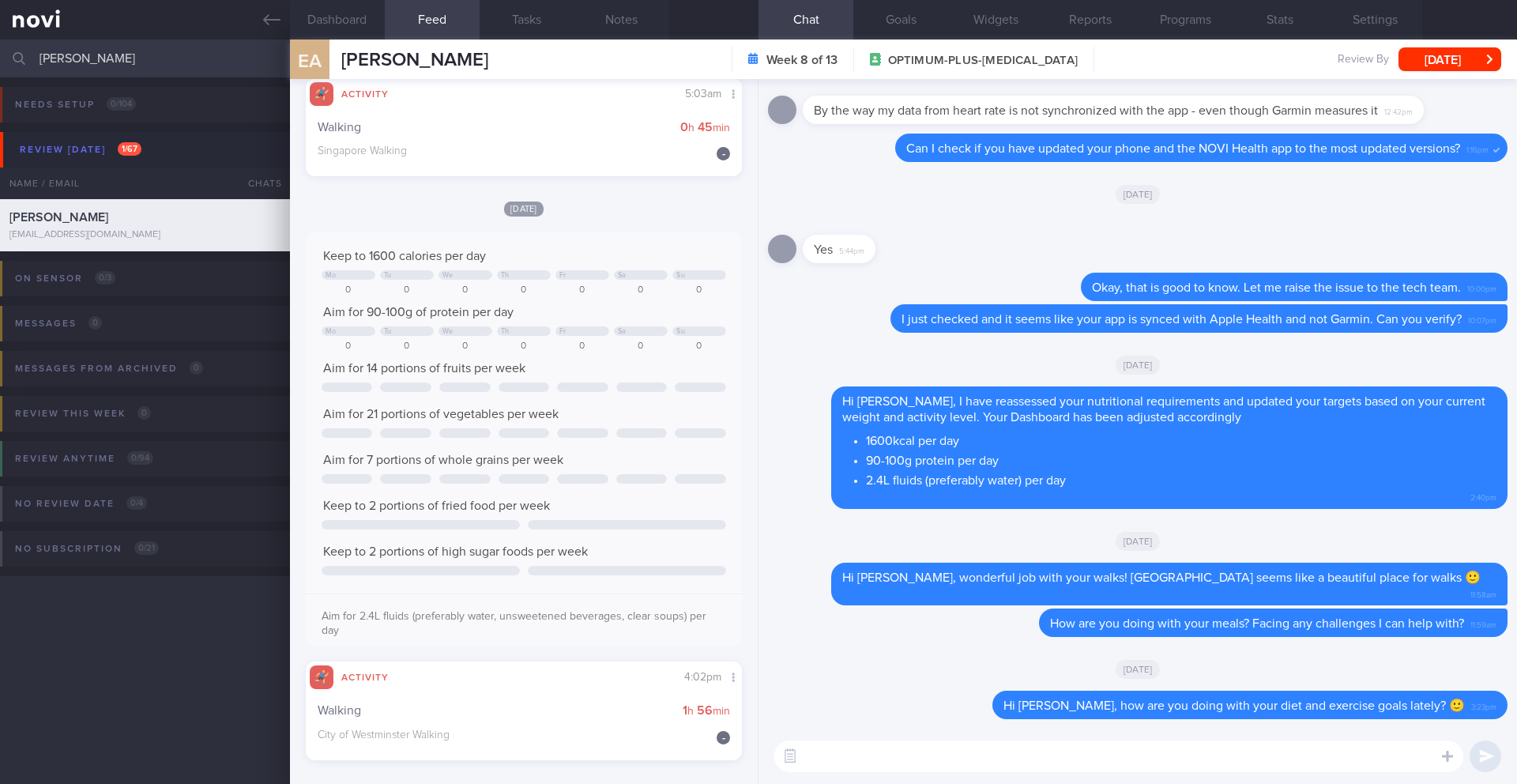
scroll to position [550, 0]
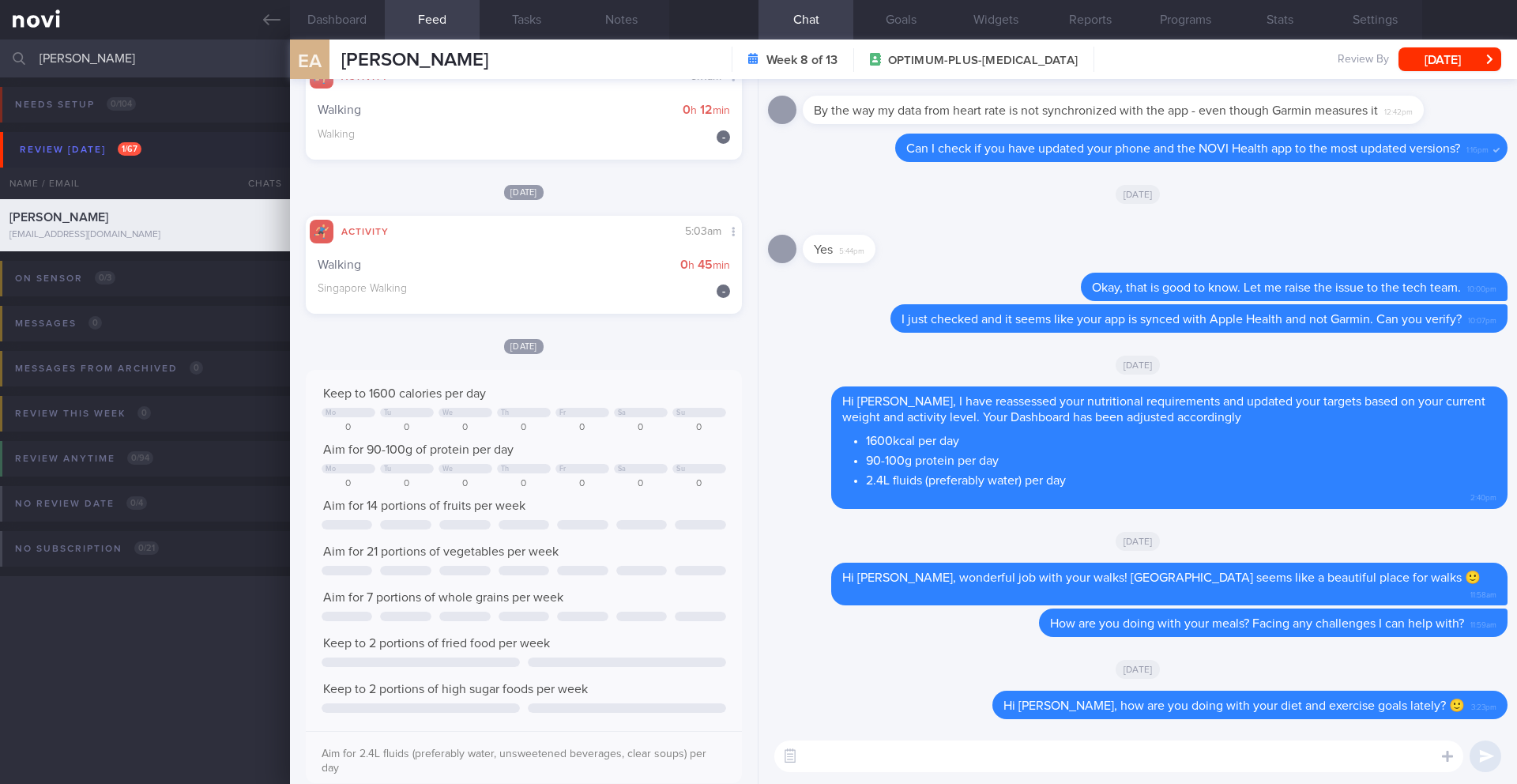
click at [1033, 764] on textarea at bounding box center [1119, 755] width 689 height 31
click at [1036, 758] on textarea "Hi Elena" at bounding box center [1119, 755] width 689 height 31
click at [1037, 757] on textarea "Hi Elena" at bounding box center [1119, 755] width 689 height 31
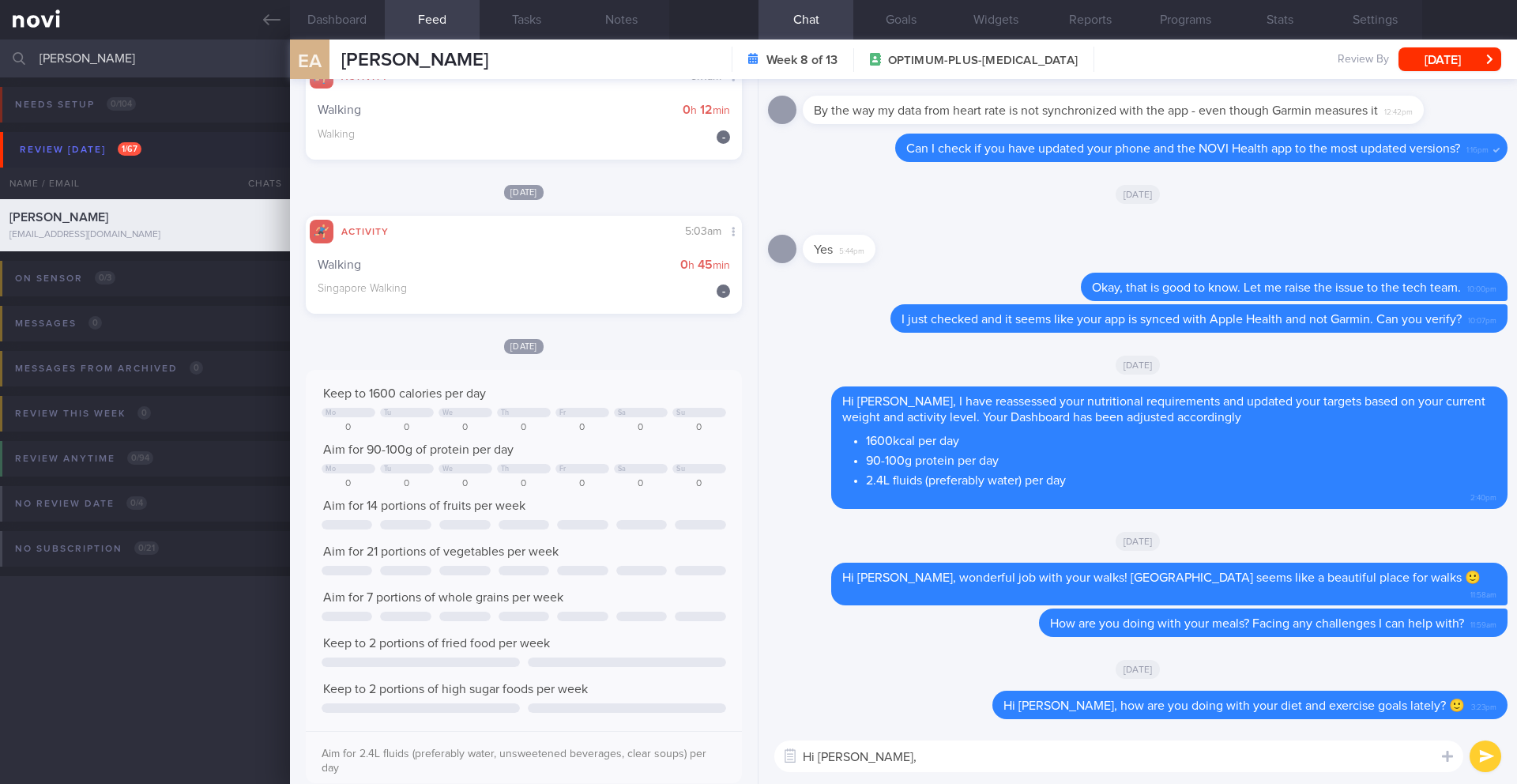
paste textarea "How are your meals and exercise going? Do you have any questions or concerns I …"
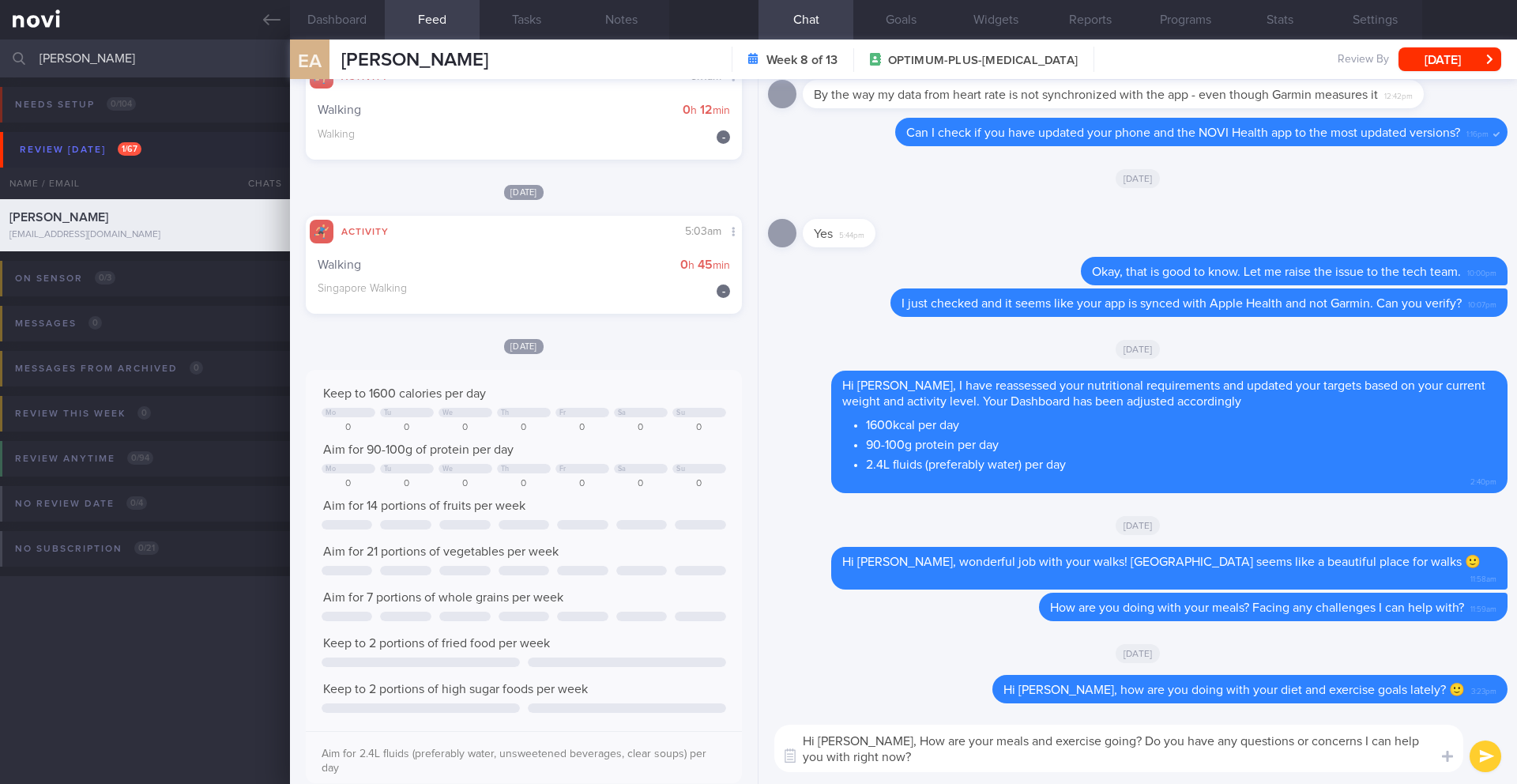
scroll to position [0, 0]
click at [880, 755] on textarea "Hi Elena, How are your meals and exercise going? Do you have any questions or c…" at bounding box center [1119, 748] width 689 height 47
click at [865, 742] on textarea "Hi Elena, How are your meals and exercise going? Do you have any questions or c…" at bounding box center [1119, 748] width 689 height 47
click at [857, 739] on textarea "Hi Elena, how are your meals and exercise going? Do you have any questions or c…" at bounding box center [1119, 748] width 689 height 47
type textarea "Hi Elena! How are your meals and exercise going? Do you have any questions or c…"
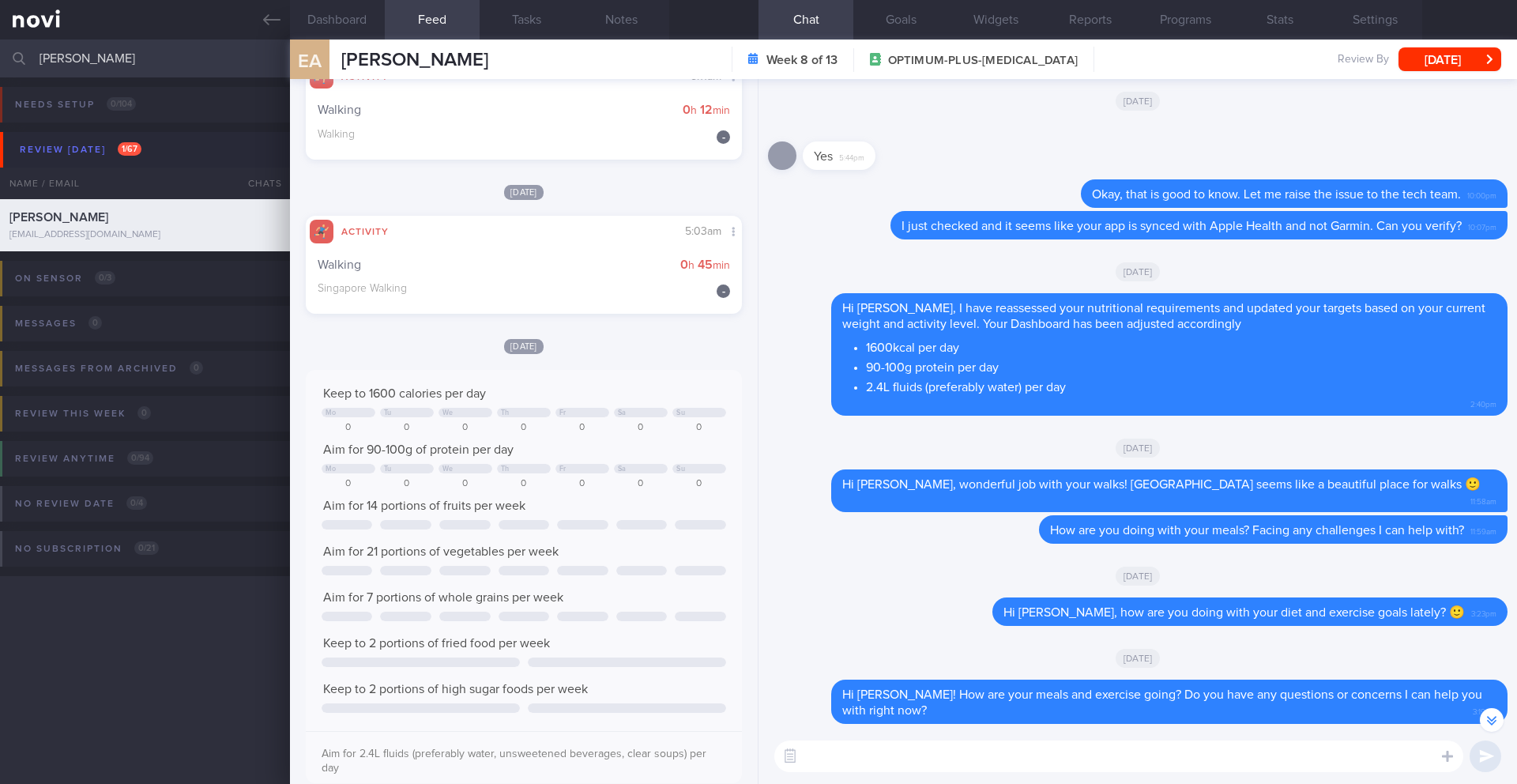
scroll to position [1, 0]
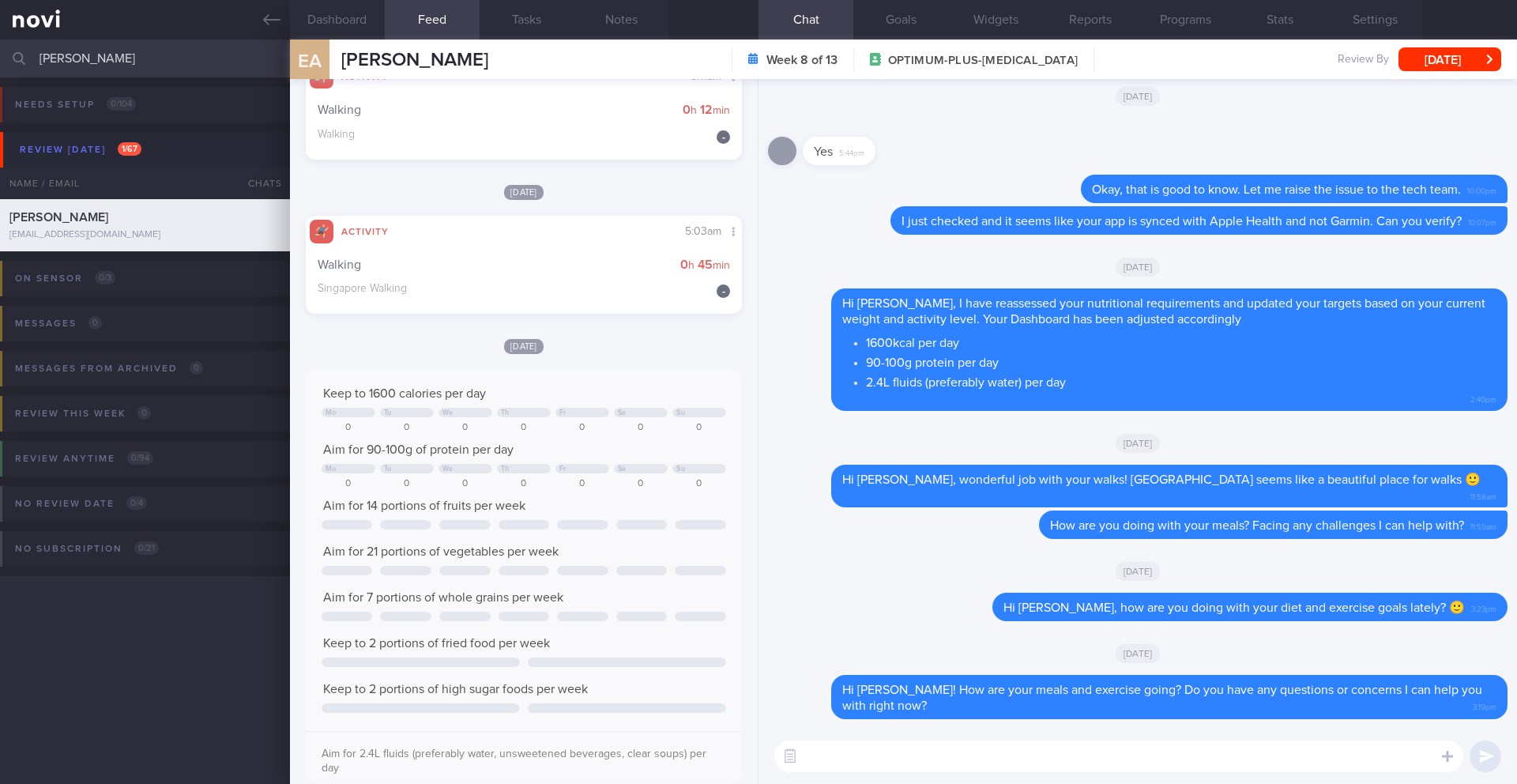
click at [888, 754] on textarea at bounding box center [1119, 755] width 689 height 31
paste textarea "We noticed there haven’t been any food or workout logs recently, and we’ve miss…"
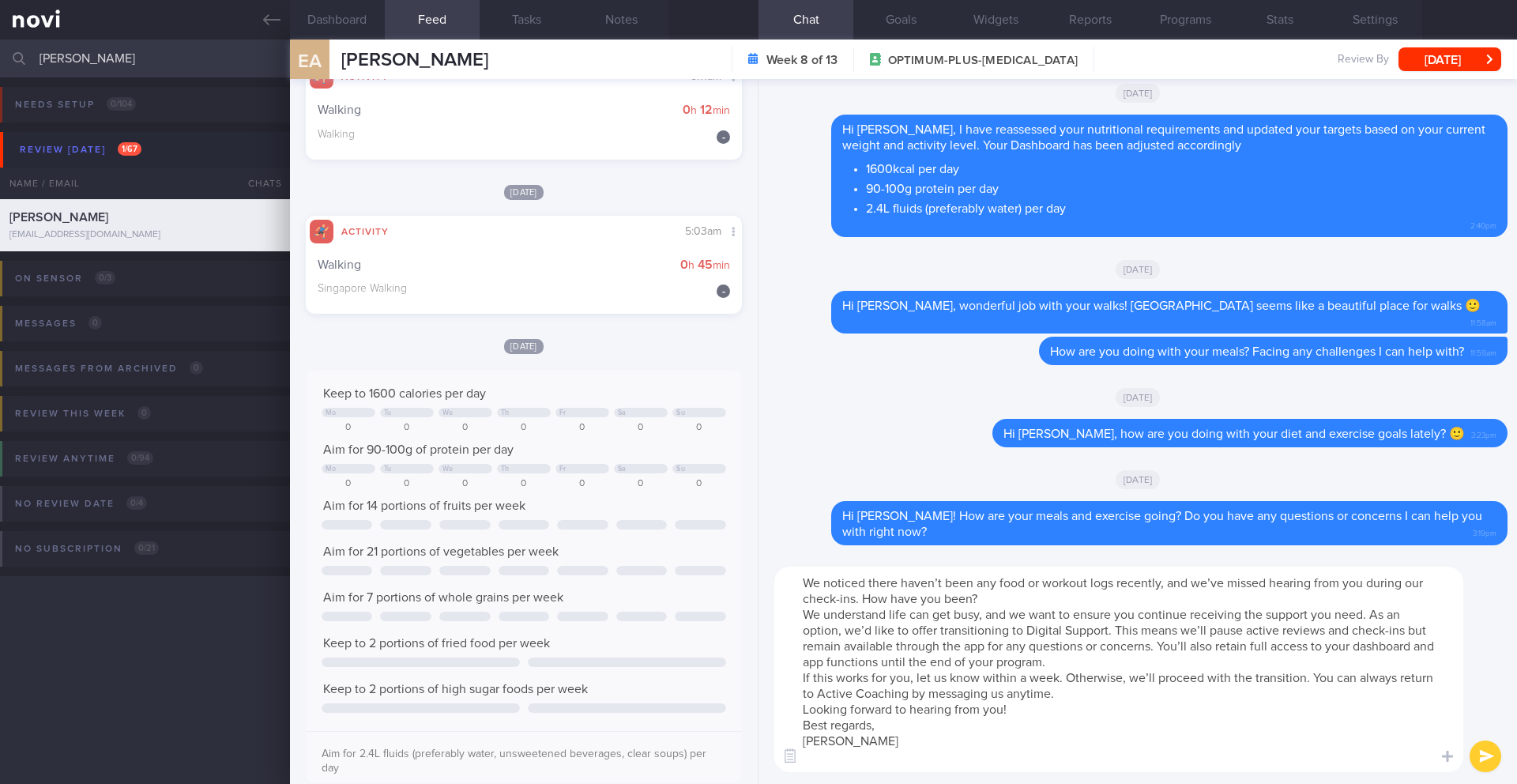
scroll to position [-173, 0]
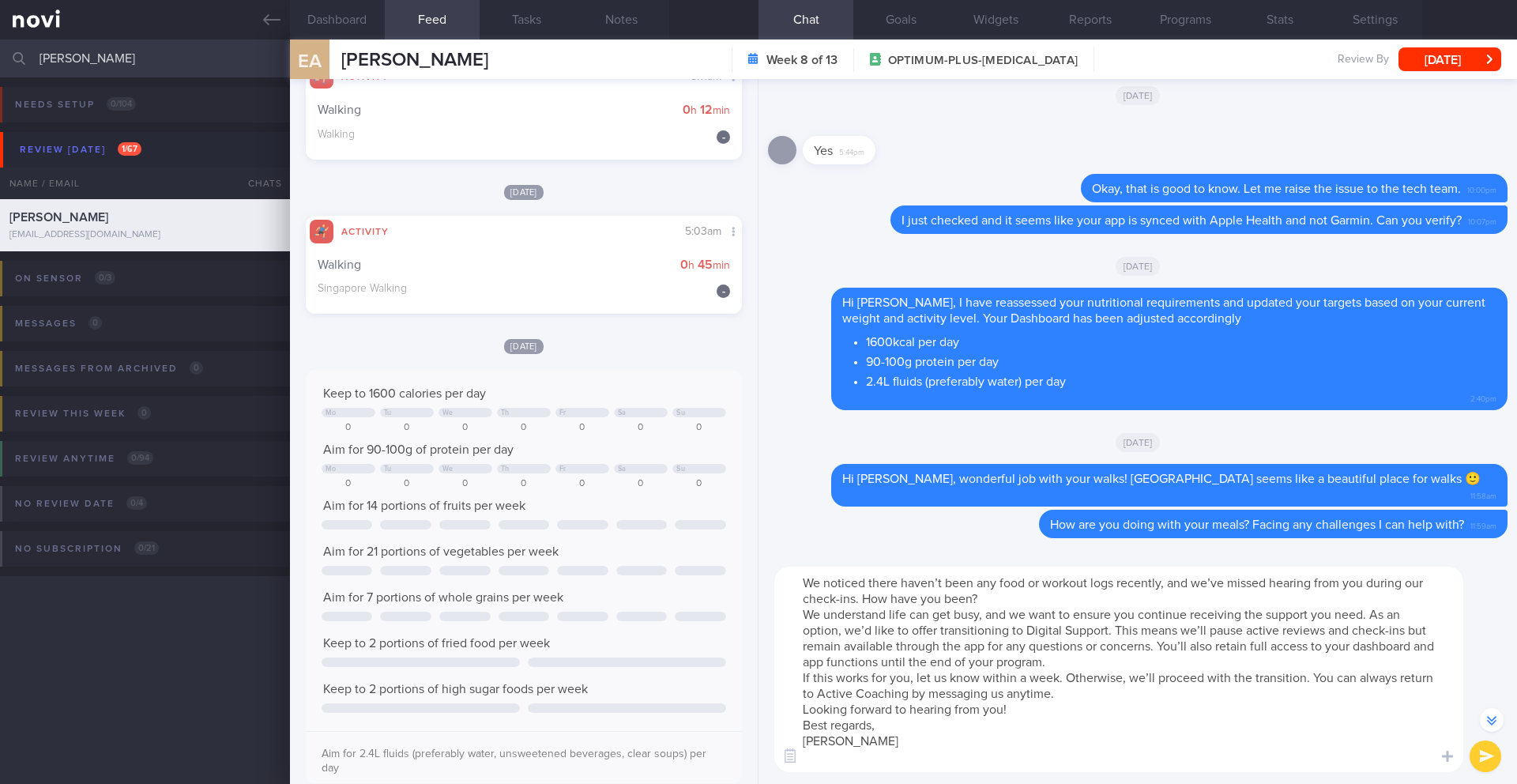
click at [1015, 599] on textarea "We noticed there haven’t been any food or workout logs recently, and we’ve miss…" at bounding box center [1119, 669] width 689 height 205
drag, startPoint x: 1008, startPoint y: 599, endPoint x: 860, endPoint y: 602, distance: 148.0
click at [860, 602] on textarea "We noticed there haven’t been any food or workout logs recently, and we’ve miss…" at bounding box center [1119, 669] width 689 height 205
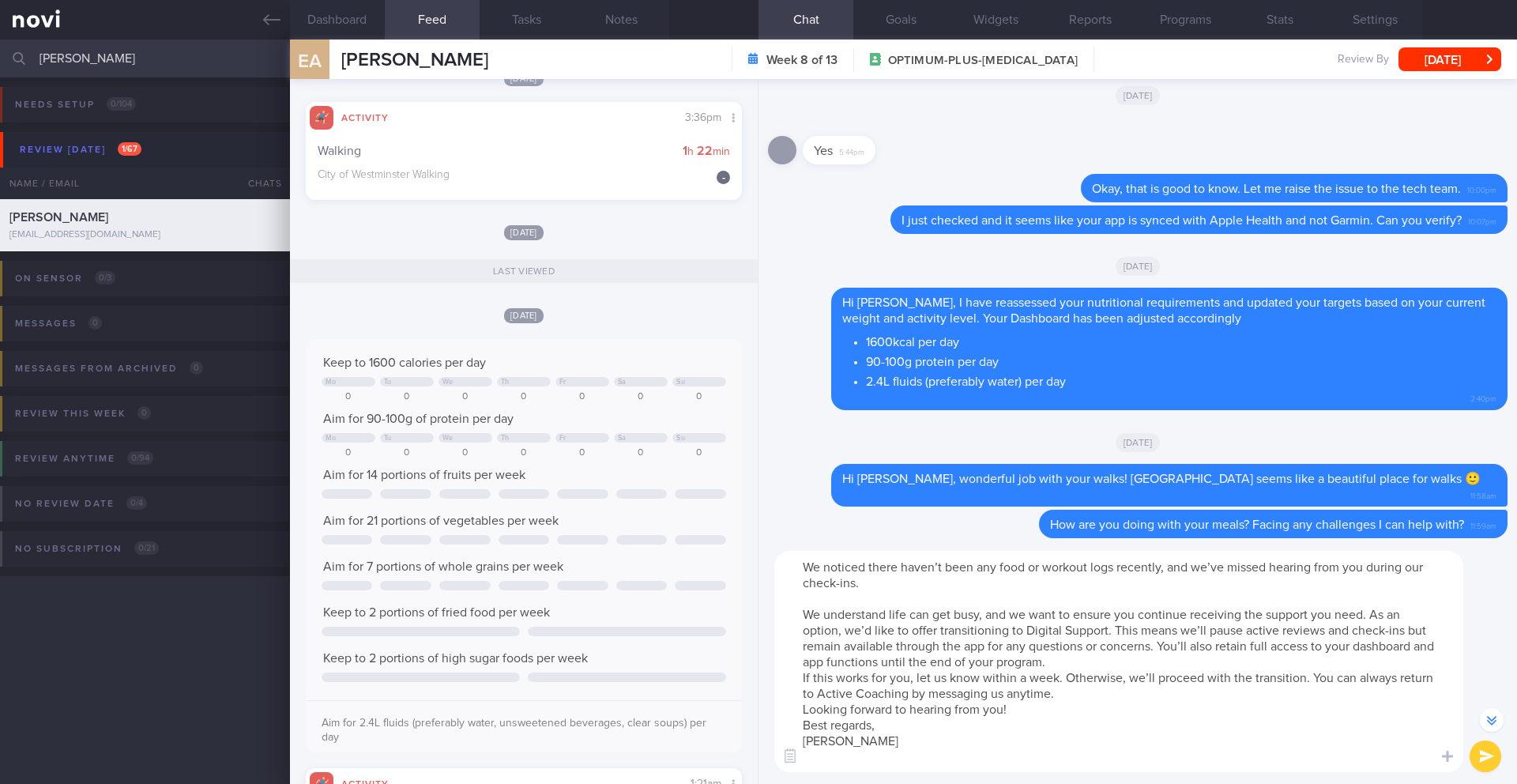
scroll to position [1421, 0]
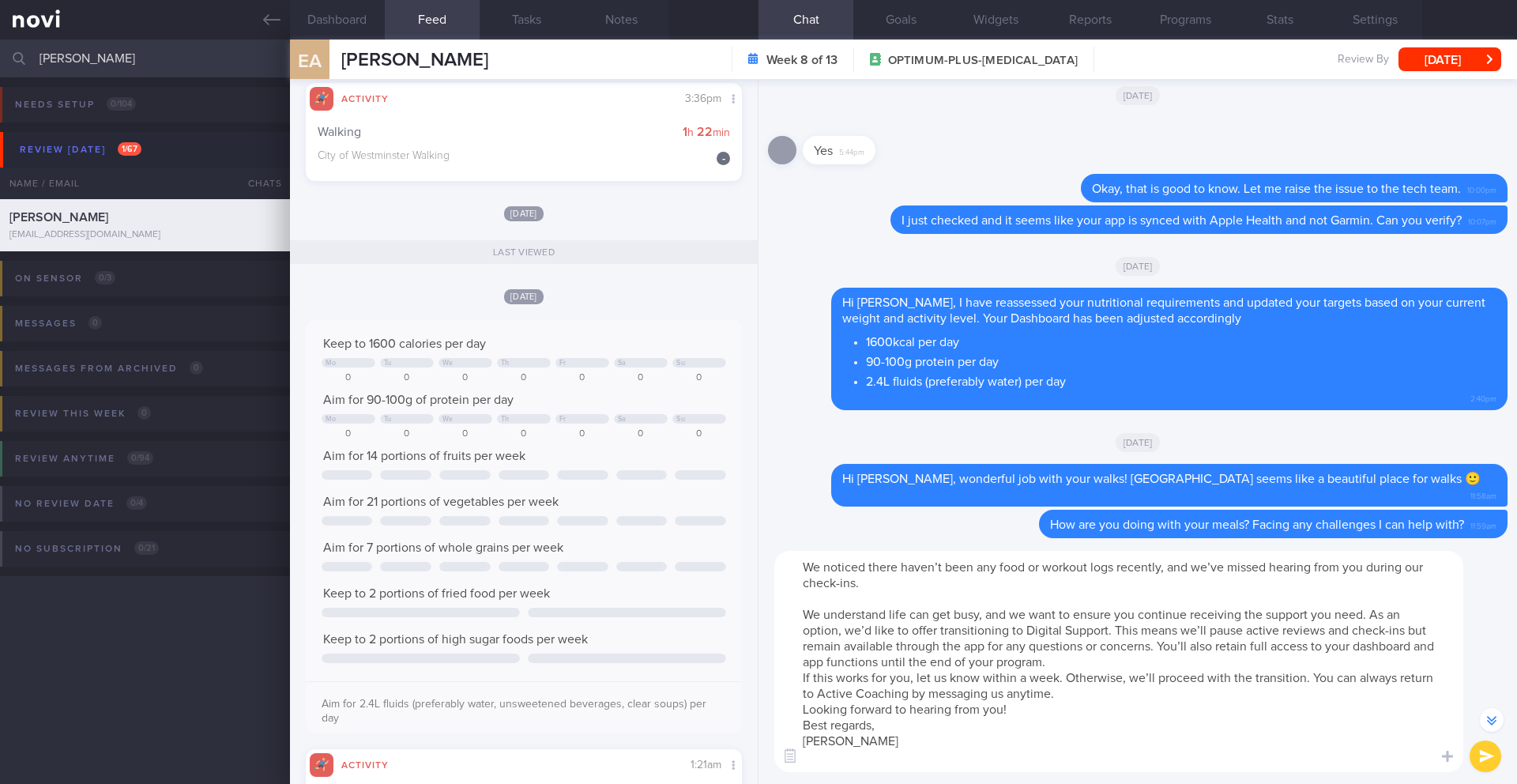
click at [1113, 659] on textarea "We noticed there haven’t been any food or workout logs recently, and we’ve miss…" at bounding box center [1119, 661] width 689 height 221
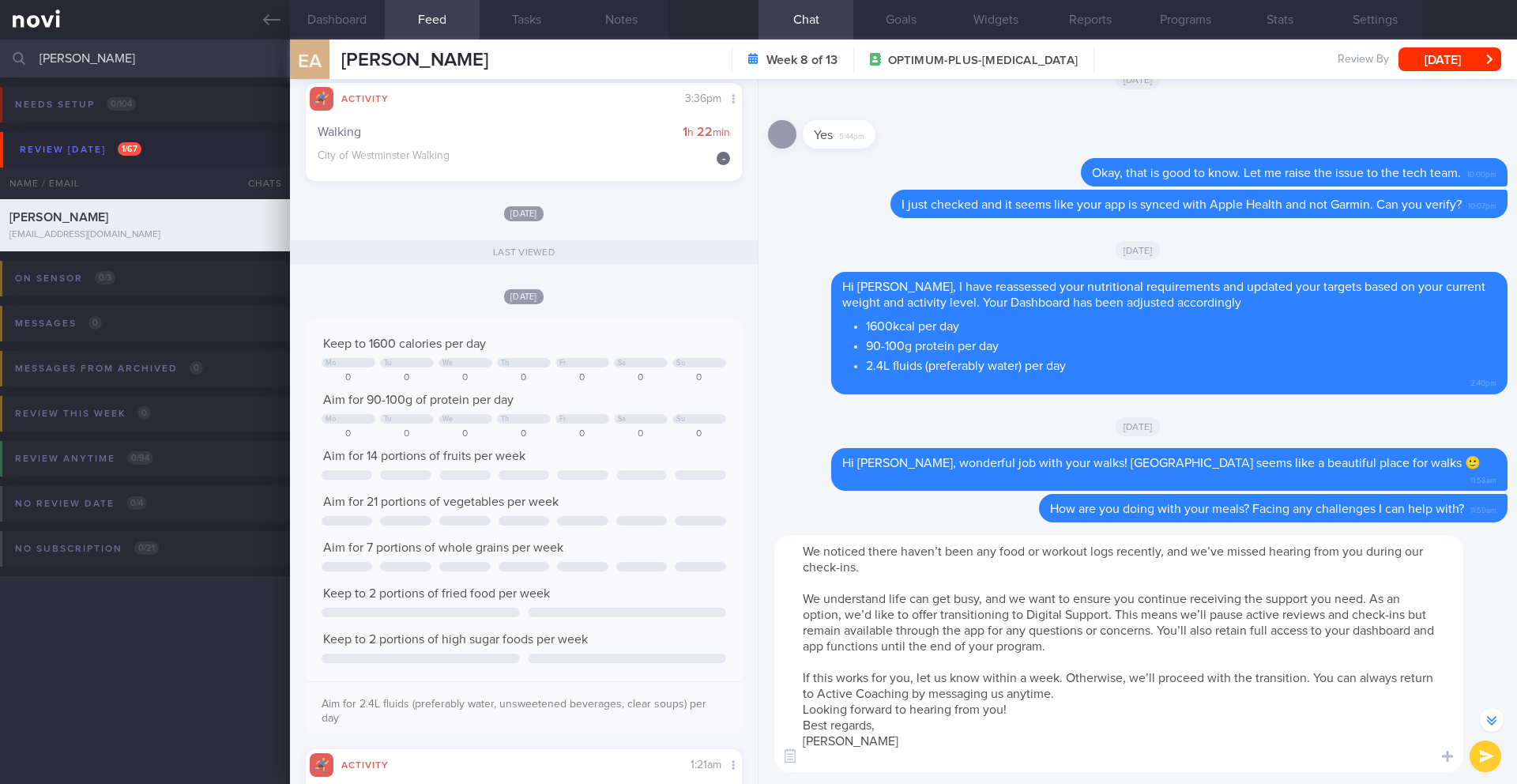
scroll to position [-205, 0]
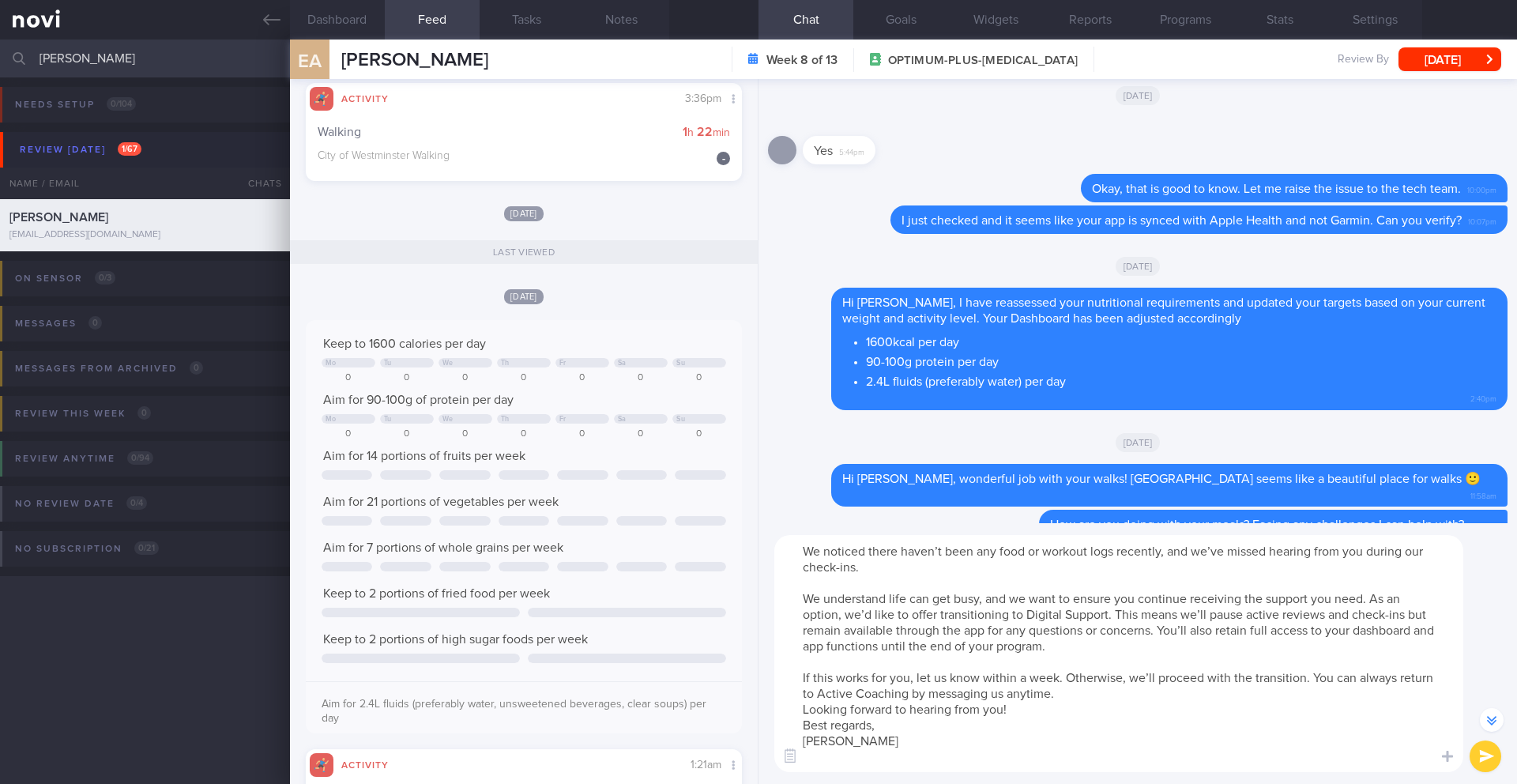
click at [1102, 696] on textarea "We noticed there haven’t been any food or workout logs recently, and we’ve miss…" at bounding box center [1119, 652] width 689 height 237
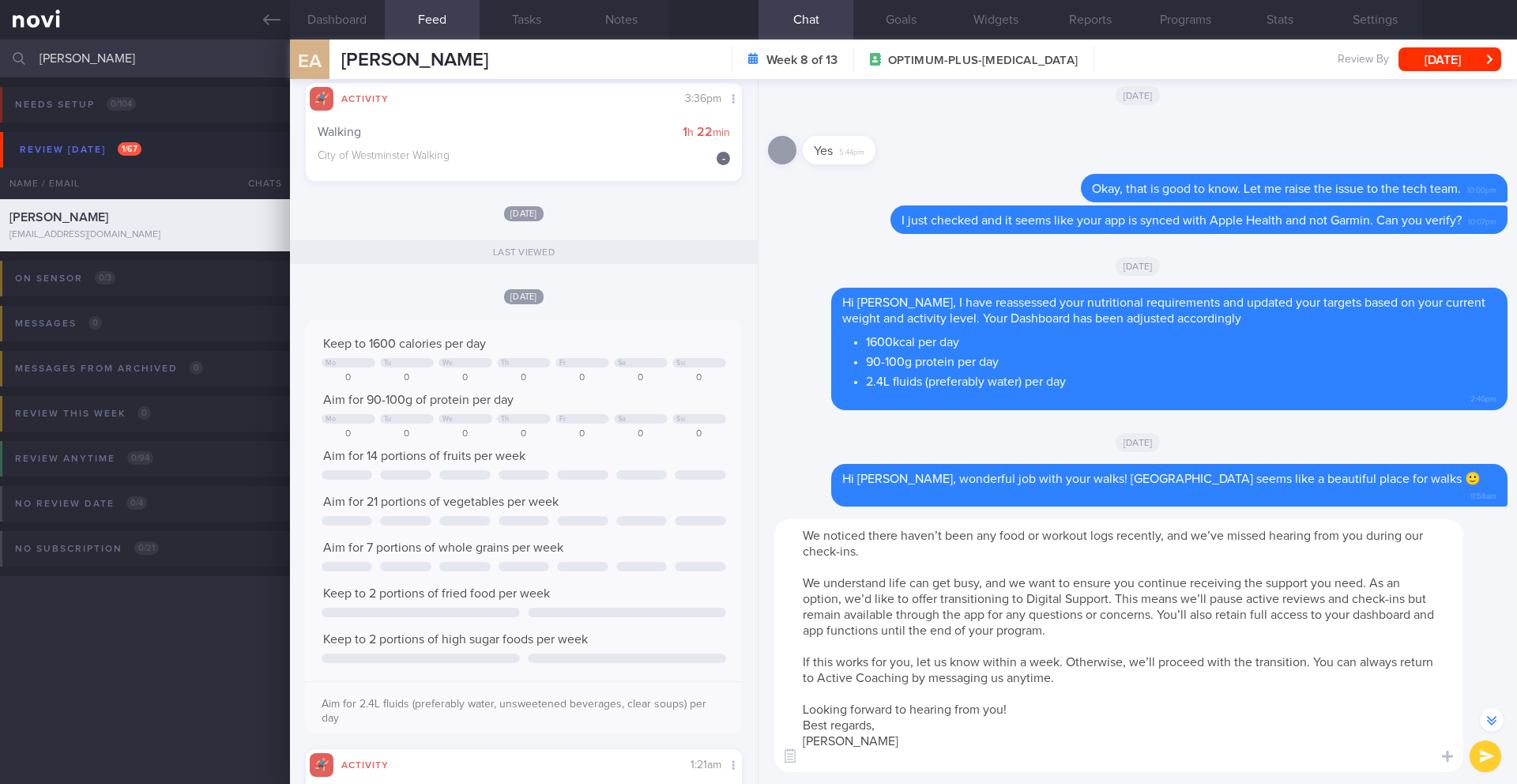
click at [1081, 721] on textarea "We noticed there haven’t been any food or workout logs recently, and we’ve miss…" at bounding box center [1119, 645] width 689 height 253
click at [1082, 714] on textarea "We noticed there haven’t been any food or workout logs recently, and we’ve miss…" at bounding box center [1119, 645] width 689 height 253
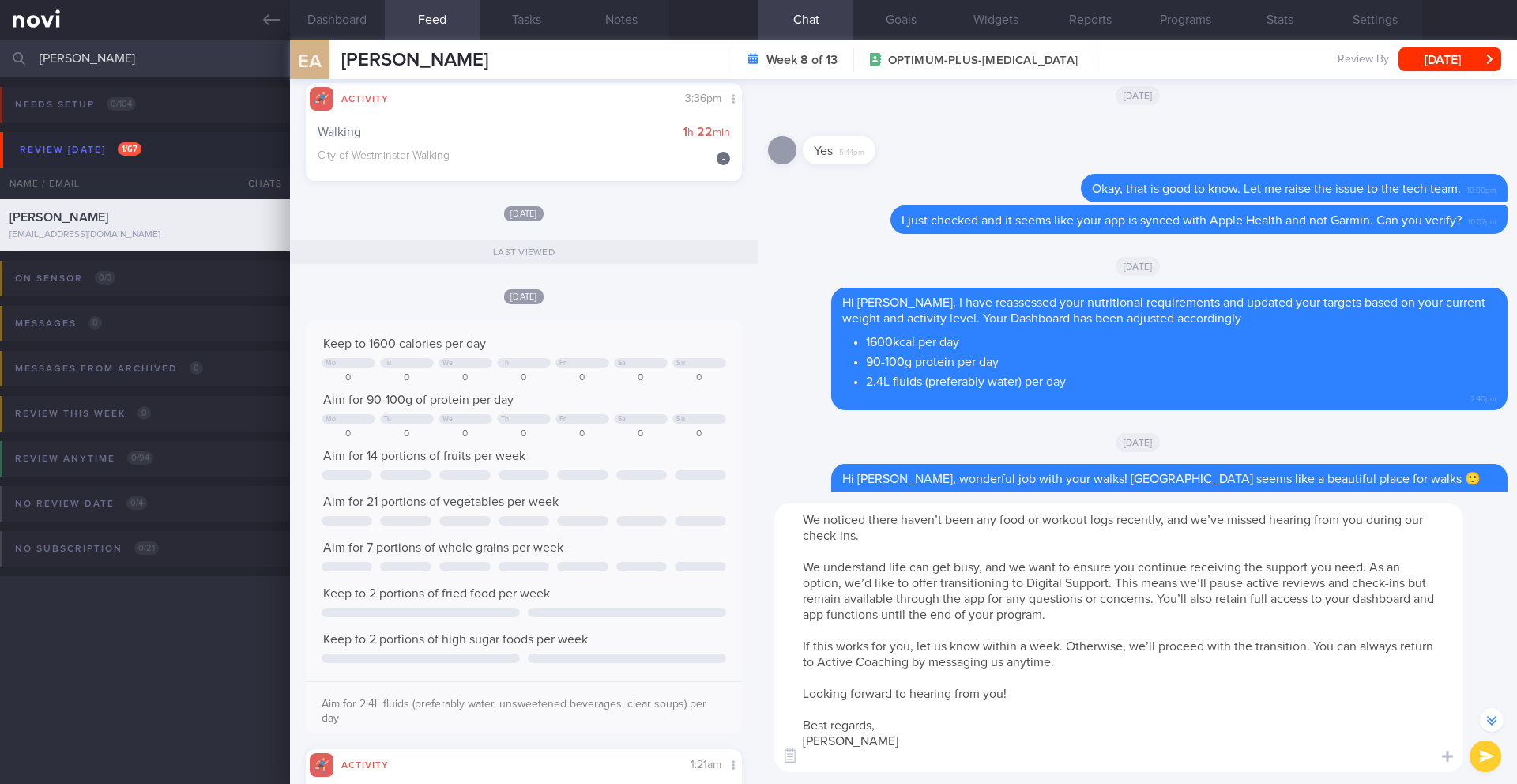
type textarea "We noticed there haven’t been any food or workout logs recently, and we’ve miss…"
click at [1478, 752] on button "submit" at bounding box center [1485, 755] width 31 height 31
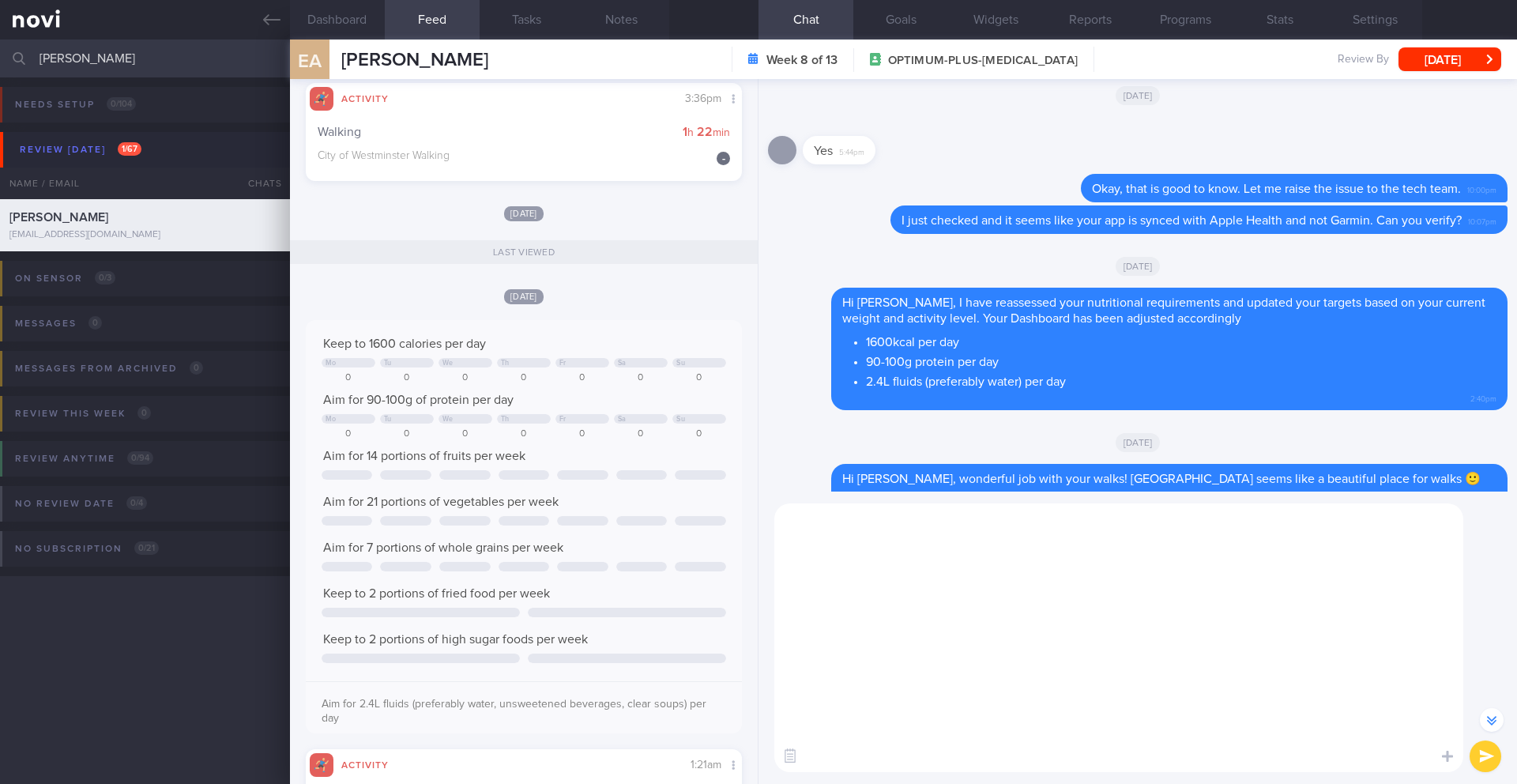
scroll to position [0, 0]
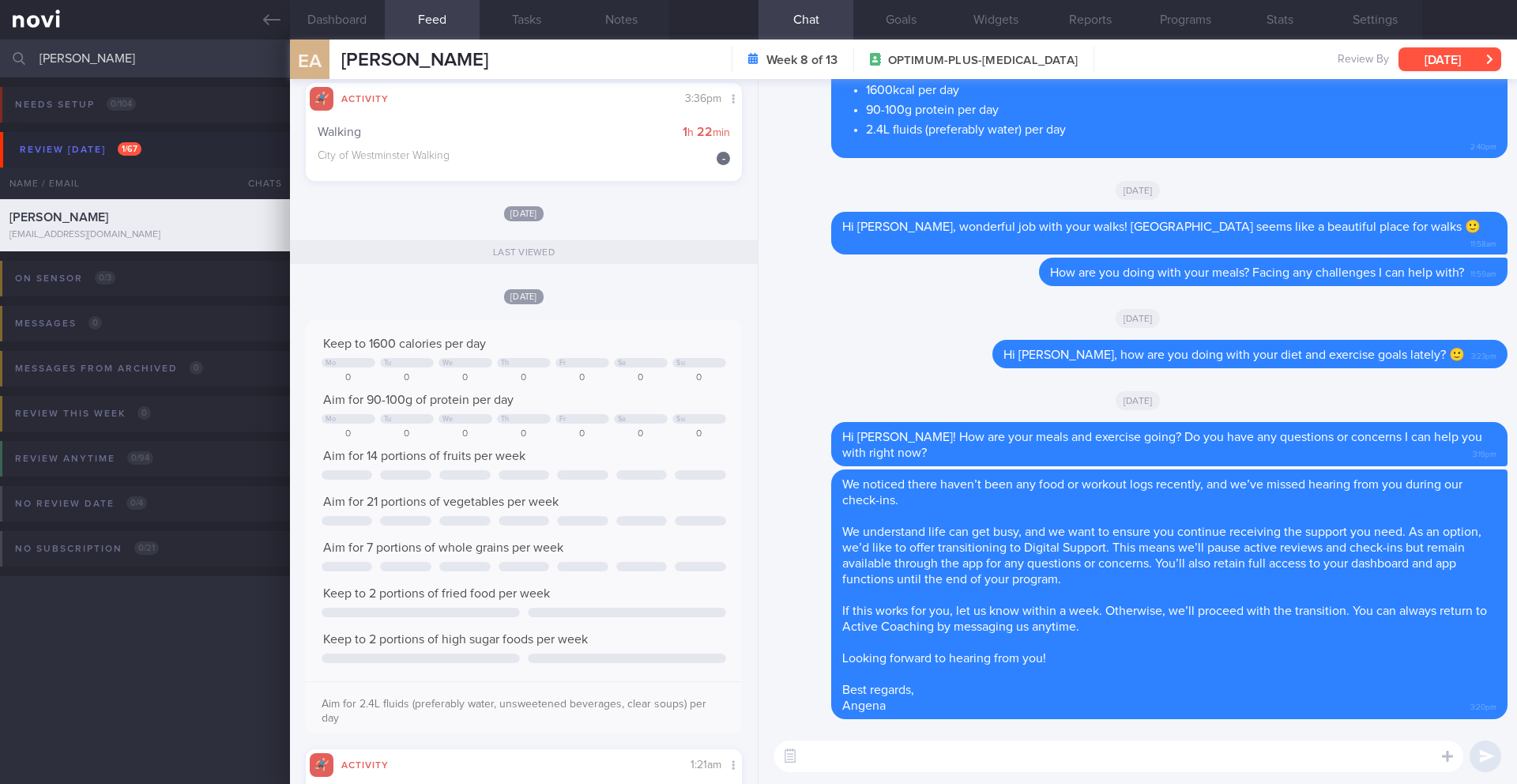
click at [1443, 63] on button "[DATE]" at bounding box center [1450, 59] width 103 height 24
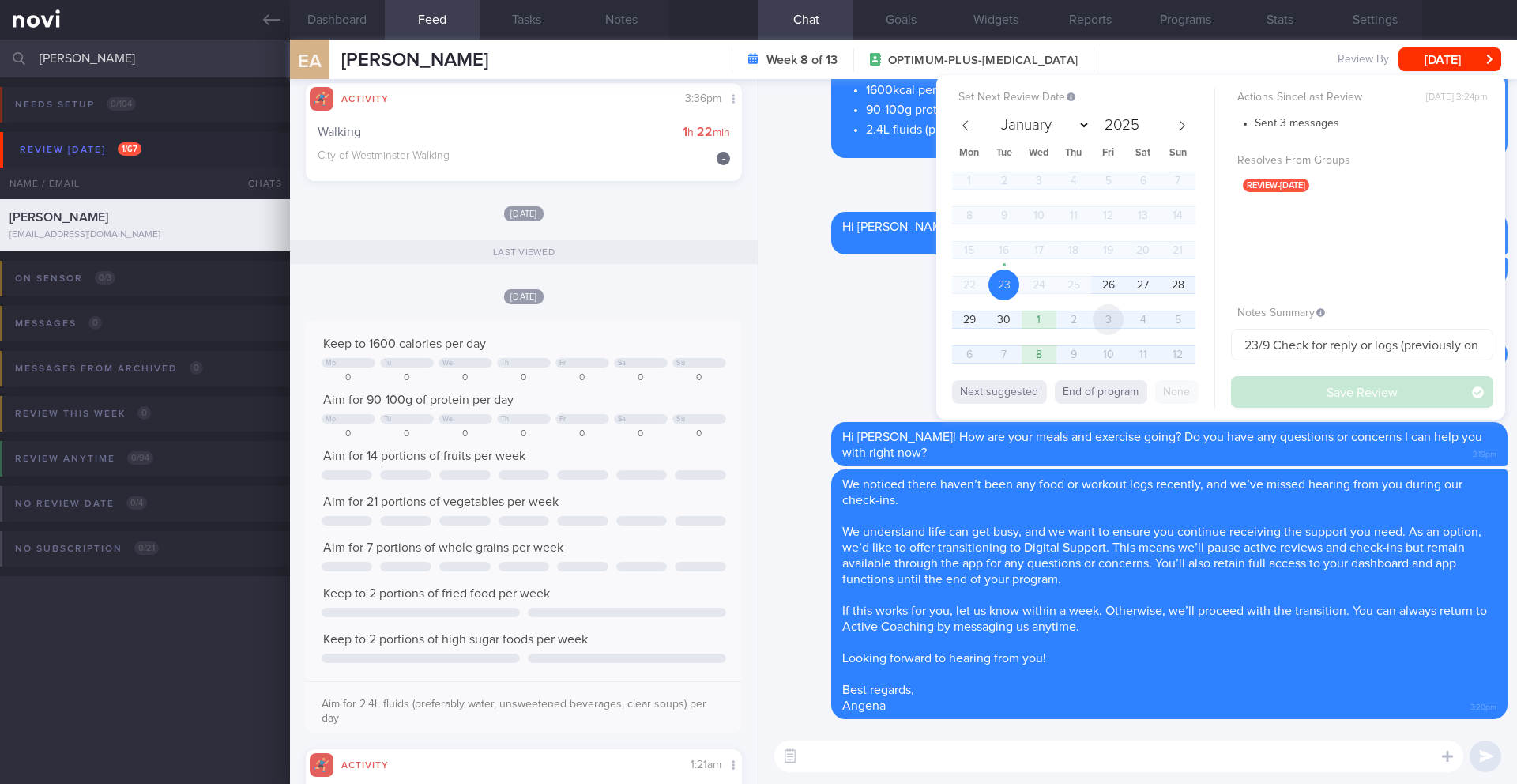
click at [1118, 318] on span "3" at bounding box center [1108, 319] width 31 height 30
select select "9"
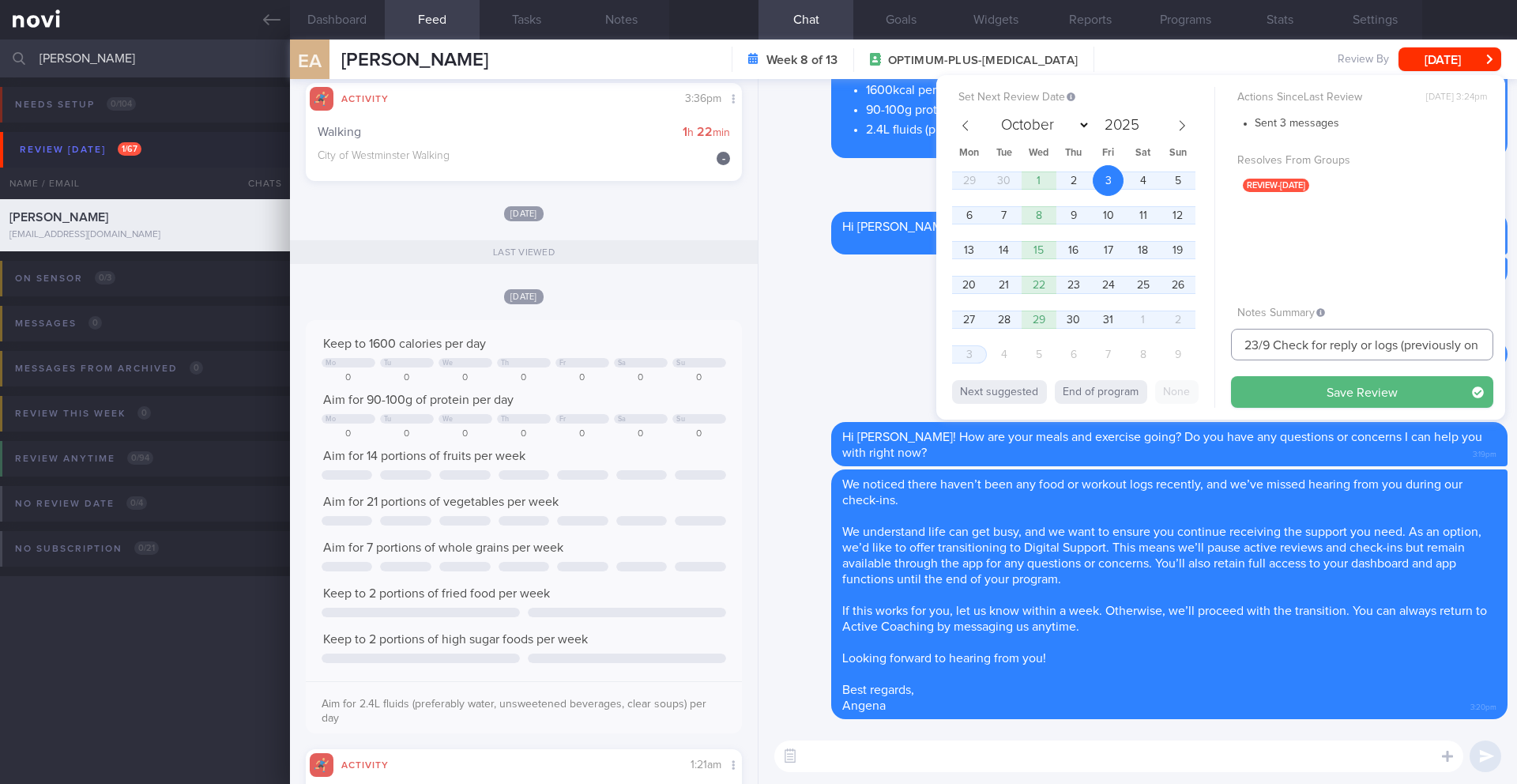
drag, startPoint x: 1270, startPoint y: 347, endPoint x: 1202, endPoint y: 343, distance: 68.1
click at [1204, 344] on div "Set Next Review Date 3 Oct 2025 January February March April May June July Augu…" at bounding box center [1221, 247] width 569 height 344
type input "3/10 KIV Dig supp. Check for reply or logs (previously on Dig Supp)"
click at [1287, 395] on button "Save Review" at bounding box center [1362, 392] width 262 height 31
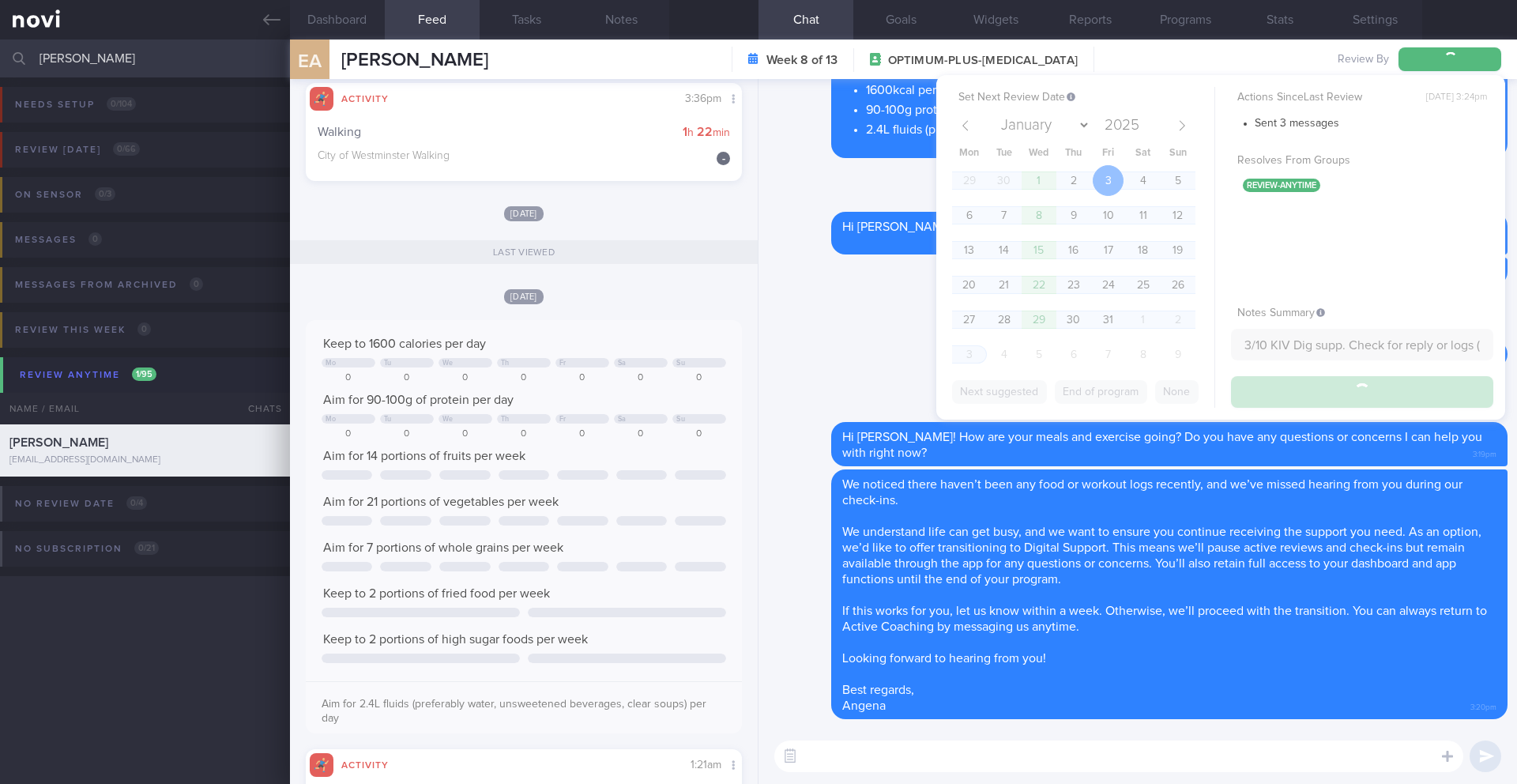
type input "3/10 KIV Dig supp. Check for reply or logs (previously on Dig Supp)"
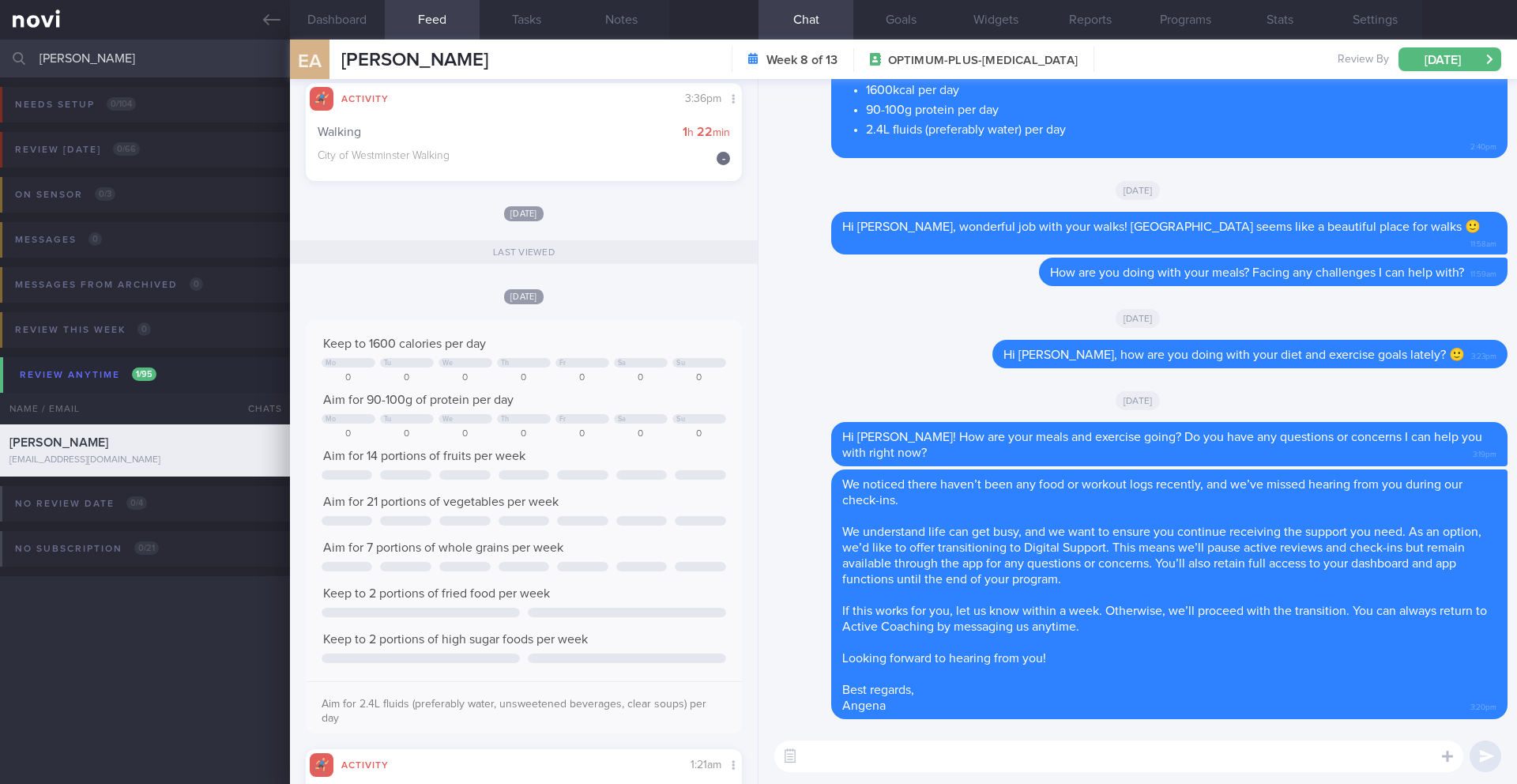
click at [114, 59] on input "[PERSON_NAME]" at bounding box center [758, 58] width 1517 height 38
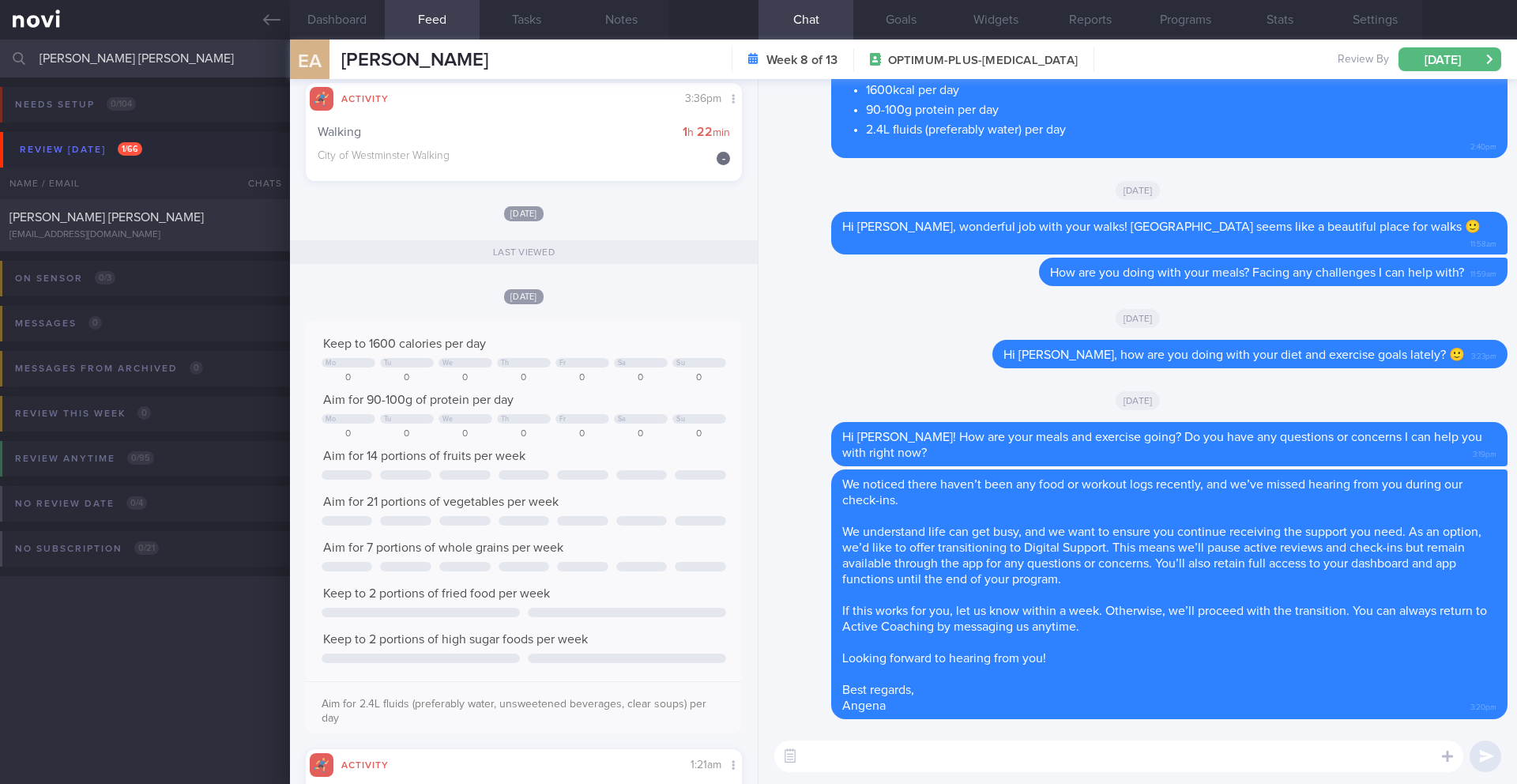
type input "[PERSON_NAME] [PERSON_NAME]"
click at [169, 224] on div "[PERSON_NAME] [PERSON_NAME]" at bounding box center [143, 217] width 267 height 16
type input "23/9 Check if feeling better & congratulate on improvement of body comp"
type textarea "SUPPORT NEEDED: CHALLENGE: R/V with Kyle (28/8/25) Nausea, no vomitting -- firs…"
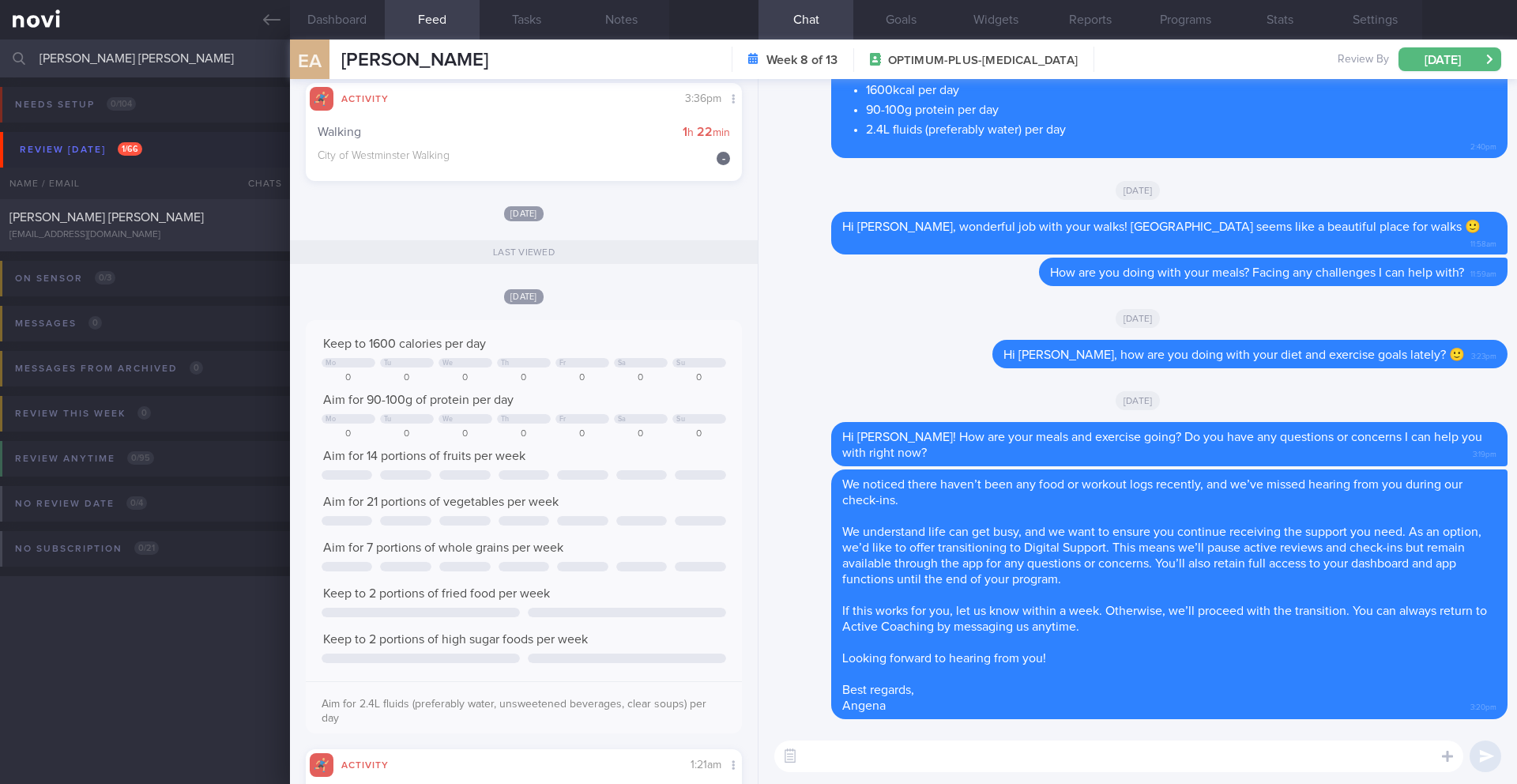
select select "8"
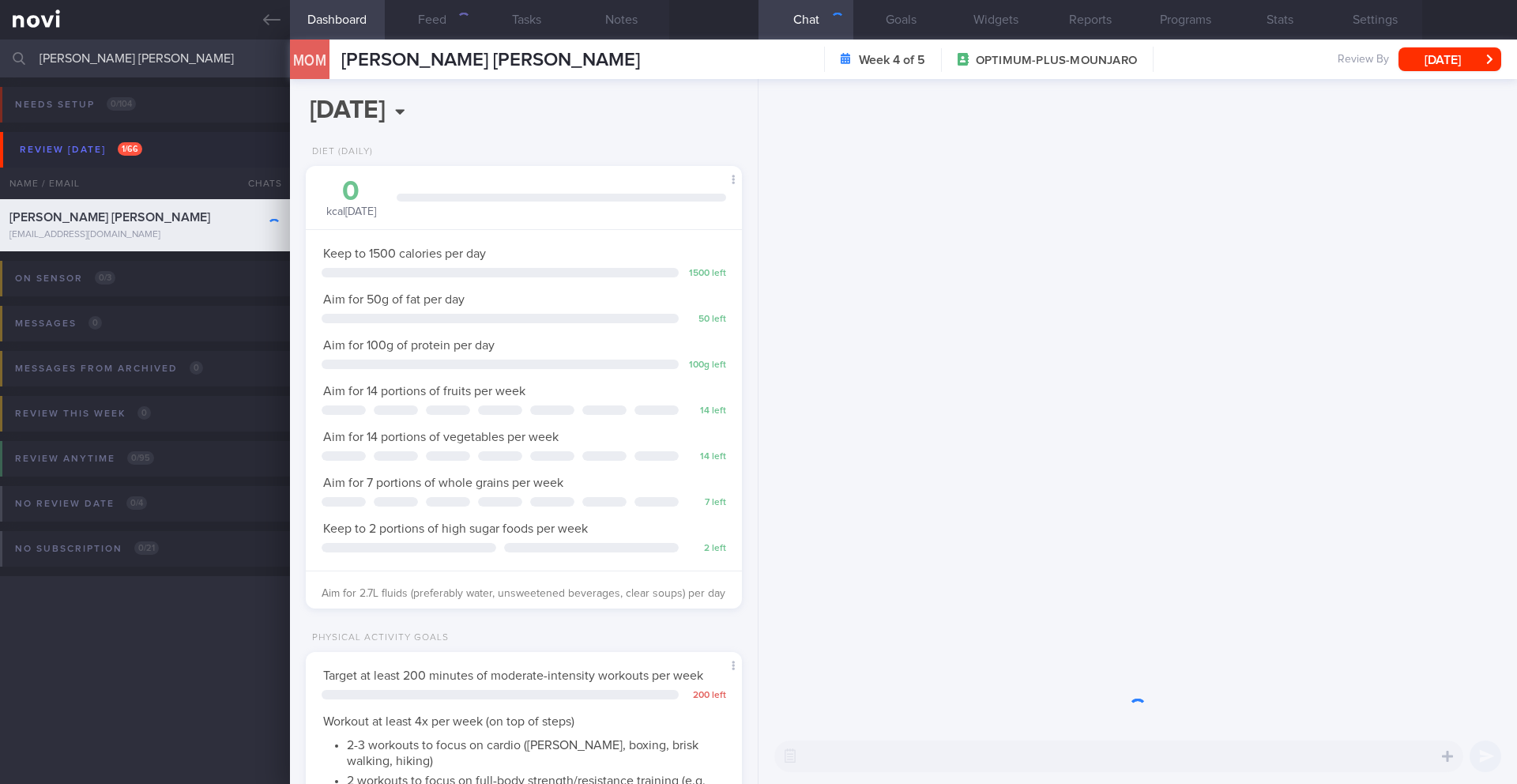
scroll to position [221, 397]
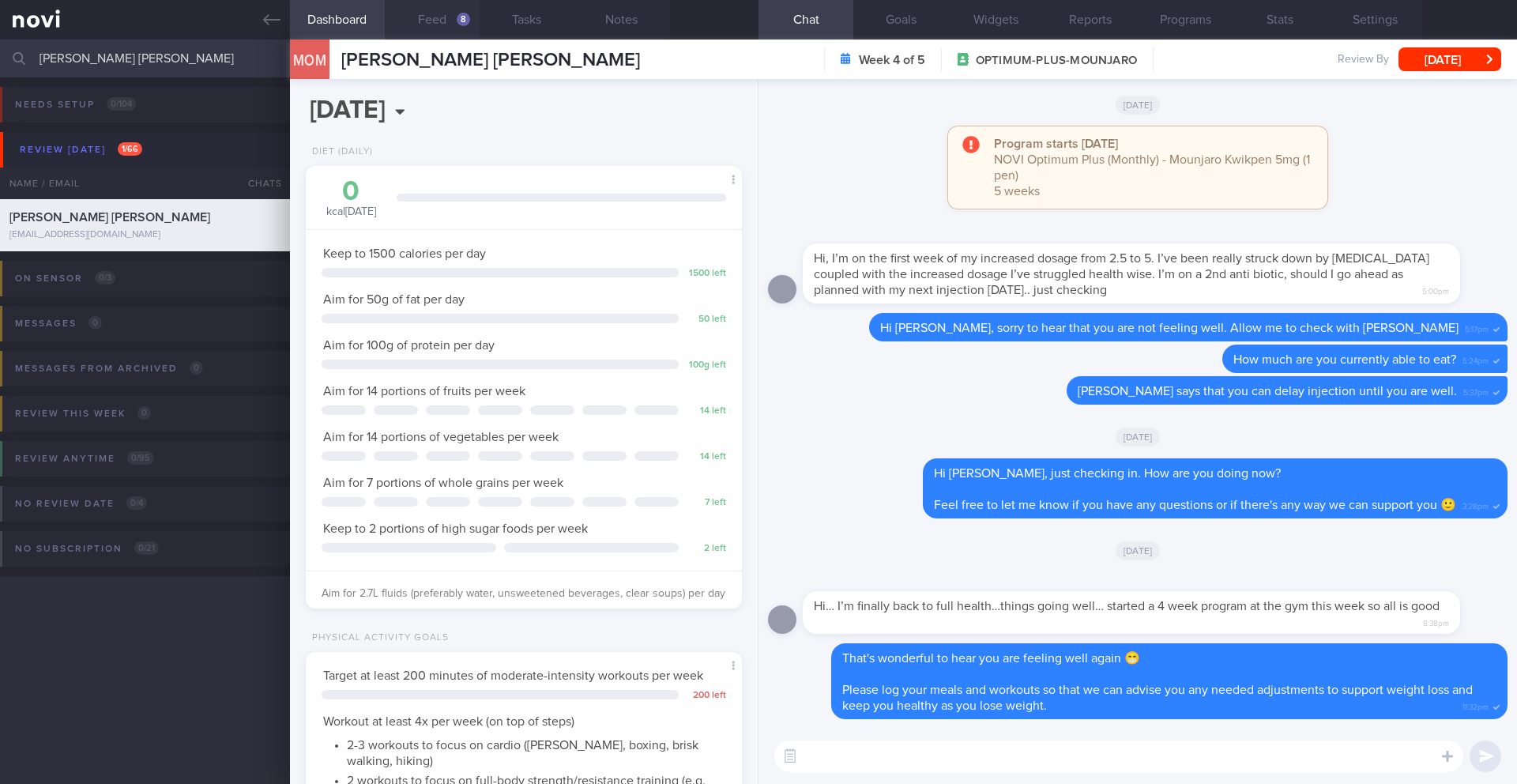
click at [458, 21] on div "8" at bounding box center [463, 19] width 14 height 14
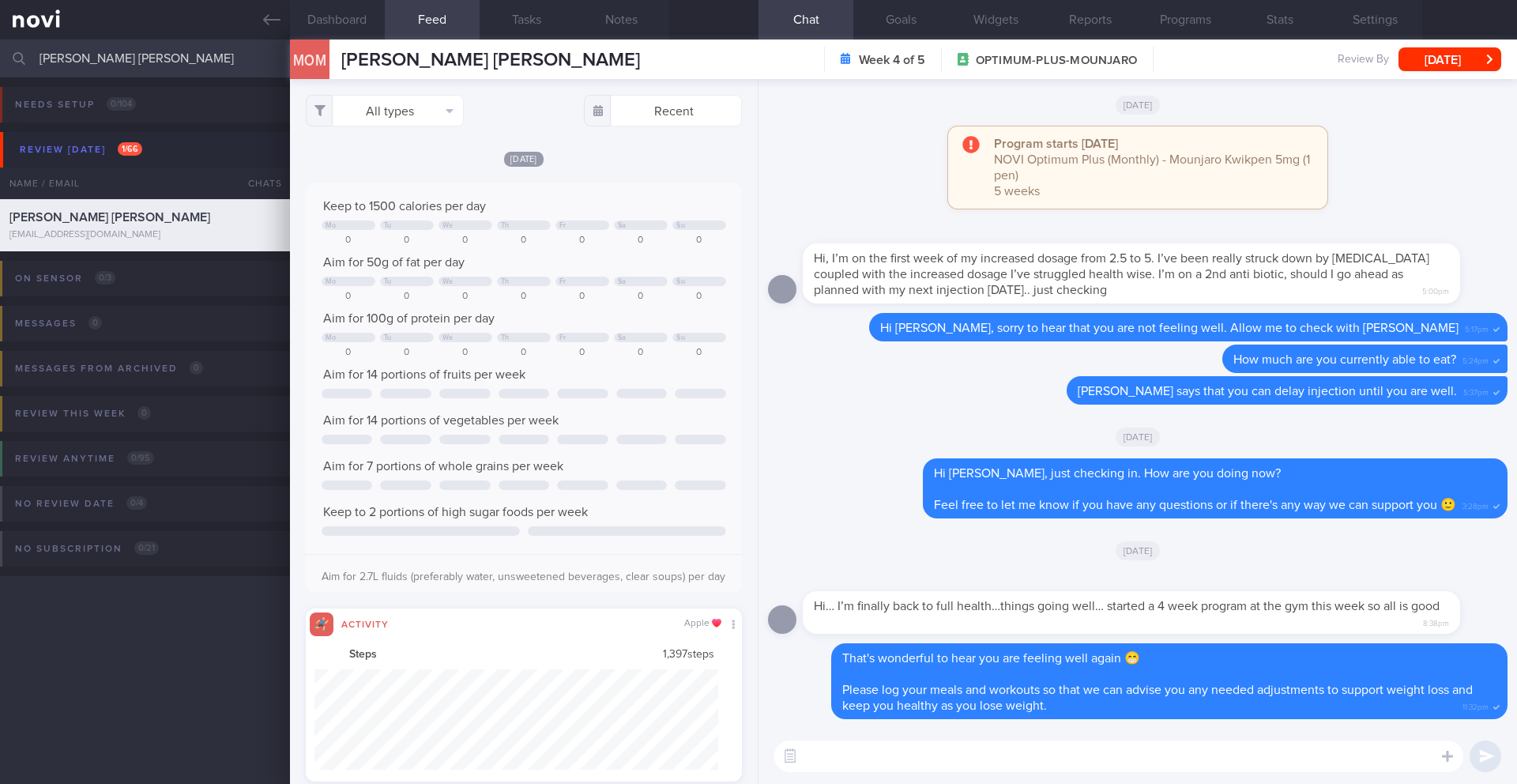
scroll to position [100, 405]
click at [848, 762] on textarea at bounding box center [1119, 755] width 689 height 31
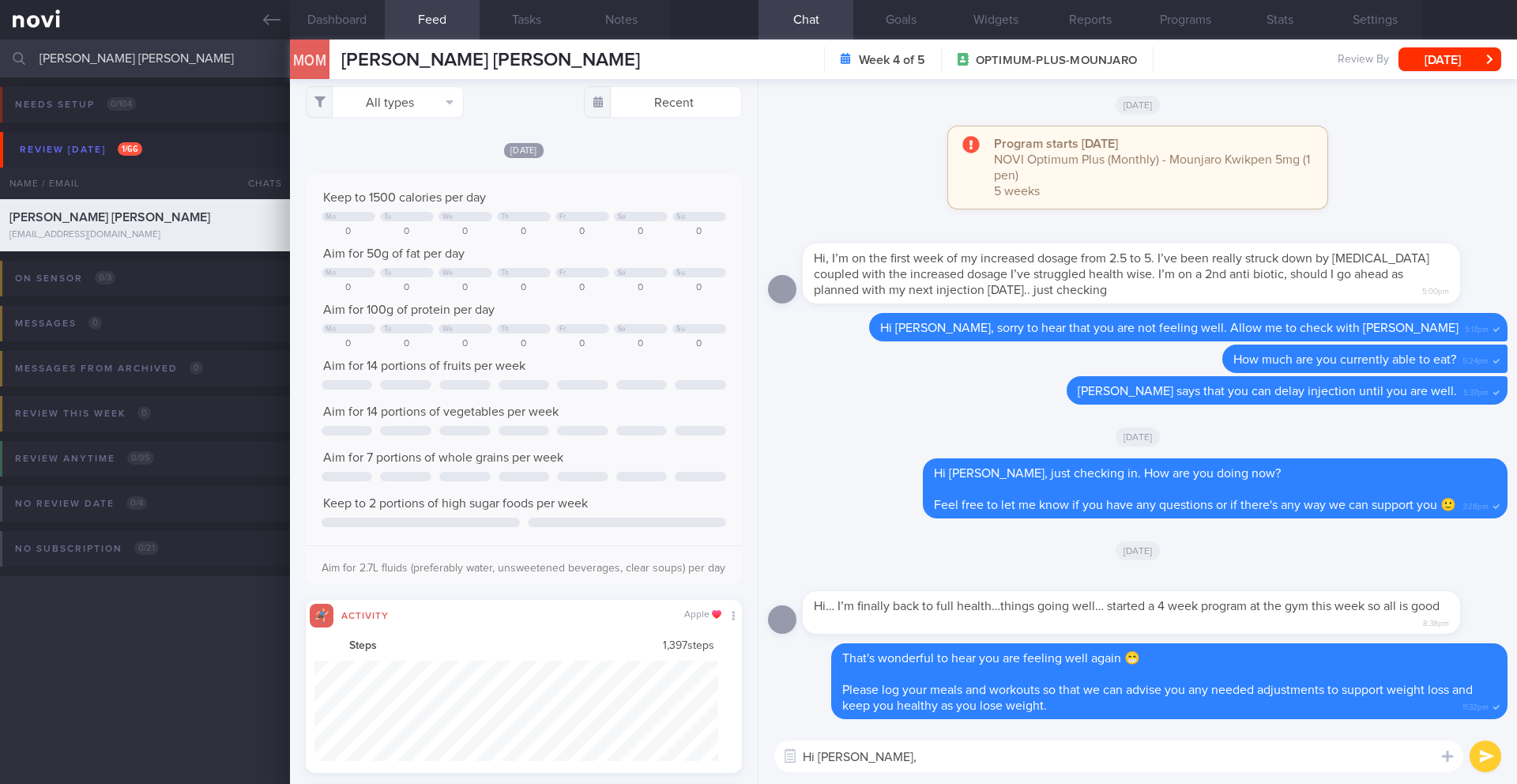
scroll to position [0, 0]
type textarea "Hi Oonagh,"
click at [390, 125] on button "All types" at bounding box center [384, 110] width 158 height 31
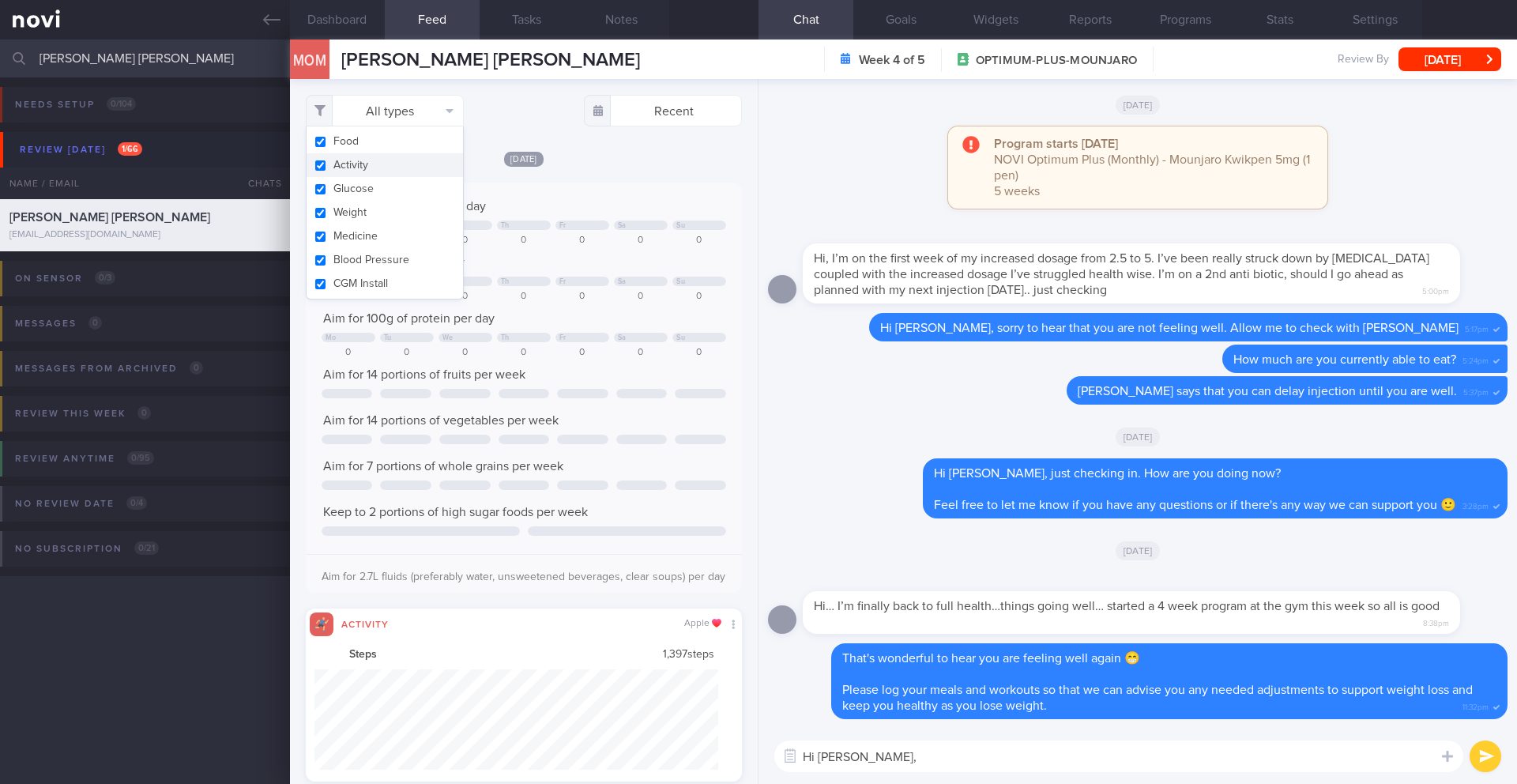
click at [380, 158] on button "Activity" at bounding box center [384, 165] width 157 height 24
checkbox input "false"
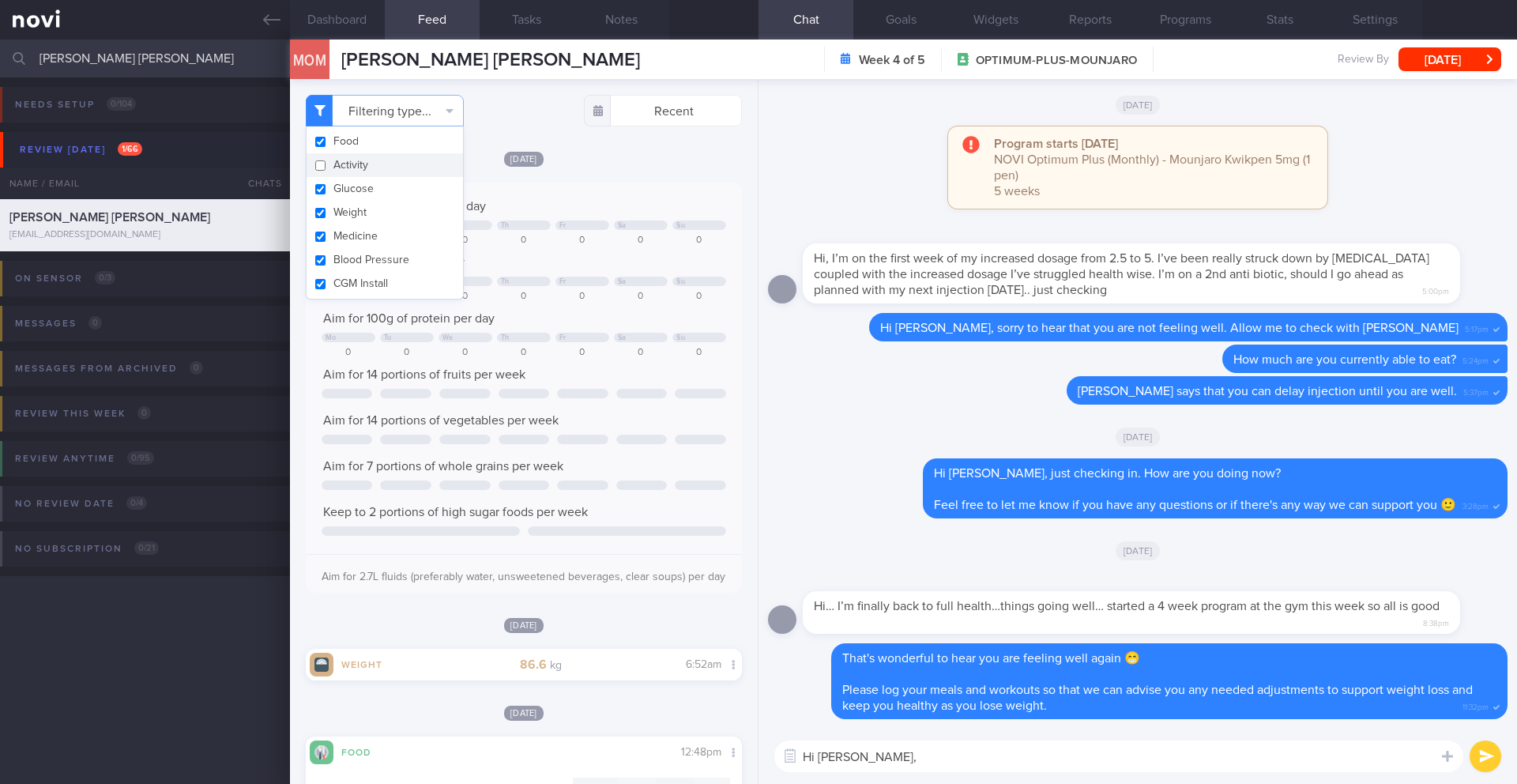
click at [602, 173] on div "Wed, 17 Sep Keep to 1500 calories per day Mo Tu We Th Fr Sa Su 0 0 0 0 0 0 0 Ai…" at bounding box center [523, 371] width 436 height 442
click at [994, 764] on textarea "Hi Oonagh," at bounding box center [1119, 755] width 689 height 31
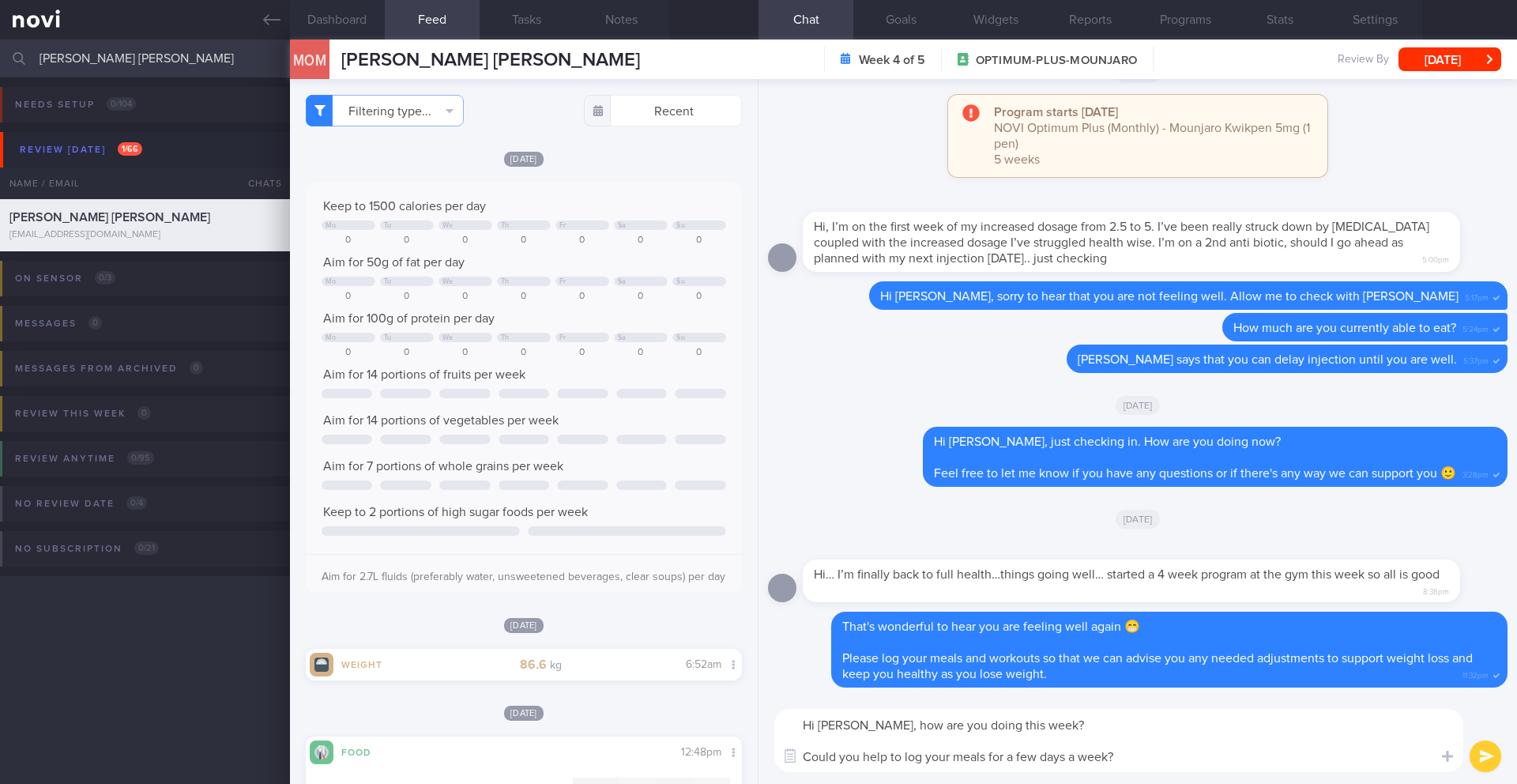
click at [1062, 721] on textarea "Hi Oonagh, how are you doing this week? Could you help to log your meals for a …" at bounding box center [1119, 740] width 689 height 63
type textarea "Hi Oonagh, how are you doing this week? 🙂 Could you help to log your meals for …"
click at [1491, 764] on button "submit" at bounding box center [1485, 755] width 31 height 31
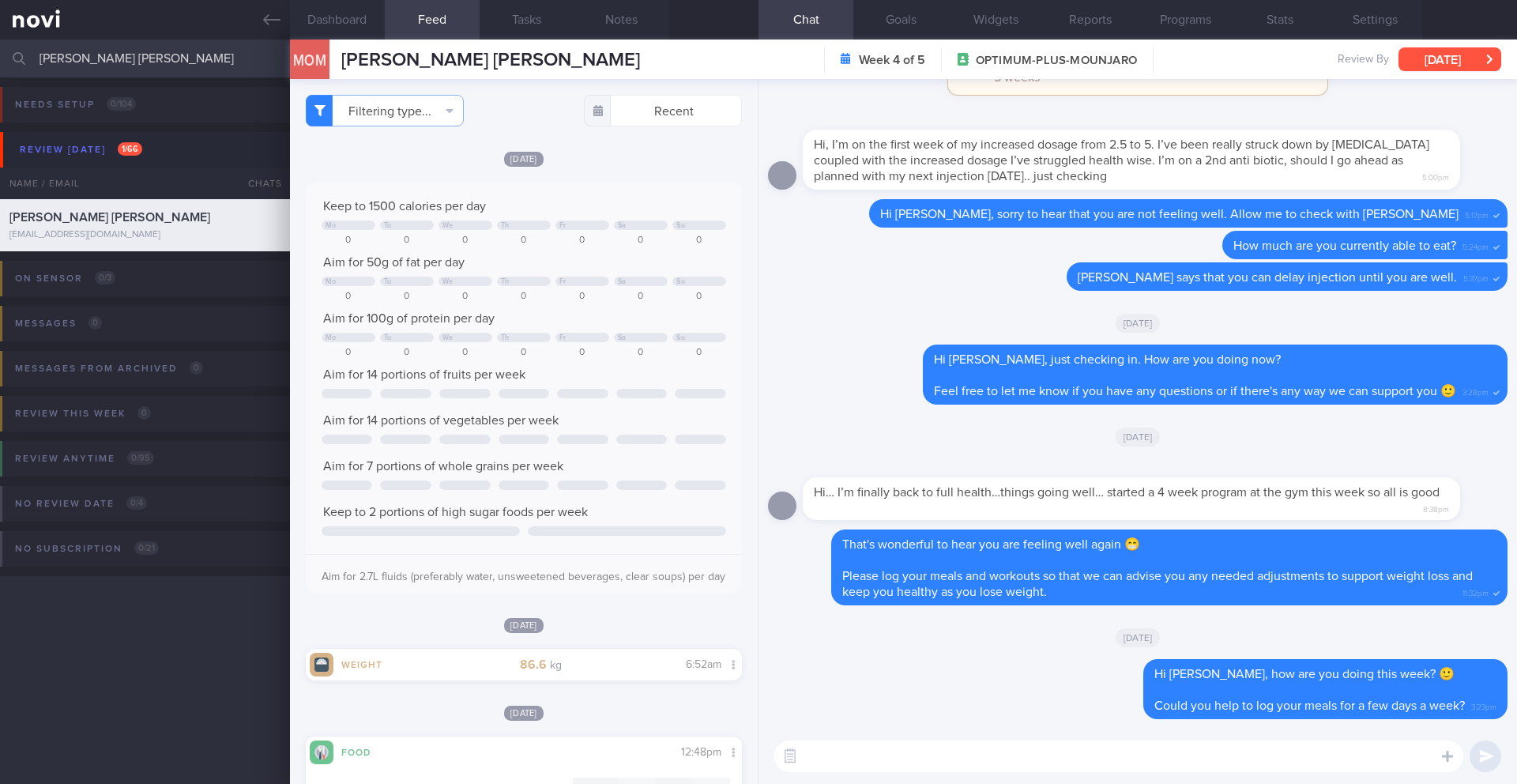
click at [1472, 55] on button "[DATE]" at bounding box center [1450, 59] width 103 height 24
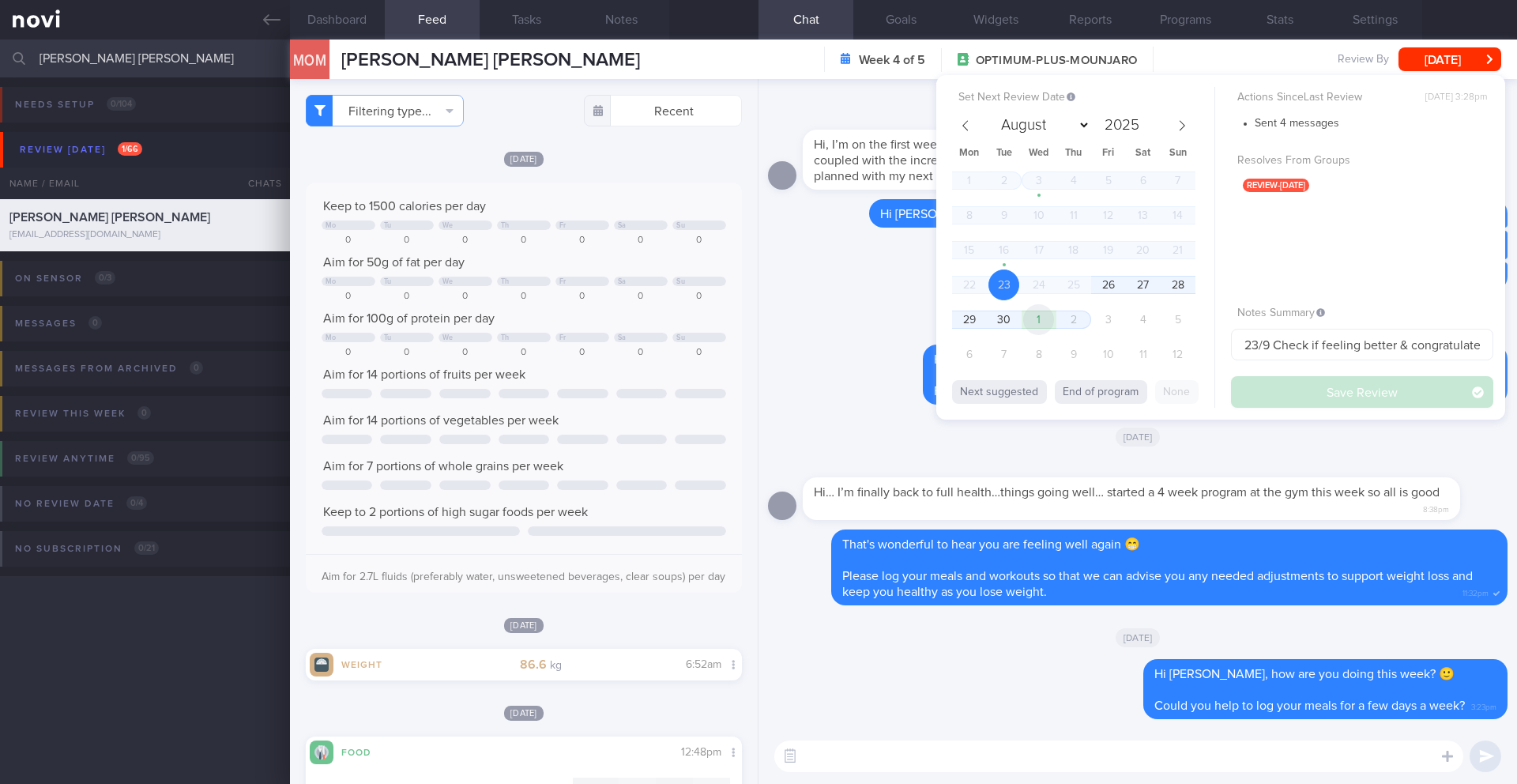
click at [1039, 317] on span "1" at bounding box center [1039, 319] width 31 height 30
select select "9"
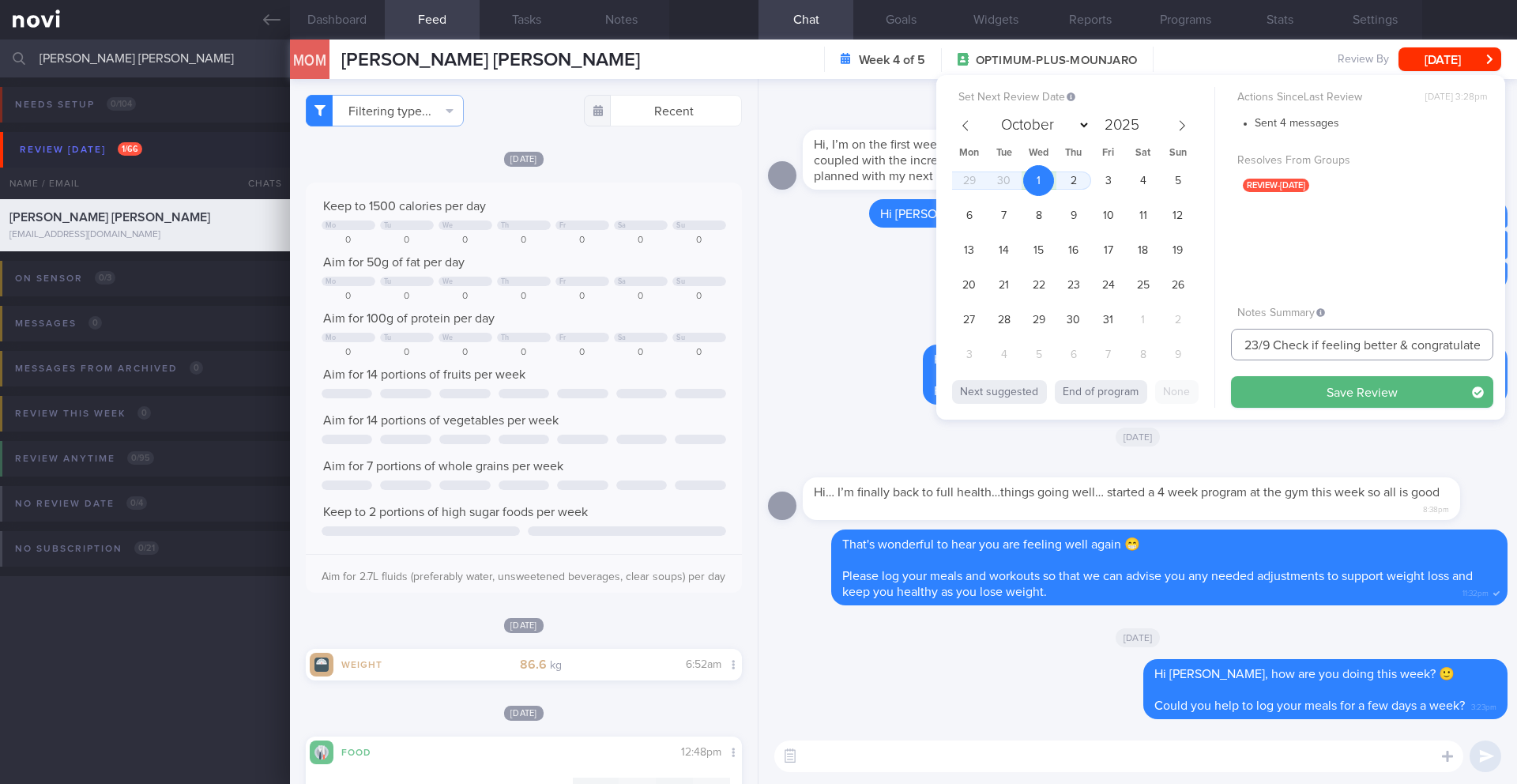
drag, startPoint x: 1269, startPoint y: 345, endPoint x: 1200, endPoint y: 345, distance: 69.0
click at [1200, 345] on div "Set Next Review Date 1 Oct 2025 August September October November December 2025…" at bounding box center [1221, 247] width 569 height 344
click at [1291, 409] on div "Set Next Review Date 1 Oct 2025 August September October November December 2025…" at bounding box center [1221, 247] width 569 height 344
drag, startPoint x: 1271, startPoint y: 348, endPoint x: 1397, endPoint y: 345, distance: 126.0
click at [1397, 345] on input "1/10 Check if feeling better & congratulate on improvement of body comp" at bounding box center [1362, 344] width 262 height 31
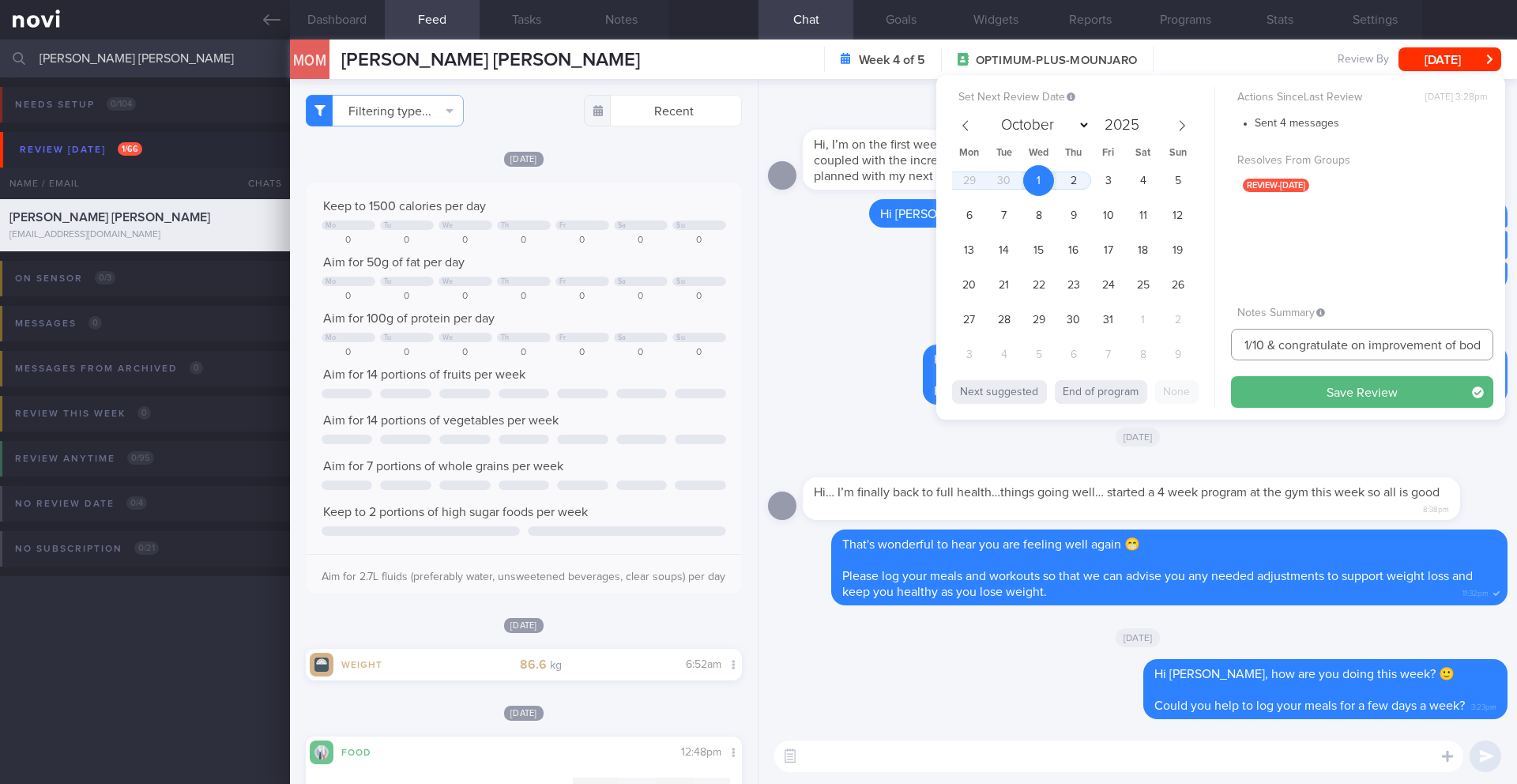
click at [1285, 350] on input "1/10 & congratulate on improvement of body comp" at bounding box center [1362, 344] width 262 height 31
click at [1272, 345] on input "1/10 & congratulate on improvement of body comp" at bounding box center [1362, 344] width 262 height 31
type input "1/10 Check in. congratulate on improvement of body comp"
click at [1294, 389] on button "Save Review" at bounding box center [1362, 392] width 262 height 31
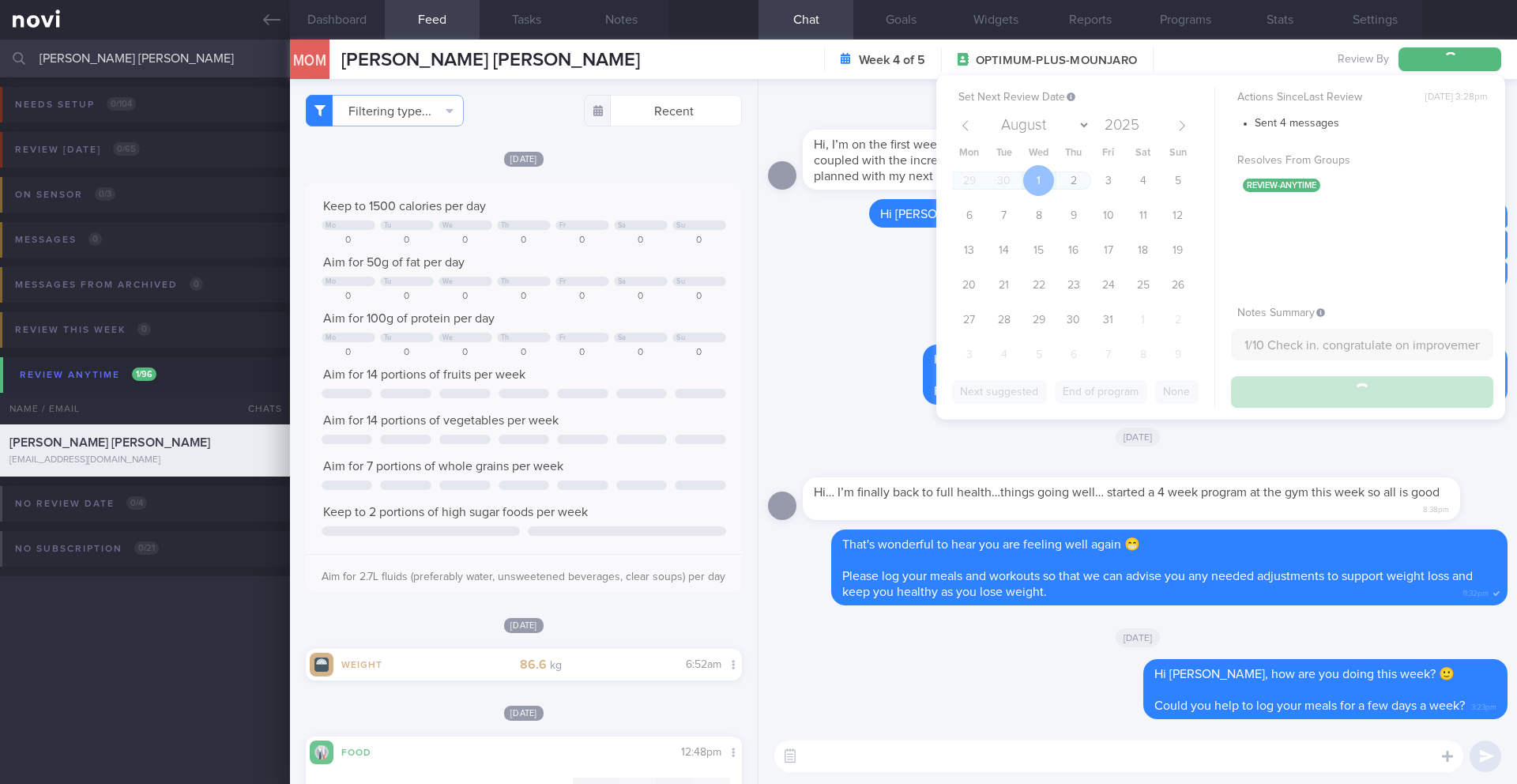
type input "1/10 Check in. congratulate on improvement of body comp"
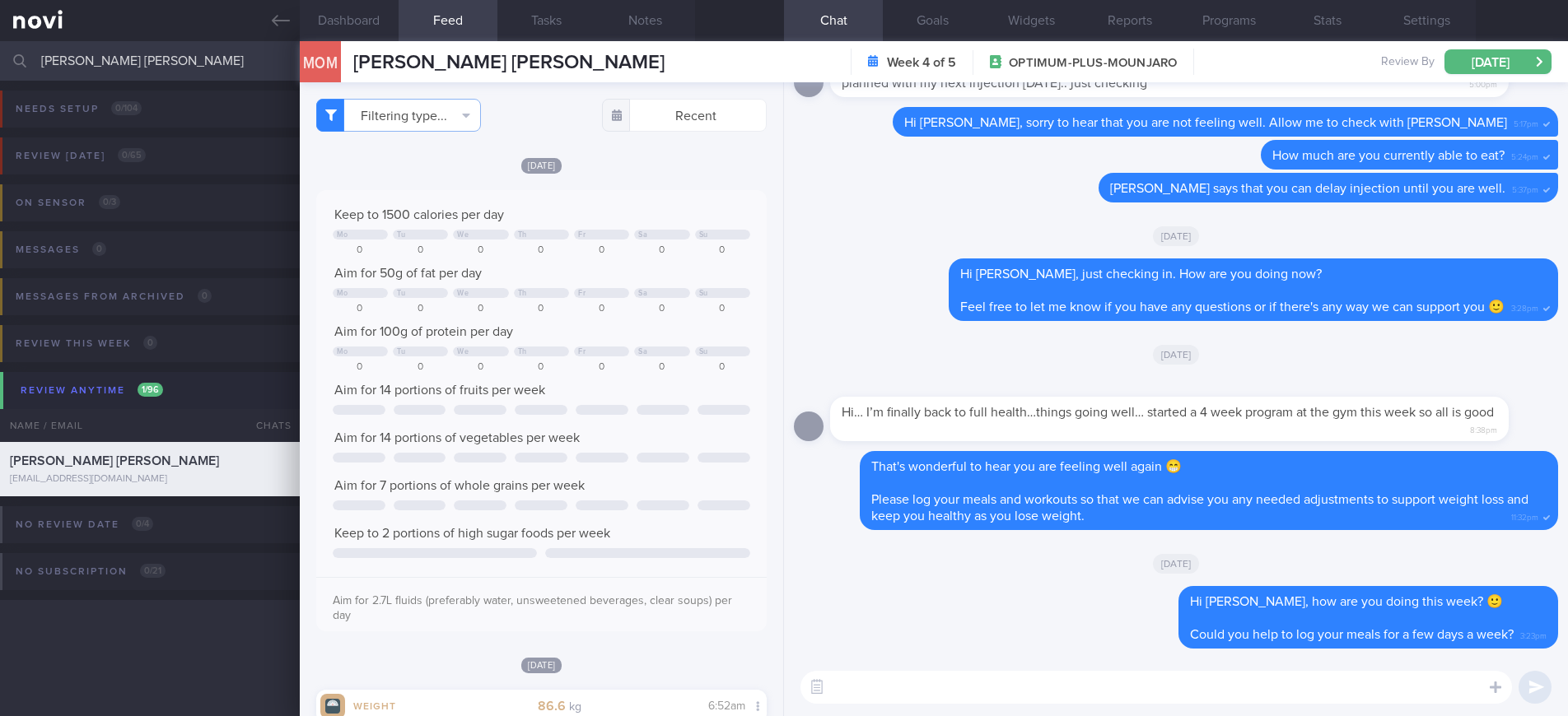
scroll to position [823188, 823268]
click at [137, 71] on input "[PERSON_NAME] [PERSON_NAME]" at bounding box center [784, 60] width 1568 height 39
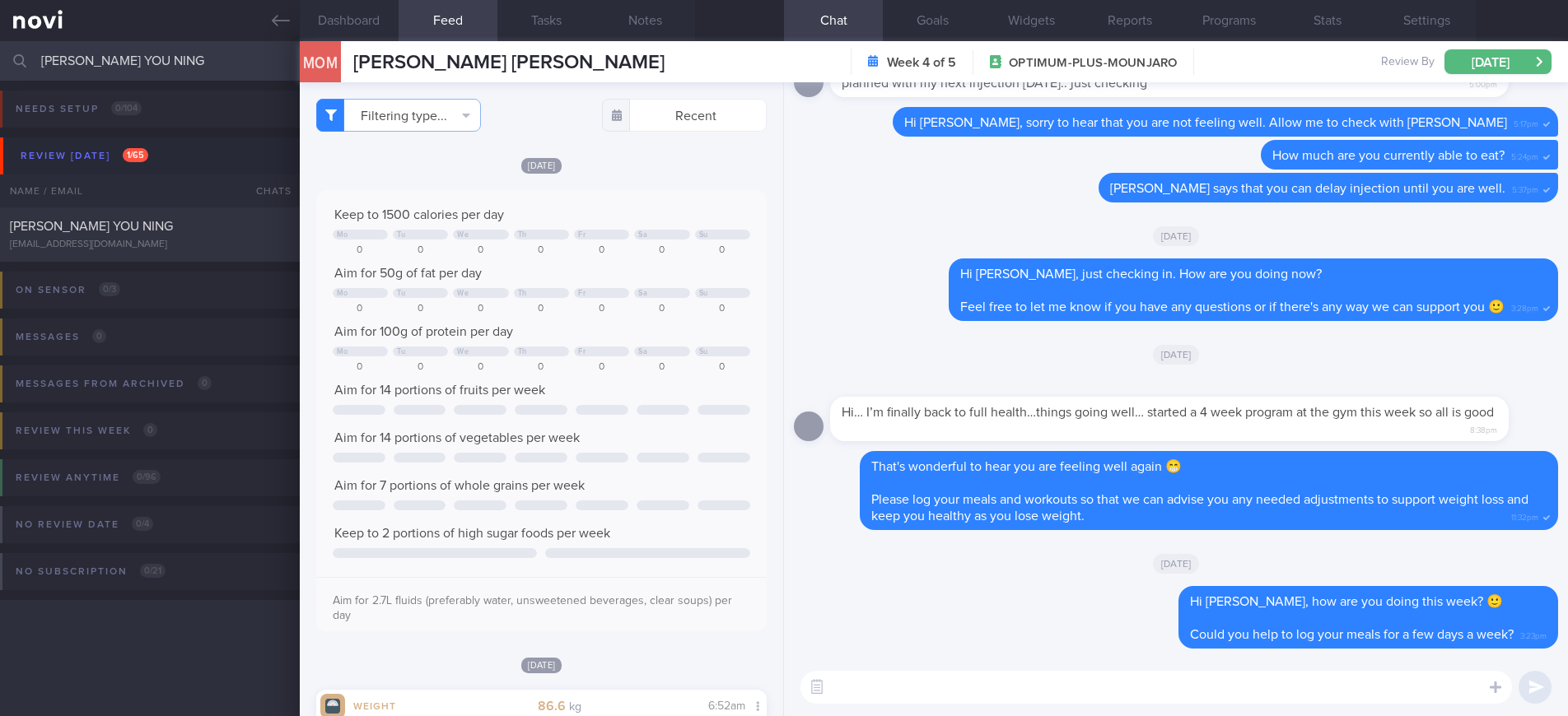
type input "[PERSON_NAME] YOU NING"
click at [191, 238] on div "[EMAIL_ADDRESS][DOMAIN_NAME]" at bounding box center [150, 244] width 280 height 13
type input "22-24/9 Check if tried recipes and did resistance training (BUZUD ended)"
type textarea "SA’s targets: 3.9-8.0 mol/l , >90% of the time SUPPORT NEEDED: CHALLENGE: R/V w…"
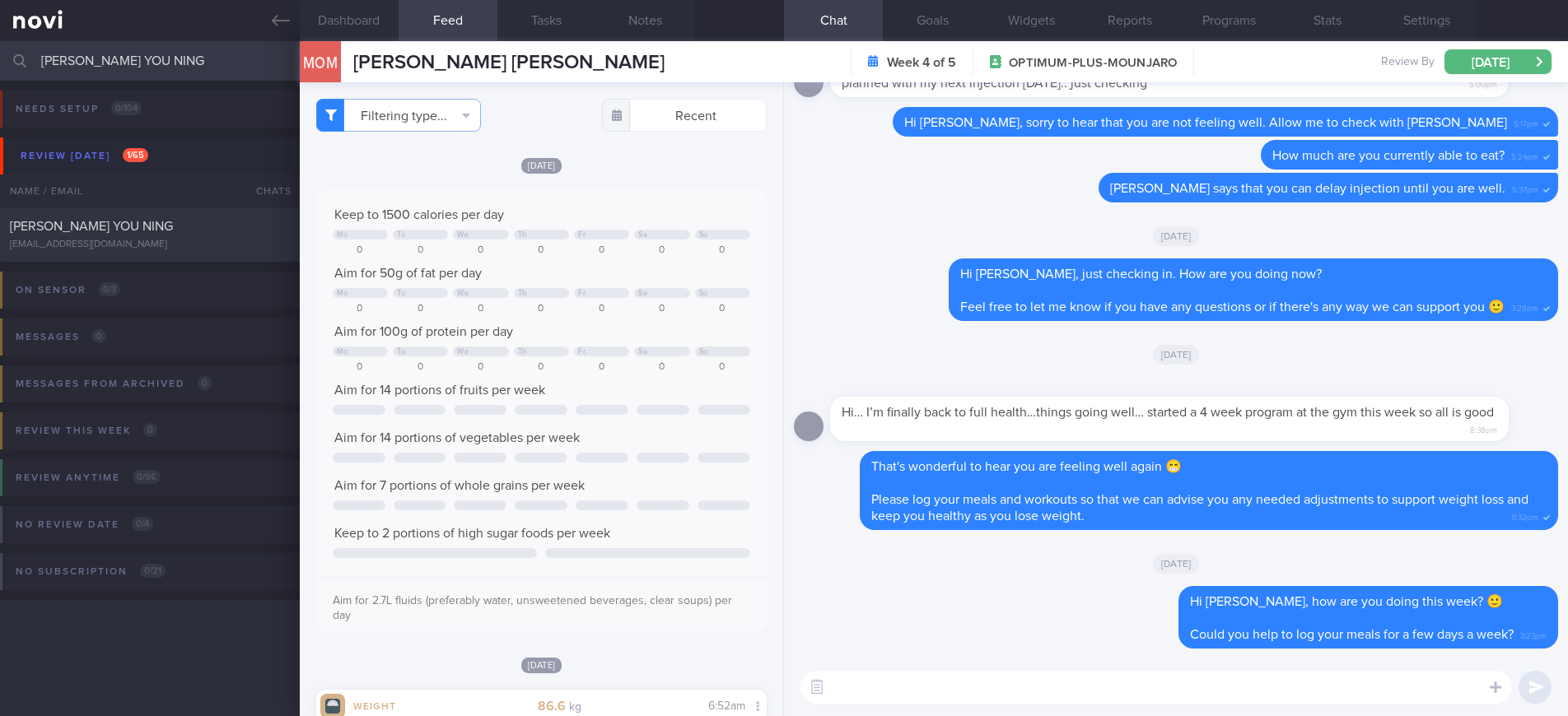
select select "8"
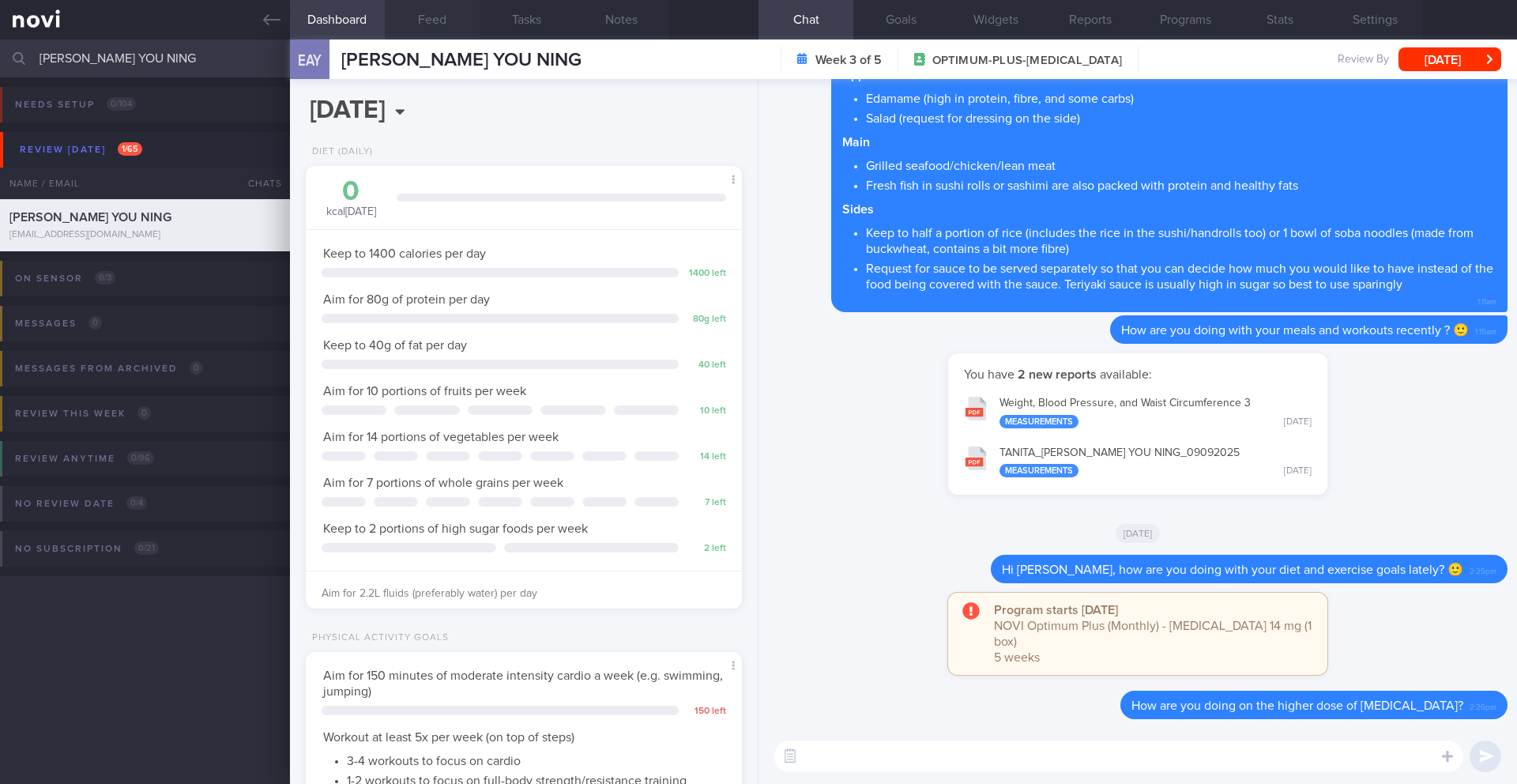
click at [443, 14] on button "Feed" at bounding box center [432, 19] width 95 height 39
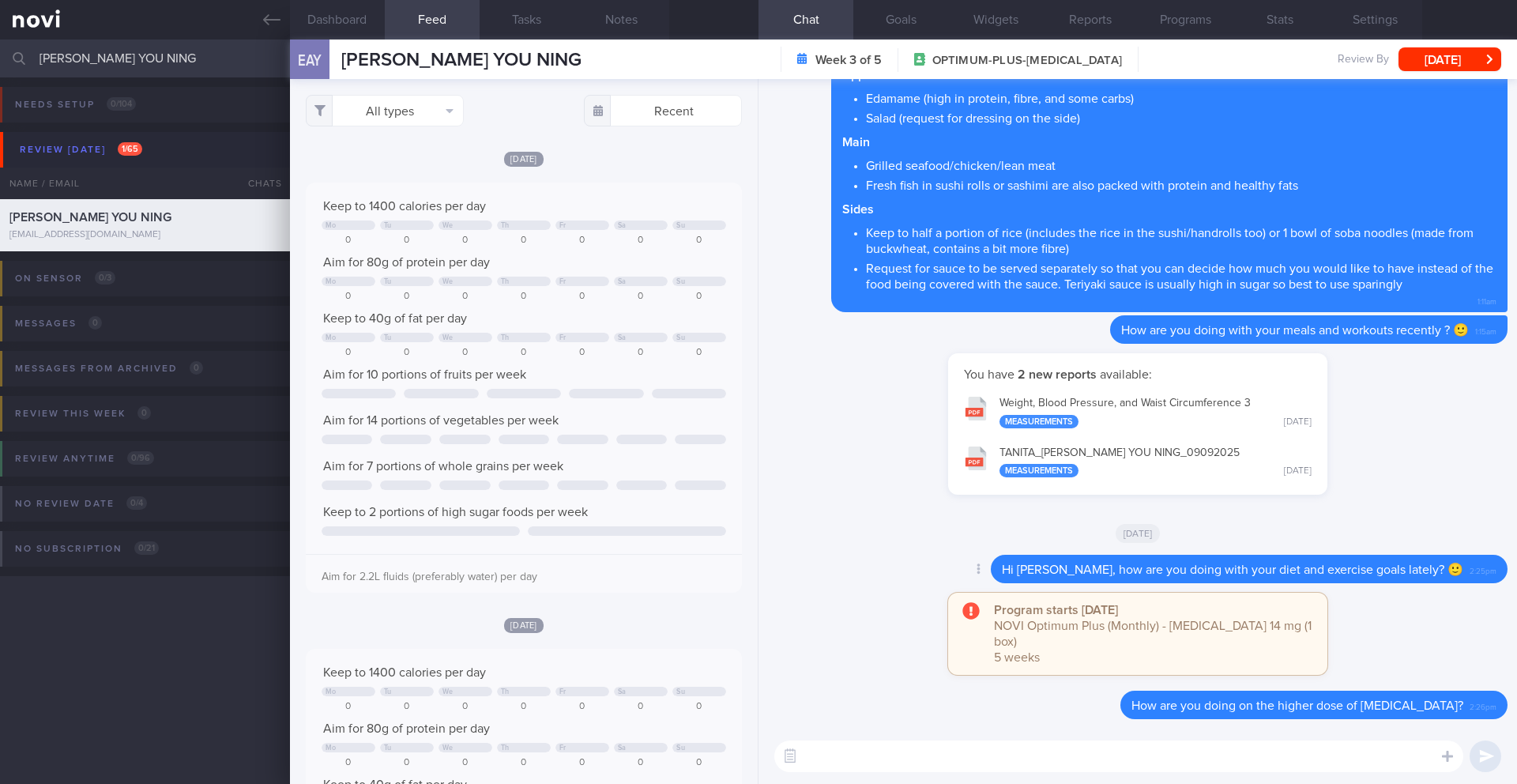
scroll to position [100, 405]
click at [851, 754] on textarea at bounding box center [1119, 755] width 689 height 31
paste textarea "Feel free to let me know if you have any questions or if there's anything speci…"
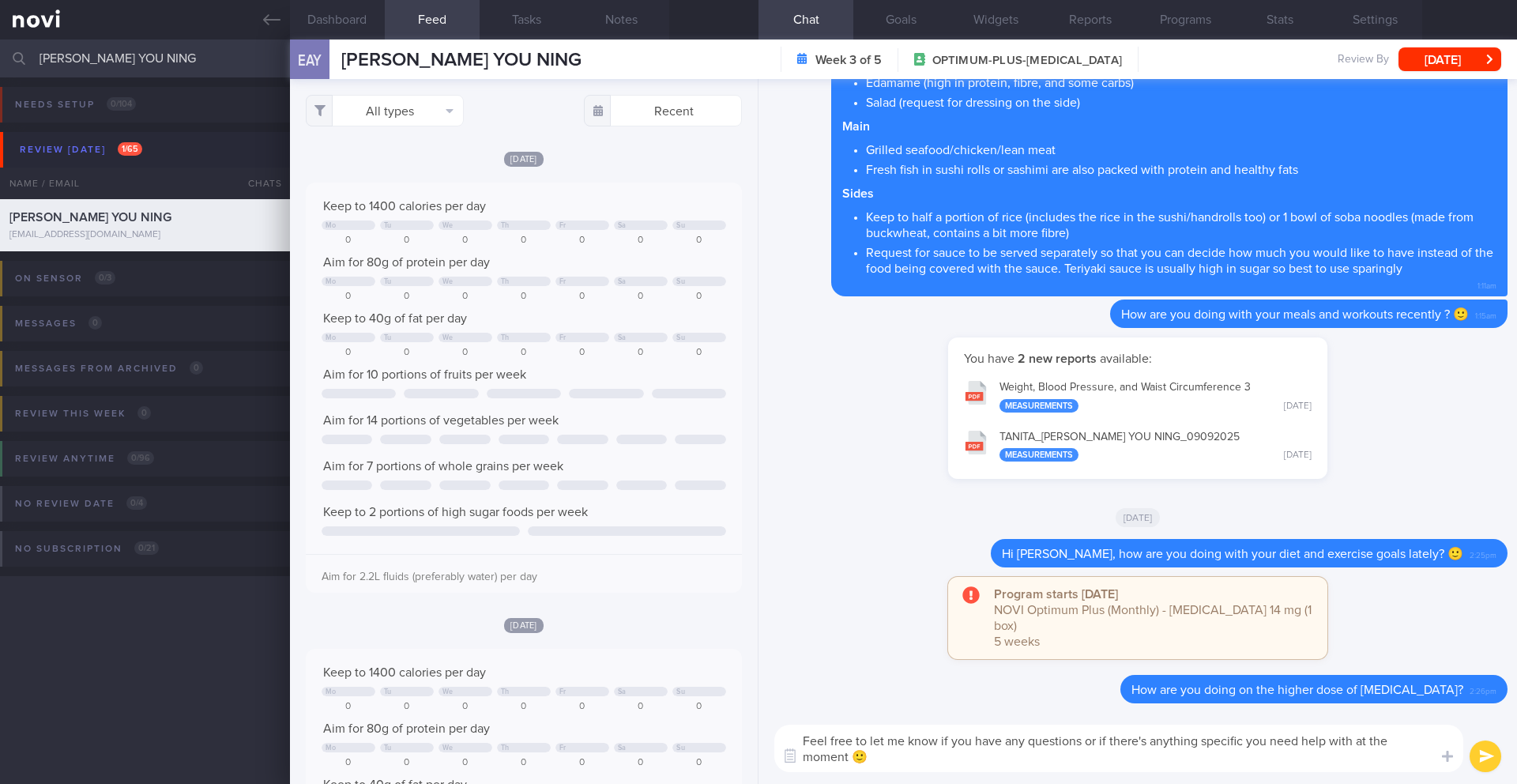
click at [803, 735] on textarea "Feel free to let me know if you have any questions or if there's anything speci…" at bounding box center [1119, 748] width 689 height 47
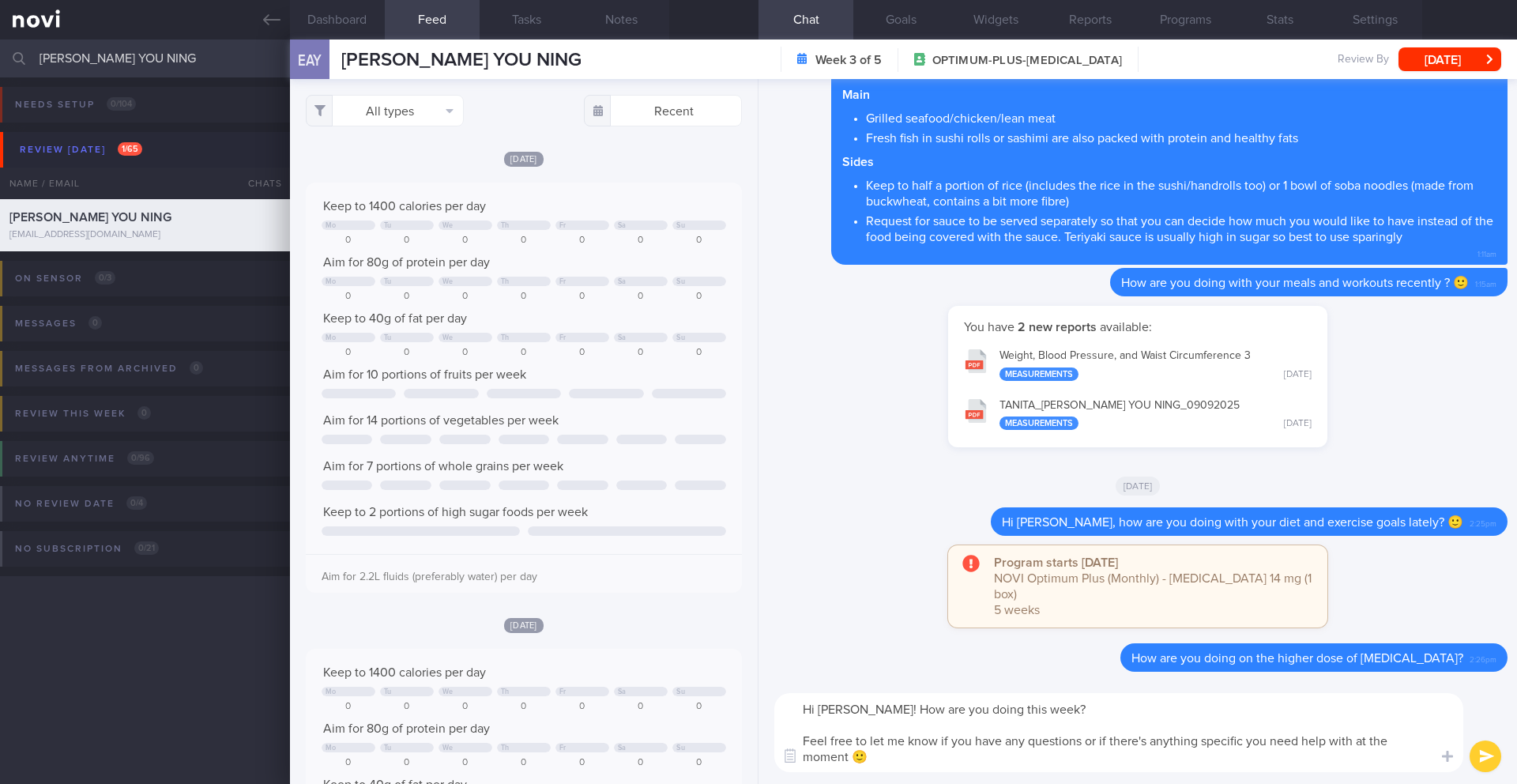
click at [856, 713] on textarea "Hi Elizabteh! How are you doing this week? Feel free to let me know if you have…" at bounding box center [1119, 732] width 689 height 79
type textarea "Hi Elizabeth! How are you doing this week? Feel free to let me know if you have…"
click at [1488, 754] on button "submit" at bounding box center [1485, 755] width 31 height 31
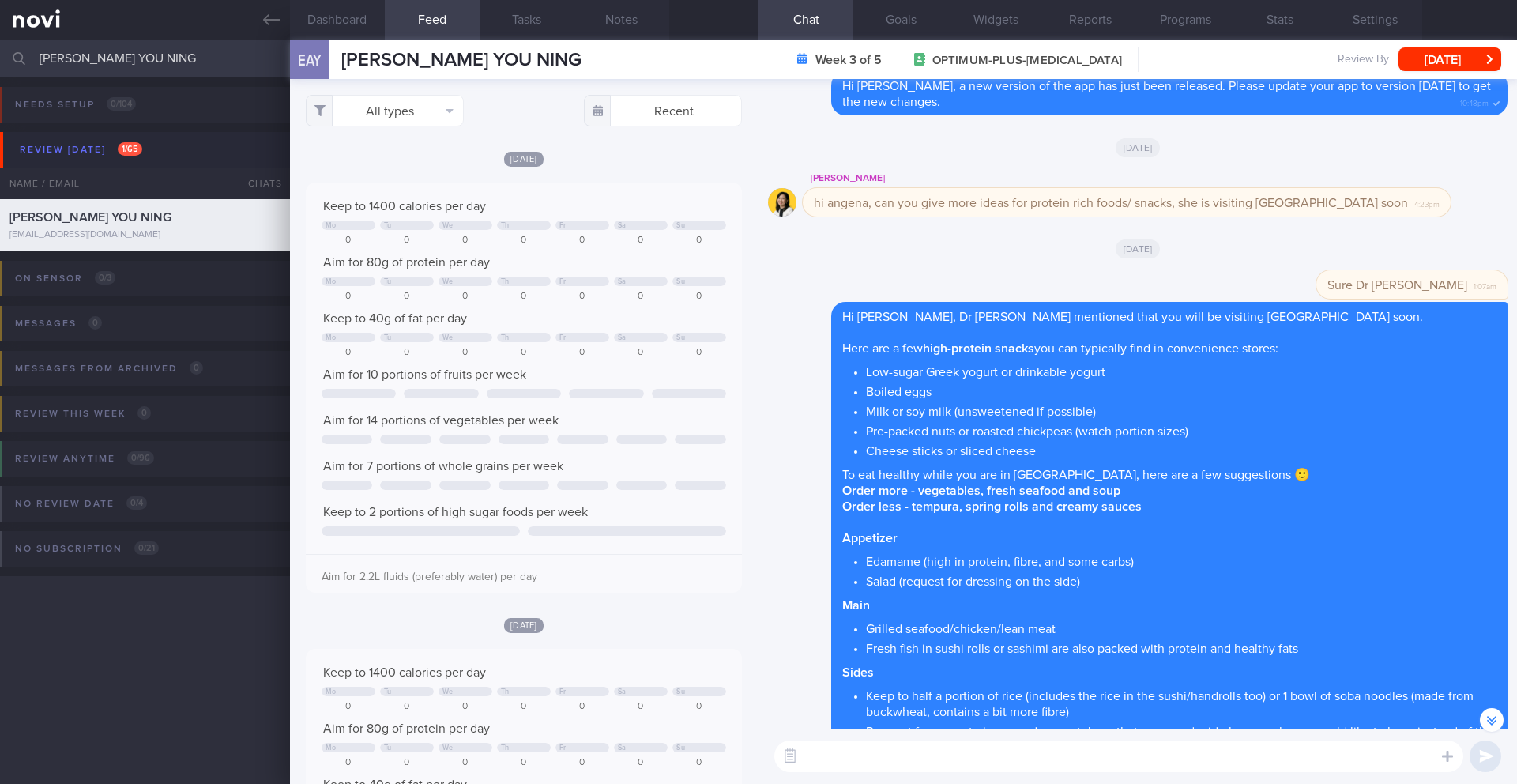
click at [1450, 78] on div "EAY ELIZABETH ANG YOU NING ELIZABETH ANG YOU NING elizabethang16@gmail.com Week…" at bounding box center [903, 59] width 1227 height 39
click at [1450, 65] on button "[DATE]" at bounding box center [1450, 59] width 103 height 24
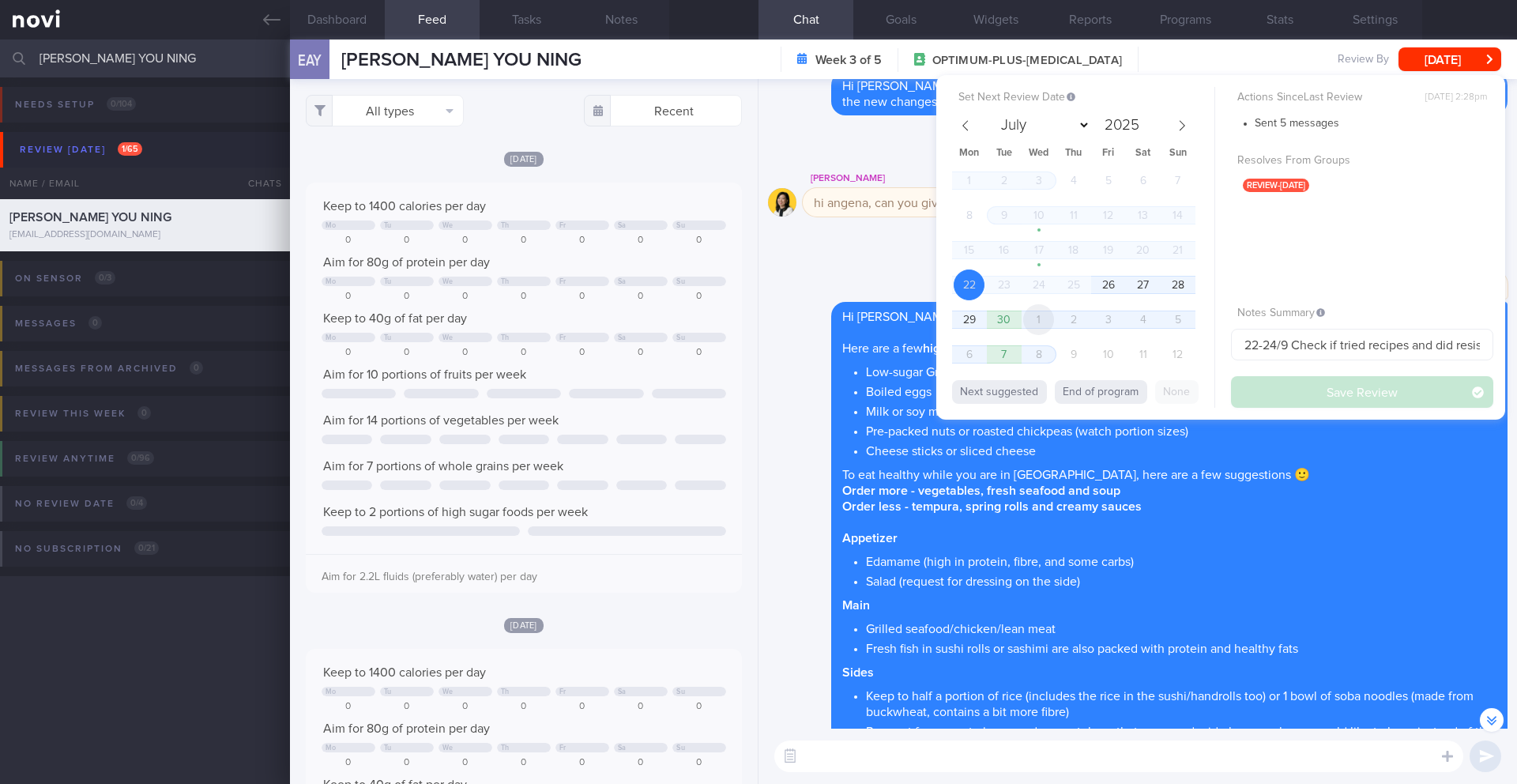
click at [1036, 323] on span "1" at bounding box center [1039, 319] width 31 height 30
select select "9"
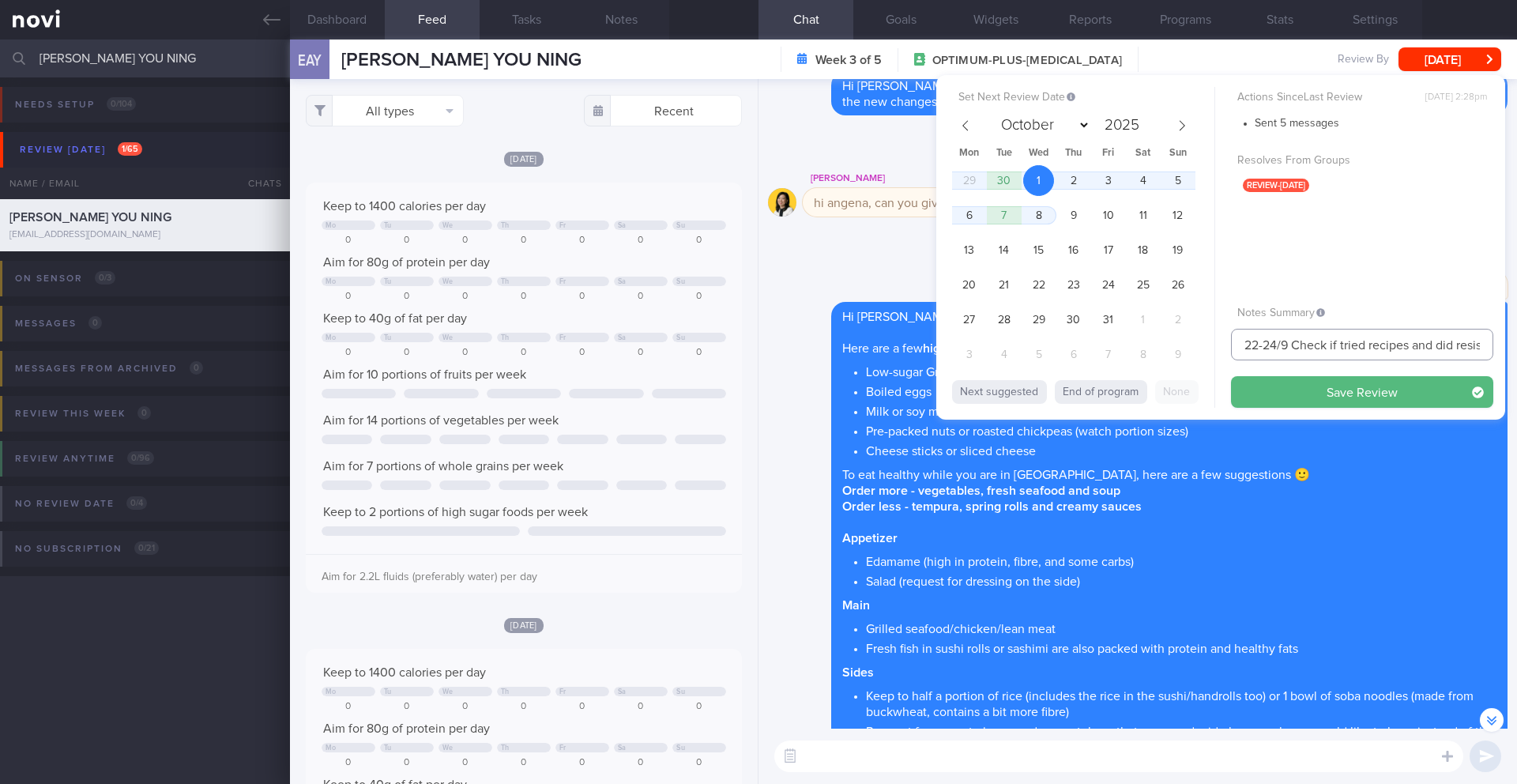
drag, startPoint x: 1214, startPoint y: 343, endPoint x: 1190, endPoint y: 342, distance: 24.0
click at [1190, 342] on div "Set Next Review Date 1 Oct 2025 July August September October November December…" at bounding box center [1221, 247] width 569 height 344
type input "1-3/10 Check if tried recipes and did resistance training (BUZUD ended)"
click at [1254, 401] on button "Save Review" at bounding box center [1362, 392] width 262 height 31
type input "1-3/10 Check if tried recipes and did resistance training (BUZUD ended)"
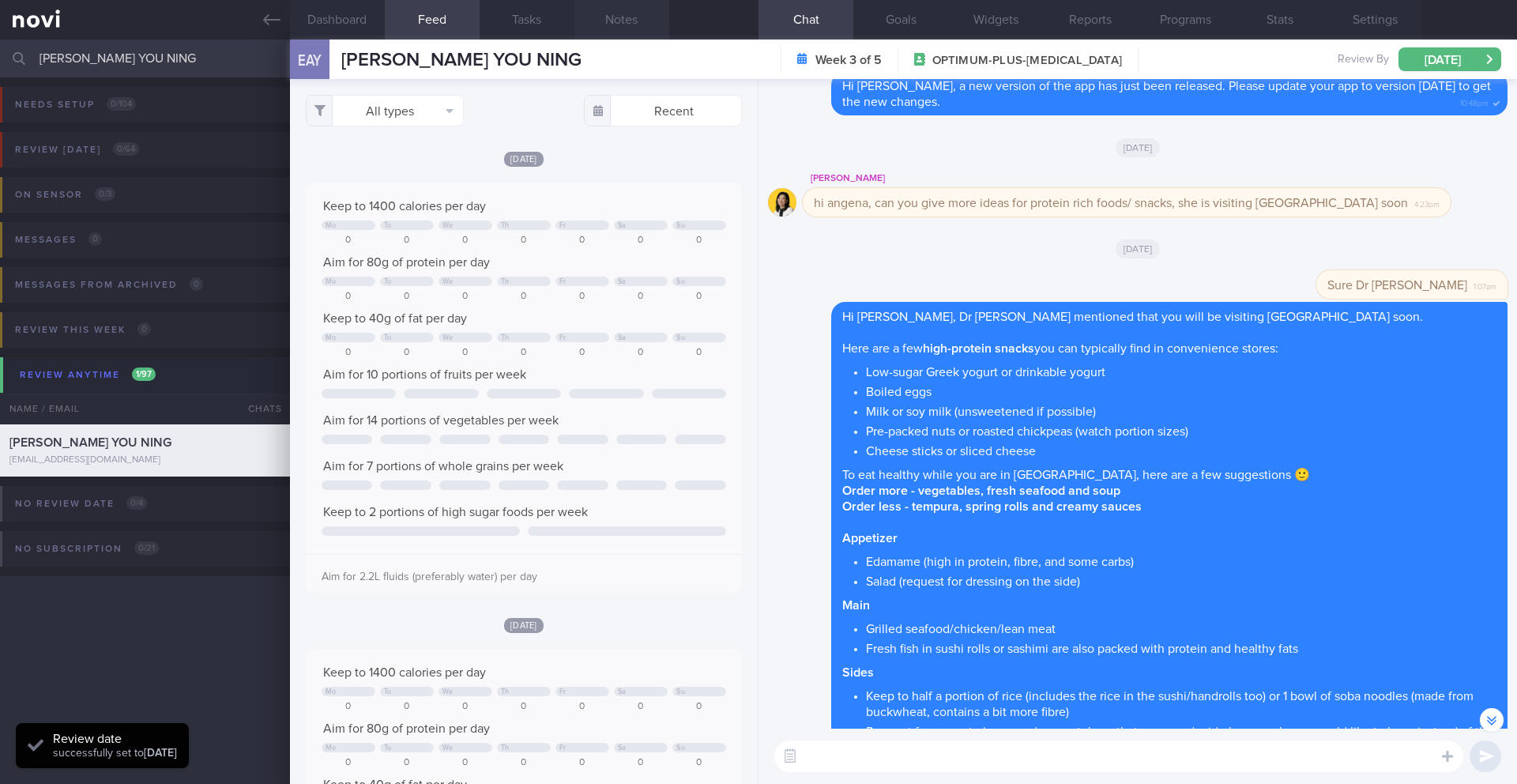
scroll to position [201, 403]
